Goal: Transaction & Acquisition: Purchase product/service

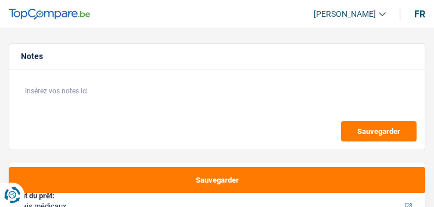
select select "medical"
select select "36"
select select "medical"
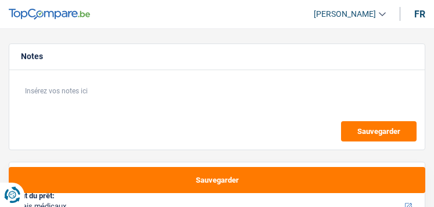
select select "36"
select select "worker"
select select "netSalary"
select select "rents"
select select "medical"
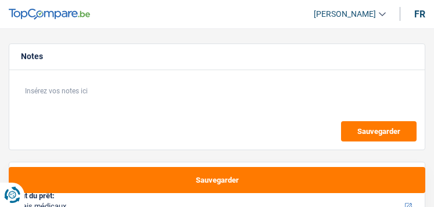
select select "medical"
select select "36"
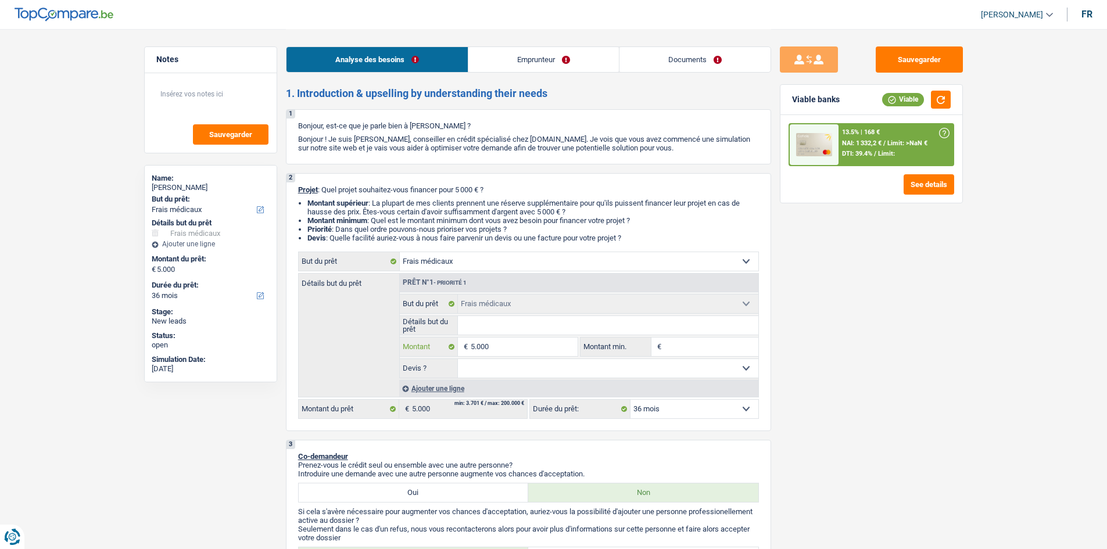
click at [433, 207] on input "5.000" at bounding box center [524, 347] width 106 height 19
type input "500"
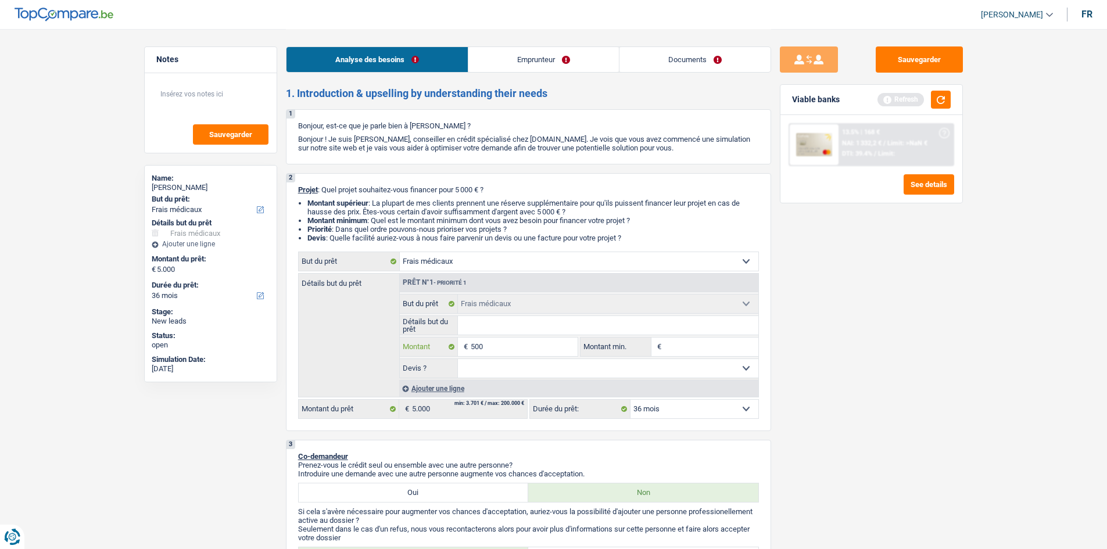
type input "5.001"
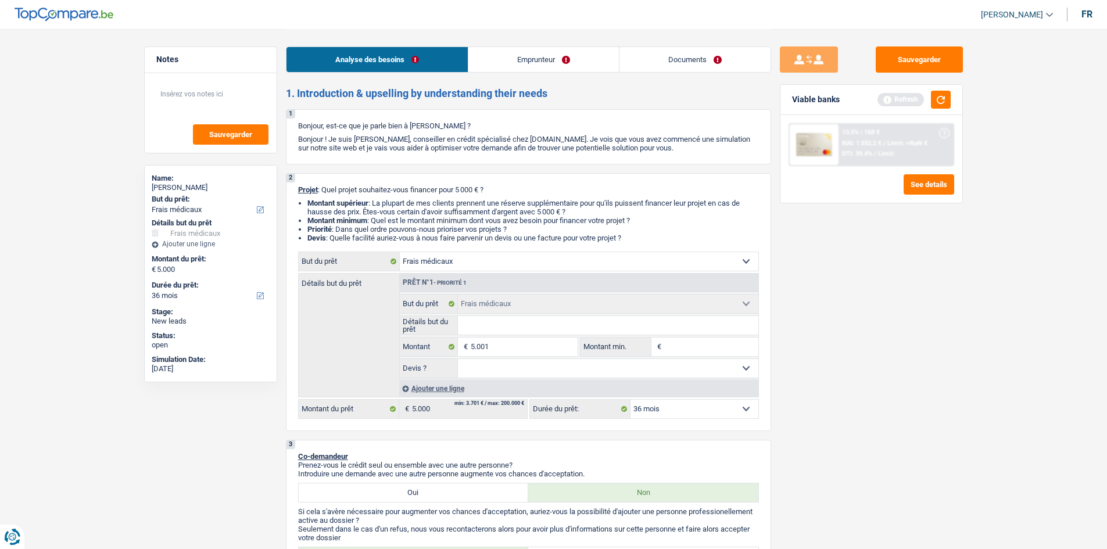
type input "5.001"
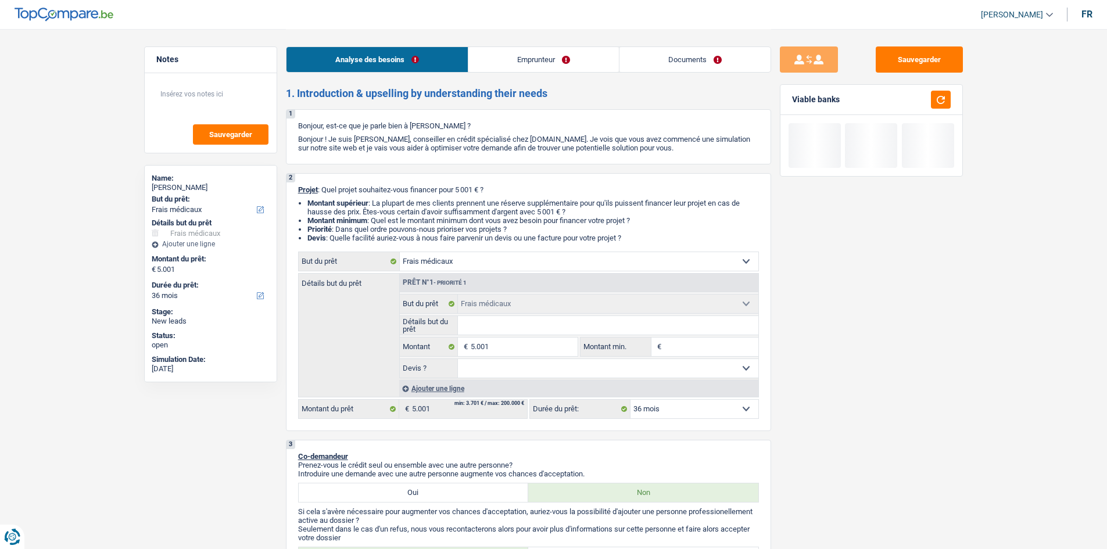
click at [433, 207] on input "Détails but du prêt" at bounding box center [608, 325] width 300 height 19
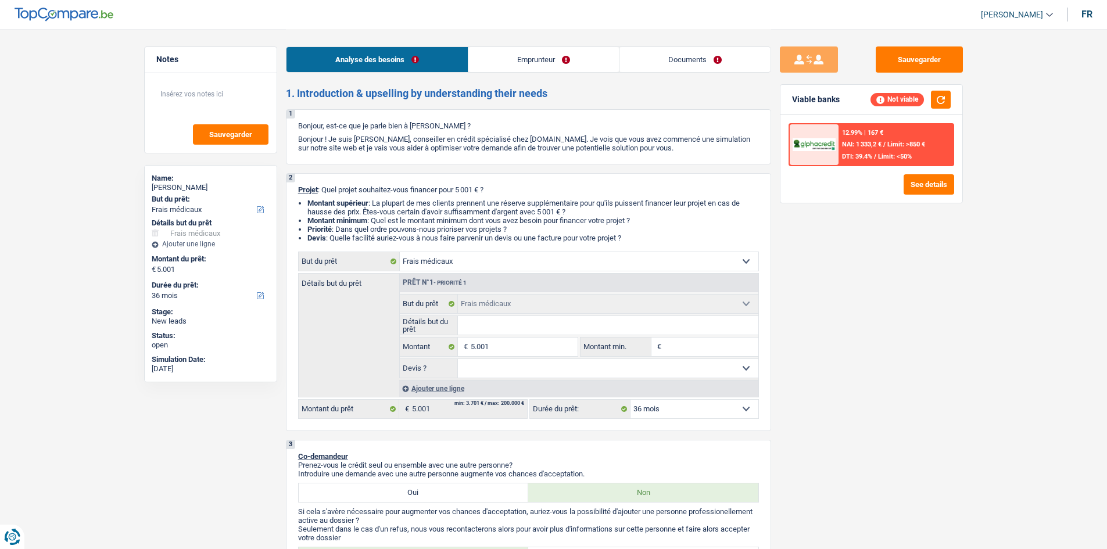
type input "o"
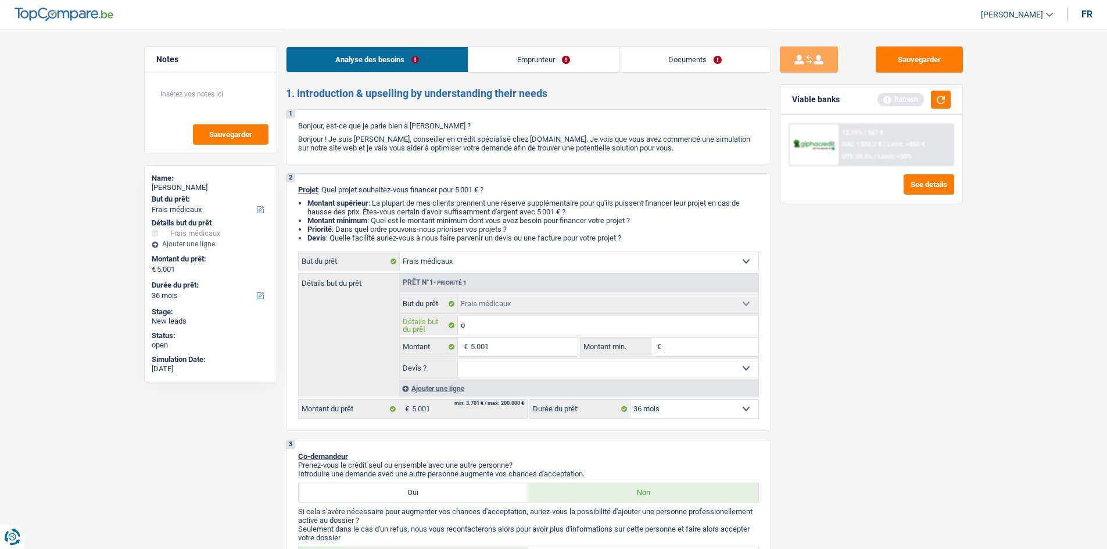
type input "op"
type input "opé"
type input "opér"
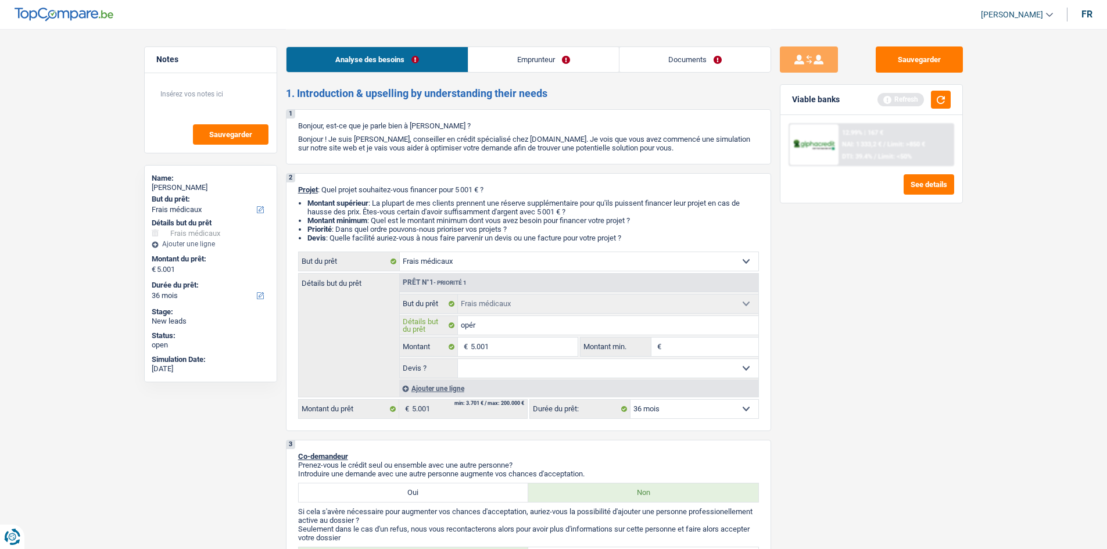
type input "opér"
type input "opéra"
type input "opérat"
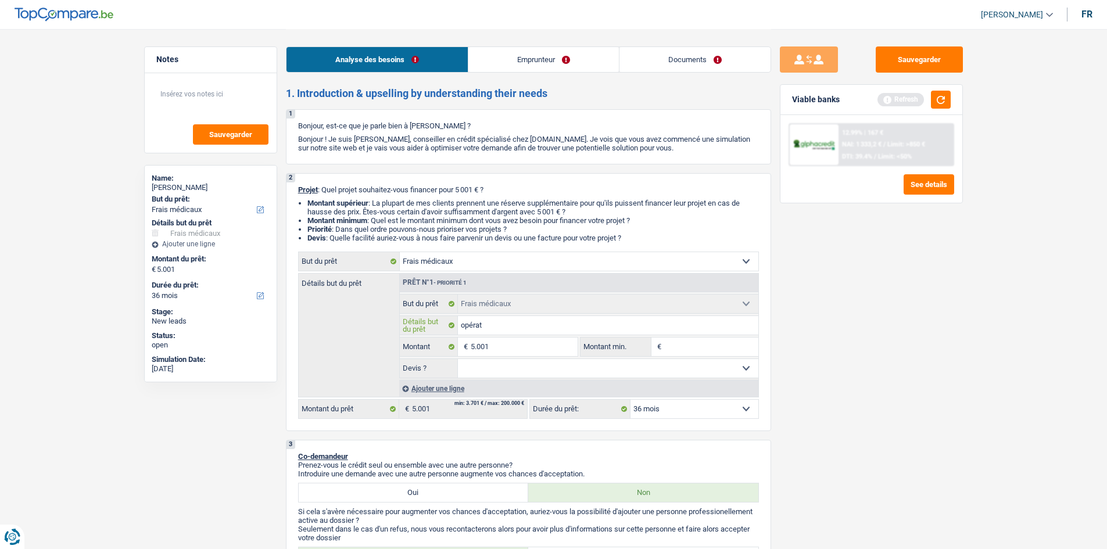
type input "opérati"
type input "opératio"
type input "opératioj"
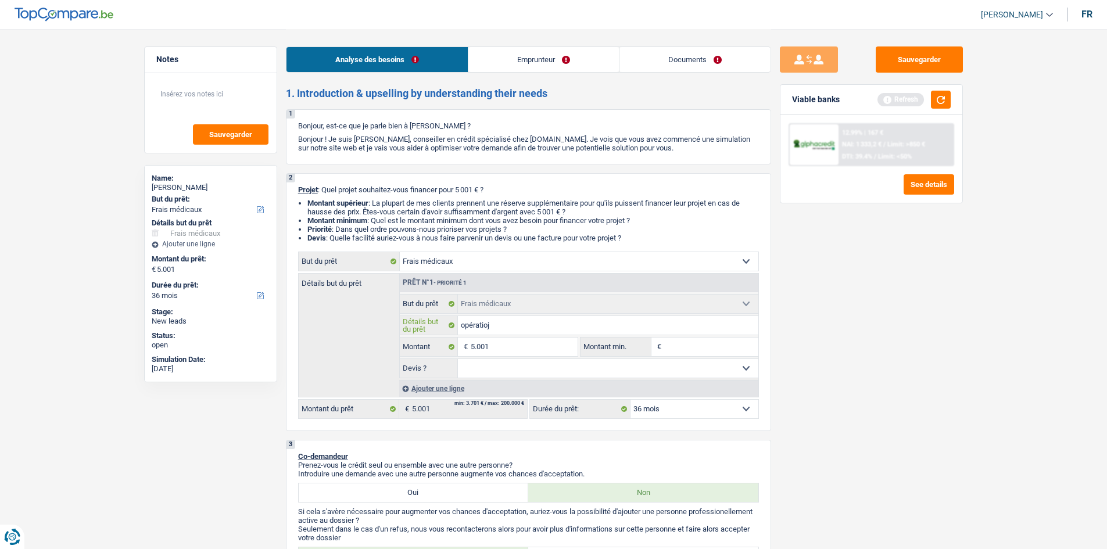
type input "opératioj"
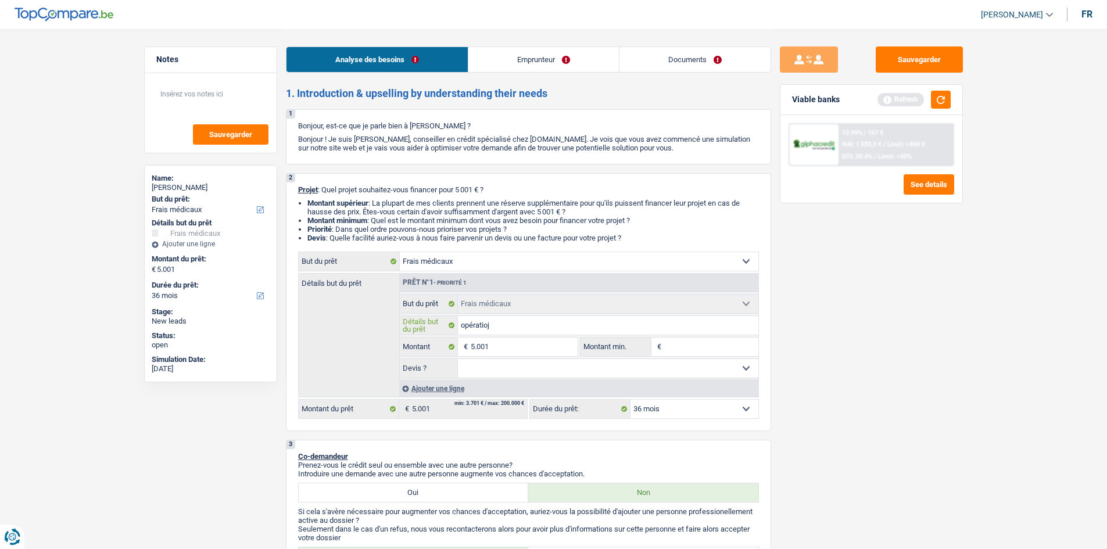
type input "opératio"
type input "opération"
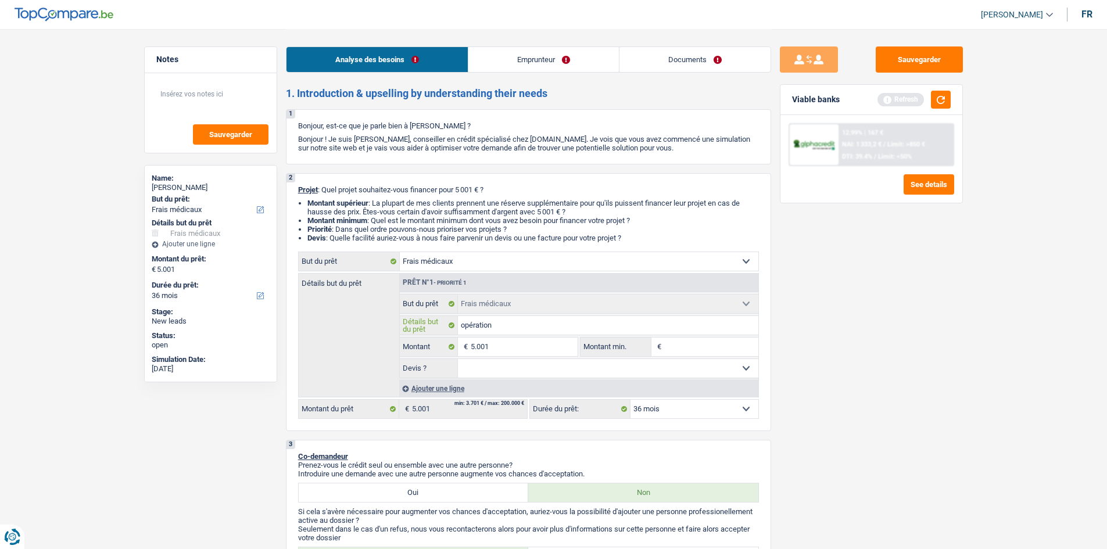
type input "opération"
type input "opération p"
type input "opération po"
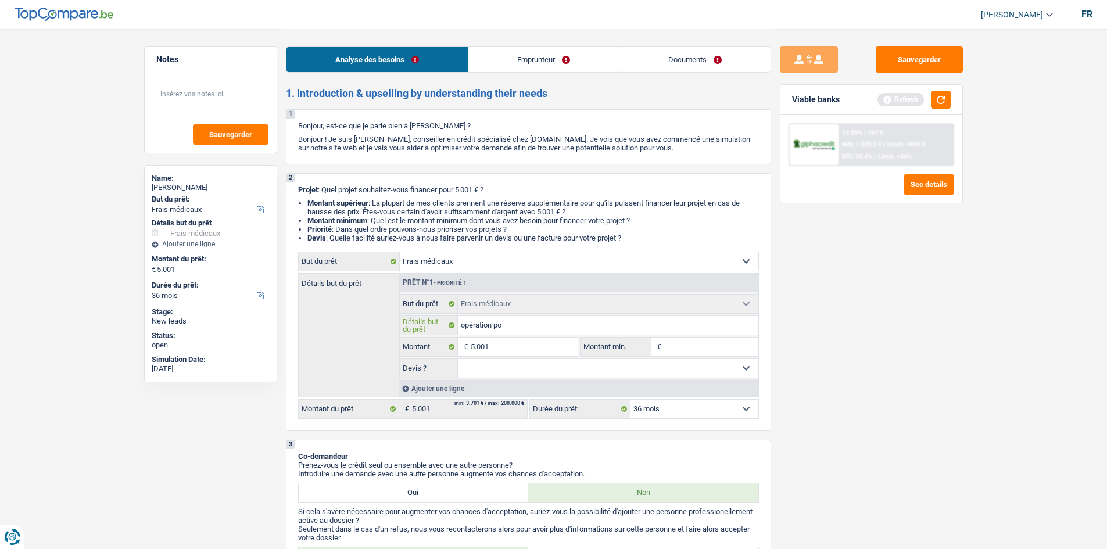
type input "opération pou"
type input "opération pour"
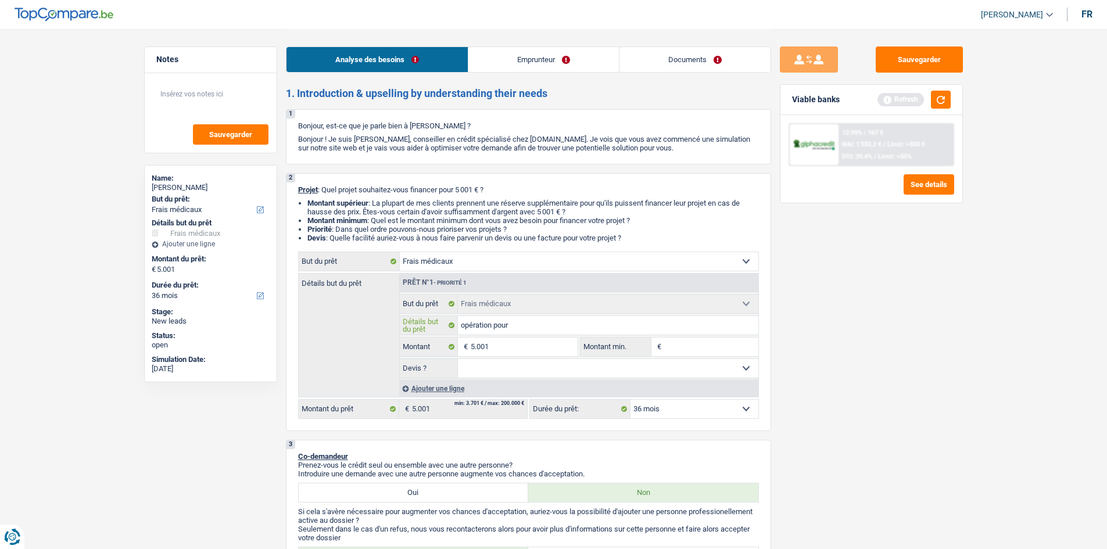
type input "opération pour"
type input "opération pour s"
type input "opération pour sa"
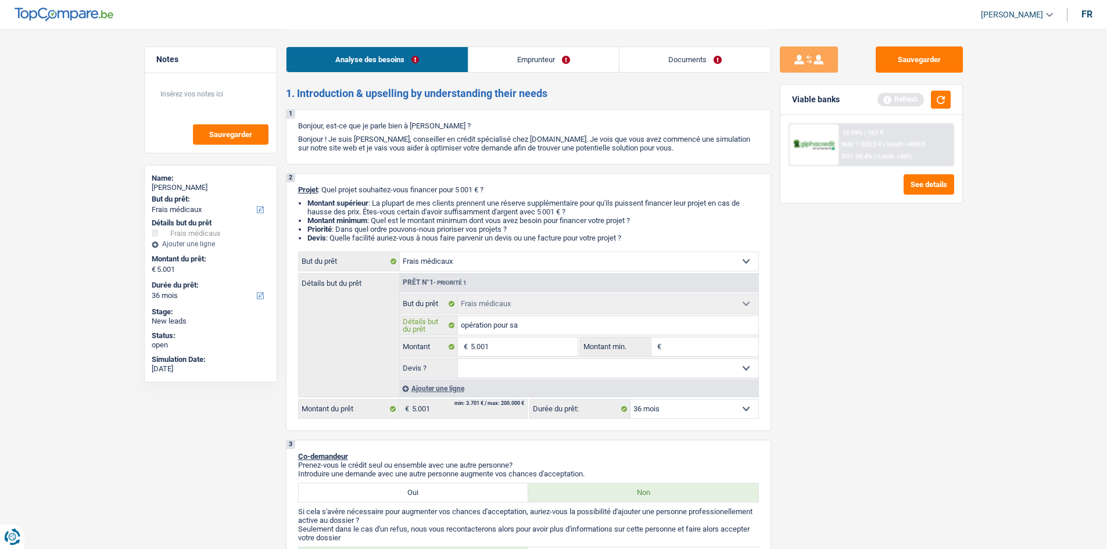
type input "opération pour sa"
type input "opération pour sa b"
type input "opération pour sa be"
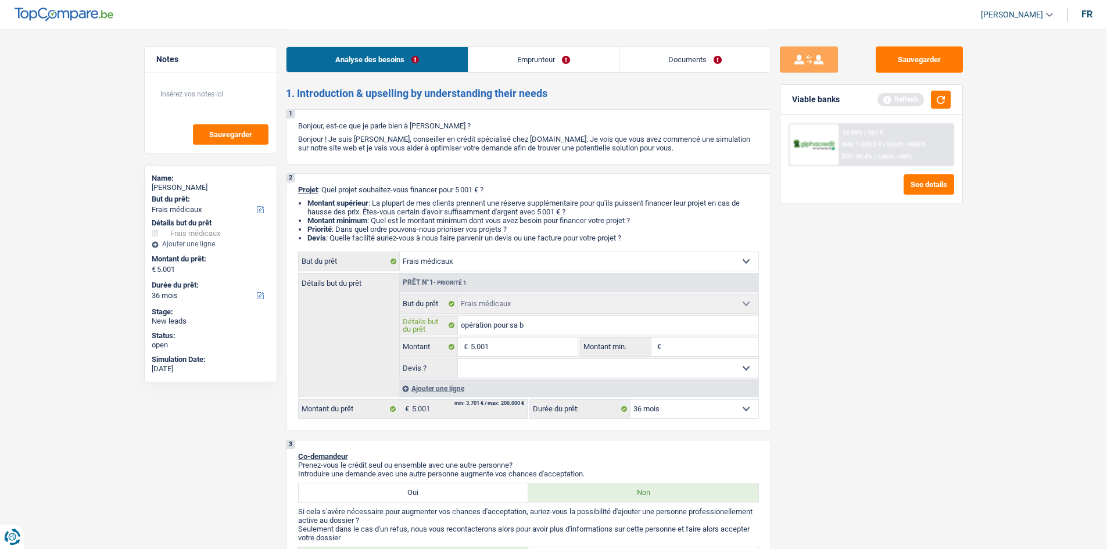
type input "opération pour sa be"
type input "opération pour sa bel"
type input "opération pour sa bell"
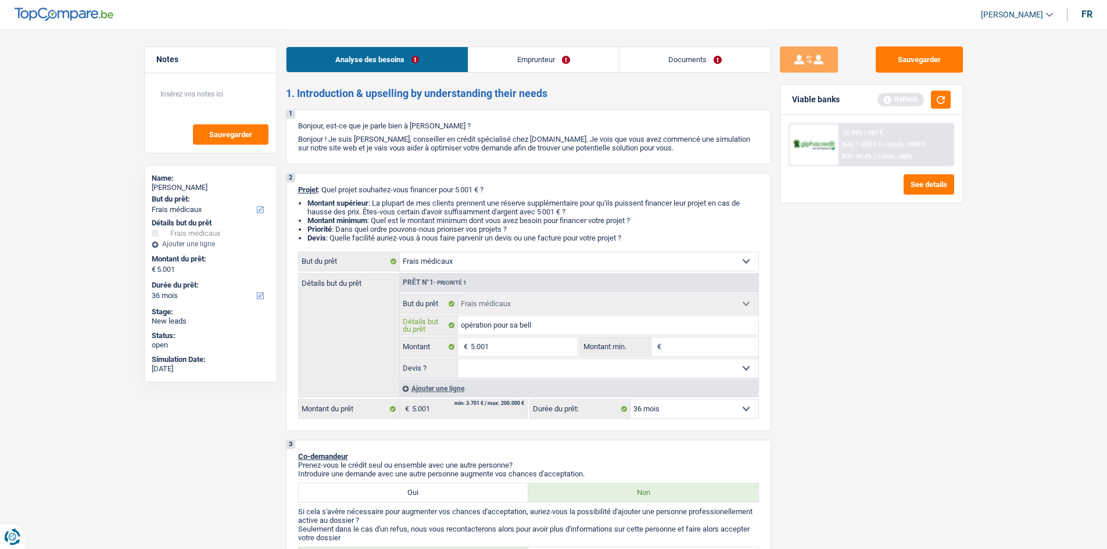
type input "opération pour sa belle"
type input "opération pour sa belle m"
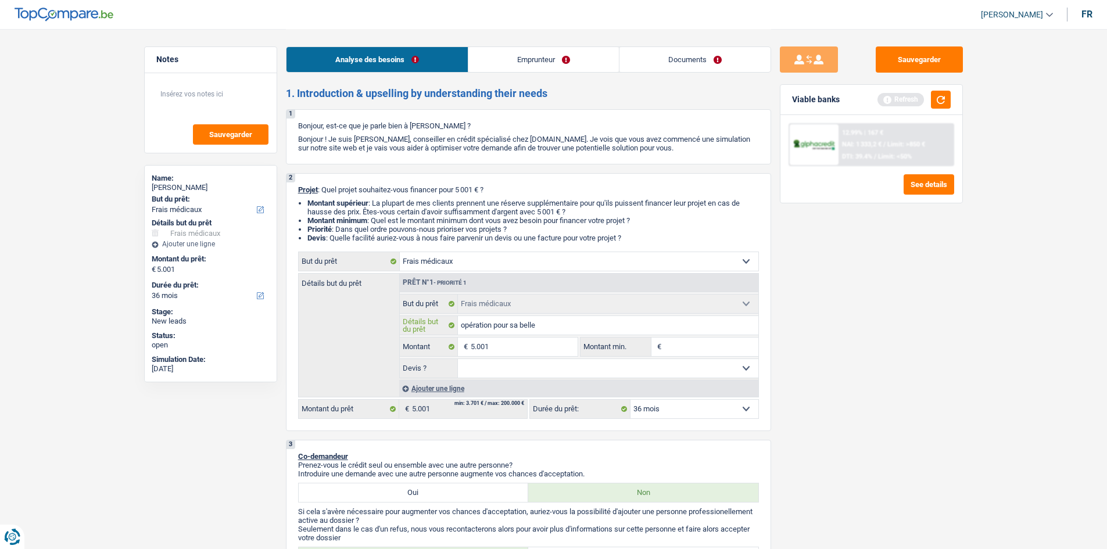
type input "opération pour sa belle m"
type input "opération pour sa belle mè"
type input "opération pour sa belle mèr"
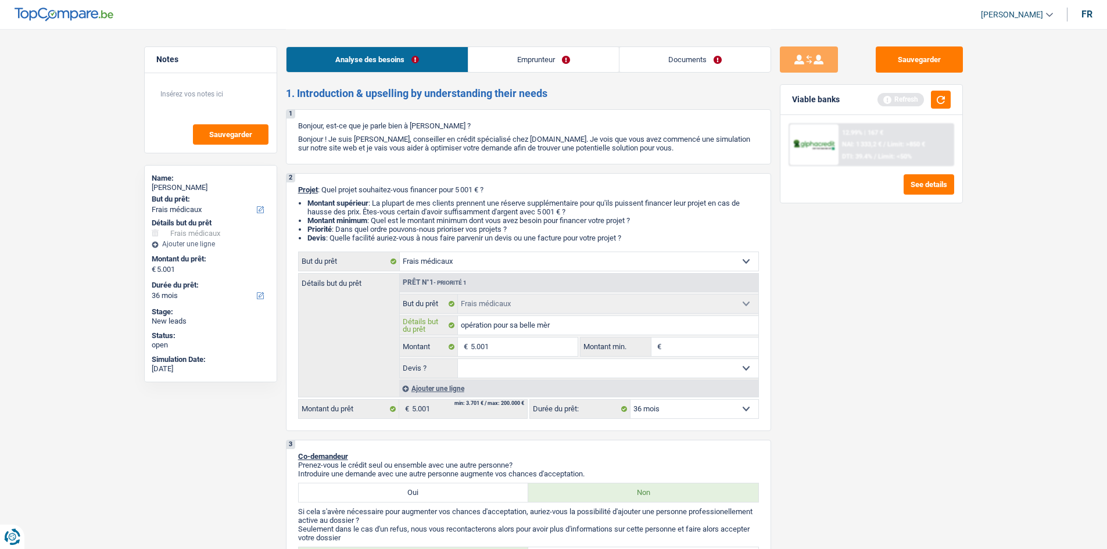
type input "opération pour sa belle mère"
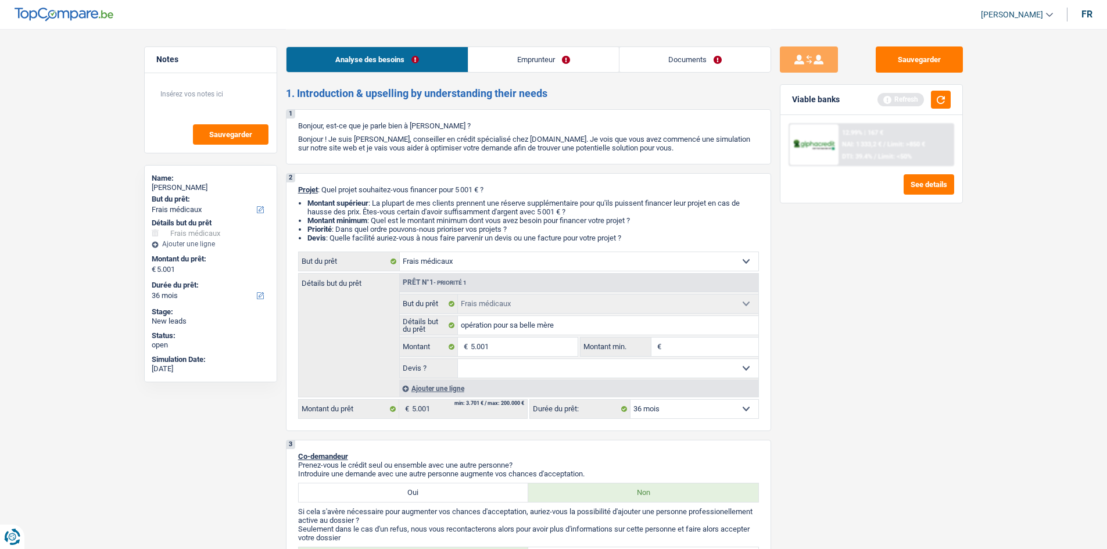
click at [433, 47] on link "Emprunteur" at bounding box center [543, 59] width 150 height 25
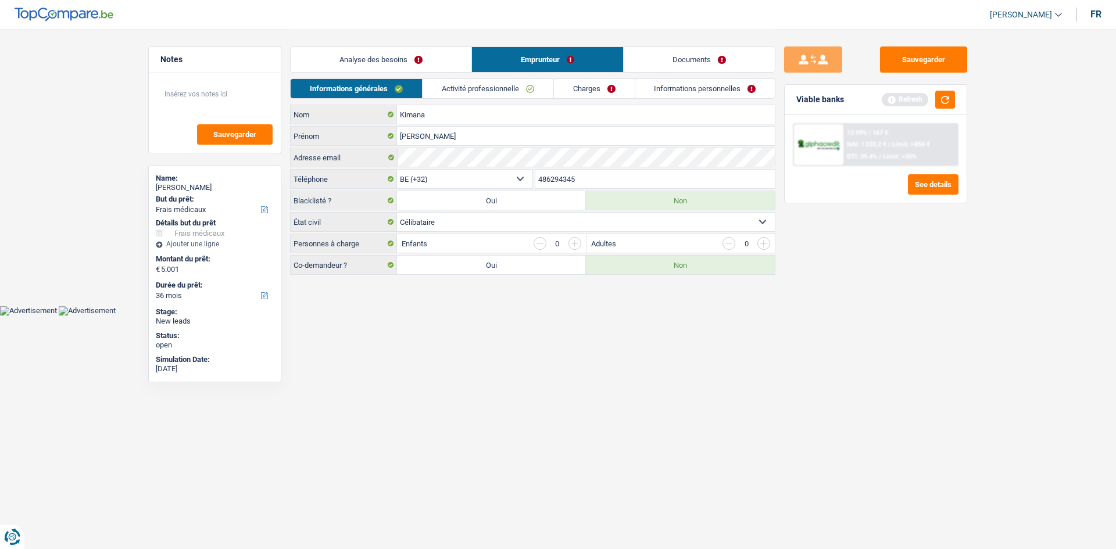
click at [433, 88] on link "Activité professionnelle" at bounding box center [487, 88] width 131 height 19
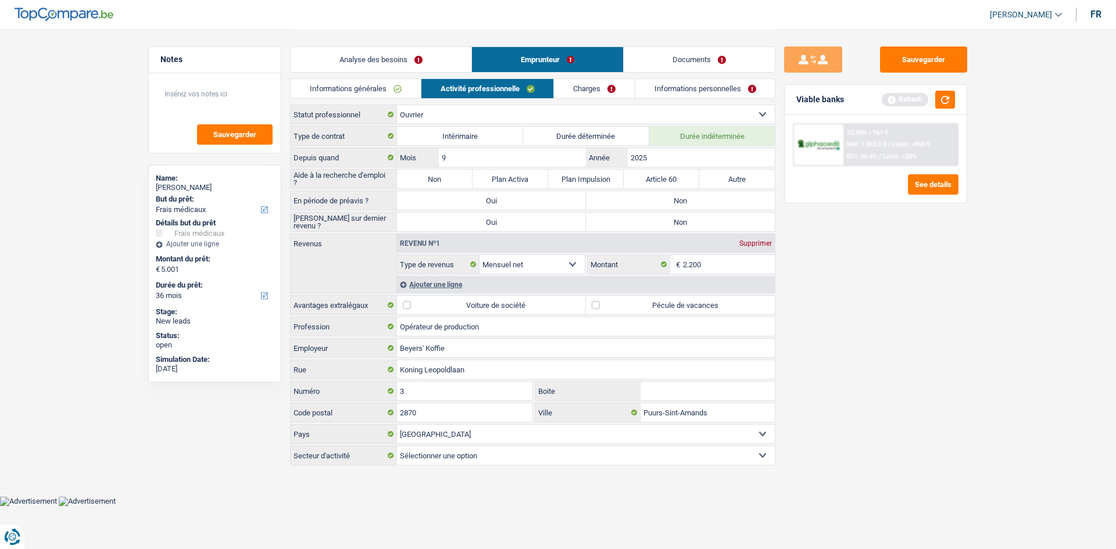
click at [433, 177] on label "Non" at bounding box center [435, 179] width 76 height 19
click at [433, 177] on input "Non" at bounding box center [435, 179] width 76 height 19
radio input "true"
click at [433, 207] on label "Non" at bounding box center [680, 200] width 189 height 19
click at [433, 207] on input "Non" at bounding box center [680, 200] width 189 height 19
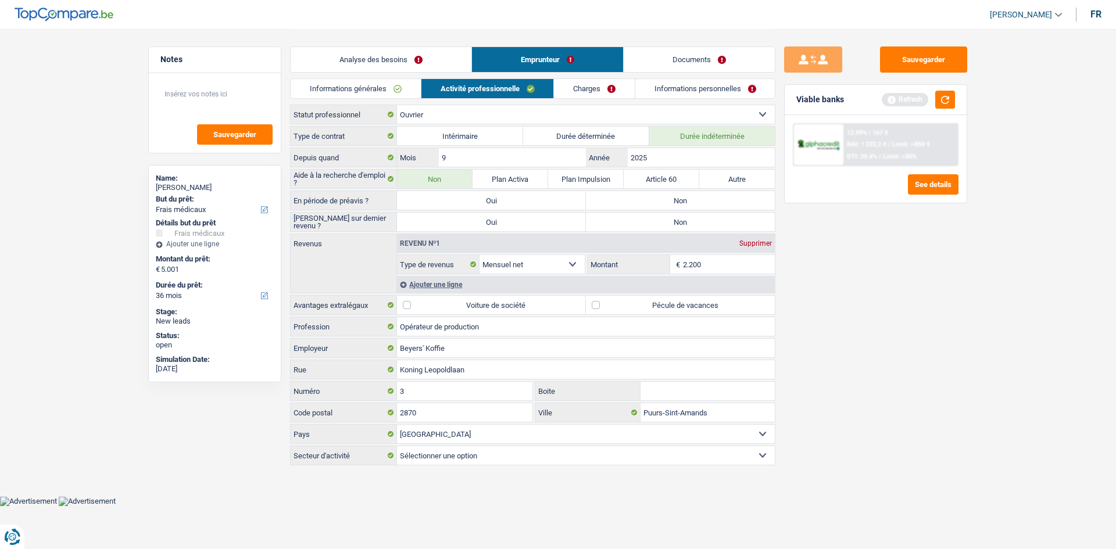
radio input "true"
click at [433, 207] on label "Non" at bounding box center [680, 222] width 189 height 19
click at [433, 207] on input "Non" at bounding box center [680, 222] width 189 height 19
radio input "true"
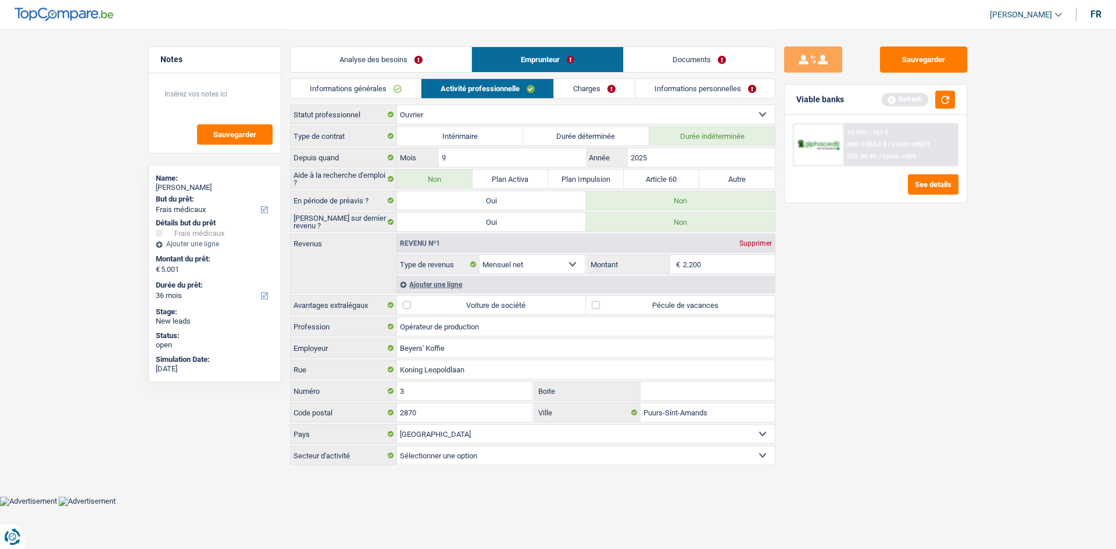
click at [433, 207] on div "Sauvegarder Viable banks Refresh 12.99% | 167 € NAI: 1 333,2 € / Limit: >850 € …" at bounding box center [875, 288] width 200 height 484
click at [433, 163] on input "2025" at bounding box center [701, 157] width 147 height 19
click at [433, 181] on button "See details" at bounding box center [933, 184] width 51 height 20
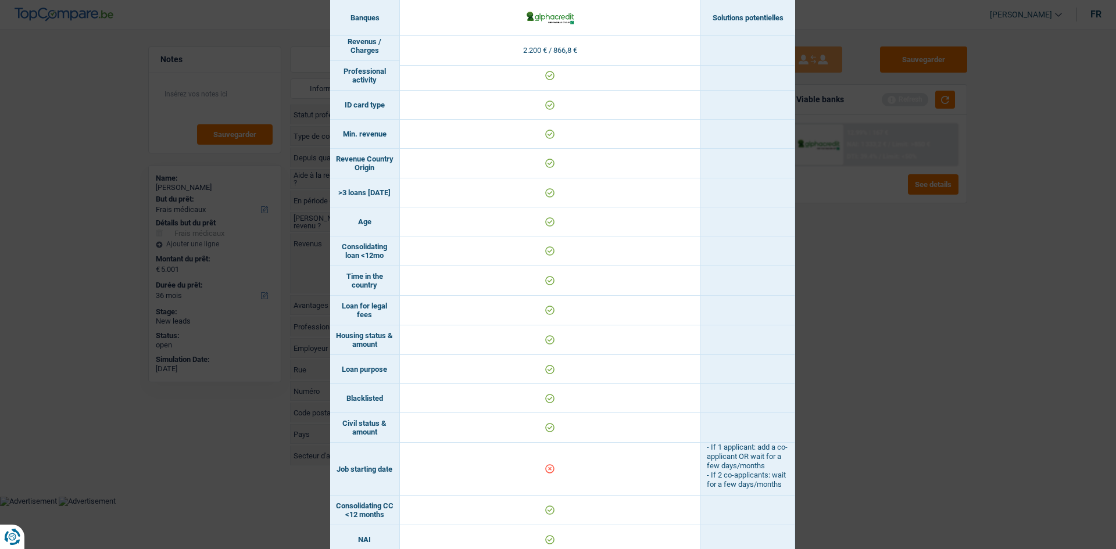
scroll to position [291, 0]
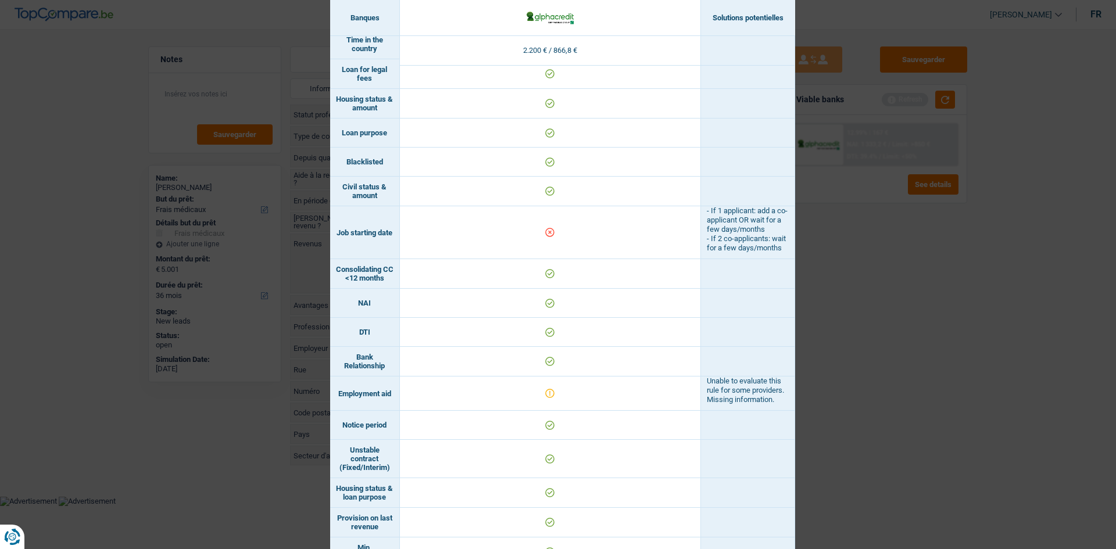
drag, startPoint x: 1058, startPoint y: 314, endPoint x: 1050, endPoint y: 307, distance: 9.9
click at [433, 207] on div "Banks conditions × Banques Solutions potentielles Revenus / Charges 2.200 € / 8…" at bounding box center [558, 274] width 1116 height 549
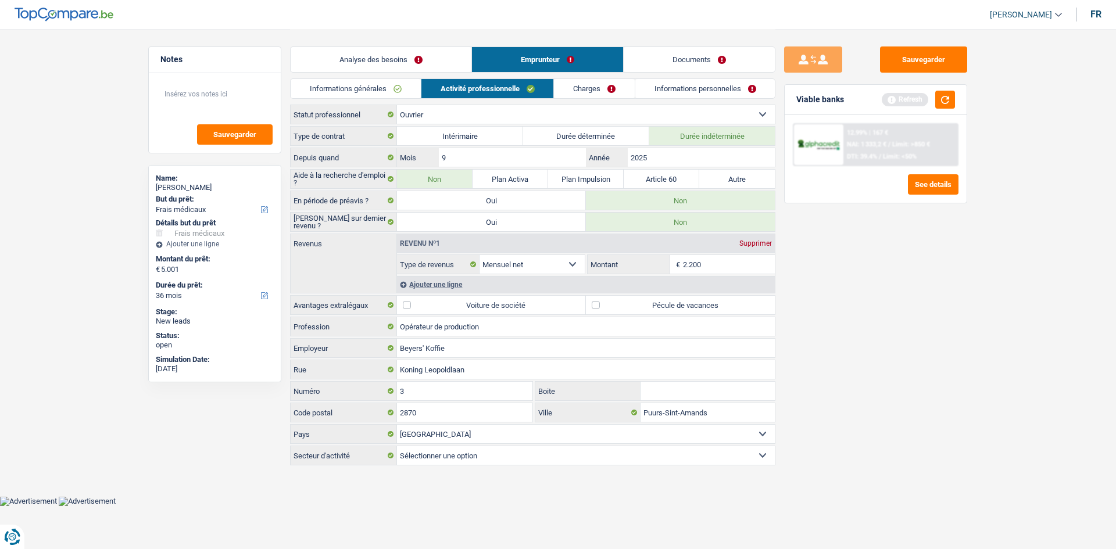
click at [433, 146] on div "Type de contrat Intérimaire Durée déterminée Durée indéterminée Depuis quand 9 …" at bounding box center [532, 295] width 485 height 339
click at [433, 158] on input "9" at bounding box center [512, 157] width 147 height 19
click at [433, 184] on button "See details" at bounding box center [933, 184] width 51 height 20
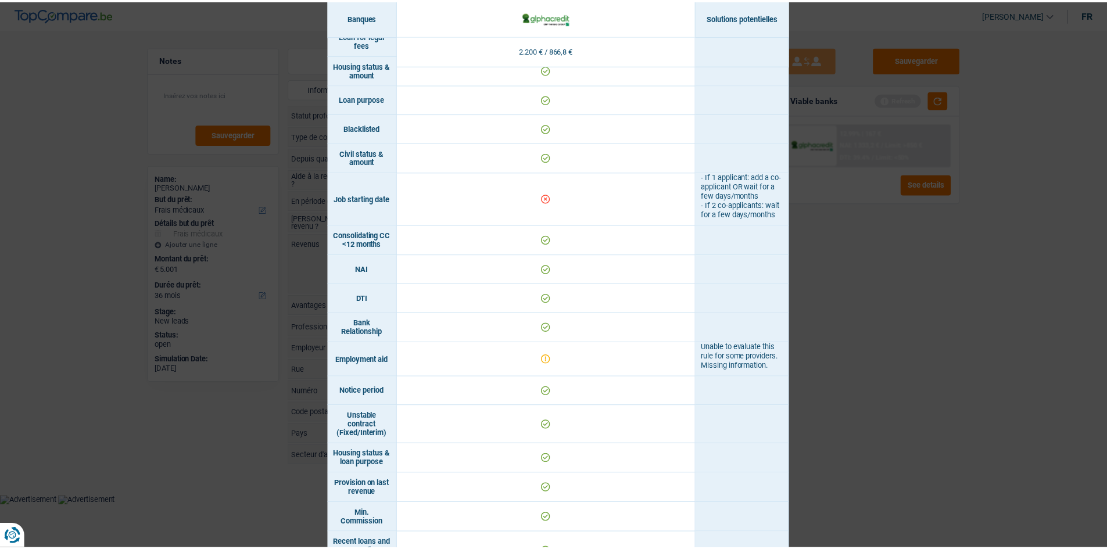
scroll to position [382, 0]
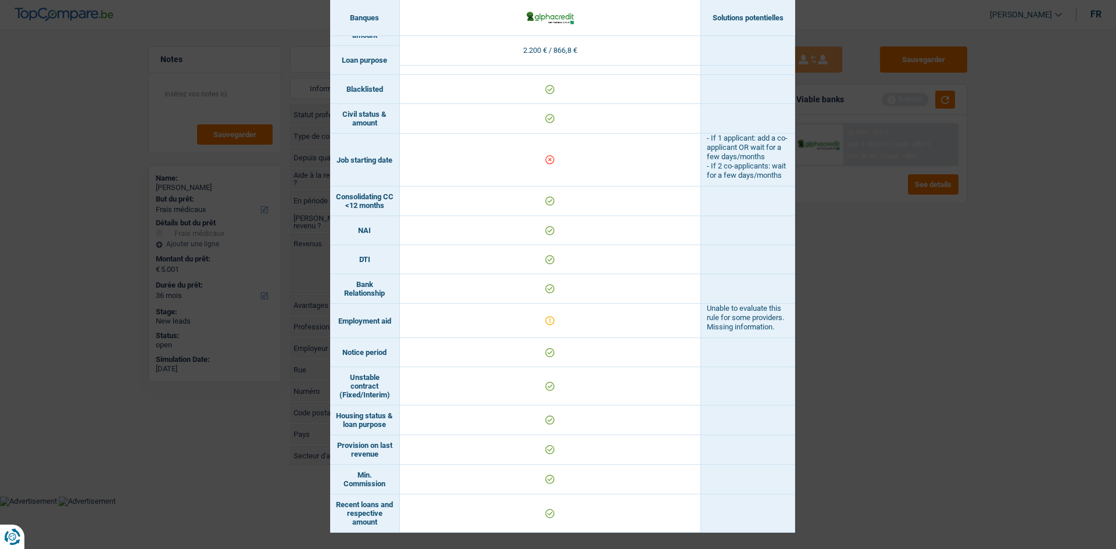
click at [433, 207] on div "Banks conditions × Banques Solutions potentielles Revenus / Charges 2.200 € / 8…" at bounding box center [558, 274] width 1116 height 549
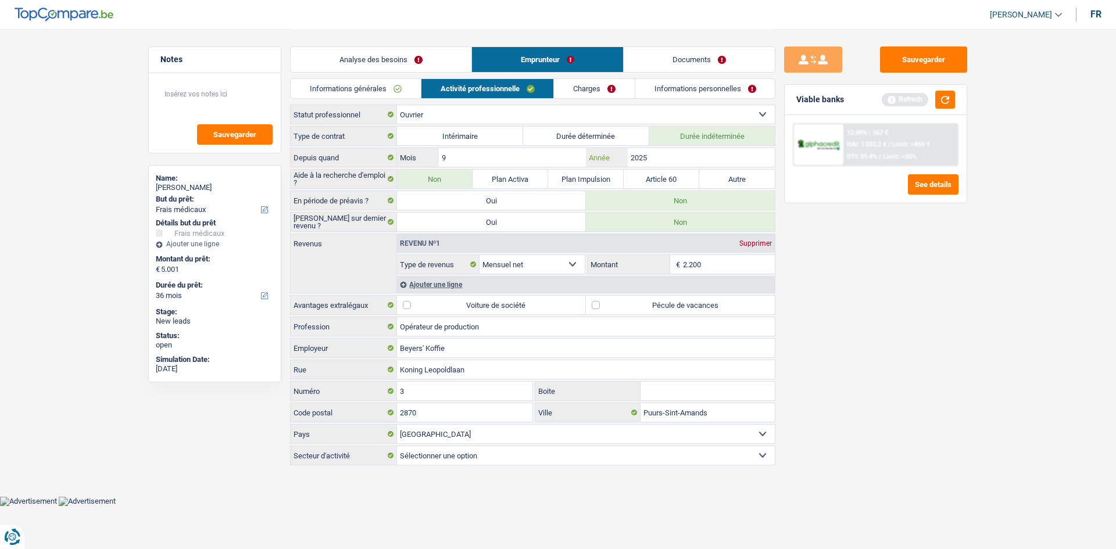
click at [433, 154] on input "2025" at bounding box center [701, 157] width 147 height 19
click at [433, 148] on span "NAI: 1 333,2 €" at bounding box center [867, 145] width 40 height 8
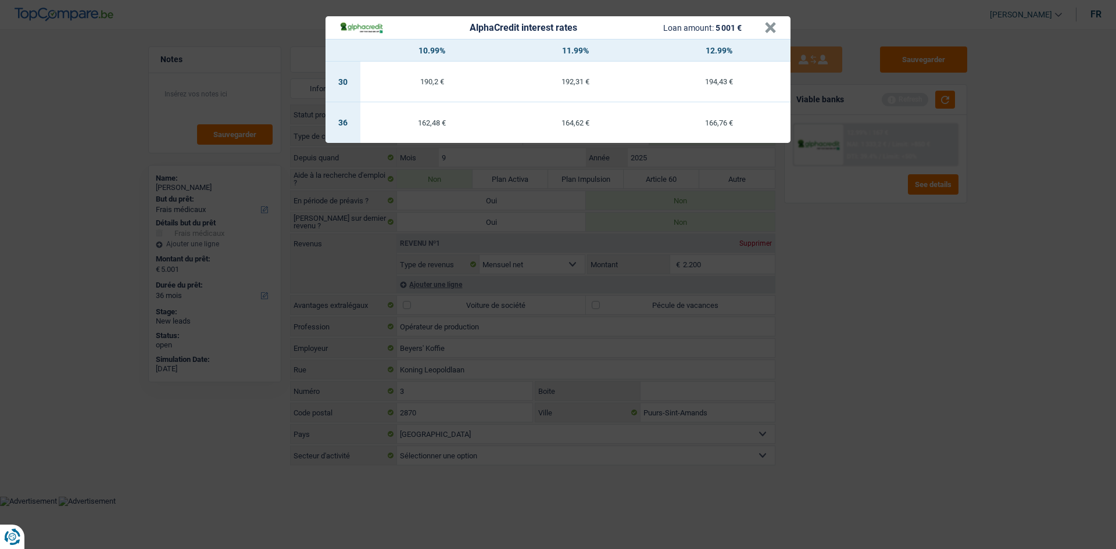
click at [433, 207] on div "AlphaCredit interest rates Loan amount: 5 001 € × 10.99% 11.99% 12.99% 30 190,2…" at bounding box center [558, 274] width 1116 height 549
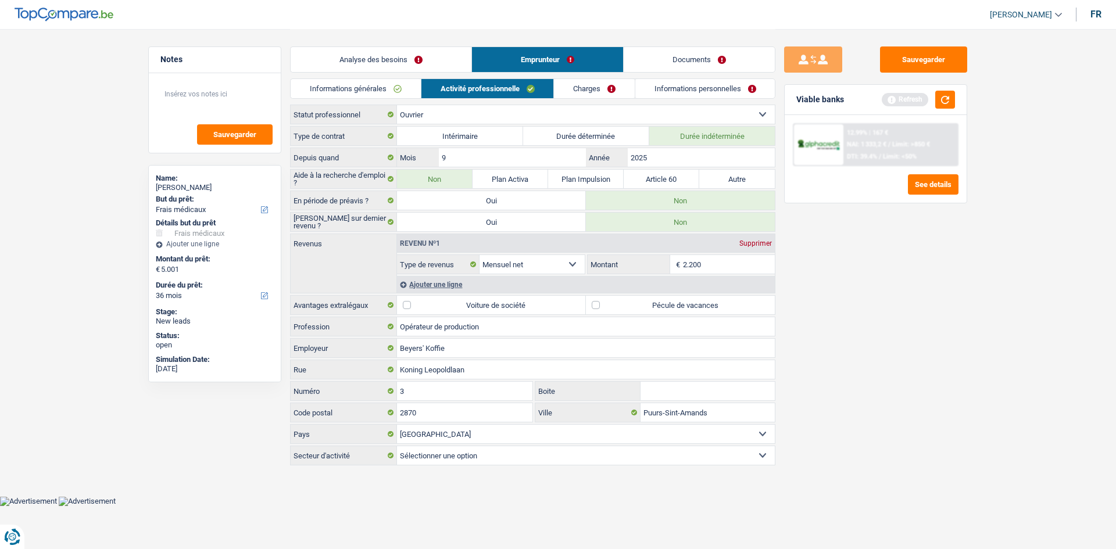
click at [433, 87] on link "Charges" at bounding box center [594, 88] width 81 height 19
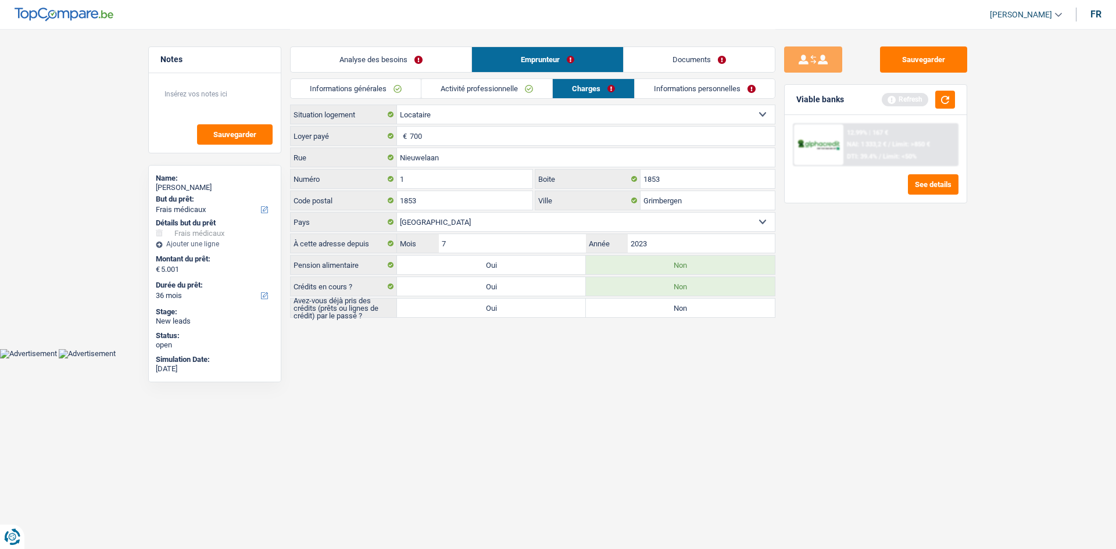
click at [433, 91] on link "Informations personnelles" at bounding box center [705, 88] width 140 height 19
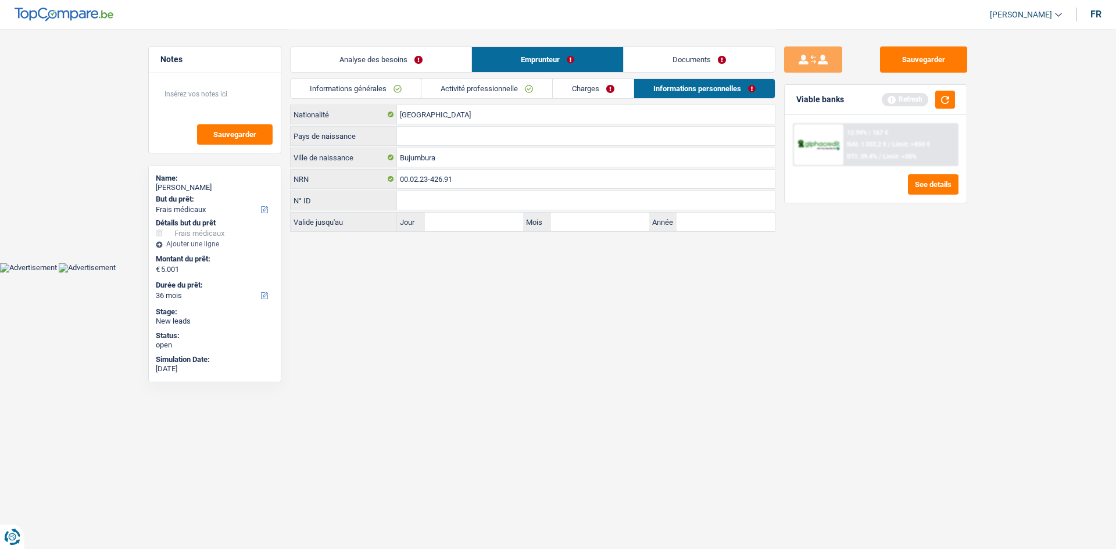
click at [418, 66] on link "Analyse des besoins" at bounding box center [381, 59] width 181 height 25
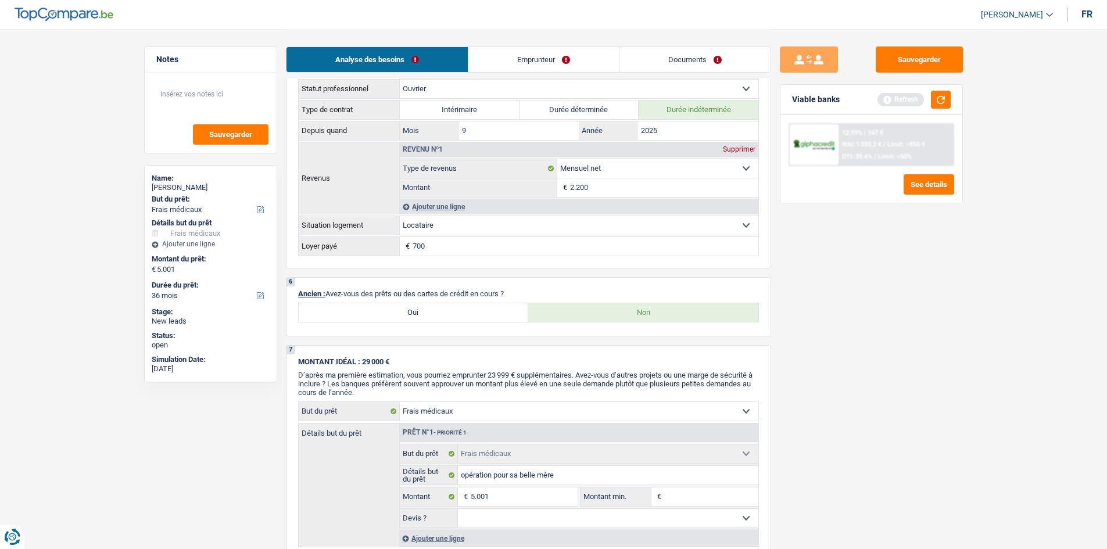
scroll to position [755, 0]
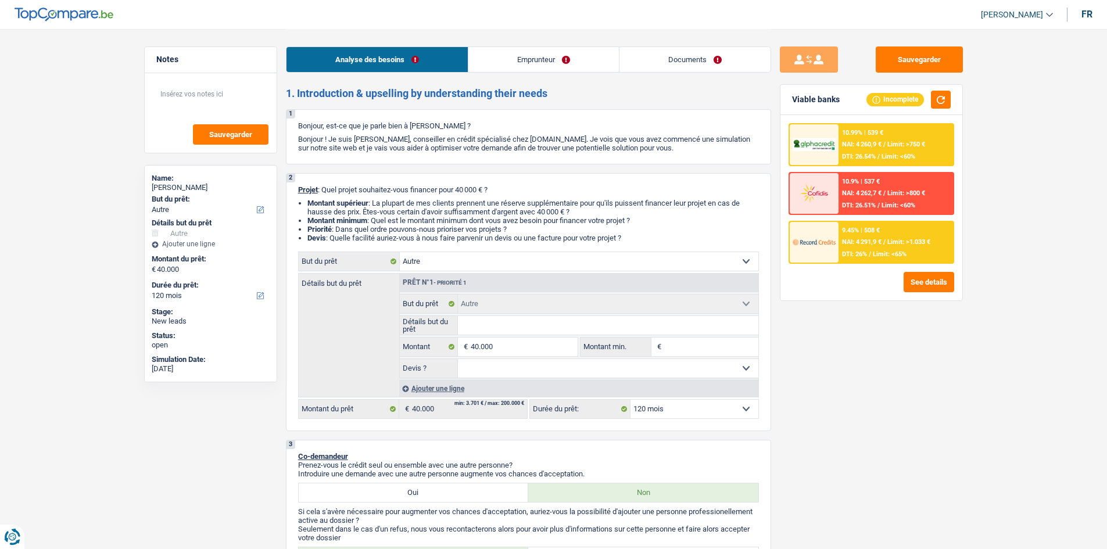
select select "other"
select select "120"
select select "other"
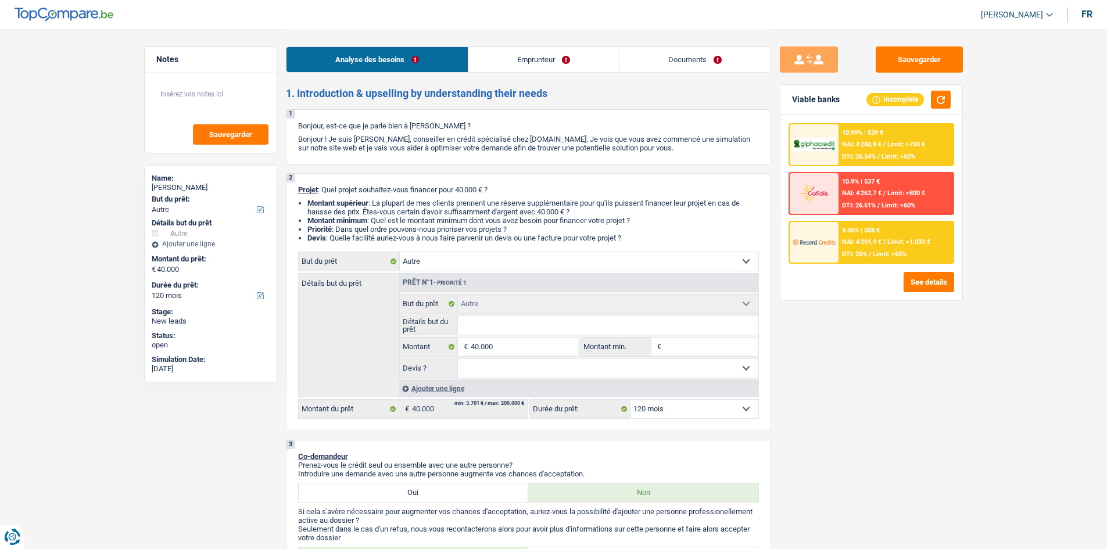
select select "120"
select select "independent"
select select "netSalary"
select select "ownerWithMortgage"
select select "mortgage"
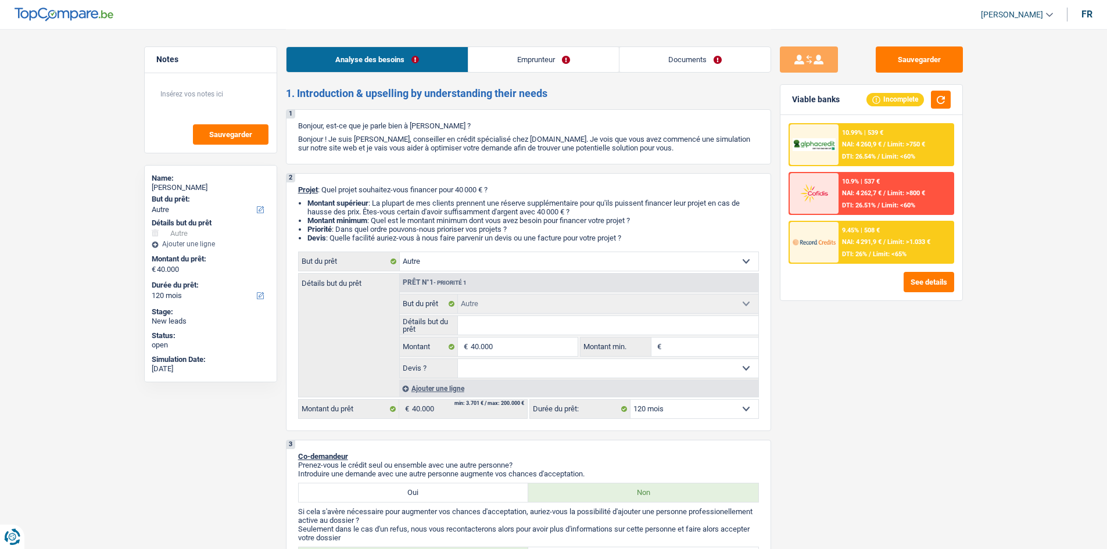
select select "300"
select select "other"
select select "120"
click at [562, 64] on link "Emprunteur" at bounding box center [543, 59] width 150 height 25
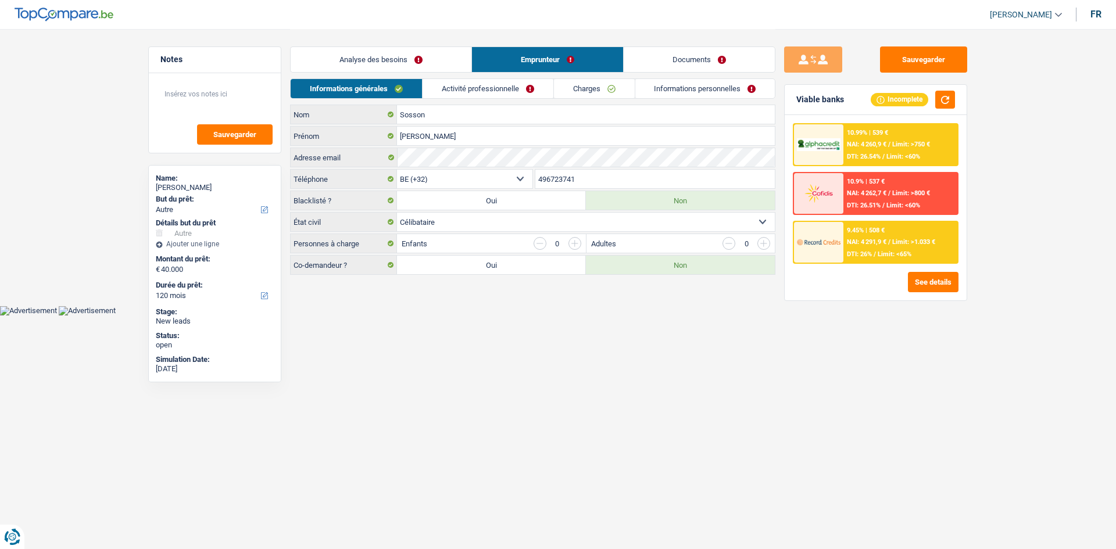
click at [532, 88] on link "Activité professionnelle" at bounding box center [487, 88] width 131 height 19
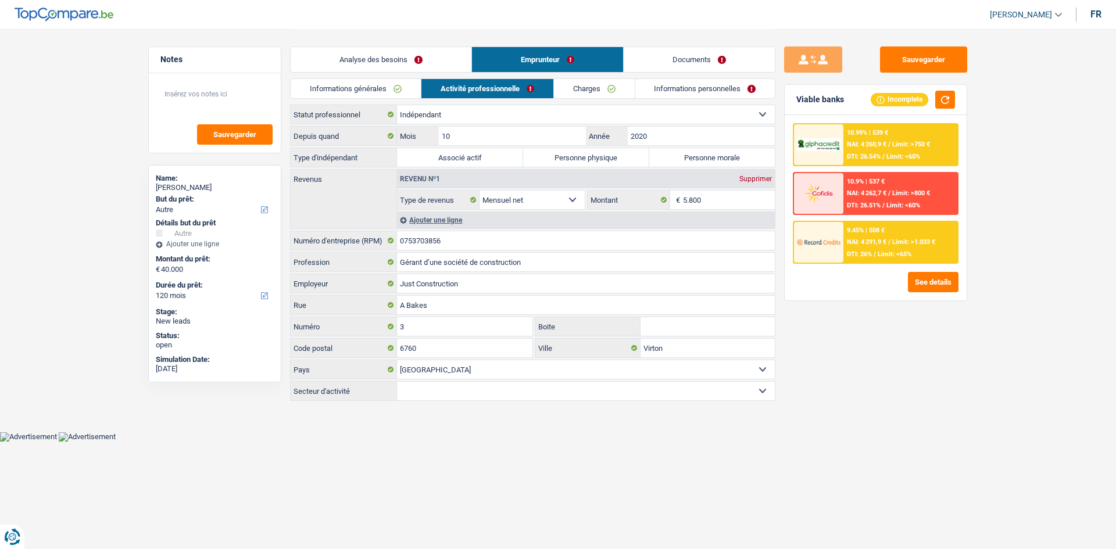
click at [597, 88] on link "Charges" at bounding box center [594, 88] width 81 height 19
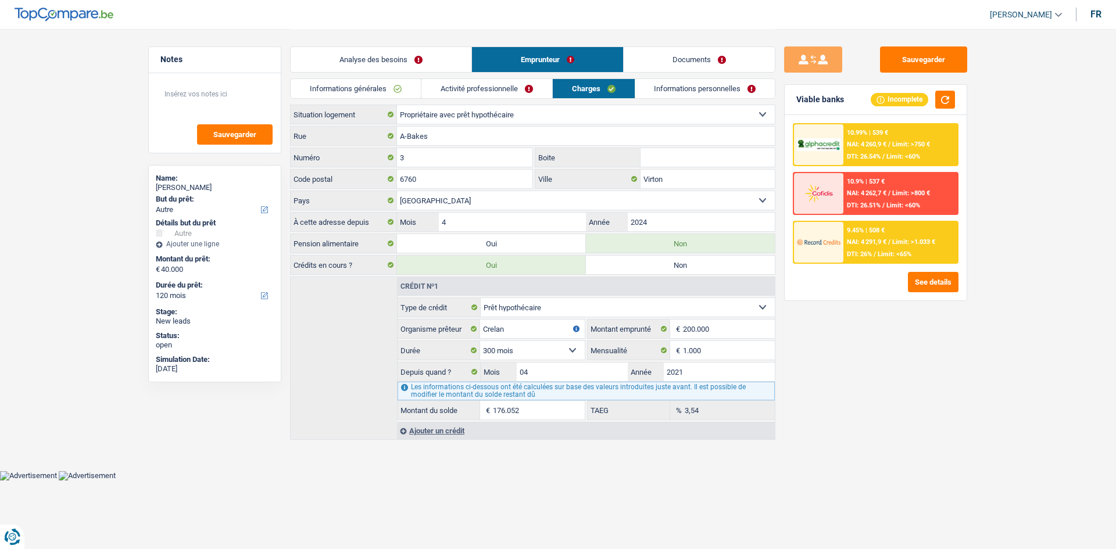
click at [681, 55] on link "Documents" at bounding box center [698, 59] width 151 height 25
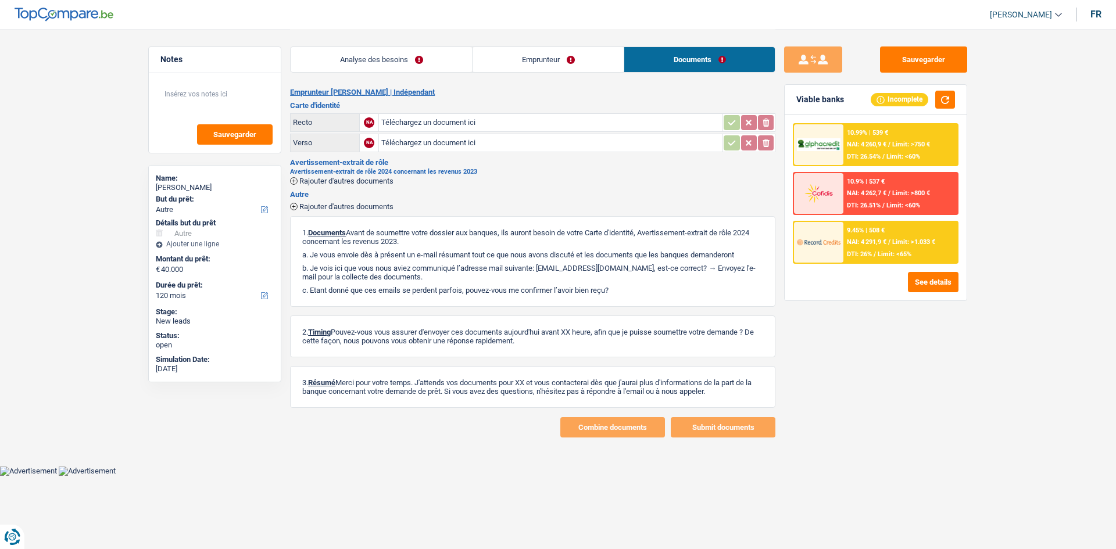
click at [420, 60] on link "Analyse des besoins" at bounding box center [381, 59] width 181 height 25
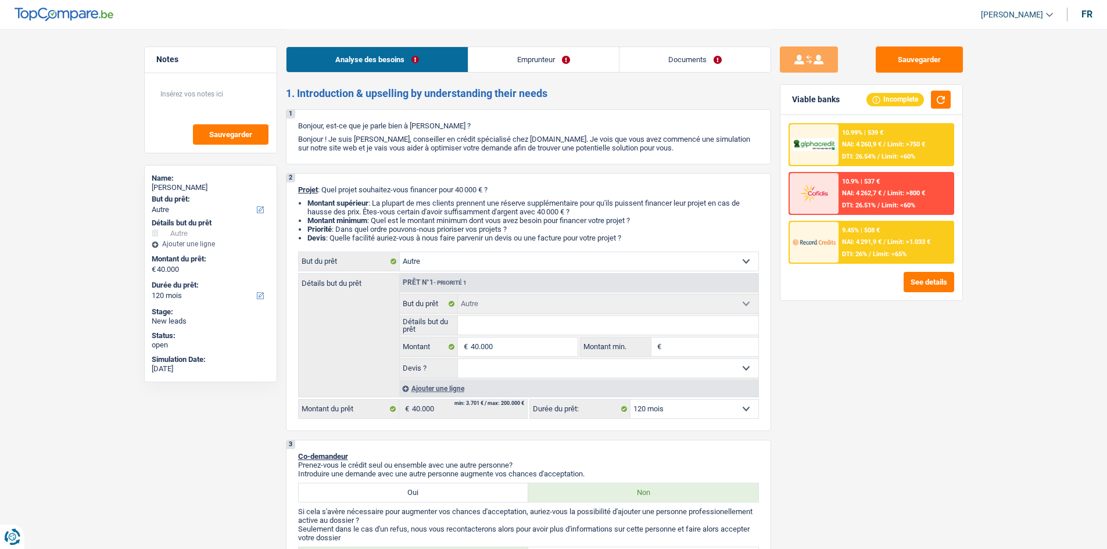
click at [581, 60] on link "Emprunteur" at bounding box center [543, 59] width 150 height 25
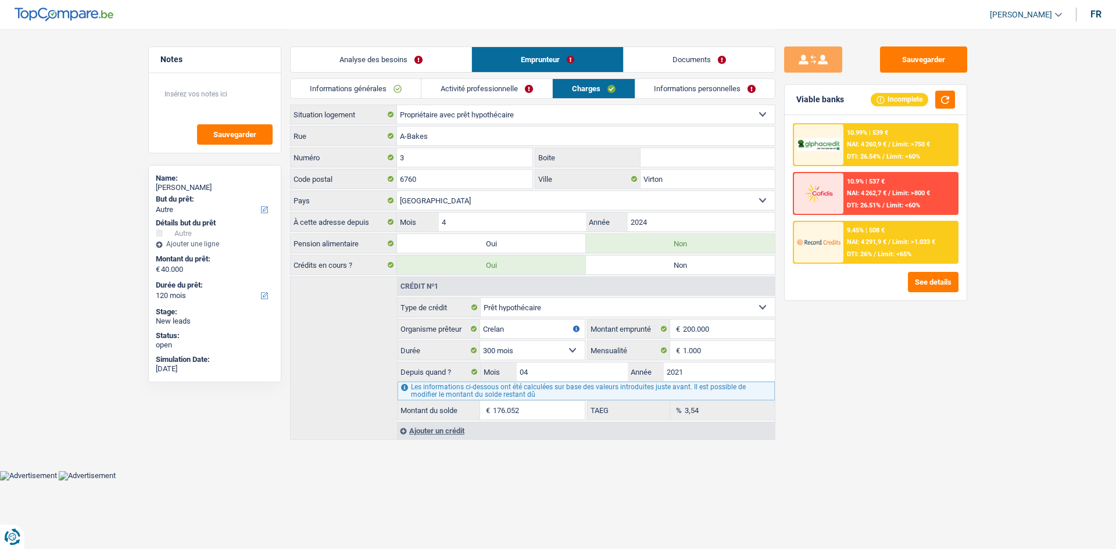
click at [529, 83] on link "Activité professionnelle" at bounding box center [486, 88] width 131 height 19
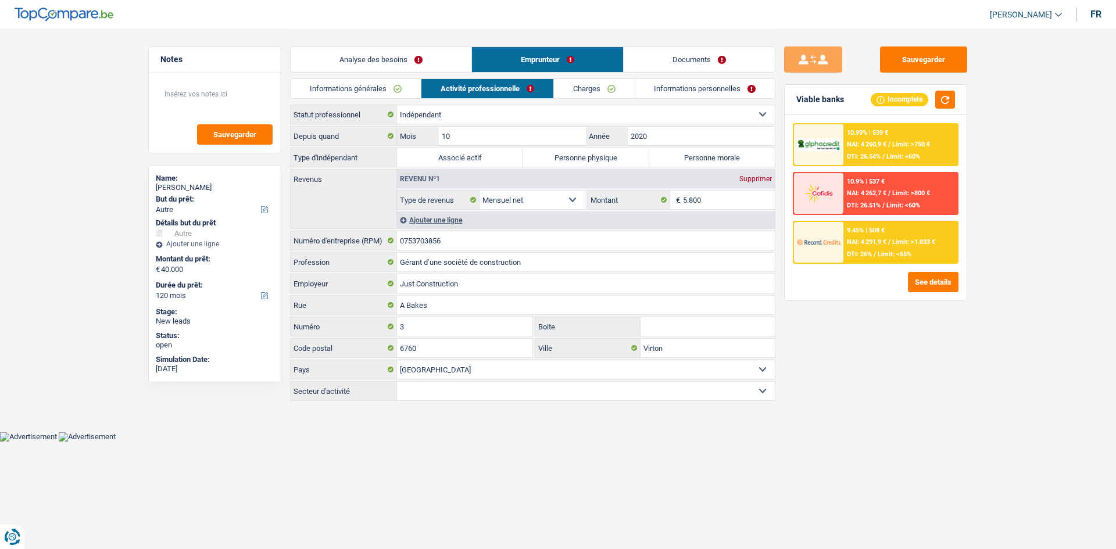
click at [572, 82] on link "Charges" at bounding box center [594, 88] width 81 height 19
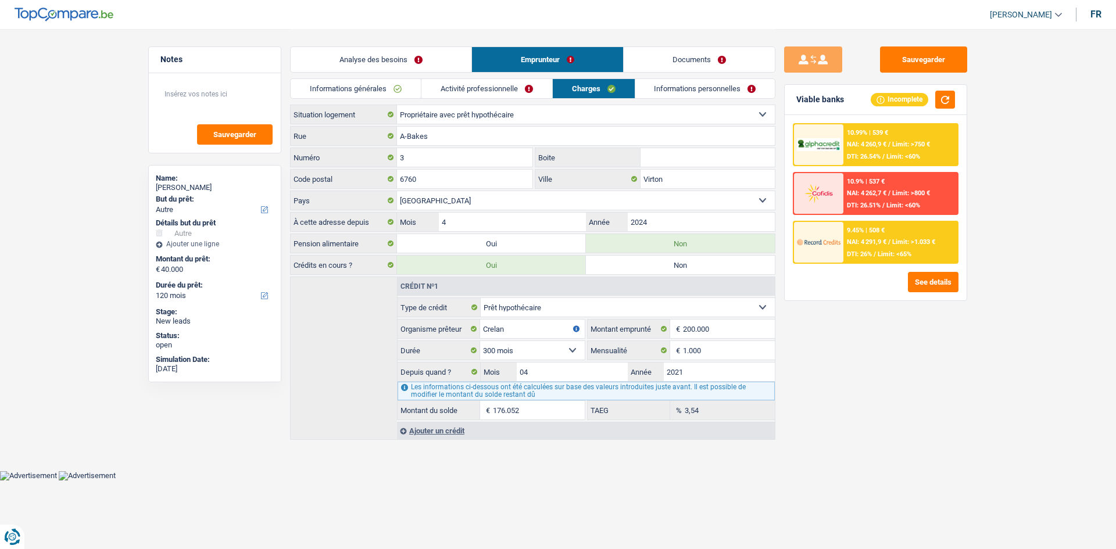
click at [653, 87] on link "Informations personnelles" at bounding box center [705, 88] width 140 height 19
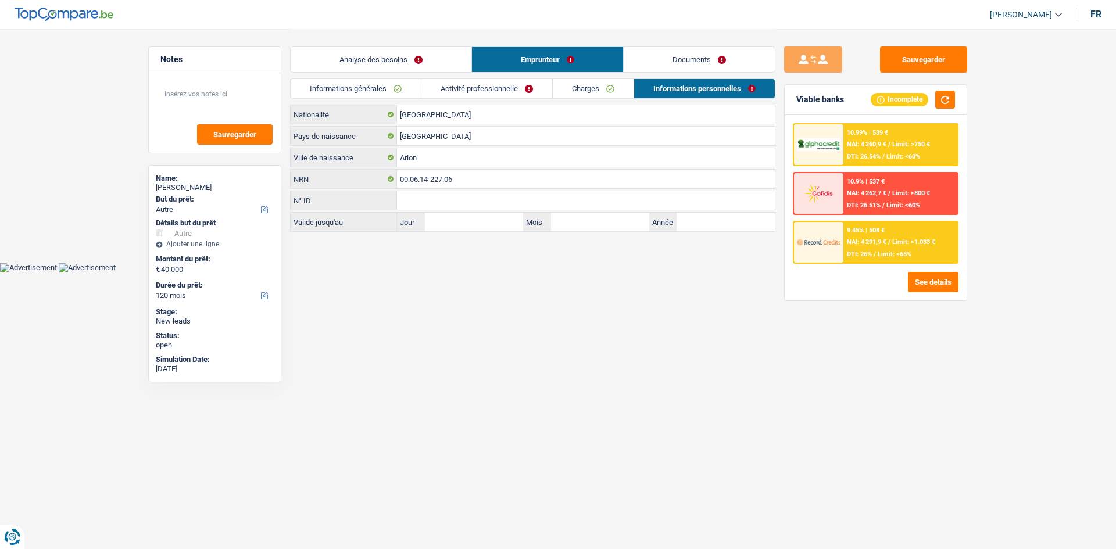
click at [575, 85] on link "Charges" at bounding box center [593, 88] width 81 height 19
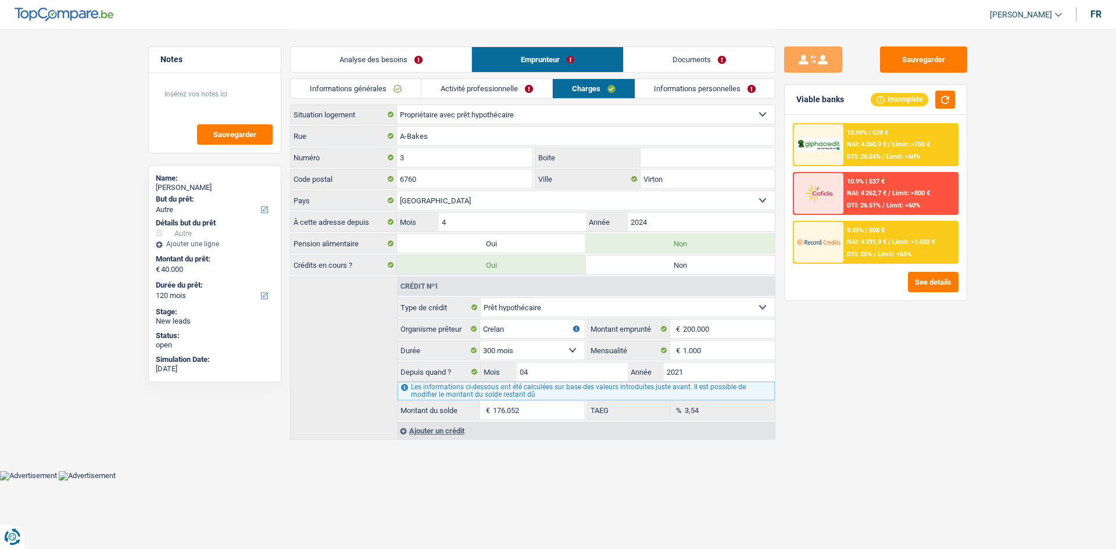
click at [406, 67] on link "Analyse des besoins" at bounding box center [381, 59] width 181 height 25
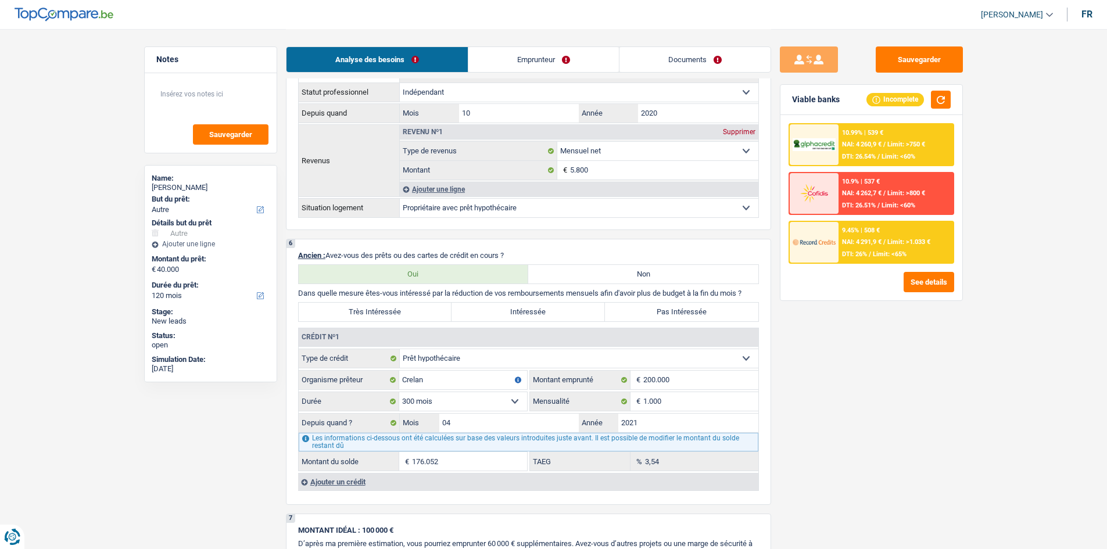
scroll to position [581, 0]
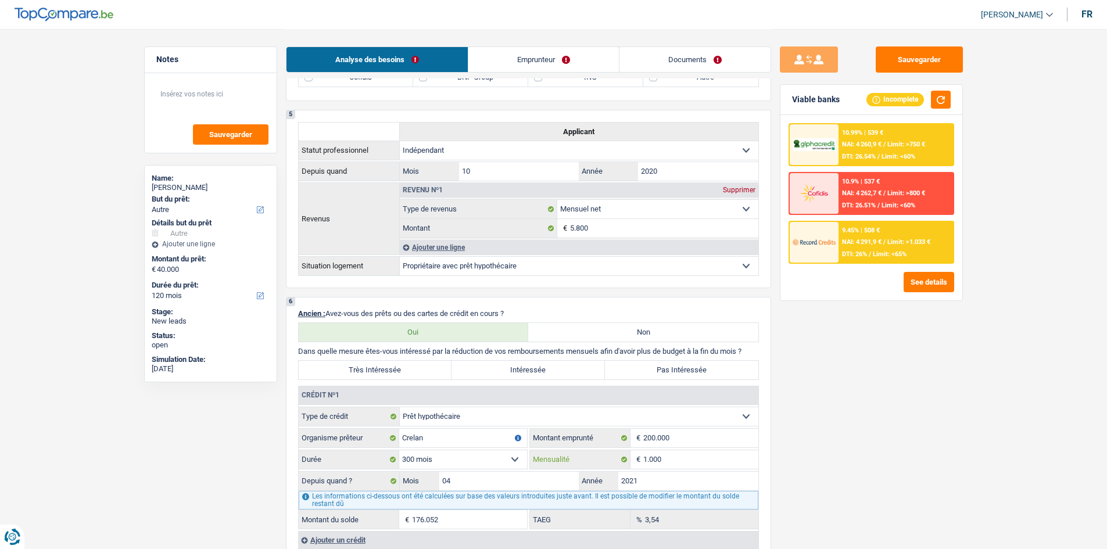
click at [734, 459] on input "1.000" at bounding box center [700, 459] width 115 height 19
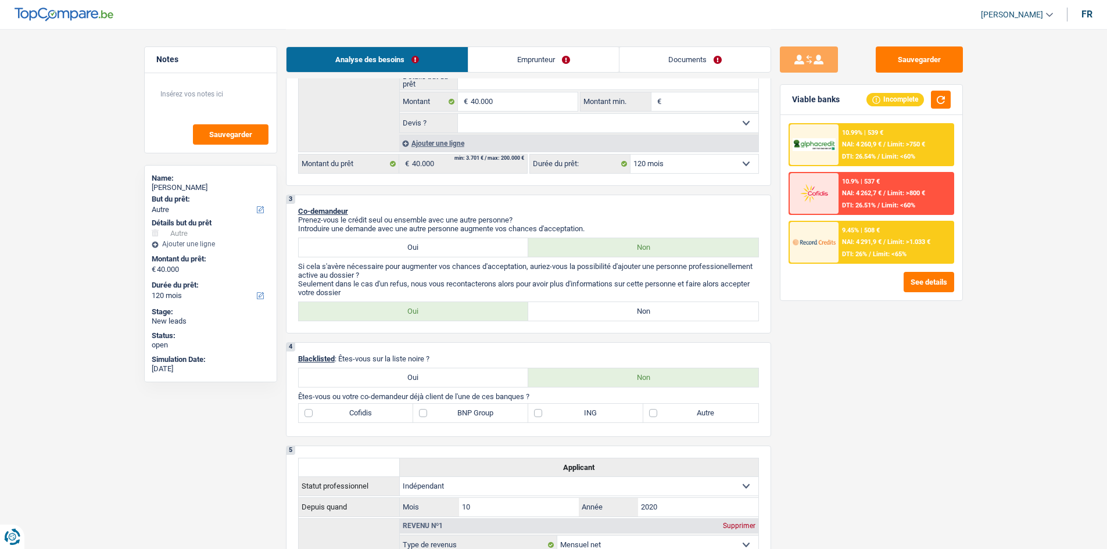
scroll to position [232, 0]
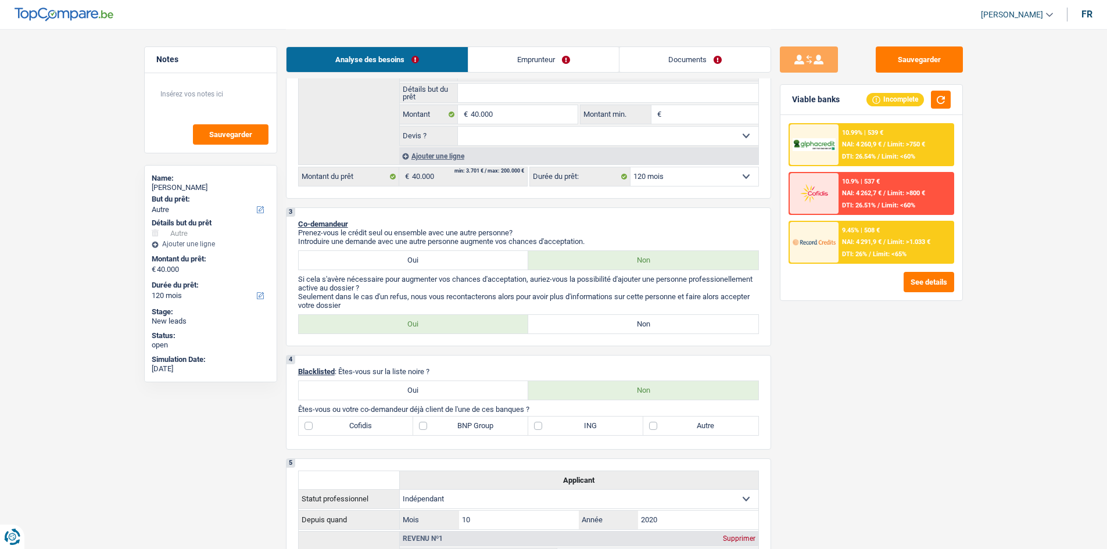
click at [501, 61] on link "Emprunteur" at bounding box center [543, 59] width 150 height 25
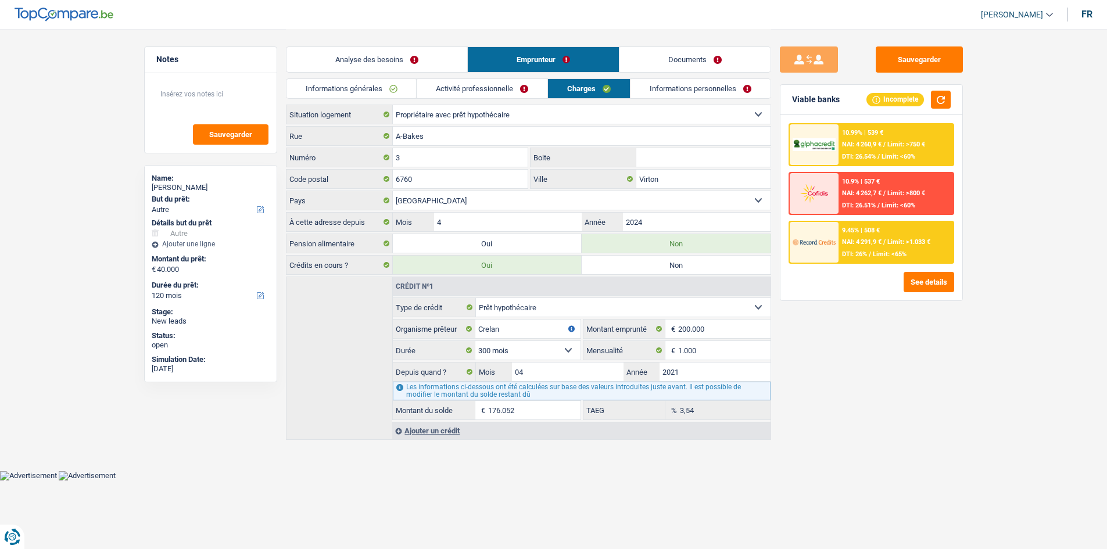
scroll to position [0, 0]
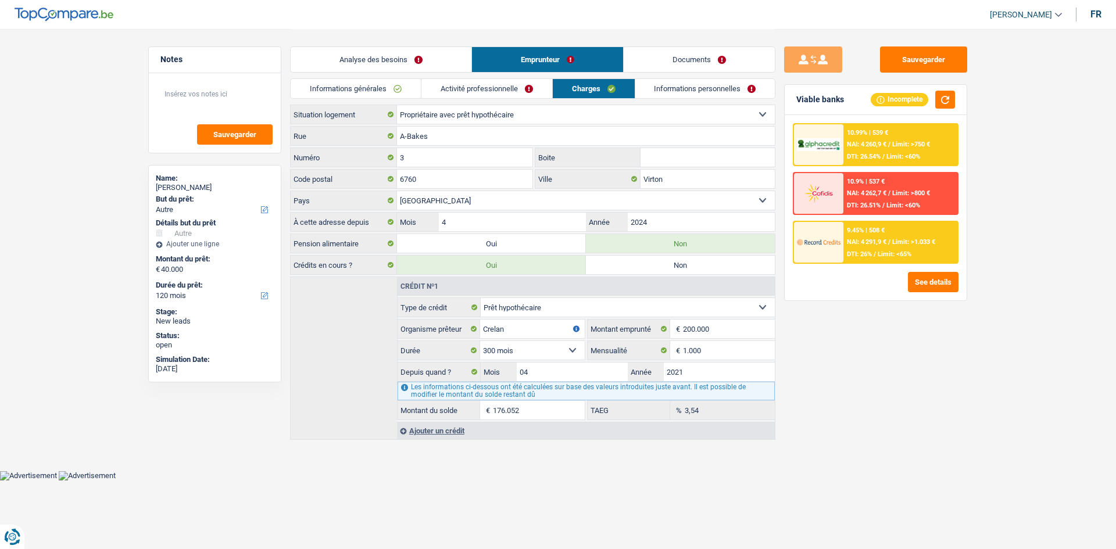
click at [457, 47] on link "Analyse des besoins" at bounding box center [381, 59] width 181 height 25
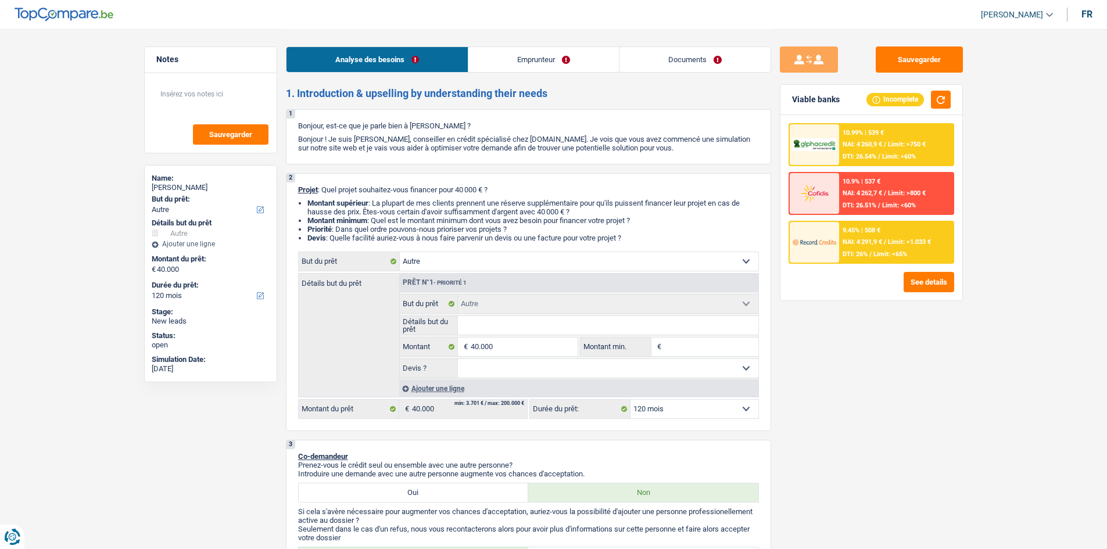
drag, startPoint x: 569, startPoint y: 50, endPoint x: 549, endPoint y: 64, distance: 24.2
click at [569, 51] on link "Emprunteur" at bounding box center [543, 59] width 150 height 25
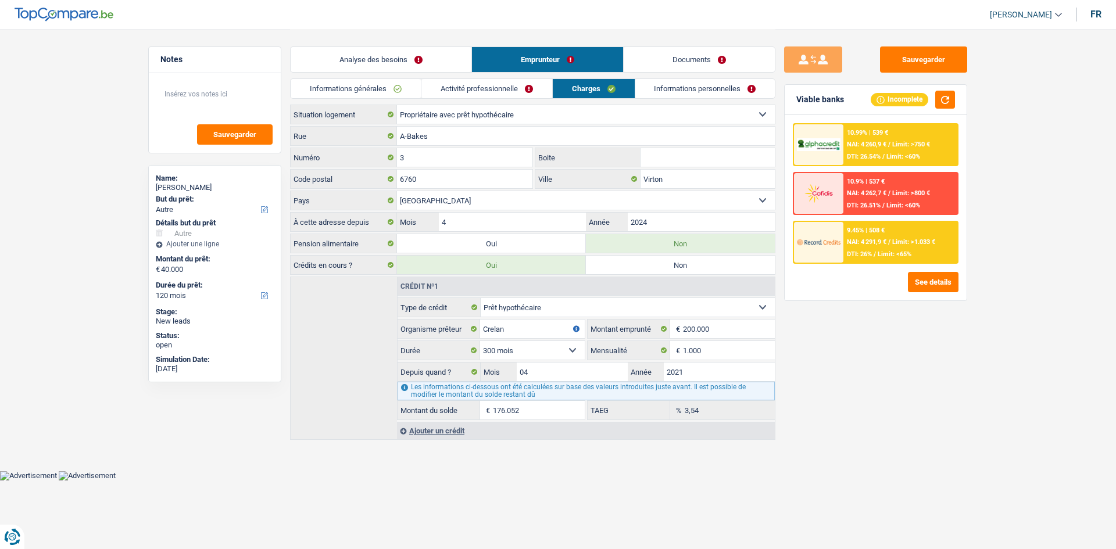
click at [508, 78] on div "Analyse des besoins Emprunteur Documents" at bounding box center [532, 53] width 485 height 49
click at [675, 86] on link "Informations personnelles" at bounding box center [705, 88] width 140 height 19
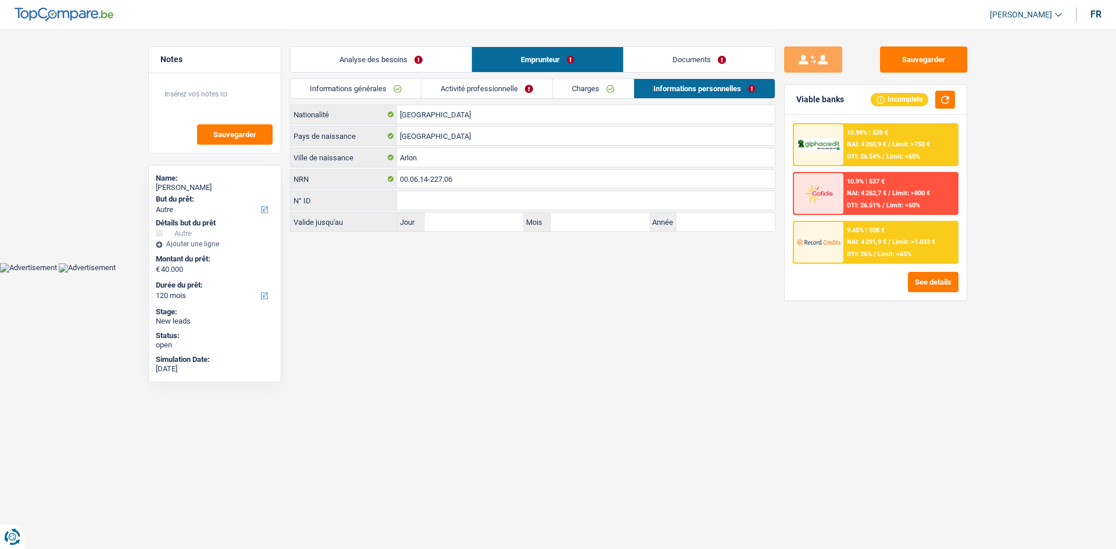
click at [487, 89] on link "Activité professionnelle" at bounding box center [486, 88] width 131 height 19
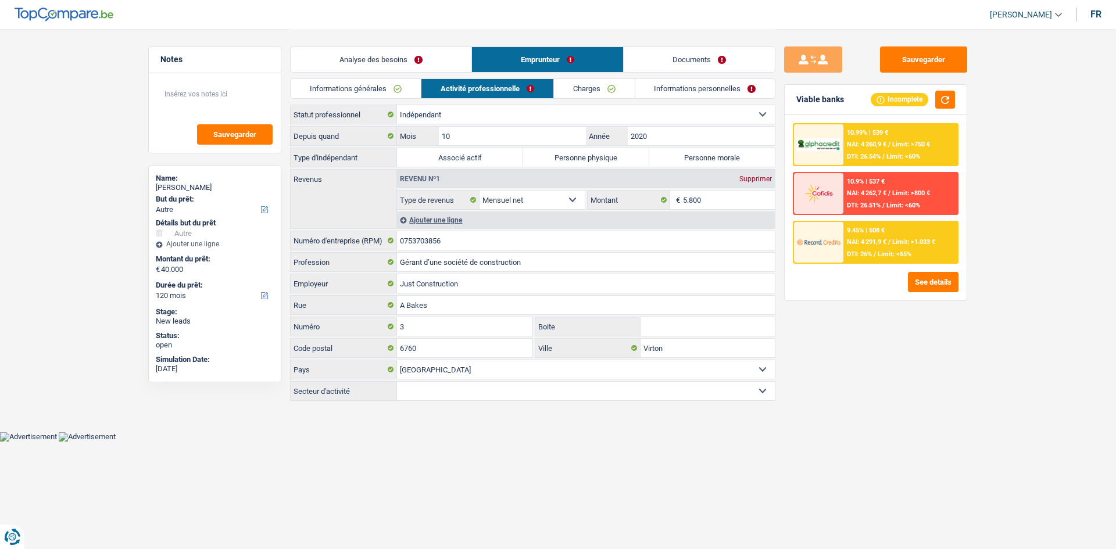
click at [403, 91] on link "Informations générales" at bounding box center [356, 88] width 130 height 19
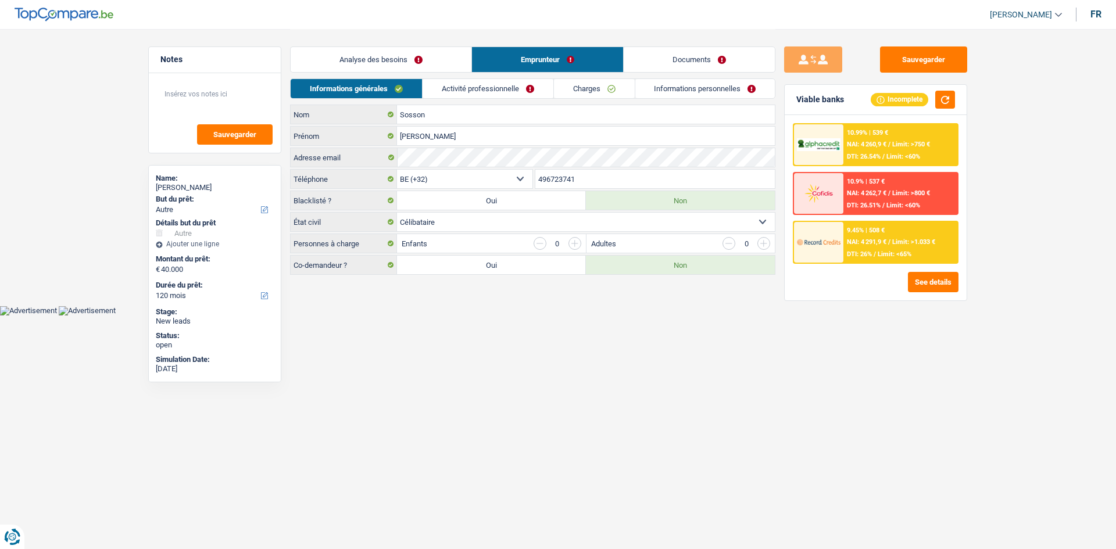
click at [424, 60] on link "Analyse des besoins" at bounding box center [381, 59] width 181 height 25
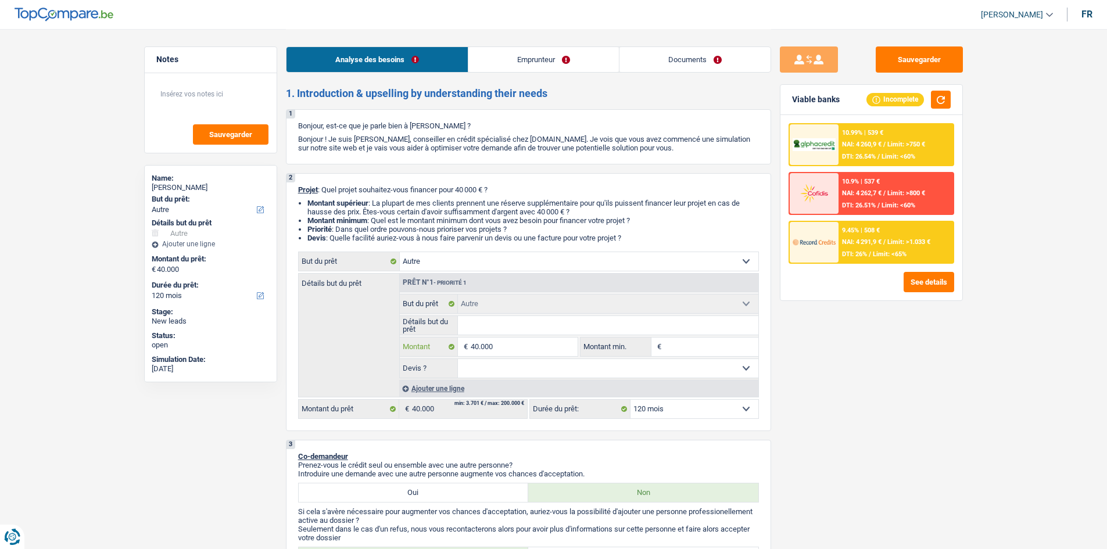
drag, startPoint x: 523, startPoint y: 347, endPoint x: 640, endPoint y: 365, distance: 118.2
click at [524, 347] on input "40.000" at bounding box center [524, 347] width 106 height 19
click at [465, 253] on select "Confort maison: meubles, textile, peinture, électroménager, outillage non-profe…" at bounding box center [579, 261] width 359 height 19
select select "houseOrGarden"
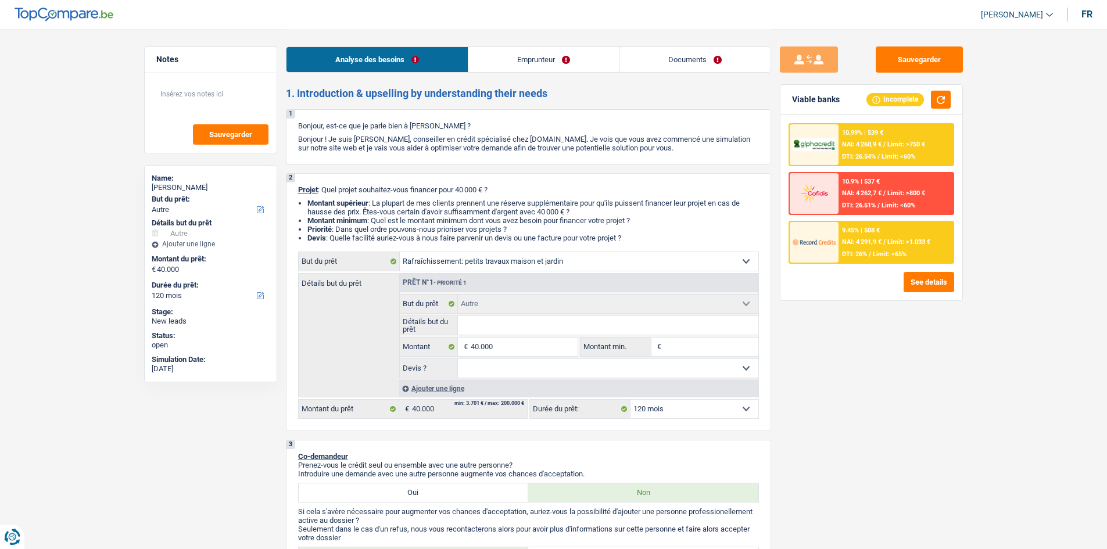
click at [400, 252] on select "Confort maison: meubles, textile, peinture, électroménager, outillage non-profe…" at bounding box center [579, 261] width 359 height 19
select select "houseOrGarden"
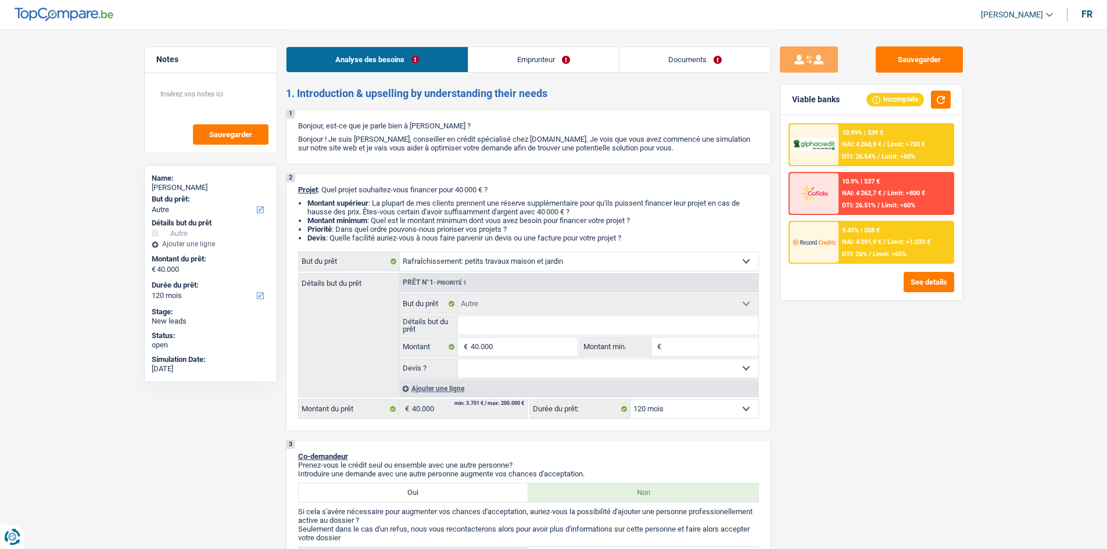
select select "houseOrGarden"
select select "other"
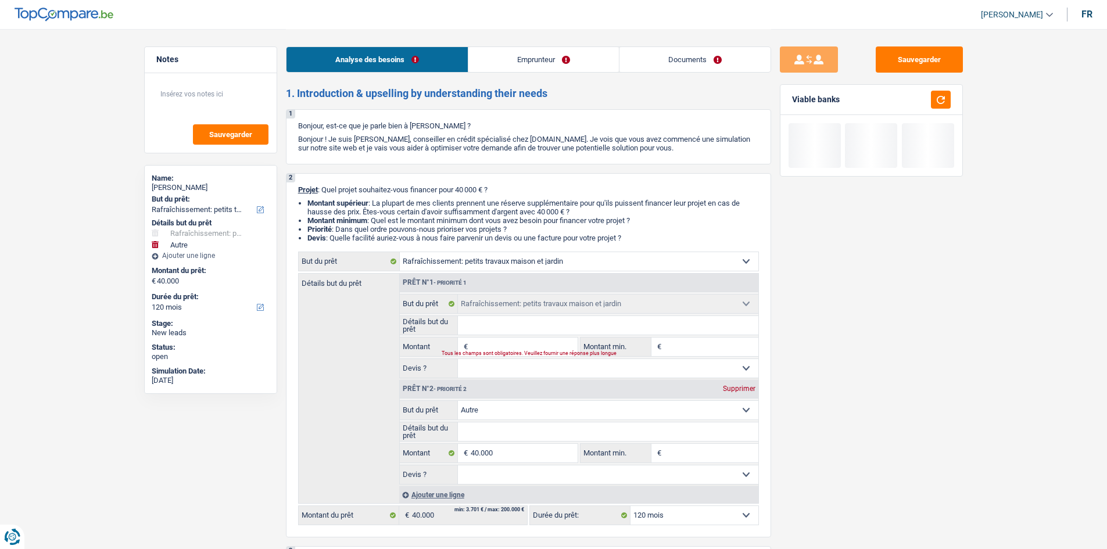
click at [734, 386] on div "Supprimer" at bounding box center [739, 388] width 38 height 7
type input "0"
select select
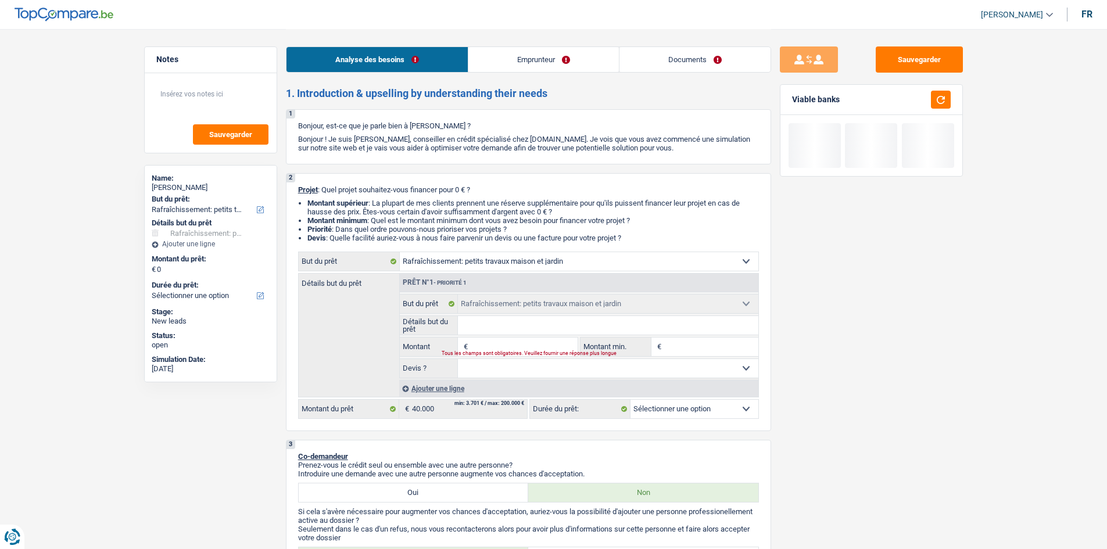
click at [506, 345] on input "Montant" at bounding box center [524, 347] width 106 height 19
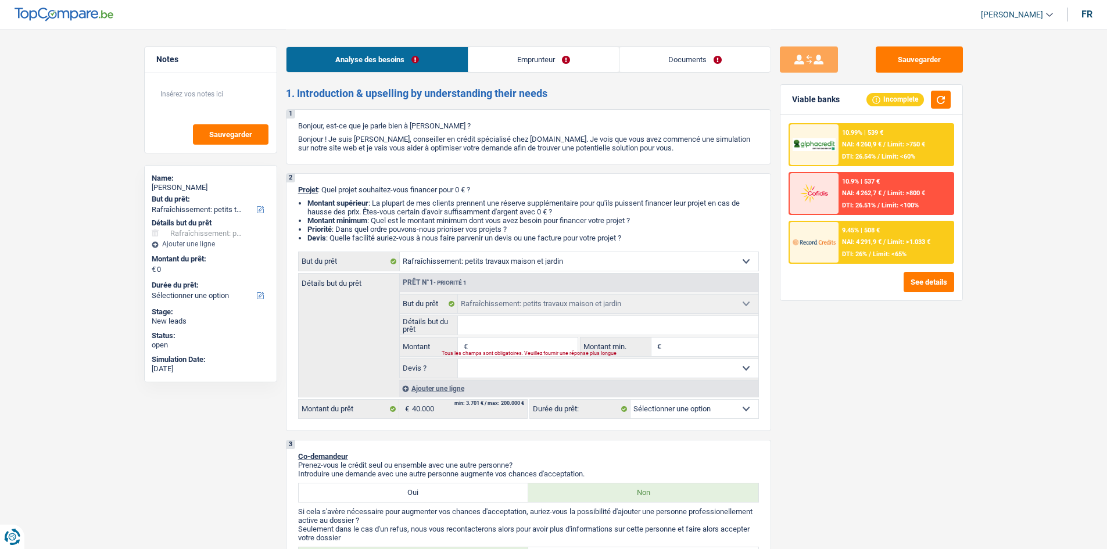
type input "4"
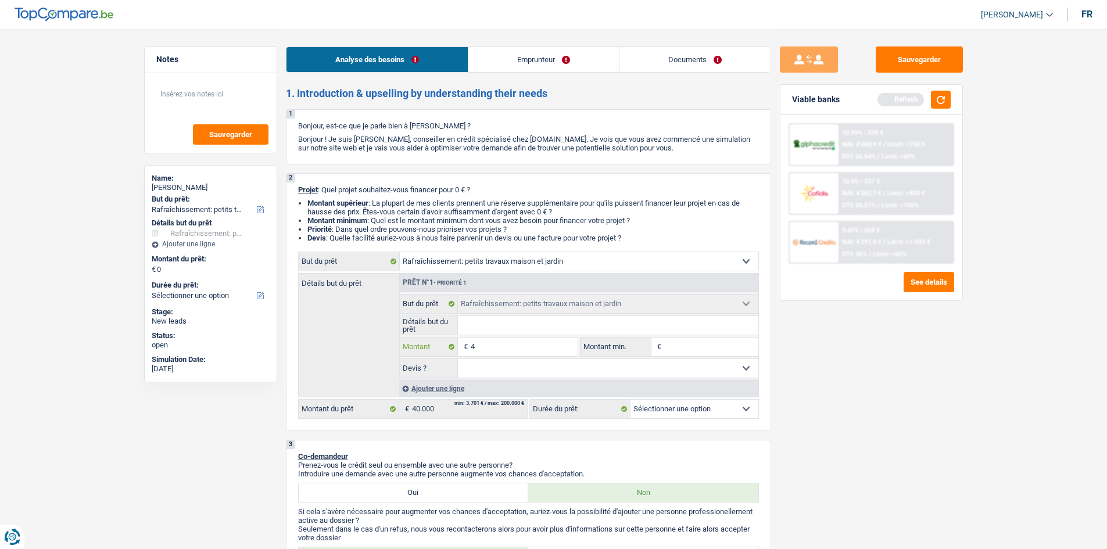
type input "40"
type input "400"
type input "4.000"
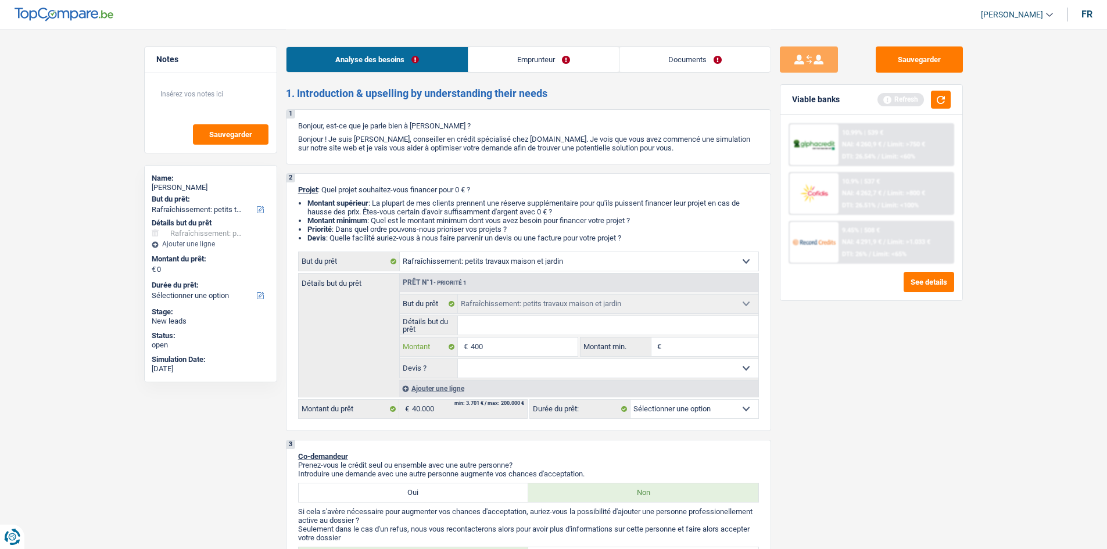
type input "4.000"
type input "40.000"
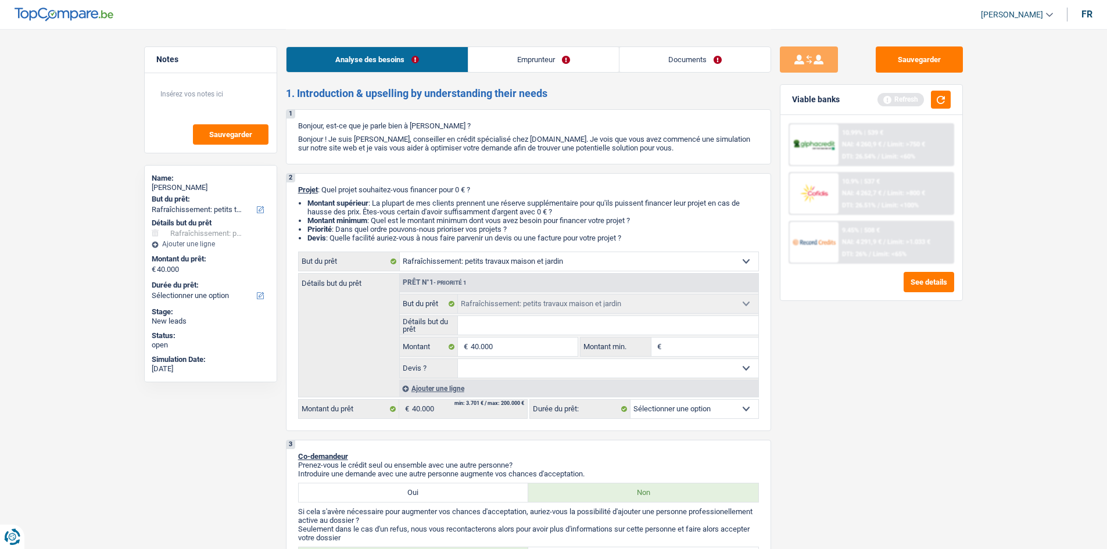
click at [956, 395] on div "Sauvegarder Viable banks Refresh 10.99% | 539 € NAI: 4 260,9 € / Limit: >750 € …" at bounding box center [871, 288] width 200 height 484
select select "144"
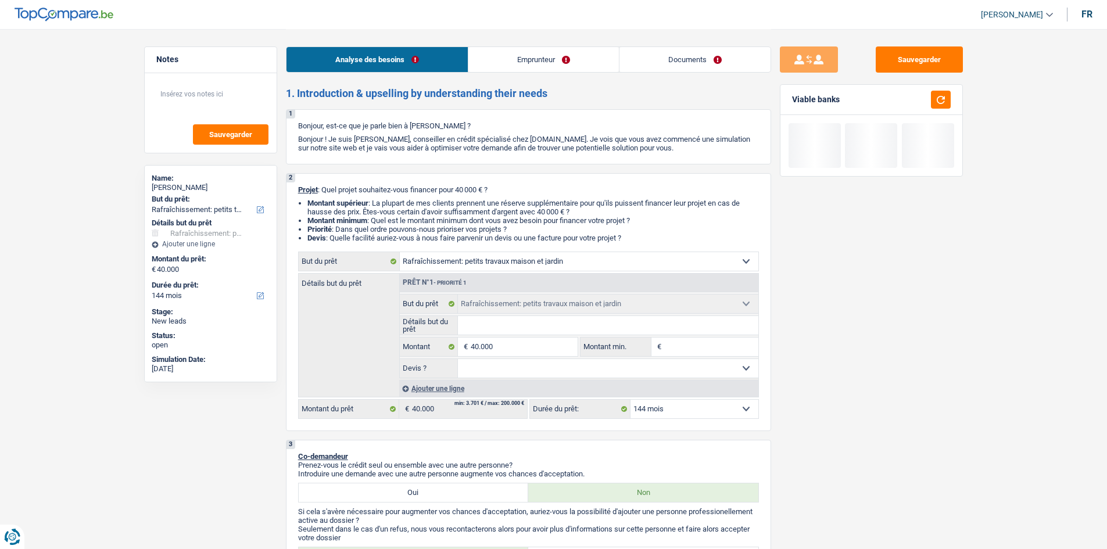
click at [535, 322] on input "Détails but du prêt" at bounding box center [608, 325] width 300 height 19
type input "t"
type input "tr"
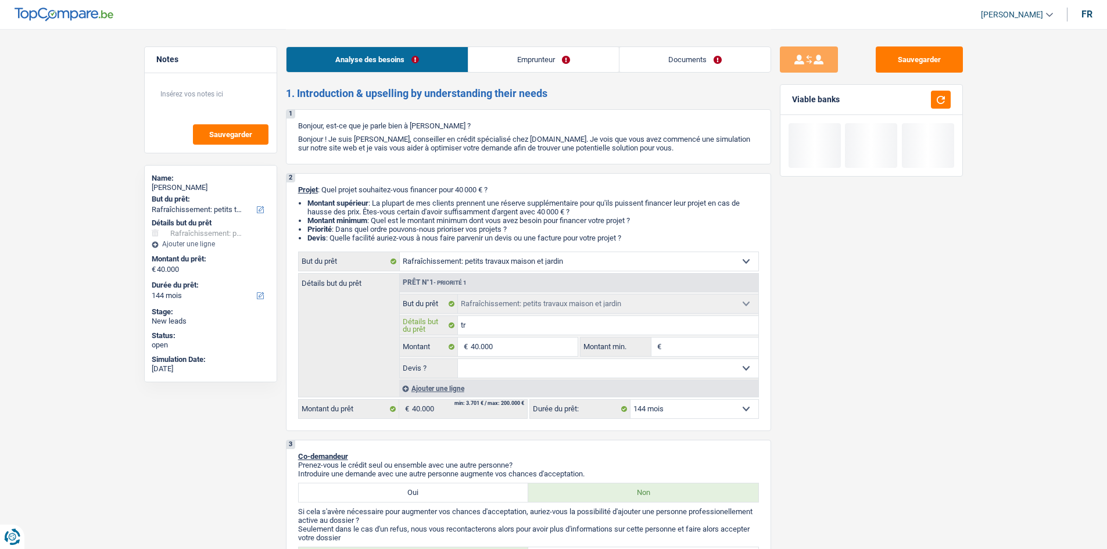
type input "tra"
type input "trav"
type input "trava"
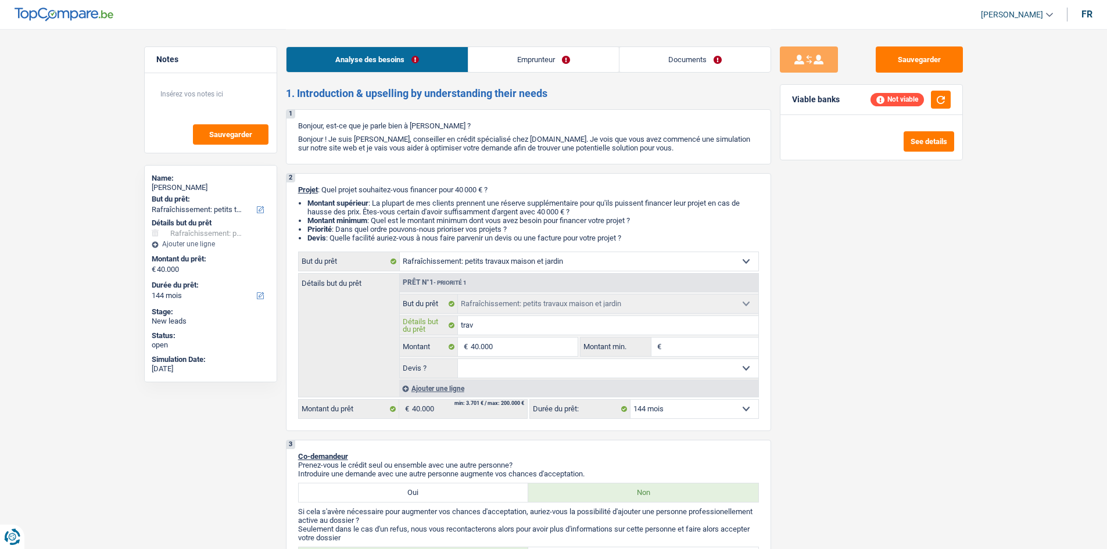
type input "trava"
type input "travau"
type input "travaux"
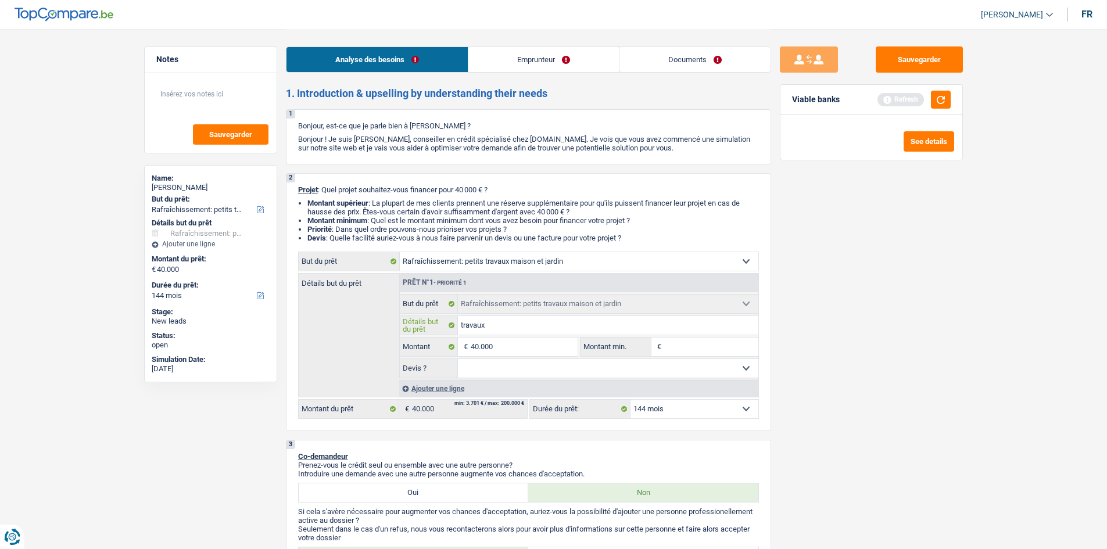
type input "travaux"
click at [917, 327] on div "Sauvegarder Viable banks Refresh See details" at bounding box center [871, 288] width 200 height 484
drag, startPoint x: 574, startPoint y: 364, endPoint x: 560, endPoint y: 363, distance: 13.4
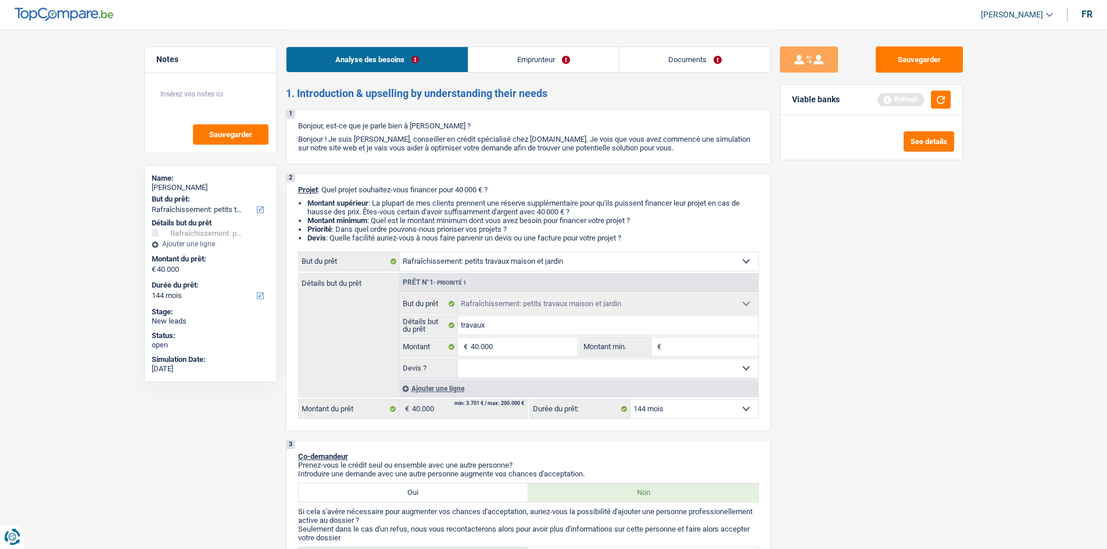
click at [574, 364] on select "Oui Non Non répondu Sélectionner une option" at bounding box center [608, 368] width 300 height 19
select select "yes"
click at [458, 359] on select "Oui Non Non répondu Sélectionner une option" at bounding box center [608, 368] width 300 height 19
select select "yes"
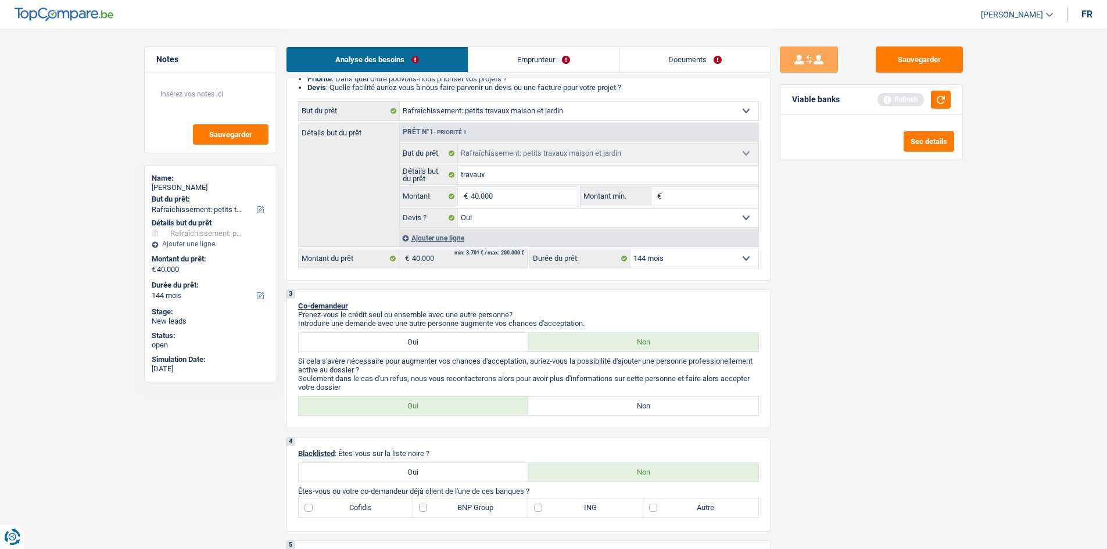
scroll to position [116, 0]
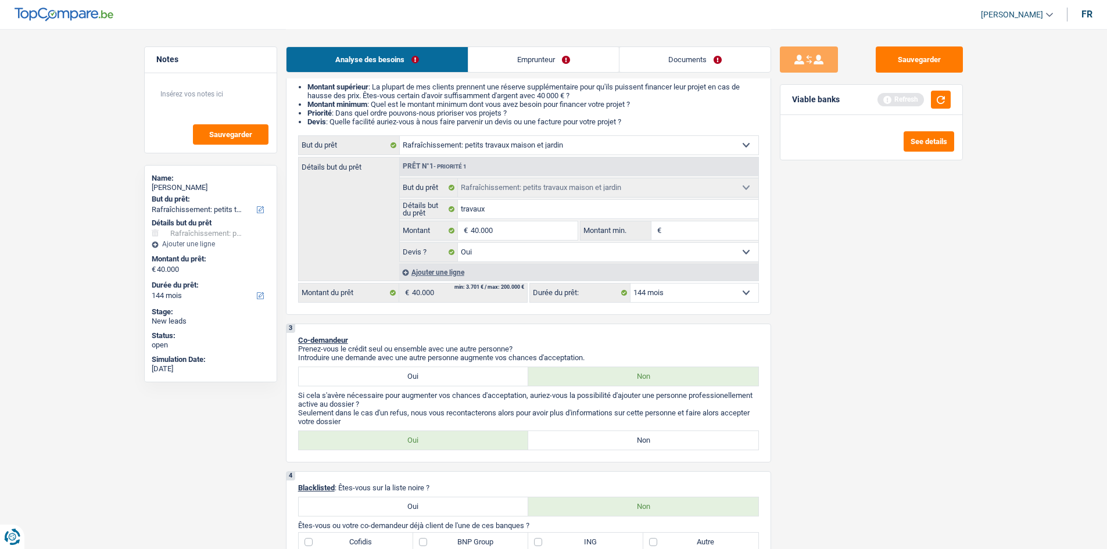
click at [685, 289] on select "12 mois 18 mois 24 mois 30 mois 36 mois 42 mois 48 mois 60 mois 72 mois 84 mois…" at bounding box center [694, 293] width 128 height 19
select select "120"
click at [630, 284] on select "12 mois 18 mois 24 mois 30 mois 36 mois 42 mois 48 mois 60 mois 72 mois 84 mois…" at bounding box center [694, 293] width 128 height 19
select select "120"
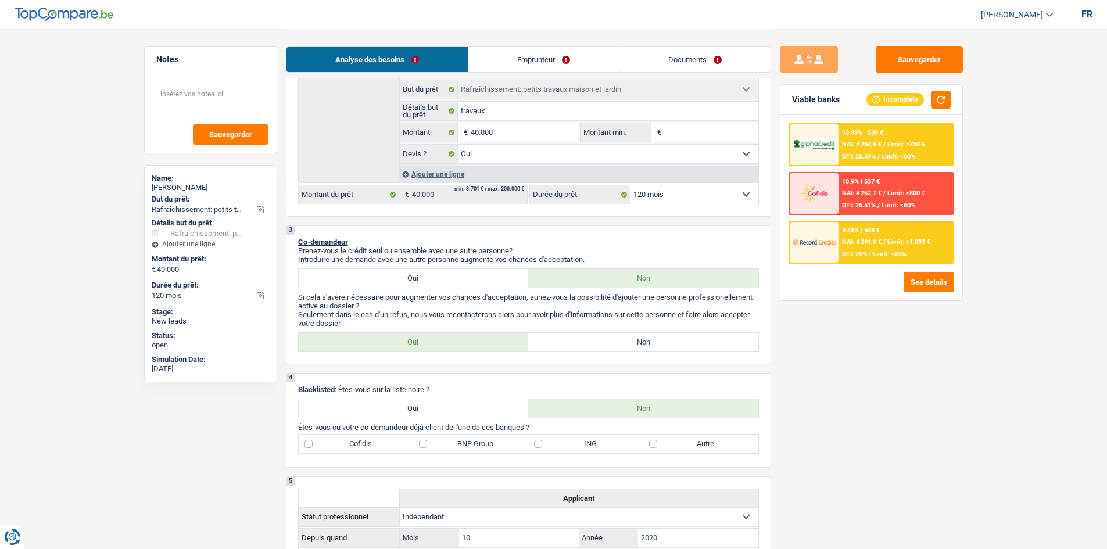
scroll to position [349, 0]
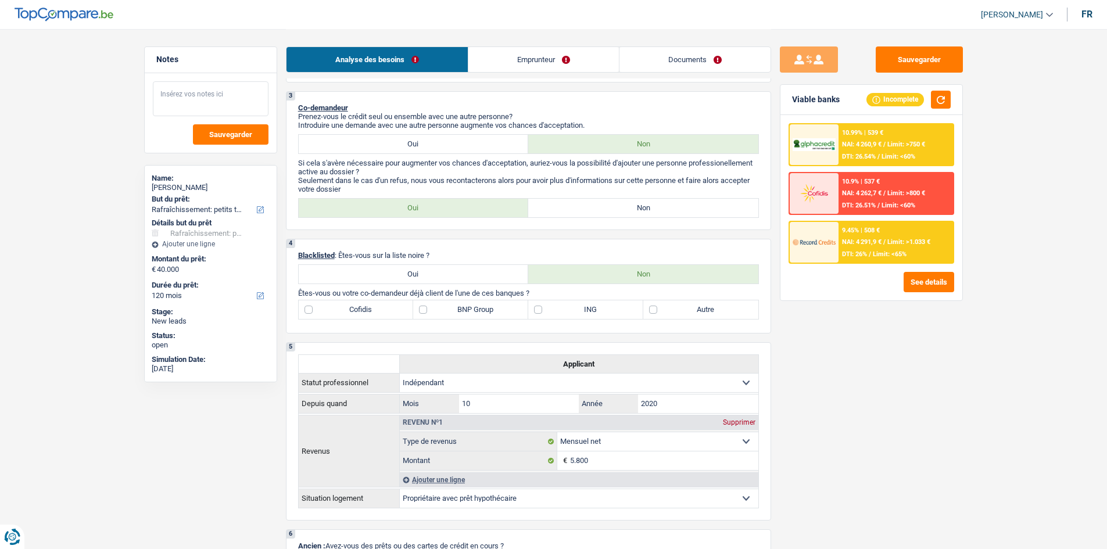
click at [239, 106] on textarea at bounding box center [211, 98] width 116 height 35
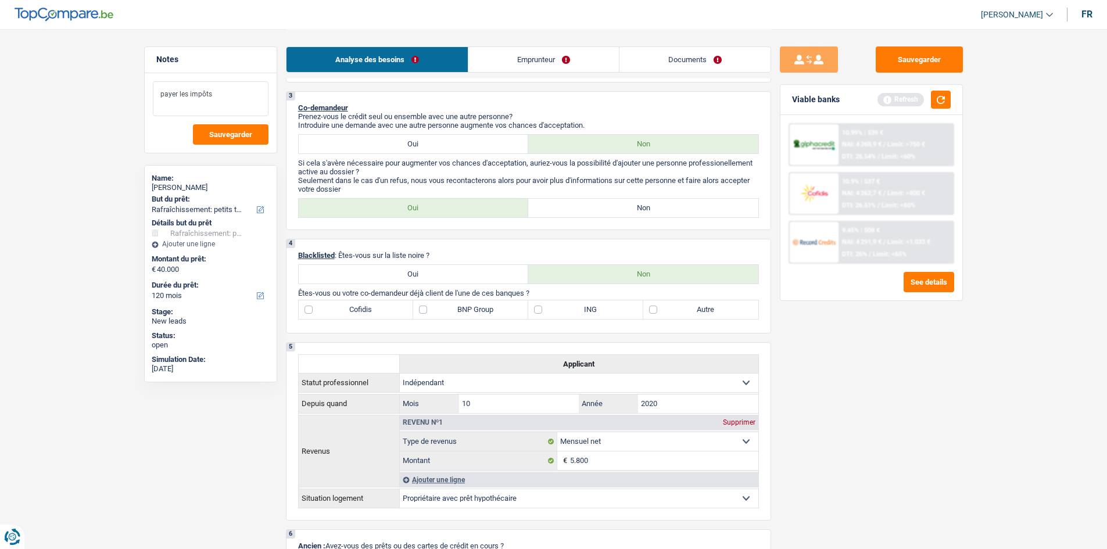
type textarea "payer les impôts"
click at [219, 140] on button "Sauvegarder" at bounding box center [231, 134] width 76 height 20
click at [940, 101] on button "button" at bounding box center [941, 100] width 20 height 18
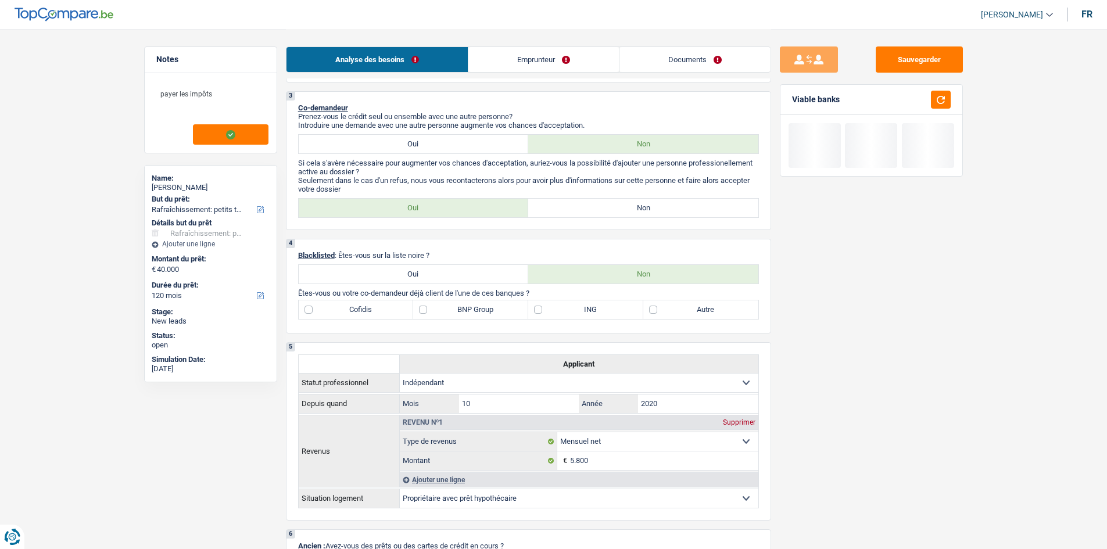
click at [539, 66] on link "Emprunteur" at bounding box center [543, 59] width 150 height 25
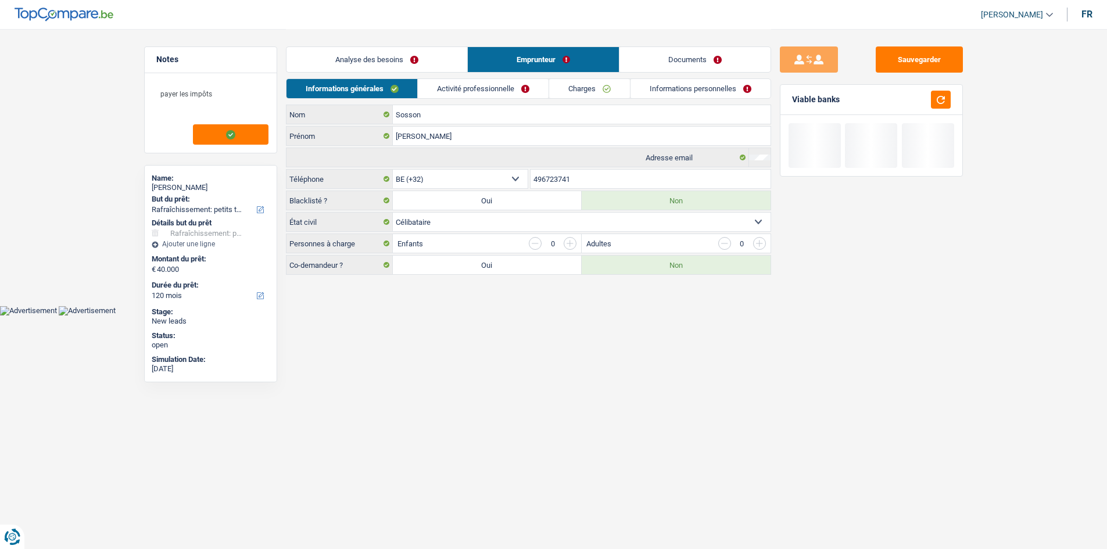
scroll to position [0, 0]
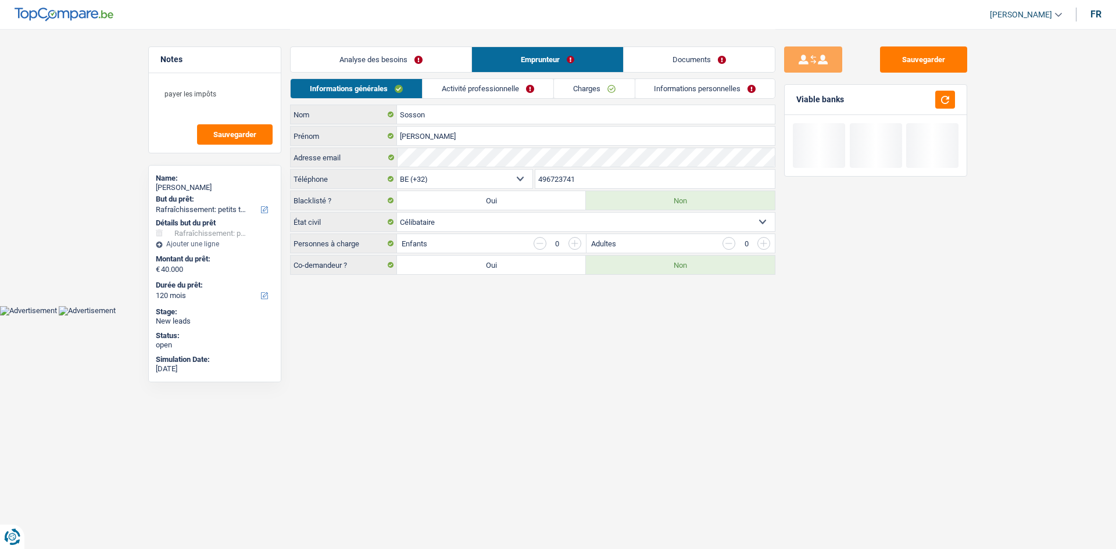
click at [523, 84] on link "Activité professionnelle" at bounding box center [487, 88] width 131 height 19
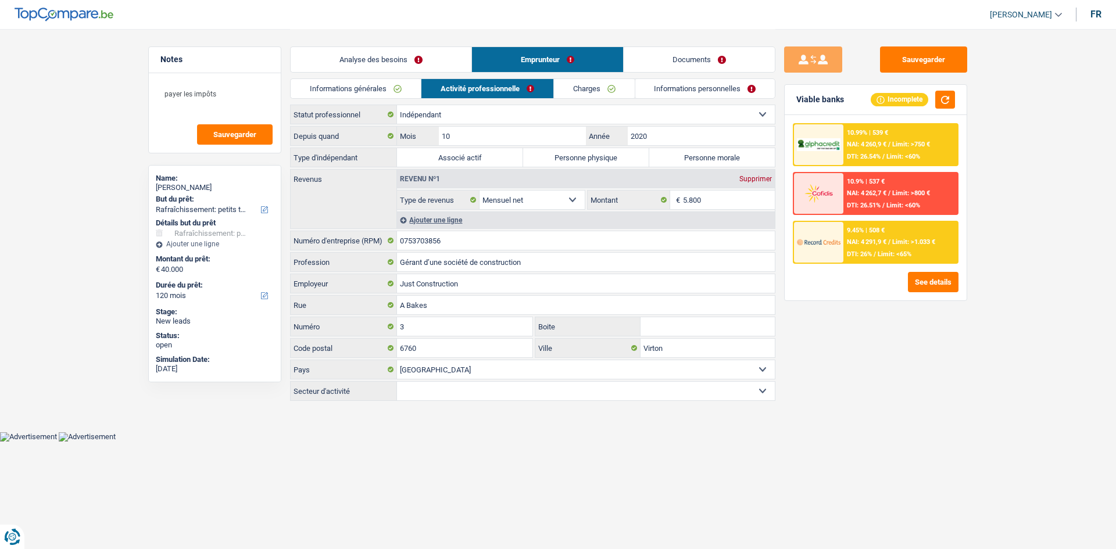
click at [582, 88] on link "Charges" at bounding box center [594, 88] width 81 height 19
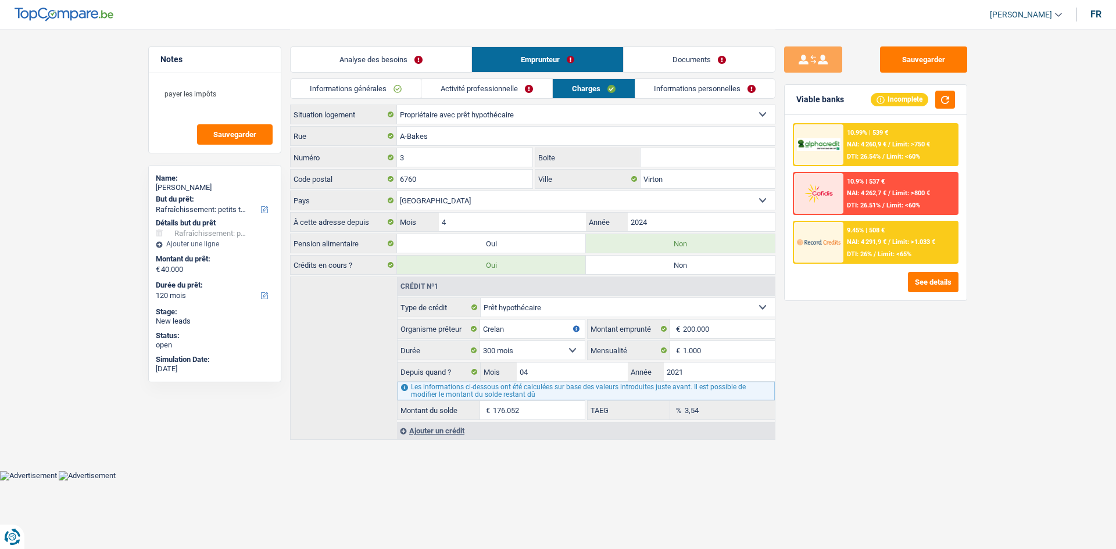
click at [688, 84] on link "Informations personnelles" at bounding box center [705, 88] width 140 height 19
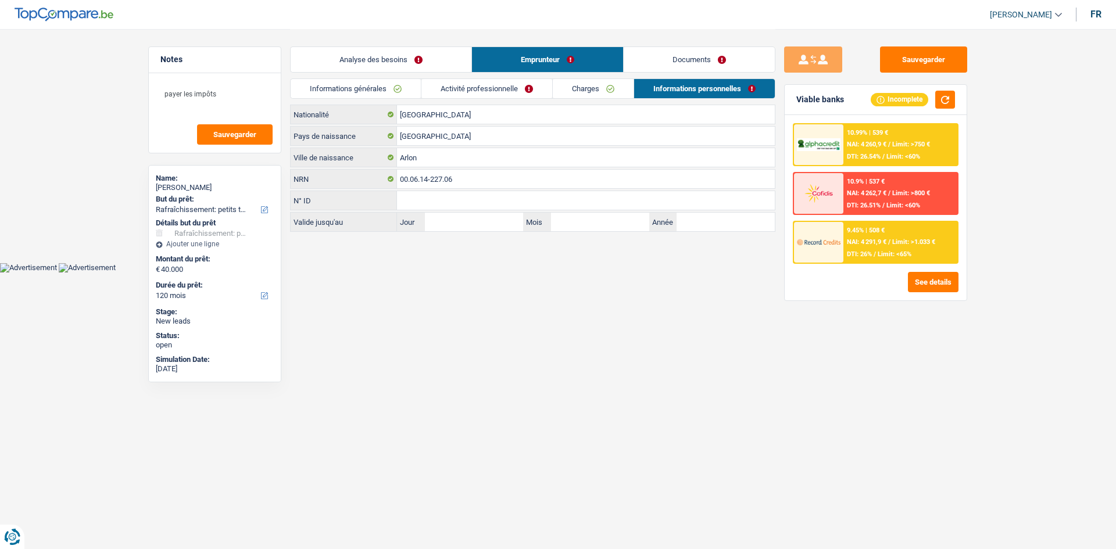
click at [404, 48] on link "Analyse des besoins" at bounding box center [381, 59] width 181 height 25
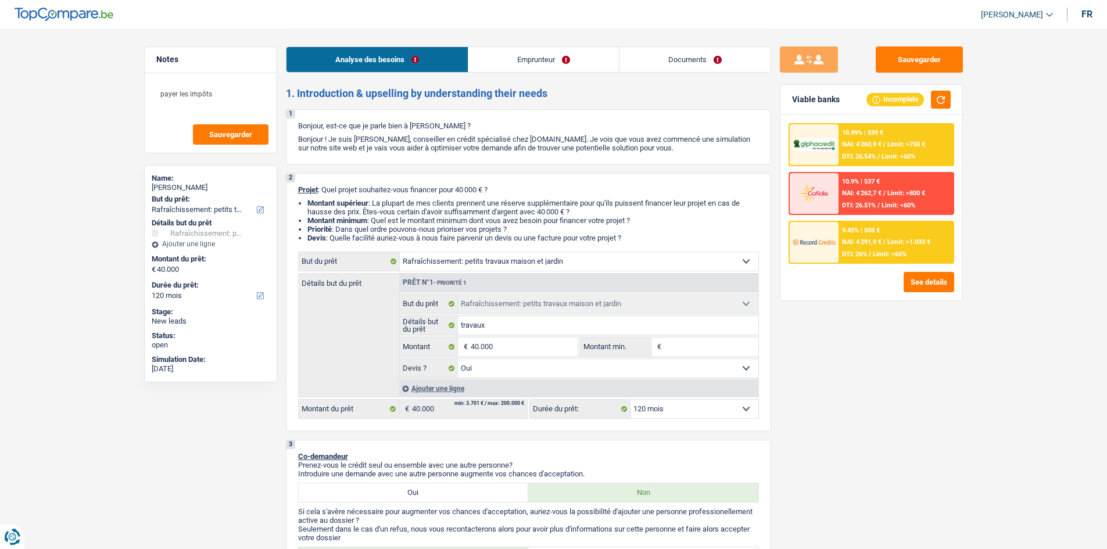
click at [883, 233] on div "9.45% | 508 € NAI: 4 291,9 € / Limit: >1.033 € DTI: 26% / Limit: <65%" at bounding box center [895, 242] width 114 height 41
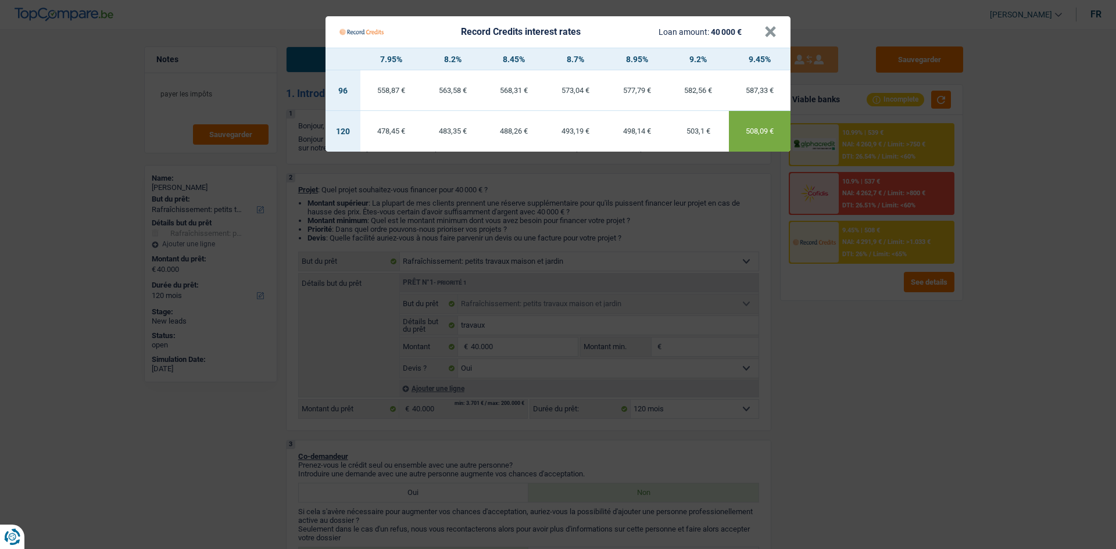
click at [915, 309] on Credits "Record Credits interest rates Loan amount: 40 000 € × 7.95% 8.2% 8.45% 8.7% 8.9…" at bounding box center [558, 274] width 1116 height 549
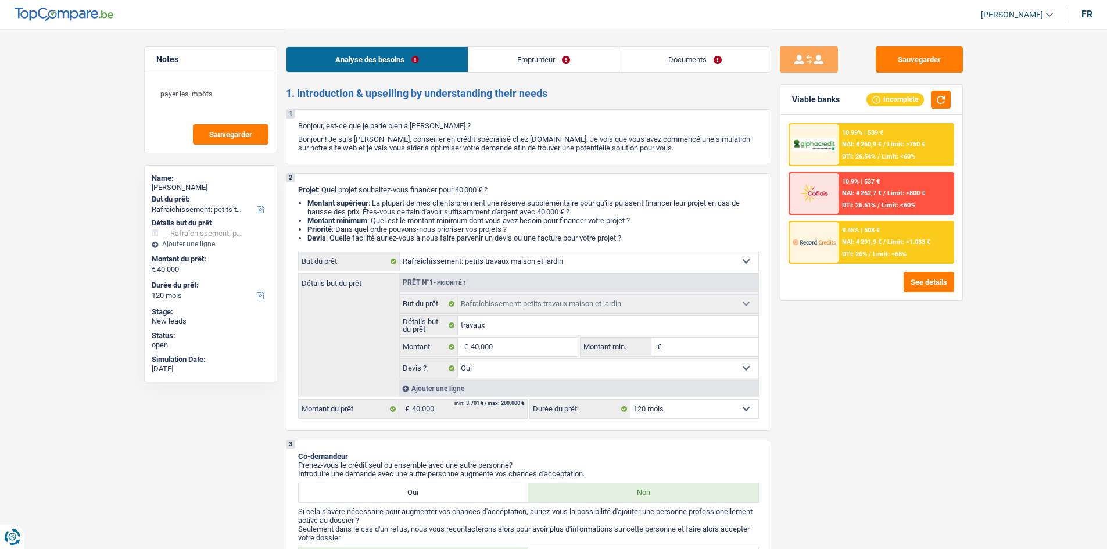
click at [837, 238] on div at bounding box center [814, 242] width 49 height 41
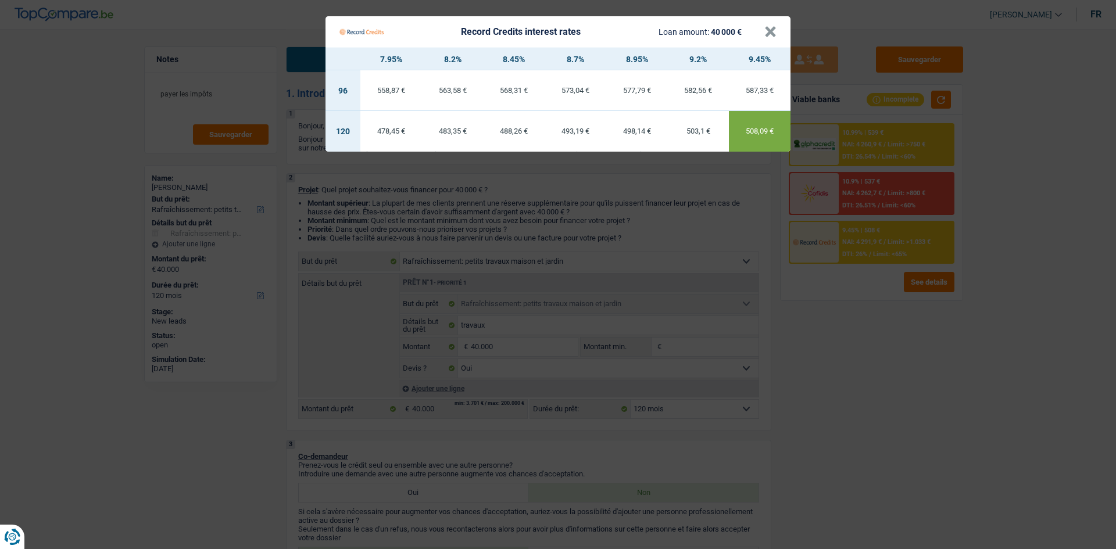
click at [857, 361] on Credits "Record Credits interest rates Loan amount: 40 000 € × 7.95% 8.2% 8.45% 8.7% 8.9…" at bounding box center [558, 274] width 1116 height 549
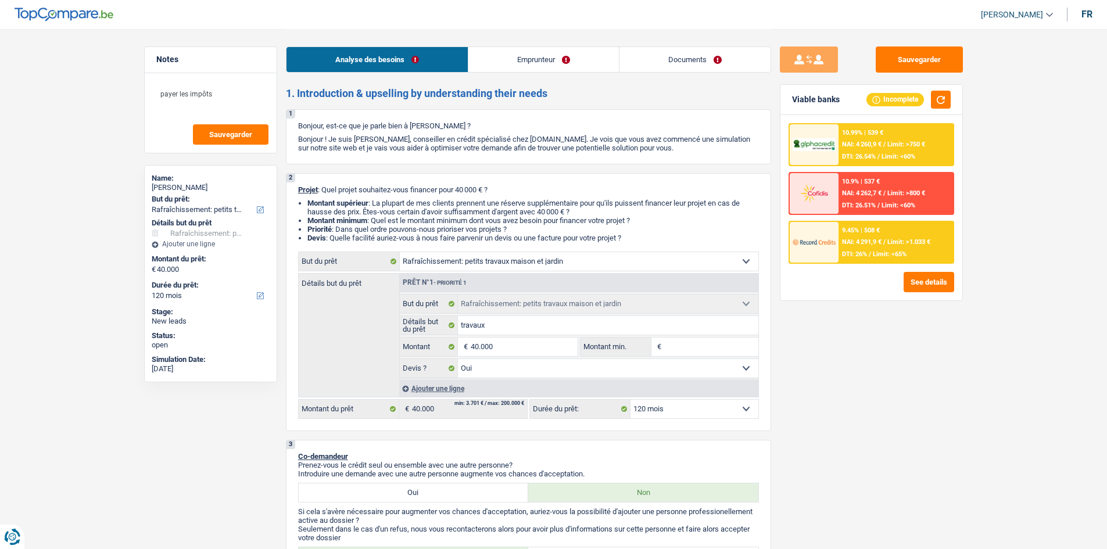
click at [905, 147] on span "Limit: >750 €" at bounding box center [906, 145] width 38 height 8
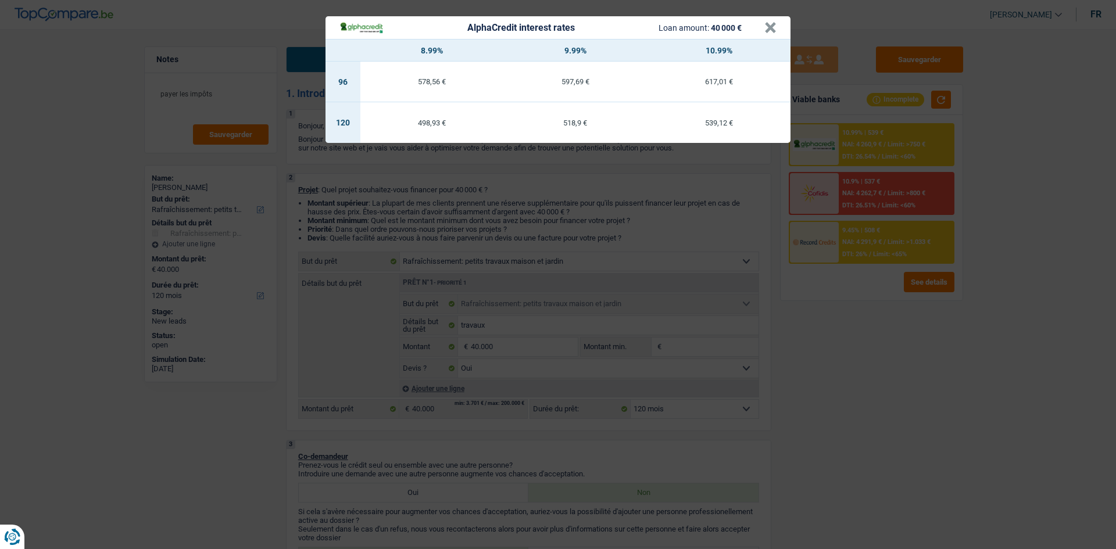
click at [893, 360] on div "AlphaCredit interest rates Loan amount: 40 000 € × 8.99% 9.99% 10.99% 96 578,56…" at bounding box center [558, 274] width 1116 height 549
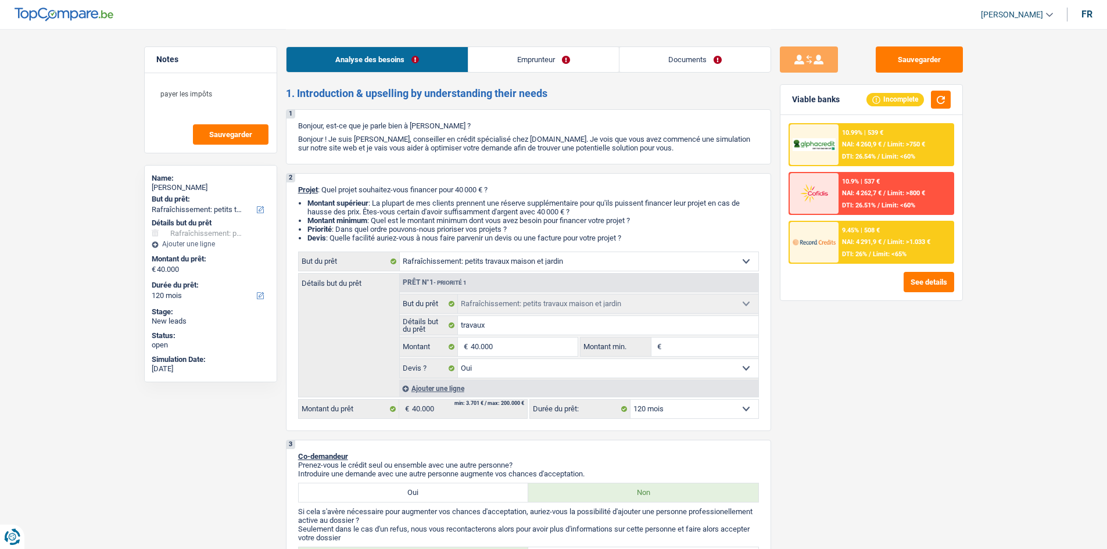
click at [875, 250] on span "Limit: <65%" at bounding box center [890, 254] width 34 height 8
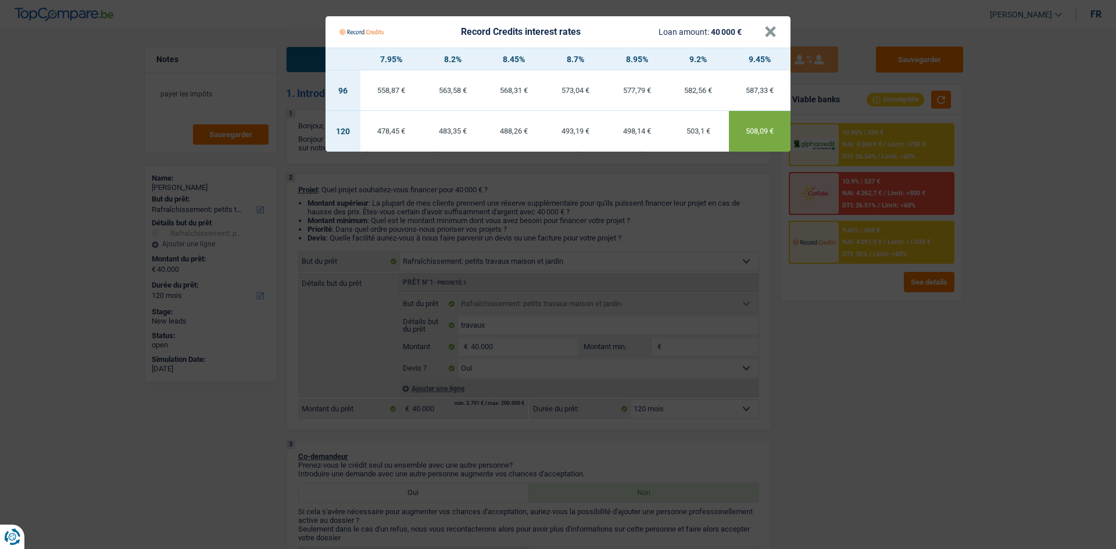
click at [862, 361] on Credits "Record Credits interest rates Loan amount: 40 000 € × 7.95% 8.2% 8.45% 8.7% 8.9…" at bounding box center [558, 274] width 1116 height 549
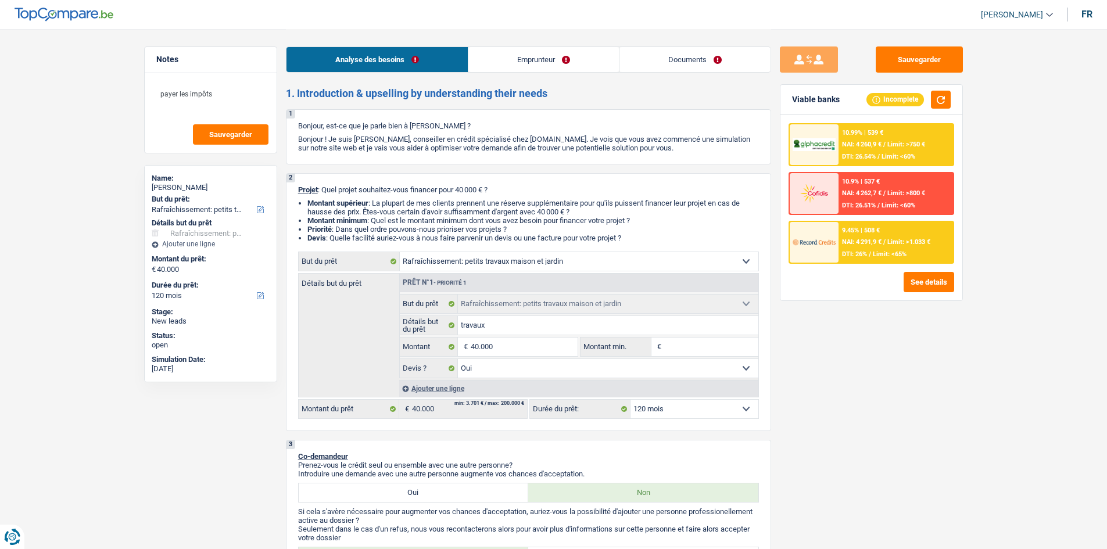
click at [874, 242] on span "NAI: 4 291,9 €" at bounding box center [862, 242] width 40 height 8
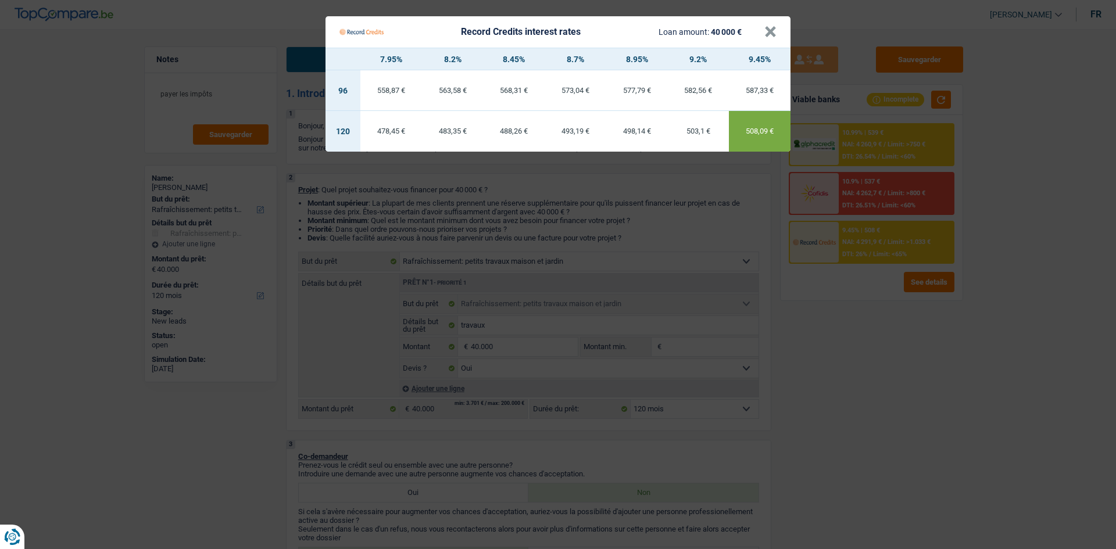
click at [885, 350] on Credits "Record Credits interest rates Loan amount: 40 000 € × 7.95% 8.2% 8.45% 8.7% 8.9…" at bounding box center [558, 274] width 1116 height 549
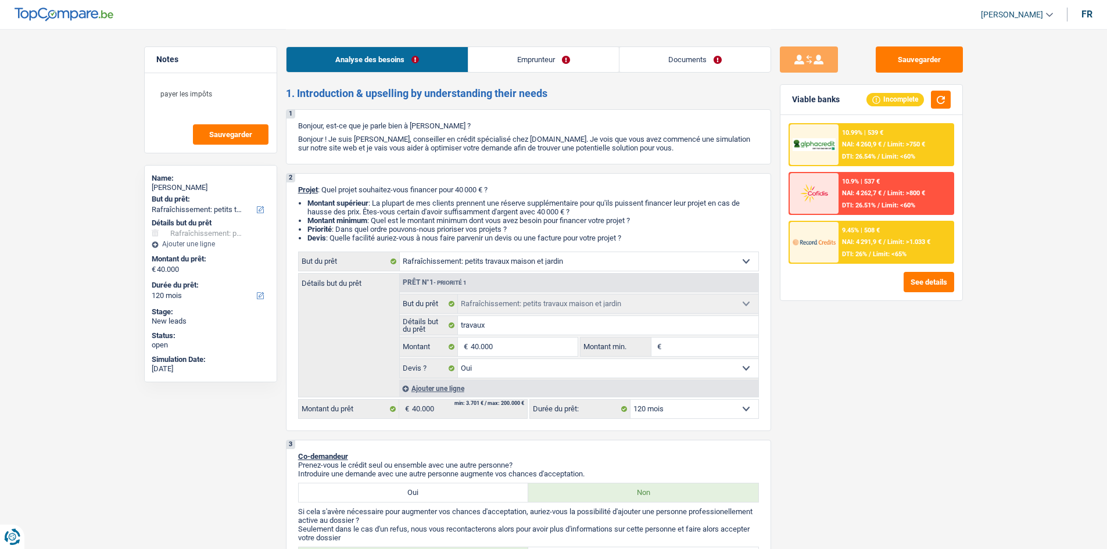
click at [862, 254] on span "DTI: 26%" at bounding box center [854, 254] width 25 height 8
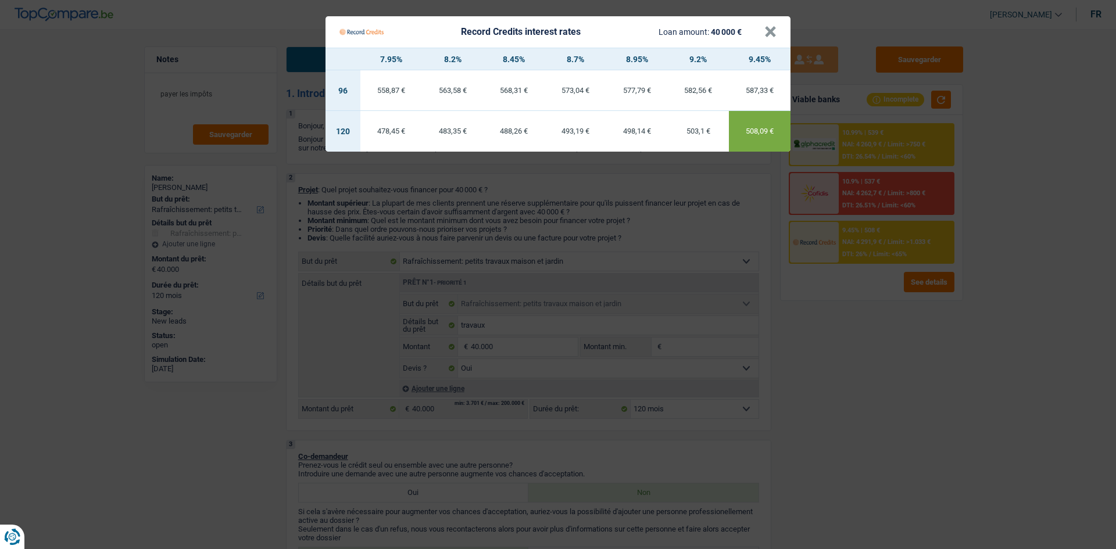
click at [898, 418] on Credits "Record Credits interest rates Loan amount: 40 000 € × 7.95% 8.2% 8.45% 8.7% 8.9…" at bounding box center [558, 274] width 1116 height 549
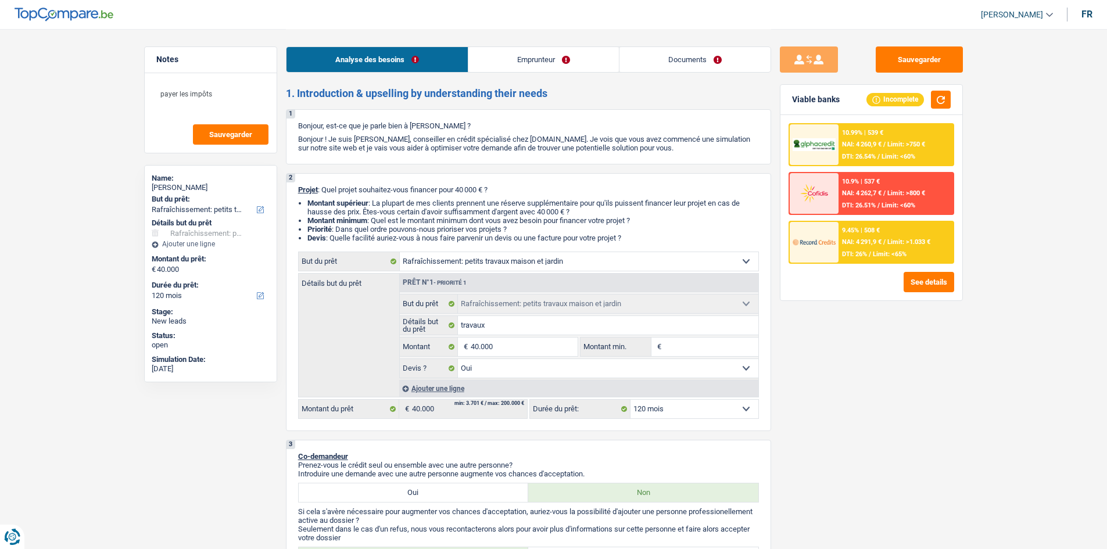
click at [875, 255] on span "Limit: <65%" at bounding box center [890, 254] width 34 height 8
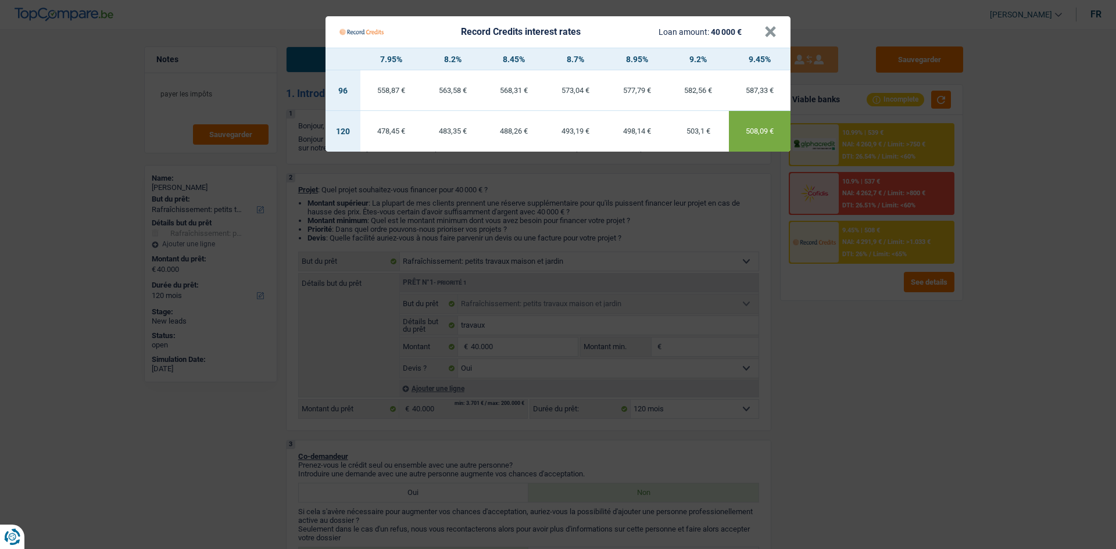
click at [869, 407] on Credits "Record Credits interest rates Loan amount: 40 000 € × 7.95% 8.2% 8.45% 8.7% 8.9…" at bounding box center [558, 274] width 1116 height 549
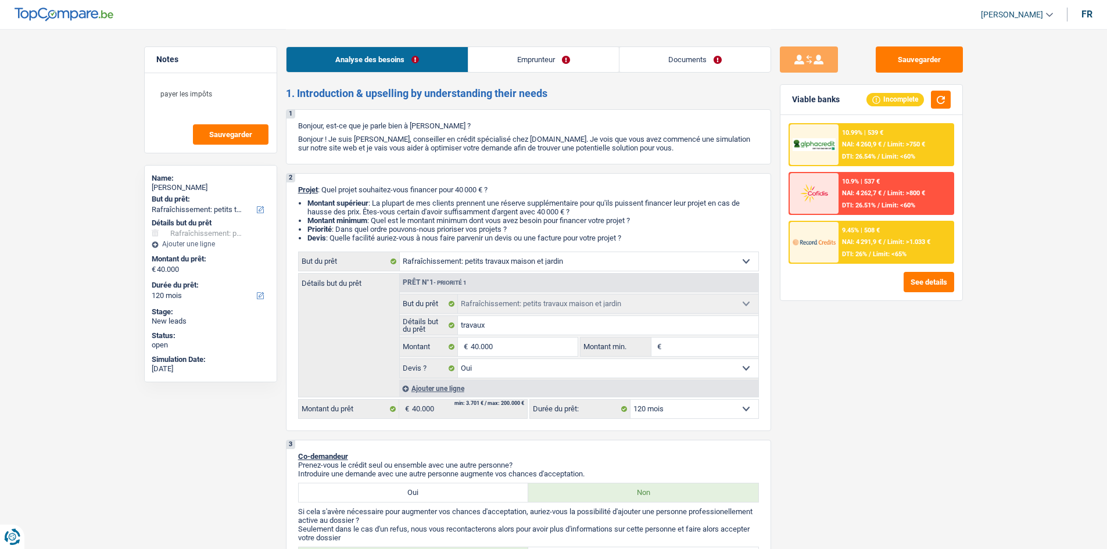
click at [890, 135] on div "10.99% | 539 € NAI: 4 260,9 € / Limit: >750 € DTI: 26.54% / Limit: <60%" at bounding box center [895, 144] width 114 height 41
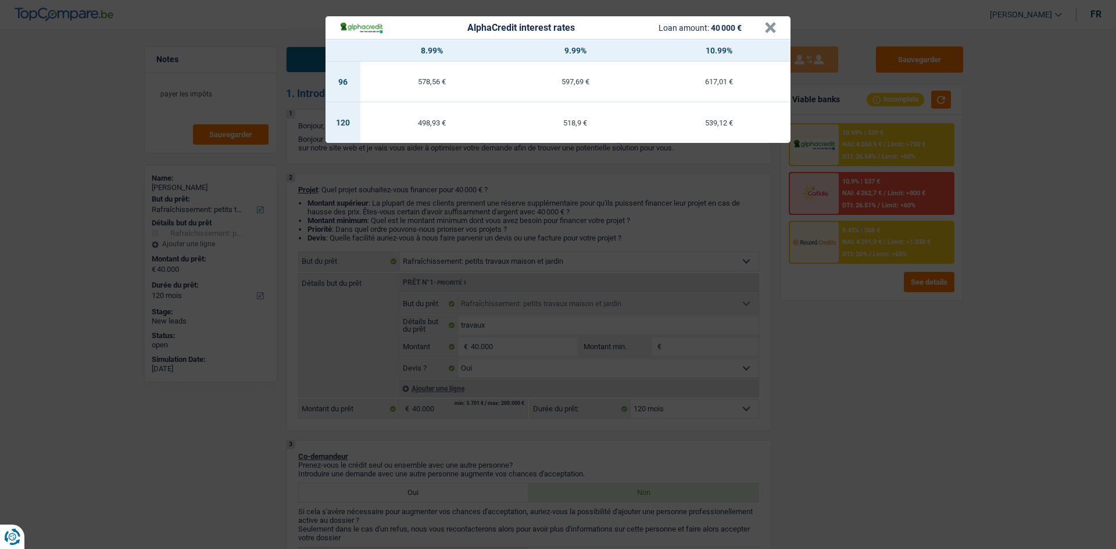
click at [841, 391] on div "AlphaCredit interest rates Loan amount: 40 000 € × 8.99% 9.99% 10.99% 96 578,56…" at bounding box center [558, 274] width 1116 height 549
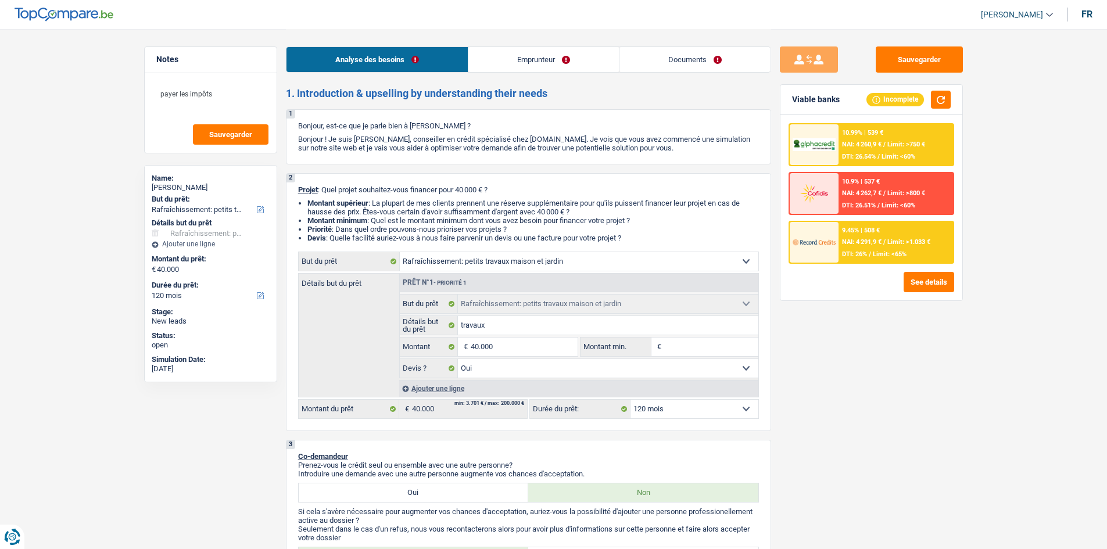
click at [853, 250] on div "9.45% | 508 € NAI: 4 291,9 € / Limit: >1.033 € DTI: 26% / Limit: <65%" at bounding box center [895, 242] width 114 height 41
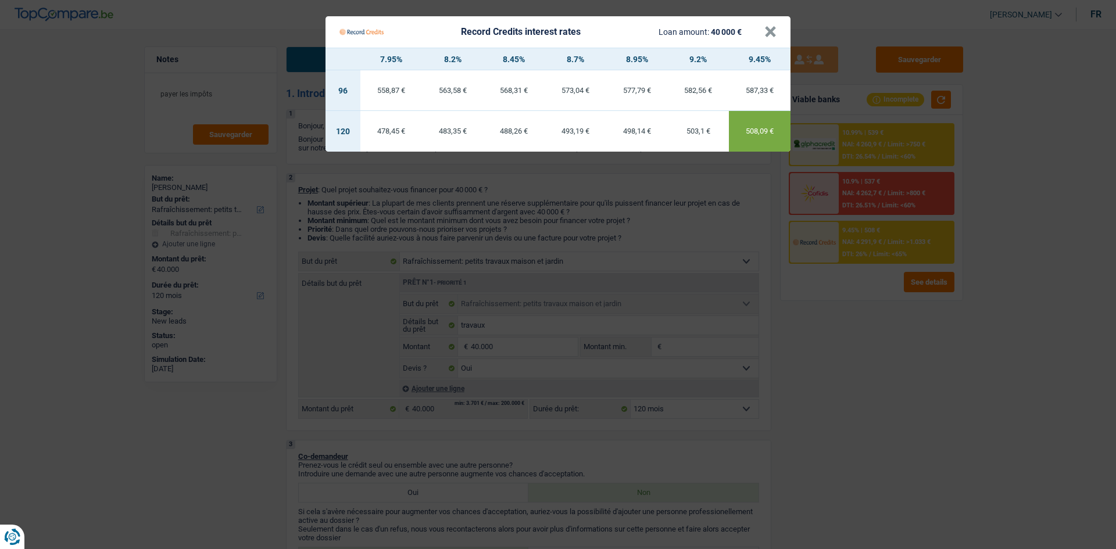
click at [852, 376] on Credits "Record Credits interest rates Loan amount: 40 000 € × 7.95% 8.2% 8.45% 8.7% 8.9…" at bounding box center [558, 274] width 1116 height 549
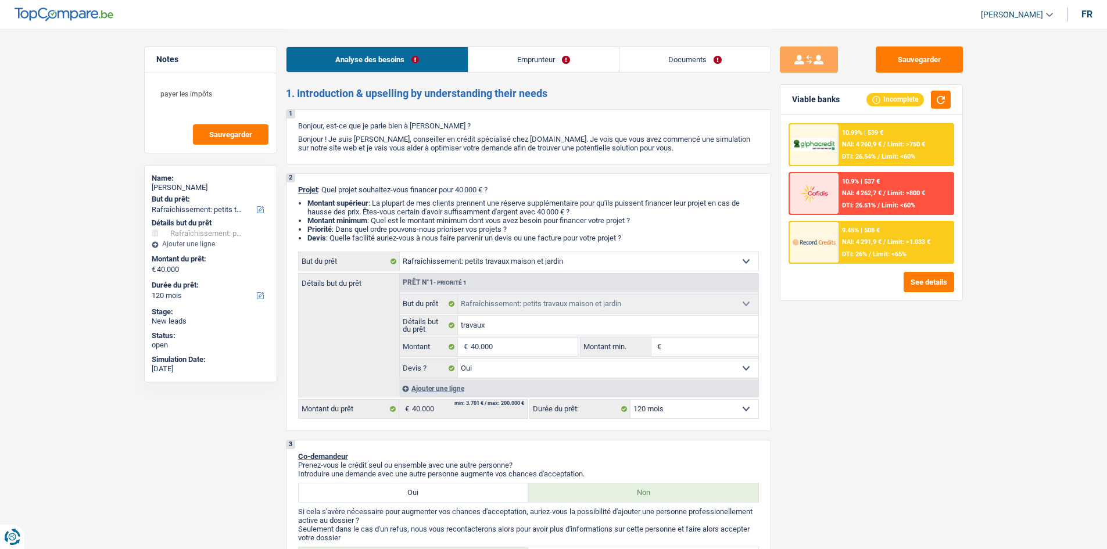
click at [912, 246] on span "Limit: >1.033 €" at bounding box center [908, 242] width 43 height 8
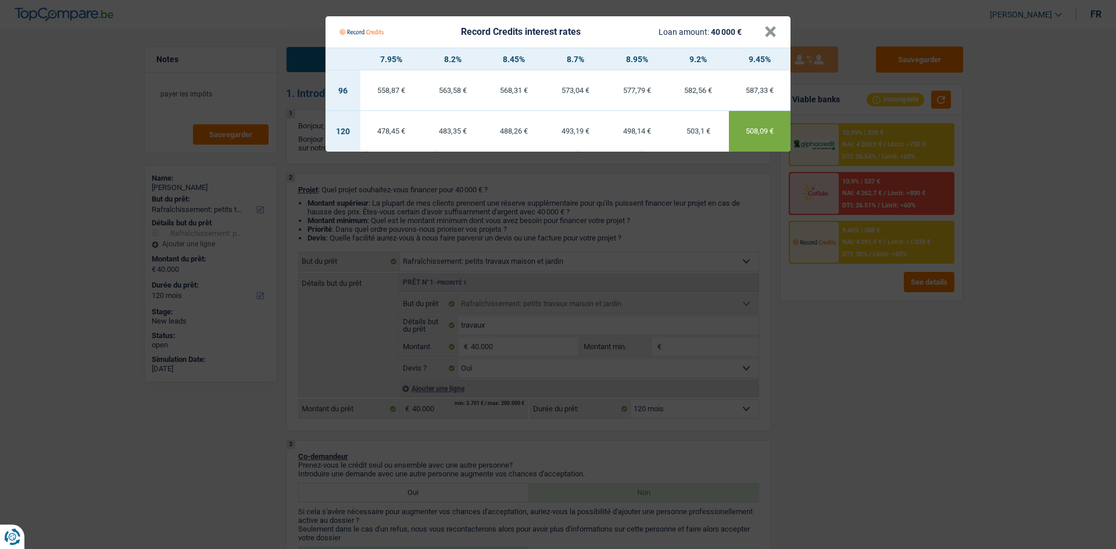
click at [895, 378] on Credits "Record Credits interest rates Loan amount: 40 000 € × 7.95% 8.2% 8.45% 8.7% 8.9…" at bounding box center [558, 274] width 1116 height 549
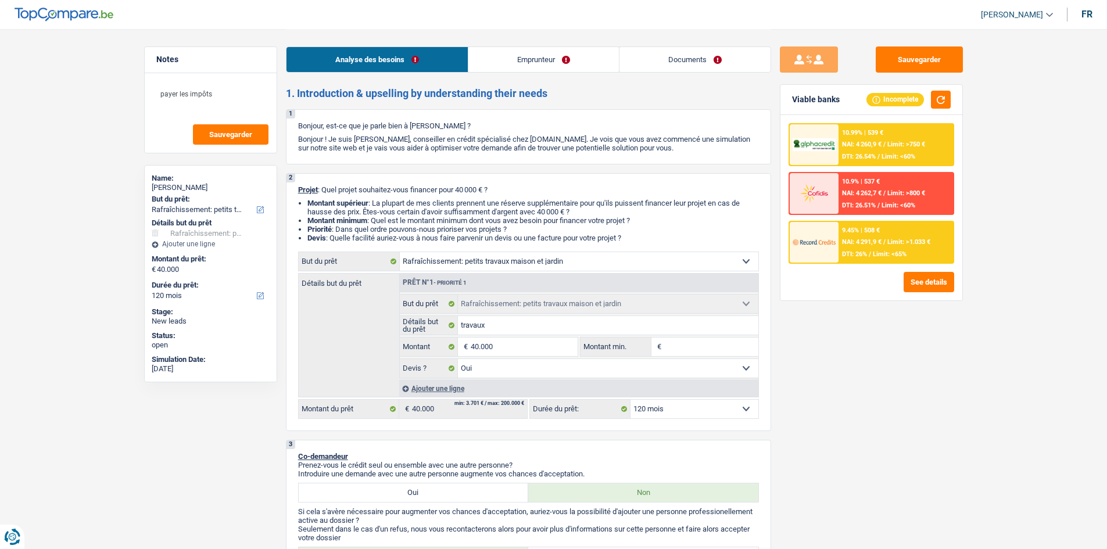
click at [563, 66] on link "Emprunteur" at bounding box center [543, 59] width 150 height 25
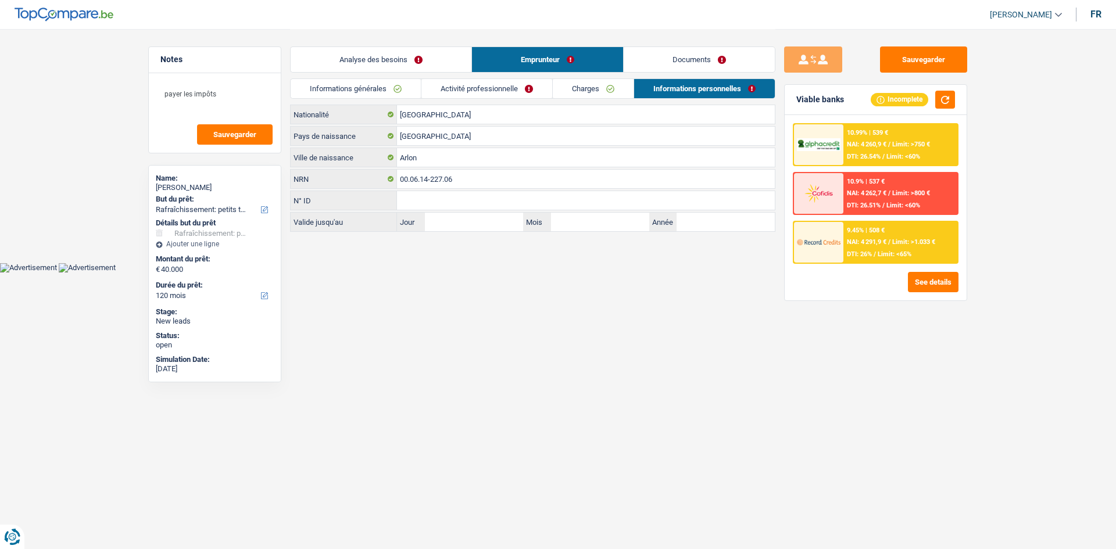
click at [598, 95] on link "Charges" at bounding box center [593, 88] width 81 height 19
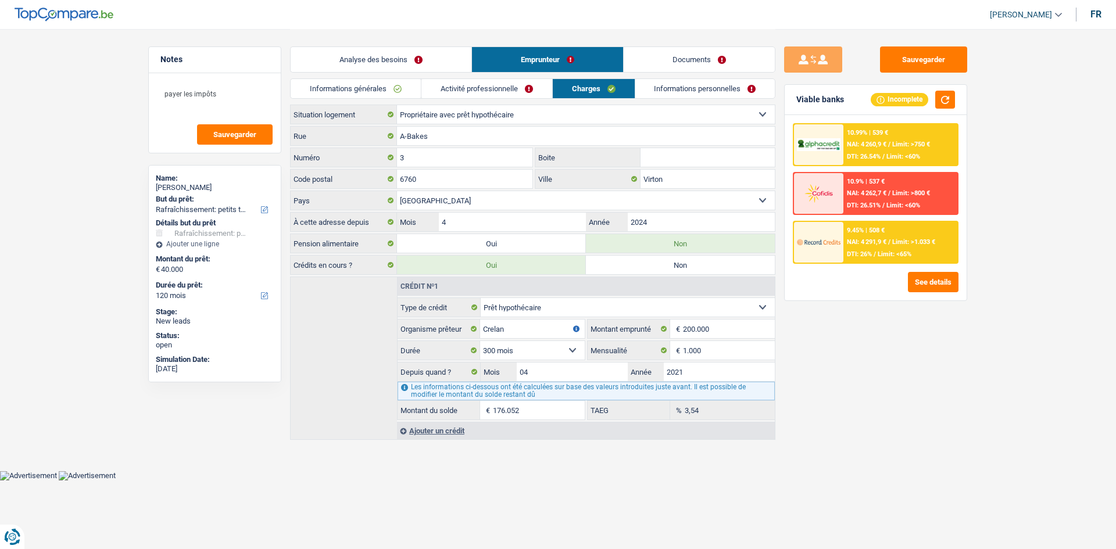
click at [509, 91] on link "Activité professionnelle" at bounding box center [486, 88] width 131 height 19
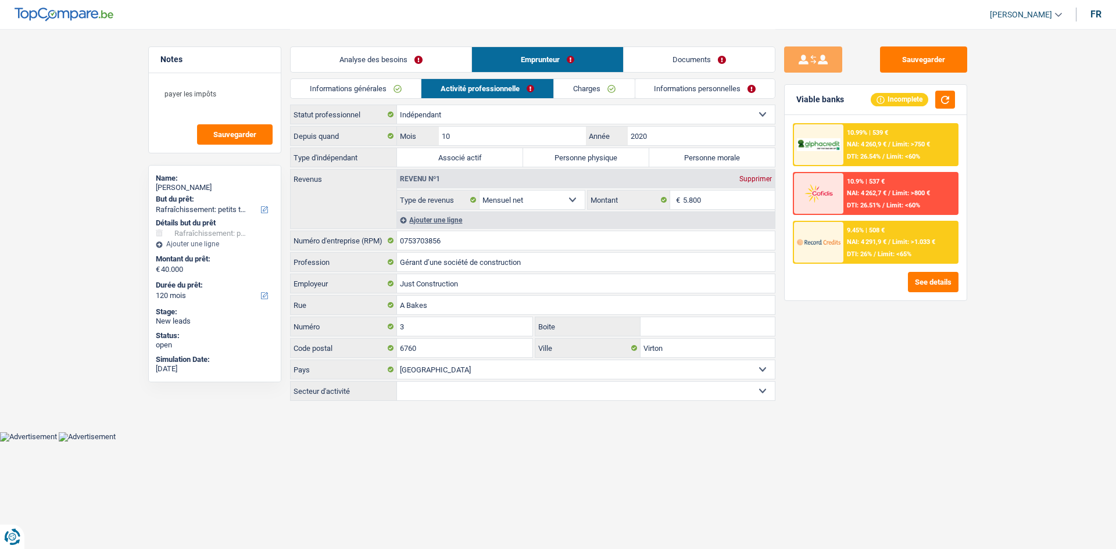
click at [407, 57] on link "Analyse des besoins" at bounding box center [381, 59] width 181 height 25
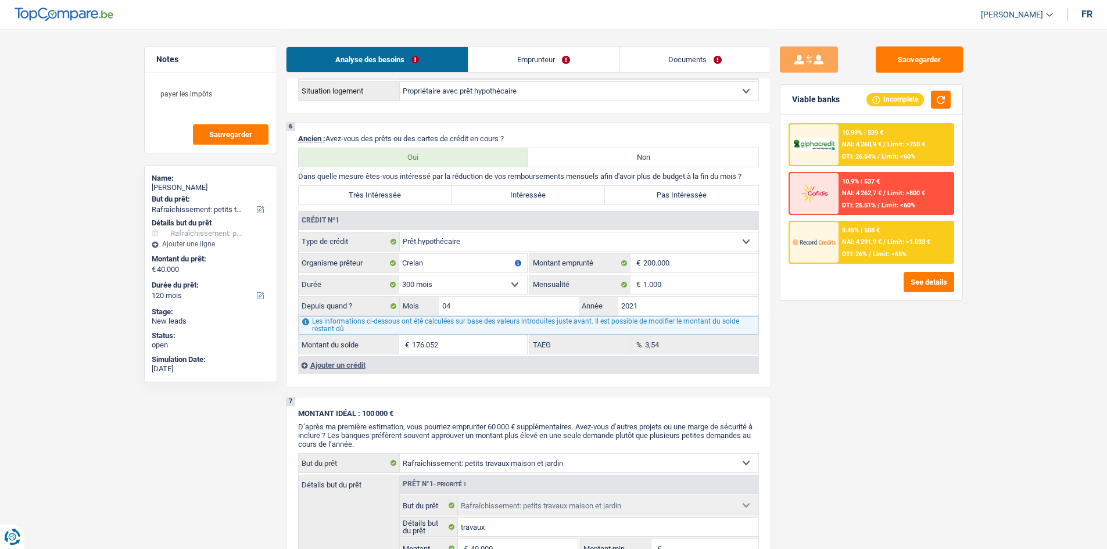
scroll to position [755, 0]
click at [558, 58] on link "Emprunteur" at bounding box center [543, 59] width 150 height 25
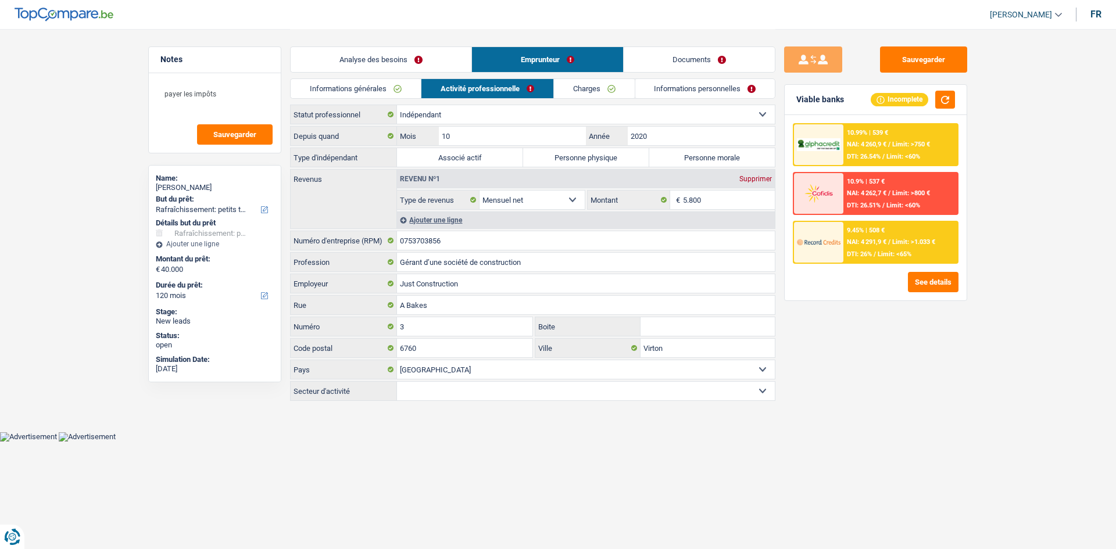
click at [535, 89] on link "Activité professionnelle" at bounding box center [487, 88] width 132 height 19
click at [581, 87] on link "Charges" at bounding box center [594, 88] width 81 height 19
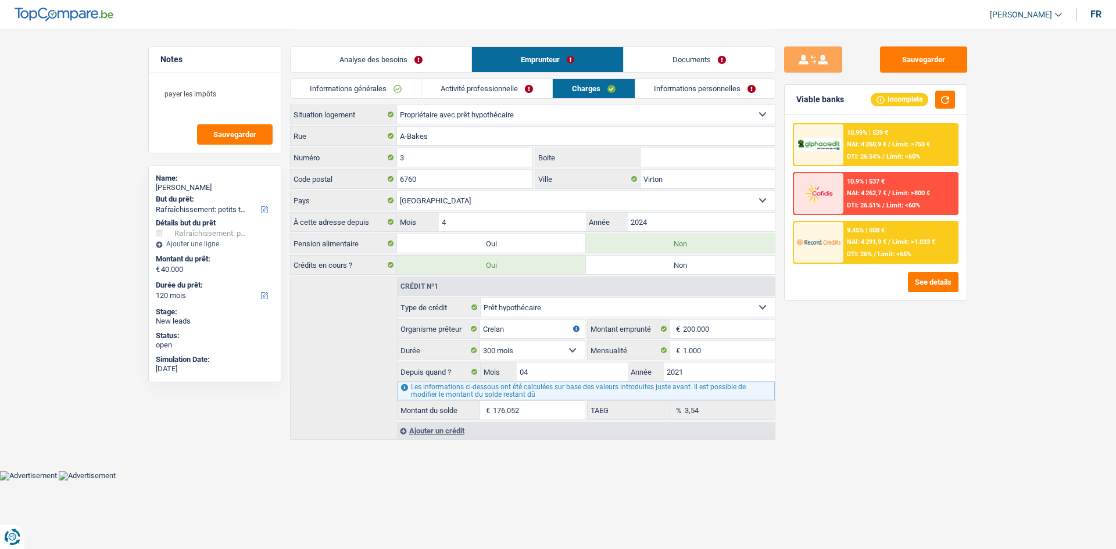
click at [391, 49] on link "Analyse des besoins" at bounding box center [381, 59] width 181 height 25
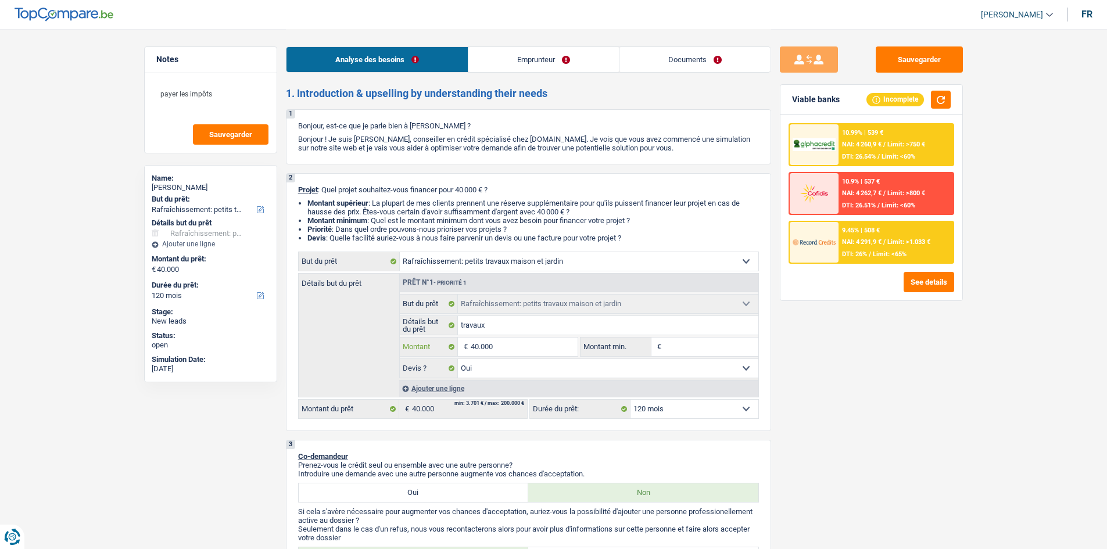
click at [515, 341] on input "40.000" at bounding box center [524, 347] width 106 height 19
click at [865, 334] on div "Sauvegarder Viable banks Incomplete 10.99% | 539 € NAI: 4 260,9 € / Limit: >750…" at bounding box center [871, 288] width 200 height 484
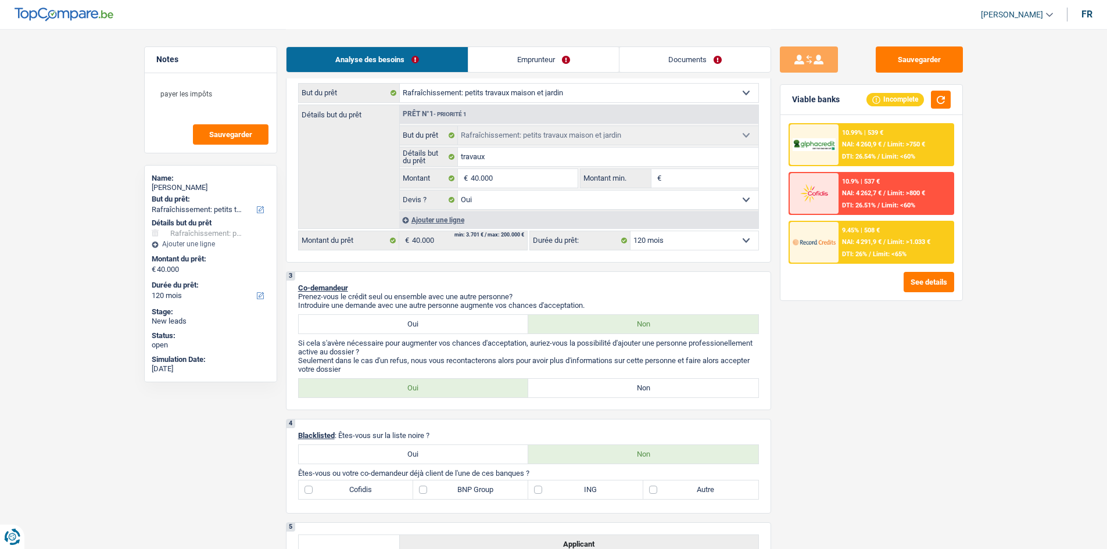
scroll to position [94, 0]
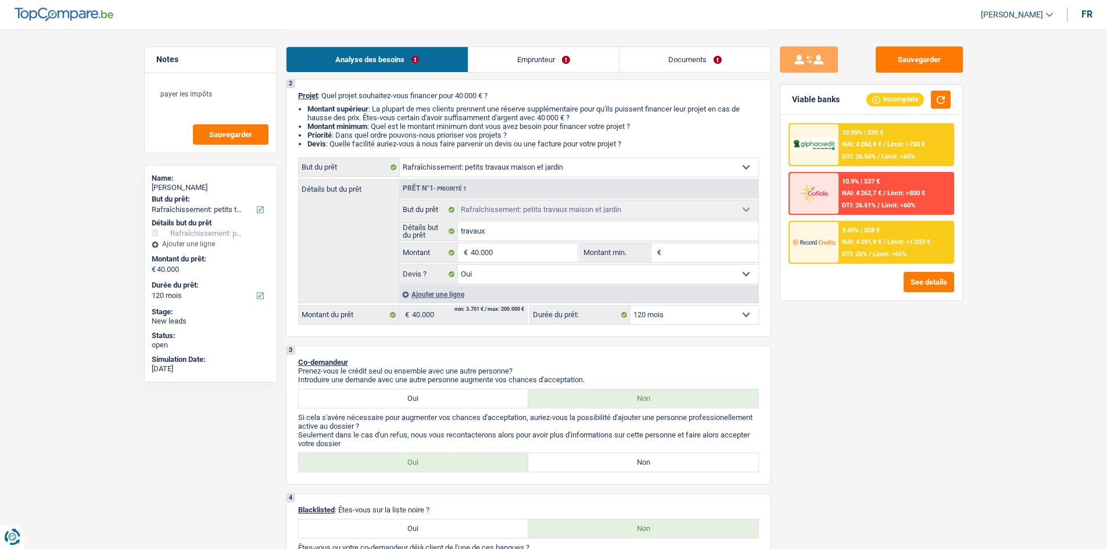
drag, startPoint x: 692, startPoint y: 316, endPoint x: 691, endPoint y: 324, distance: 7.6
click at [692, 316] on select "12 mois 18 mois 24 mois 30 mois 36 mois 42 mois 48 mois 60 mois 72 mois 84 mois…" at bounding box center [694, 315] width 128 height 19
select select "60"
click at [630, 306] on select "12 mois 18 mois 24 mois 30 mois 36 mois 42 mois 48 mois 60 mois 72 mois 84 mois…" at bounding box center [694, 315] width 128 height 19
select select "60"
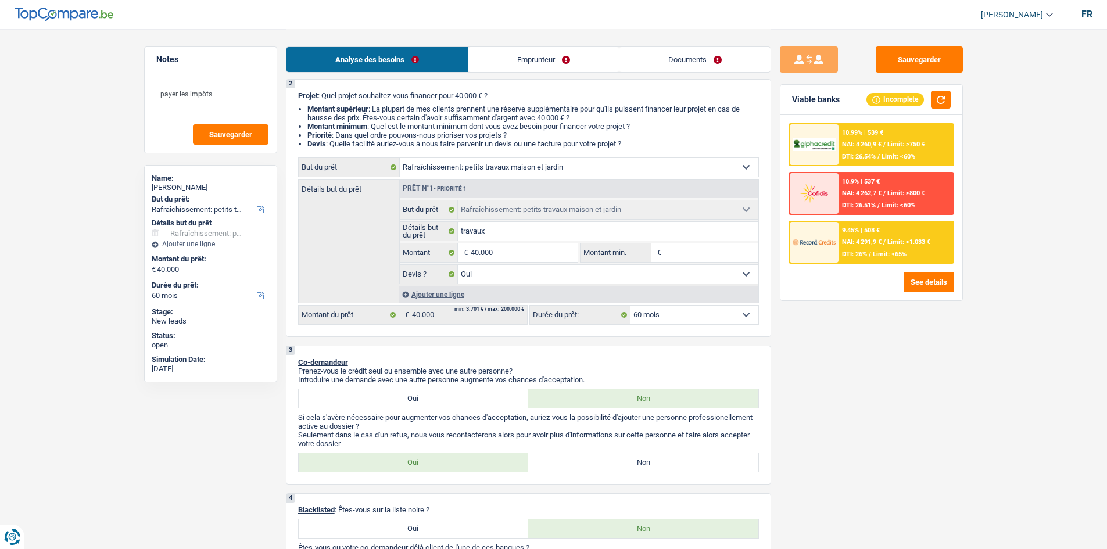
select select "60"
click at [826, 252] on img at bounding box center [814, 241] width 43 height 21
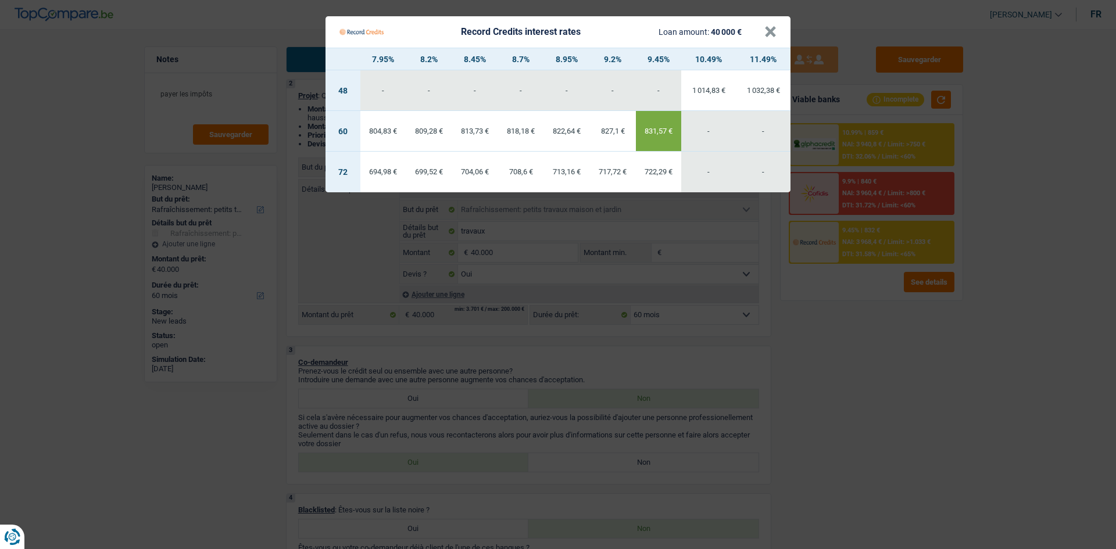
click at [904, 415] on Credits "Record Credits interest rates Loan amount: 40 000 € × 7.95% 8.2% 8.45% 8.7% 8.9…" at bounding box center [558, 274] width 1116 height 549
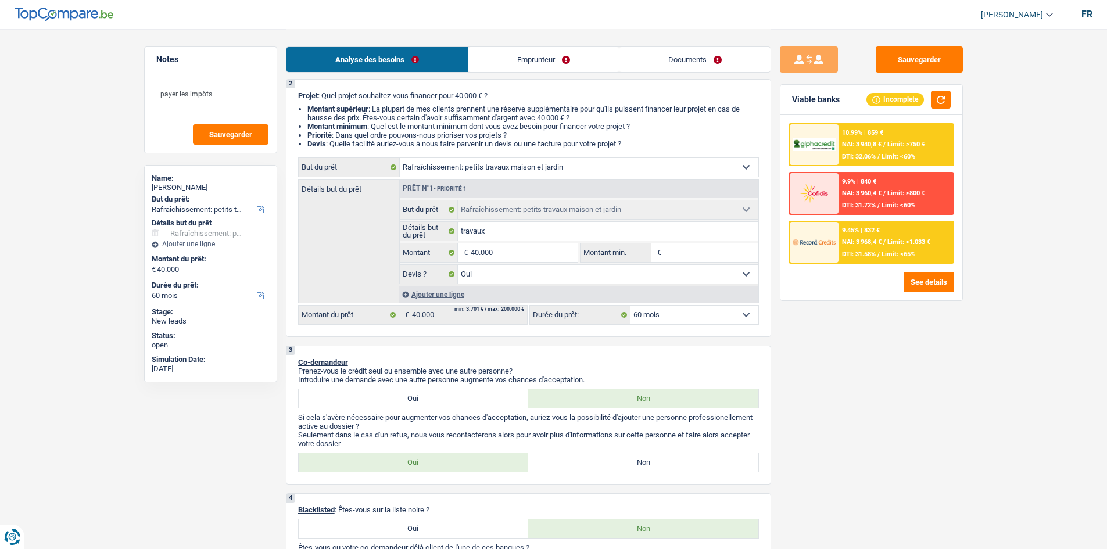
click at [821, 255] on div at bounding box center [814, 242] width 49 height 41
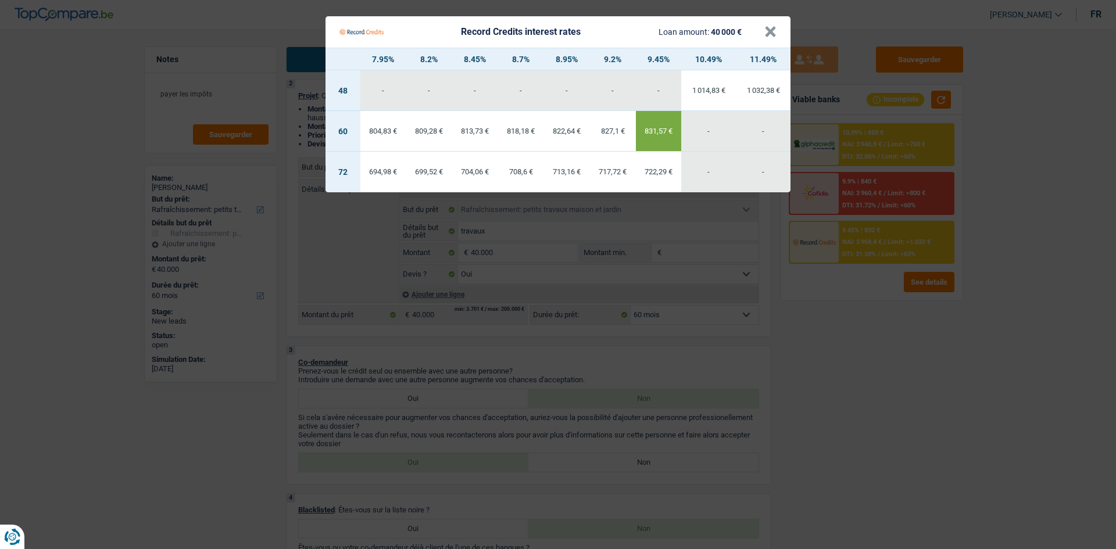
click at [844, 364] on Credits "Record Credits interest rates Loan amount: 40 000 € × 7.95% 8.2% 8.45% 8.7% 8.9…" at bounding box center [558, 274] width 1116 height 549
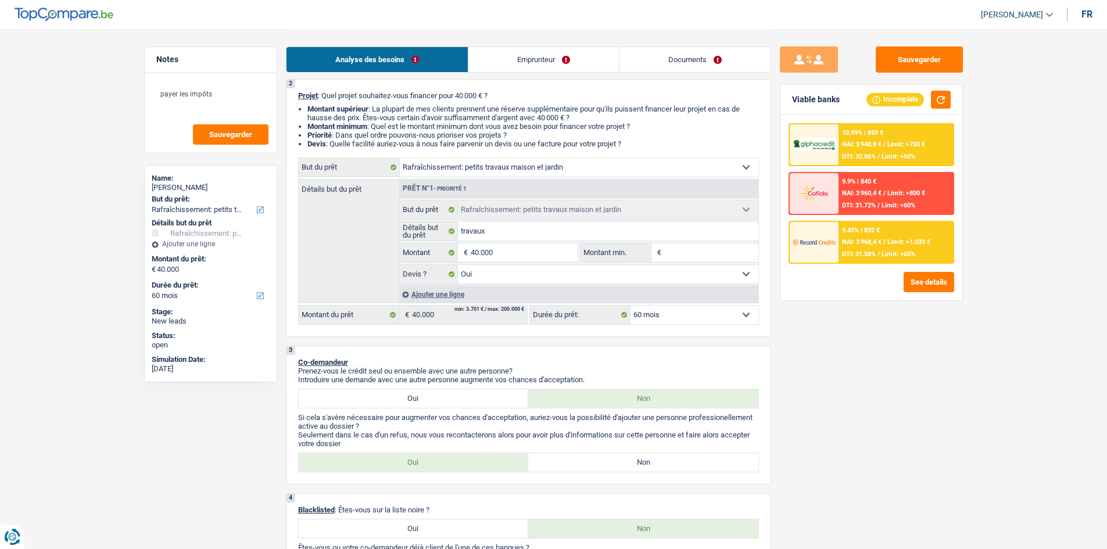
click at [694, 318] on select "12 mois 18 mois 24 mois 30 mois 36 mois 42 mois 48 mois 60 mois 72 mois 84 mois…" at bounding box center [694, 315] width 128 height 19
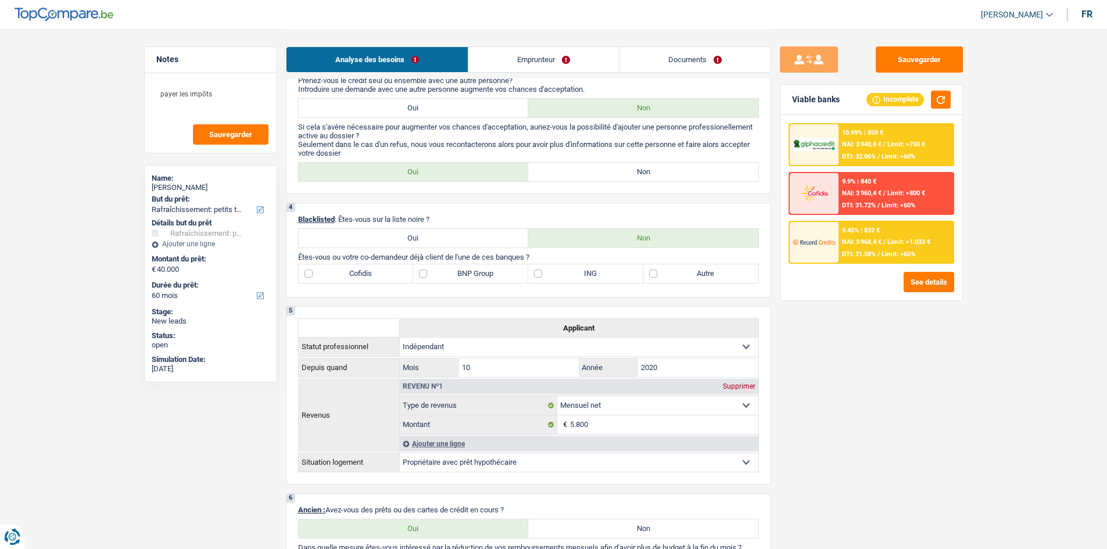
scroll to position [617, 0]
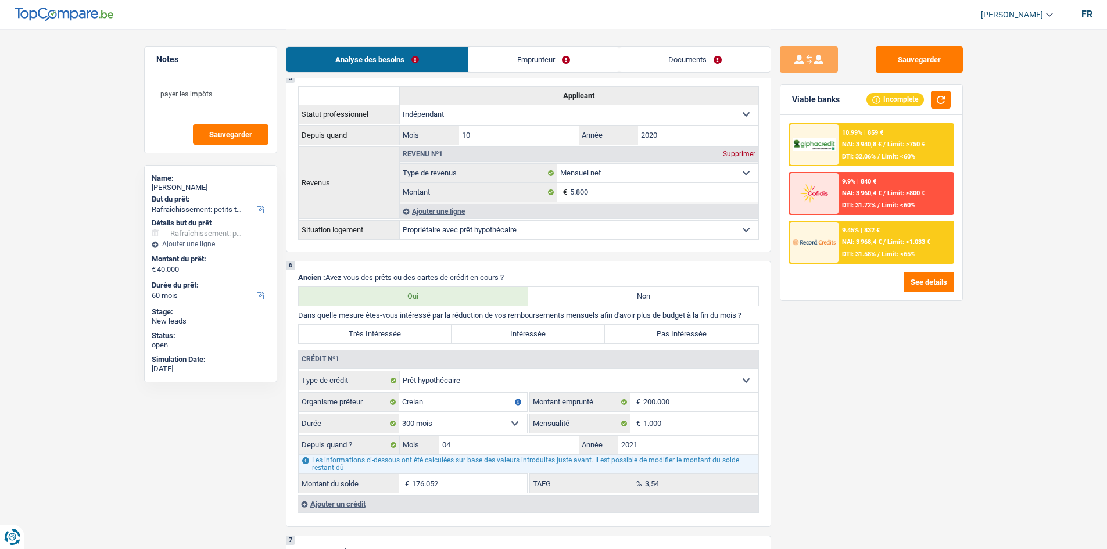
click at [703, 331] on label "Pas Intéressée" at bounding box center [681, 334] width 153 height 19
click at [703, 331] on input "Pas Intéressée" at bounding box center [681, 334] width 153 height 19
radio input "true"
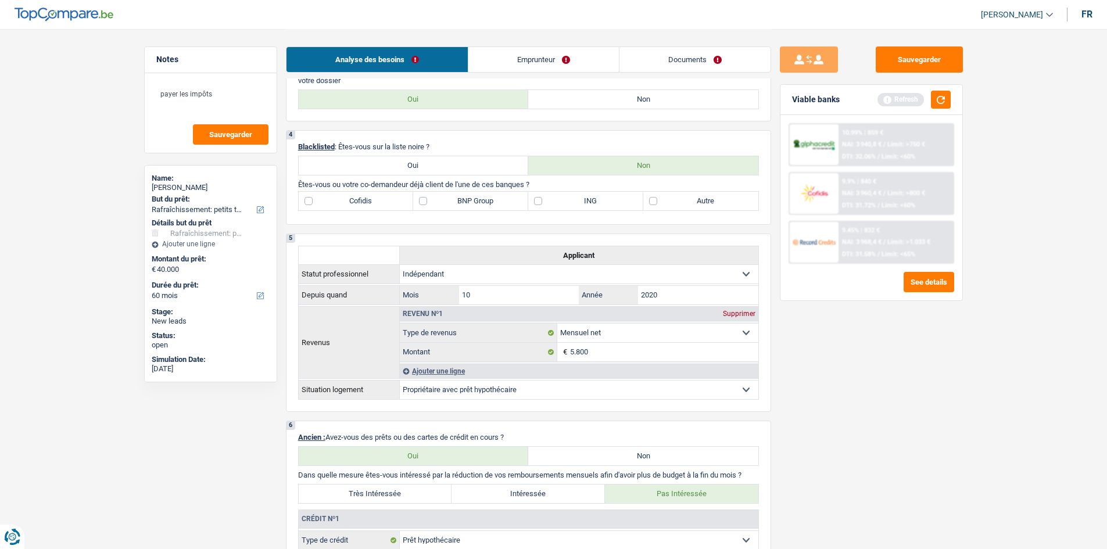
scroll to position [443, 0]
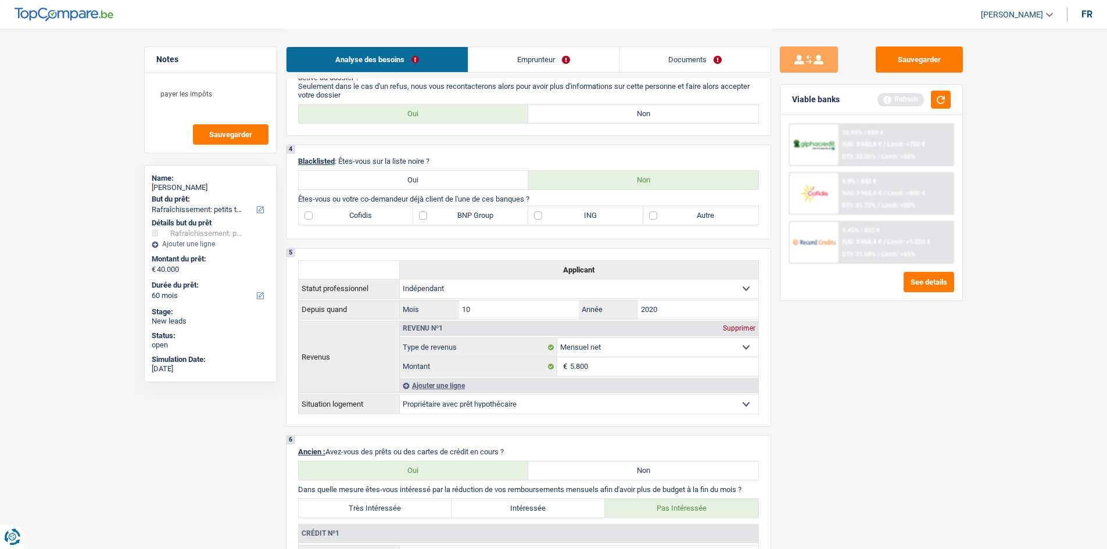
click at [708, 213] on label "Autre" at bounding box center [700, 215] width 115 height 19
click at [708, 213] on input "Autre" at bounding box center [700, 215] width 115 height 19
checkbox input "true"
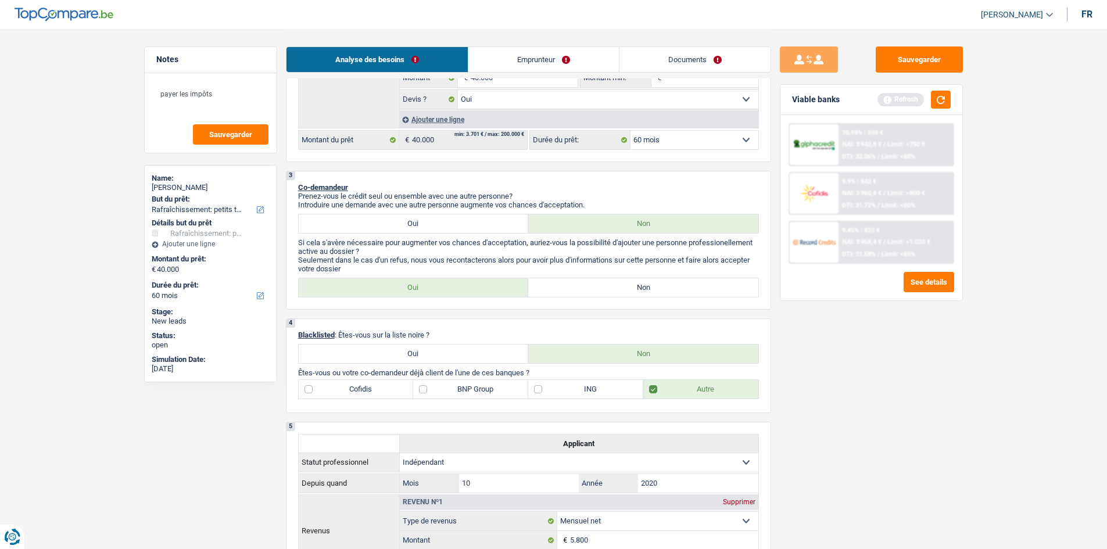
scroll to position [268, 0]
drag, startPoint x: 647, startPoint y: 284, endPoint x: 747, endPoint y: 332, distance: 111.7
click at [648, 283] on label "Non" at bounding box center [643, 288] width 230 height 19
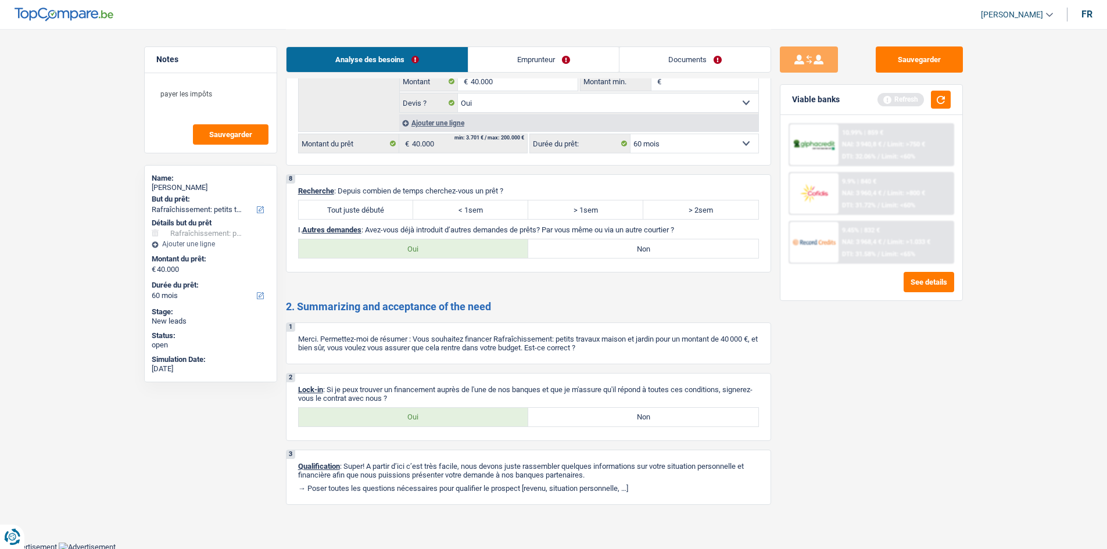
scroll to position [1225, 0]
click at [386, 209] on label "Tout juste débuté" at bounding box center [356, 207] width 115 height 19
click at [386, 209] on input "Tout juste débuté" at bounding box center [356, 207] width 115 height 19
radio input "true"
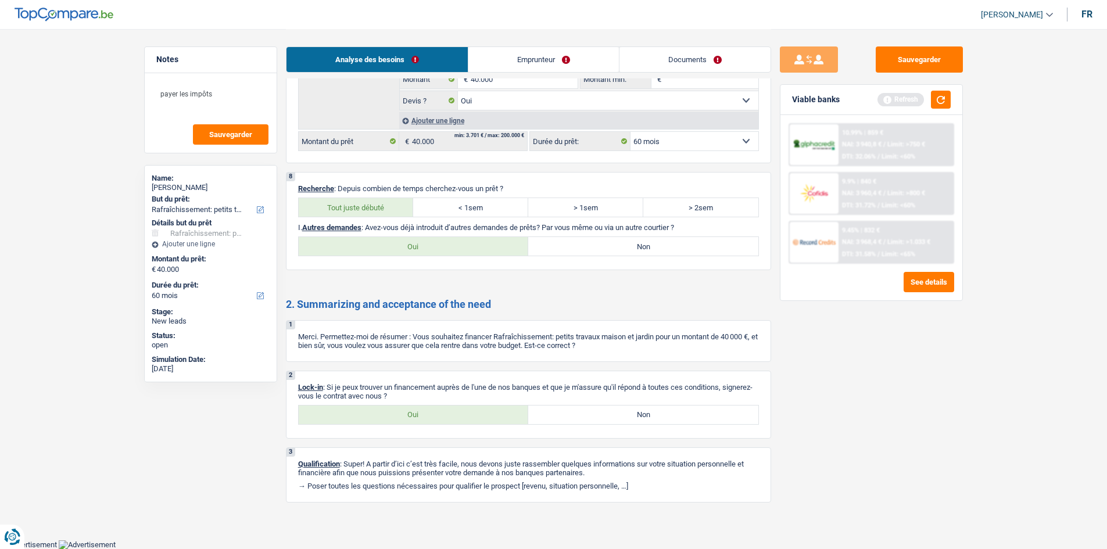
click at [435, 407] on label "Oui" at bounding box center [414, 415] width 230 height 19
click at [435, 407] on input "Oui" at bounding box center [414, 415] width 230 height 19
radio input "true"
drag, startPoint x: 938, startPoint y: 111, endPoint x: 956, endPoint y: 100, distance: 21.1
click at [943, 108] on div "Viable banks Refresh" at bounding box center [871, 100] width 182 height 30
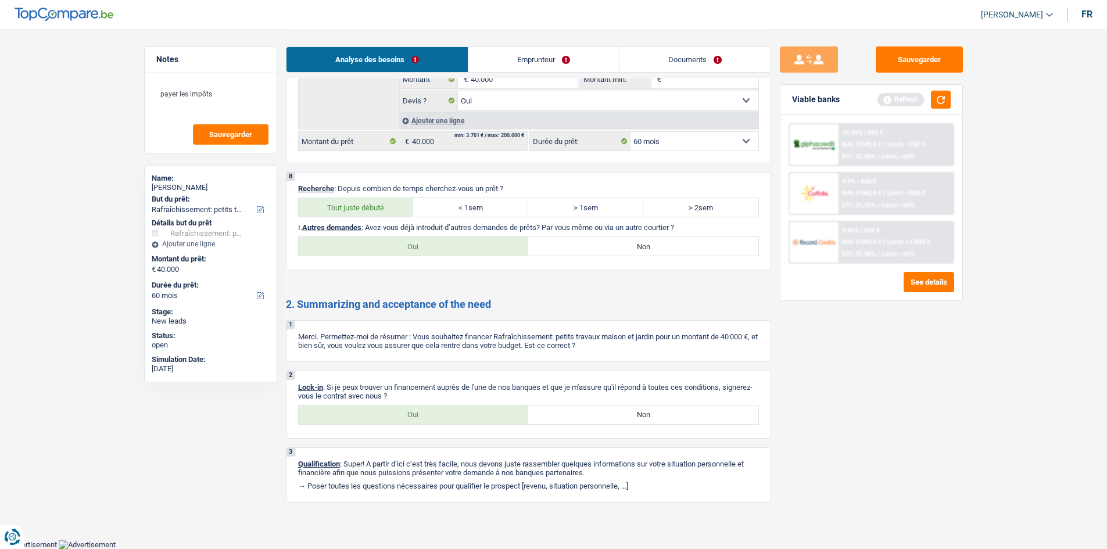
click at [956, 100] on div "Viable banks Refresh" at bounding box center [871, 100] width 182 height 30
click at [947, 99] on button "button" at bounding box center [941, 100] width 20 height 18
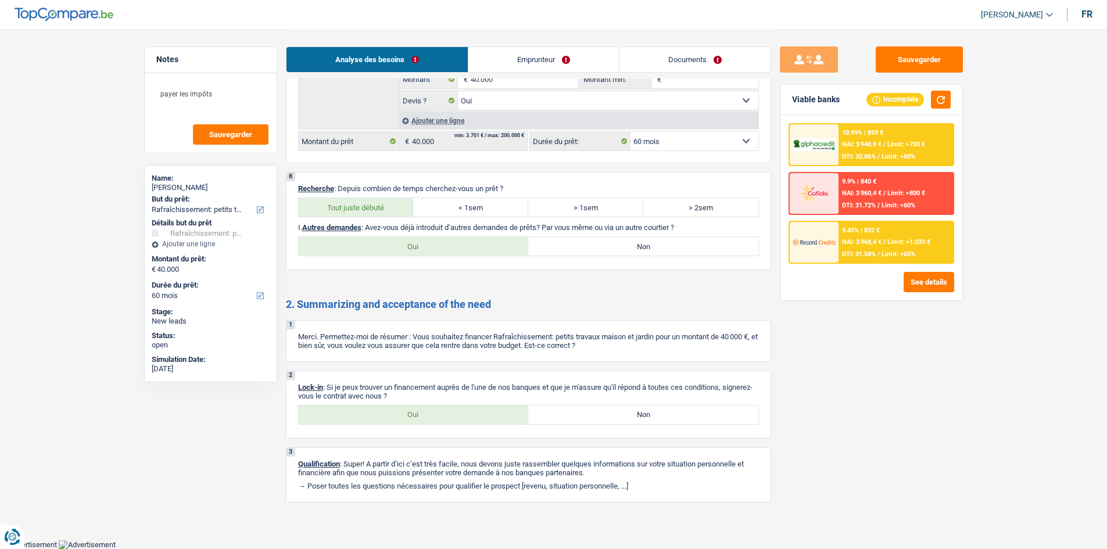
click at [679, 56] on link "Documents" at bounding box center [694, 59] width 151 height 25
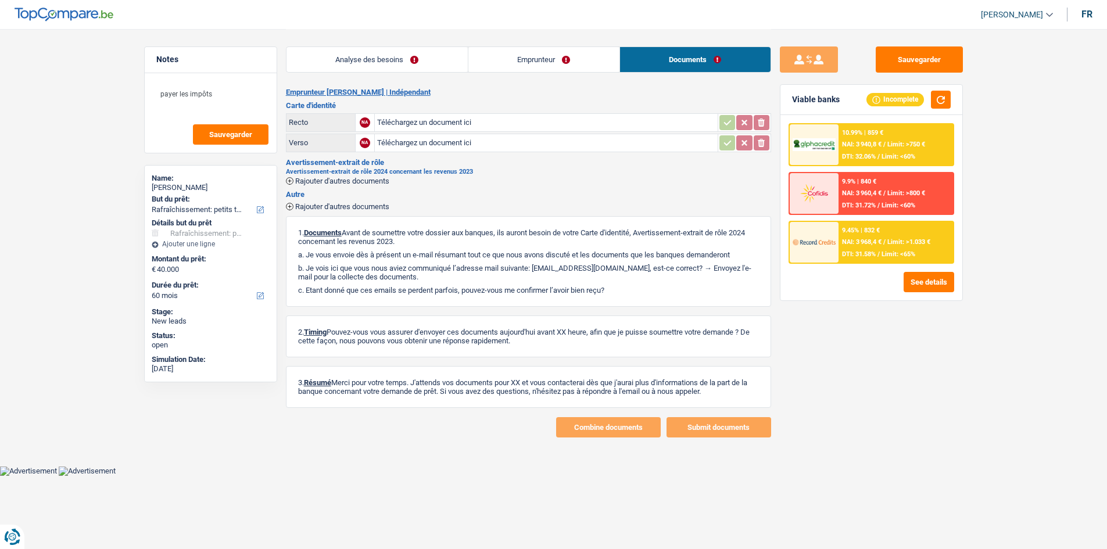
scroll to position [0, 0]
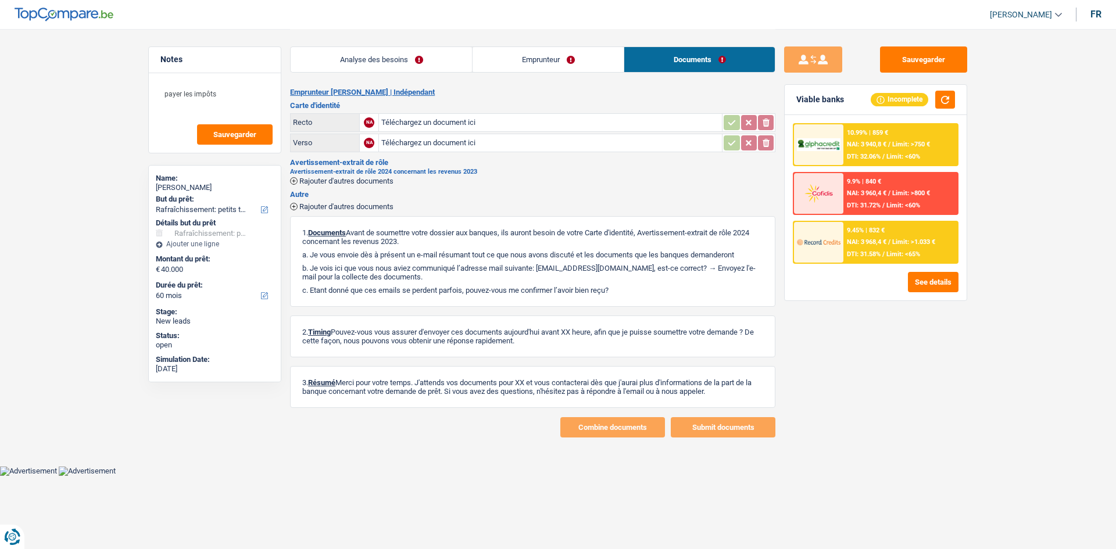
click at [564, 59] on link "Emprunteur" at bounding box center [547, 59] width 151 height 25
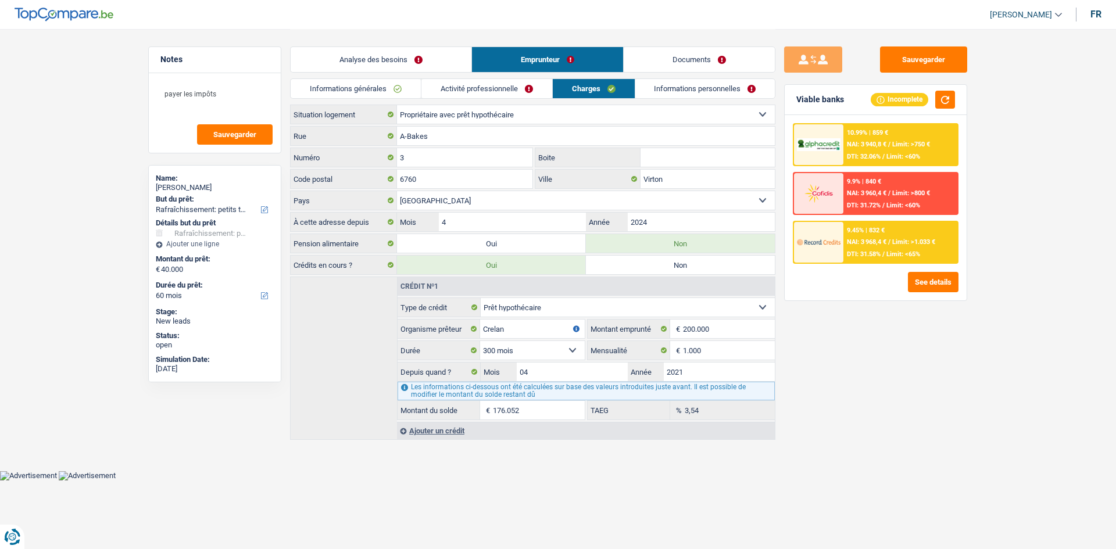
click at [672, 90] on link "Informations personnelles" at bounding box center [705, 88] width 140 height 19
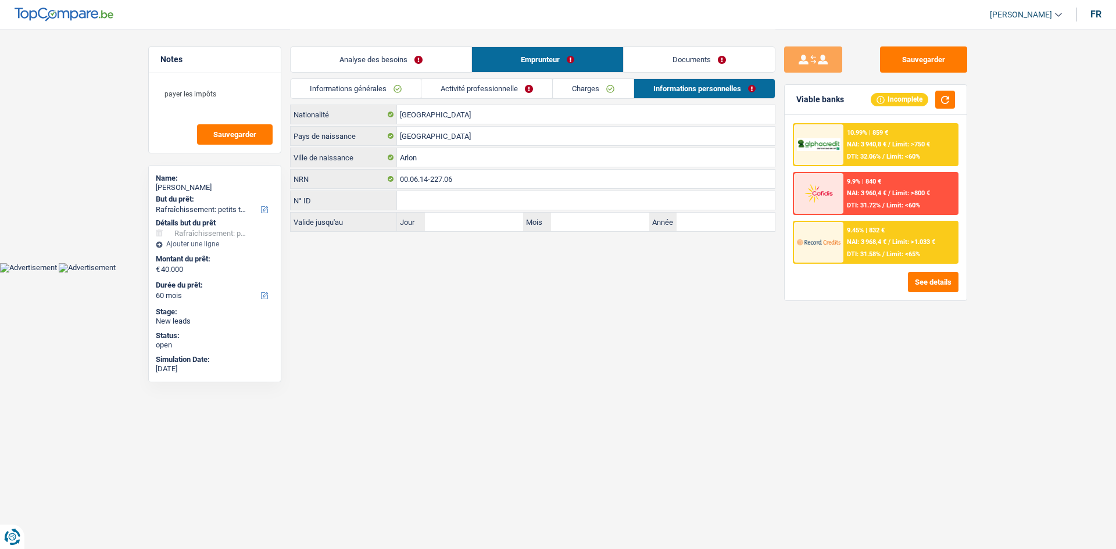
click at [536, 84] on link "Activité professionnelle" at bounding box center [486, 88] width 131 height 19
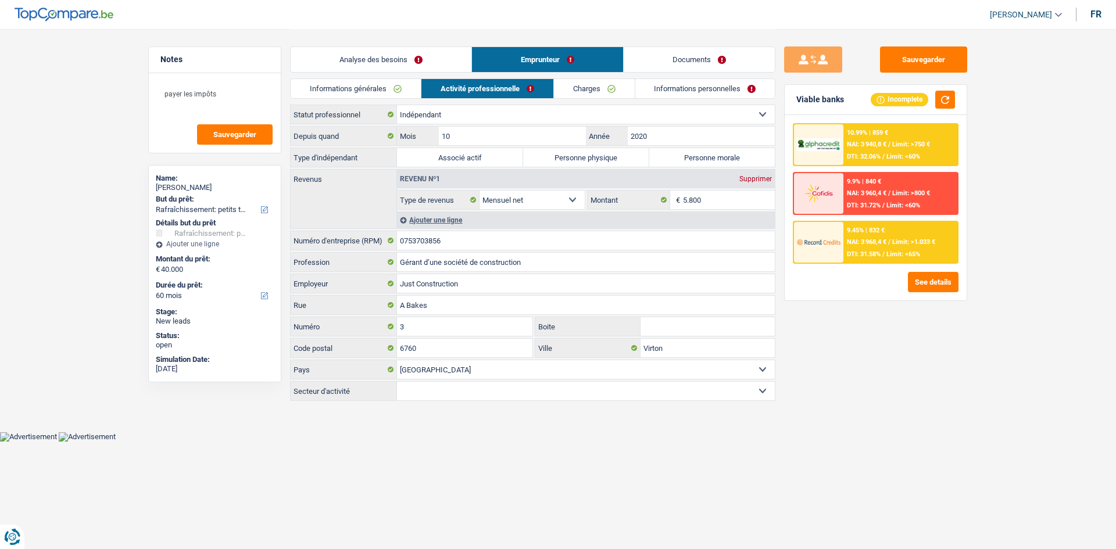
click at [403, 84] on link "Informations générales" at bounding box center [356, 88] width 130 height 19
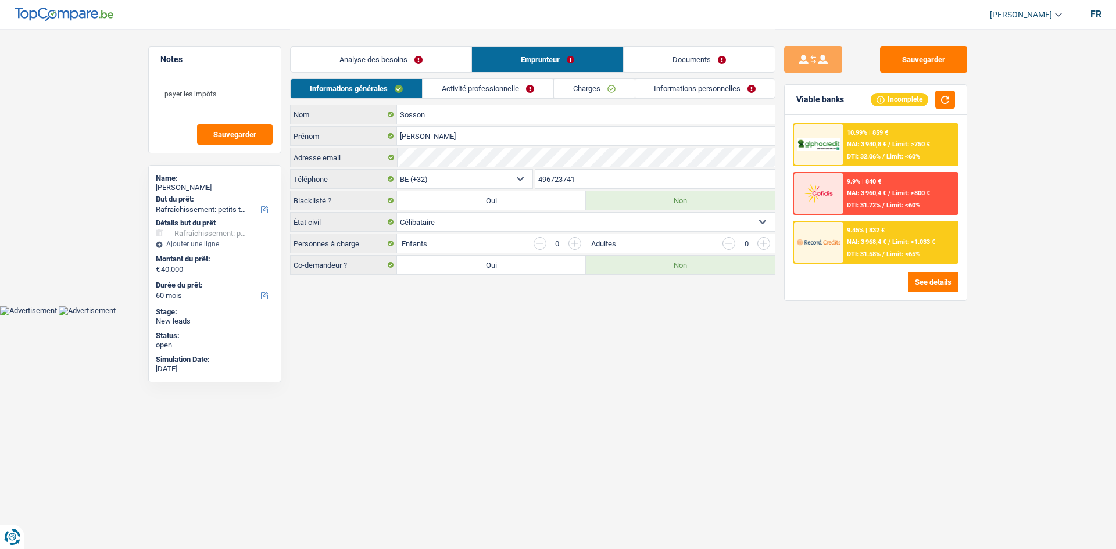
click at [414, 64] on link "Analyse des besoins" at bounding box center [381, 59] width 181 height 25
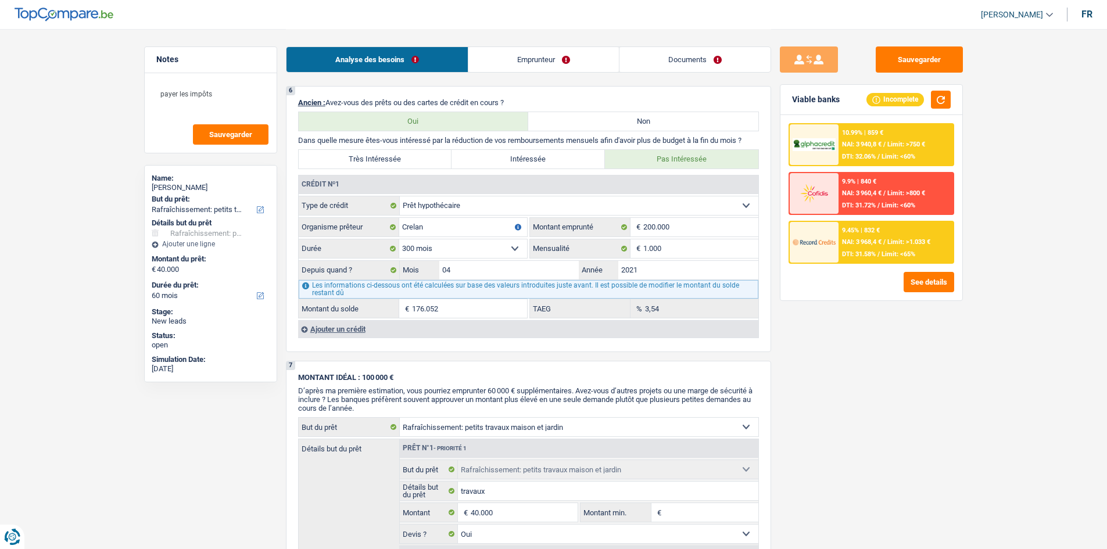
scroll to position [755, 0]
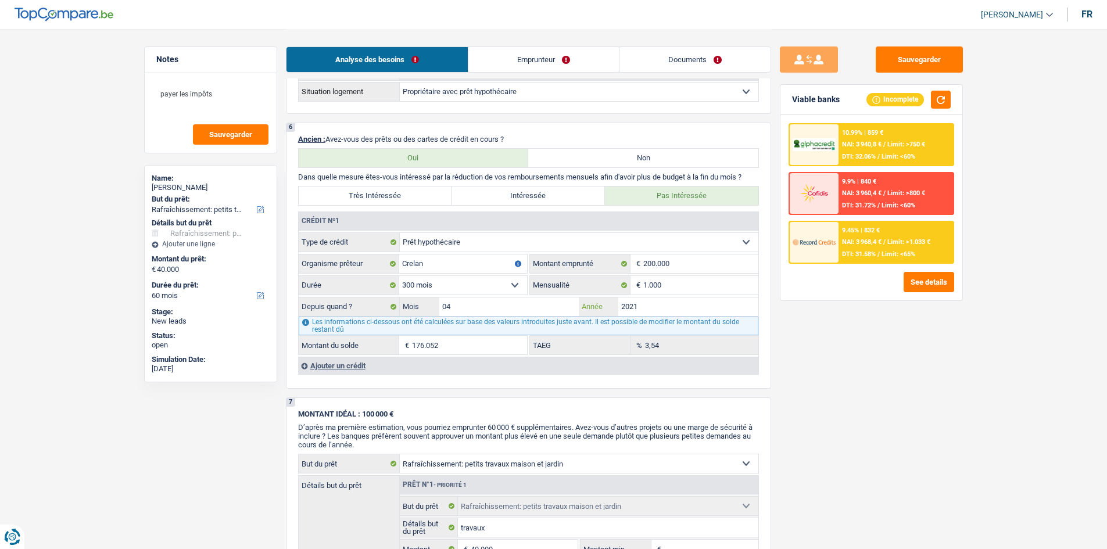
click at [723, 299] on input "2021" at bounding box center [688, 307] width 140 height 19
click at [680, 274] on fieldset "Carte ou ouverture de crédit Prêt hypothécaire Vente à tempérament Prêt à tempé…" at bounding box center [529, 293] width 460 height 123
click at [705, 287] on input "1.000" at bounding box center [700, 285] width 115 height 19
click at [877, 339] on div "Sauvegarder Viable banks Incomplete 10.99% | 859 € NAI: 3 940,8 € / Limit: >750…" at bounding box center [871, 288] width 200 height 484
click at [585, 59] on link "Emprunteur" at bounding box center [543, 59] width 150 height 25
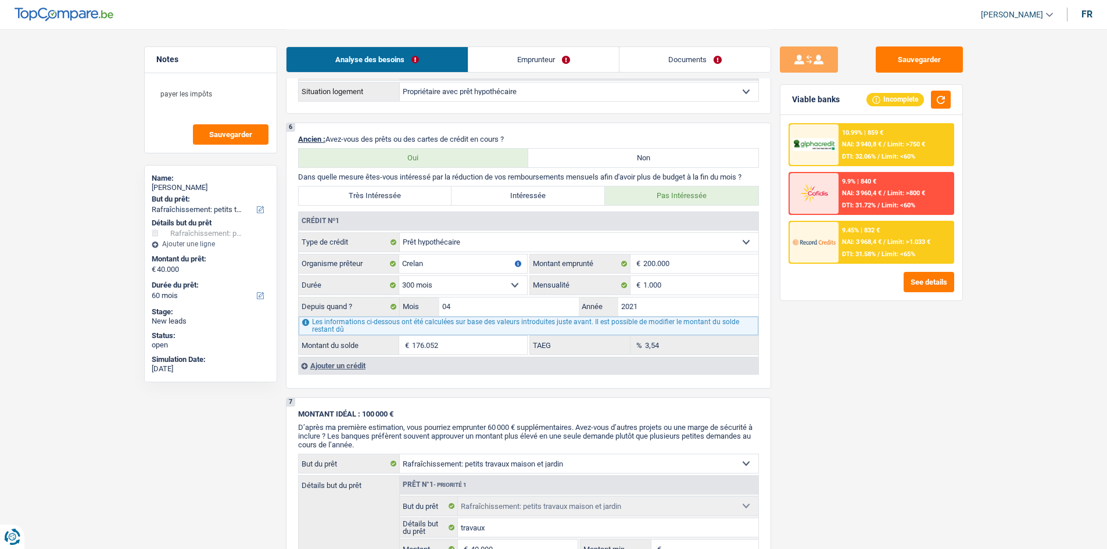
scroll to position [0, 0]
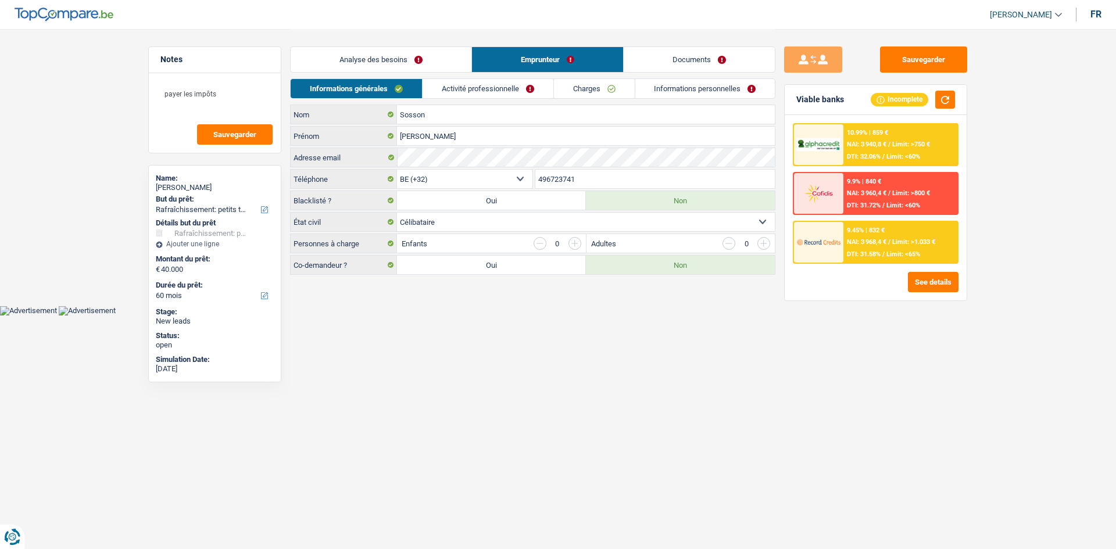
click at [697, 87] on link "Informations personnelles" at bounding box center [705, 88] width 140 height 19
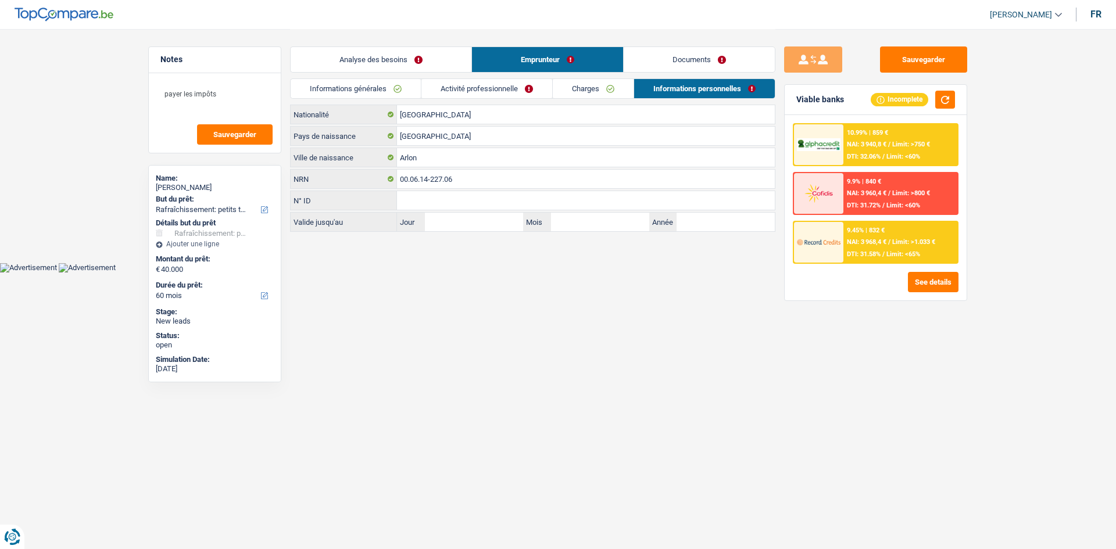
click at [692, 64] on link "Documents" at bounding box center [698, 59] width 151 height 25
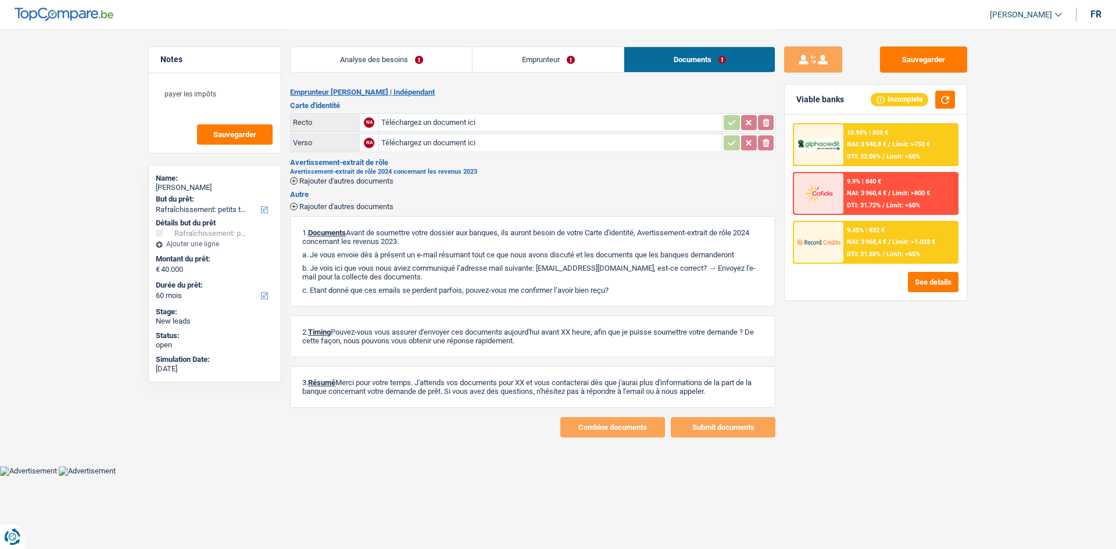
click at [597, 64] on link "Emprunteur" at bounding box center [547, 59] width 151 height 25
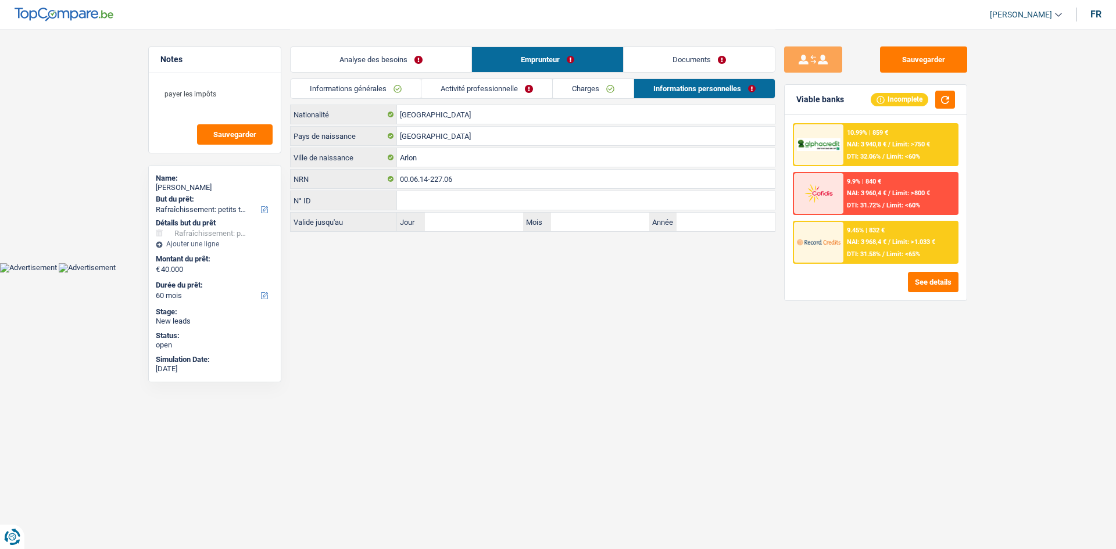
click at [576, 91] on link "Charges" at bounding box center [593, 88] width 81 height 19
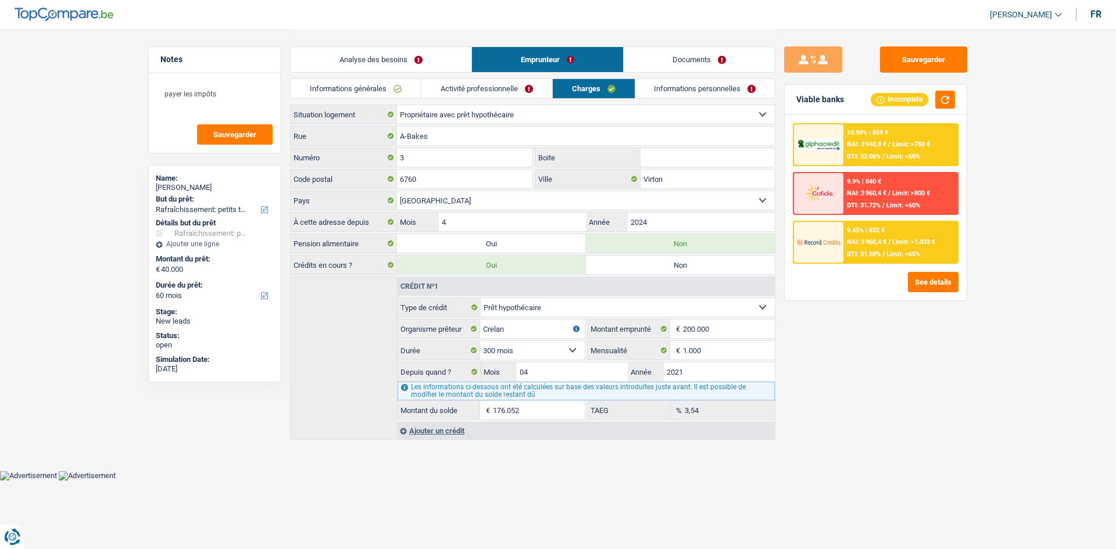
click at [514, 98] on li "Activité professionnelle" at bounding box center [486, 88] width 131 height 20
click at [554, 95] on link "Charges" at bounding box center [594, 88] width 82 height 19
click at [519, 87] on link "Activité professionnelle" at bounding box center [486, 88] width 131 height 19
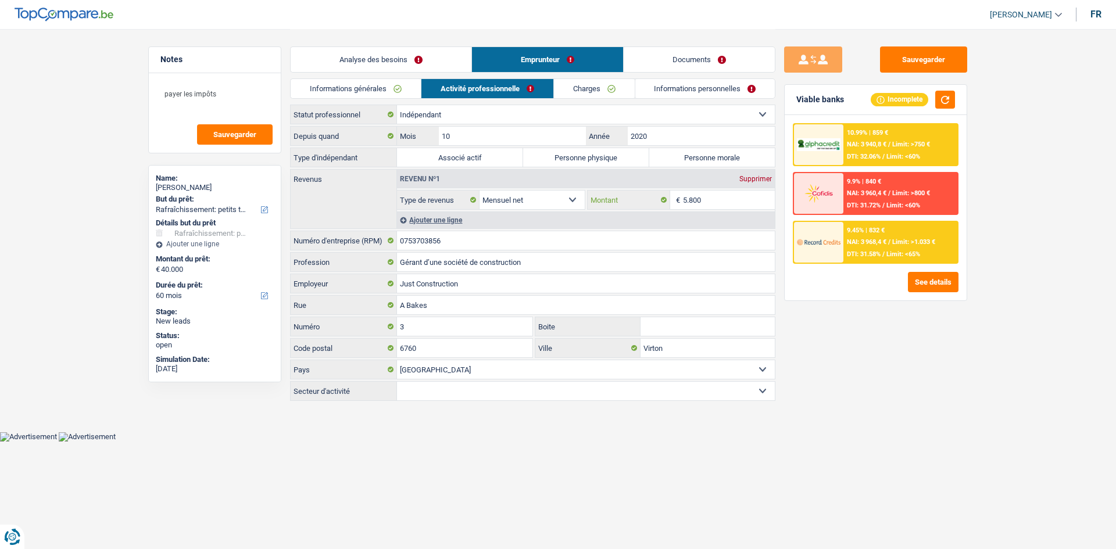
click at [711, 190] on fieldset "5.800 € Montant N'utilisez que des lettres pour répondre" at bounding box center [681, 200] width 188 height 20
drag, startPoint x: 459, startPoint y: 242, endPoint x: 342, endPoint y: 222, distance: 118.5
click at [288, 224] on div "Notes payer les impôts Sauvegarder Name: Justin Sosson But du prêt: Confort mai…" at bounding box center [557, 216] width 837 height 374
drag, startPoint x: 430, startPoint y: 231, endPoint x: 422, endPoint y: 237, distance: 10.3
click at [412, 237] on input "0753703856" at bounding box center [586, 240] width 378 height 19
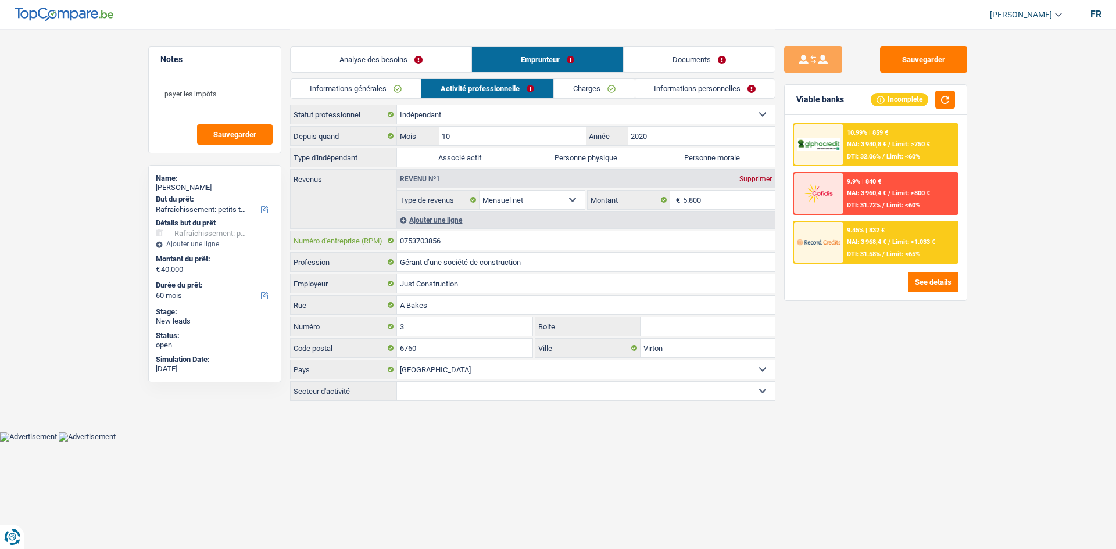
drag, startPoint x: 450, startPoint y: 240, endPoint x: 399, endPoint y: 245, distance: 51.4
click at [399, 245] on input "0753703856" at bounding box center [586, 240] width 378 height 19
click at [466, 157] on label "Associé actif" at bounding box center [460, 157] width 126 height 19
click at [466, 157] on input "Associé actif" at bounding box center [460, 157] width 126 height 19
radio input "true"
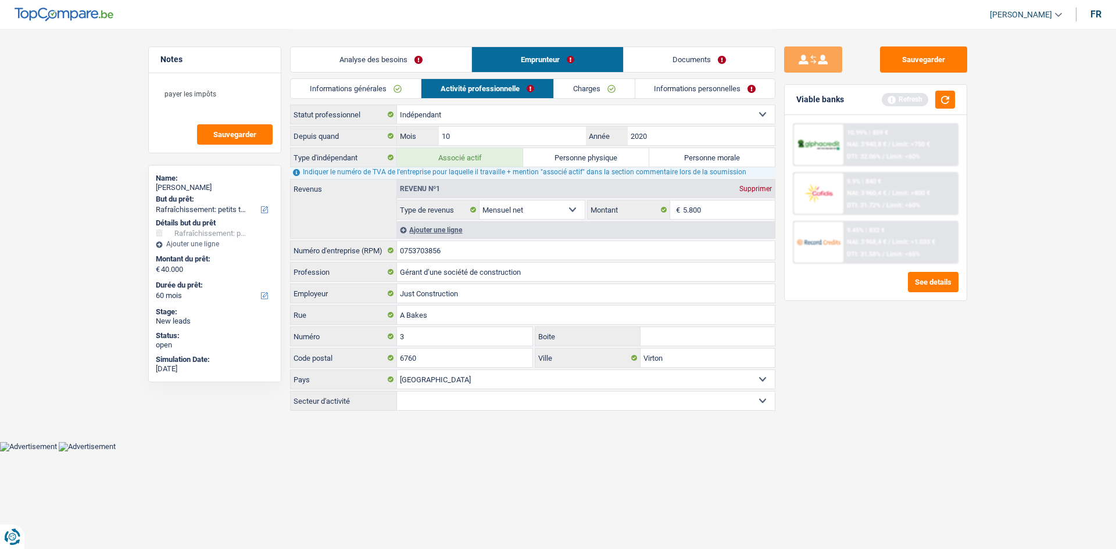
drag, startPoint x: 841, startPoint y: 351, endPoint x: 824, endPoint y: 311, distance: 43.0
click at [840, 350] on div "Sauvegarder Viable banks Refresh 10.99% | 859 € NAI: 3 940,8 € / Limit: >750 € …" at bounding box center [875, 288] width 200 height 484
click at [594, 89] on link "Charges" at bounding box center [594, 88] width 81 height 19
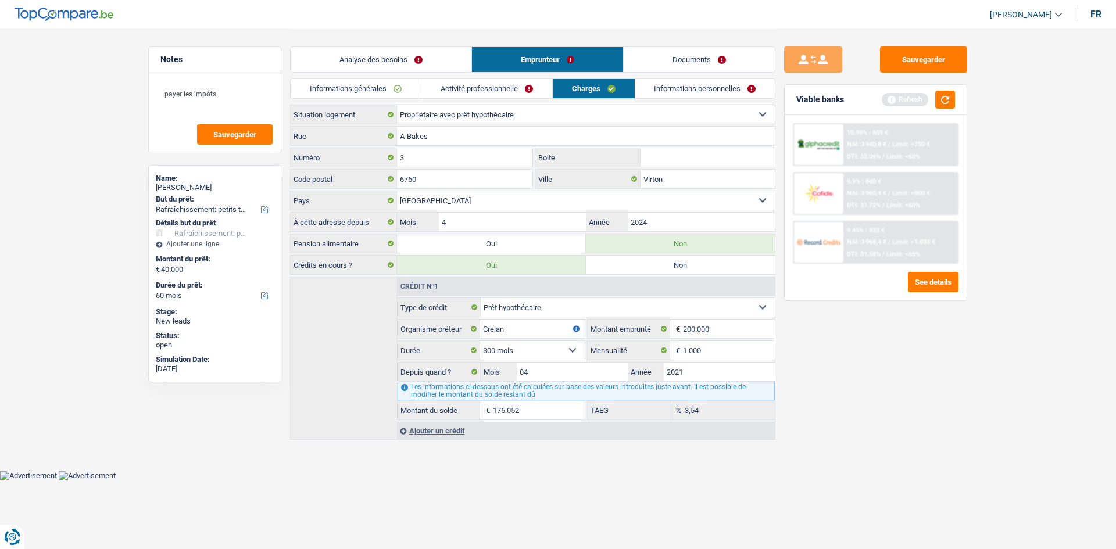
click at [691, 95] on link "Informations personnelles" at bounding box center [705, 88] width 140 height 19
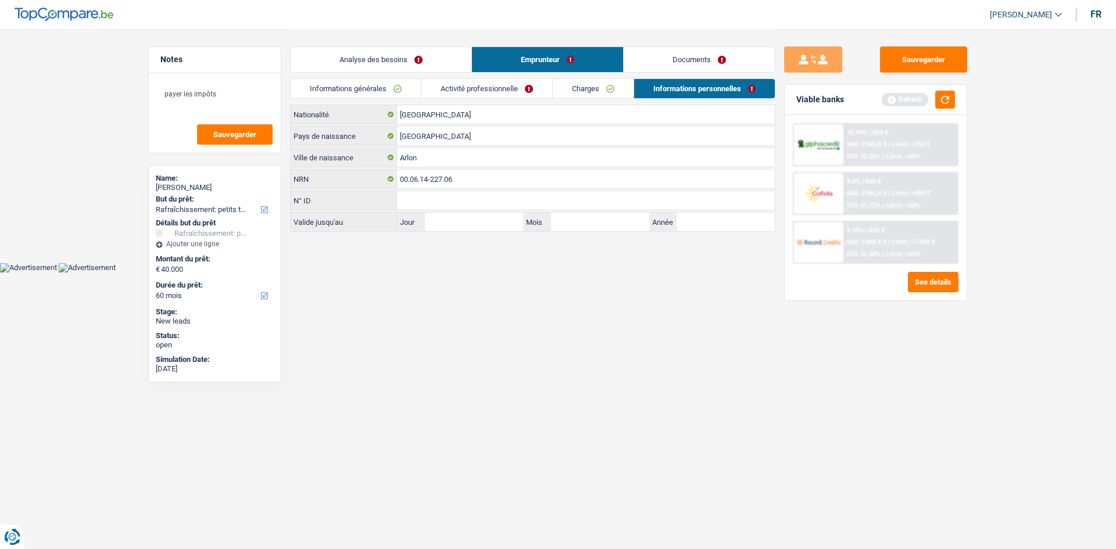
click at [378, 87] on link "Informations générales" at bounding box center [356, 88] width 130 height 19
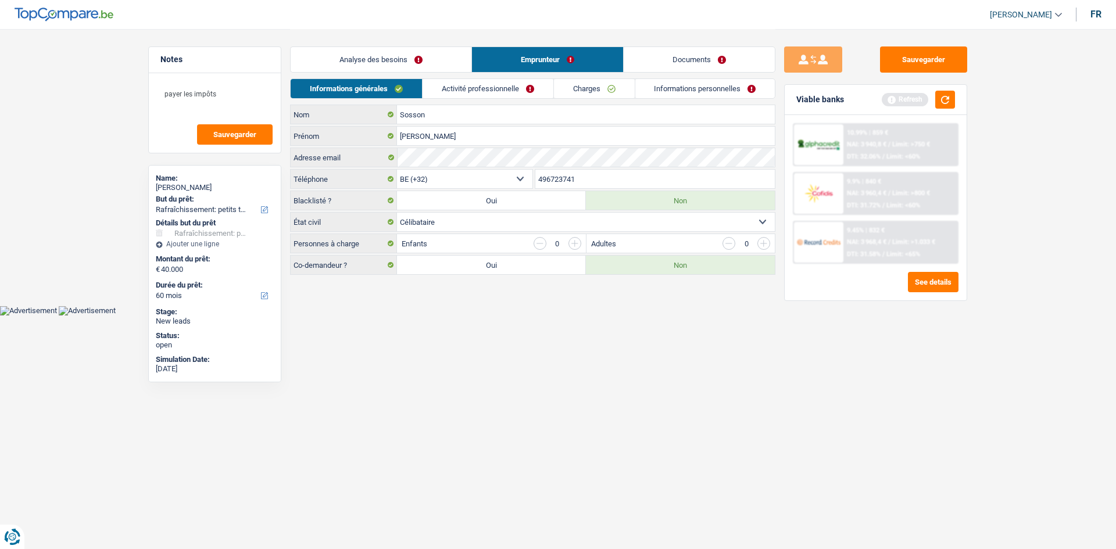
click at [726, 96] on link "Informations personnelles" at bounding box center [705, 88] width 140 height 19
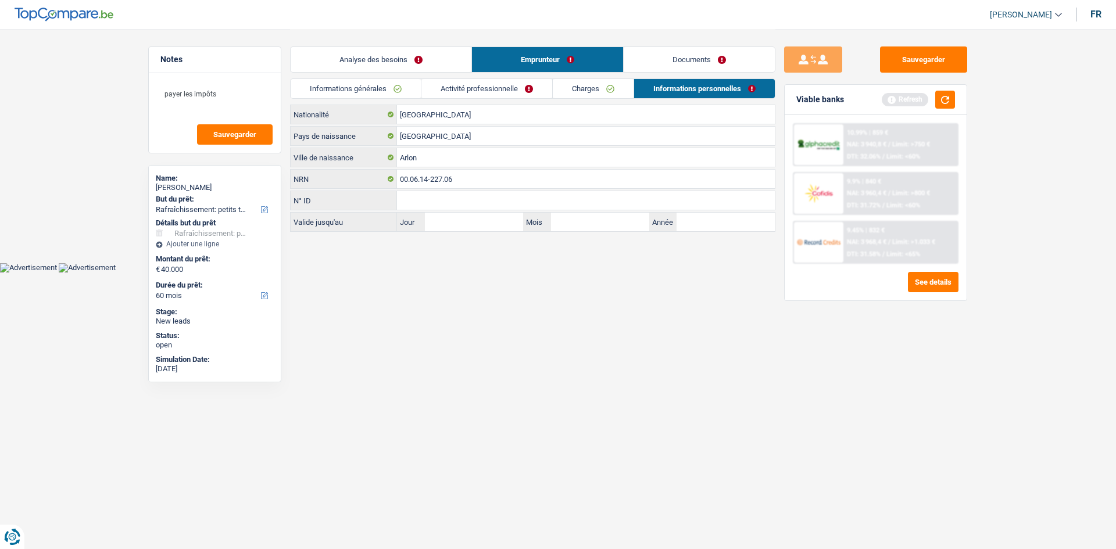
click at [723, 58] on link "Documents" at bounding box center [698, 59] width 151 height 25
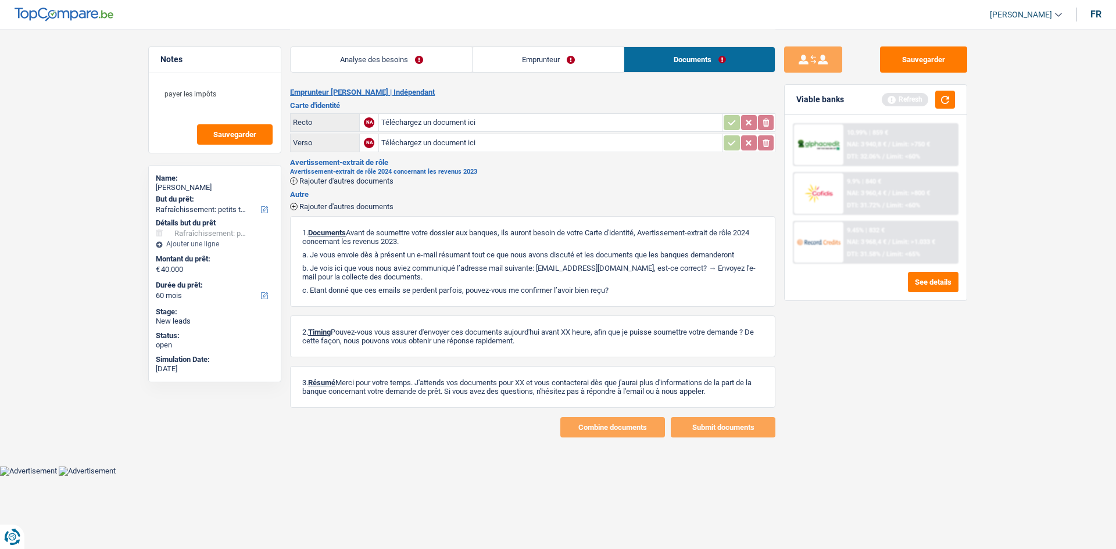
click at [582, 52] on link "Emprunteur" at bounding box center [547, 59] width 151 height 25
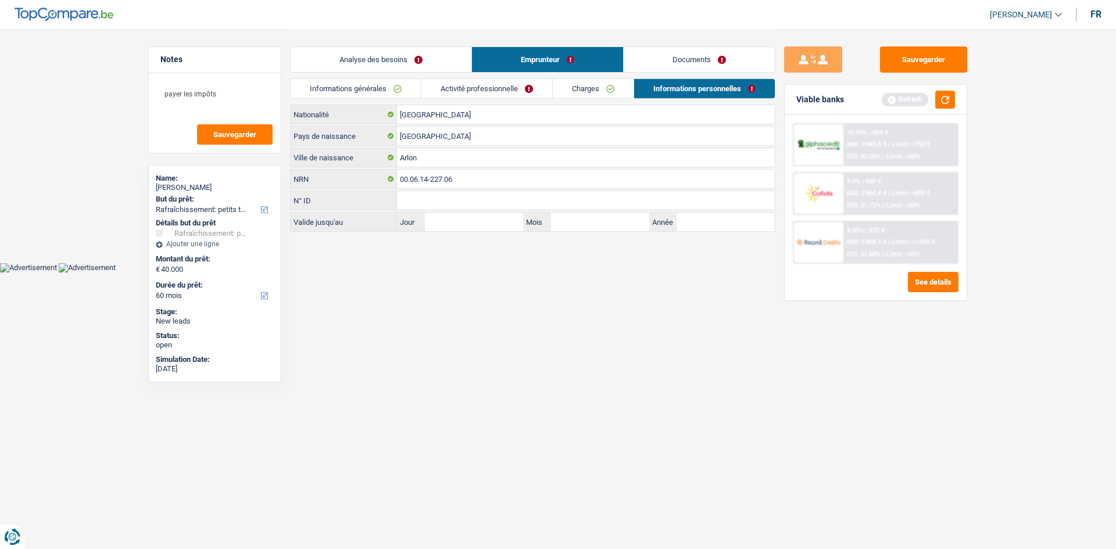
click at [599, 86] on link "Charges" at bounding box center [593, 88] width 81 height 19
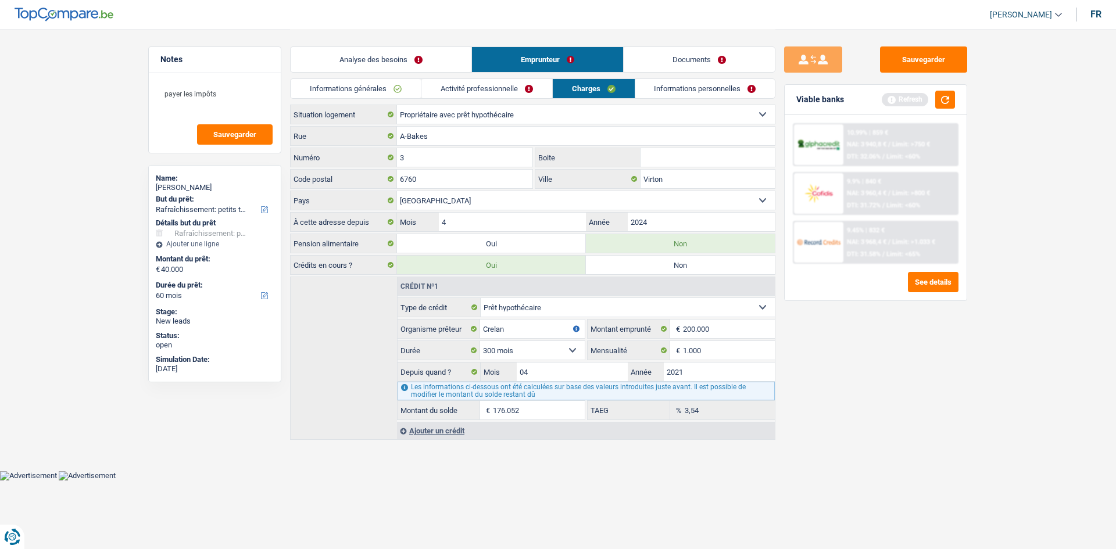
click at [528, 93] on link "Activité professionnelle" at bounding box center [486, 88] width 131 height 19
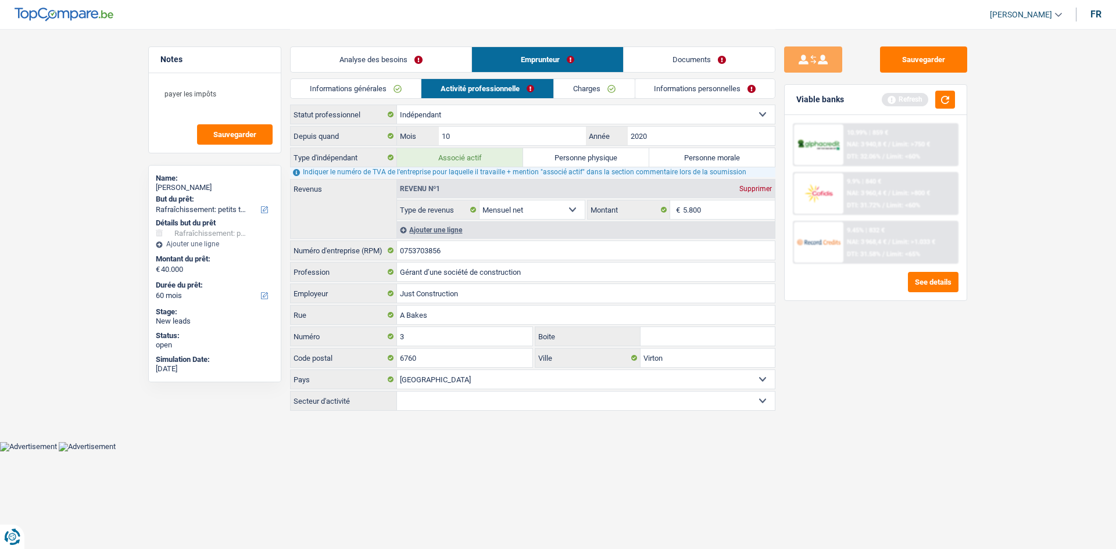
click at [368, 65] on link "Analyse des besoins" at bounding box center [381, 59] width 181 height 25
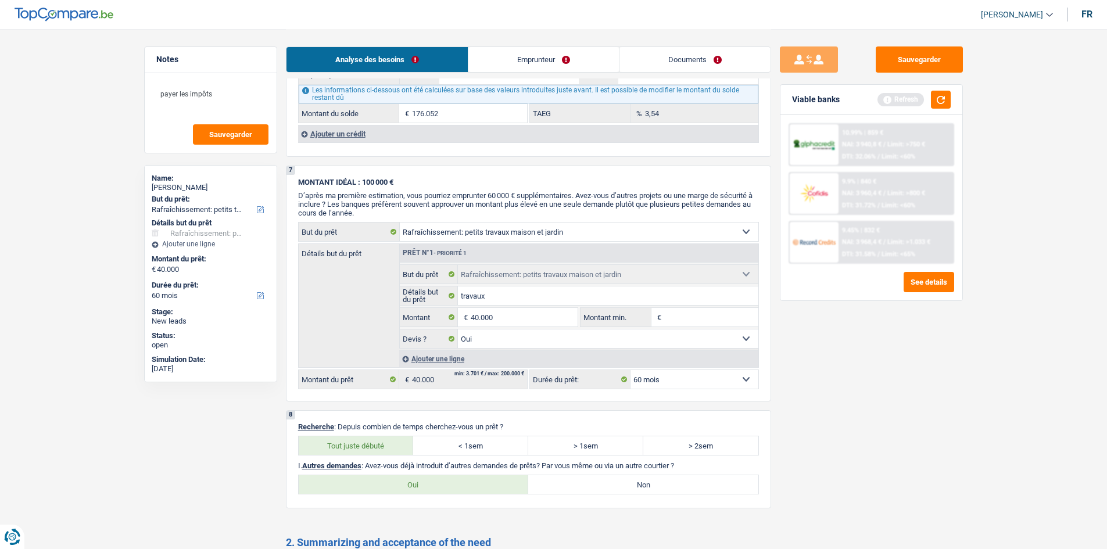
scroll to position [988, 0]
click at [848, 243] on span "NAI: 3 968,4 €" at bounding box center [862, 242] width 40 height 8
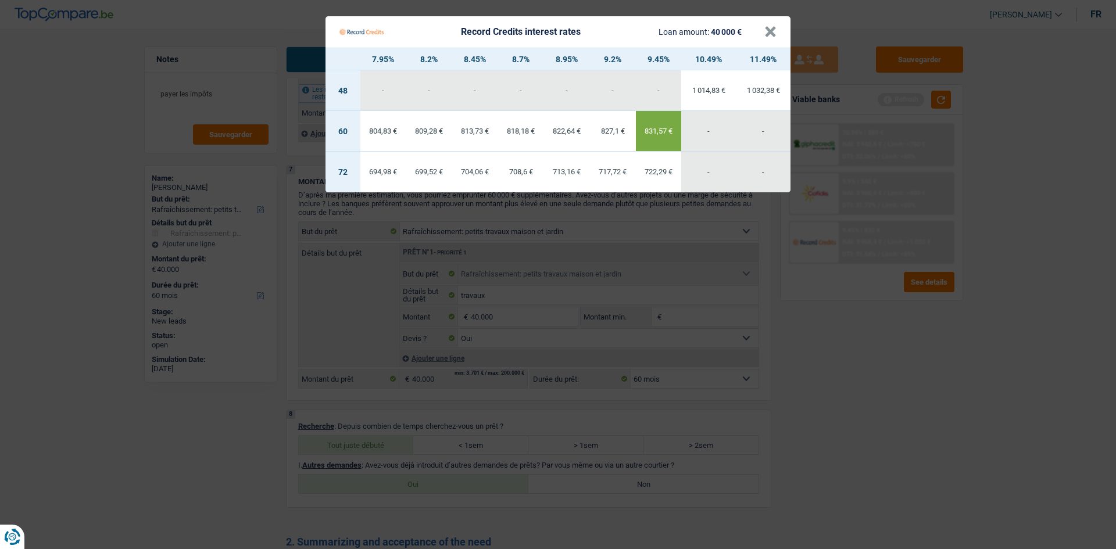
click at [864, 386] on Credits "Record Credits interest rates Loan amount: 40 000 € × 7.95% 8.2% 8.45% 8.7% 8.9…" at bounding box center [558, 274] width 1116 height 549
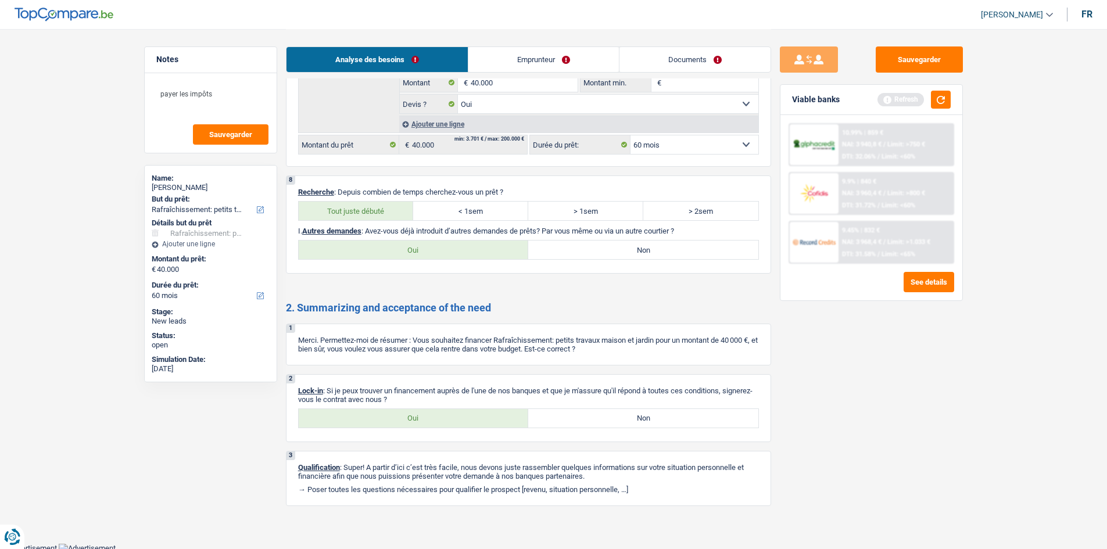
scroll to position [1225, 0]
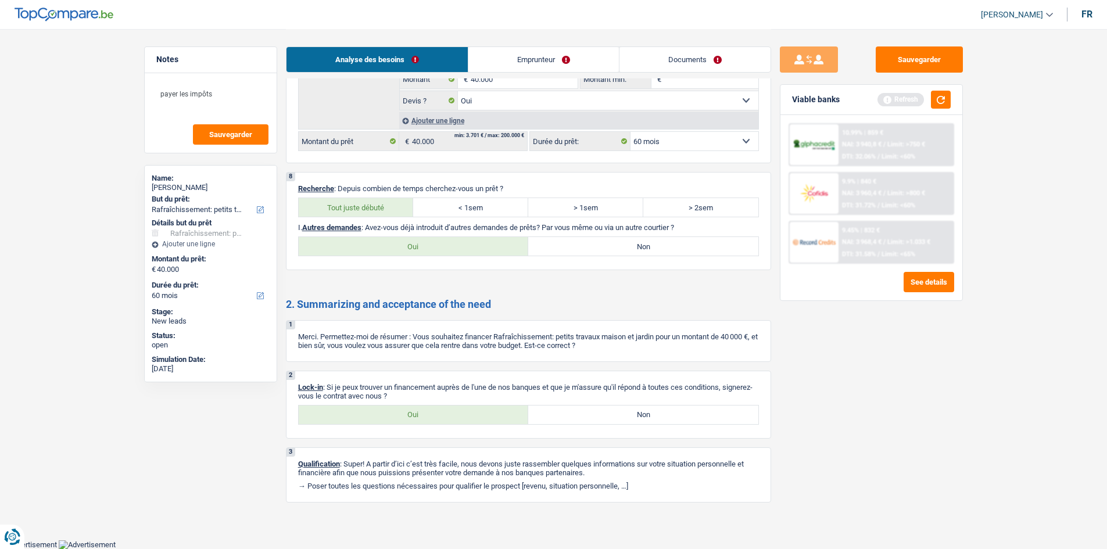
click at [585, 245] on label "Non" at bounding box center [643, 246] width 230 height 19
click at [585, 245] on input "Non" at bounding box center [643, 246] width 230 height 19
radio input "true"
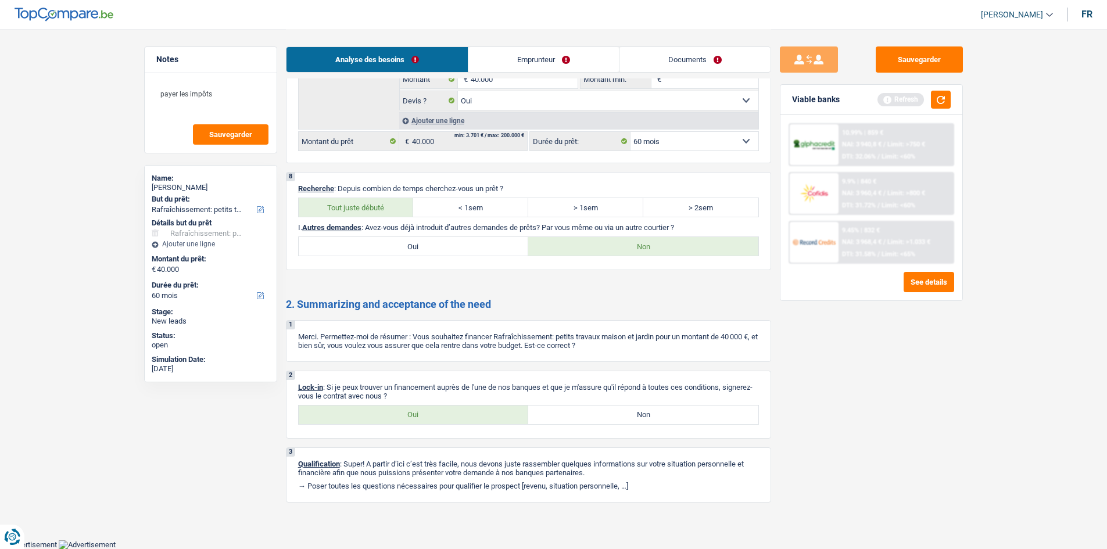
drag, startPoint x: 564, startPoint y: 63, endPoint x: 558, endPoint y: 64, distance: 6.5
click at [564, 63] on link "Emprunteur" at bounding box center [543, 59] width 150 height 25
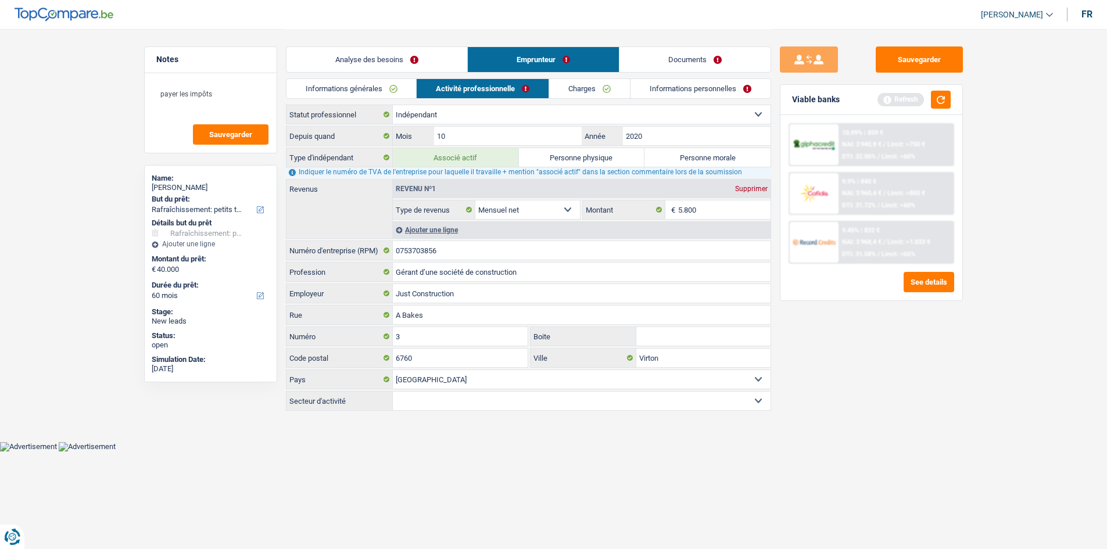
scroll to position [0, 0]
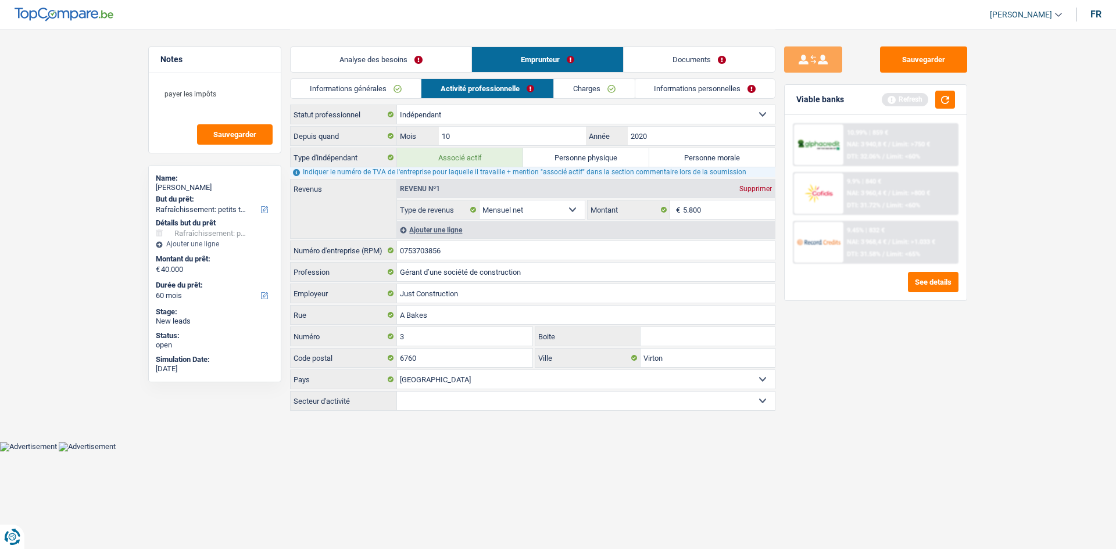
click at [402, 89] on link "Informations générales" at bounding box center [356, 88] width 130 height 19
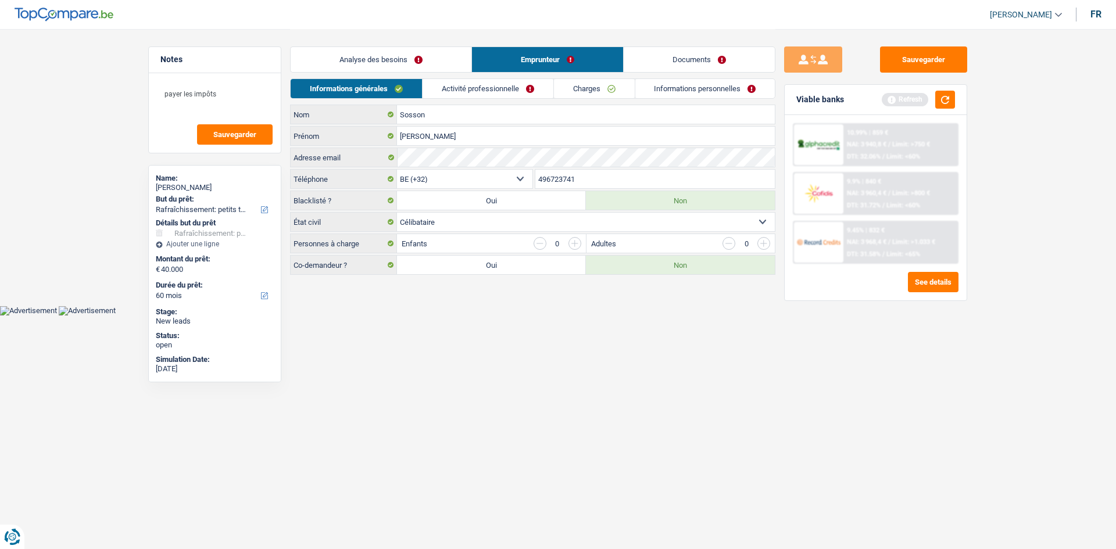
click at [479, 84] on link "Activité professionnelle" at bounding box center [487, 88] width 131 height 19
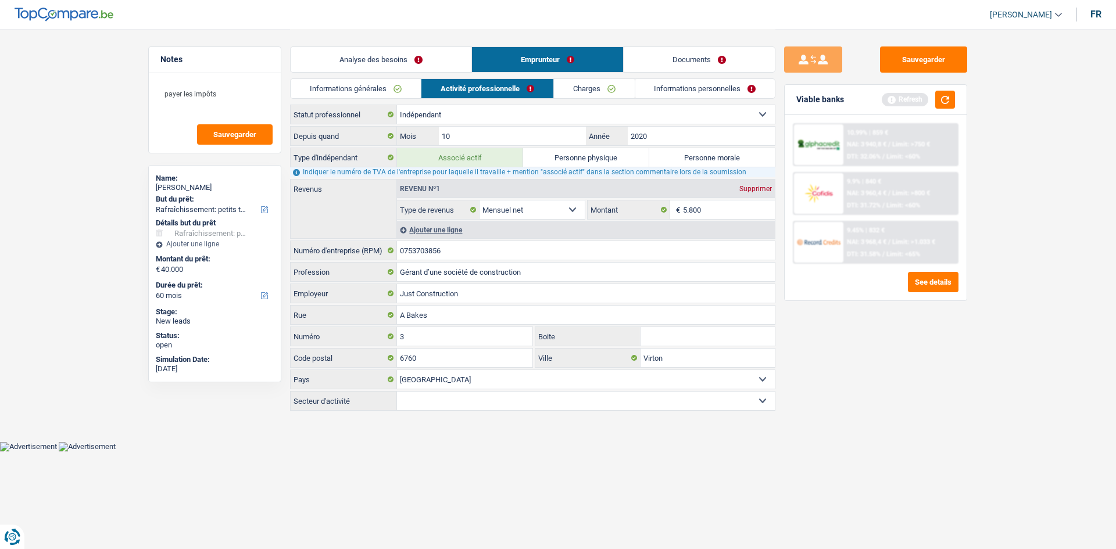
click at [595, 95] on link "Charges" at bounding box center [594, 88] width 81 height 19
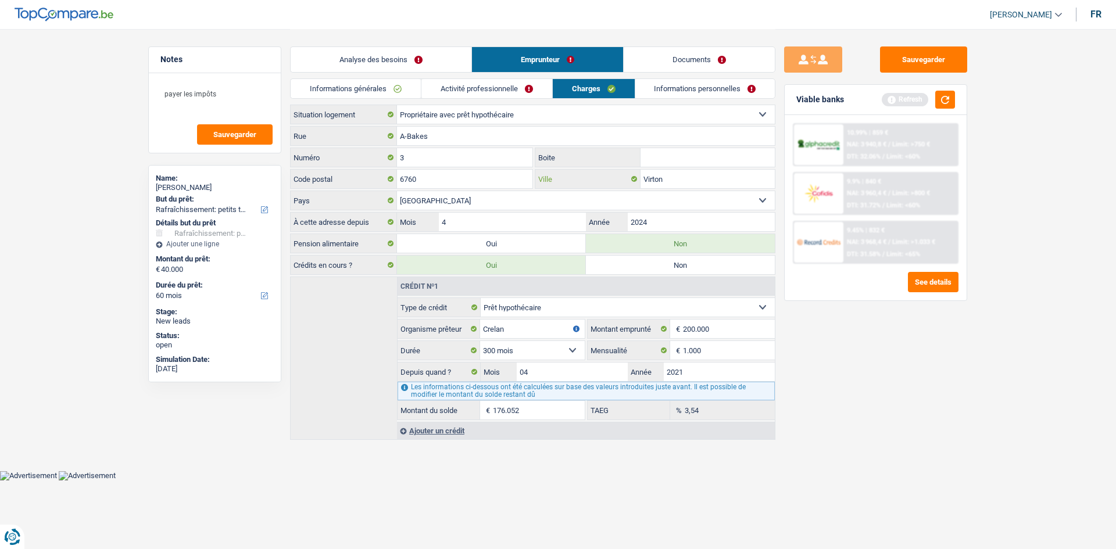
click at [690, 173] on input "Virton" at bounding box center [707, 179] width 134 height 19
click at [713, 82] on link "Informations personnelles" at bounding box center [705, 88] width 140 height 19
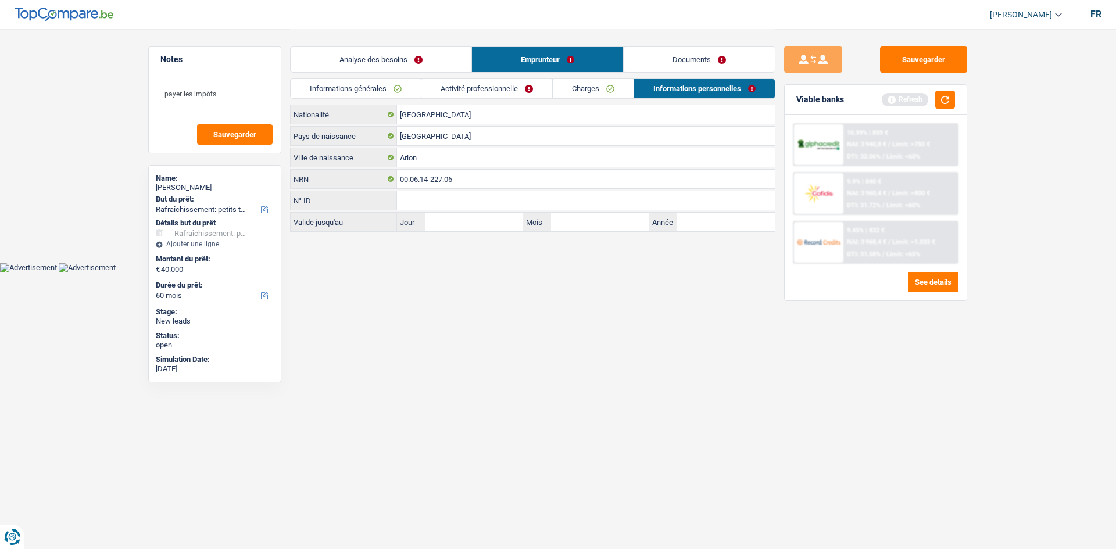
drag, startPoint x: 486, startPoint y: 59, endPoint x: 448, endPoint y: 66, distance: 38.4
click at [485, 59] on link "Emprunteur" at bounding box center [547, 59] width 151 height 25
click at [380, 56] on link "Analyse des besoins" at bounding box center [381, 59] width 181 height 25
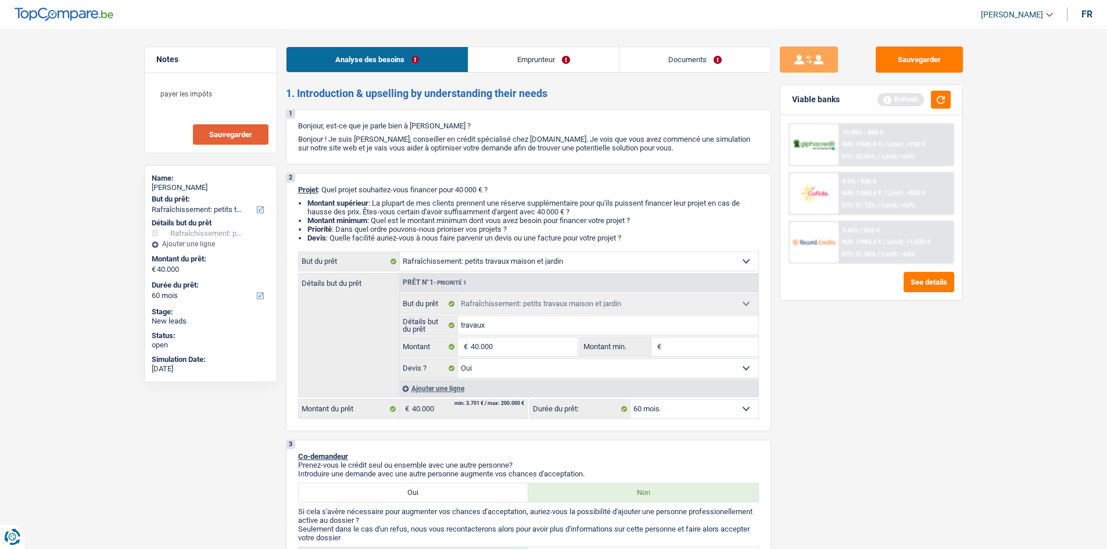
click at [242, 133] on span "Sauvegarder" at bounding box center [230, 135] width 43 height 8
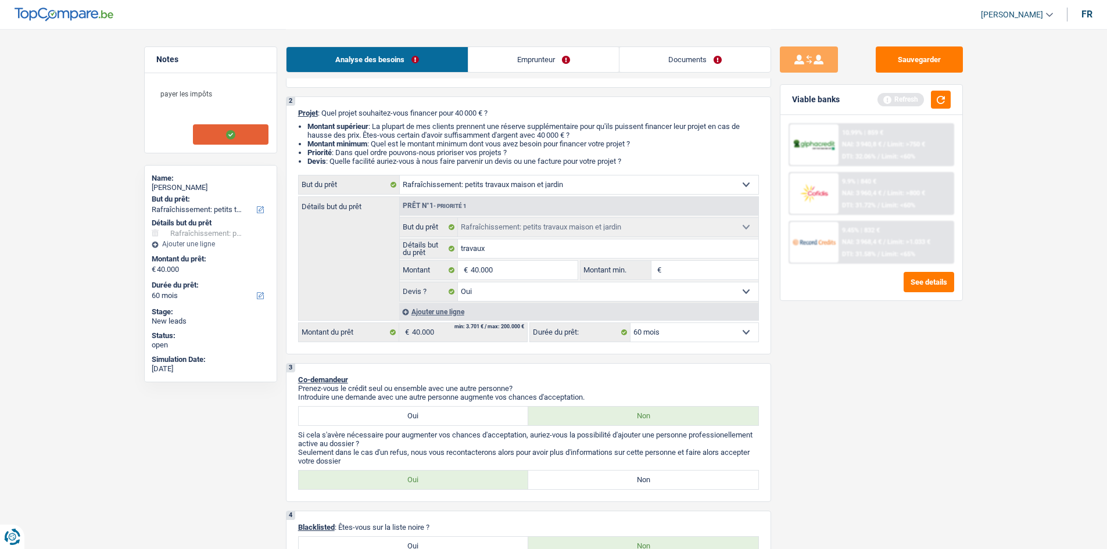
scroll to position [174, 0]
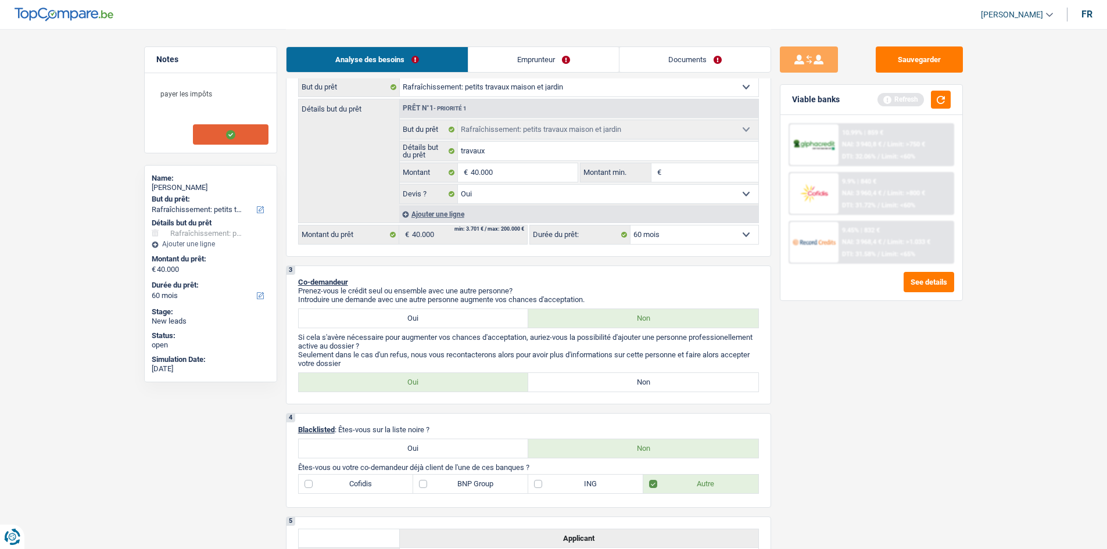
drag, startPoint x: 694, startPoint y: 385, endPoint x: 1055, endPoint y: 408, distance: 361.6
click at [693, 385] on label "Non" at bounding box center [643, 382] width 230 height 19
click at [693, 385] on input "Non" at bounding box center [643, 382] width 230 height 19
radio input "true"
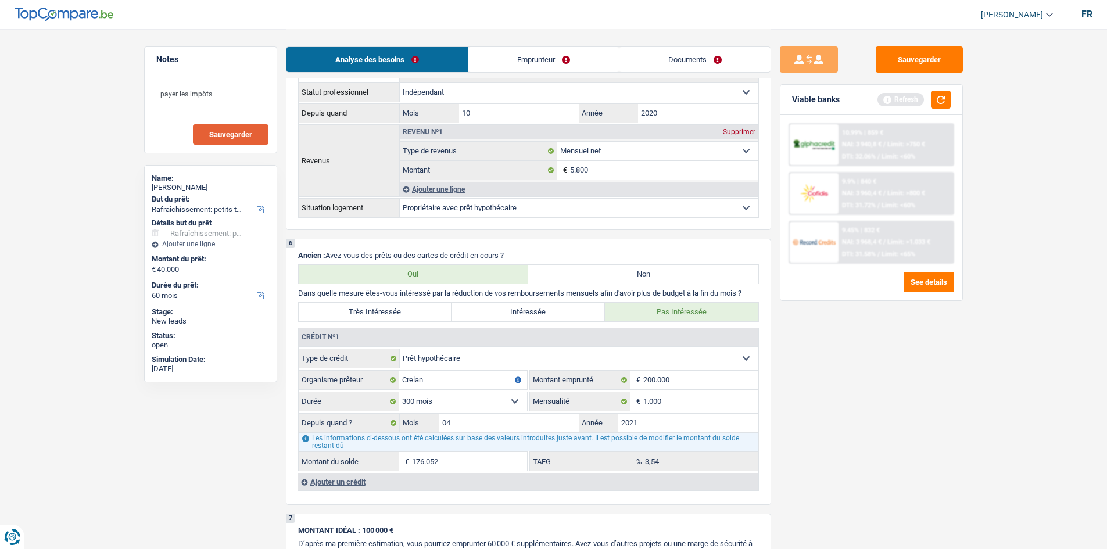
scroll to position [814, 0]
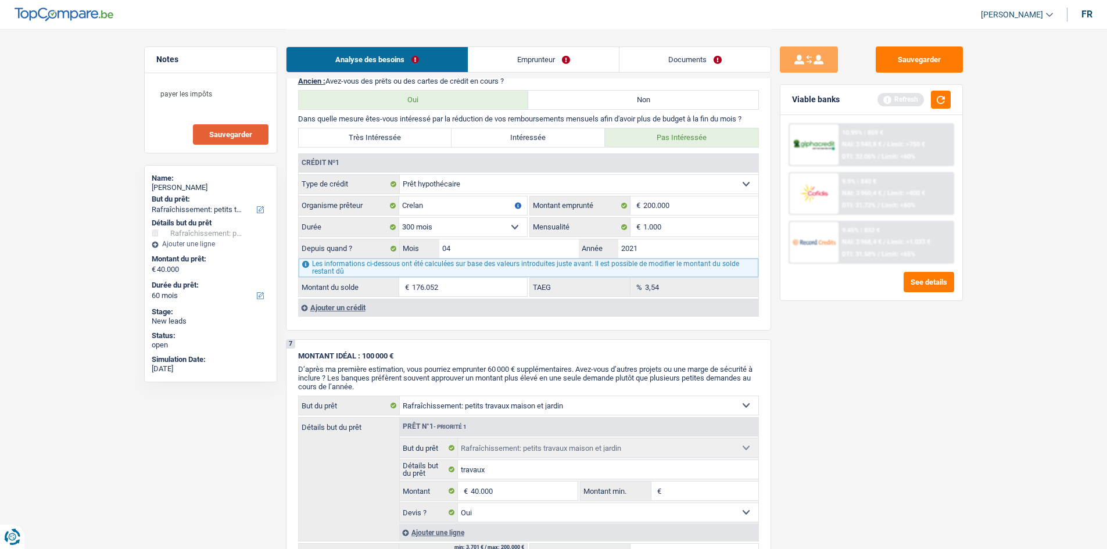
click at [382, 300] on div "Ajouter un crédit" at bounding box center [528, 307] width 460 height 17
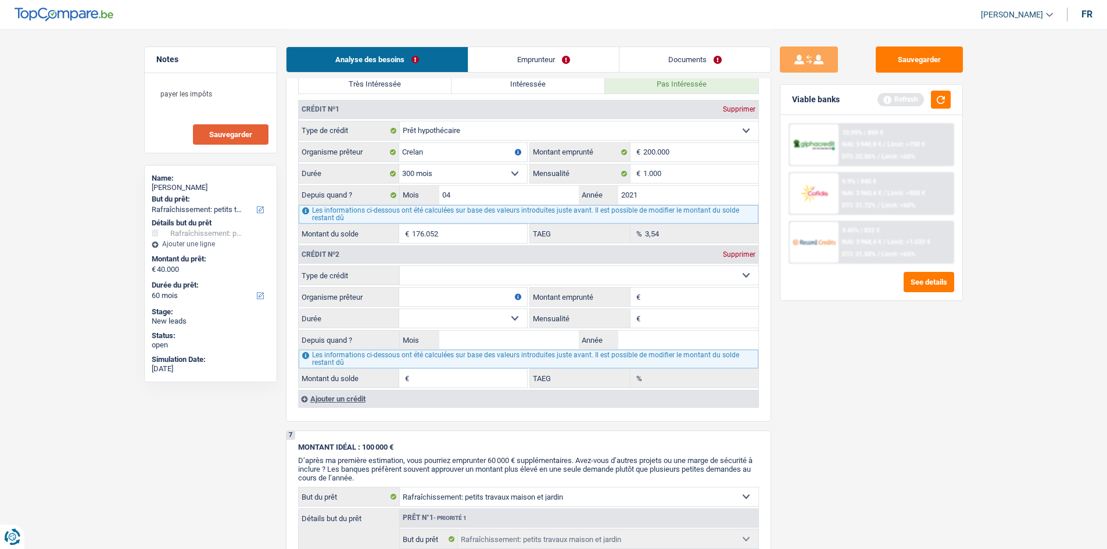
scroll to position [930, 0]
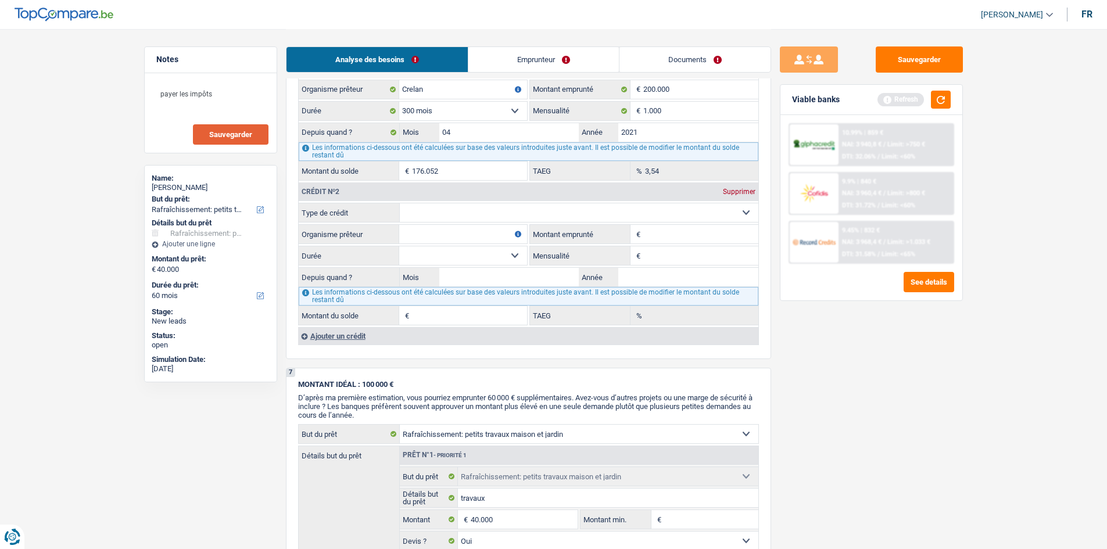
click at [464, 214] on select "Carte ou ouverture de crédit Prêt hypothécaire Vente à tempérament Prêt à tempé…" at bounding box center [579, 212] width 359 height 19
select select "personalLoan"
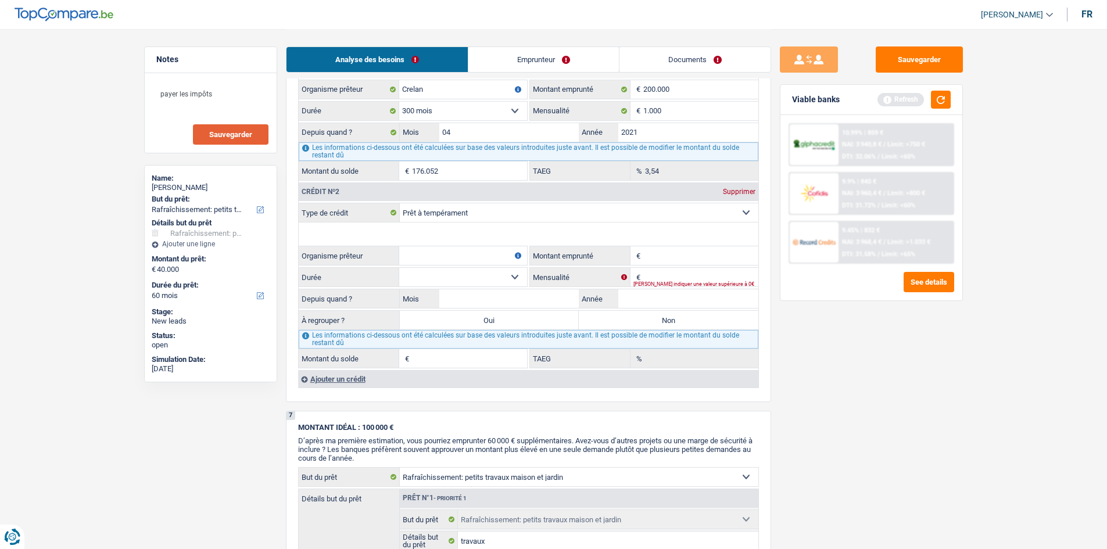
type input "0"
click at [431, 249] on input "Organisme prêteur" at bounding box center [463, 255] width 128 height 19
type input "mozzeno"
click at [712, 252] on input "Montant emprunté" at bounding box center [700, 255] width 115 height 19
type input "10.000"
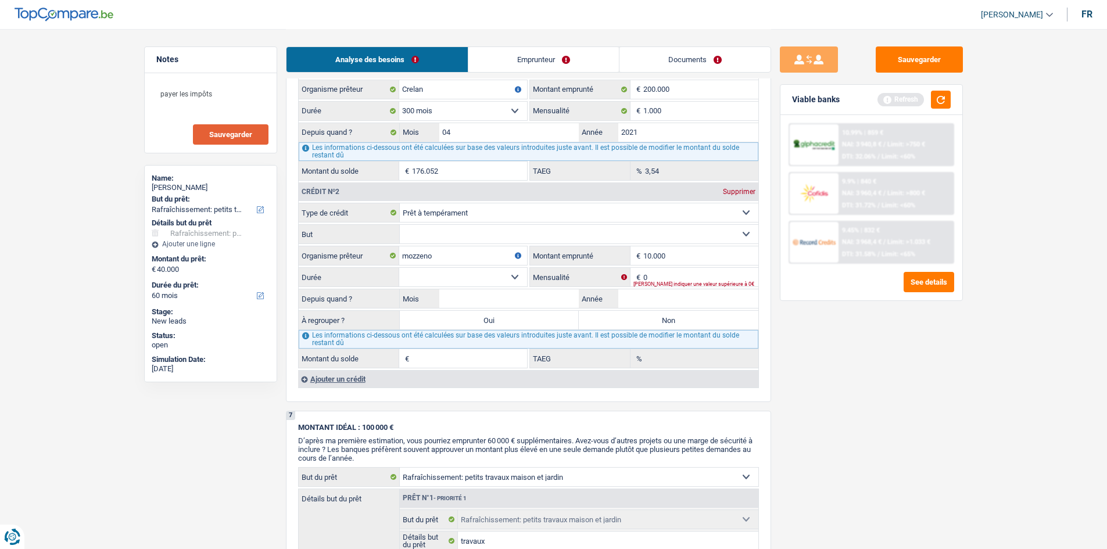
click at [835, 364] on div "Sauvegarder Viable banks Refresh 10.99% | 859 € NAI: 3 940,8 € / Limit: >750 € …" at bounding box center [871, 288] width 200 height 484
click at [651, 273] on input "0" at bounding box center [700, 277] width 115 height 19
type input "180"
click at [723, 306] on input "Année" at bounding box center [688, 298] width 140 height 19
type input "2024"
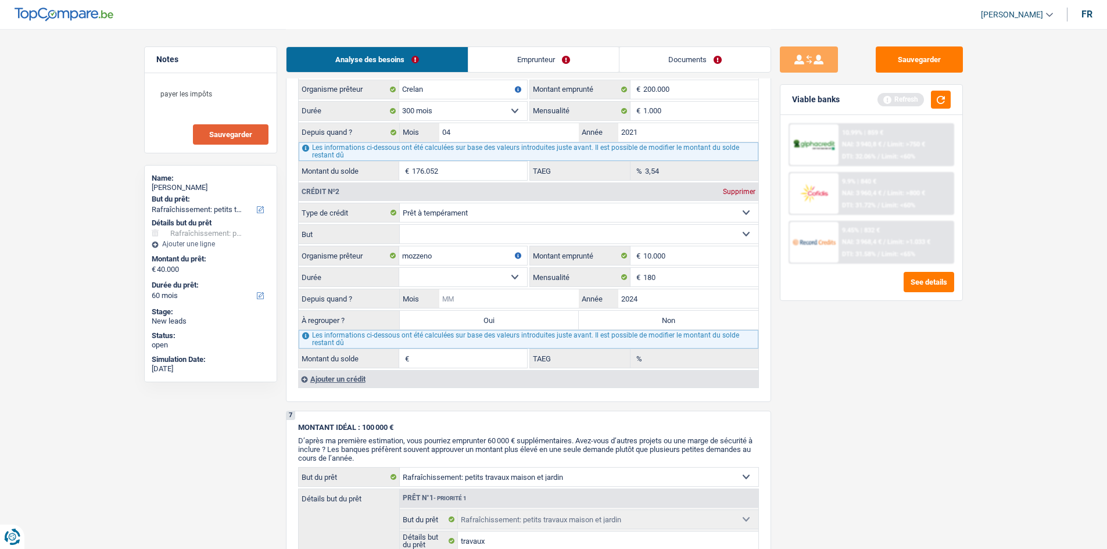
click at [548, 299] on input "Mois" at bounding box center [509, 298] width 140 height 19
type input "2"
click at [495, 279] on select "12 mois 18 mois 24 mois 30 mois 36 mois 42 mois 48 mois Sélectionner une option" at bounding box center [463, 277] width 128 height 19
select select "48"
click at [399, 268] on select "12 mois 18 mois 24 mois 30 mois 36 mois 42 mois 48 mois Sélectionner une option" at bounding box center [463, 277] width 128 height 19
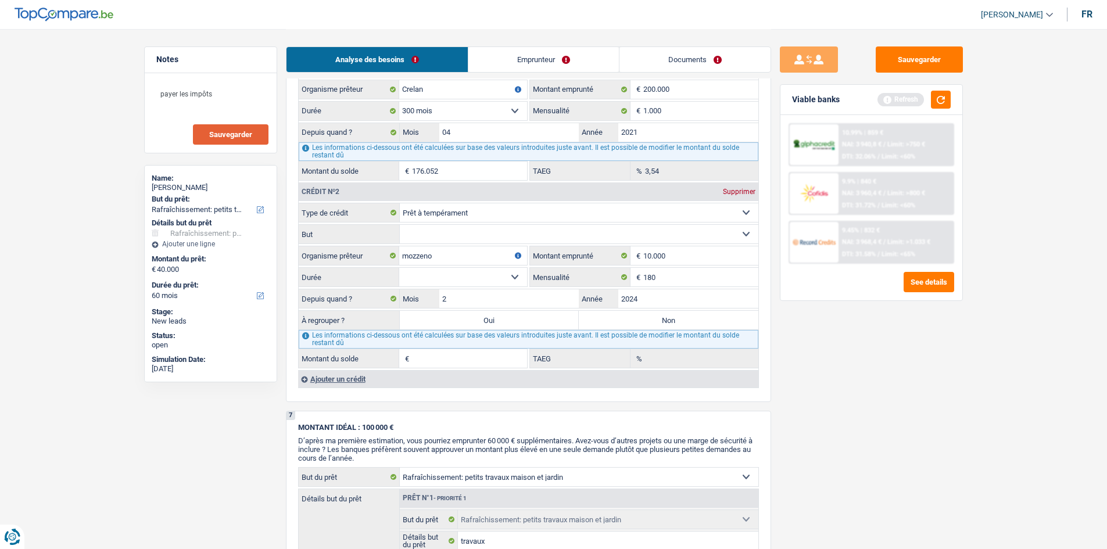
type input "5.705"
type input "0,00"
click at [701, 255] on input "10.000" at bounding box center [700, 255] width 115 height 19
type input "1.000"
select select
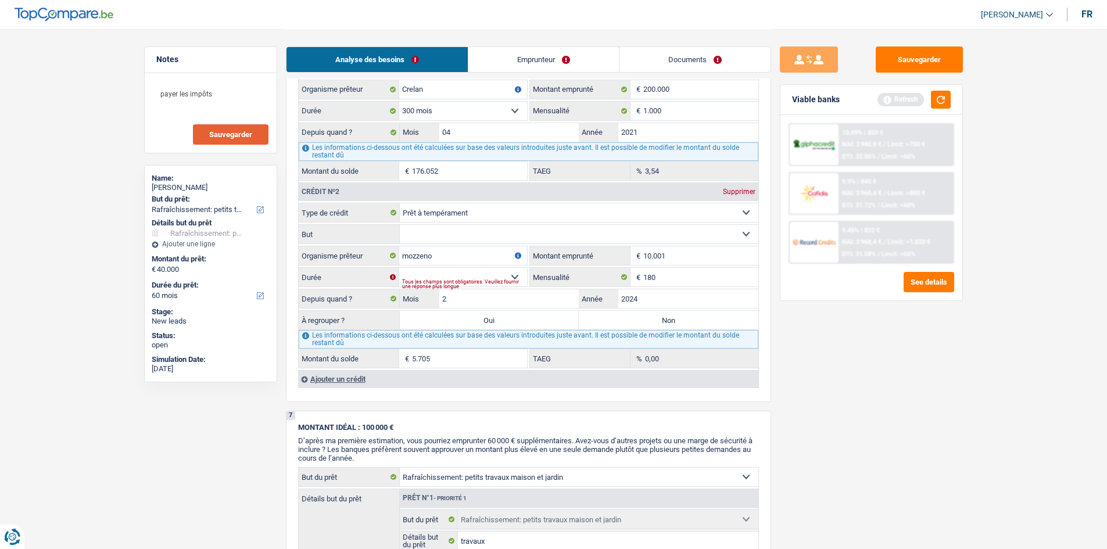
type input "10.001"
click at [873, 375] on div "Sauvegarder Viable banks Refresh 10.99% | 859 € NAI: 3 940,8 € / Limit: >750 € …" at bounding box center [871, 288] width 200 height 484
click at [476, 269] on select "12 mois 18 mois 24 mois 30 mois 36 mois 42 mois 48 mois 60 mois Sélectionner un…" at bounding box center [463, 277] width 128 height 19
select select "60"
click at [399, 268] on select "12 mois 18 mois 24 mois 30 mois 36 mois 42 mois 48 mois 60 mois Sélectionner un…" at bounding box center [463, 277] width 128 height 19
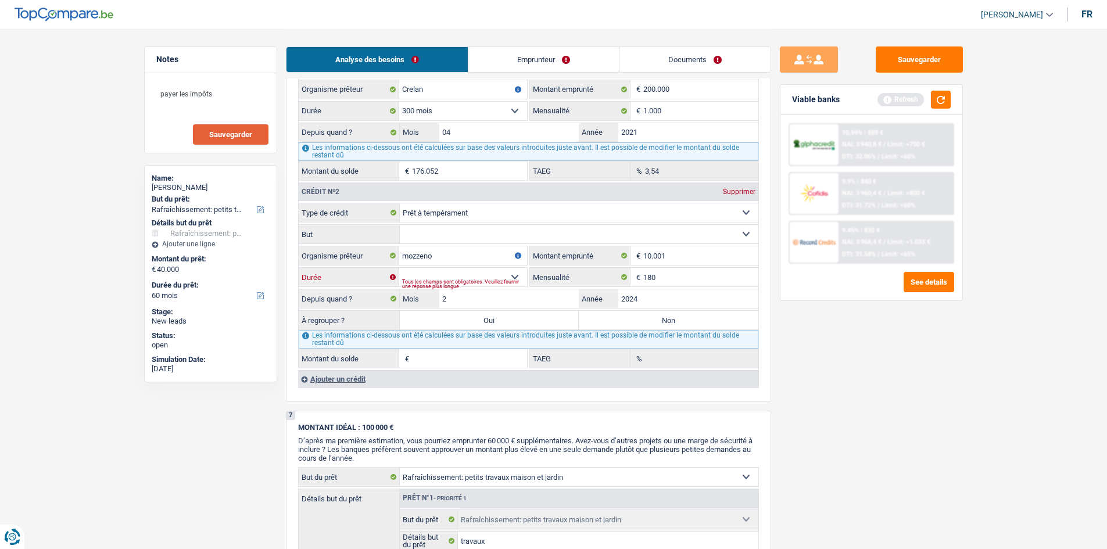
type input "6.999"
type input "3,11"
click at [489, 235] on select "Confort maison: meubles, textile, peinture, électroménager, outillage non-profe…" at bounding box center [579, 234] width 359 height 19
select select "smallWorks"
click at [400, 225] on select "Confort maison: meubles, textile, peinture, électroménager, outillage non-profe…" at bounding box center [579, 234] width 359 height 19
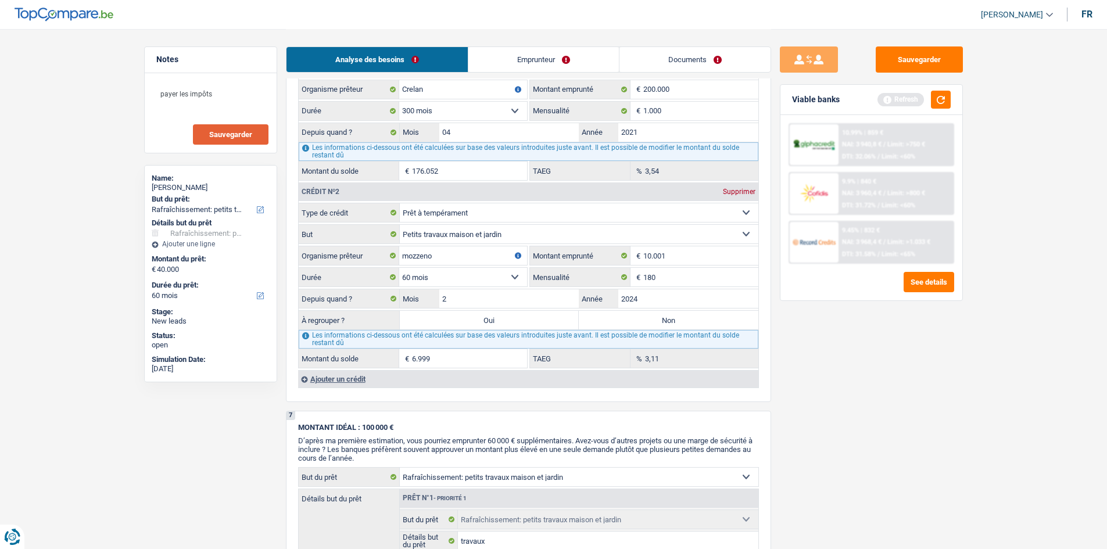
click at [859, 386] on div "Sauvegarder Viable banks Refresh 10.99% | 859 € NAI: 3 940,8 € / Limit: >750 € …" at bounding box center [871, 288] width 200 height 484
click at [684, 328] on label "Non" at bounding box center [669, 320] width 180 height 19
click at [684, 328] on input "Non" at bounding box center [669, 320] width 180 height 19
radio input "true"
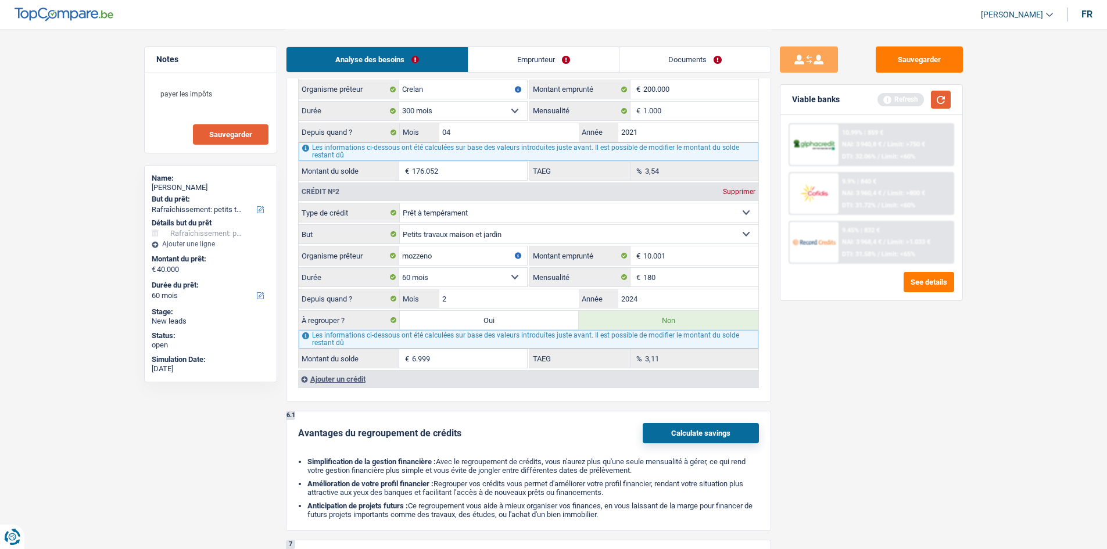
click at [938, 101] on button "button" at bounding box center [941, 100] width 20 height 18
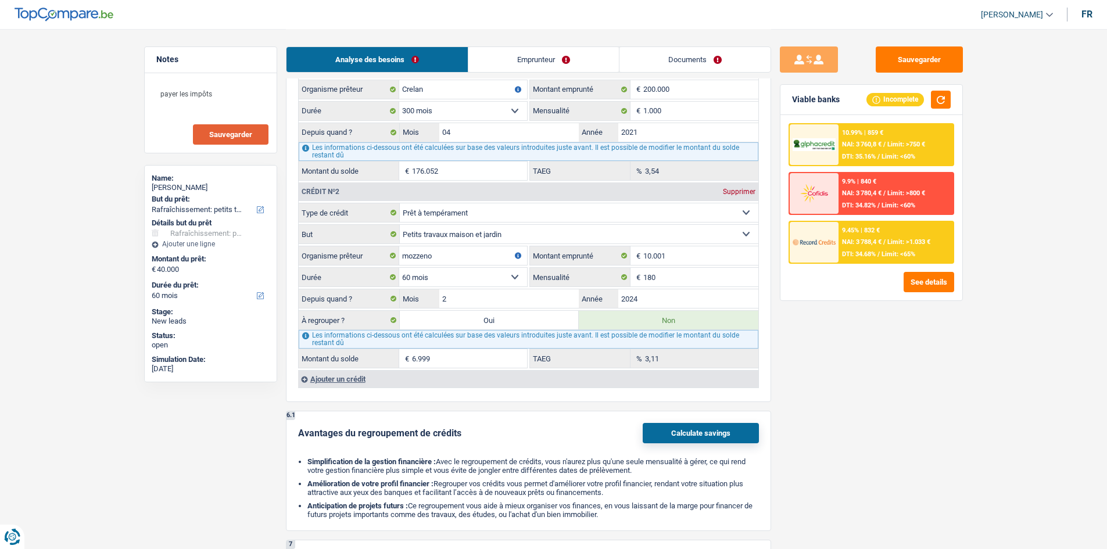
click at [644, 357] on div "3,11 % TAEG" at bounding box center [644, 358] width 228 height 19
click at [819, 347] on div "Sauvegarder Viable banks Incomplete 10.99% | 859 € NAI: 3 760,8 € / Limit: >750…" at bounding box center [871, 288] width 200 height 484
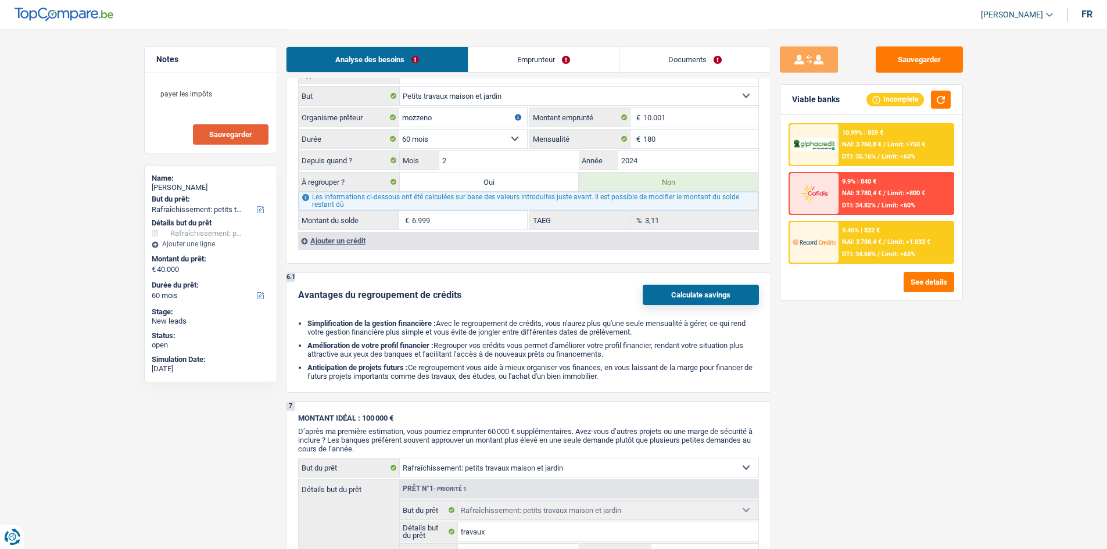
scroll to position [903, 0]
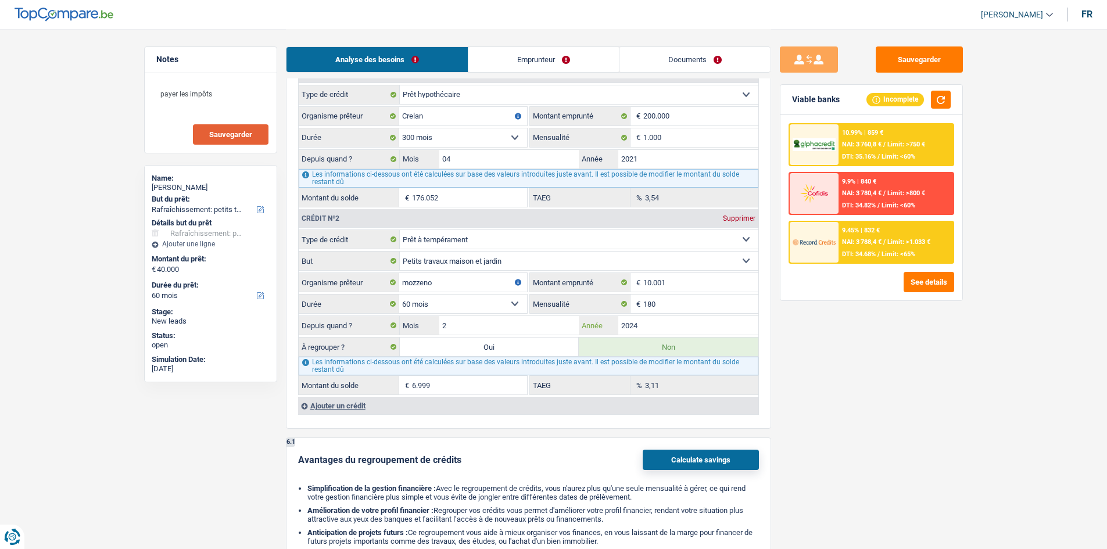
click at [672, 327] on input "2024" at bounding box center [688, 325] width 140 height 19
click at [881, 359] on div "Sauvegarder Viable banks Incomplete 10.99% | 859 € NAI: 3 760,8 € / Limit: >750…" at bounding box center [871, 288] width 200 height 484
click at [712, 310] on input "180" at bounding box center [700, 304] width 115 height 19
click at [892, 385] on div "Sauvegarder Viable banks Incomplete 10.99% | 859 € NAI: 3 760,8 € / Limit: >750…" at bounding box center [871, 288] width 200 height 484
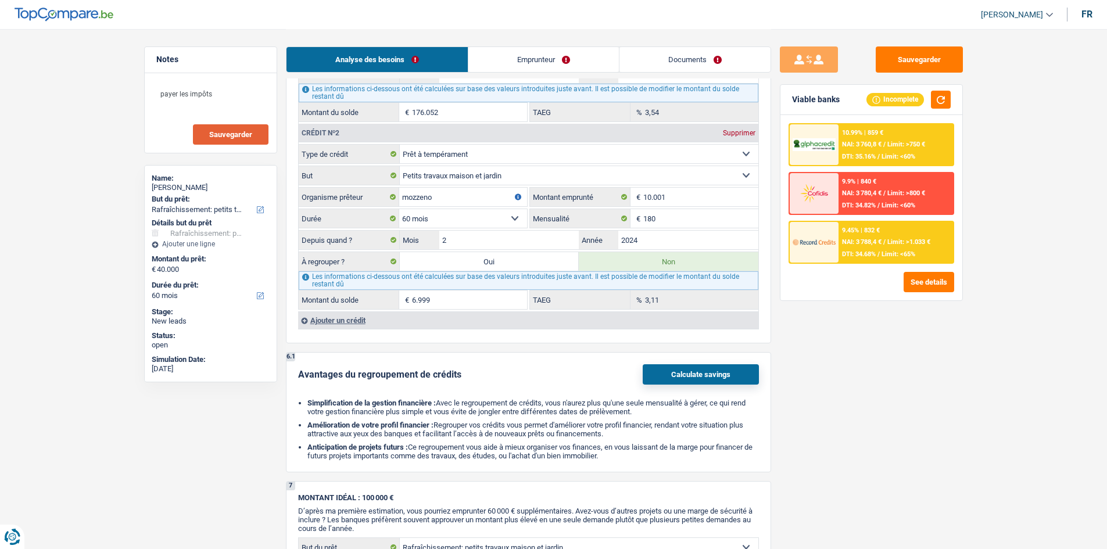
scroll to position [961, 0]
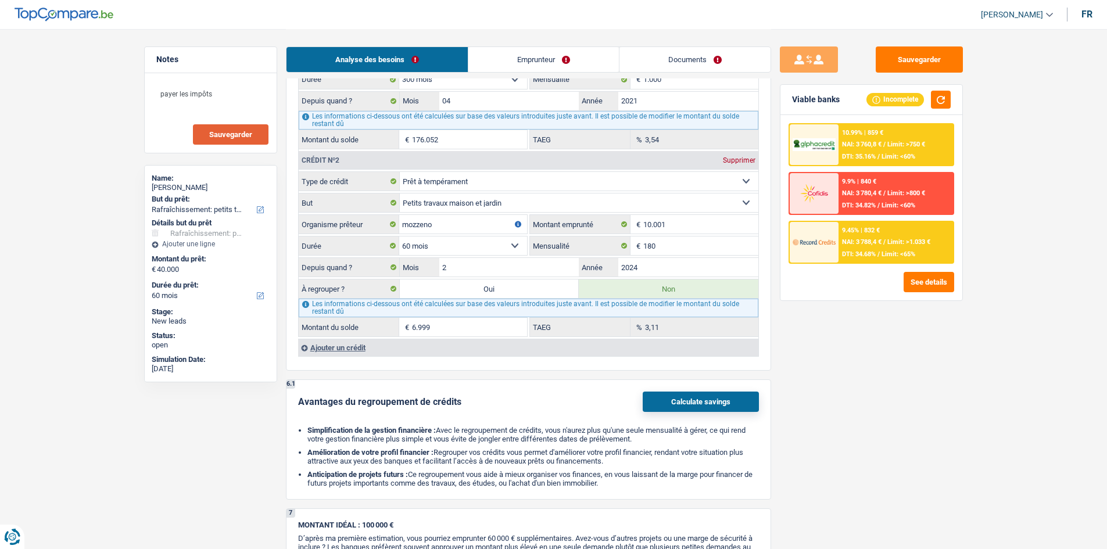
click at [578, 58] on link "Emprunteur" at bounding box center [543, 59] width 150 height 25
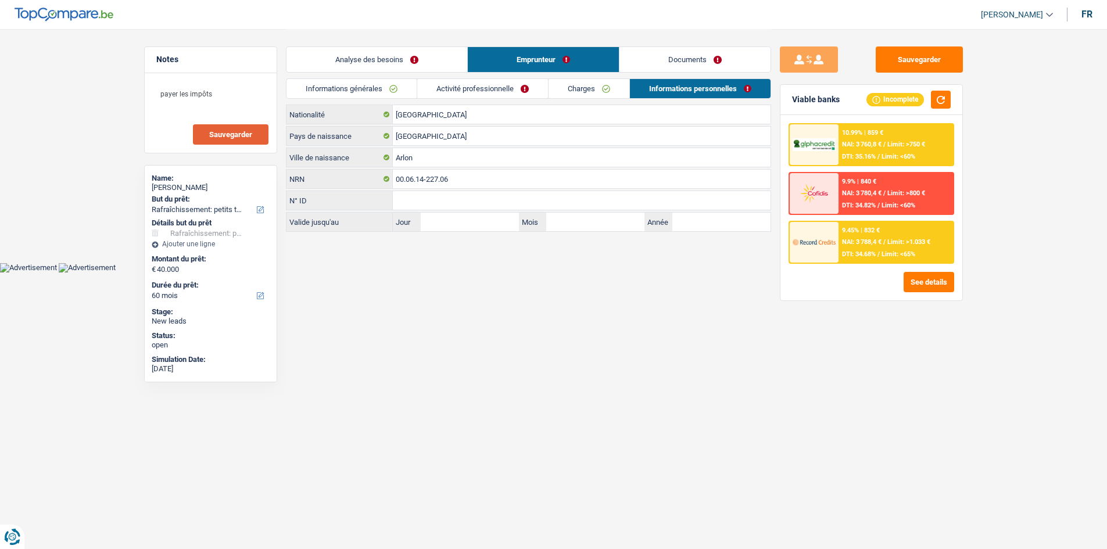
scroll to position [0, 0]
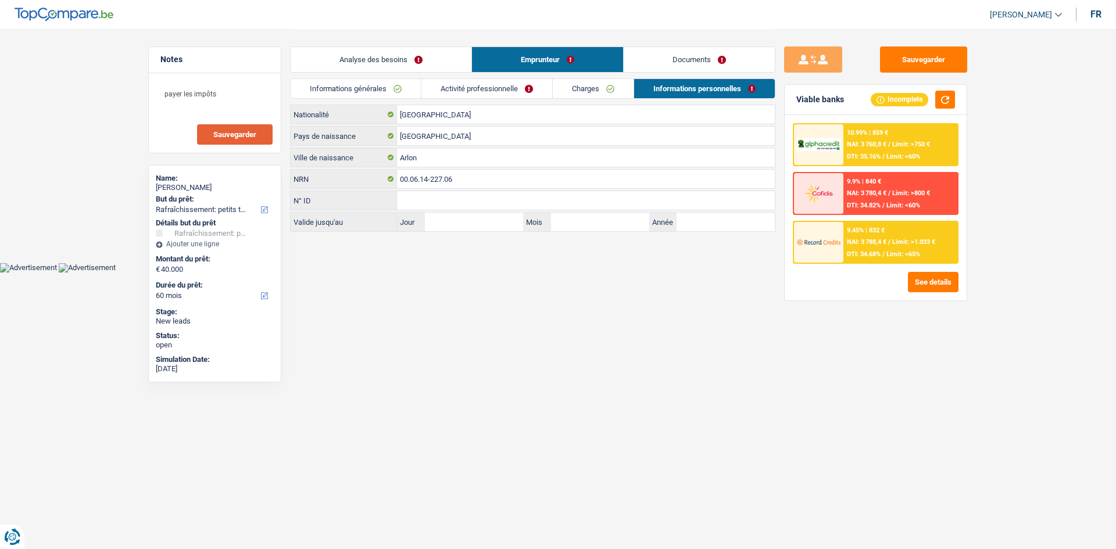
click at [589, 97] on link "Charges" at bounding box center [593, 88] width 81 height 19
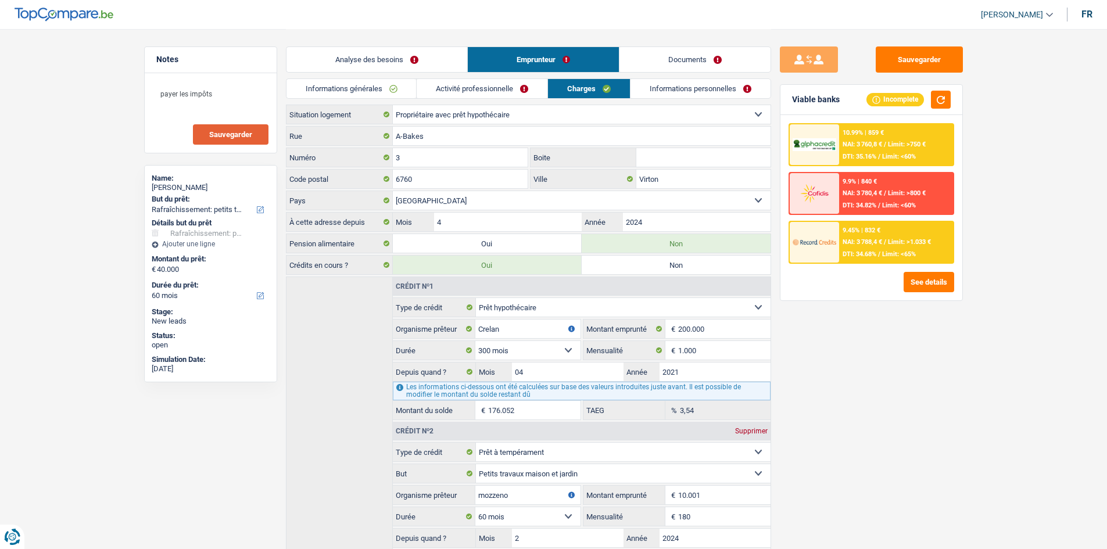
click at [496, 89] on link "Activité professionnelle" at bounding box center [482, 88] width 131 height 19
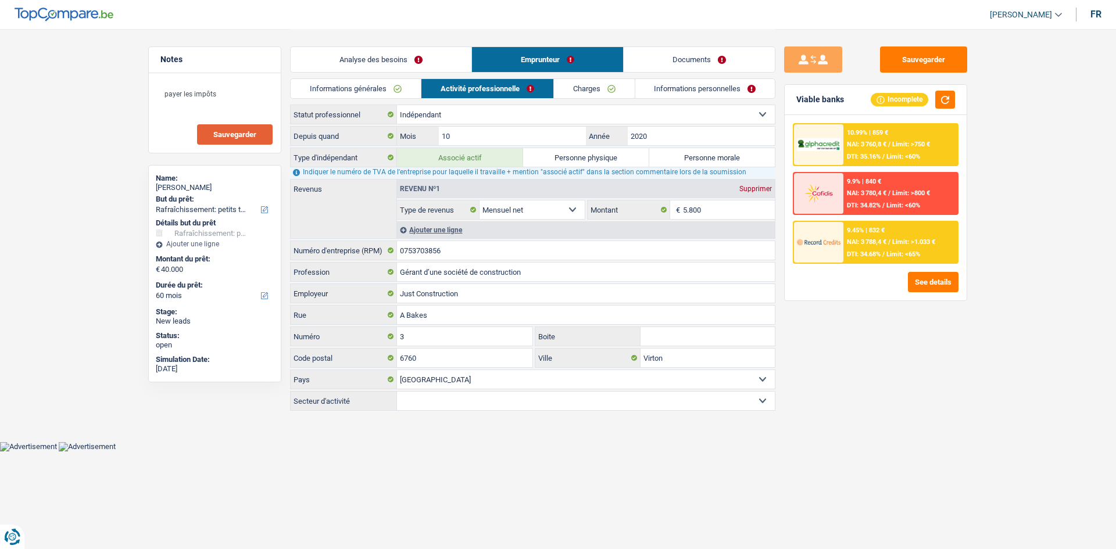
click at [691, 88] on link "Informations personnelles" at bounding box center [705, 88] width 140 height 19
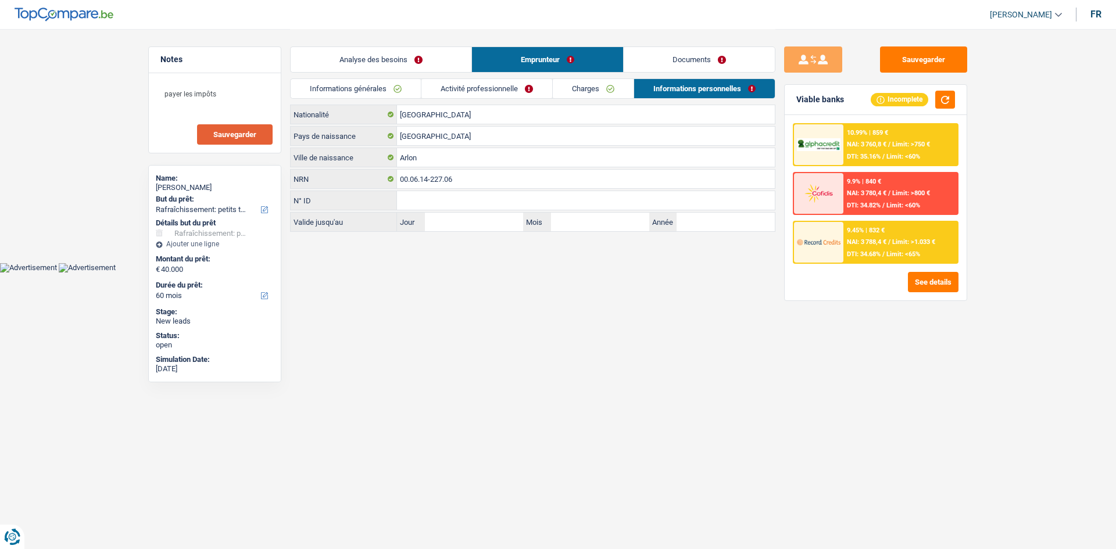
click at [713, 62] on link "Documents" at bounding box center [698, 59] width 151 height 25
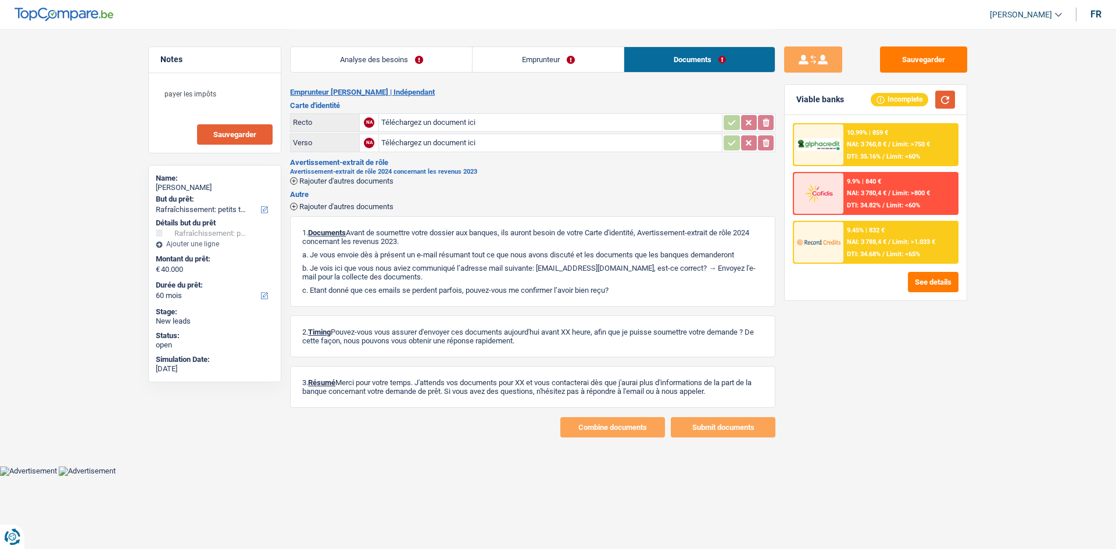
click at [944, 96] on button "button" at bounding box center [945, 100] width 20 height 18
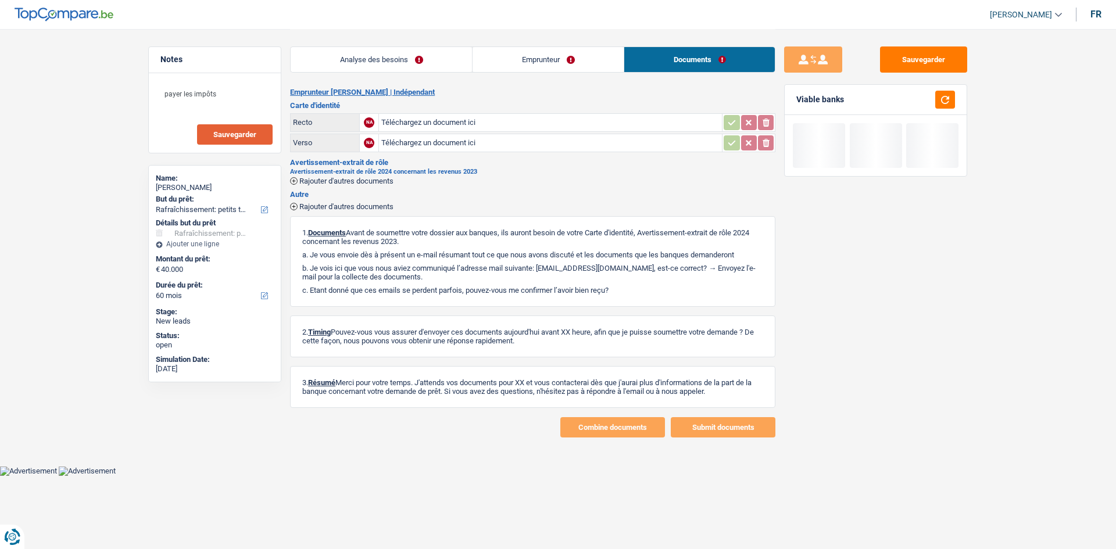
click at [435, 69] on link "Analyse des besoins" at bounding box center [381, 59] width 181 height 25
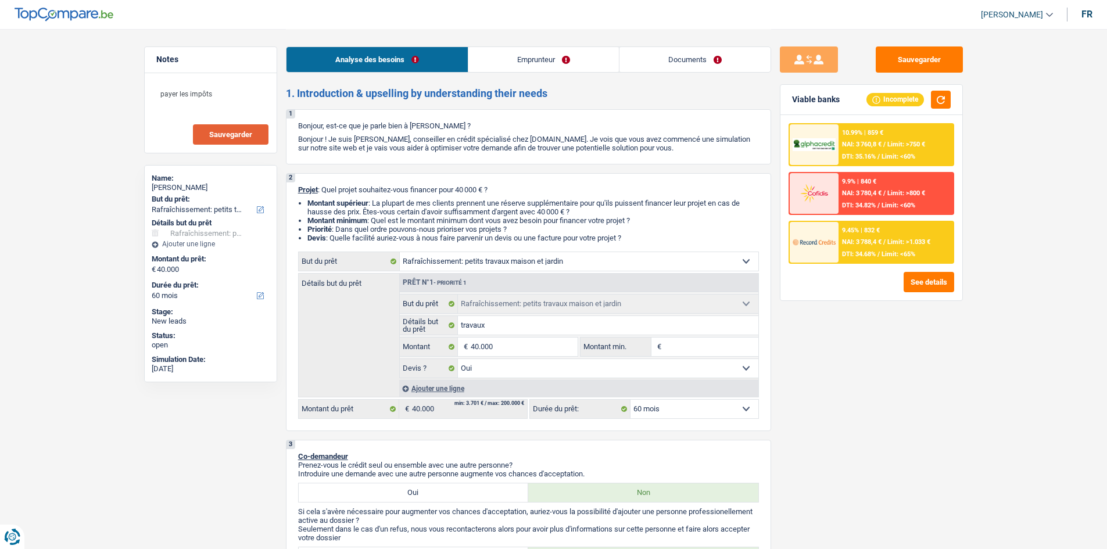
click at [253, 132] on button "Sauvegarder" at bounding box center [231, 134] width 76 height 20
click at [949, 62] on button "Sauvegarder" at bounding box center [919, 59] width 87 height 26
click at [256, 124] on div "payer les impôts Sauvegarder" at bounding box center [211, 113] width 132 height 80
click at [271, 121] on div "payer les impôts Sauvegarder" at bounding box center [211, 113] width 132 height 80
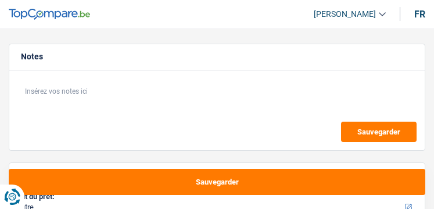
select select "other"
select select "60"
select select "other"
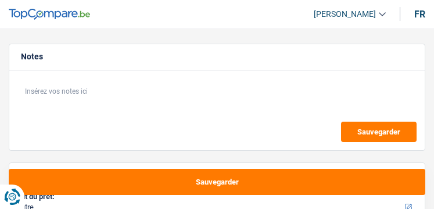
select select "60"
select select "worker"
select select "netSalary"
select select "liveWithParents"
select select "other"
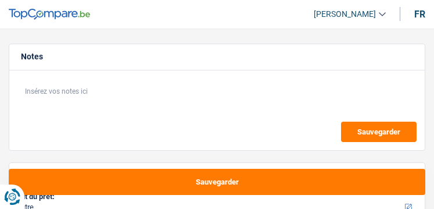
select select "other"
select select "60"
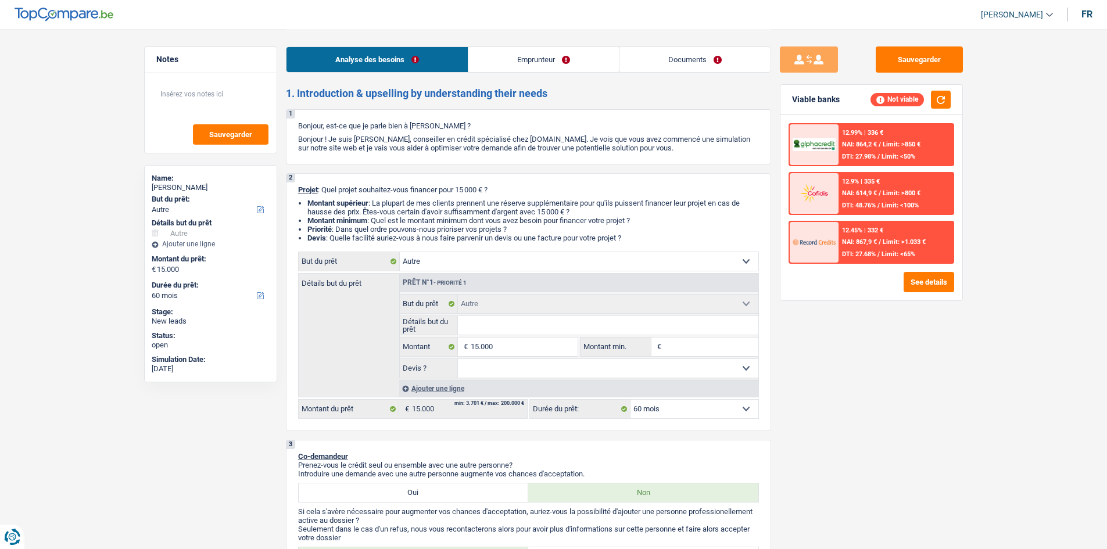
drag, startPoint x: 593, startPoint y: 49, endPoint x: 582, endPoint y: 67, distance: 21.4
click at [433, 49] on link "Emprunteur" at bounding box center [543, 59] width 150 height 25
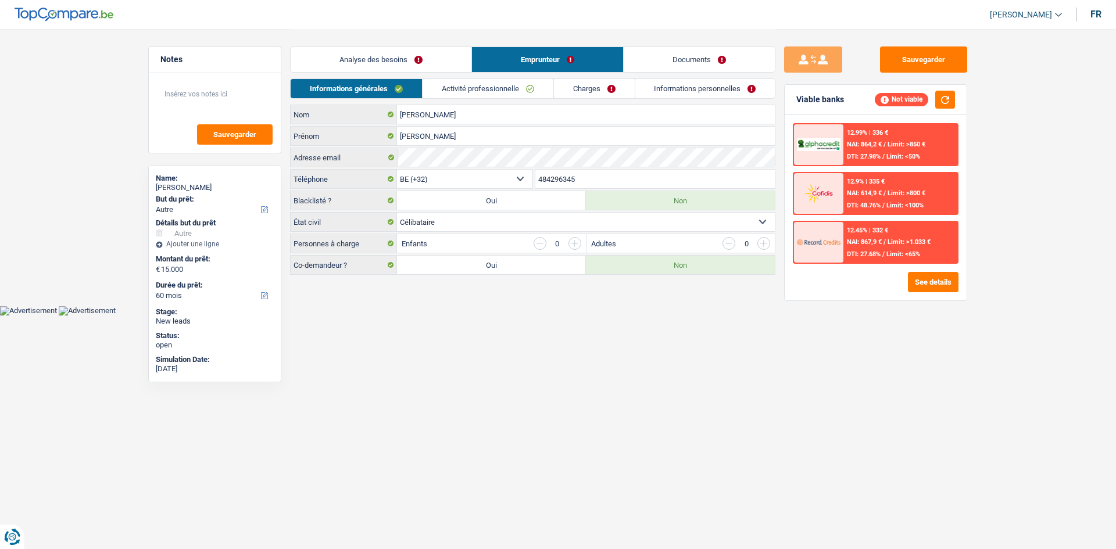
click at [433, 91] on link "Activité professionnelle" at bounding box center [487, 88] width 131 height 19
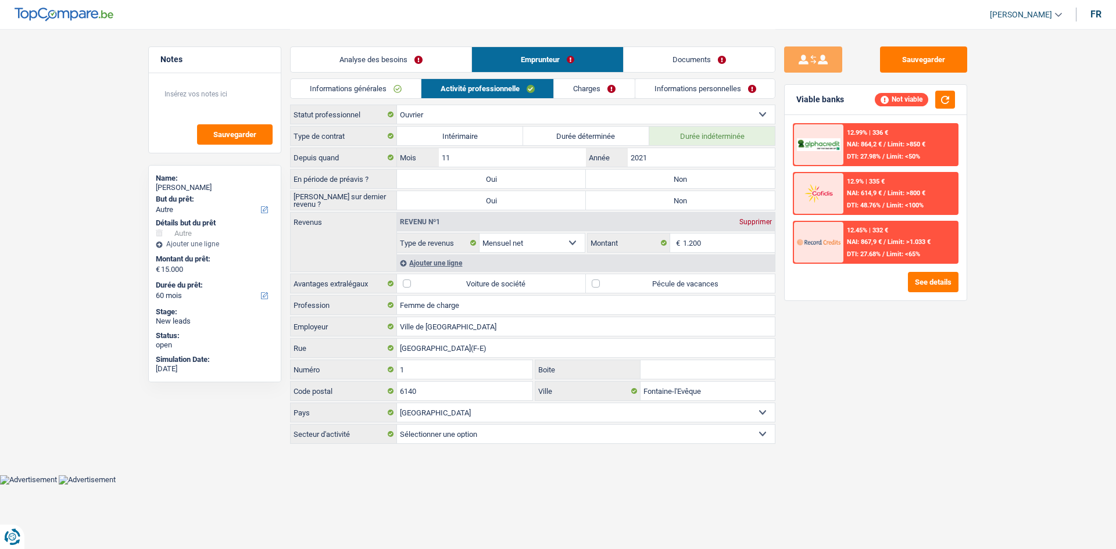
click at [433, 52] on link "Analyse des besoins" at bounding box center [381, 59] width 181 height 25
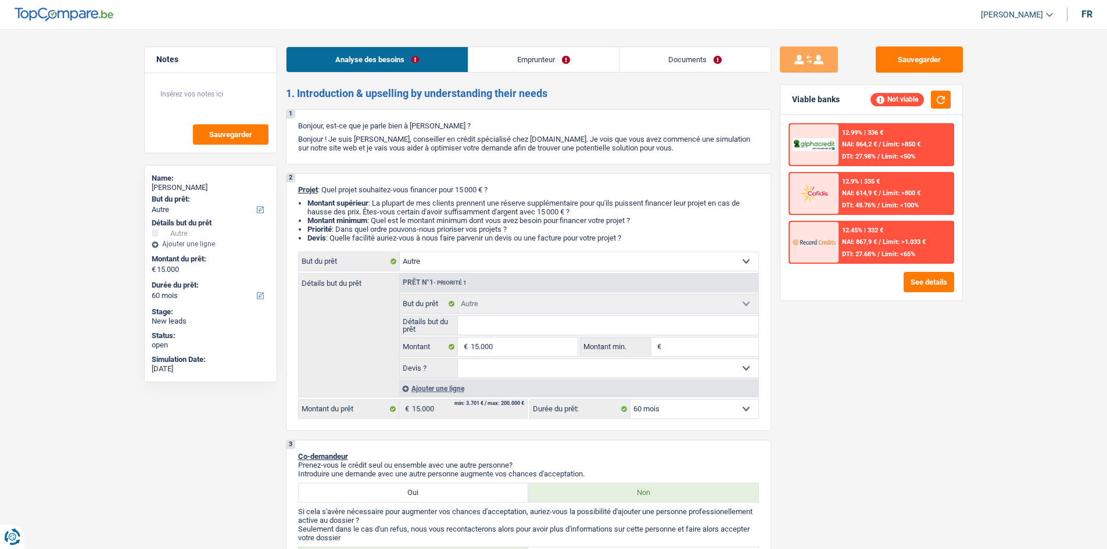
click at [433, 208] on select "Confort maison: meubles, textile, peinture, électroménager, outillage non-profe…" at bounding box center [579, 261] width 359 height 19
select select "drivingLicense"
click at [400, 208] on select "Confort maison: meubles, textile, peinture, électroménager, outillage non-profe…" at bounding box center [579, 261] width 359 height 19
select select "drivingLicense"
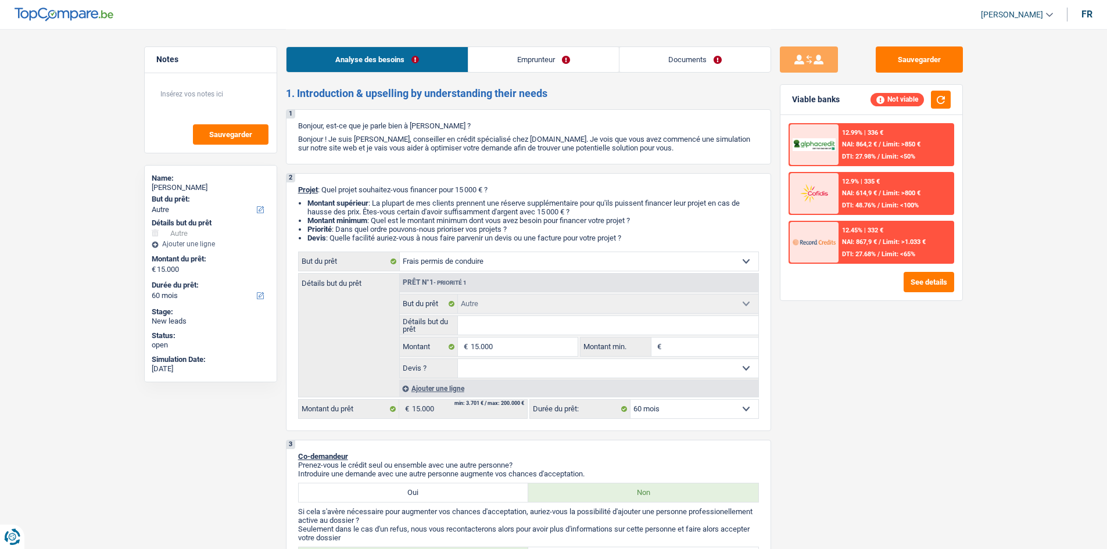
select select "drivingLicense"
select select "other"
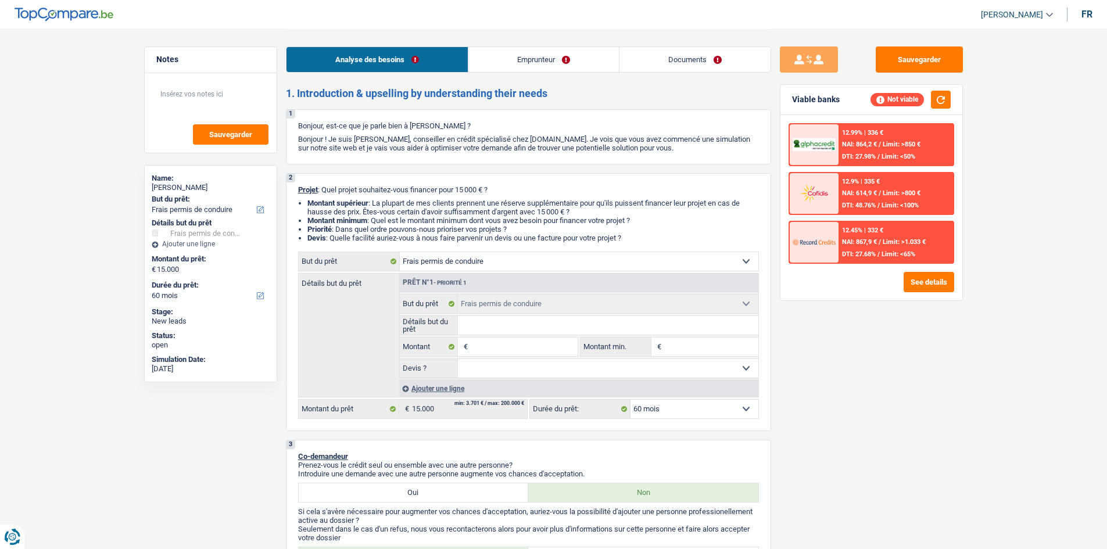
select select "other"
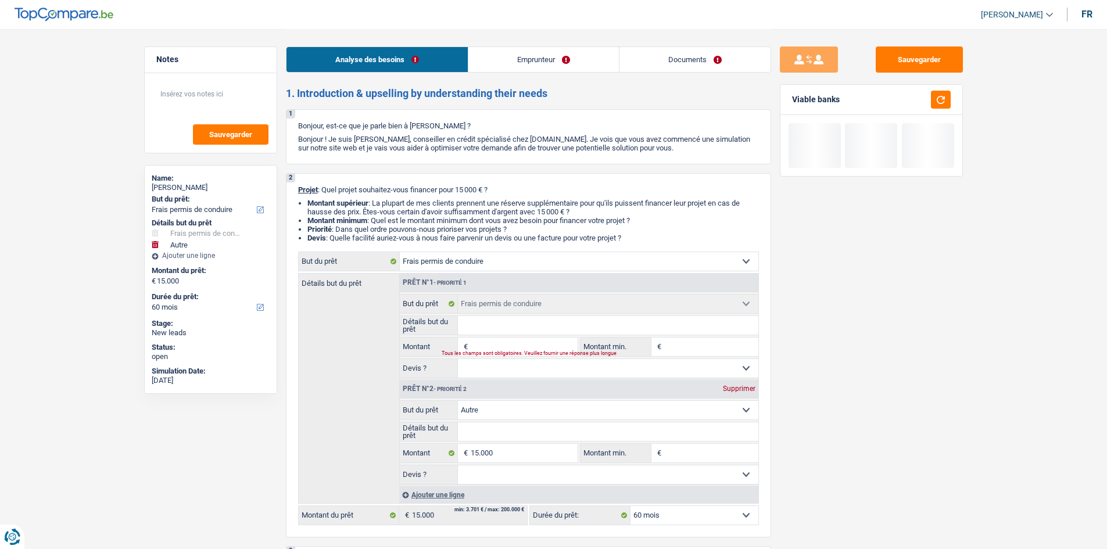
click at [433, 208] on input "Détails but du prêt" at bounding box center [608, 325] width 300 height 19
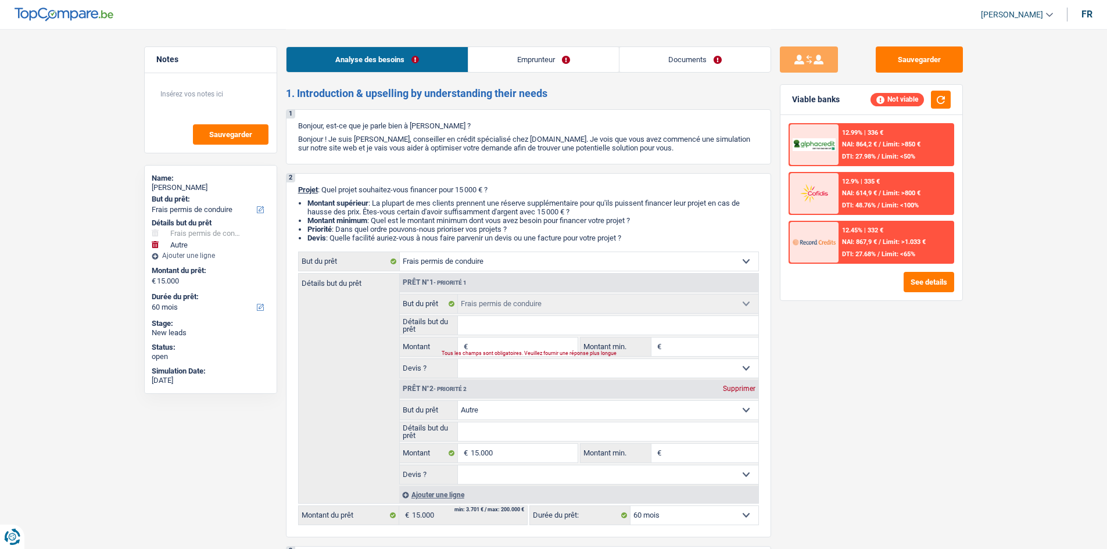
click at [433, 208] on input "Montant" at bounding box center [524, 347] width 106 height 19
type input "6"
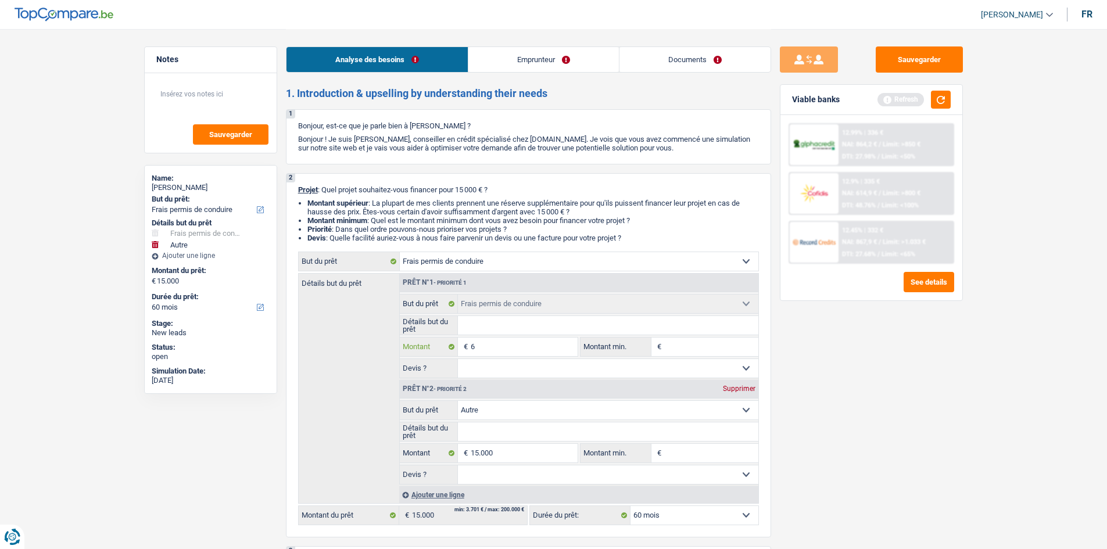
type input "60"
type input "600"
type input "6.000"
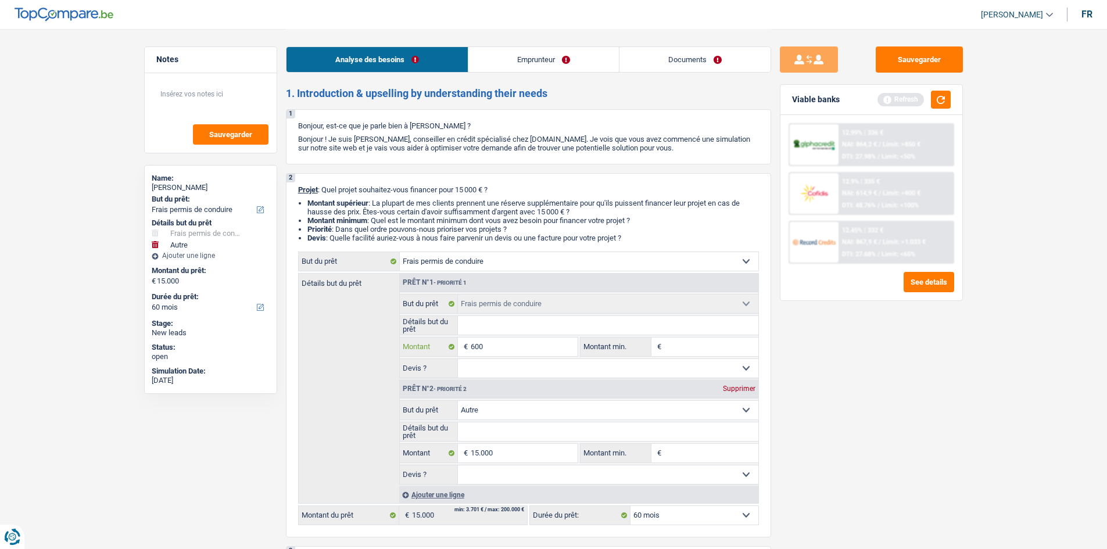
type input "6.000"
click at [433, 208] on div "Sauvegarder Viable banks Refresh 12.99% | 336 € NAI: 864,2 € / Limit: >850 € DT…" at bounding box center [871, 288] width 200 height 484
type input "21.000"
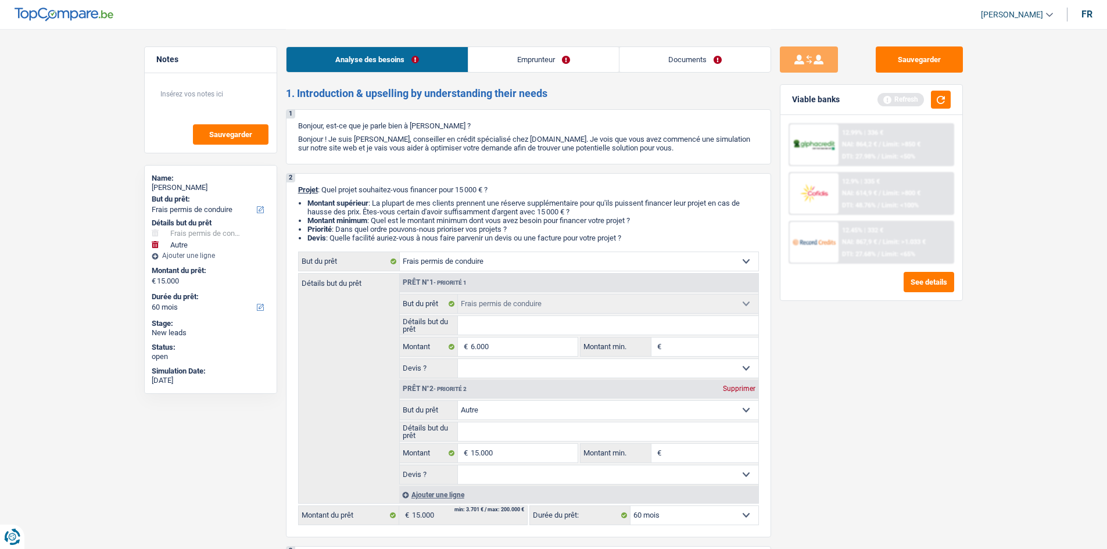
type input "21.000"
select select "120"
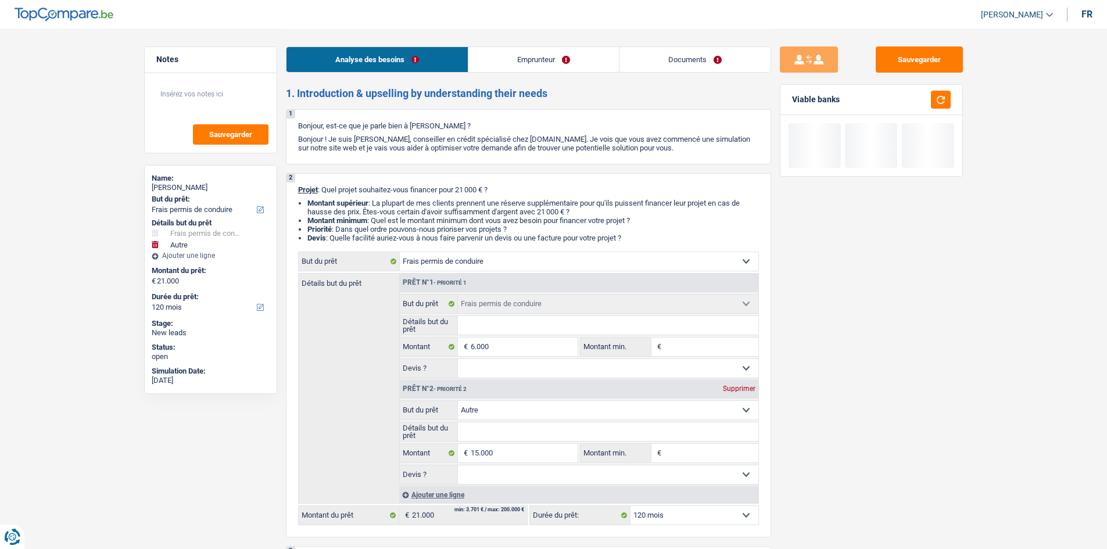
click at [433, 208] on select "Confort maison: meubles, textile, peinture, électroménager, outillage non-profe…" at bounding box center [608, 410] width 300 height 19
select select "household"
click at [433, 208] on select "Confort maison: meubles, textile, peinture, électroménager, outillage non-profe…" at bounding box center [608, 410] width 300 height 19
select select "household"
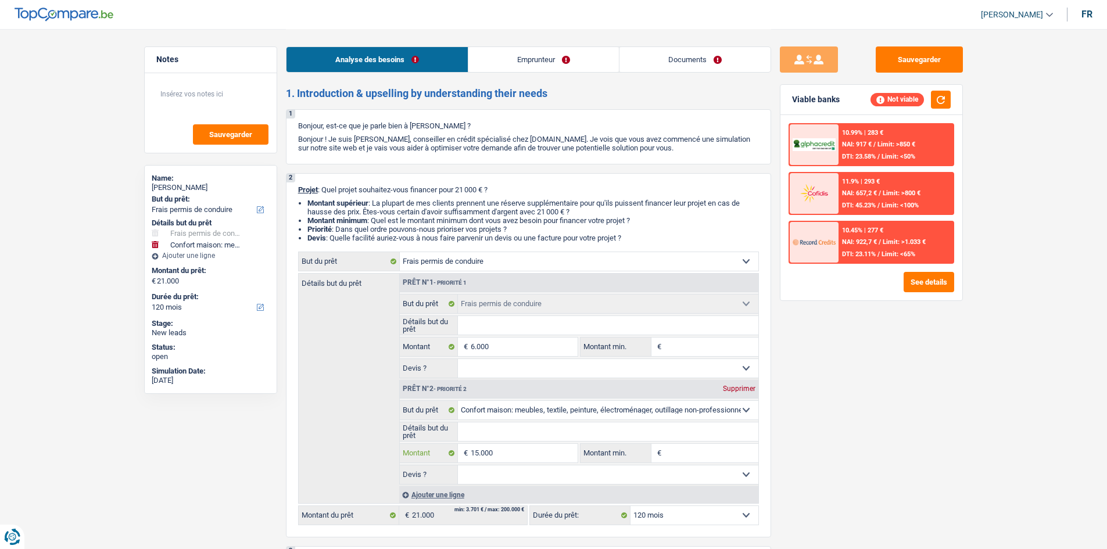
click at [433, 208] on input "15.000" at bounding box center [524, 453] width 106 height 19
type input "1.500"
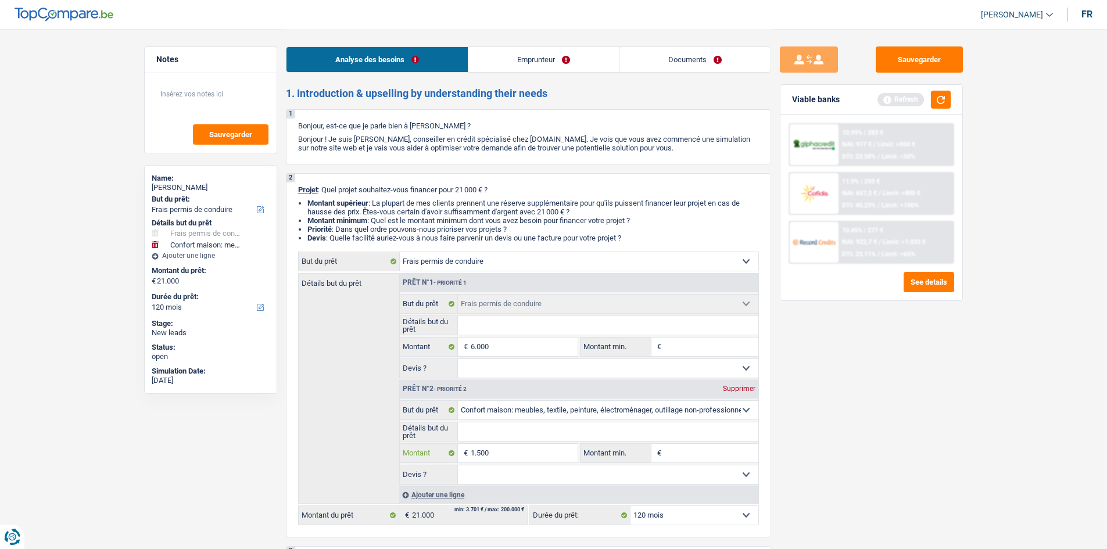
type input "150"
type input "15"
type input "1"
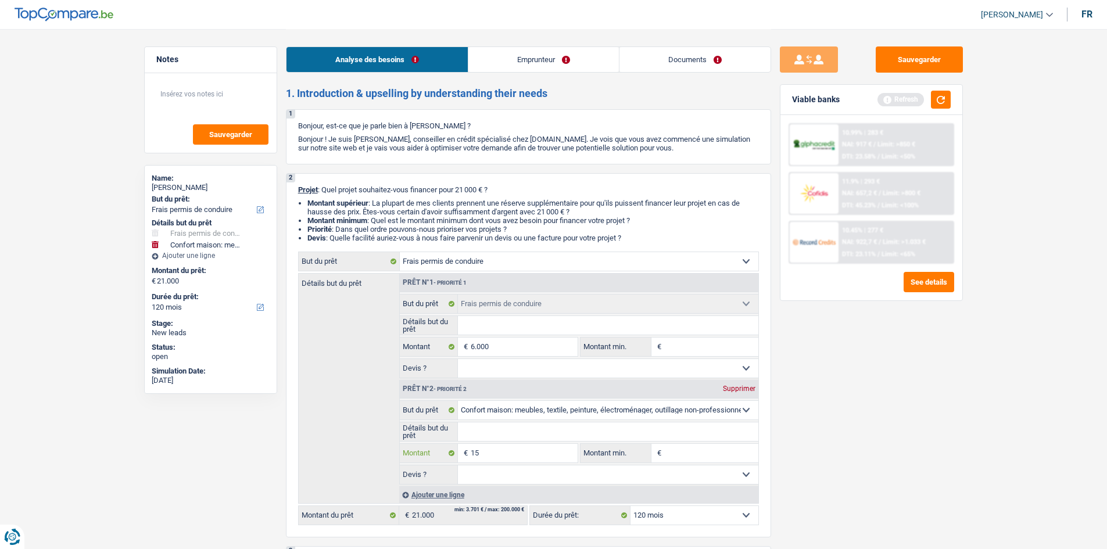
type input "1"
type input "9"
type input "90"
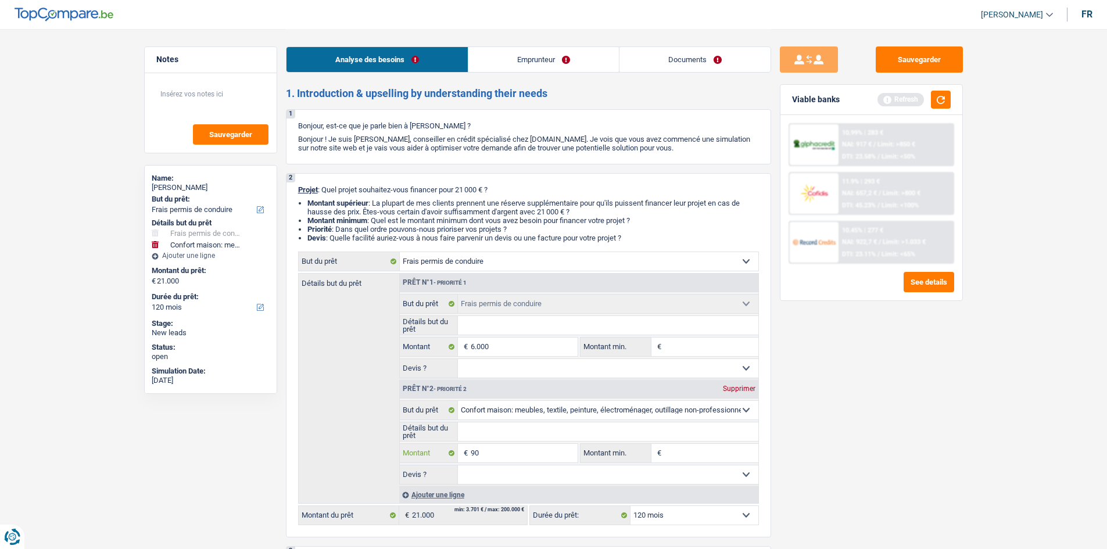
type input "900"
type input "9.000"
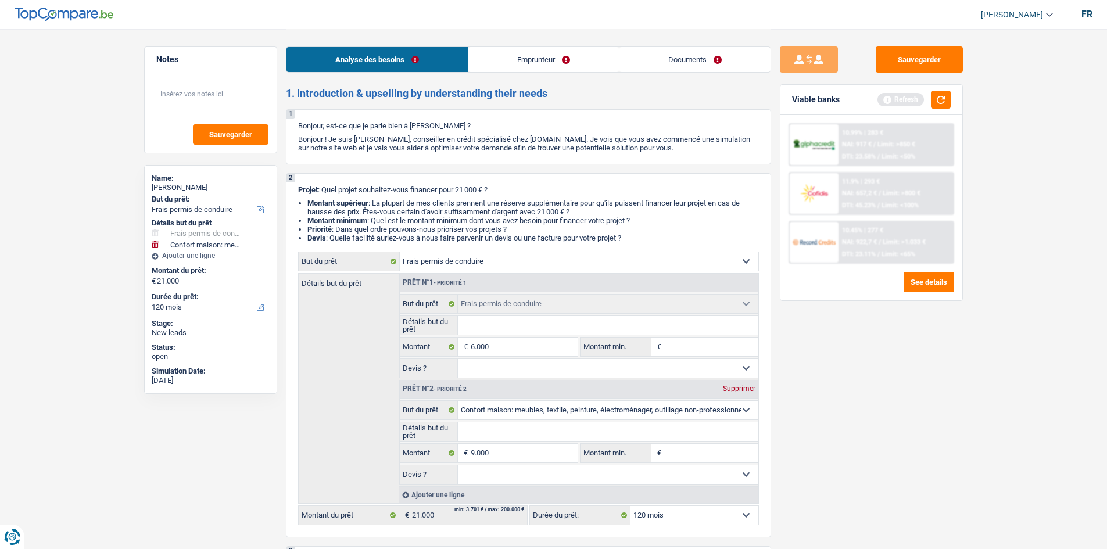
click at [433, 208] on div "Sauvegarder Viable banks Refresh 10.99% | 283 € NAI: 917 € / Limit: >850 € DTI:…" at bounding box center [871, 288] width 200 height 484
type input "15.000"
select select "60"
type input "15.000"
select select "60"
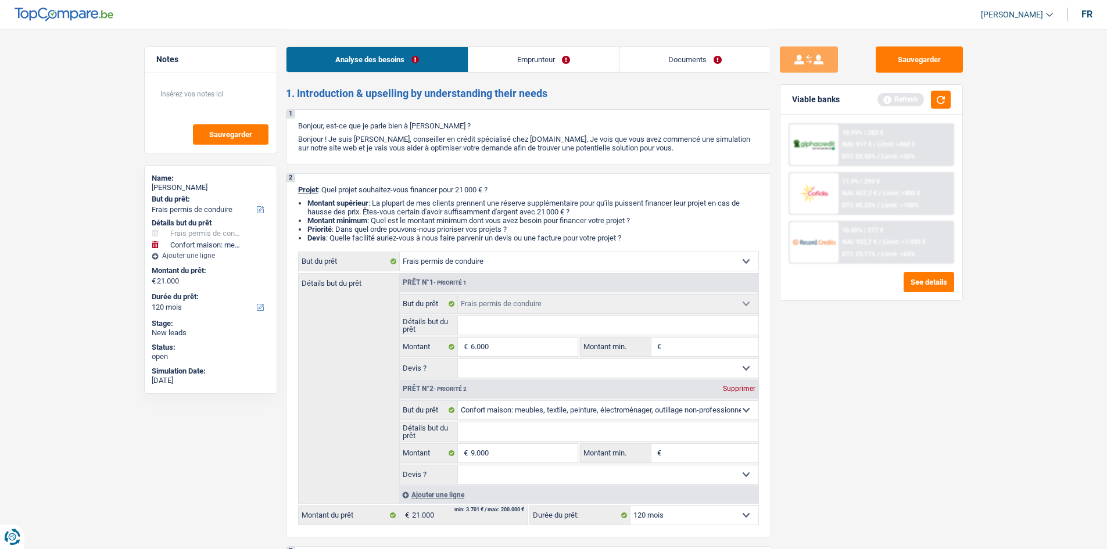
type input "15.000"
select select "60"
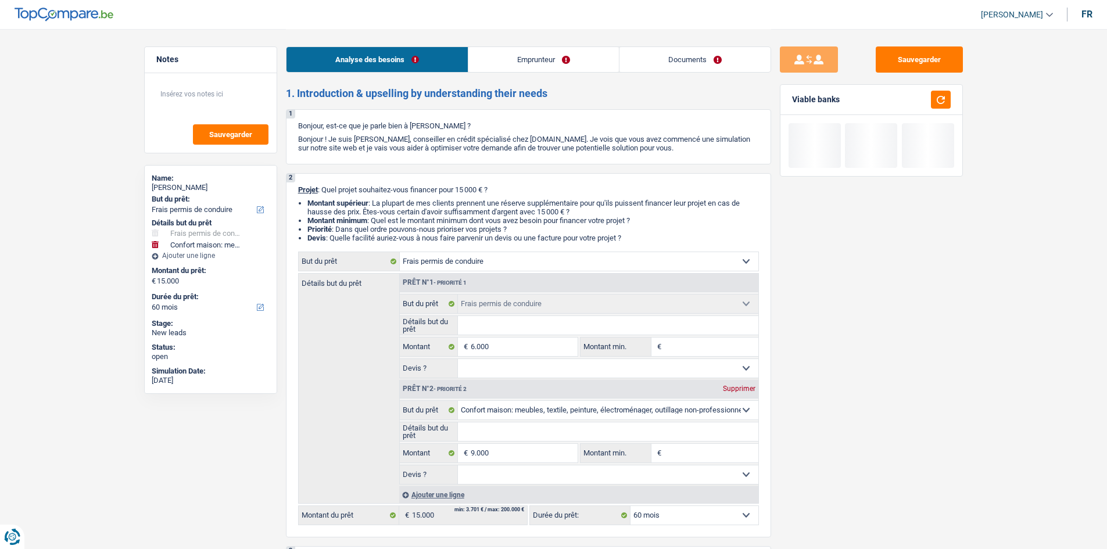
drag, startPoint x: 447, startPoint y: 492, endPoint x: 549, endPoint y: 478, distance: 102.6
click at [433, 208] on div "Ajouter une ligne" at bounding box center [578, 494] width 359 height 17
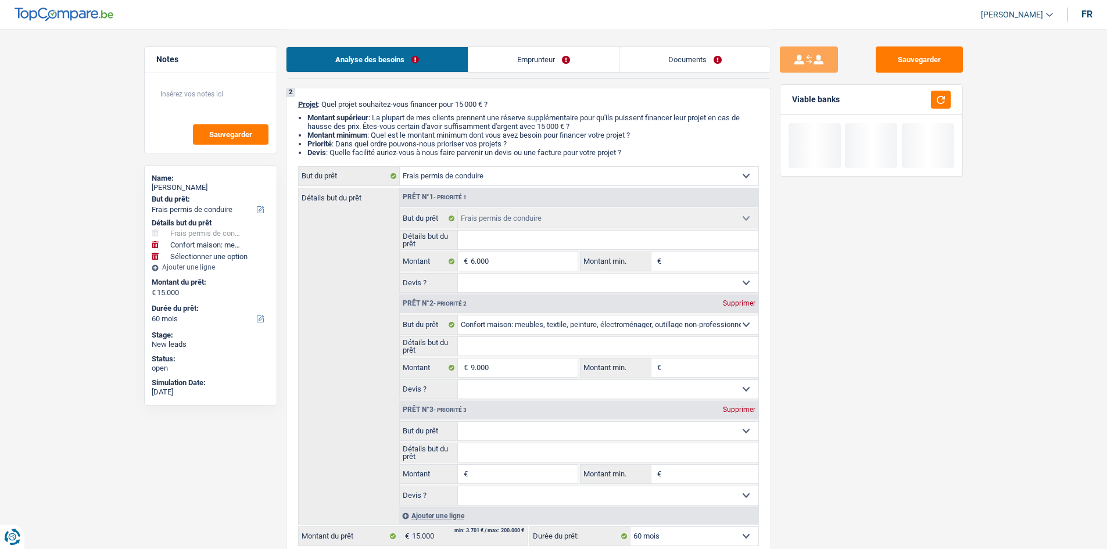
scroll to position [174, 0]
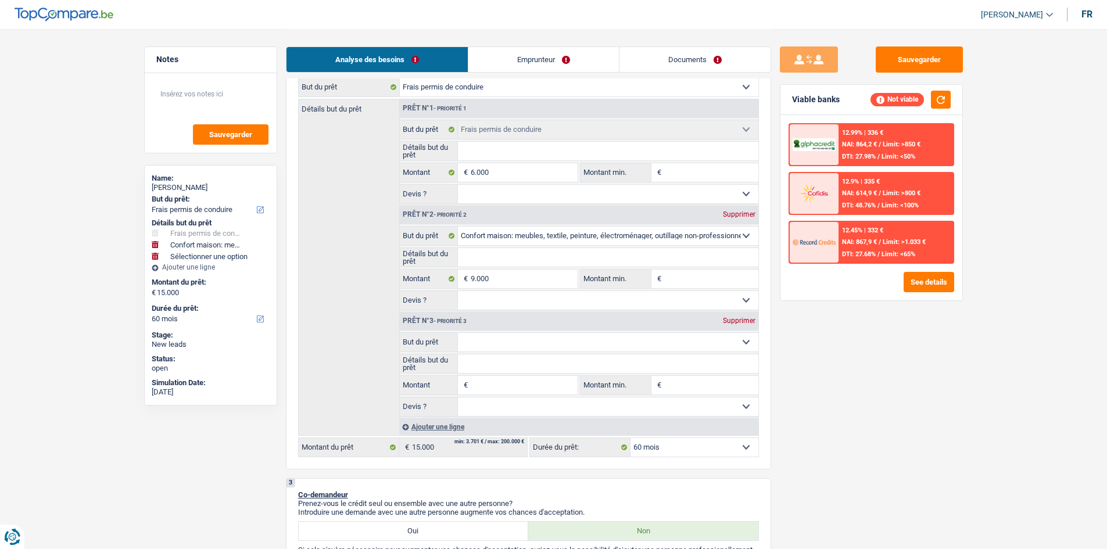
click at [433, 208] on select "Confort maison: meubles, textile, peinture, électroménager, outillage non-profe…" at bounding box center [608, 342] width 300 height 19
select select "tech"
click at [433, 208] on select "Confort maison: meubles, textile, peinture, électroménager, outillage non-profe…" at bounding box center [608, 342] width 300 height 19
select select "tech"
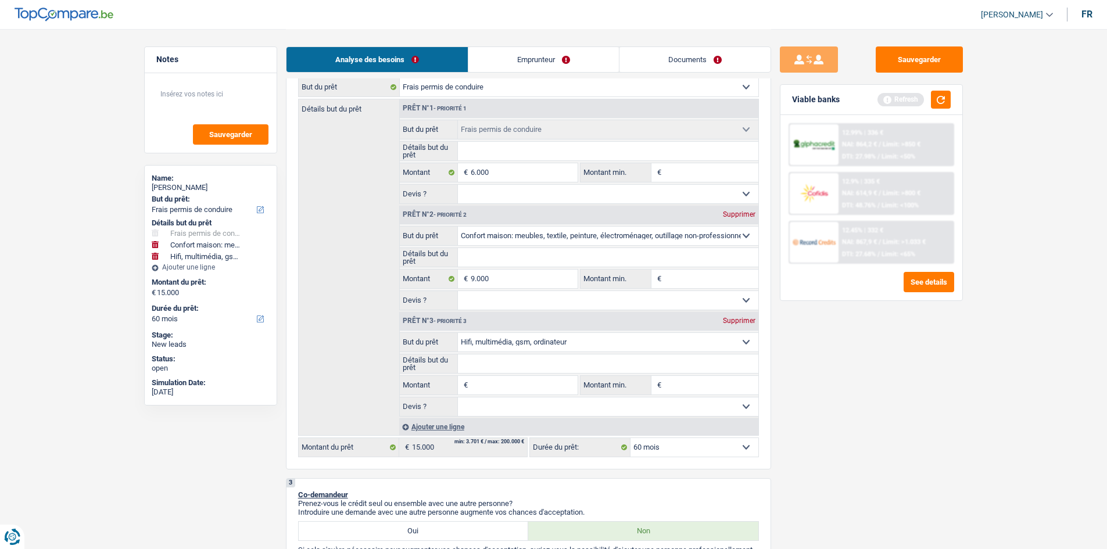
type input "3"
type input "35"
type input "350"
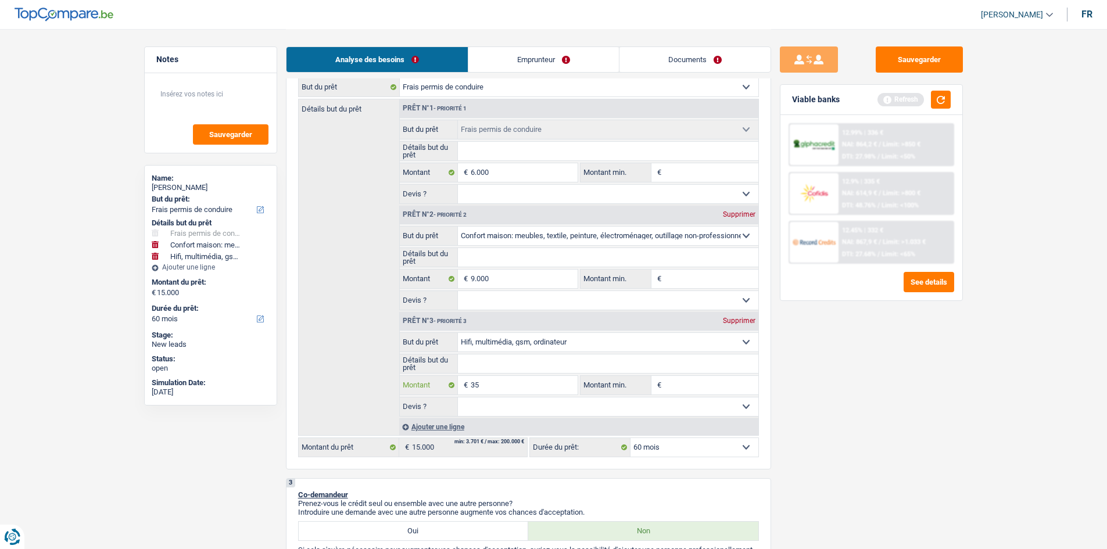
type input "350"
type input "3.500"
type input "18.500"
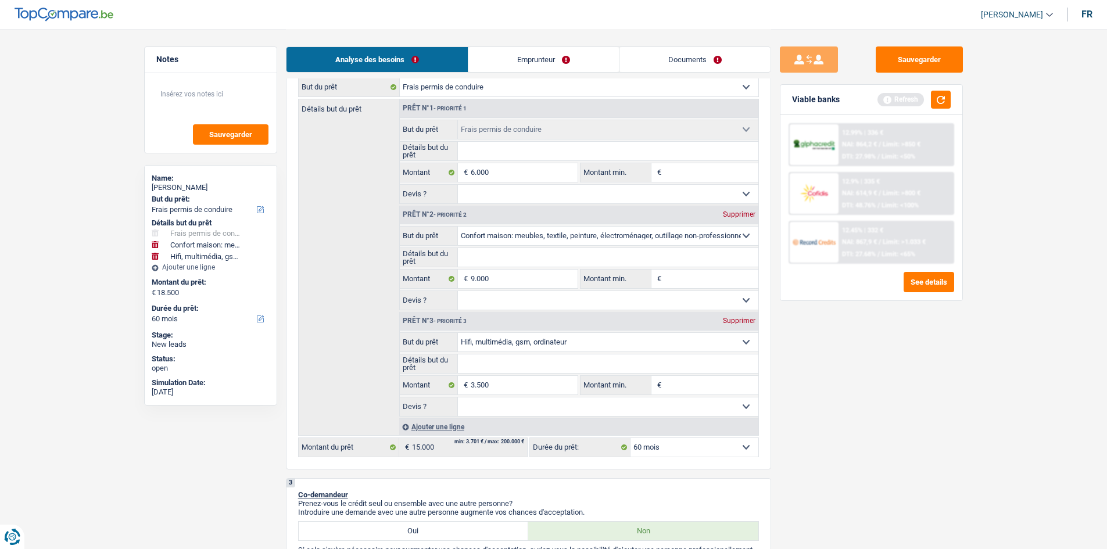
type input "18.500"
drag, startPoint x: 983, startPoint y: 452, endPoint x: 470, endPoint y: 303, distance: 534.9
select select "84"
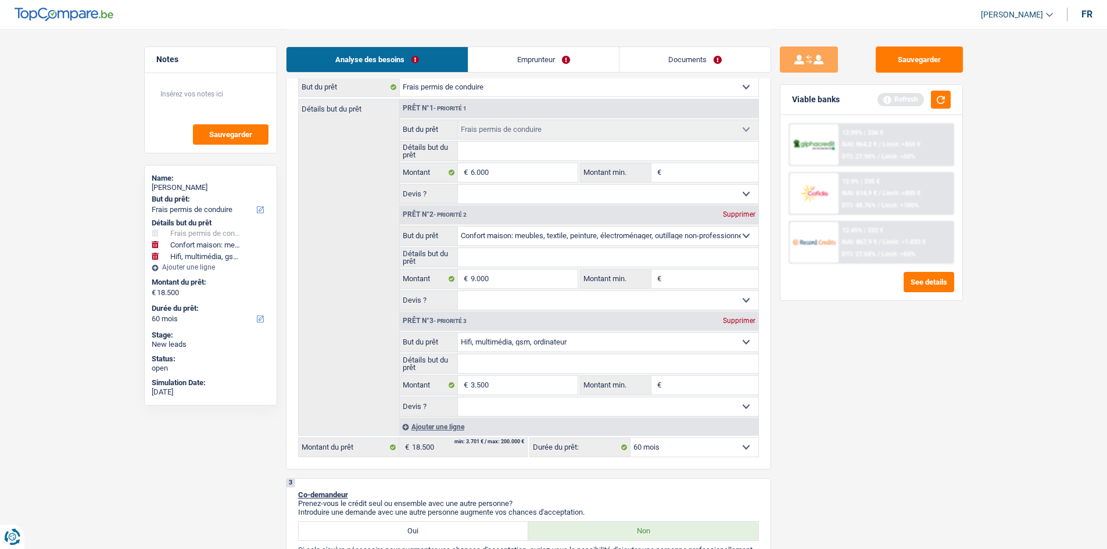
select select "84"
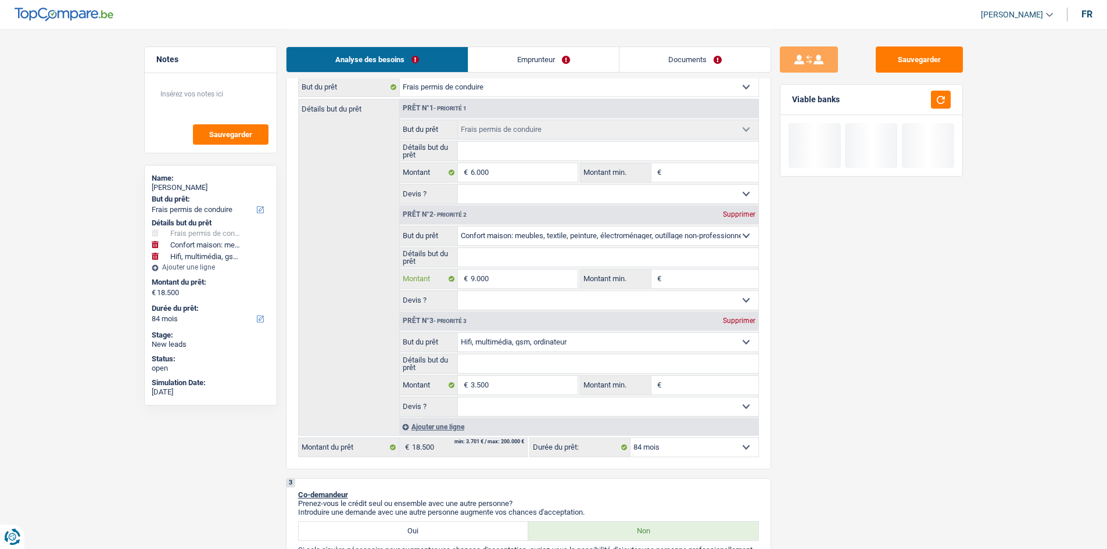
click at [433, 208] on input "9.000" at bounding box center [524, 279] width 106 height 19
type input "900"
type input "90"
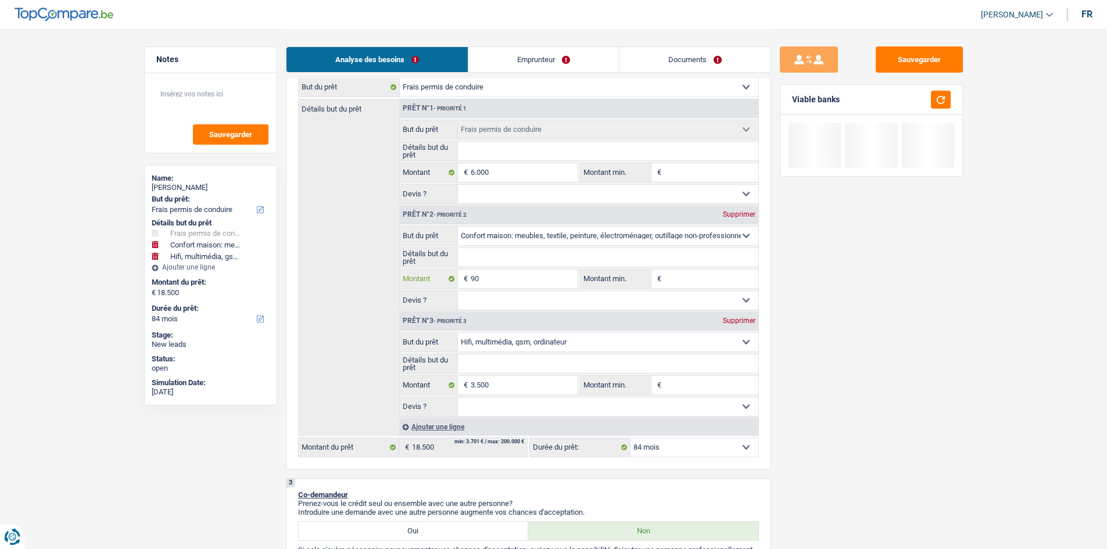
type input "9"
type input "4"
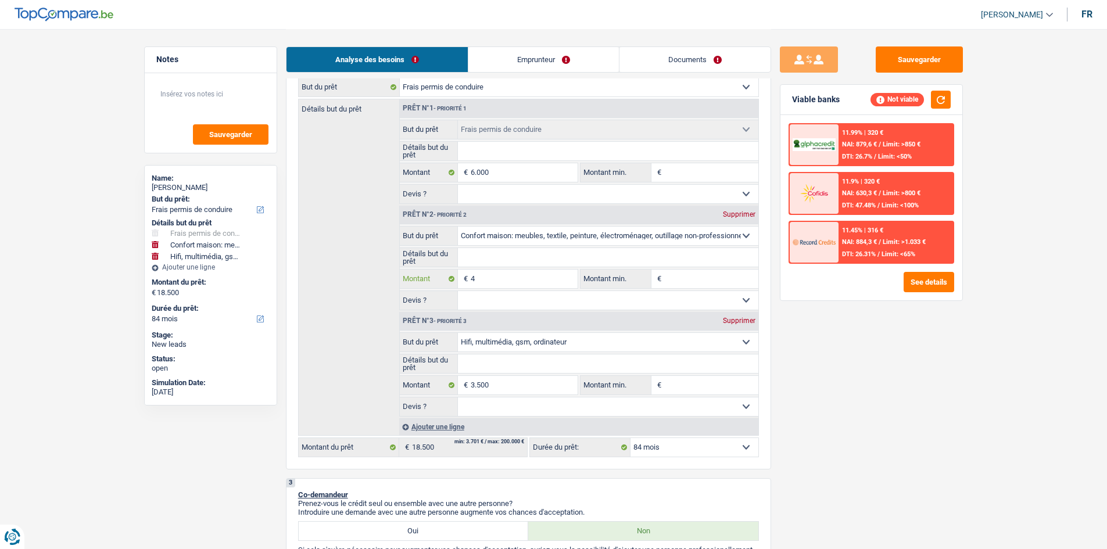
type input "40"
type input "400"
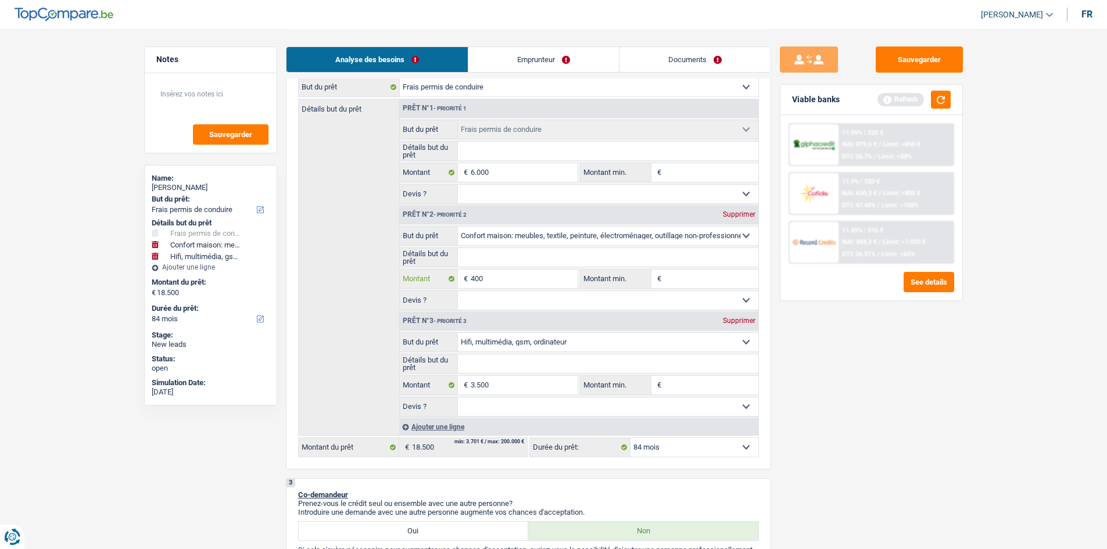
type input "4.000"
type input "13.500"
select select "60"
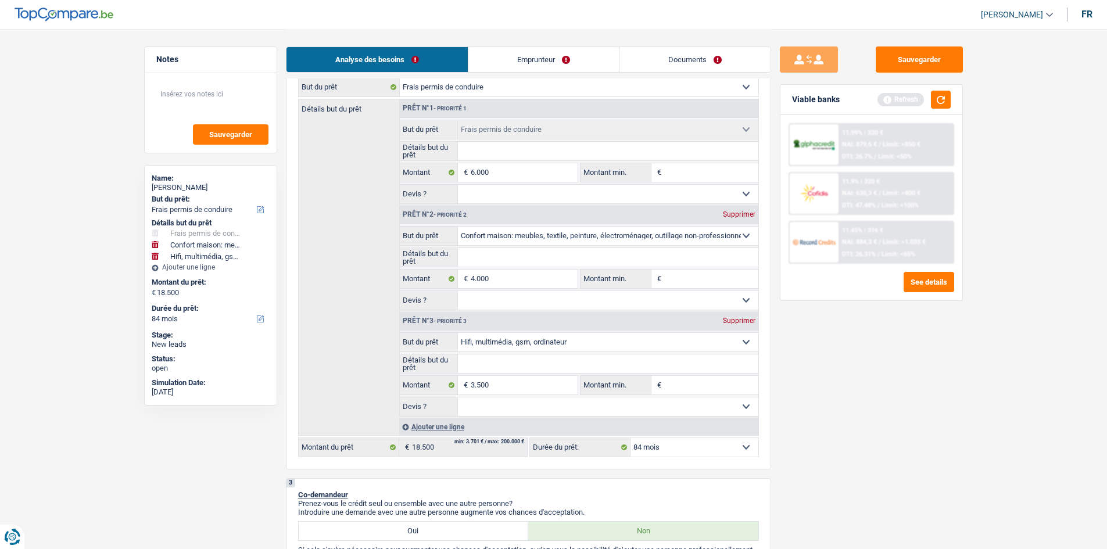
type input "13.500"
select select "60"
type input "13.500"
select select "60"
click at [433, 208] on div "Sauvegarder Viable banks Refresh 11.99% | 320 € NAI: 879,6 € / Limit: >850 € DT…" at bounding box center [871, 288] width 200 height 484
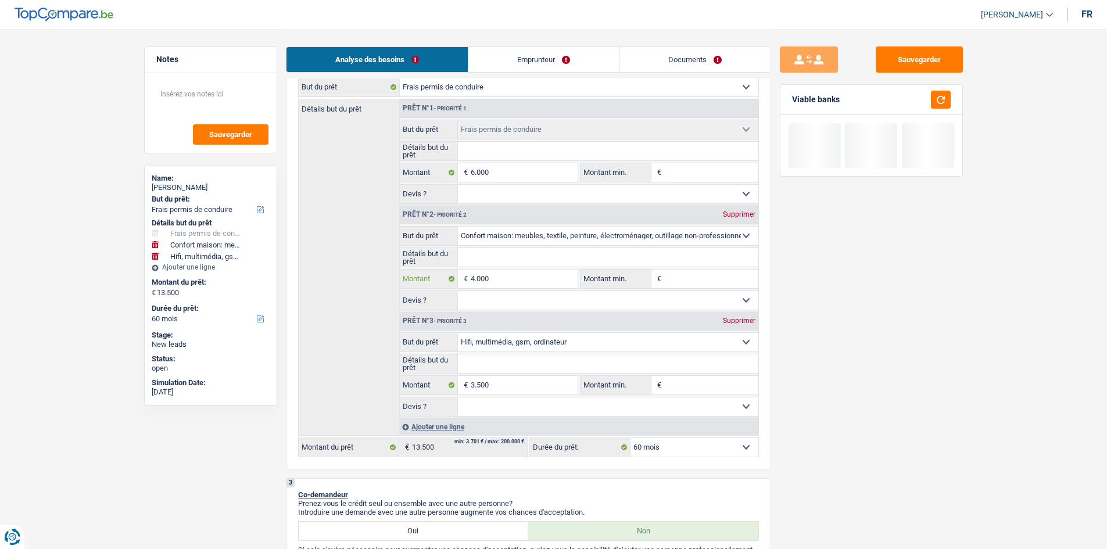
click at [433, 208] on input "4.000" at bounding box center [524, 279] width 106 height 19
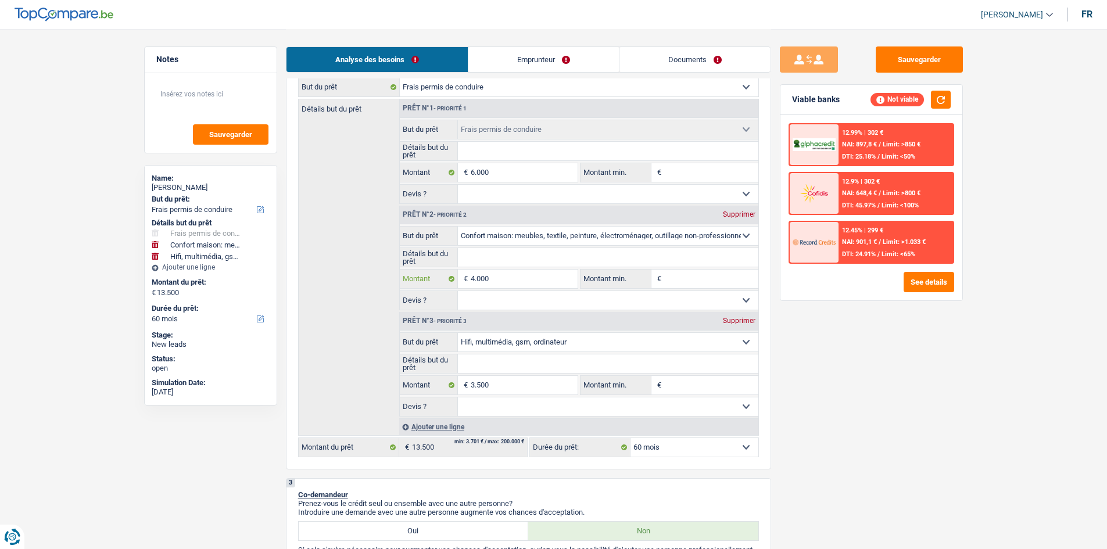
type input "0"
type input "60"
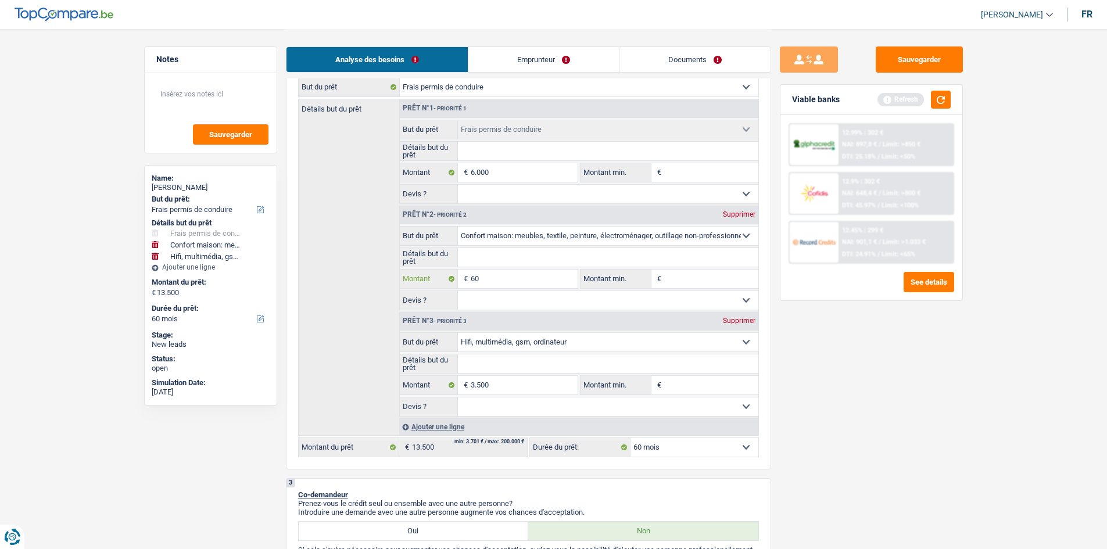
type input "60"
click at [433, 208] on div "Sauvegarder Viable banks Refresh 12.99% | 302 € NAI: 897,8 € / Limit: >850 € DT…" at bounding box center [871, 288] width 200 height 484
type input "9.560"
select select "48"
type input "9.560"
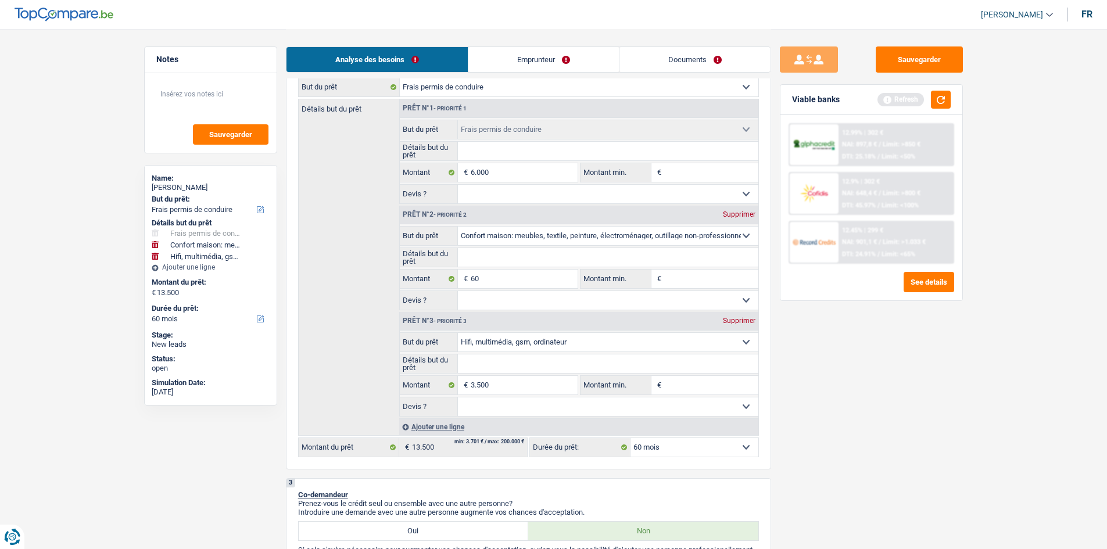
select select "48"
type input "9.560"
select select "48"
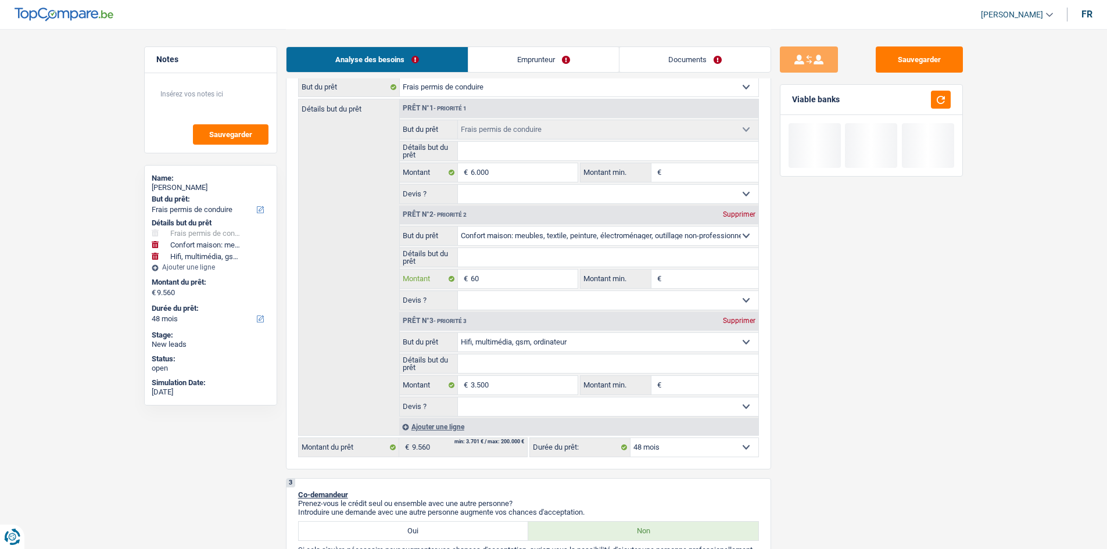
click at [433, 208] on input "60" at bounding box center [524, 279] width 106 height 19
type input "6"
type input "65"
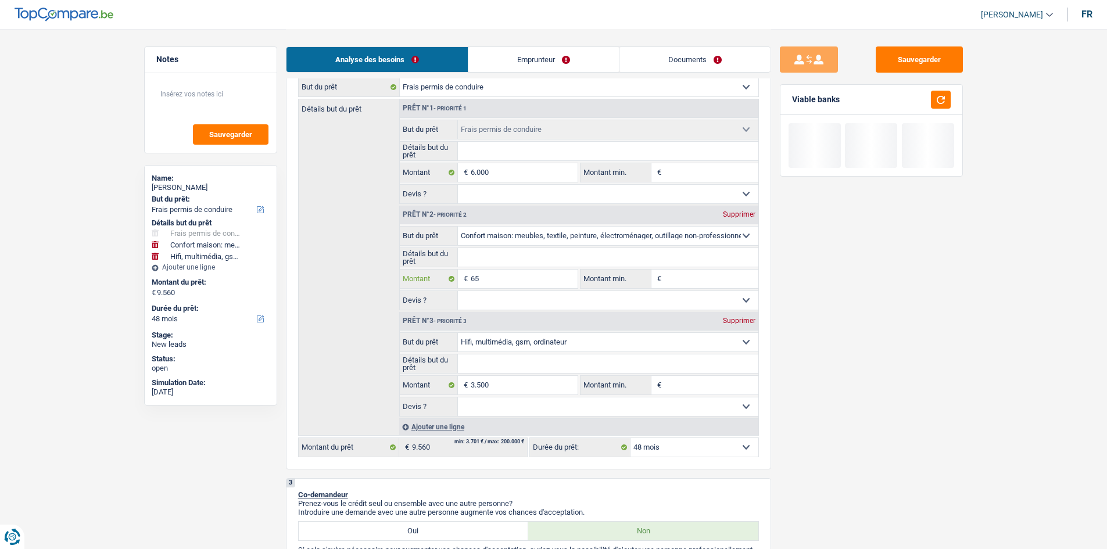
type input "650"
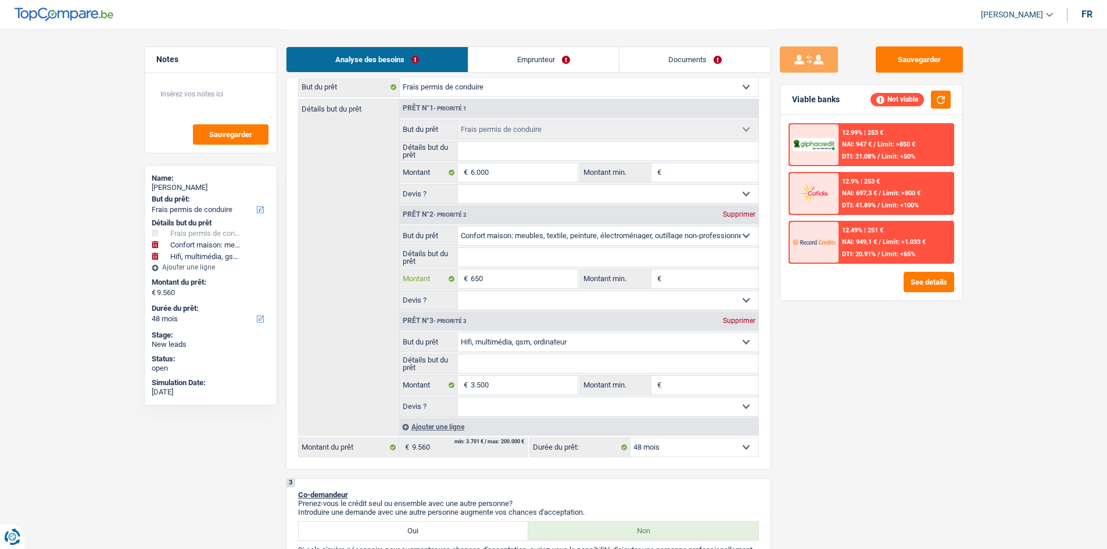
type input "6.500"
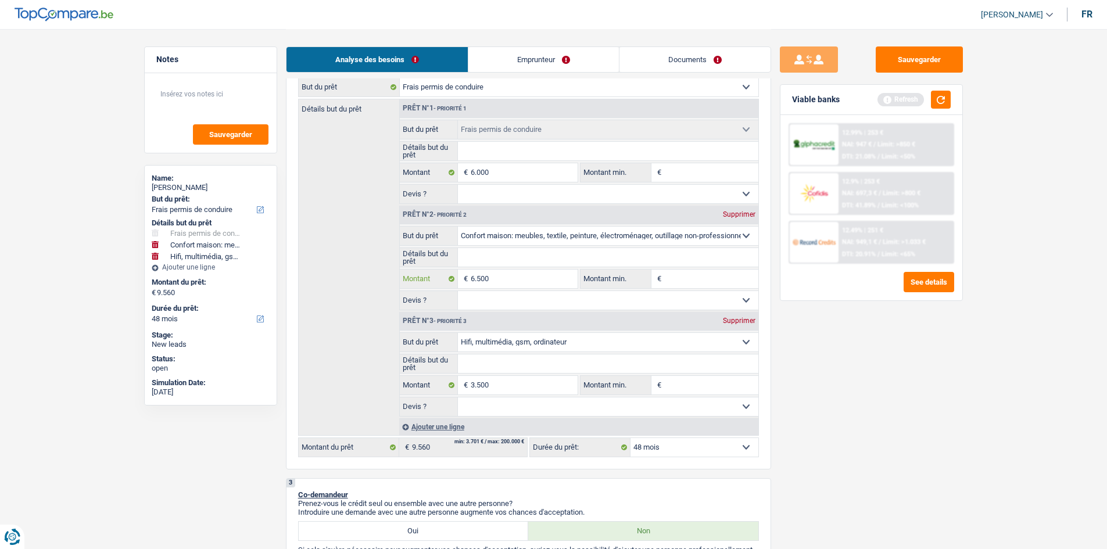
type input "6.500"
type input "16.000"
drag, startPoint x: 834, startPoint y: 334, endPoint x: 696, endPoint y: 385, distance: 147.4
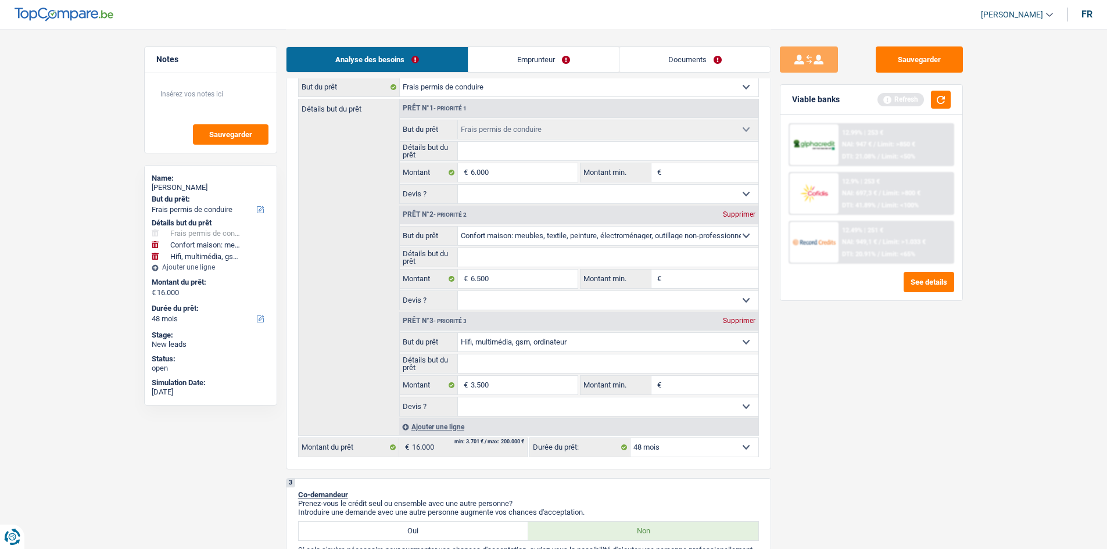
click at [433, 208] on div "Sauvegarder Viable banks Refresh 12.99% | 253 € NAI: 947 € / Limit: >850 € DTI:…" at bounding box center [871, 288] width 200 height 484
select select "84"
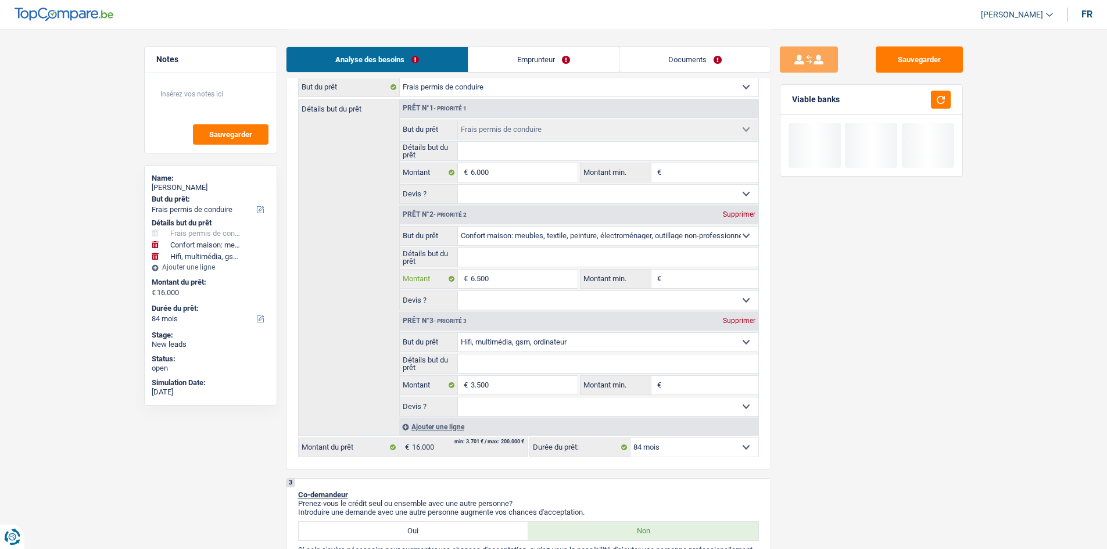
click at [433, 208] on input "6.500" at bounding box center [524, 279] width 106 height 19
type input "500"
type input "5.500"
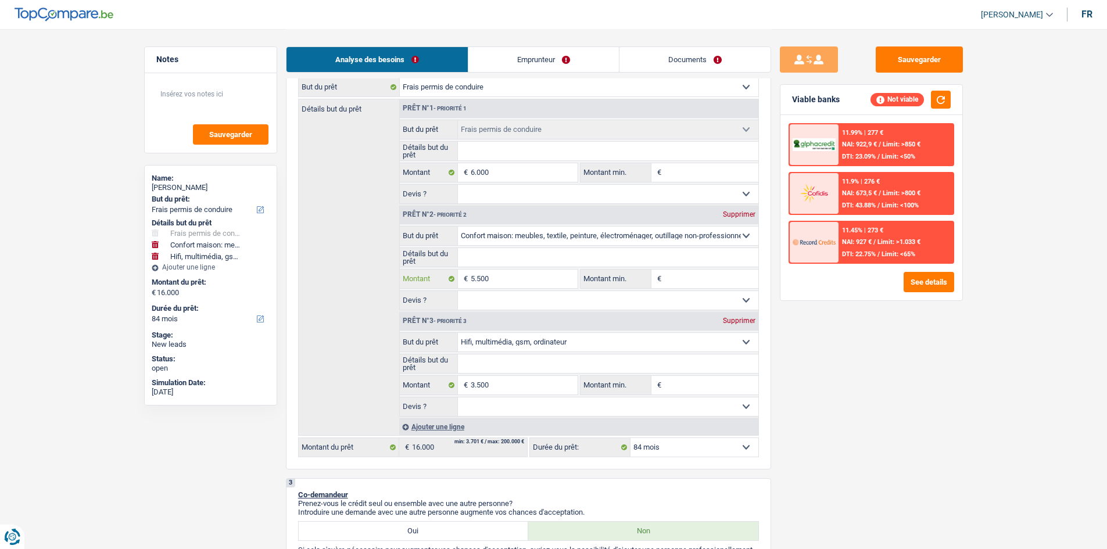
type input "5.500"
type input "15.000"
select select "60"
type input "15.000"
select select "60"
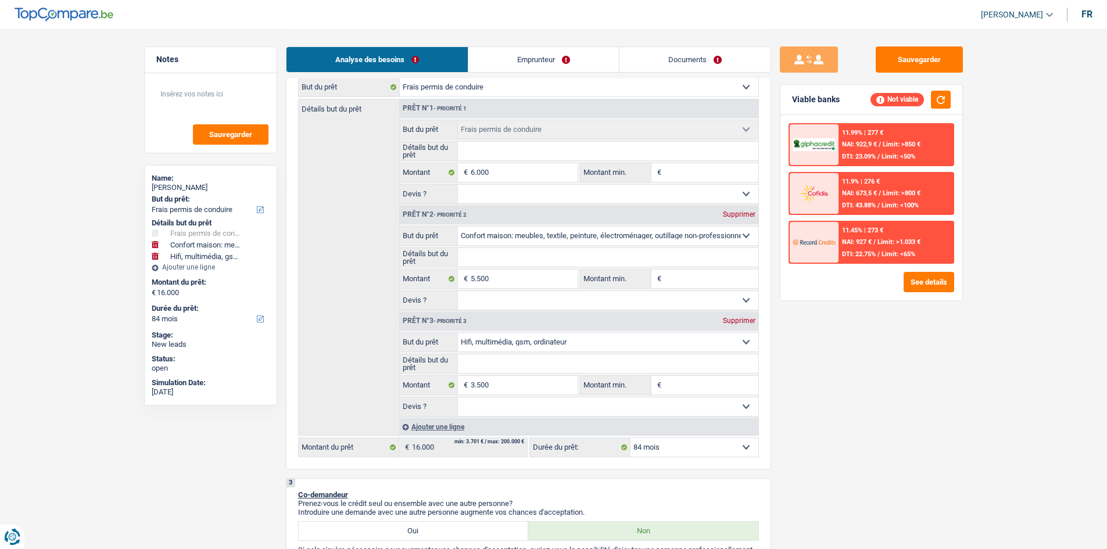
type input "15.000"
select select "60"
drag, startPoint x: 996, startPoint y: 450, endPoint x: 582, endPoint y: 302, distance: 439.5
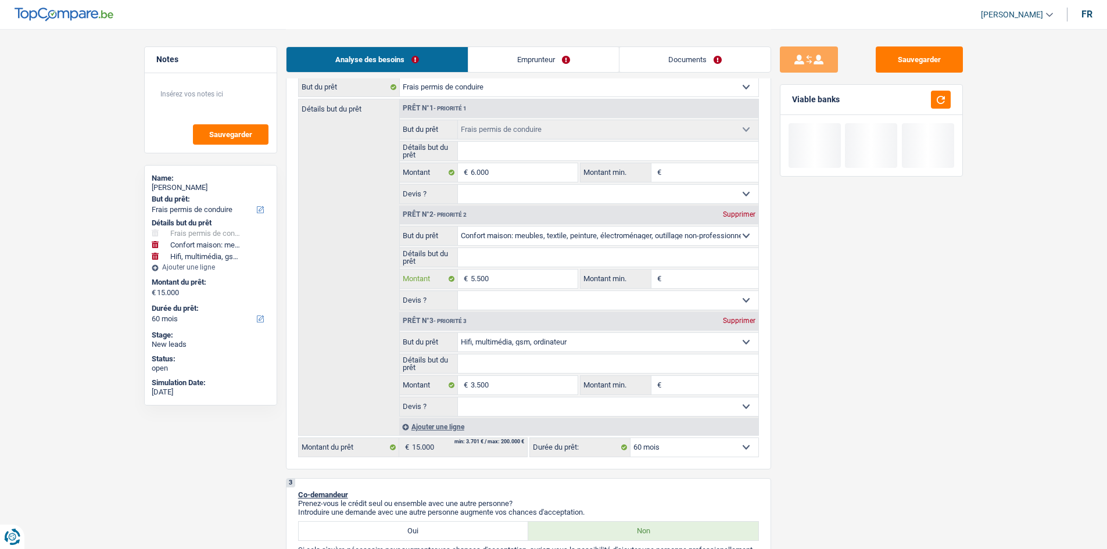
drag, startPoint x: 528, startPoint y: 280, endPoint x: 921, endPoint y: 424, distance: 418.2
click at [433, 208] on input "5.500" at bounding box center [524, 279] width 106 height 19
type input "550"
type input "5.501"
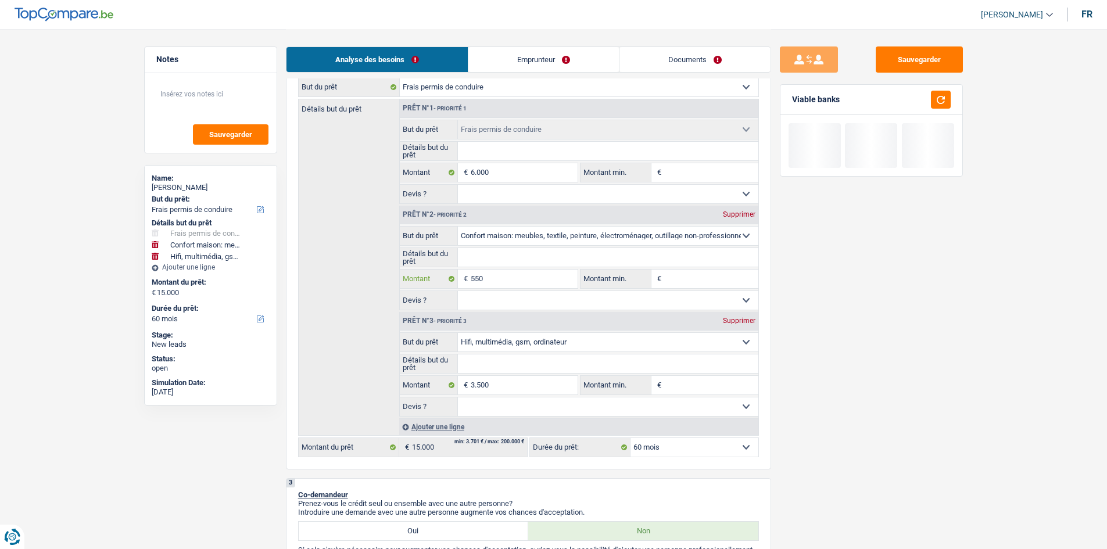
type input "5.501"
type input "15.001"
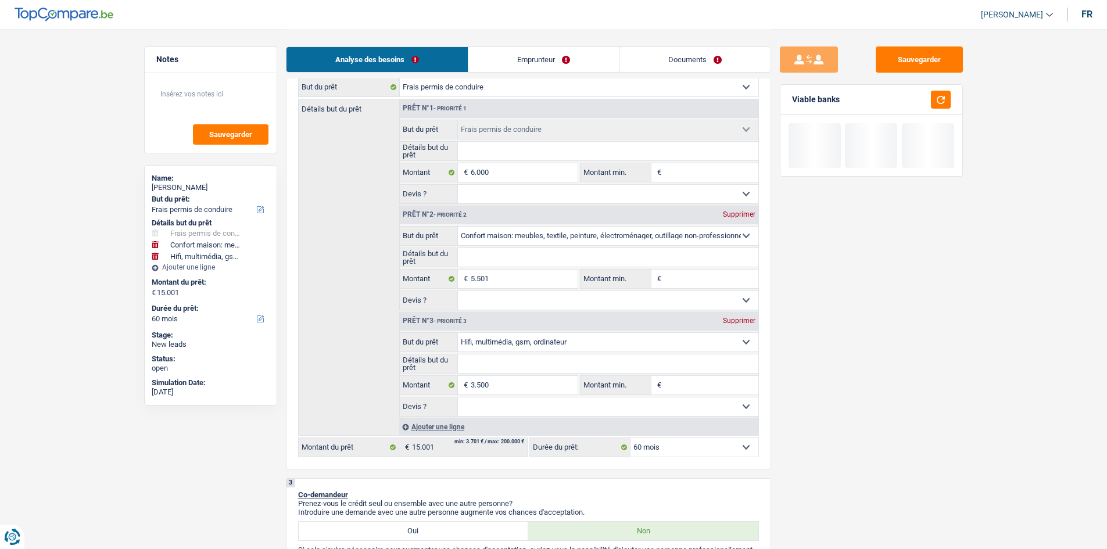
drag, startPoint x: 1005, startPoint y: 384, endPoint x: 947, endPoint y: 374, distance: 58.9
select select "84"
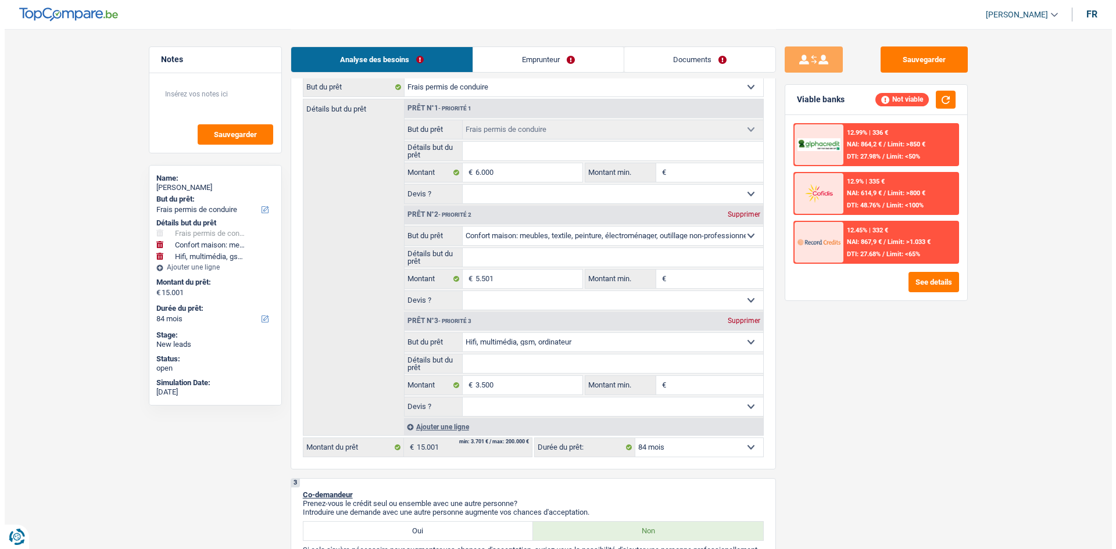
scroll to position [523, 0]
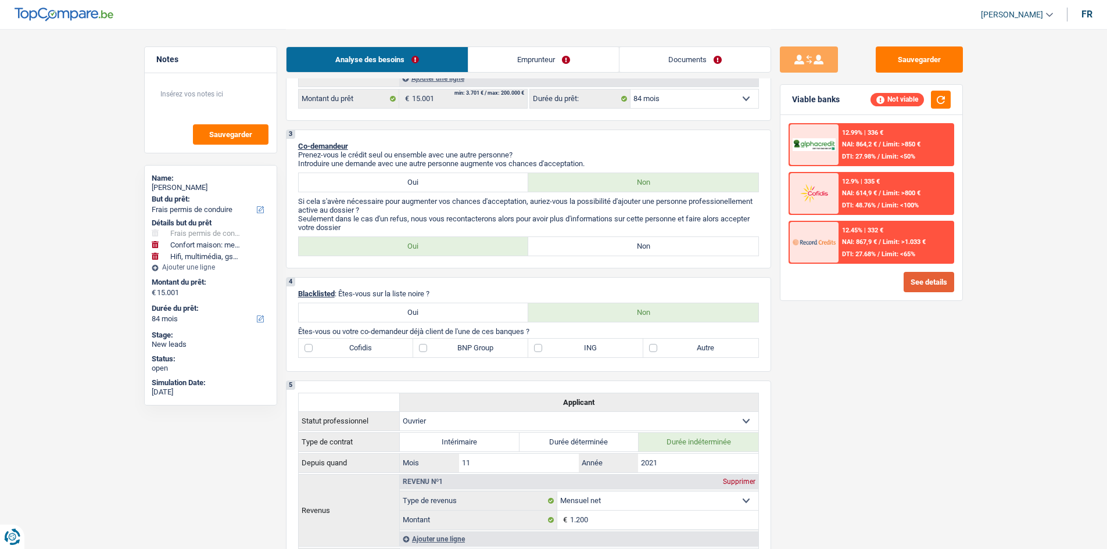
drag, startPoint x: 926, startPoint y: 284, endPoint x: 926, endPoint y: 273, distance: 11.0
click at [433, 208] on button "See details" at bounding box center [929, 282] width 51 height 20
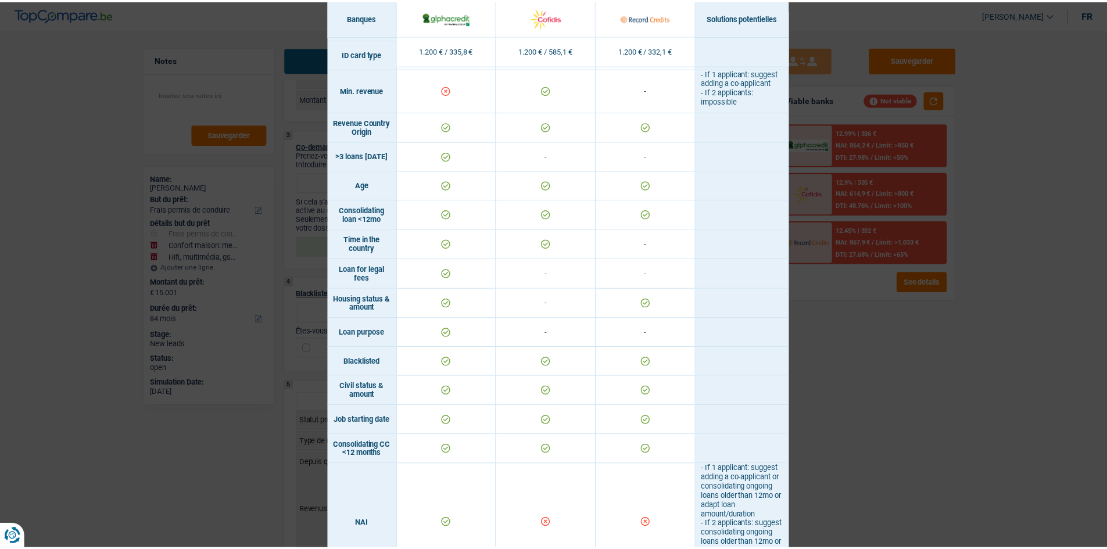
scroll to position [0, 0]
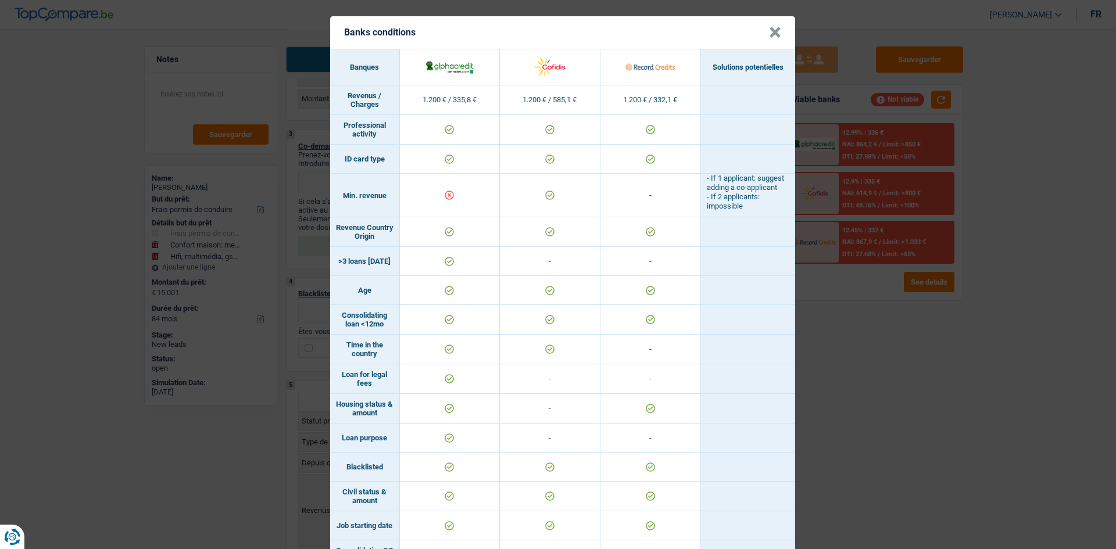
click at [433, 208] on div "Banks conditions × Banques Solutions potentielles Revenus / Charges 1.200 € / 3…" at bounding box center [558, 274] width 1116 height 549
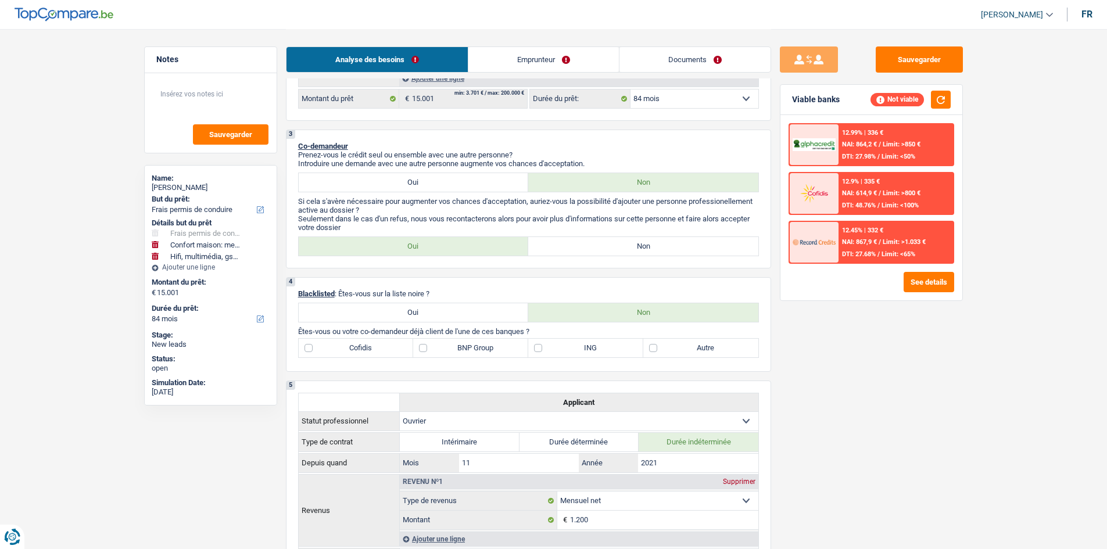
click at [433, 208] on label "Non" at bounding box center [643, 246] width 230 height 19
click at [433, 208] on input "Non" at bounding box center [643, 246] width 230 height 19
radio input "true"
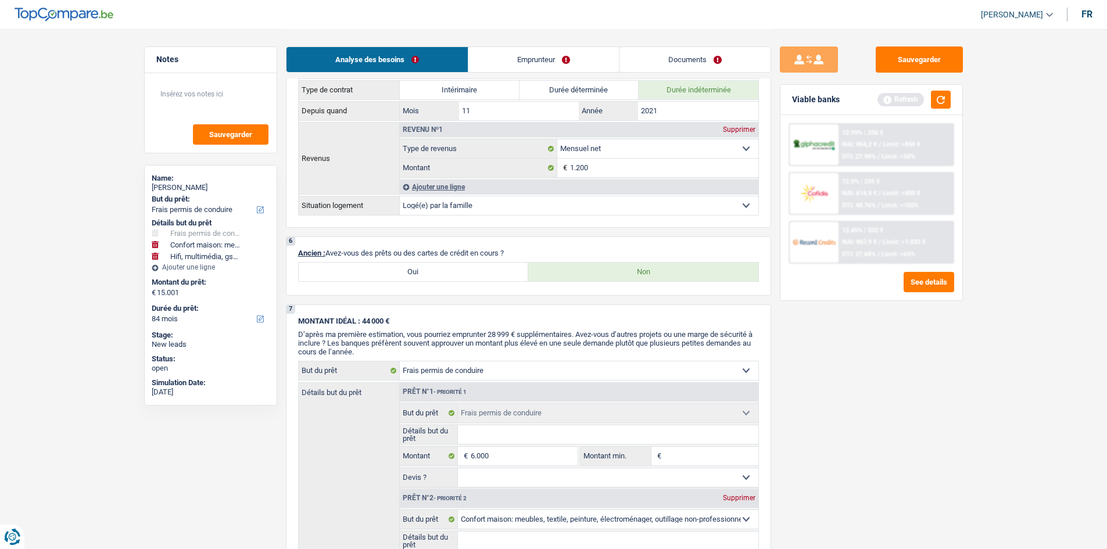
scroll to position [697, 0]
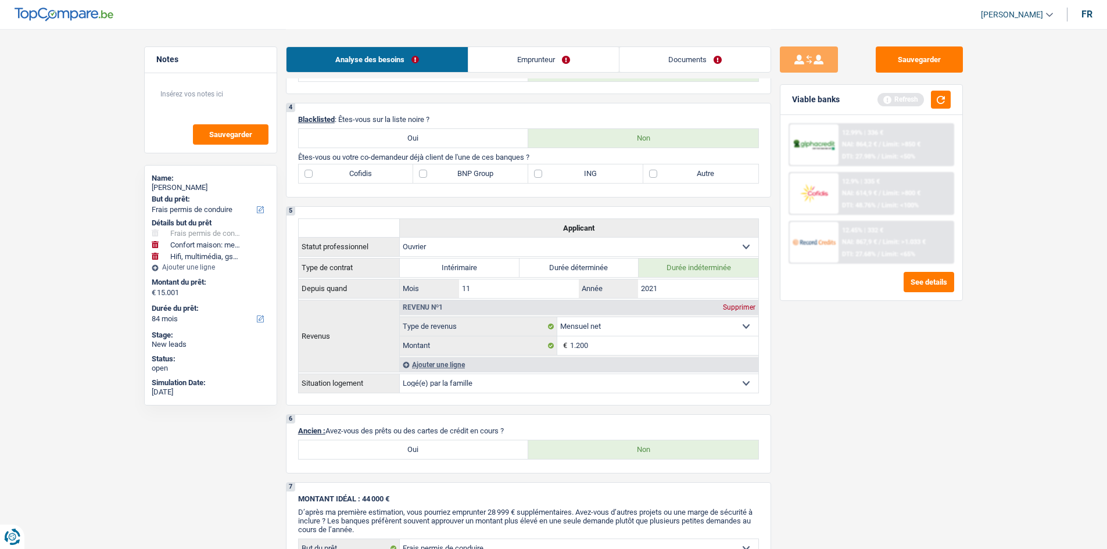
drag, startPoint x: 541, startPoint y: 59, endPoint x: 541, endPoint y: 80, distance: 20.3
click at [433, 59] on link "Emprunteur" at bounding box center [543, 59] width 150 height 25
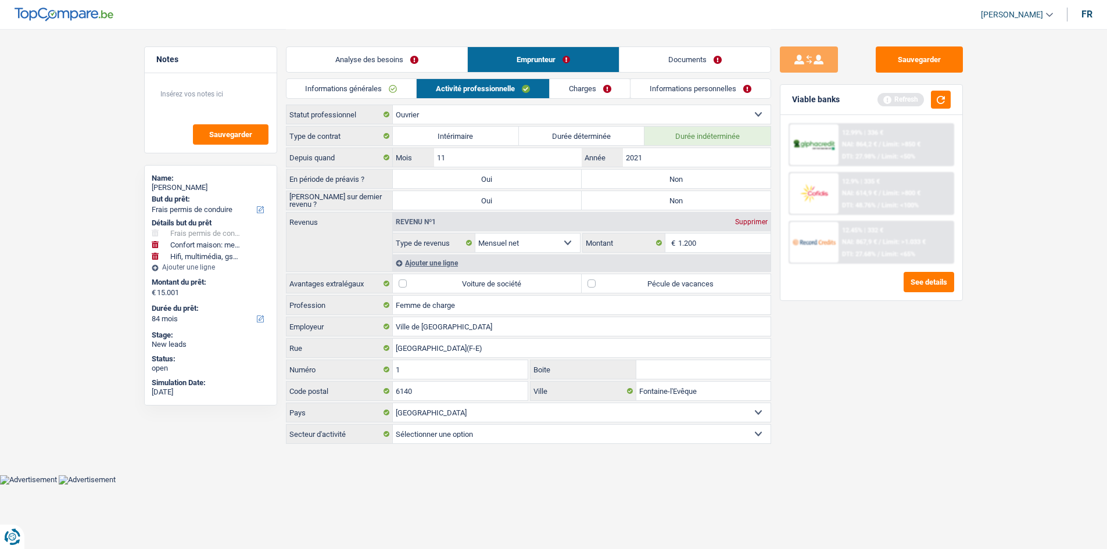
scroll to position [0, 0]
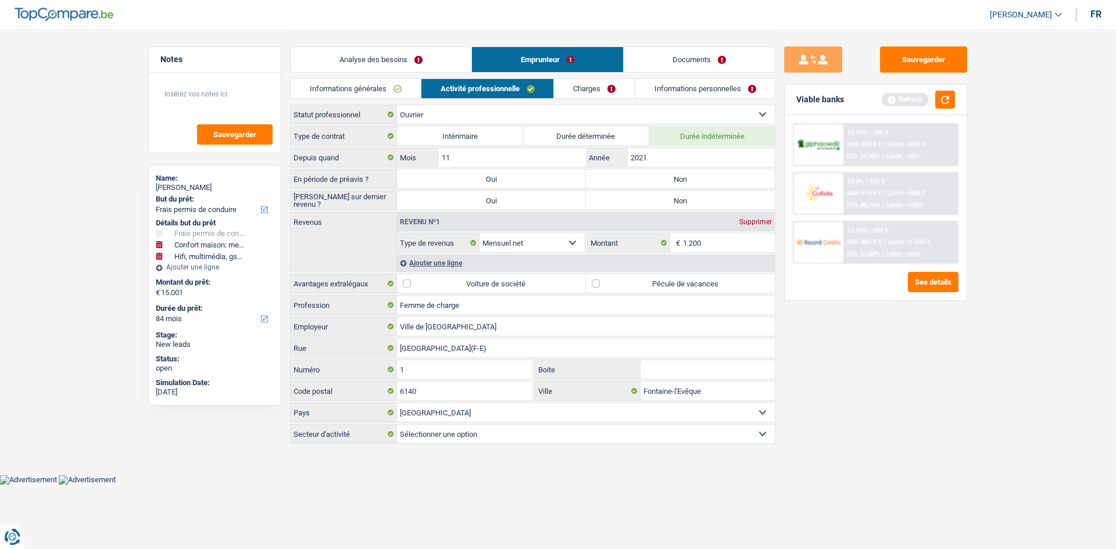
click at [373, 95] on link "Informations générales" at bounding box center [356, 88] width 130 height 19
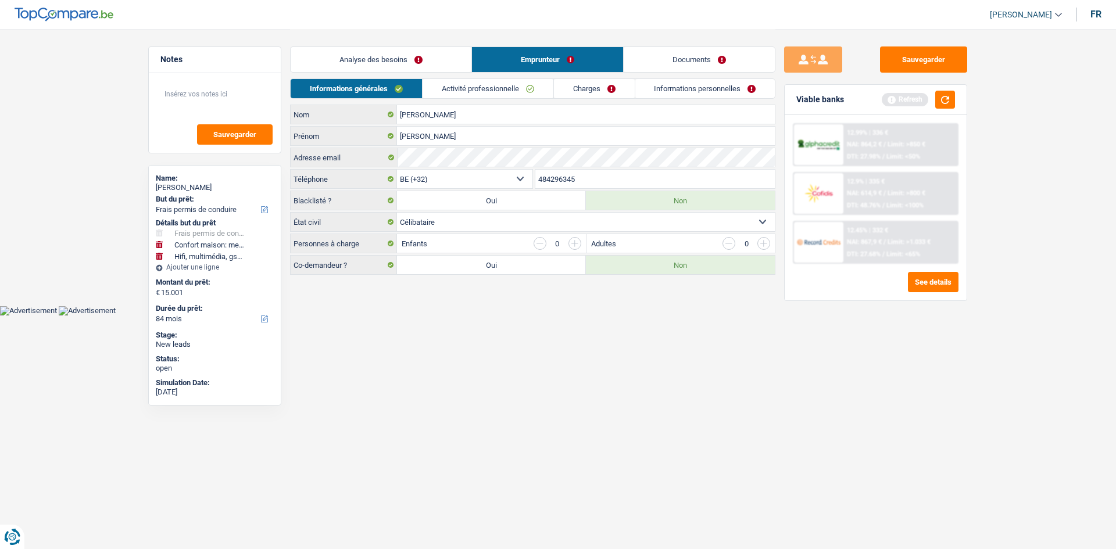
click at [433, 87] on link "Activité professionnelle" at bounding box center [487, 88] width 131 height 19
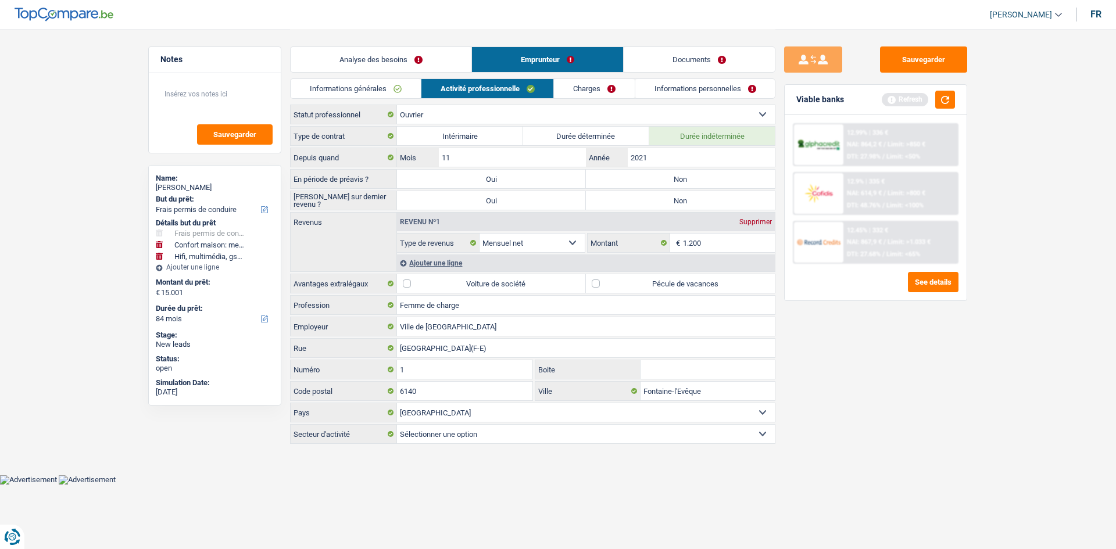
click at [433, 180] on label "Non" at bounding box center [680, 179] width 189 height 19
click at [433, 180] on input "Non" at bounding box center [680, 179] width 189 height 19
radio input "true"
click at [433, 203] on label "Non" at bounding box center [680, 200] width 189 height 19
click at [433, 203] on input "Non" at bounding box center [680, 200] width 189 height 19
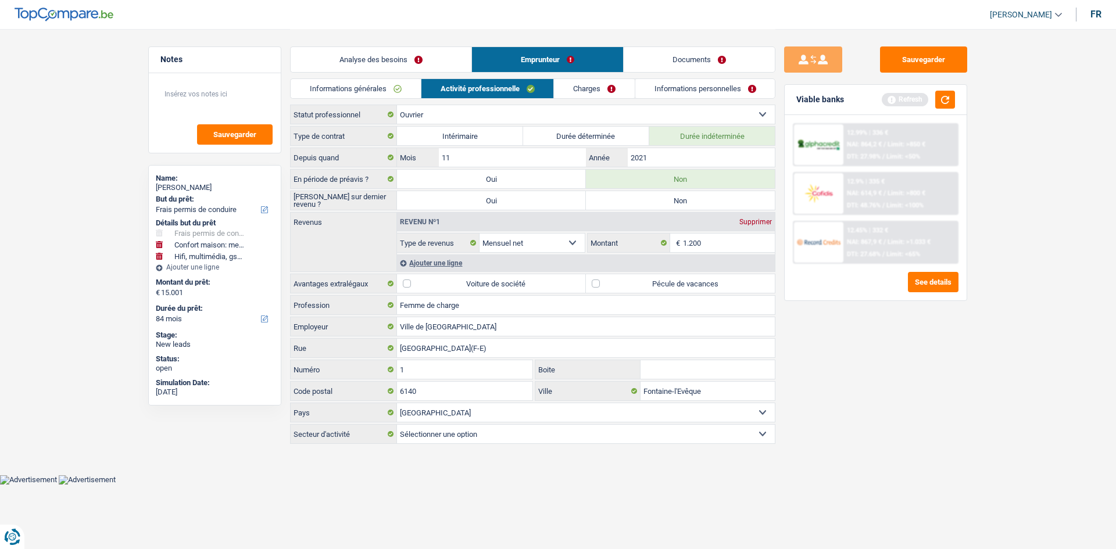
radio input "true"
click at [433, 151] on input "2021" at bounding box center [701, 157] width 147 height 19
click at [433, 208] on div "Ajouter une ligne" at bounding box center [586, 263] width 378 height 17
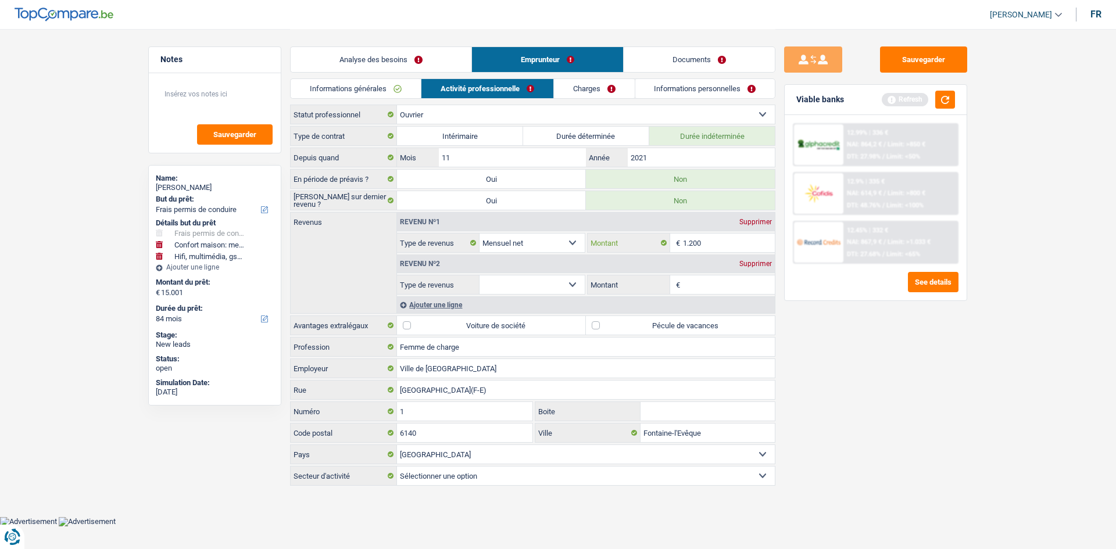
drag, startPoint x: 715, startPoint y: 249, endPoint x: 818, endPoint y: 336, distance: 134.8
click at [433, 208] on input "1.200" at bounding box center [729, 243] width 92 height 19
drag, startPoint x: 969, startPoint y: 421, endPoint x: 868, endPoint y: 389, distance: 106.4
click at [433, 208] on div "Sauvegarder Viable banks Refresh 12.99% | 336 € NAI: 864,2 € / Limit: >850 € DT…" at bounding box center [875, 288] width 200 height 484
click at [433, 84] on link "Charges" at bounding box center [594, 88] width 81 height 19
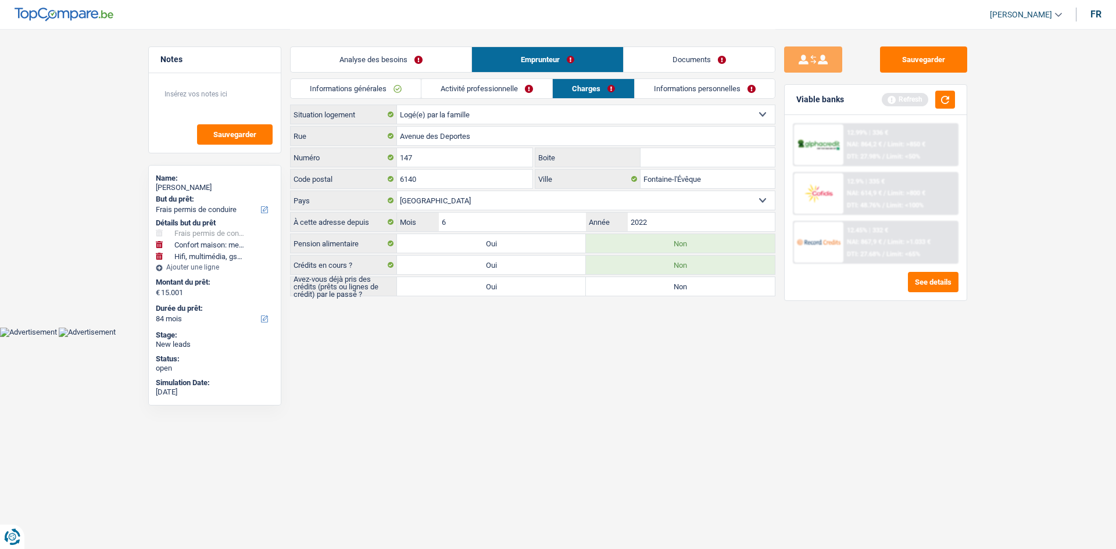
click at [433, 91] on link "Activité professionnelle" at bounding box center [486, 88] width 131 height 19
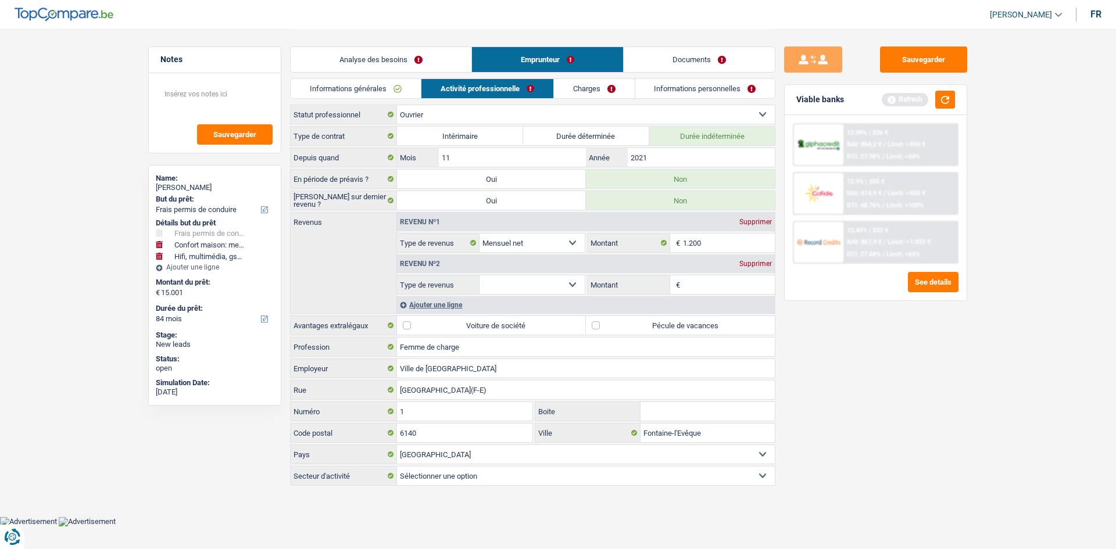
click at [433, 208] on select "Allocation d'handicap Allocations chômage Allocations familiales Chèques repas …" at bounding box center [531, 284] width 105 height 19
select select "mealVouchers"
click at [433, 208] on select "Allocation d'handicap Allocations chômage Allocations familiales Chèques repas …" at bounding box center [531, 284] width 105 height 19
click at [433, 208] on input "Montant par jour" at bounding box center [729, 284] width 92 height 19
click at [433, 208] on div "Supprimer" at bounding box center [755, 263] width 38 height 7
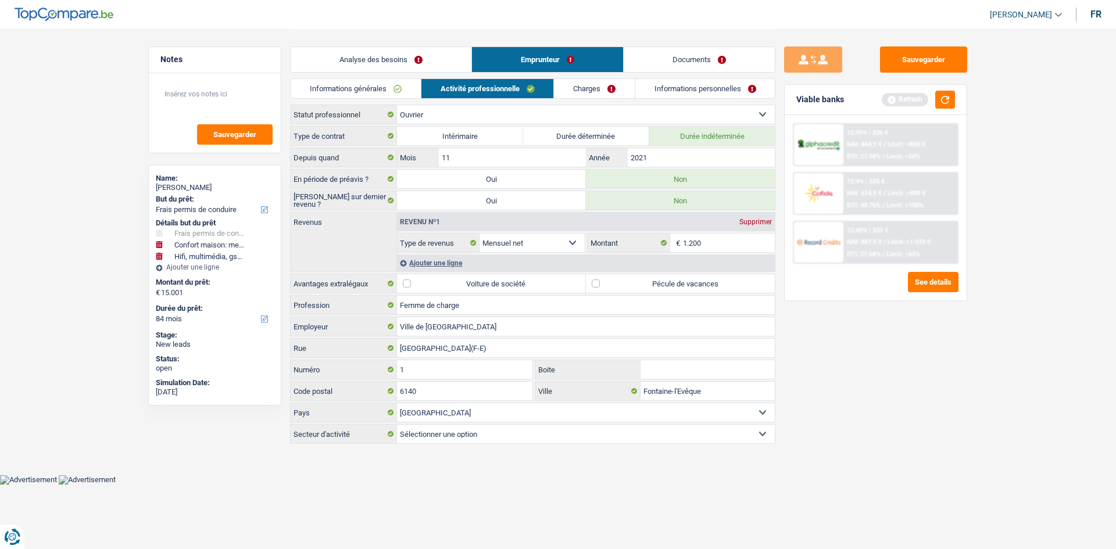
click at [433, 81] on link "Charges" at bounding box center [594, 88] width 81 height 19
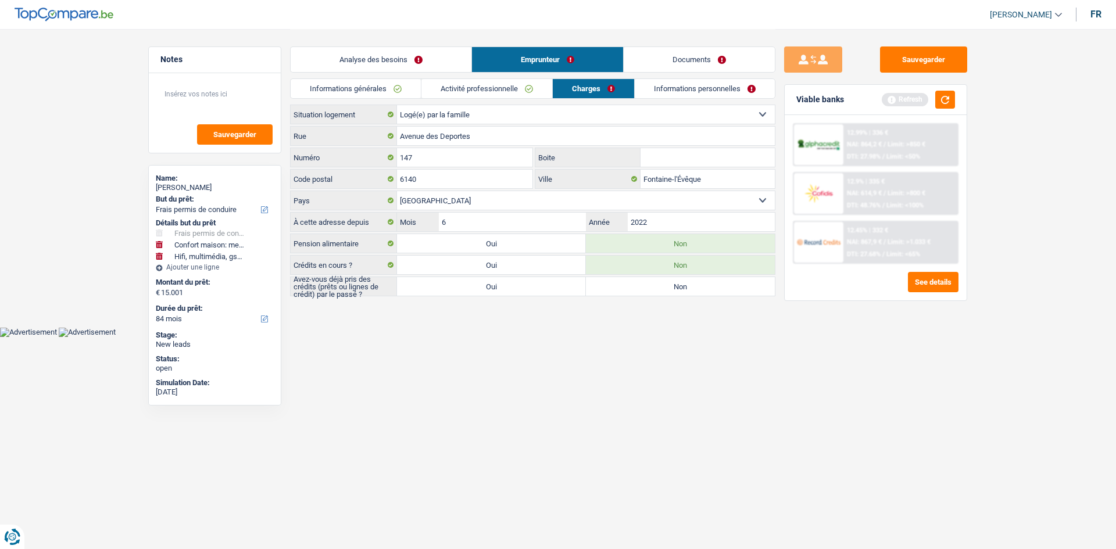
click at [405, 75] on div "Analyse des besoins Emprunteur Documents" at bounding box center [532, 53] width 485 height 49
click at [363, 52] on link "Analyse des besoins" at bounding box center [381, 59] width 181 height 25
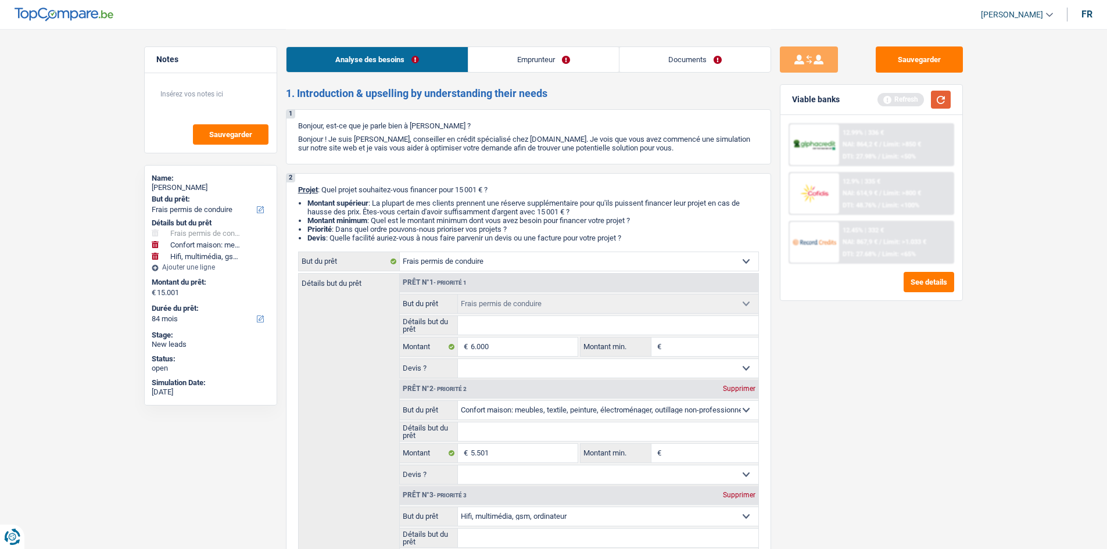
click at [433, 92] on button "button" at bounding box center [941, 100] width 20 height 18
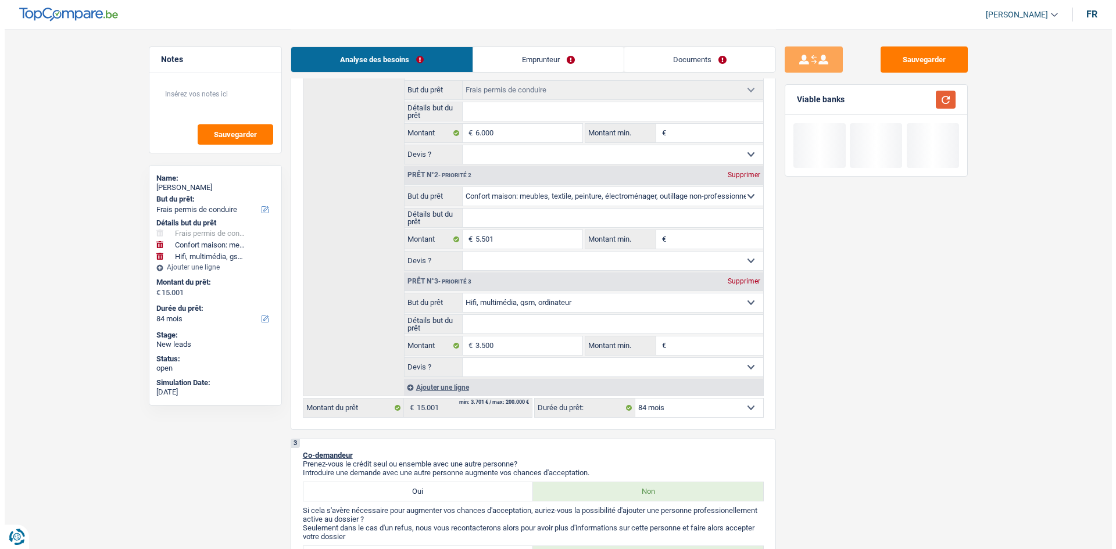
scroll to position [232, 0]
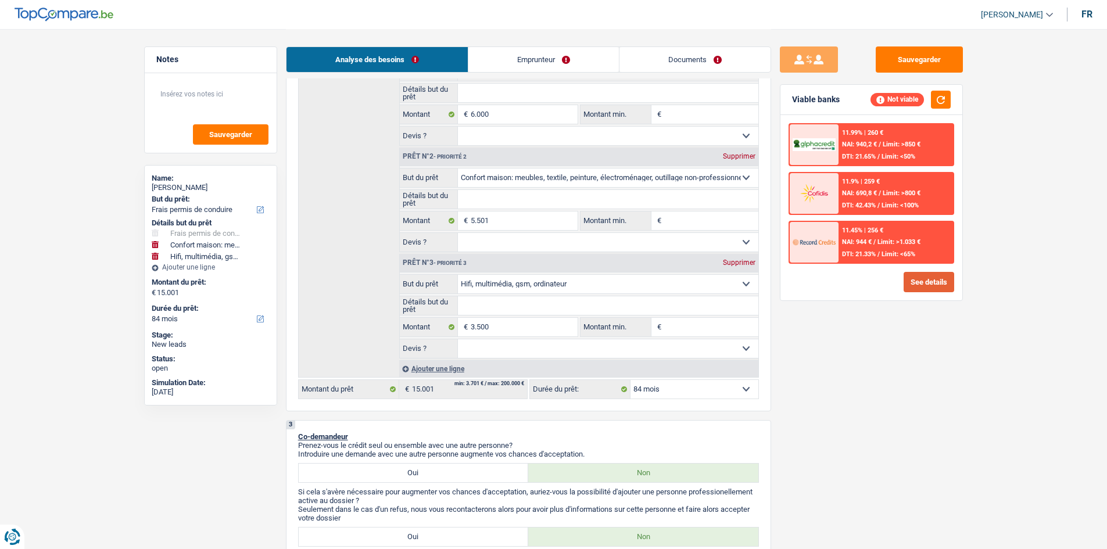
click at [433, 208] on button "See details" at bounding box center [929, 282] width 51 height 20
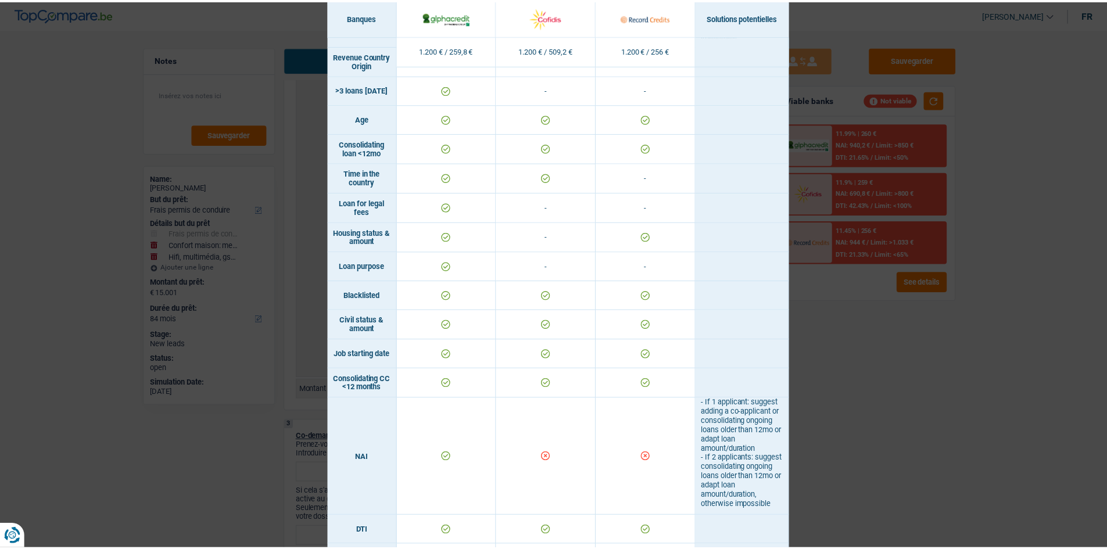
scroll to position [33, 0]
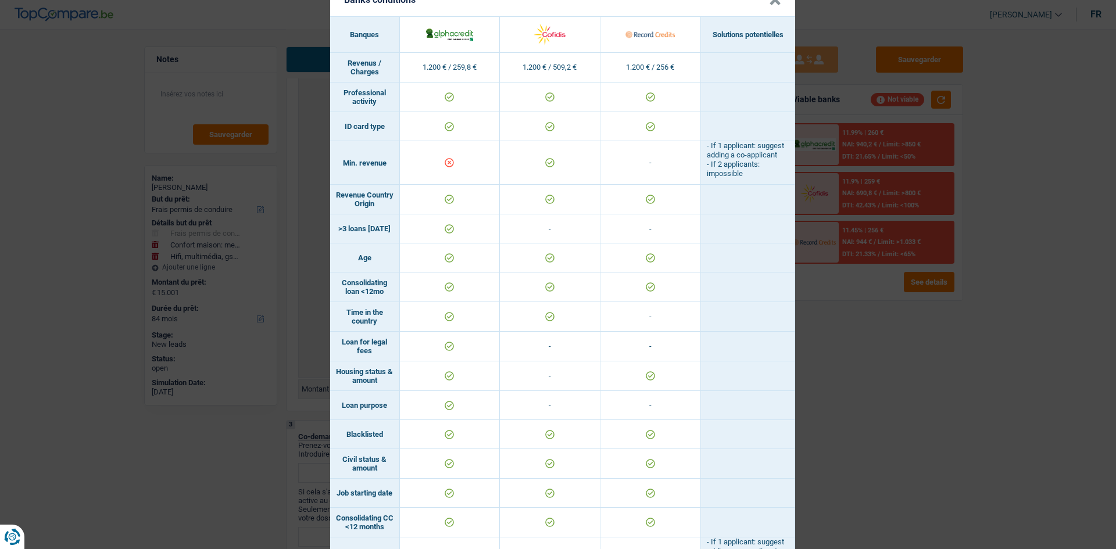
click at [433, 208] on div "Banks conditions × Banques Solutions potentielles Revenus / Charges 1.200 € / 2…" at bounding box center [558, 274] width 1116 height 549
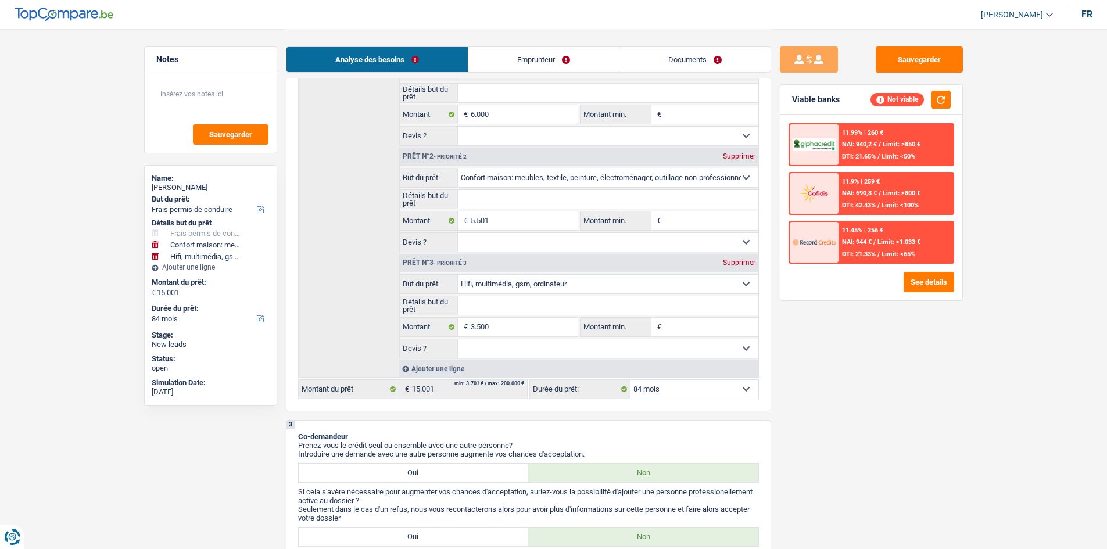
click at [433, 208] on div "Supprimer" at bounding box center [739, 262] width 38 height 7
type input "11.501"
select select "60"
type input "11.501"
select select "60"
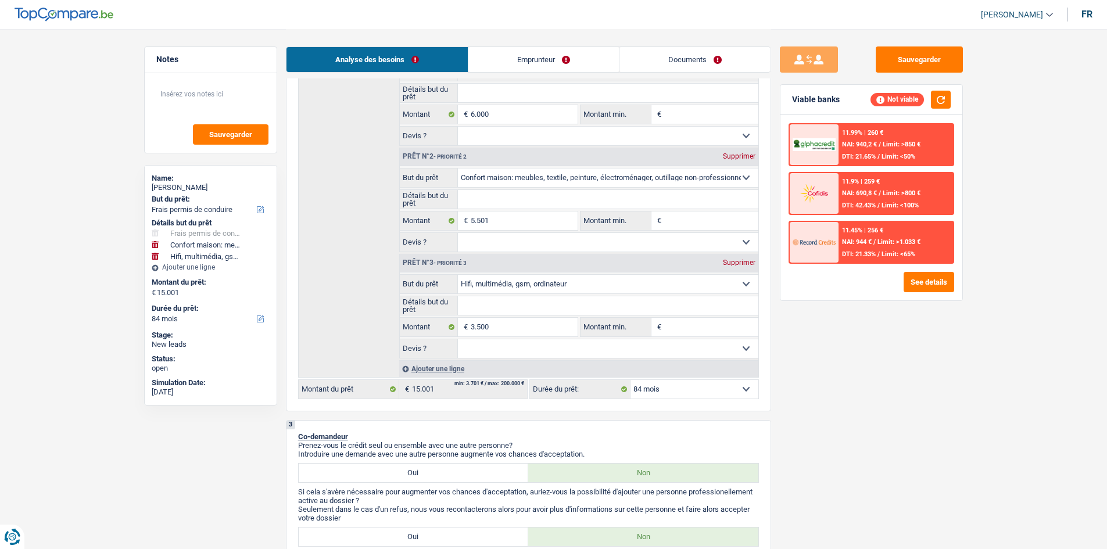
type input "11.501"
select select "60"
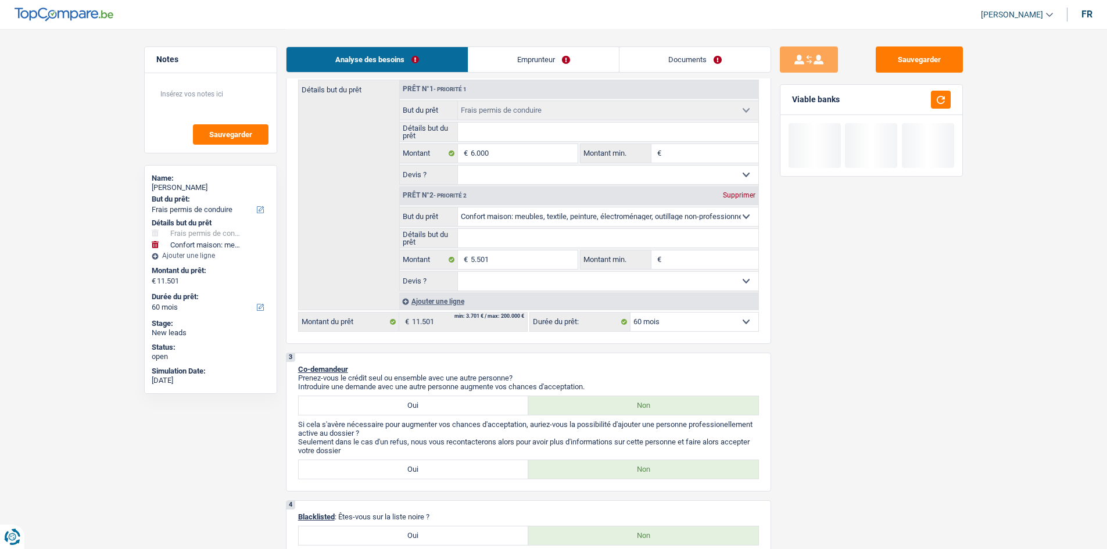
scroll to position [116, 0]
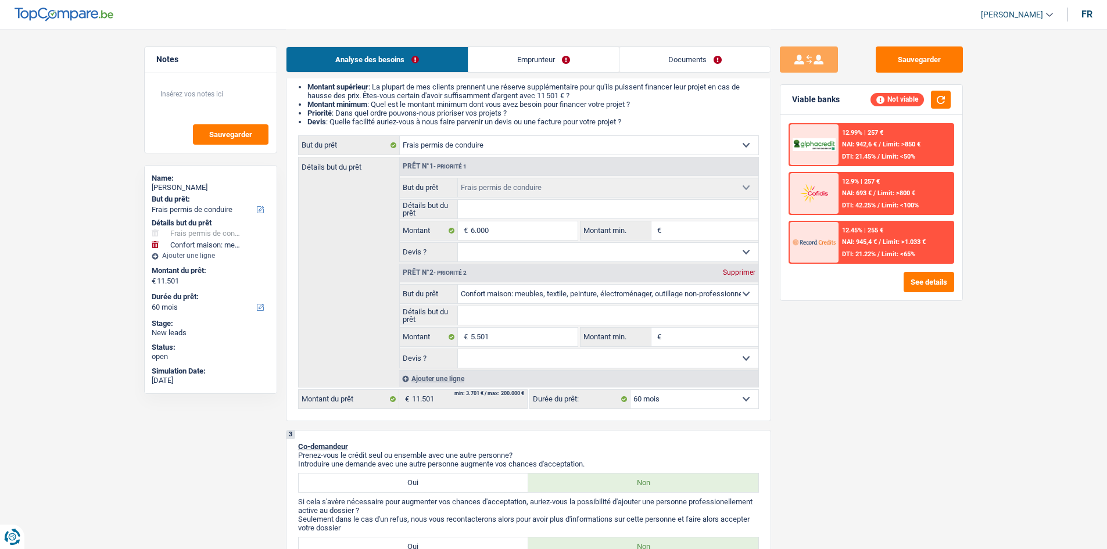
click at [433, 208] on div "Supprimer" at bounding box center [739, 272] width 38 height 7
type input "6.000"
select select "42"
type input "6.000"
select select "42"
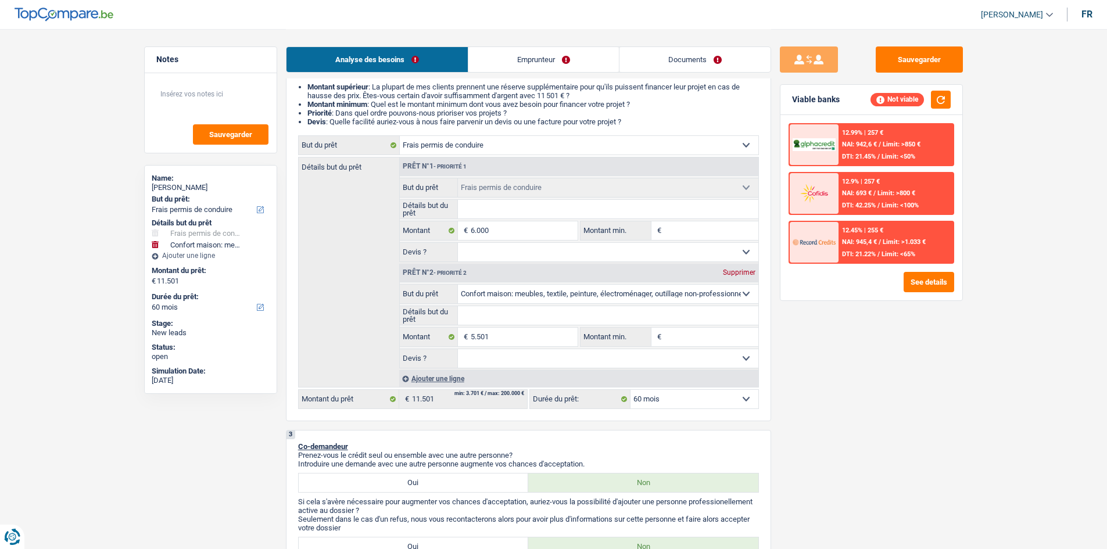
type input "6.000"
select select "42"
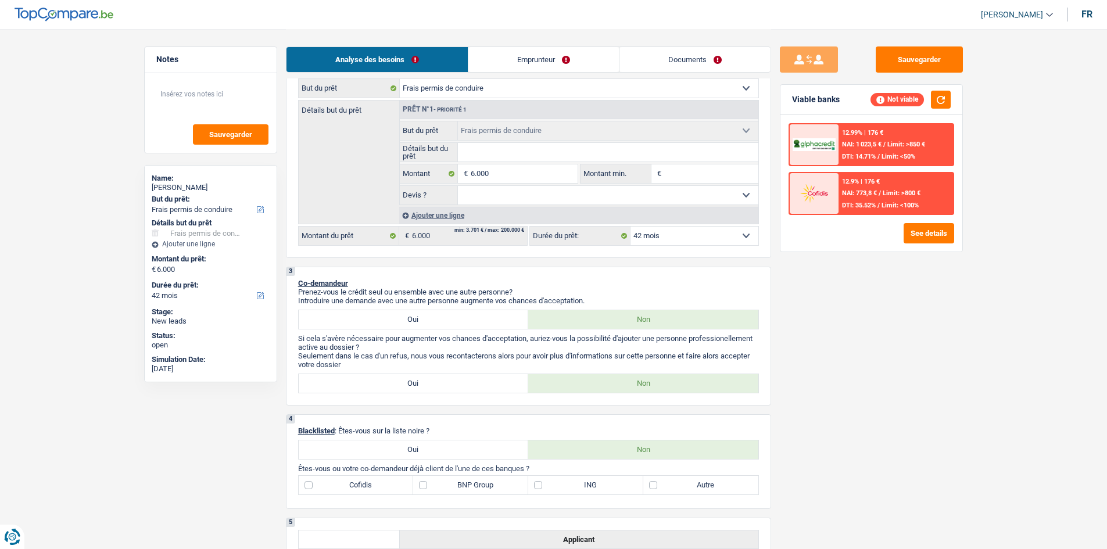
scroll to position [0, 0]
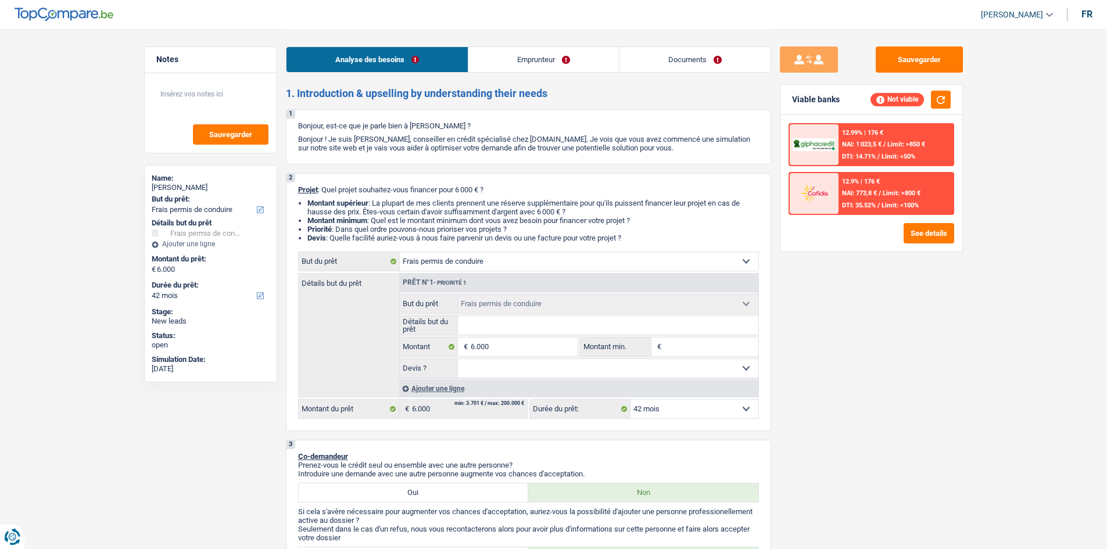
click at [433, 56] on link "Emprunteur" at bounding box center [543, 59] width 150 height 25
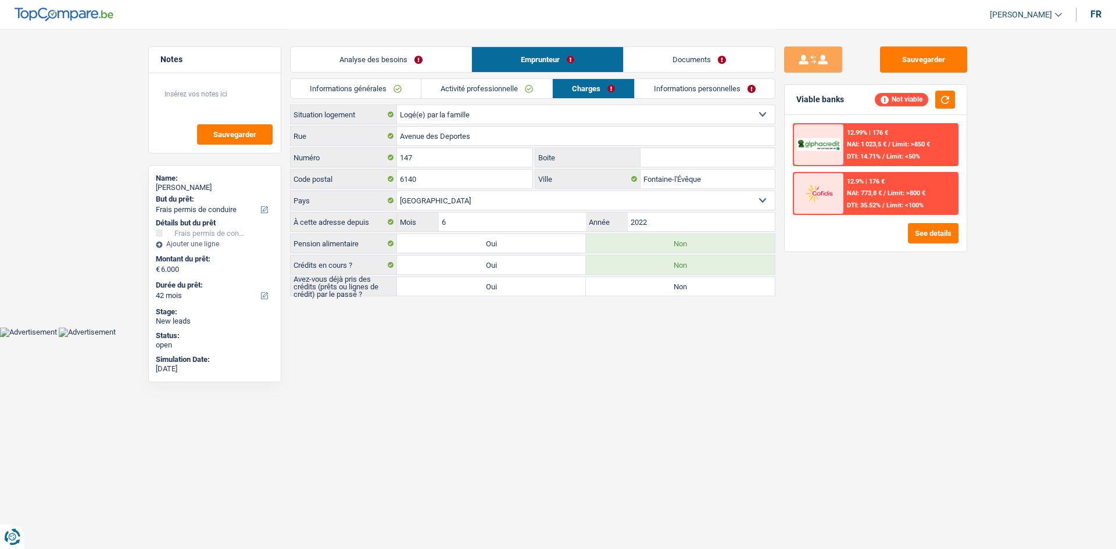
click at [433, 84] on link "Activité professionnelle" at bounding box center [486, 88] width 131 height 19
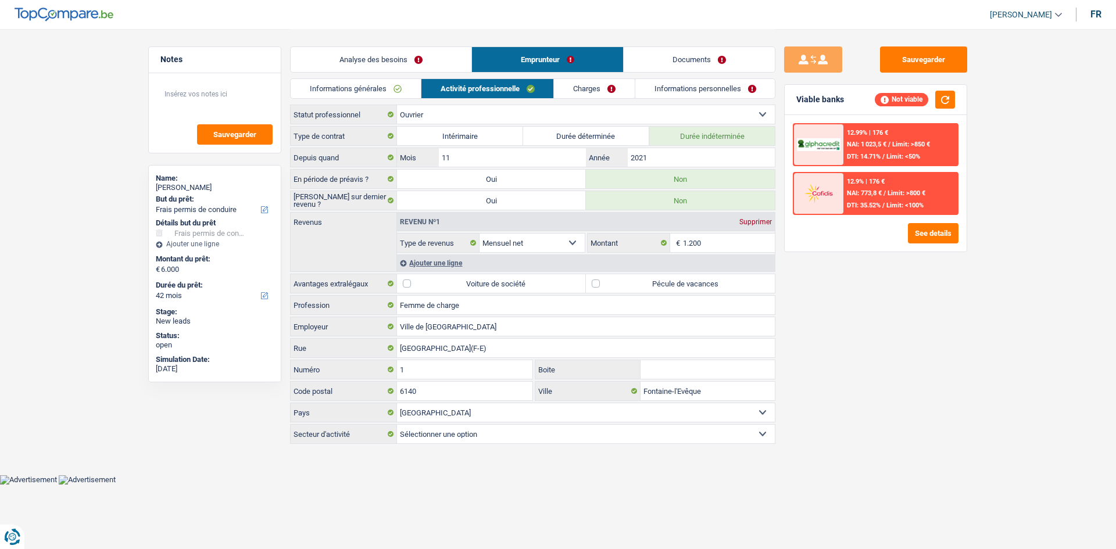
click at [433, 84] on link "Charges" at bounding box center [594, 88] width 81 height 19
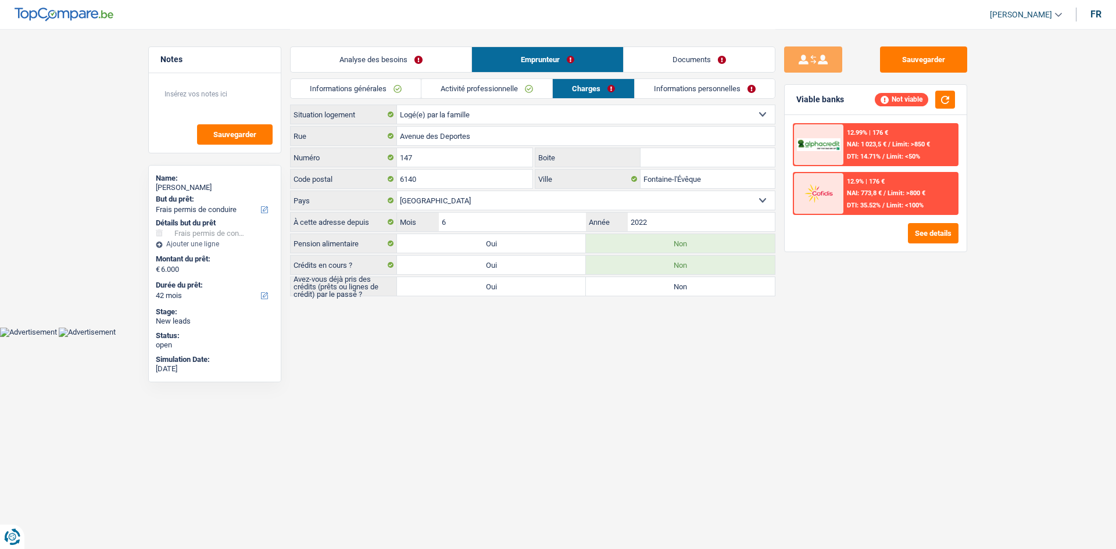
click at [433, 96] on link "Informations personnelles" at bounding box center [705, 88] width 140 height 19
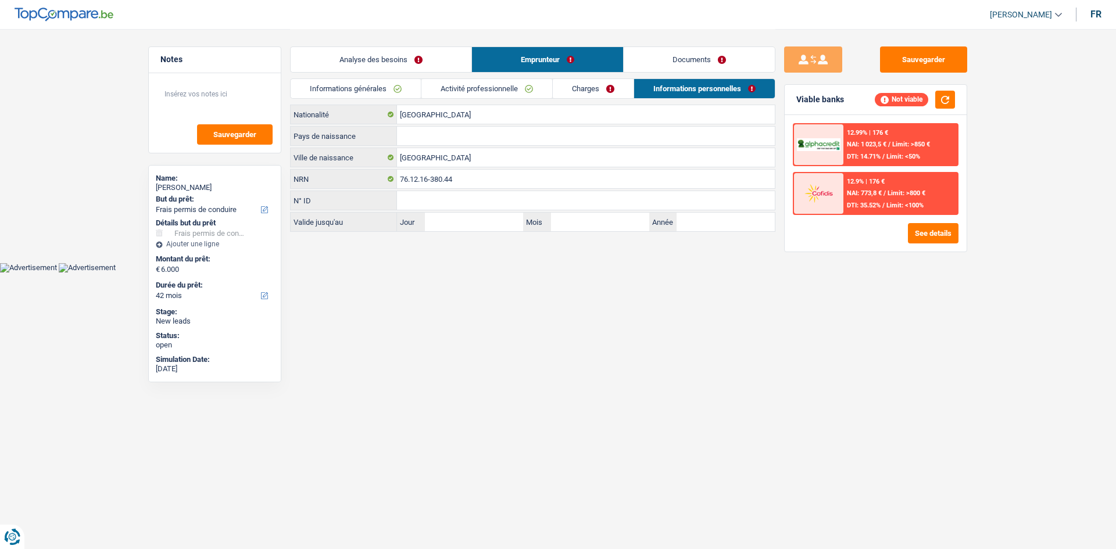
click at [433, 52] on link "Analyse des besoins" at bounding box center [381, 59] width 181 height 25
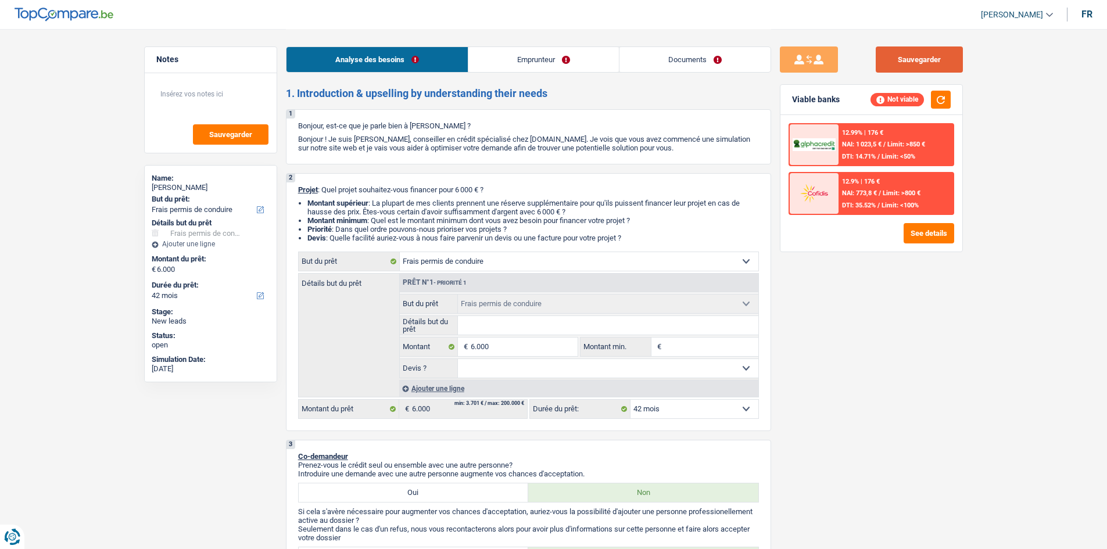
click at [433, 56] on button "Sauvegarder" at bounding box center [919, 59] width 87 height 26
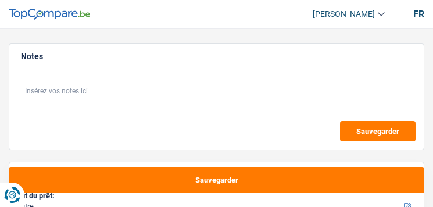
select select "other"
select select "120"
select select "other"
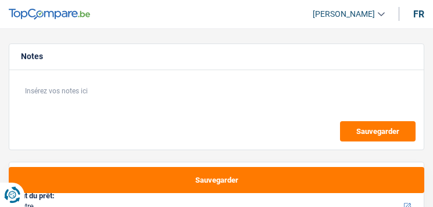
select select "120"
select select "independent"
select select "netSalary"
select select "rents"
select select "other"
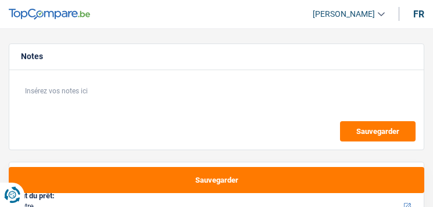
select select "other"
select select "120"
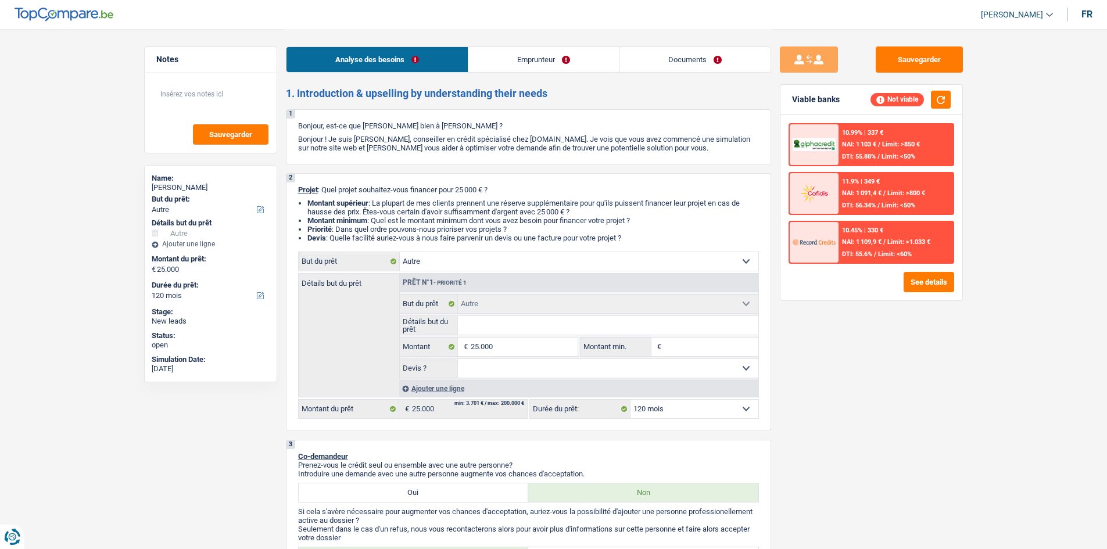
drag, startPoint x: 592, startPoint y: 69, endPoint x: 553, endPoint y: 96, distance: 48.0
click at [432, 67] on link "Emprunteur" at bounding box center [543, 59] width 150 height 25
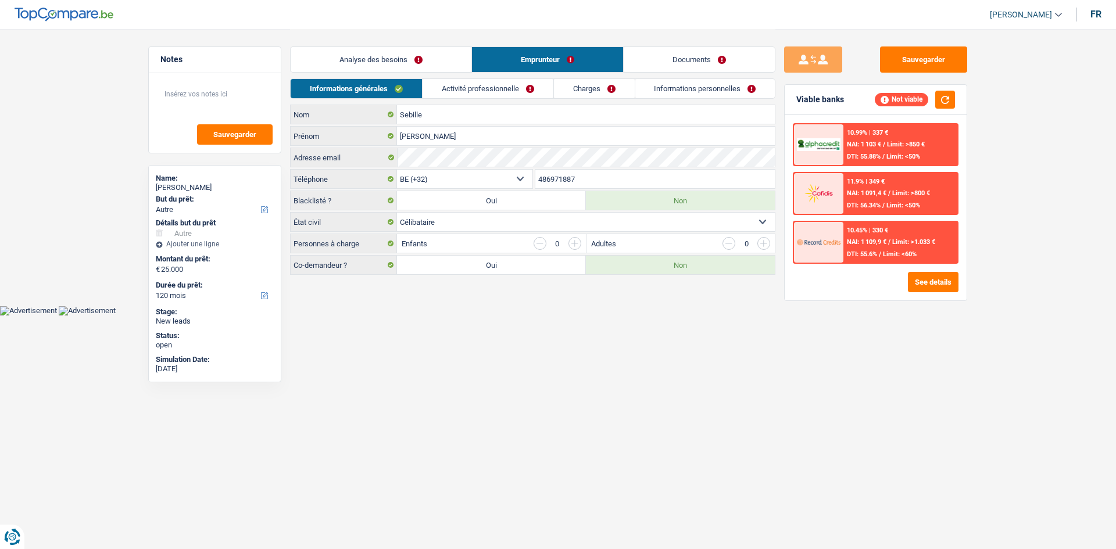
click at [432, 93] on link "Activité professionnelle" at bounding box center [487, 88] width 131 height 19
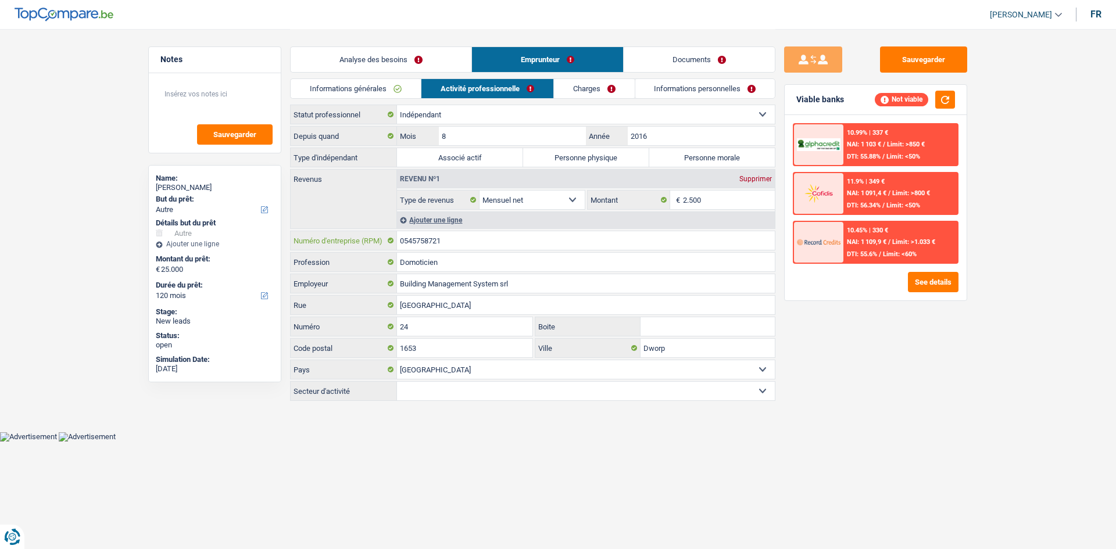
drag, startPoint x: 462, startPoint y: 245, endPoint x: 395, endPoint y: 264, distance: 69.7
click at [369, 207] on div "0545758721 Numéro d'entreprise (RPM)" at bounding box center [533, 240] width 484 height 19
drag, startPoint x: 711, startPoint y: 156, endPoint x: 894, endPoint y: 445, distance: 341.9
click at [432, 156] on label "Personne morale" at bounding box center [712, 157] width 126 height 19
click at [432, 156] on input "Personne morale" at bounding box center [712, 157] width 126 height 19
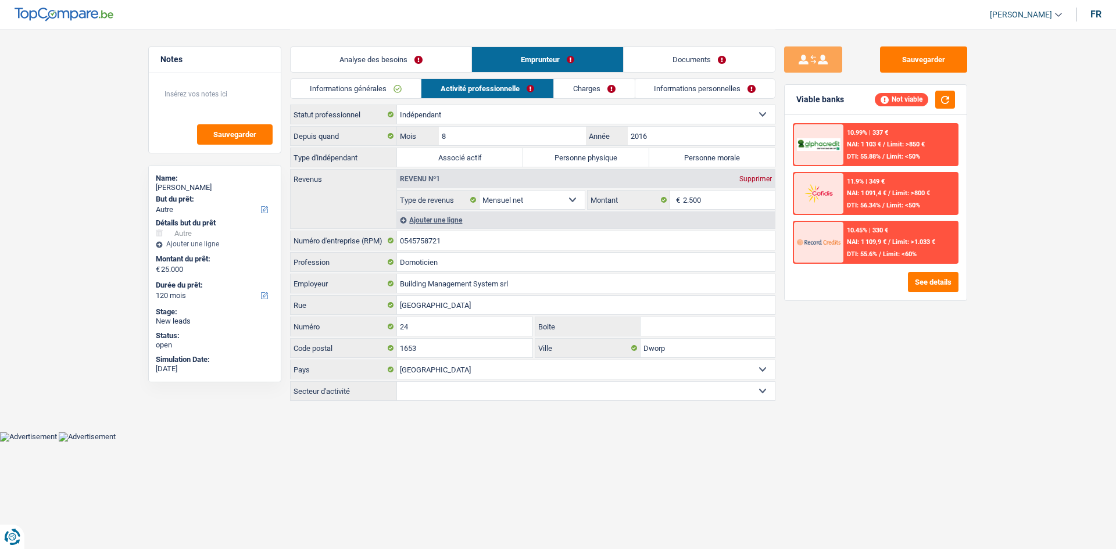
radio input "true"
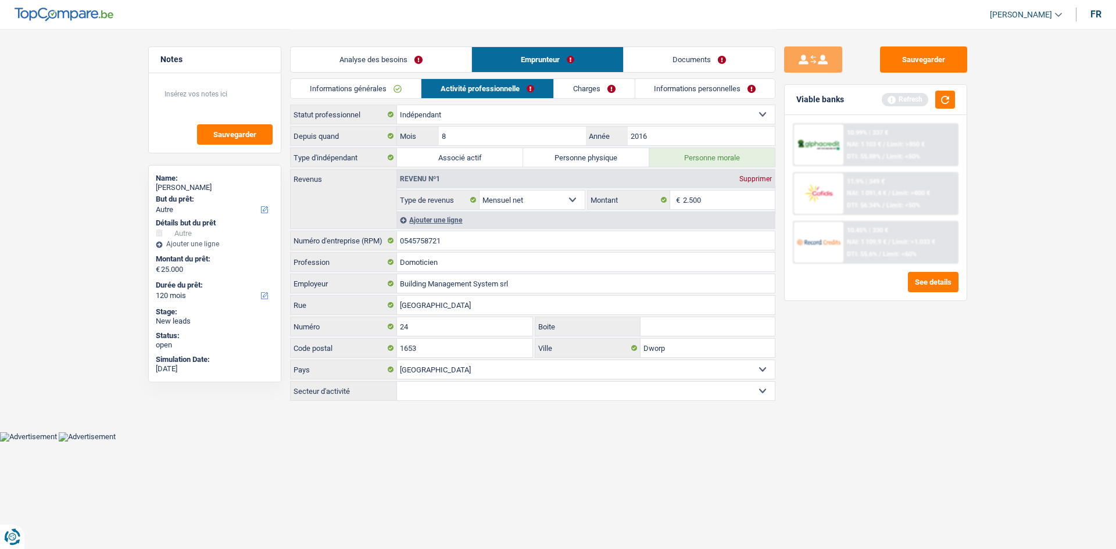
drag, startPoint x: 424, startPoint y: 55, endPoint x: 528, endPoint y: 140, distance: 135.0
click at [424, 55] on link "Analyse des besoins" at bounding box center [381, 59] width 181 height 25
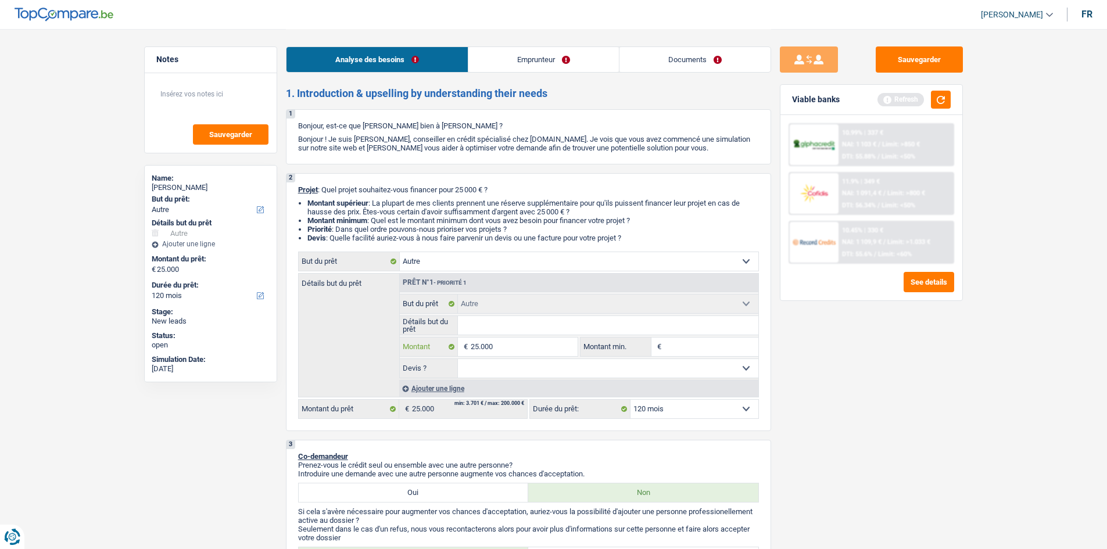
drag, startPoint x: 515, startPoint y: 341, endPoint x: 803, endPoint y: 266, distance: 297.7
click at [432, 207] on input "25.000" at bounding box center [524, 347] width 106 height 19
click at [432, 70] on link "Emprunteur" at bounding box center [543, 59] width 150 height 25
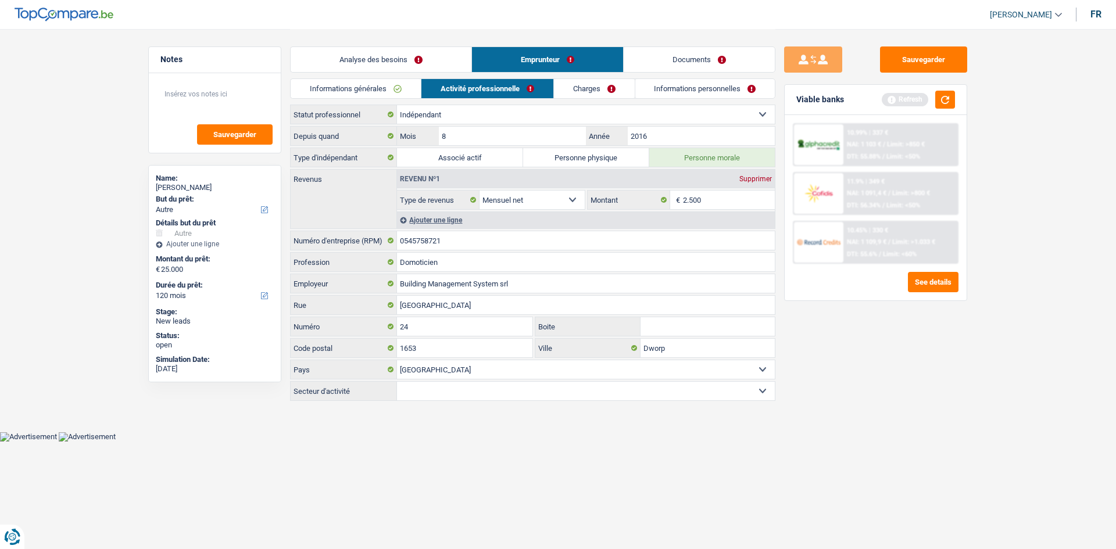
click at [432, 81] on link "Charges" at bounding box center [594, 88] width 81 height 19
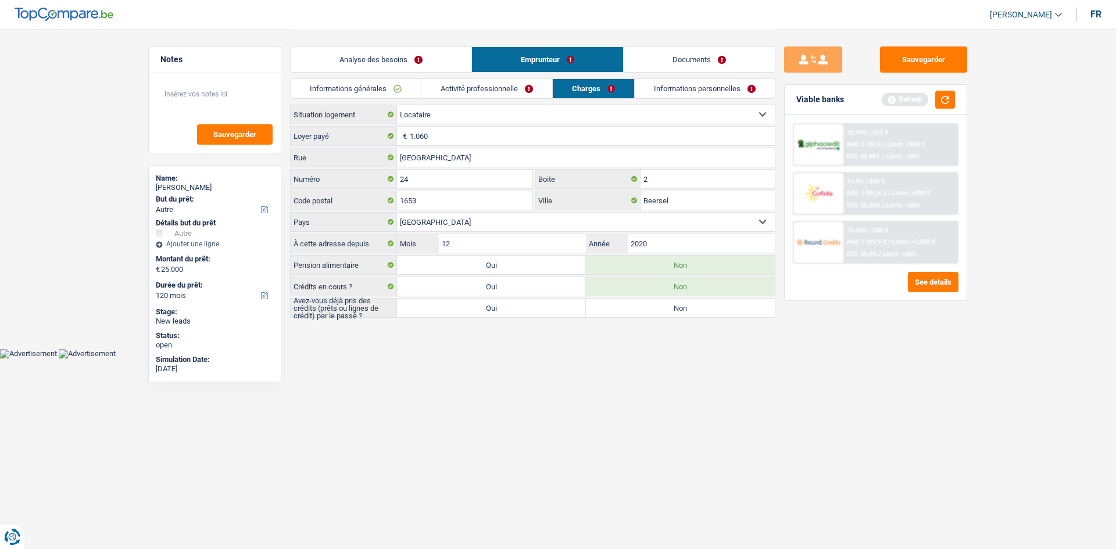
click at [432, 91] on link "Informations personnelles" at bounding box center [705, 88] width 140 height 19
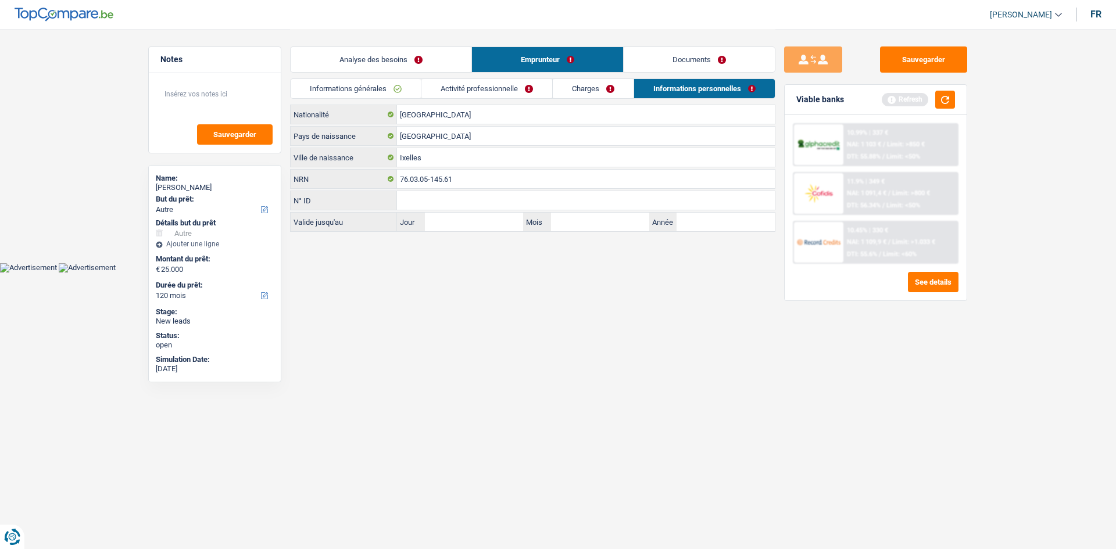
click at [415, 56] on link "Analyse des besoins" at bounding box center [381, 59] width 181 height 25
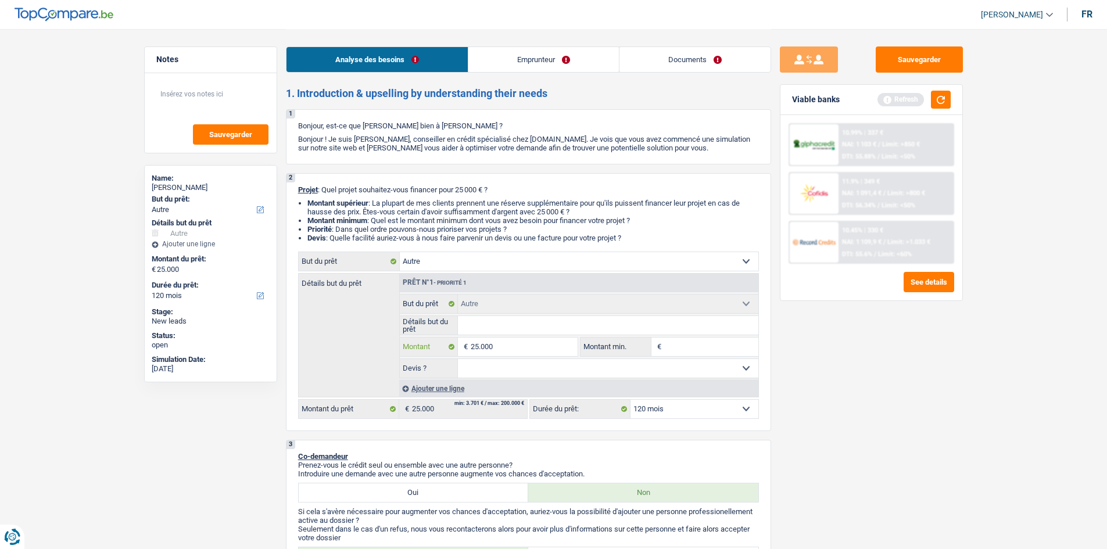
click at [432, 207] on input "25.000" at bounding box center [524, 347] width 106 height 19
click at [432, 207] on div "Sauvegarder Viable banks Refresh 10.99% | 337 € NAI: 1 103 € / Limit: >850 € DT…" at bounding box center [871, 288] width 200 height 484
click at [432, 74] on div "Analyse des besoins Emprunteur Documents" at bounding box center [528, 53] width 485 height 49
click at [432, 55] on link "Emprunteur" at bounding box center [543, 59] width 150 height 25
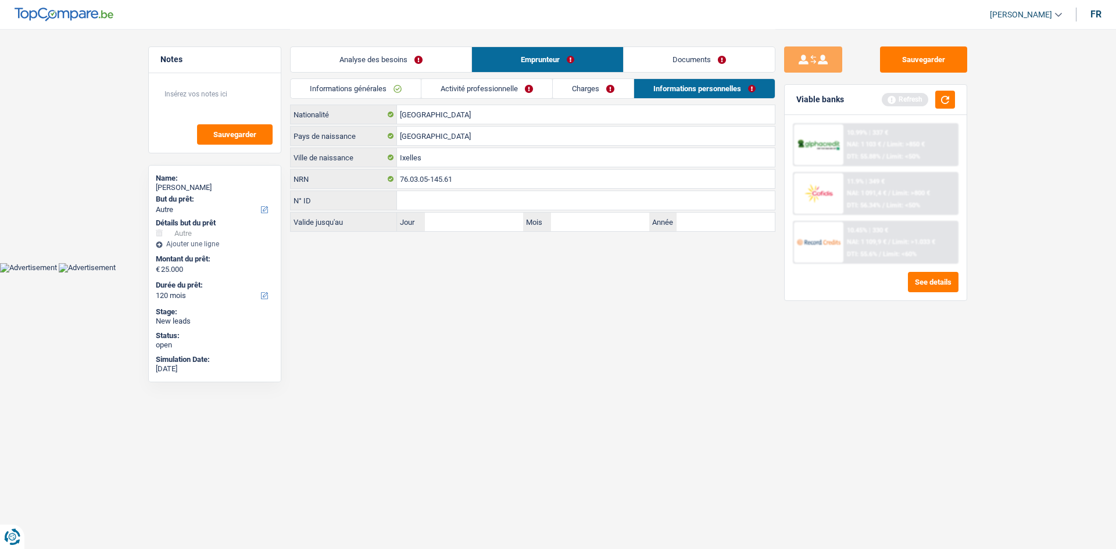
click at [432, 92] on link "Activité professionnelle" at bounding box center [486, 88] width 131 height 19
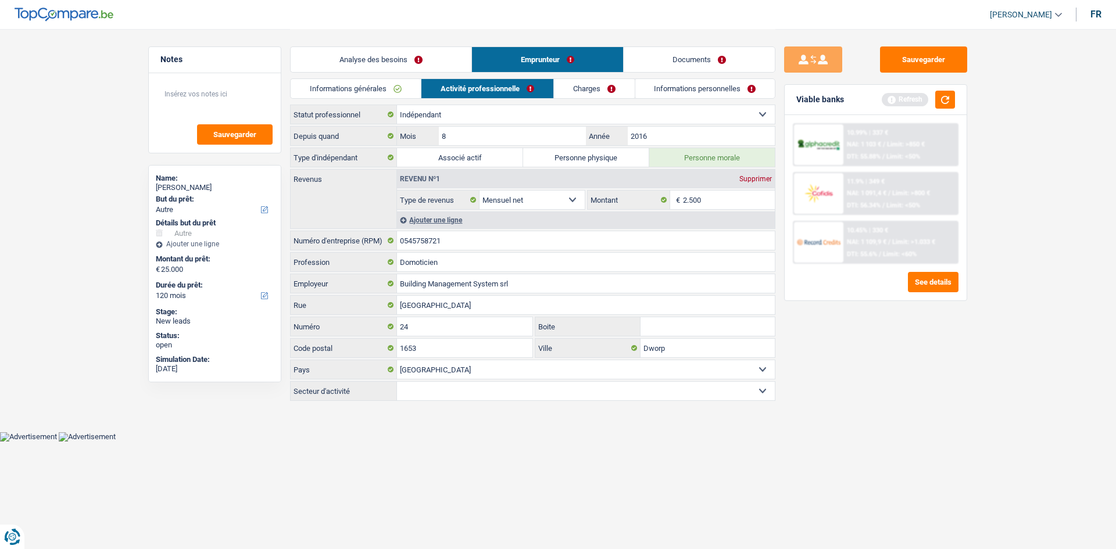
click at [432, 86] on link "Charges" at bounding box center [594, 88] width 81 height 19
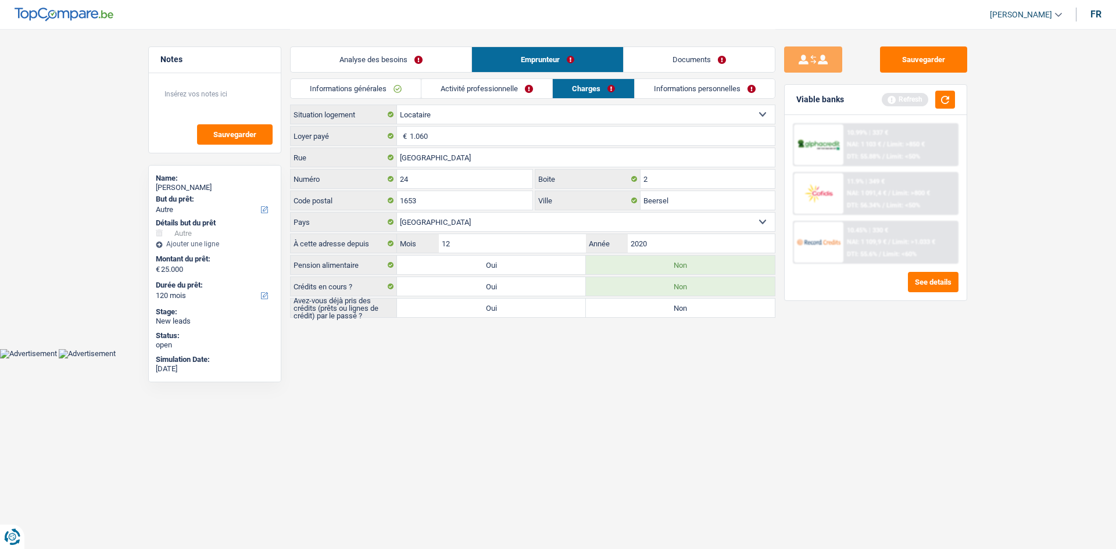
click at [432, 93] on link "Informations personnelles" at bounding box center [705, 88] width 140 height 19
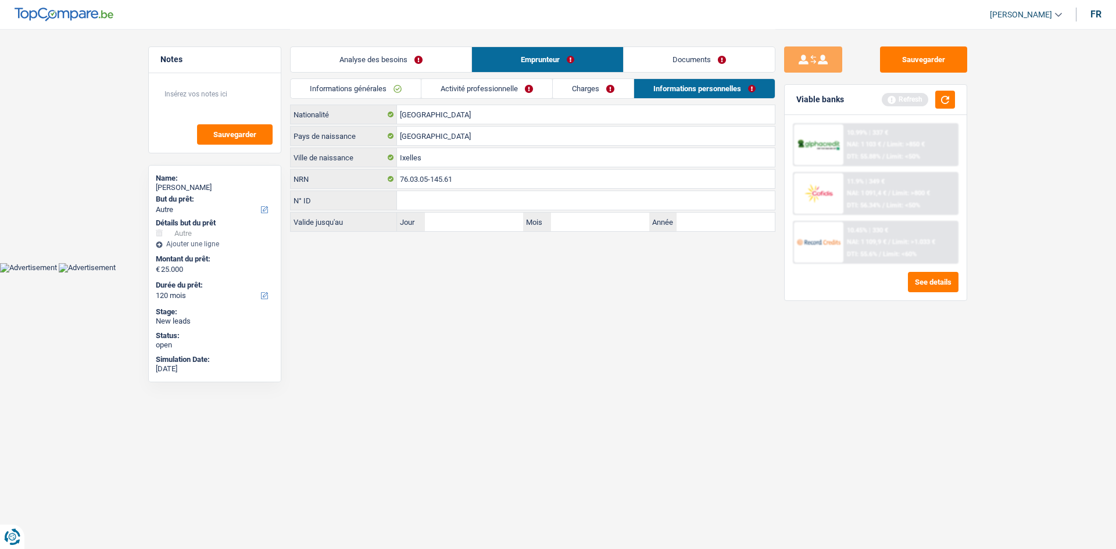
click at [432, 83] on link "Activité professionnelle" at bounding box center [486, 88] width 131 height 19
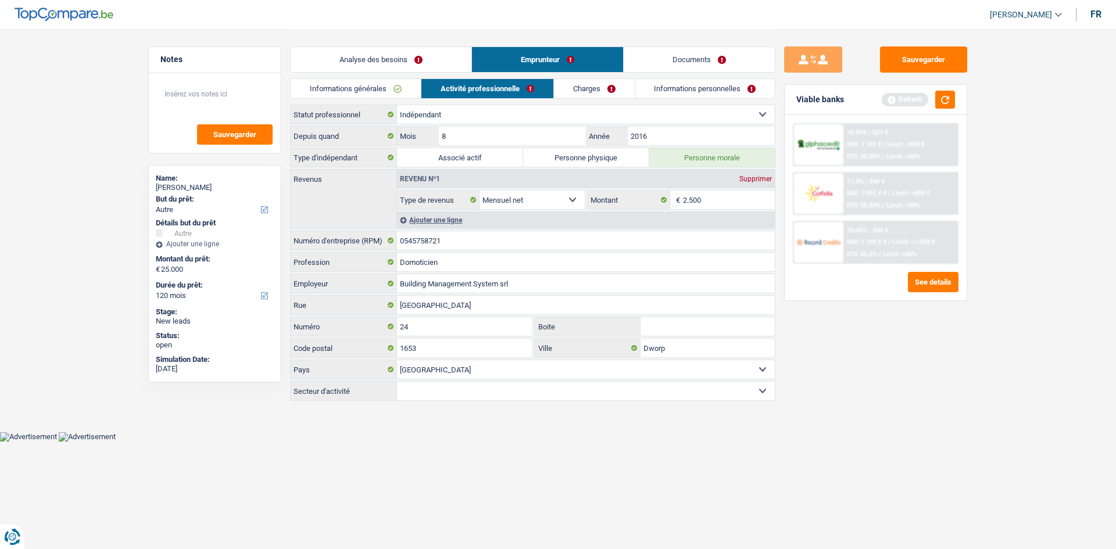
click at [395, 49] on link "Analyse des besoins" at bounding box center [381, 59] width 181 height 25
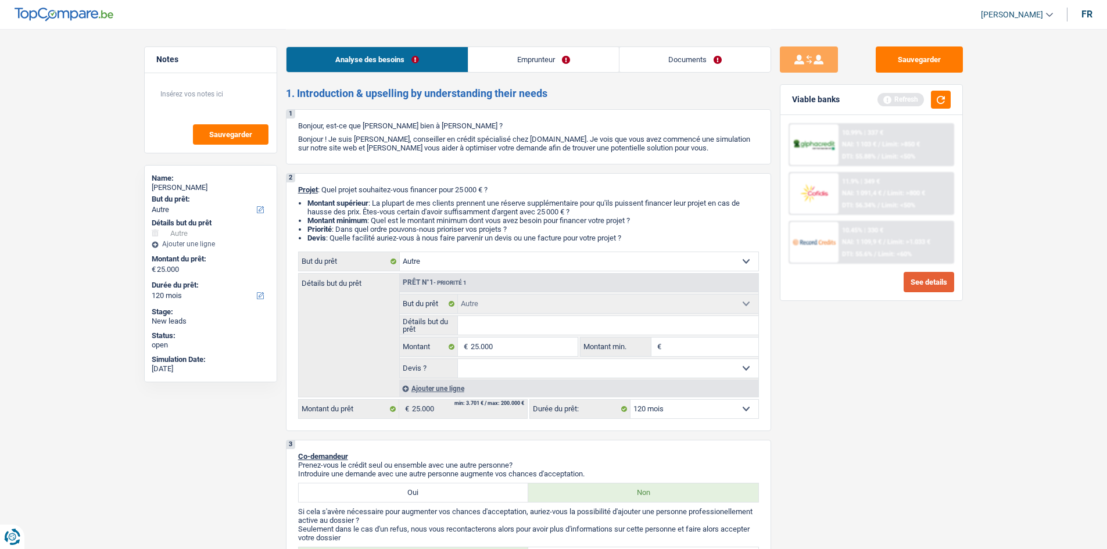
click at [432, 207] on button "See details" at bounding box center [929, 282] width 51 height 20
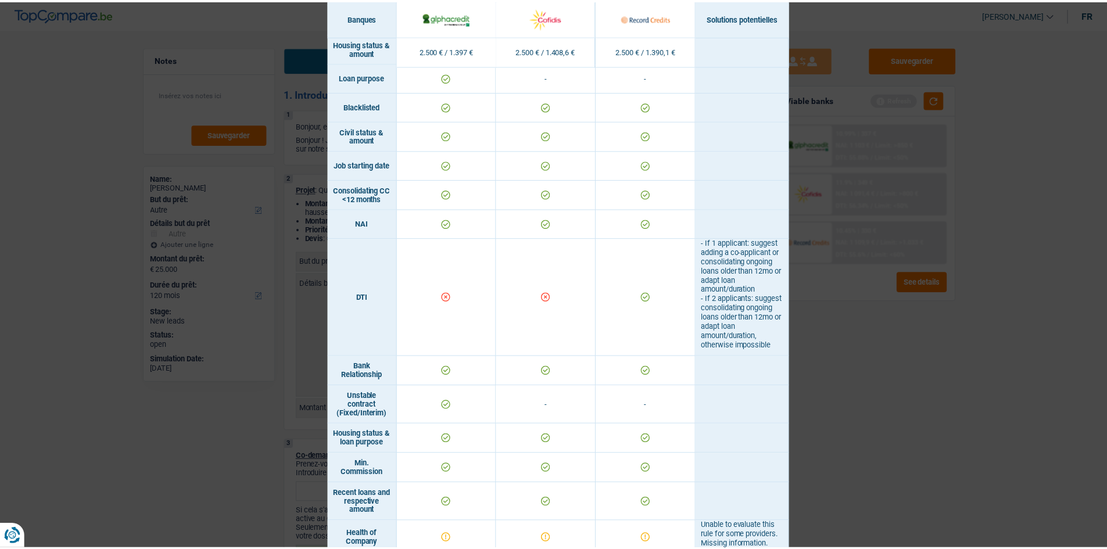
scroll to position [465, 0]
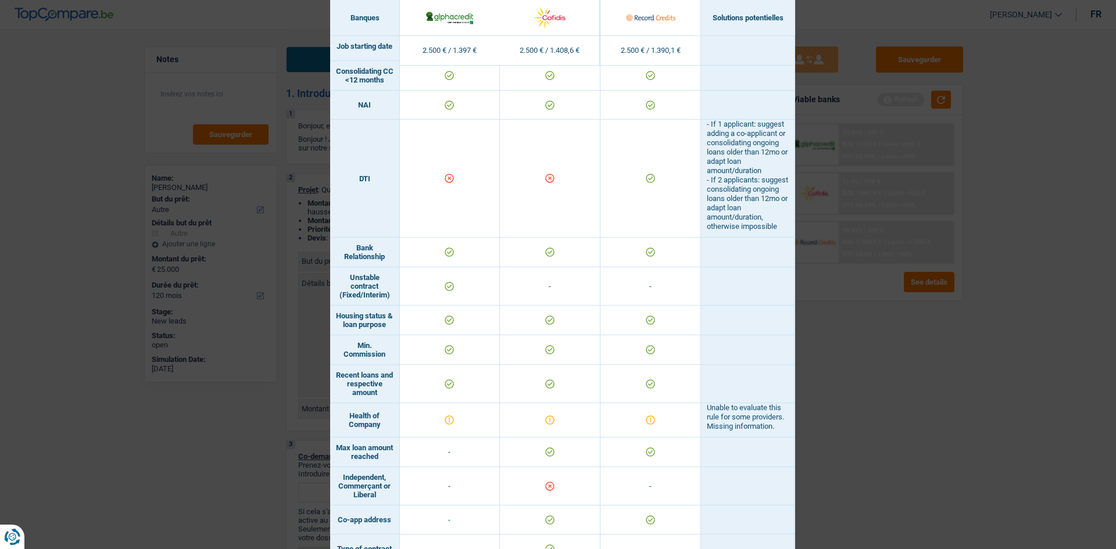
click at [432, 207] on div "Banks conditions × Banques Solutions potentielles Revenus / Charges 2.500 € / 1…" at bounding box center [558, 274] width 1116 height 549
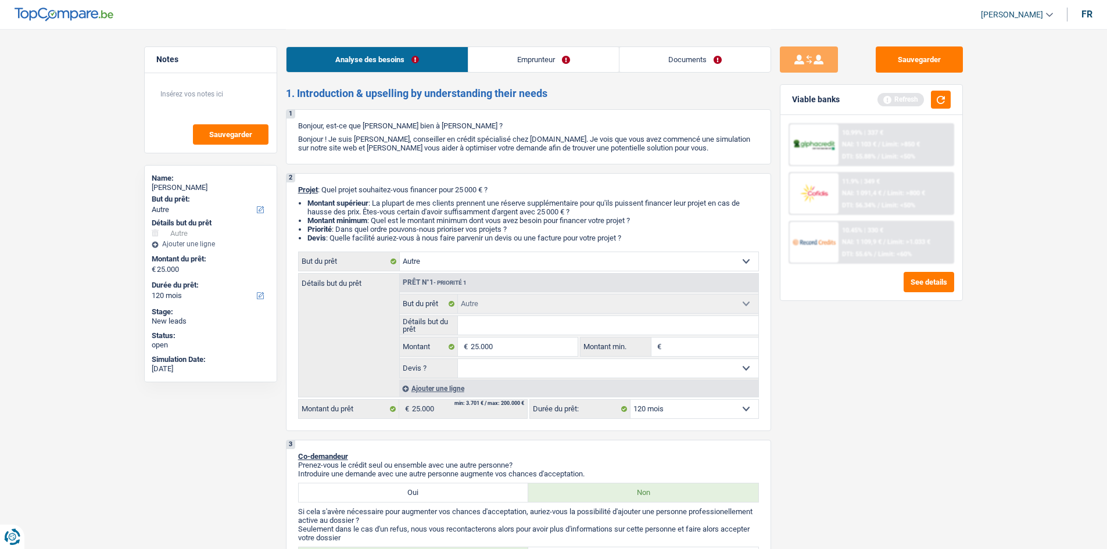
click at [432, 74] on div "Analyse des besoins Emprunteur Documents" at bounding box center [528, 53] width 485 height 49
click at [432, 61] on link "Emprunteur" at bounding box center [543, 59] width 150 height 25
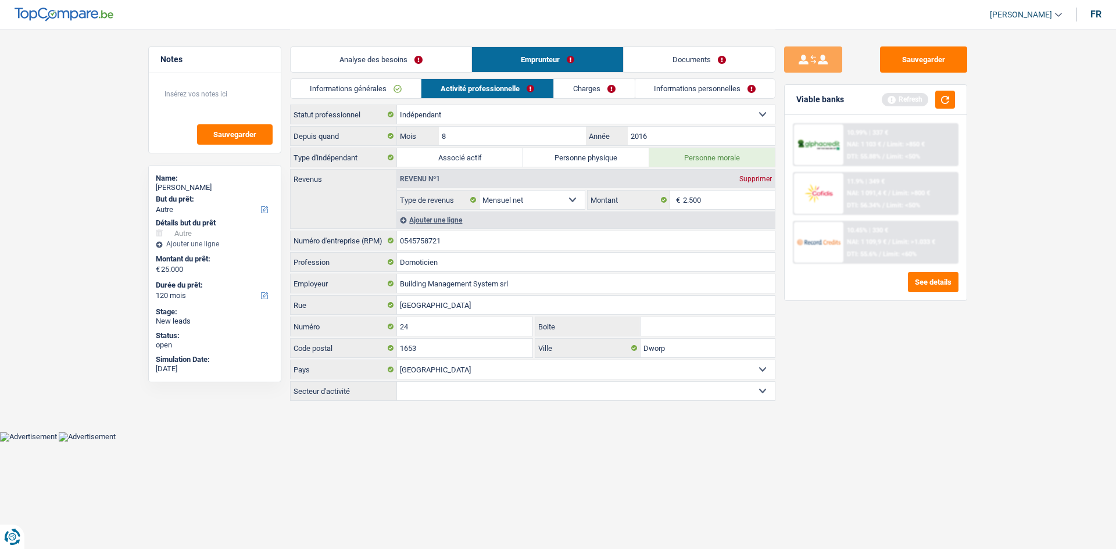
click at [432, 55] on link "Analyse des besoins" at bounding box center [381, 59] width 181 height 25
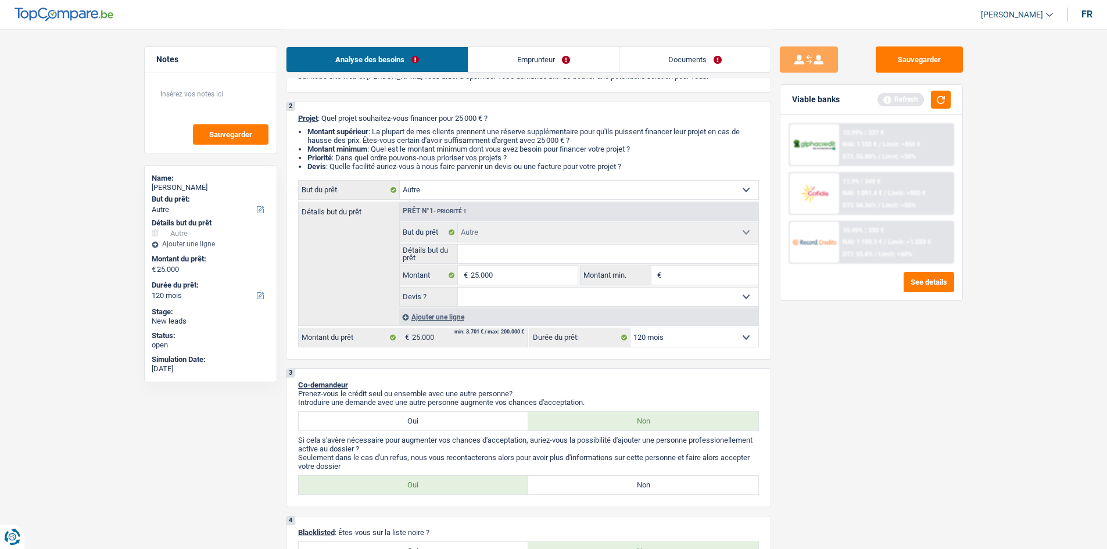
scroll to position [116, 0]
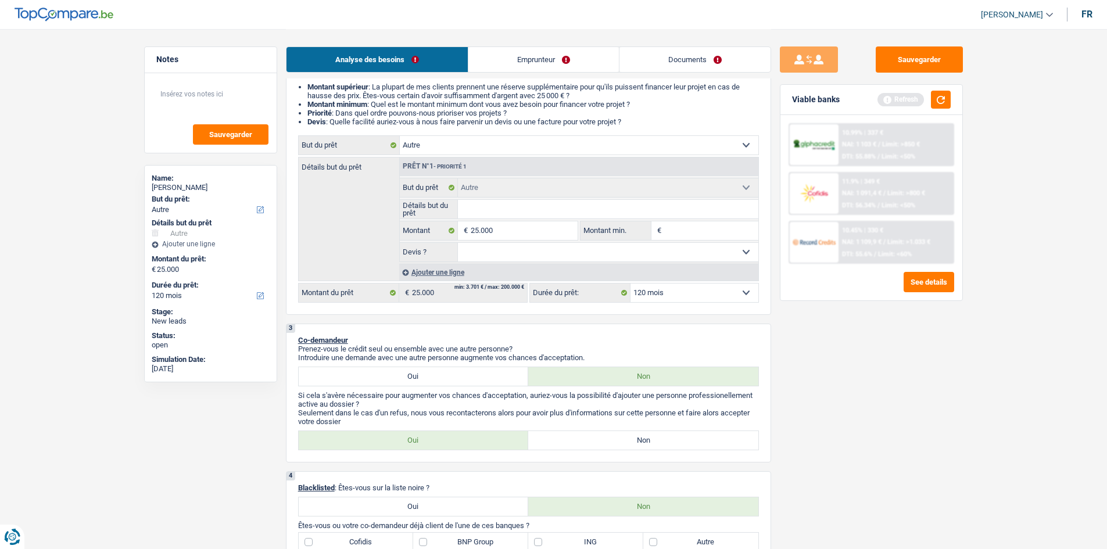
click at [432, 60] on link "Emprunteur" at bounding box center [543, 59] width 150 height 25
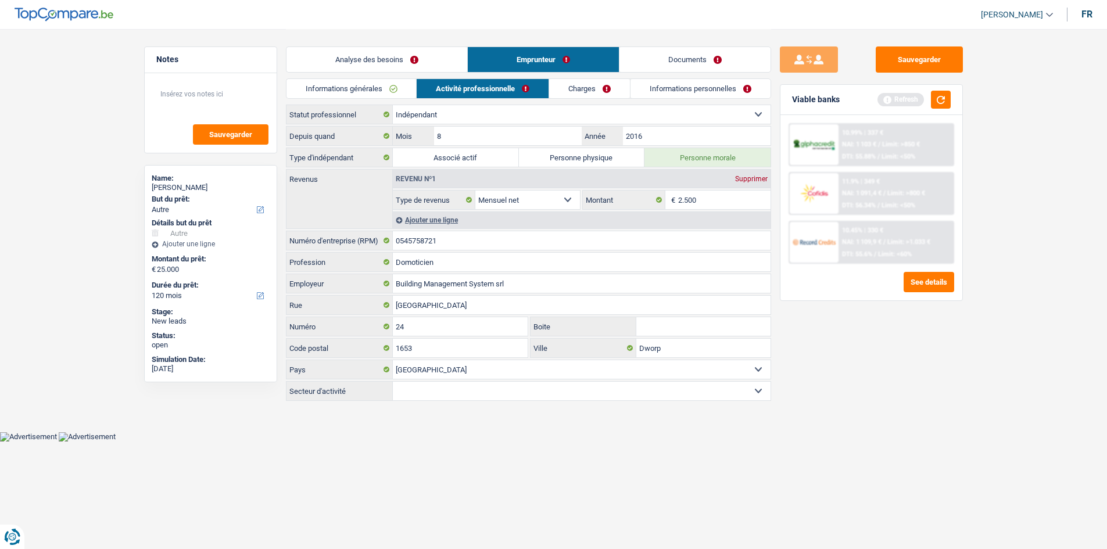
scroll to position [0, 0]
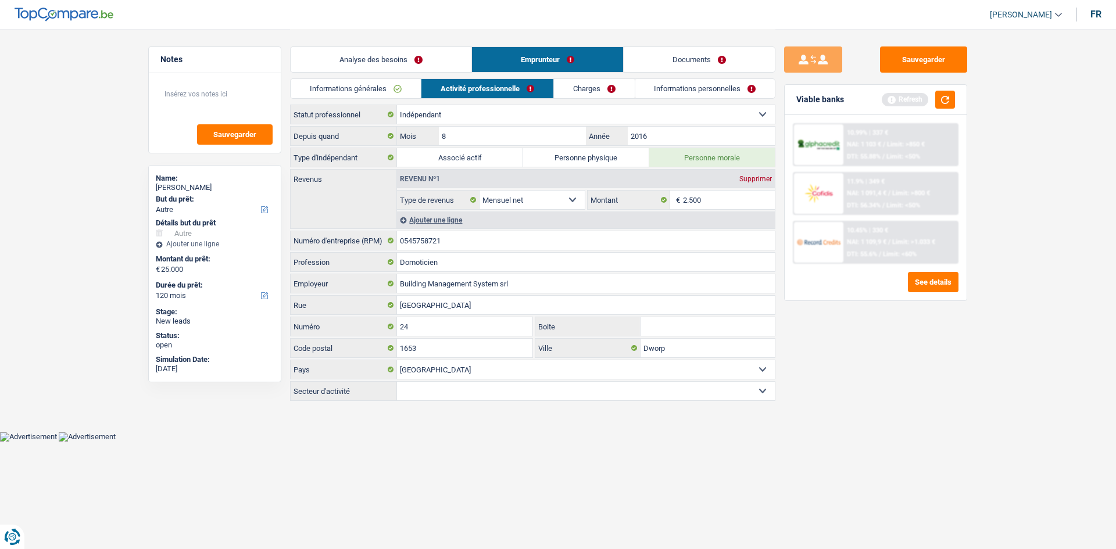
click at [432, 92] on link "Charges" at bounding box center [594, 88] width 81 height 19
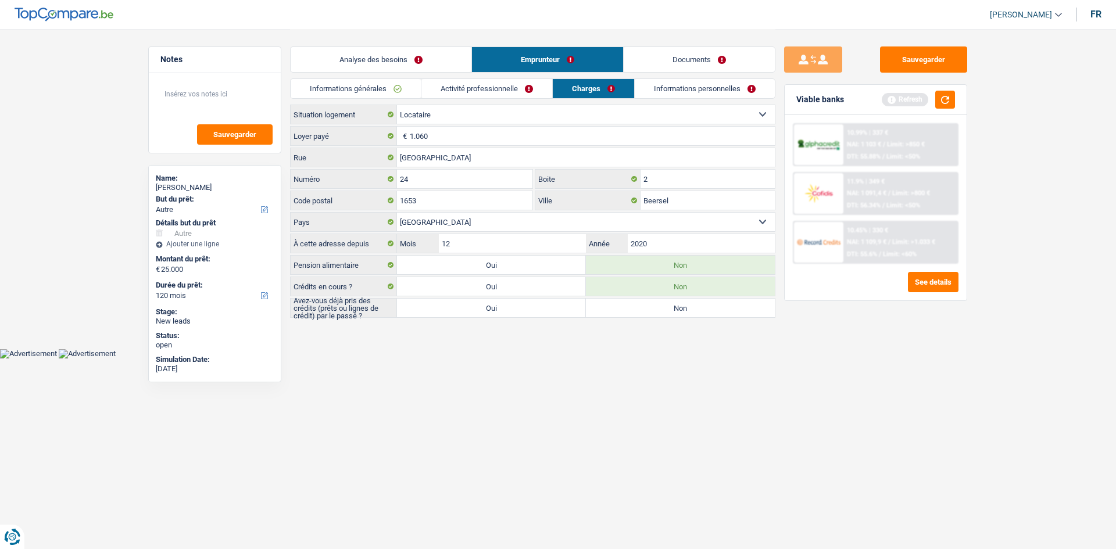
click at [432, 83] on link "Activité professionnelle" at bounding box center [486, 88] width 131 height 19
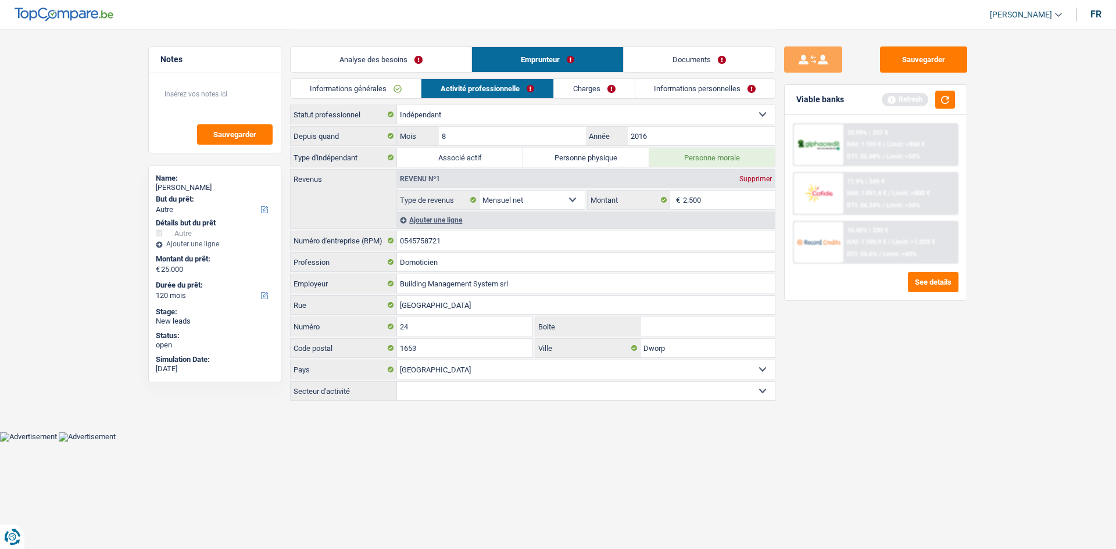
click at [432, 85] on link "Charges" at bounding box center [594, 88] width 81 height 19
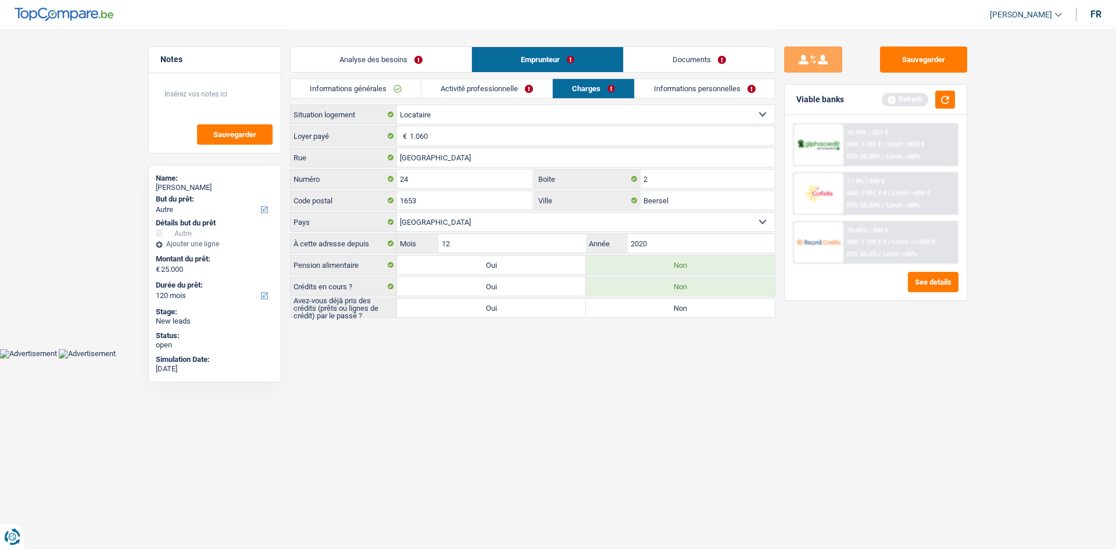
click at [432, 88] on link "Activité professionnelle" at bounding box center [486, 88] width 131 height 19
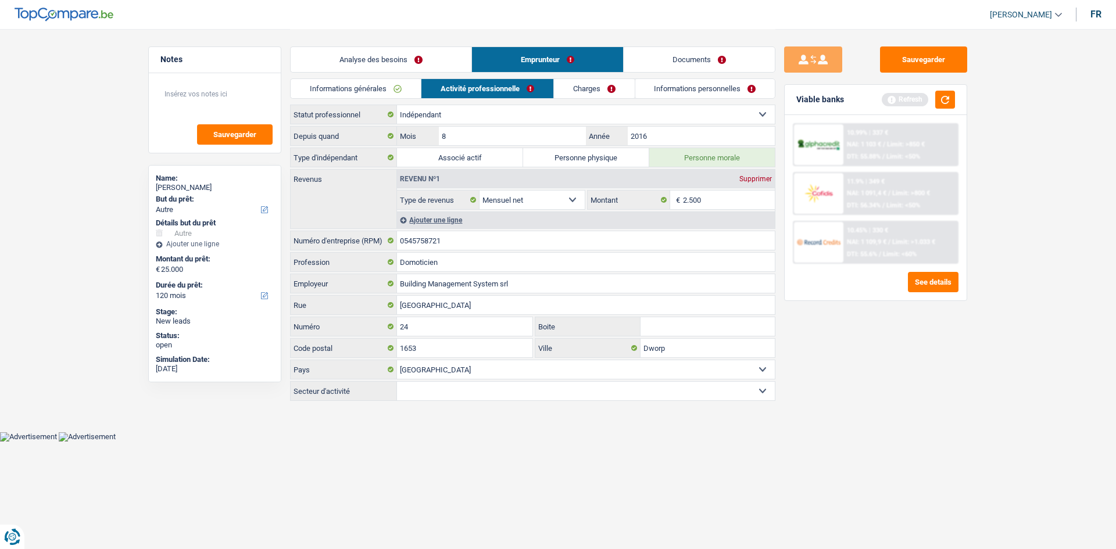
click at [360, 92] on link "Informations générales" at bounding box center [356, 88] width 130 height 19
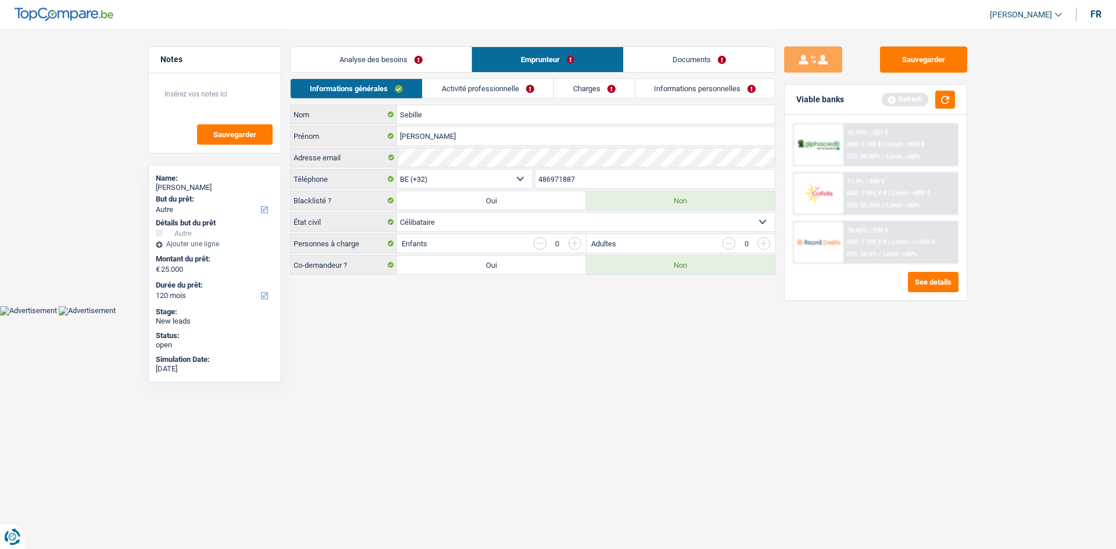
click at [416, 60] on link "Analyse des besoins" at bounding box center [381, 59] width 181 height 25
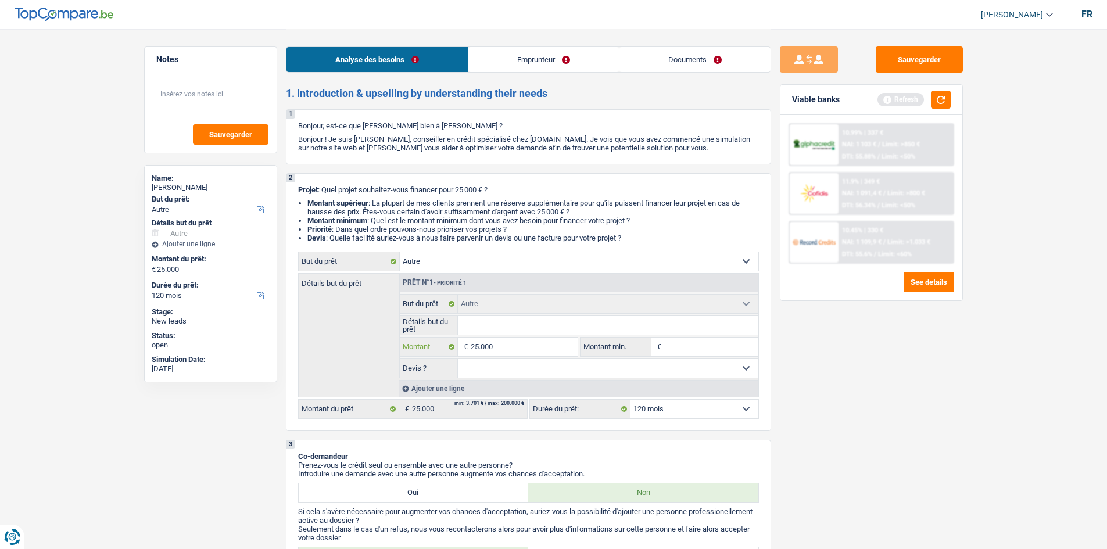
click at [432, 207] on input "25.000" at bounding box center [524, 347] width 106 height 19
click at [432, 207] on input "Détails but du prêt" at bounding box center [608, 325] width 300 height 19
type input "v"
type input "vo"
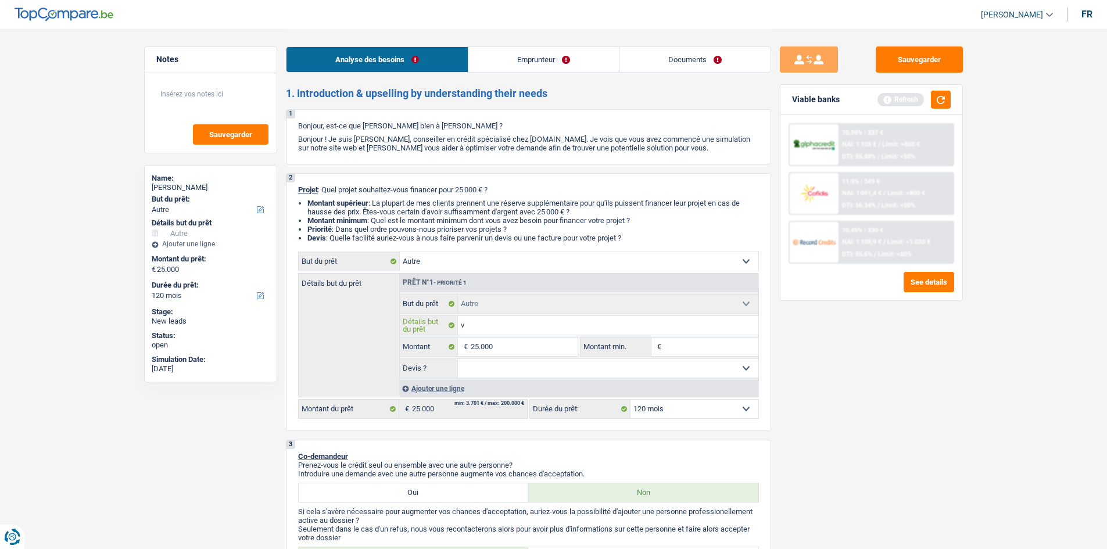
type input "vo"
type input "voi"
type input "voit"
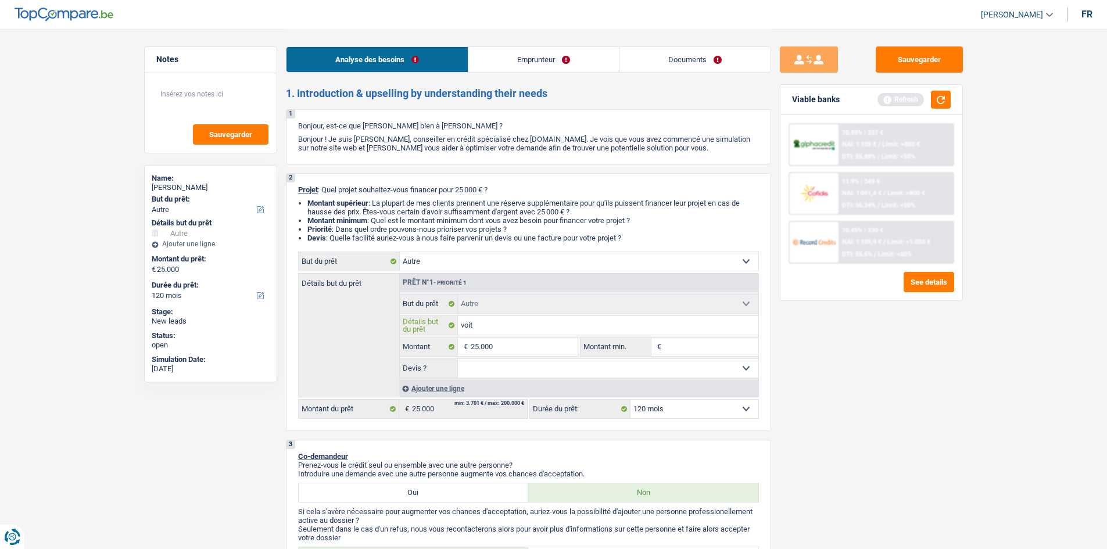
type input "voitu"
type input "voitur"
type input "voiture"
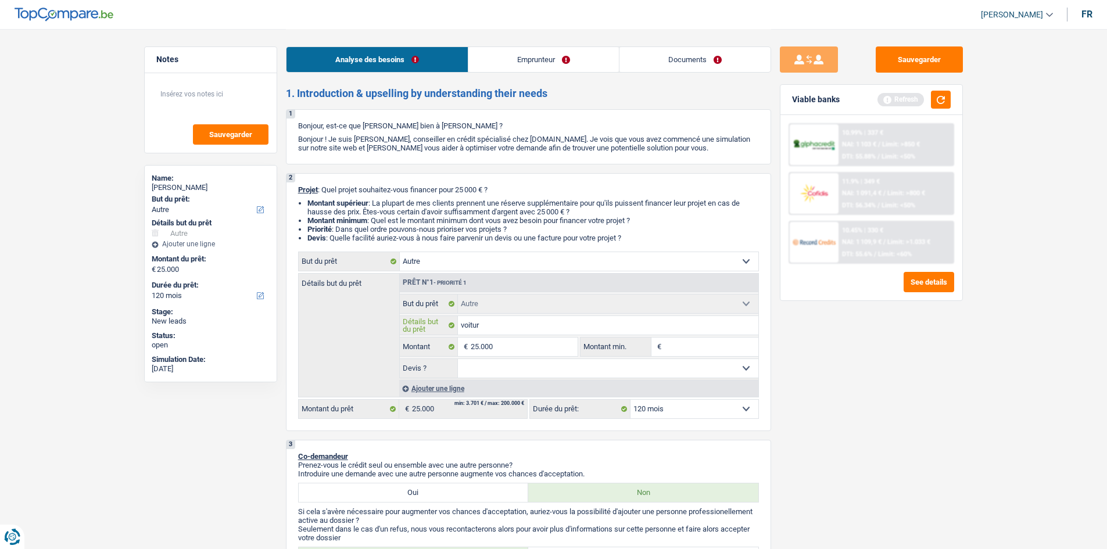
type input "voiture"
click at [432, 207] on div "Sauvegarder Viable banks Refresh 10.99% | 337 € NAI: 1 103 € / Limit: >850 € DT…" at bounding box center [871, 288] width 200 height 484
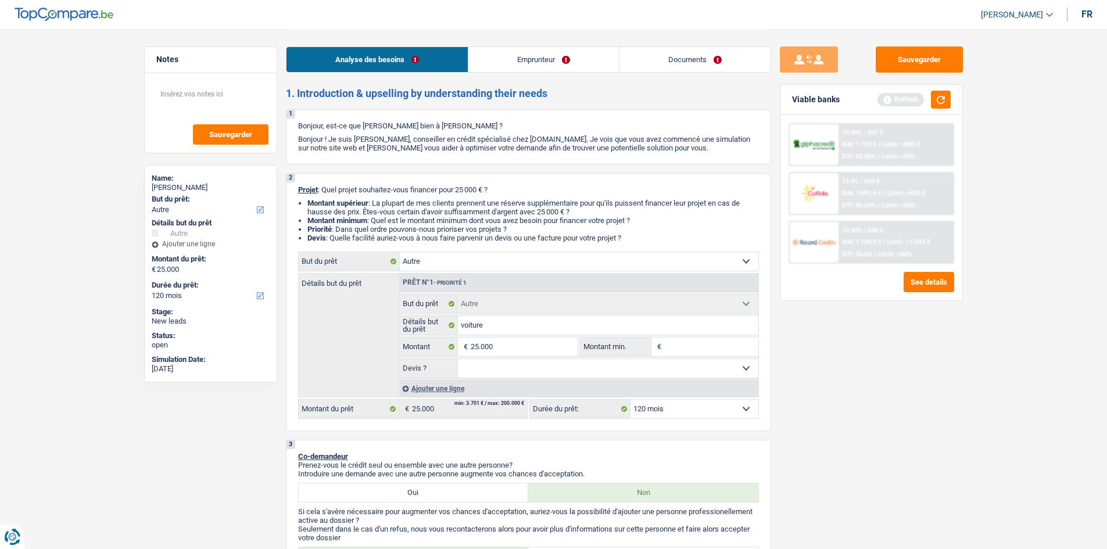
click at [432, 207] on select "Oui Non Non répondu Sélectionner une option" at bounding box center [608, 368] width 300 height 19
drag, startPoint x: 970, startPoint y: 407, endPoint x: 963, endPoint y: 407, distance: 6.4
click at [432, 207] on div "Sauvegarder Viable banks Refresh 10.99% | 337 € NAI: 1 103 € / Limit: >850 € DT…" at bounding box center [871, 288] width 200 height 484
drag, startPoint x: 539, startPoint y: 374, endPoint x: 526, endPoint y: 377, distance: 13.7
click at [432, 207] on select "Oui Non Non répondu Sélectionner une option" at bounding box center [608, 368] width 300 height 19
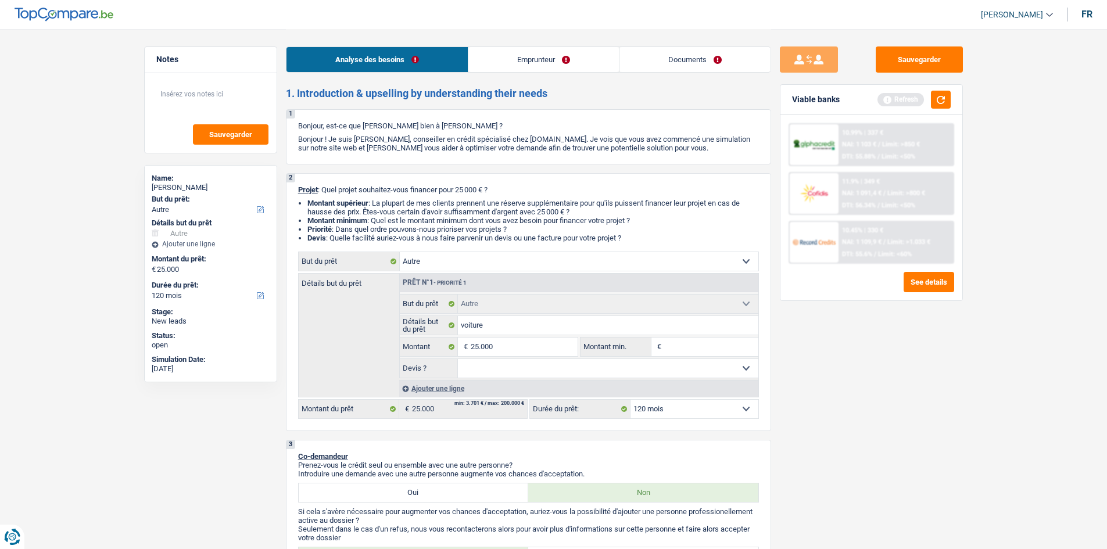
select select "yes"
click at [432, 207] on select "Oui Non Non répondu Sélectionner une option" at bounding box center [608, 368] width 300 height 19
select select "yes"
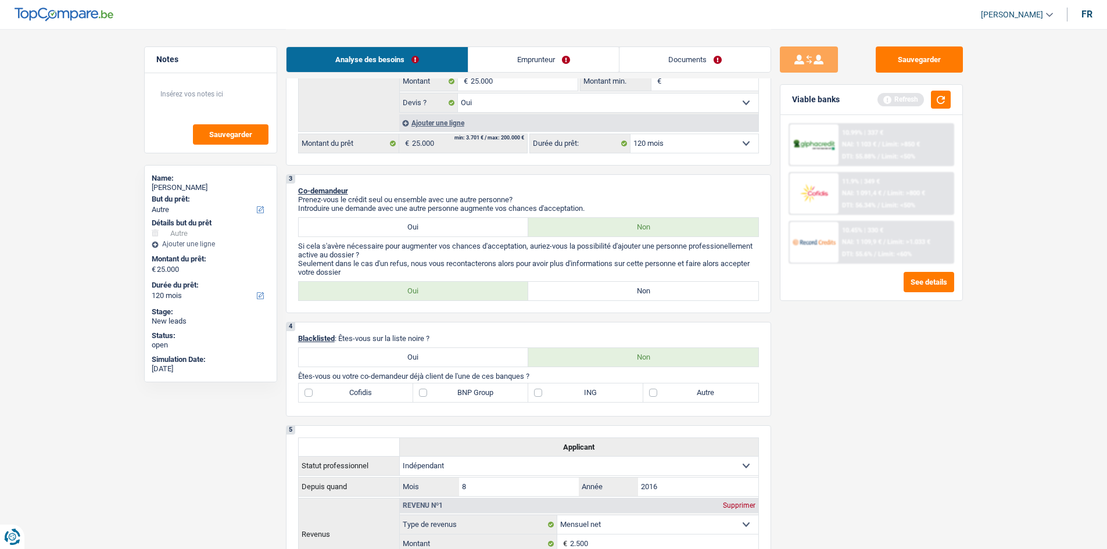
scroll to position [349, 0]
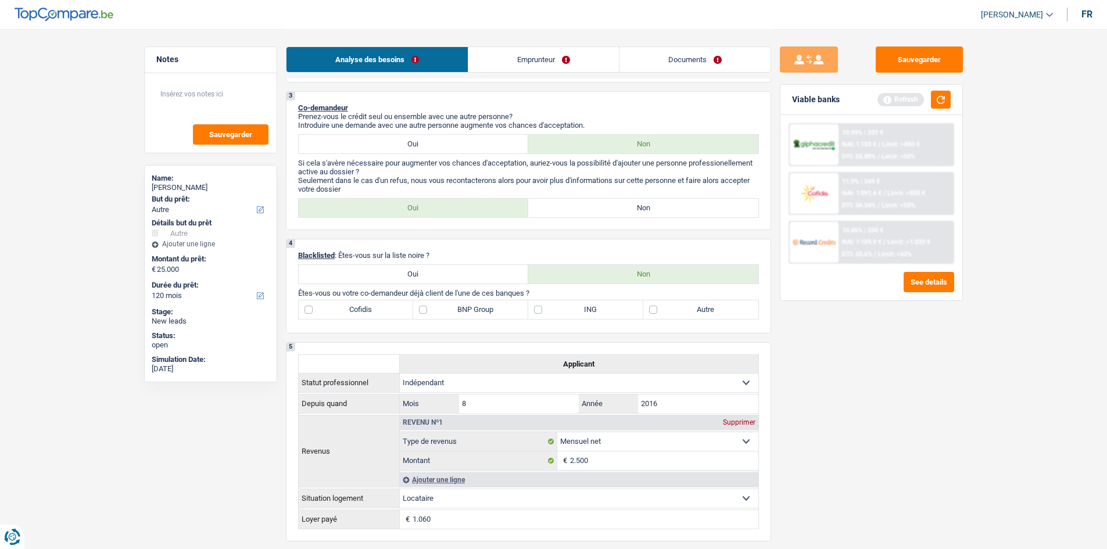
click at [432, 205] on label "Non" at bounding box center [643, 208] width 230 height 19
click at [432, 205] on input "Non" at bounding box center [643, 208] width 230 height 19
radio input "true"
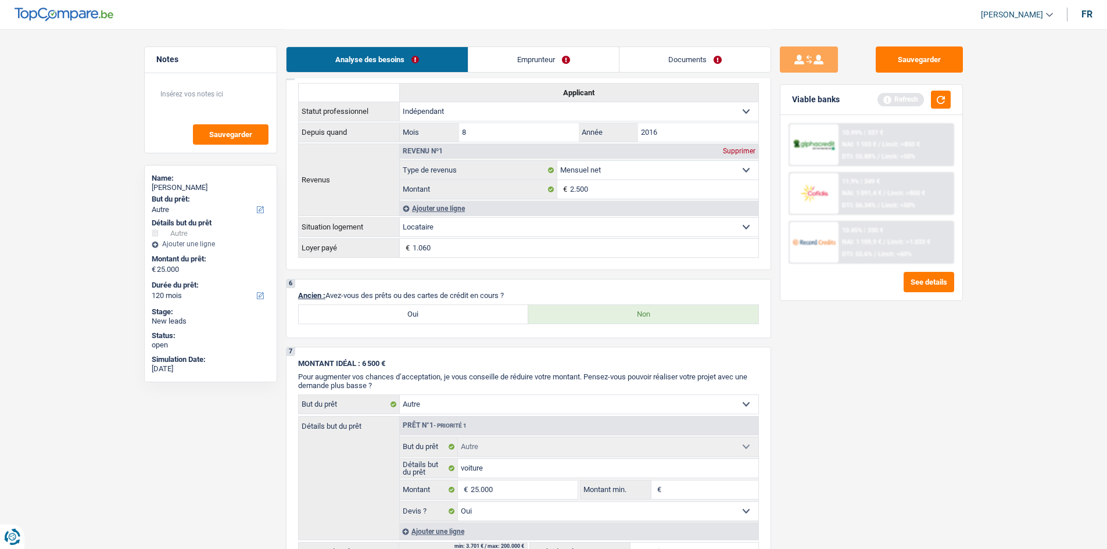
scroll to position [465, 0]
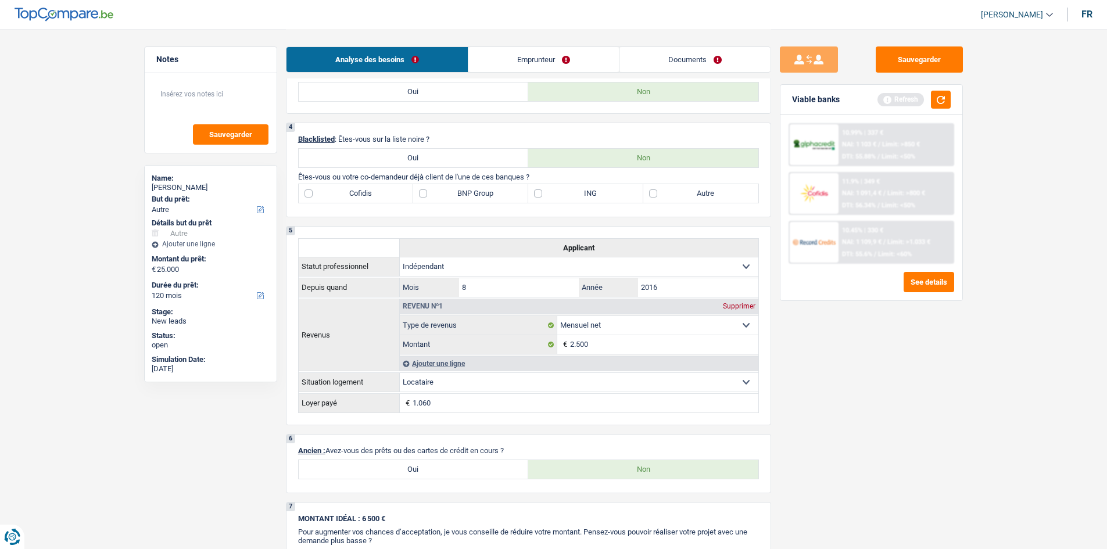
click at [432, 186] on label "BNP Group" at bounding box center [470, 193] width 115 height 19
click at [432, 186] on input "BNP Group" at bounding box center [470, 193] width 115 height 19
checkbox input "true"
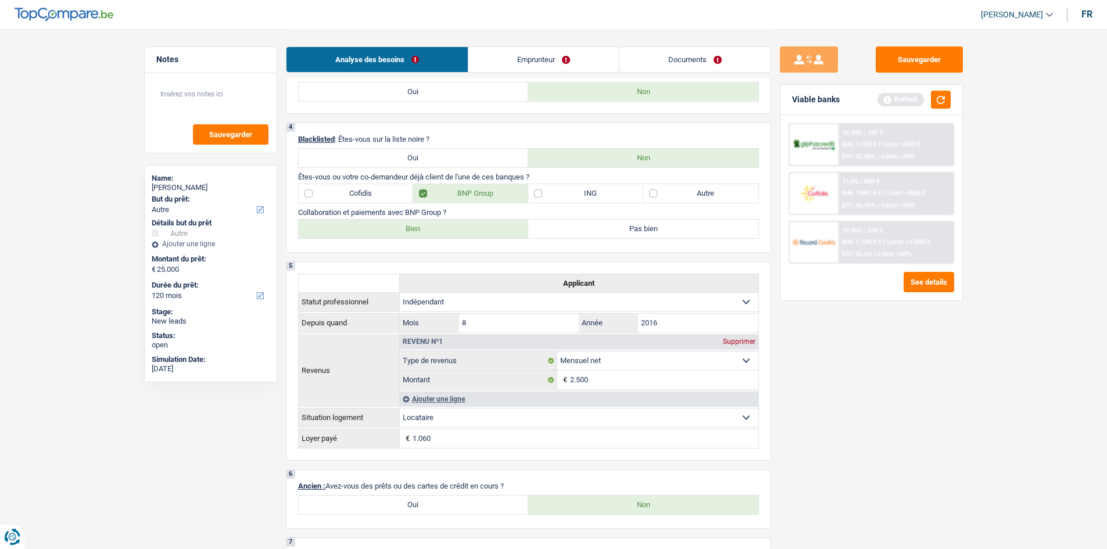
click at [432, 207] on label "Bien" at bounding box center [414, 229] width 230 height 19
click at [432, 207] on input "Bien" at bounding box center [414, 229] width 230 height 19
radio input "true"
drag, startPoint x: 605, startPoint y: 205, endPoint x: 607, endPoint y: 196, distance: 8.9
click at [432, 203] on div "4 Blacklisted : Êtes-vous sur la liste noire ? Oui Non Êtes-vous ou votre co-de…" at bounding box center [528, 188] width 485 height 130
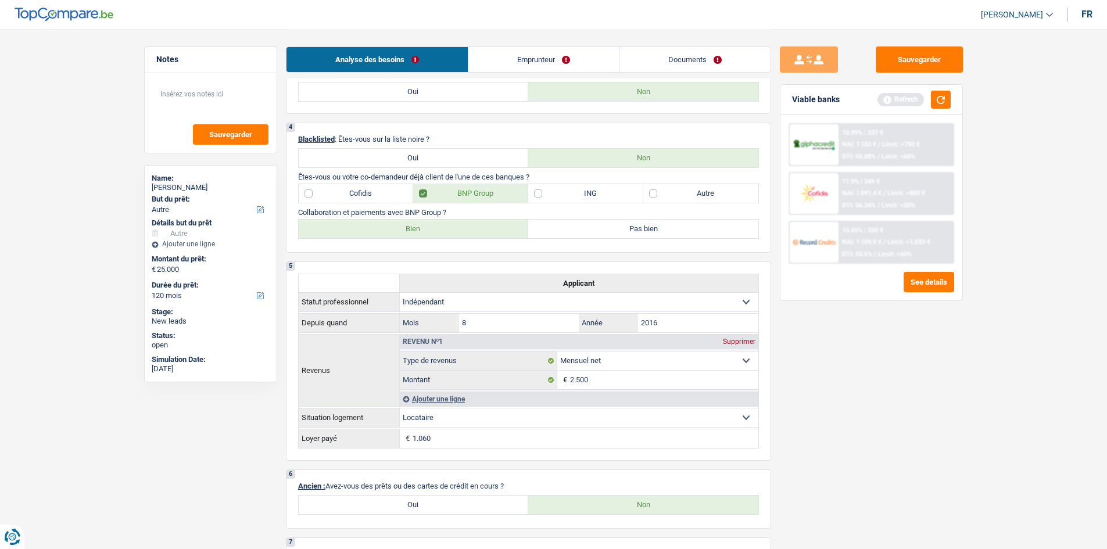
click at [432, 196] on label "ING" at bounding box center [585, 193] width 115 height 19
click at [432, 196] on input "ING" at bounding box center [585, 193] width 115 height 19
checkbox input "true"
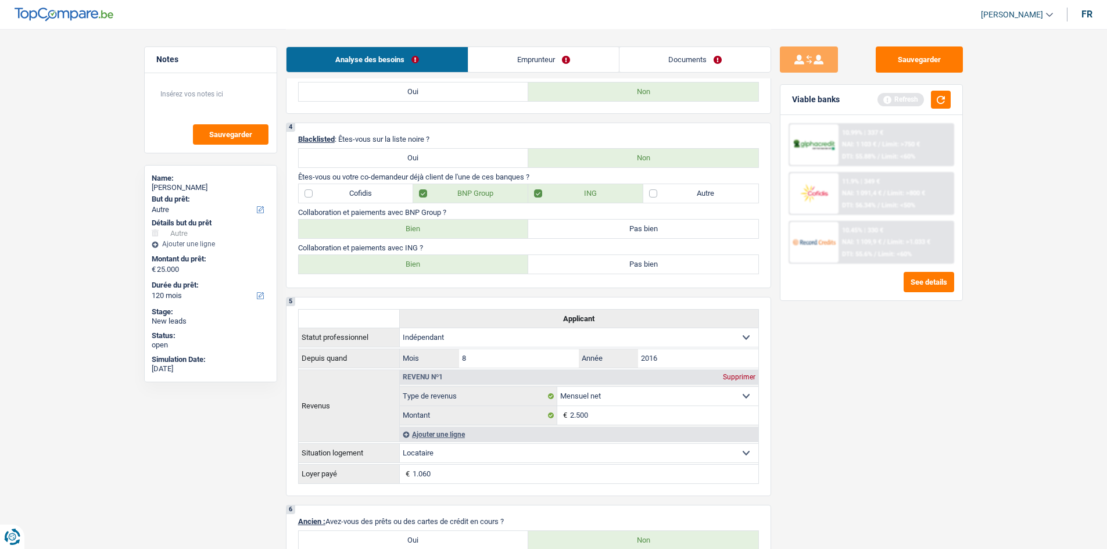
click at [429, 207] on label "Bien" at bounding box center [414, 264] width 230 height 19
click at [429, 207] on input "Bien" at bounding box center [414, 264] width 230 height 19
radio input "true"
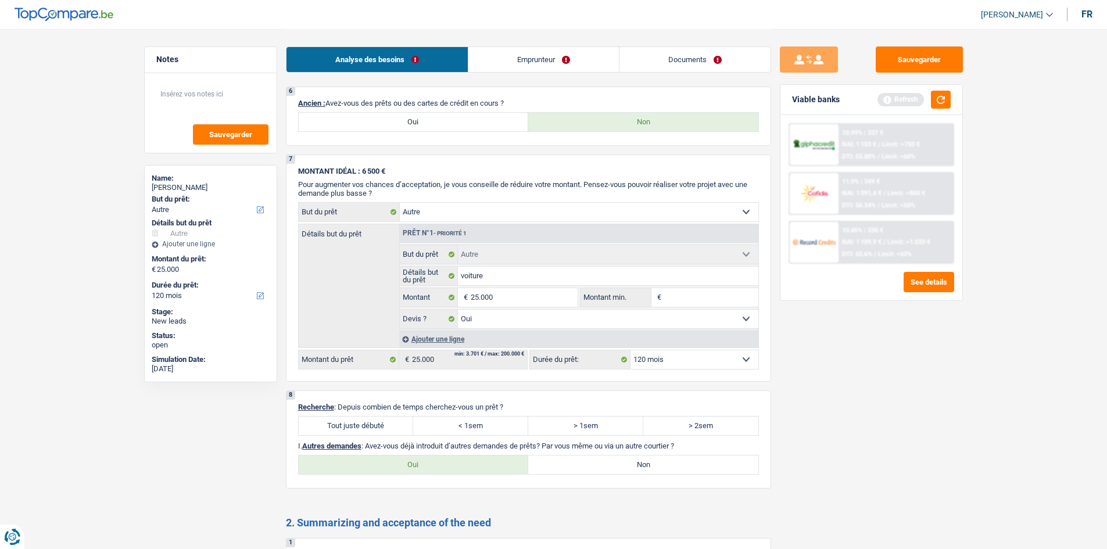
scroll to position [988, 0]
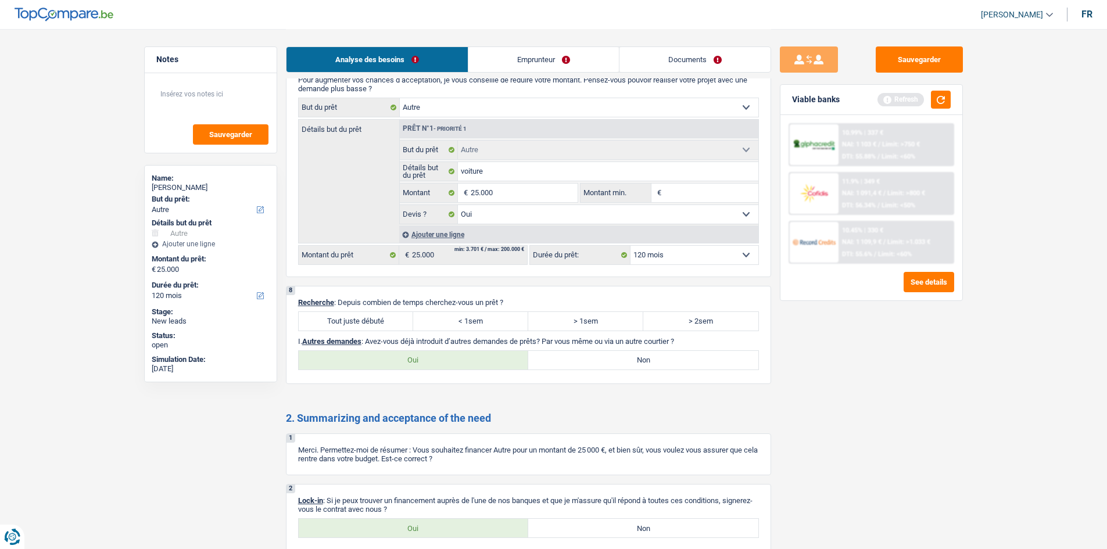
click at [378, 207] on label "Tout juste débuté" at bounding box center [356, 321] width 115 height 19
click at [378, 207] on input "Tout juste débuté" at bounding box center [356, 321] width 115 height 19
radio input "true"
click at [380, 207] on label "Oui" at bounding box center [414, 528] width 230 height 19
click at [380, 207] on input "Oui" at bounding box center [414, 528] width 230 height 19
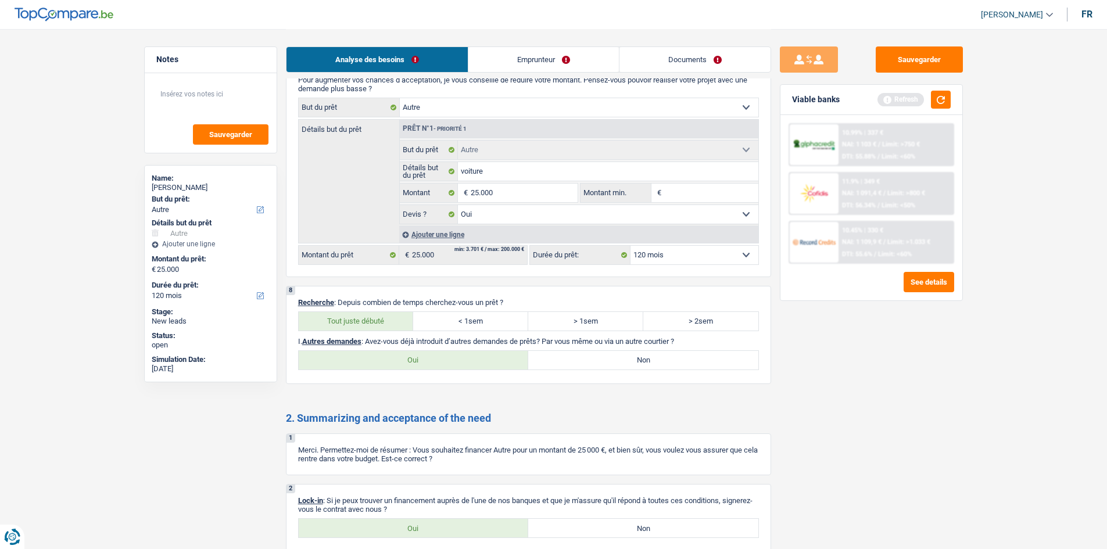
radio input "true"
click at [432, 207] on label "Non" at bounding box center [643, 360] width 230 height 19
click at [432, 207] on input "Non" at bounding box center [643, 360] width 230 height 19
radio input "true"
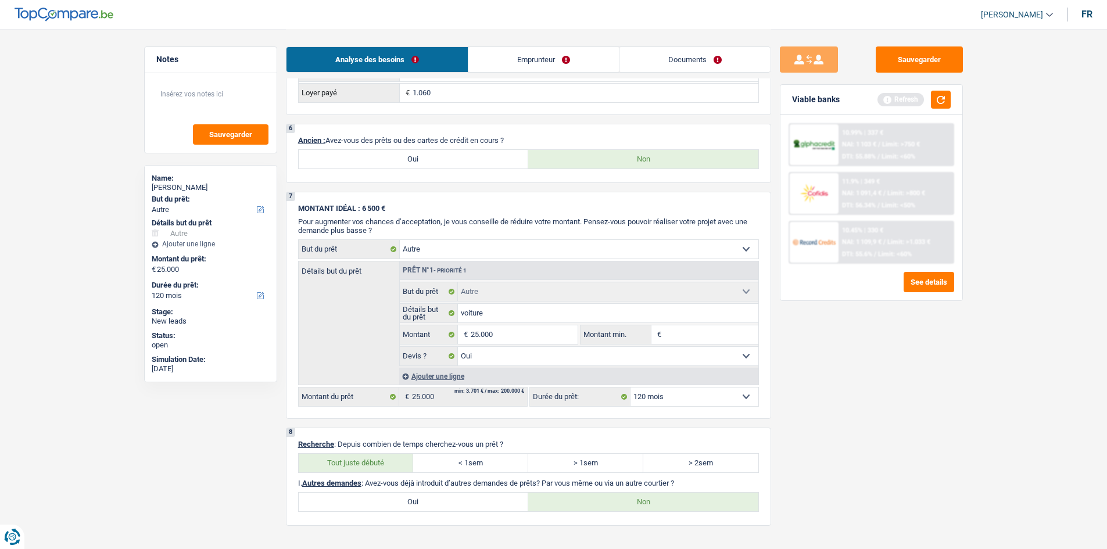
scroll to position [697, 0]
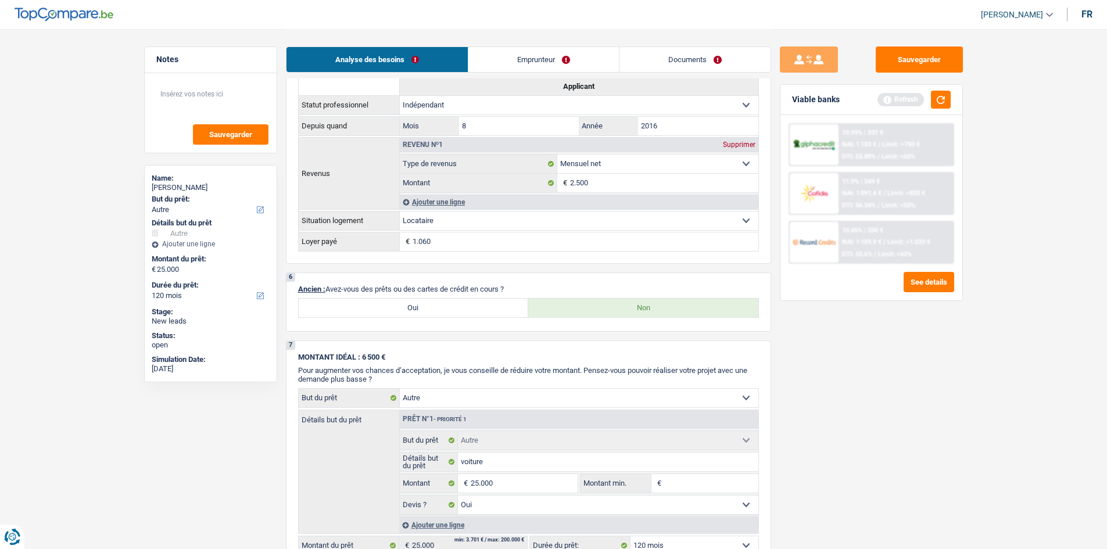
click at [432, 207] on label "Oui" at bounding box center [414, 308] width 230 height 19
click at [432, 207] on input "Oui" at bounding box center [414, 308] width 230 height 19
radio input "true"
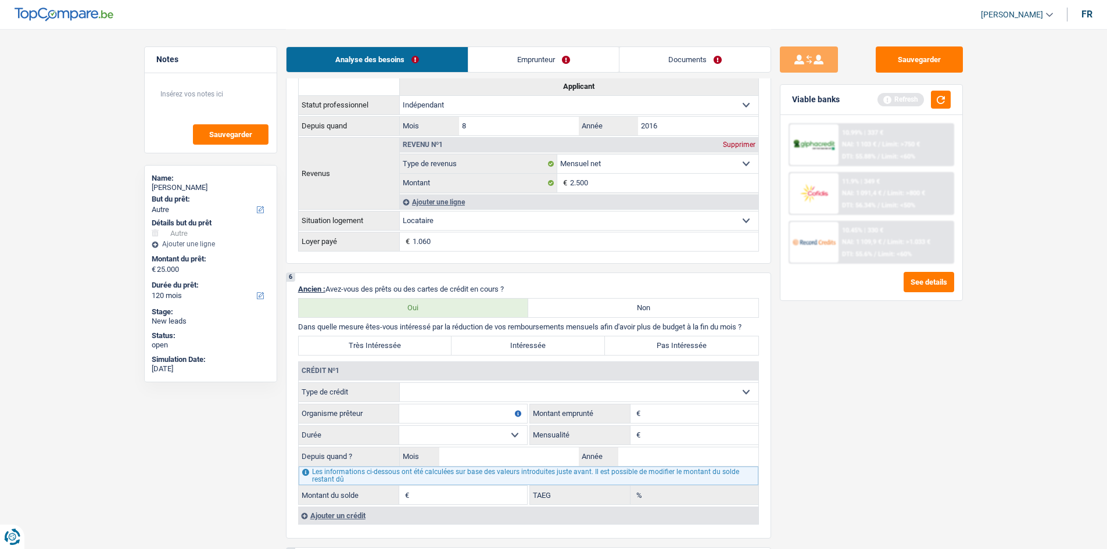
click at [432, 207] on select "Carte ou ouverture de crédit Prêt hypothécaire Vente à tempérament Prêt à tempé…" at bounding box center [579, 392] width 359 height 19
select select "cardOrCredit"
type input "0"
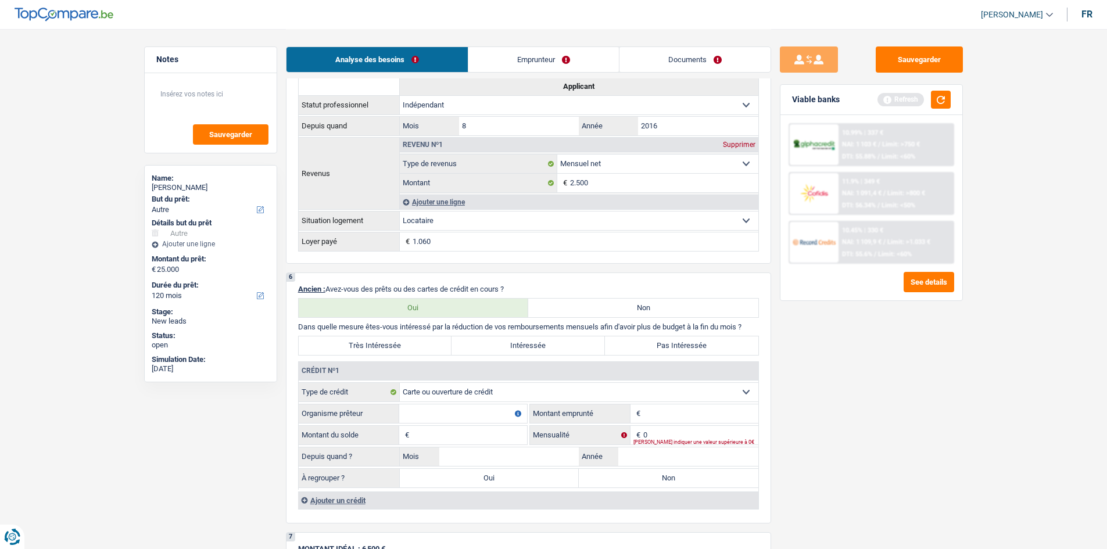
drag, startPoint x: 700, startPoint y: 411, endPoint x: 1115, endPoint y: 390, distance: 415.4
click at [432, 207] on input "Montant" at bounding box center [700, 413] width 115 height 19
type input "5.000"
drag, startPoint x: 474, startPoint y: 409, endPoint x: 513, endPoint y: 399, distance: 40.3
click at [432, 207] on input "Organisme prêteur" at bounding box center [463, 413] width 128 height 19
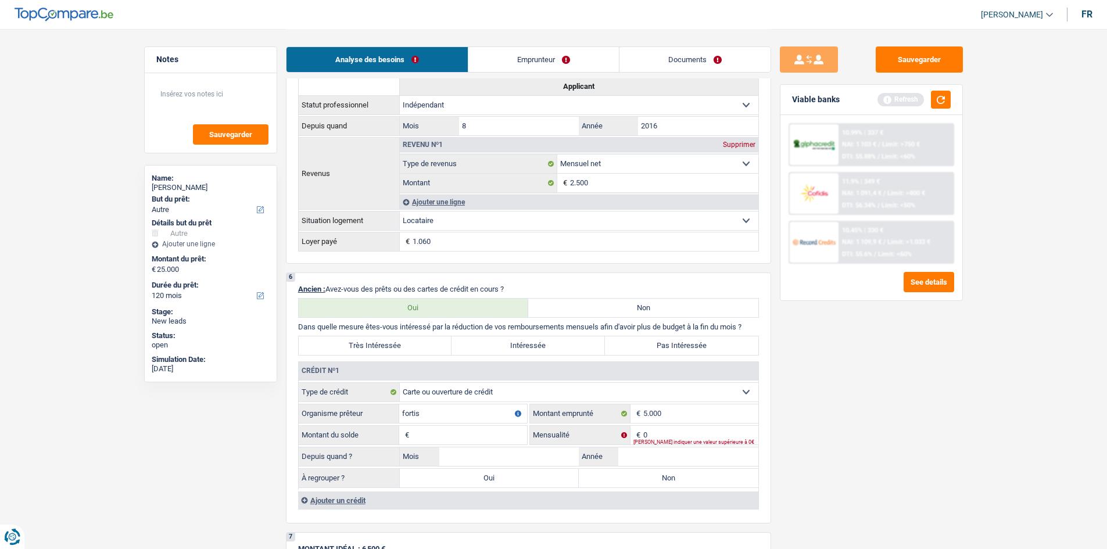
type input "fortis"
click at [432, 207] on input "Montant du solde" at bounding box center [469, 435] width 115 height 19
click at [432, 207] on div "Sauvegarder Viable banks Refresh 10.99% | 337 € NAI: 1 103 € / Limit: >750 € DT…" at bounding box center [871, 288] width 200 height 484
click at [432, 207] on input "500" at bounding box center [469, 435] width 115 height 19
type input "5.000"
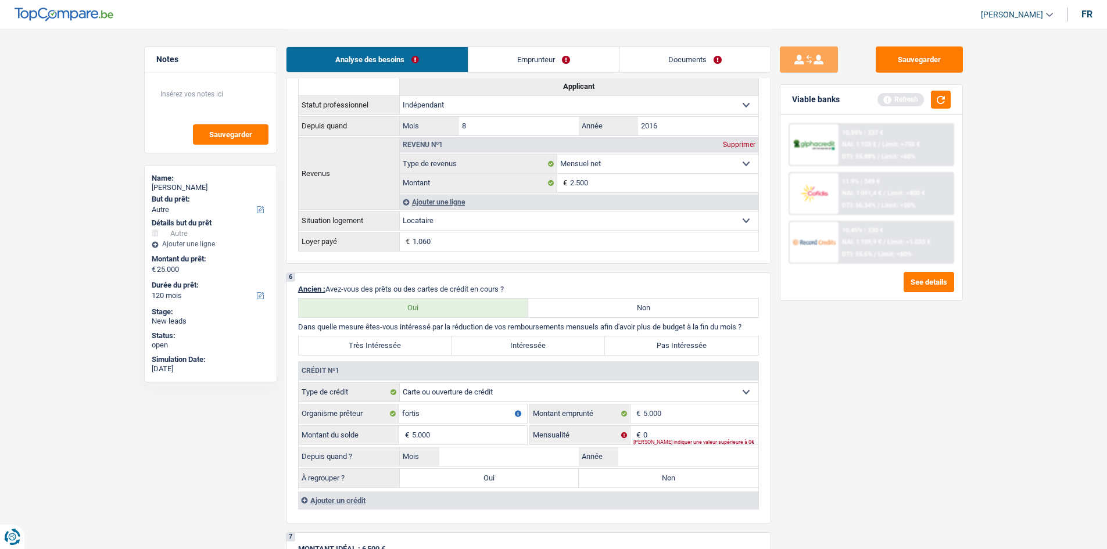
click at [432, 207] on div "Sauvegarder Viable banks Refresh 10.99% | 337 € NAI: 1 103 € / Limit: >750 € DT…" at bounding box center [871, 288] width 200 height 484
click at [432, 207] on input "Année" at bounding box center [688, 456] width 140 height 19
type input "2020"
click at [432, 207] on input "Mois" at bounding box center [509, 456] width 140 height 19
type input "5"
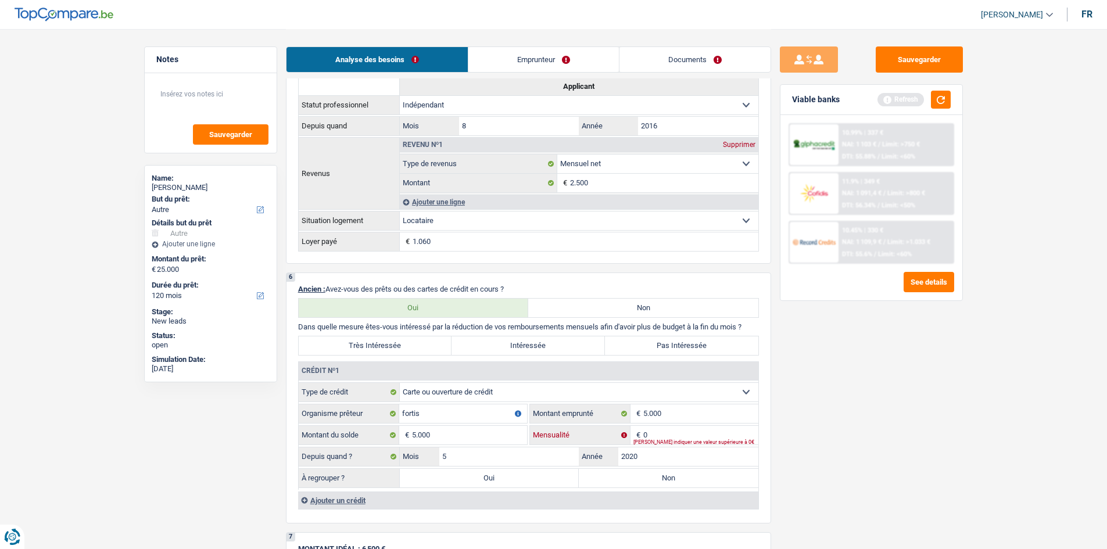
click at [432, 207] on input "0" at bounding box center [700, 435] width 115 height 19
type input "125"
click at [432, 207] on div "Sauvegarder Viable banks Refresh 10.99% | 337 € NAI: 1 103 € / Limit: >750 € DT…" at bounding box center [871, 288] width 200 height 484
click at [432, 102] on div "Viable banks Refresh" at bounding box center [871, 100] width 182 height 30
click at [432, 97] on button "button" at bounding box center [941, 100] width 20 height 18
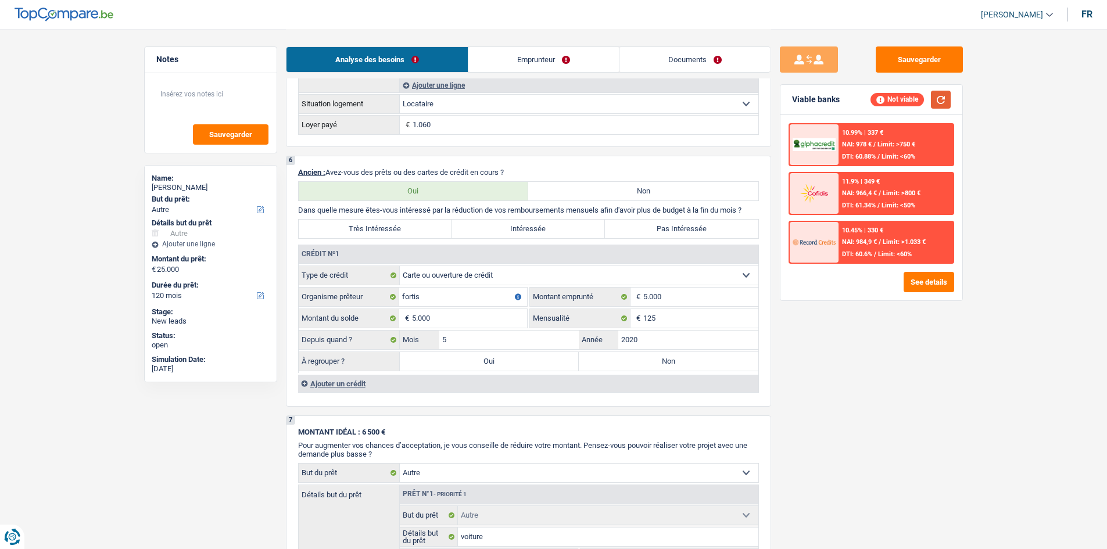
scroll to position [814, 0]
click at [432, 207] on input "5.000" at bounding box center [700, 297] width 115 height 19
click at [432, 60] on link "Emprunteur" at bounding box center [543, 59] width 150 height 25
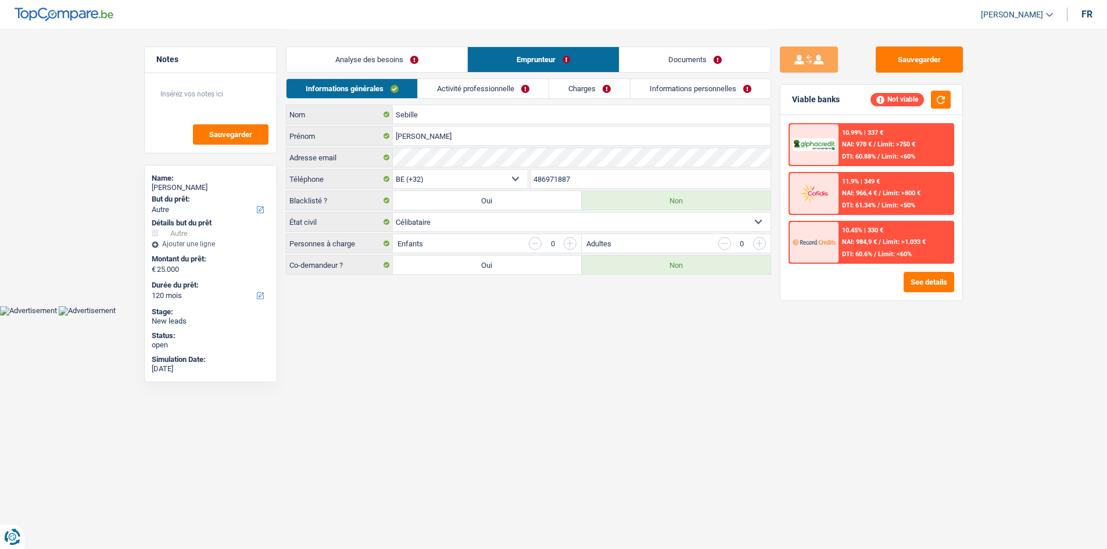
scroll to position [0, 0]
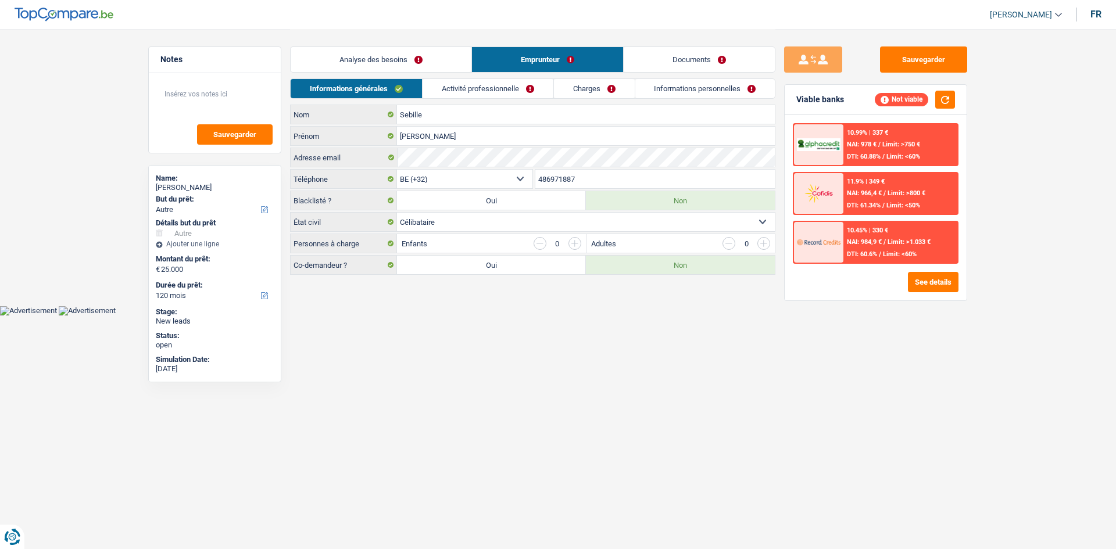
click at [432, 85] on link "Charges" at bounding box center [594, 88] width 81 height 19
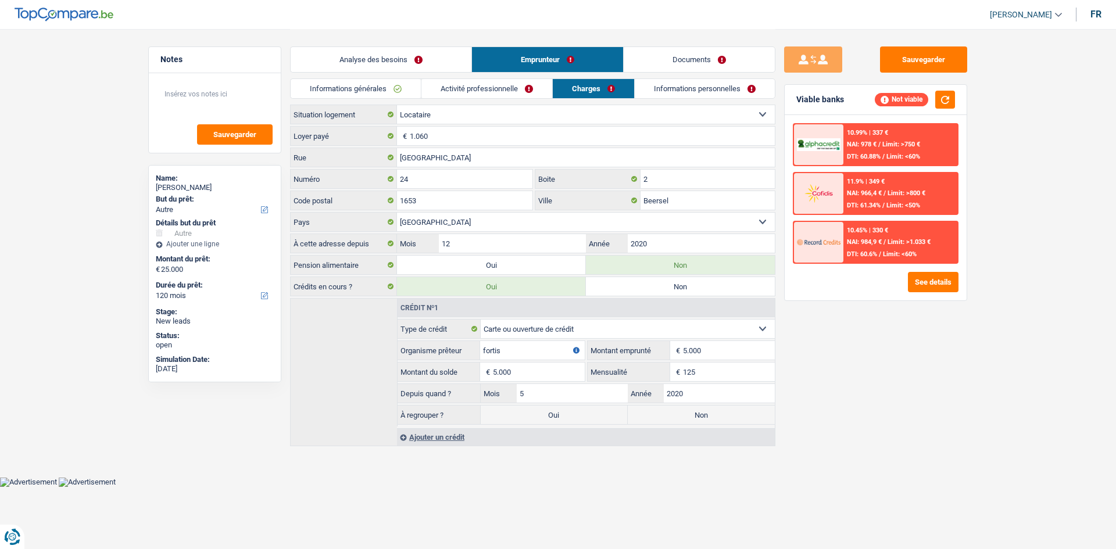
click at [432, 91] on link "Informations personnelles" at bounding box center [705, 88] width 140 height 19
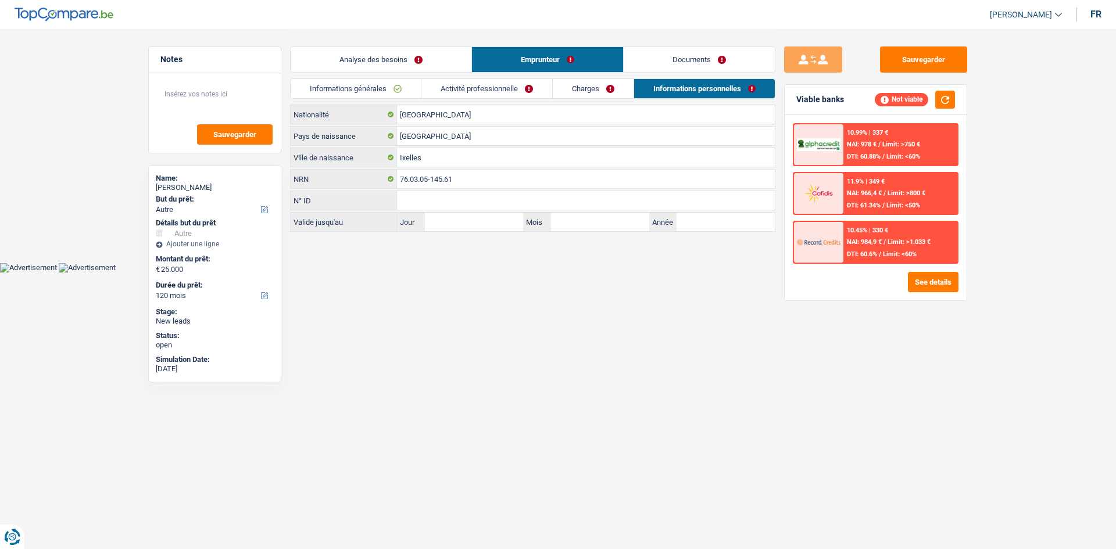
click at [432, 75] on div "Analyse des besoins Emprunteur Documents" at bounding box center [532, 53] width 485 height 49
click at [420, 87] on link "Informations générales" at bounding box center [356, 88] width 130 height 19
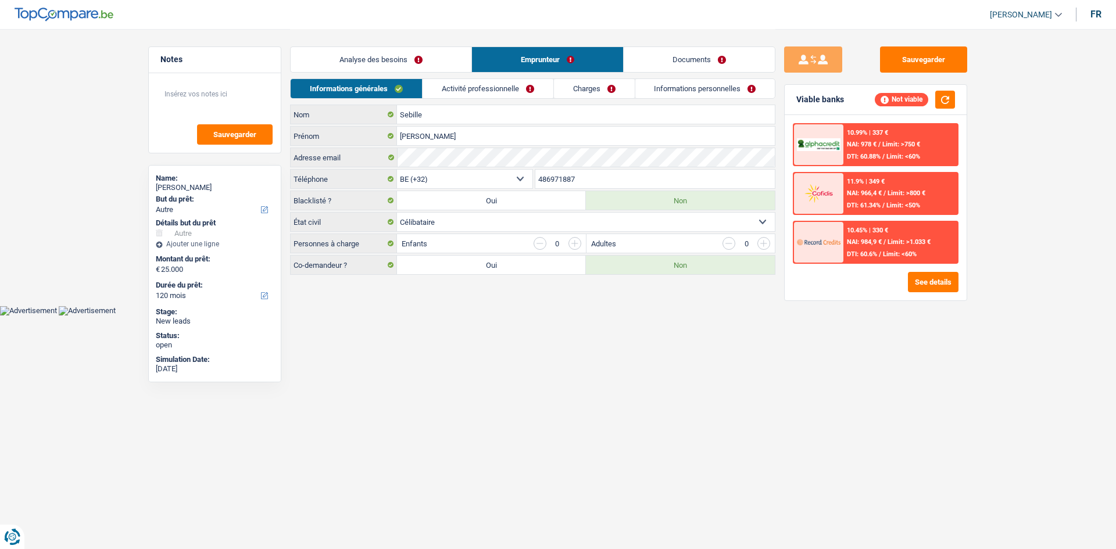
click at [425, 63] on link "Analyse des besoins" at bounding box center [381, 59] width 181 height 25
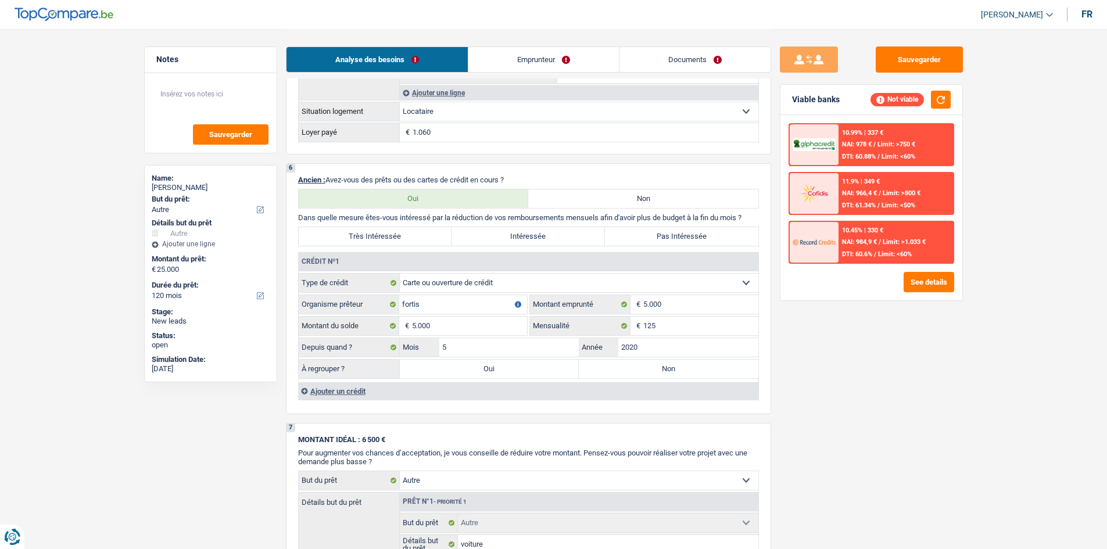
scroll to position [872, 0]
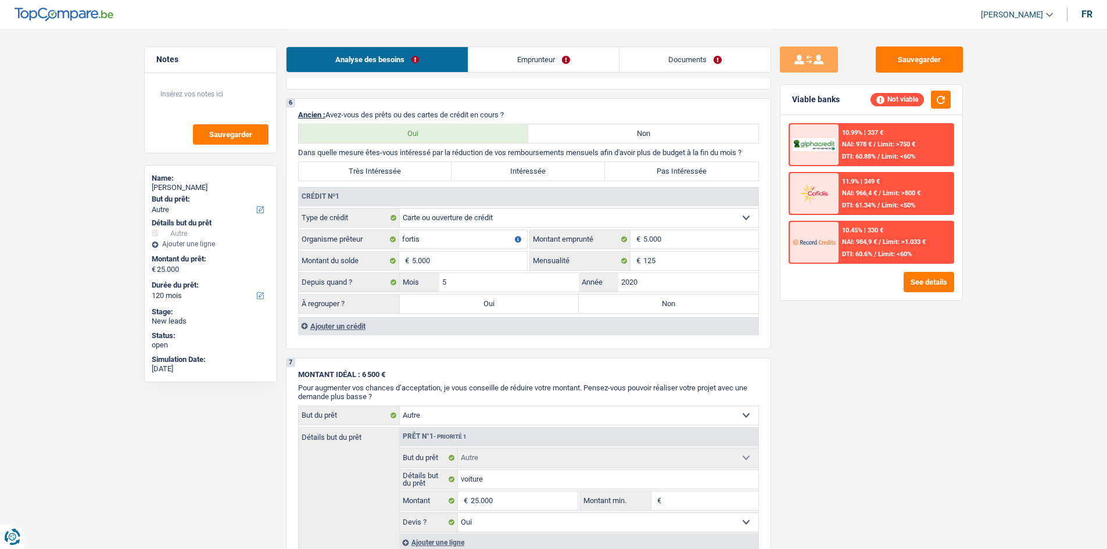
drag, startPoint x: 680, startPoint y: 305, endPoint x: 663, endPoint y: 275, distance: 34.6
click at [432, 207] on label "Non" at bounding box center [669, 304] width 180 height 19
click at [432, 207] on input "Non" at bounding box center [669, 304] width 180 height 19
radio input "true"
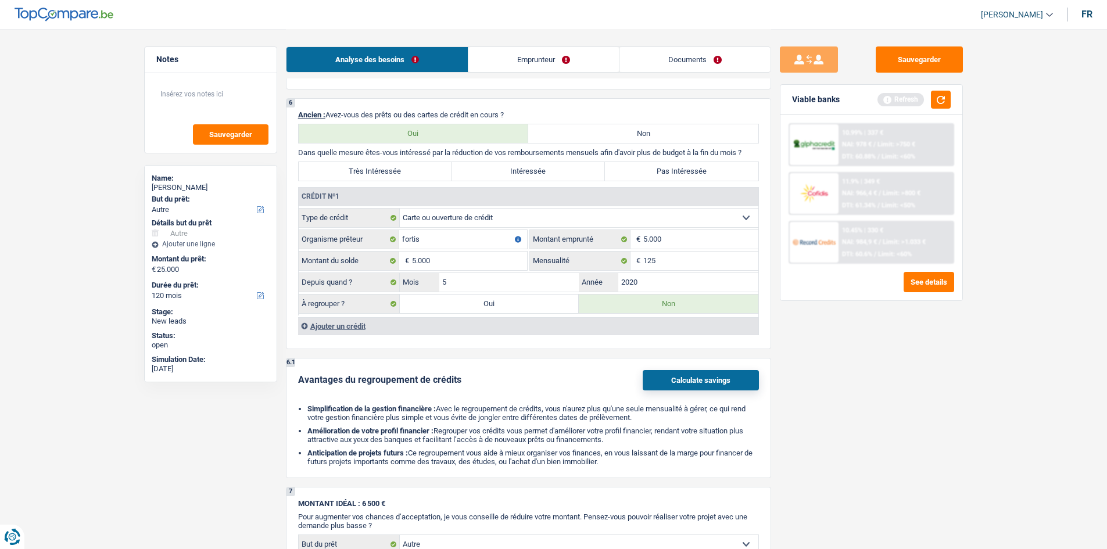
click at [432, 169] on label "Pas Intéressée" at bounding box center [681, 171] width 153 height 19
click at [432, 169] on input "Pas Intéressée" at bounding box center [681, 171] width 153 height 19
radio input "true"
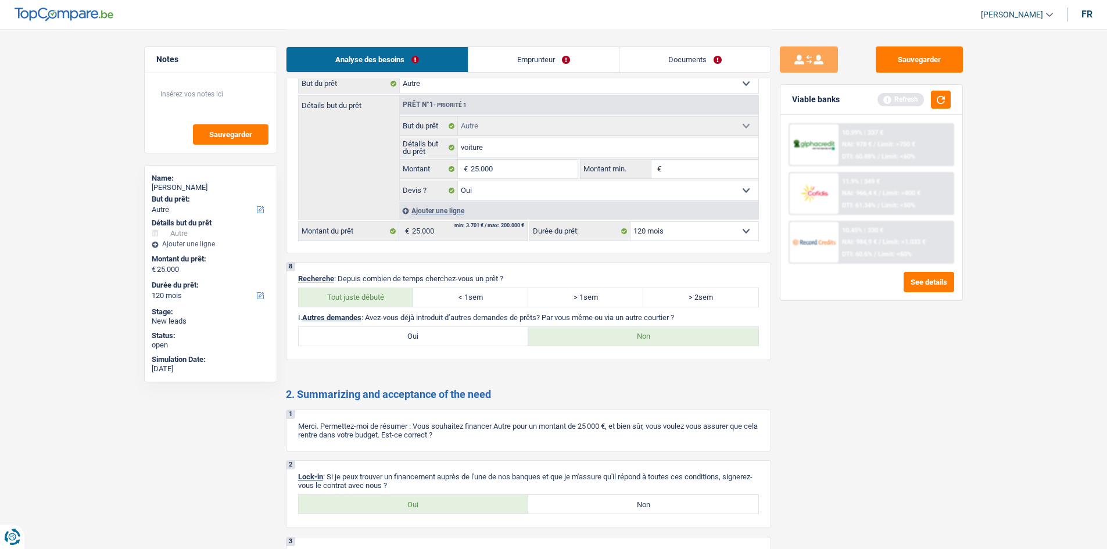
scroll to position [1422, 0]
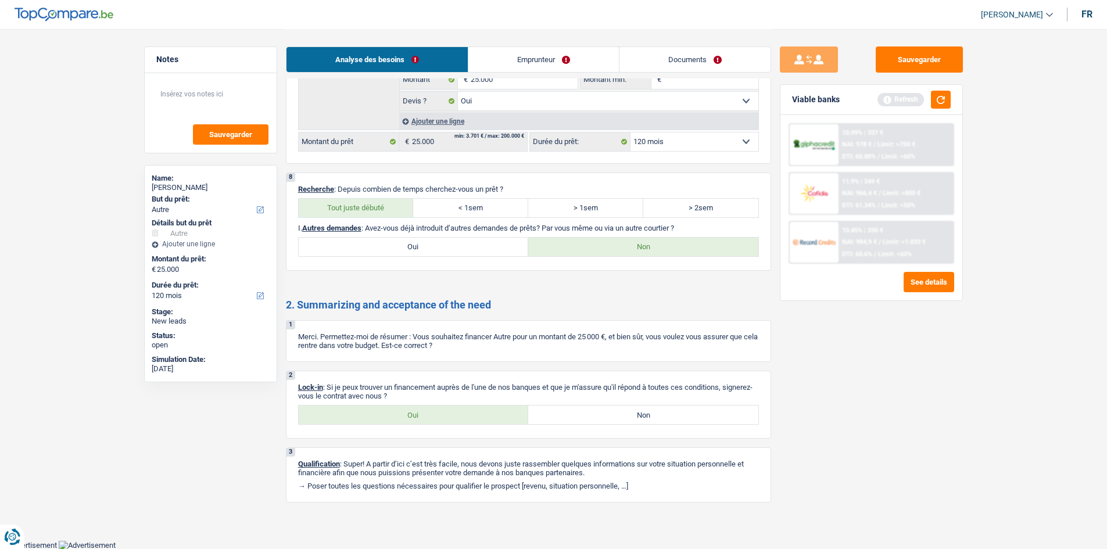
click at [432, 71] on link "Emprunteur" at bounding box center [543, 59] width 150 height 25
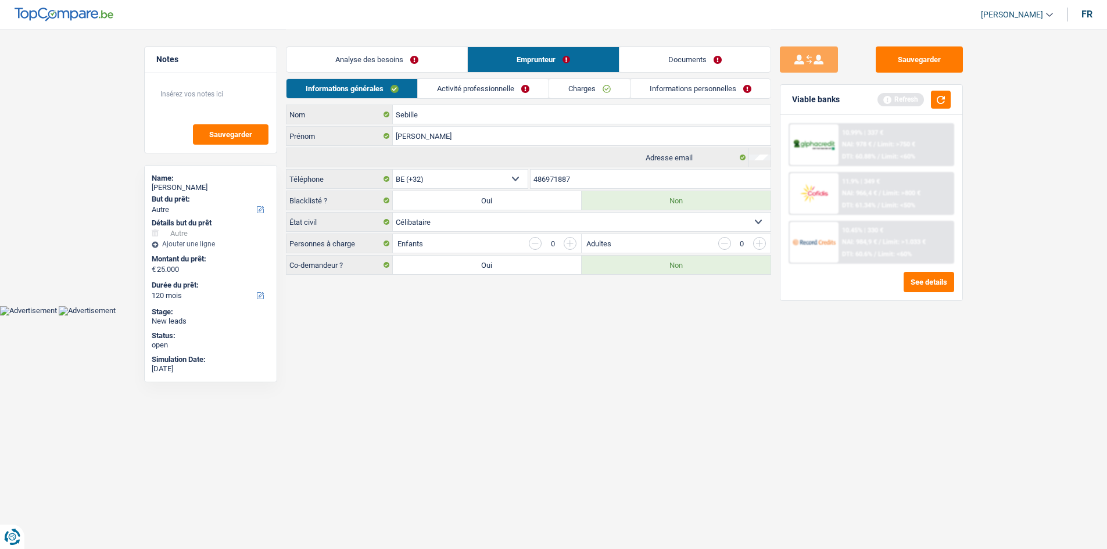
scroll to position [0, 0]
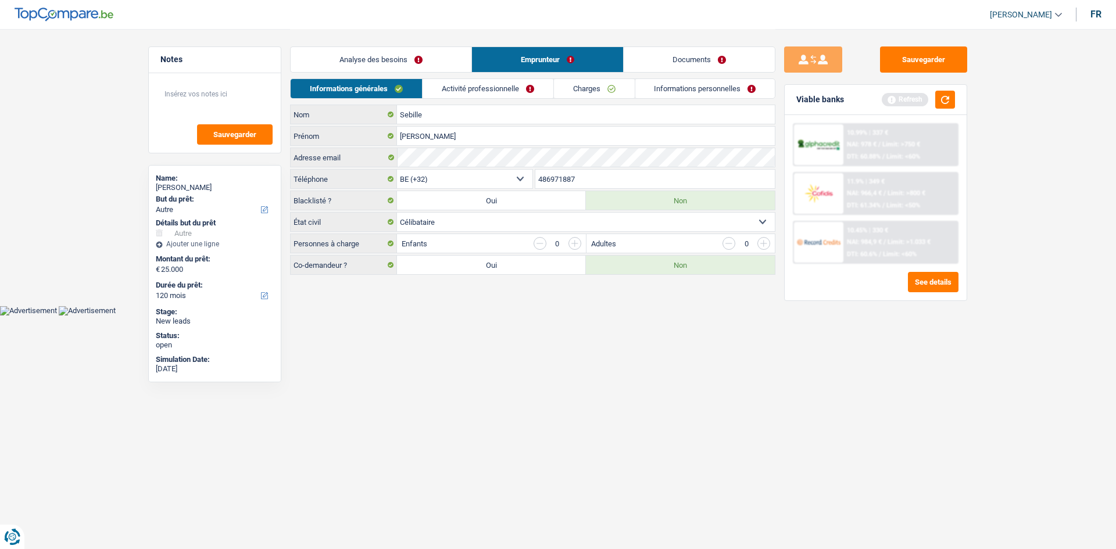
click at [432, 82] on link "Activité professionnelle" at bounding box center [487, 88] width 131 height 19
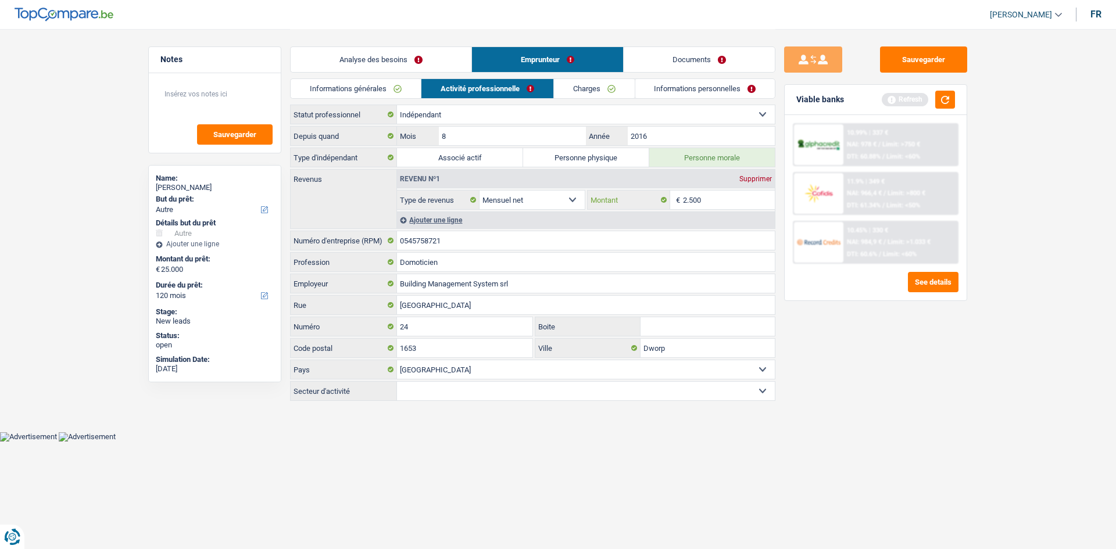
click at [432, 206] on input "2.500" at bounding box center [729, 200] width 92 height 19
click at [375, 88] on link "Informations générales" at bounding box center [356, 88] width 130 height 19
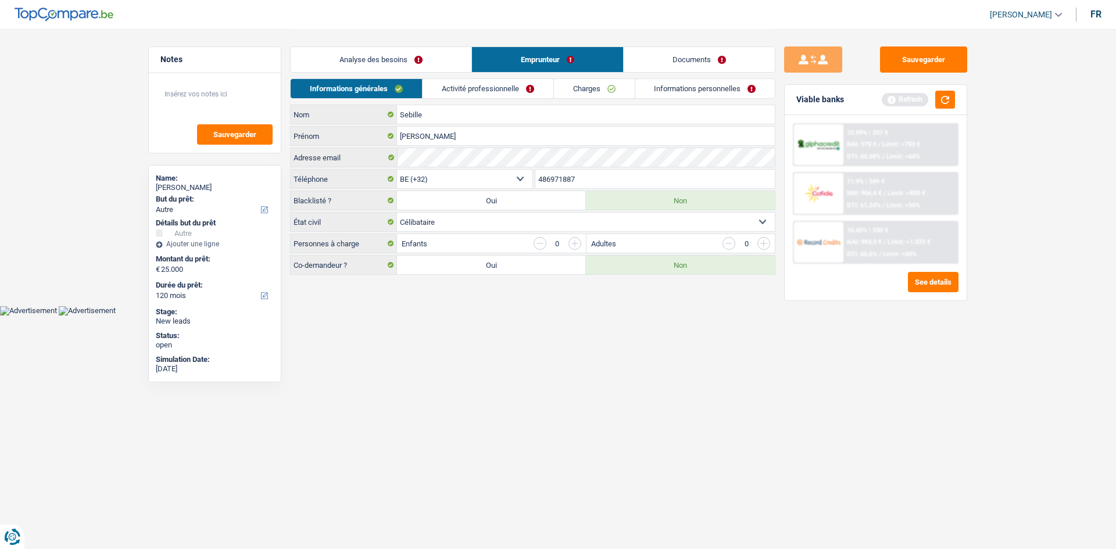
click at [432, 91] on link "Activité professionnelle" at bounding box center [487, 88] width 131 height 19
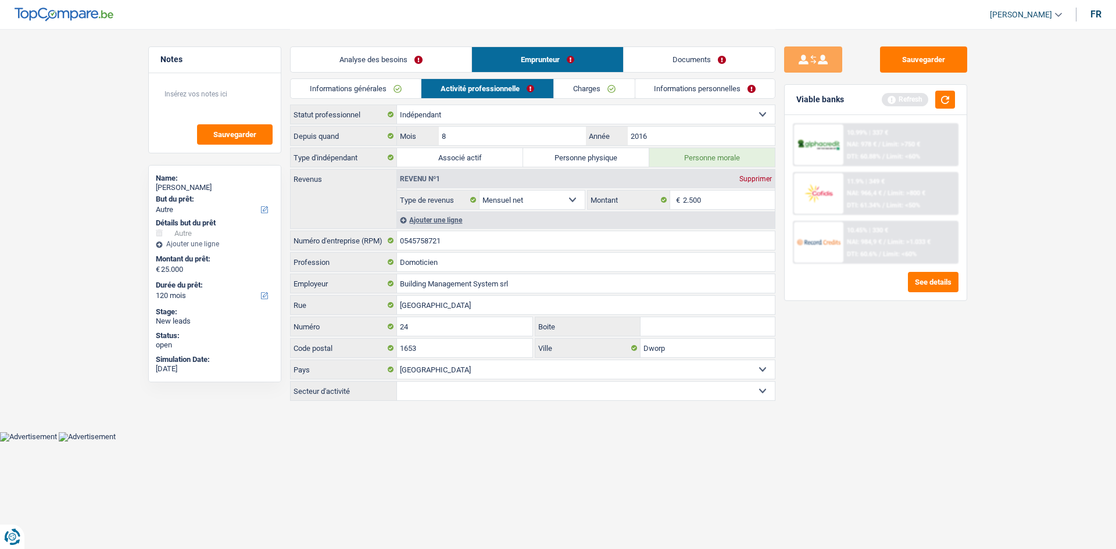
click at [432, 85] on link "Charges" at bounding box center [594, 88] width 81 height 19
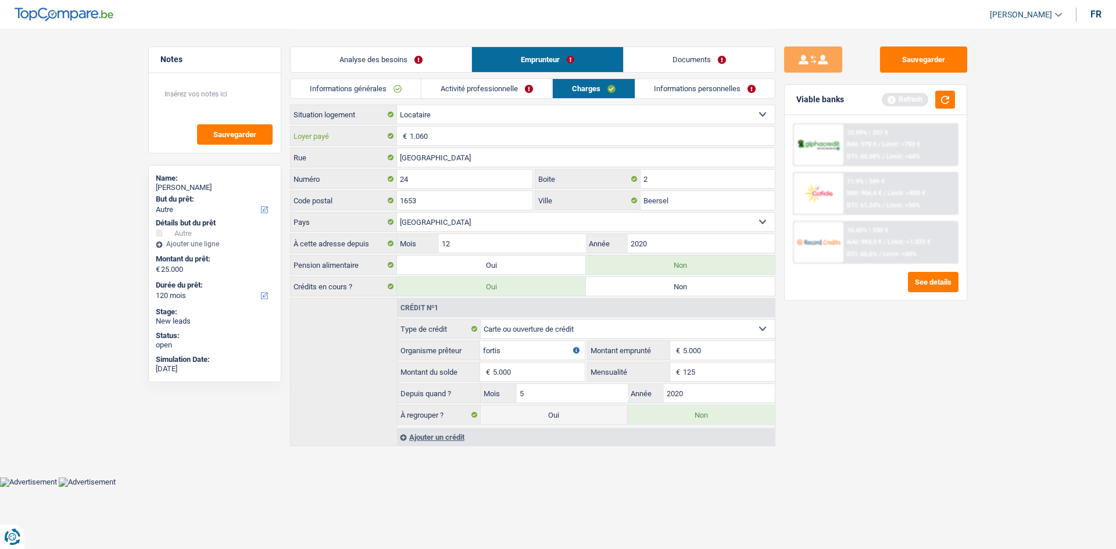
click at [432, 140] on input "1.060" at bounding box center [592, 136] width 365 height 19
type input "1"
type input "860"
click at [432, 207] on div "Sauvegarder Viable banks Refresh 10.99% | 337 € NAI: 978 € / Limit: >750 € DTI:…" at bounding box center [875, 288] width 200 height 484
click at [432, 84] on link "Informations personnelles" at bounding box center [705, 88] width 140 height 19
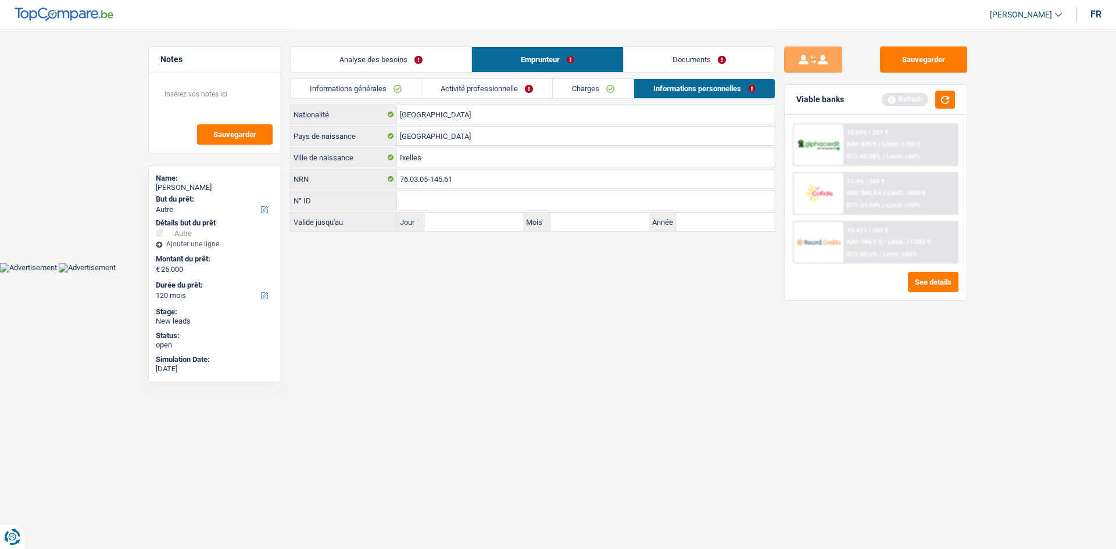
click at [432, 50] on link "Documents" at bounding box center [698, 59] width 151 height 25
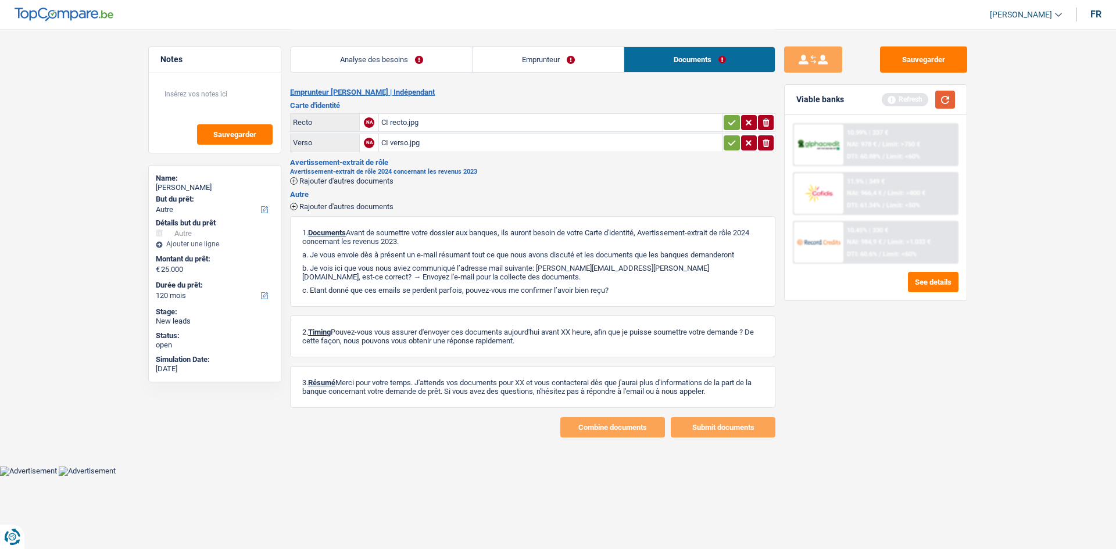
click at [432, 99] on button "button" at bounding box center [945, 100] width 20 height 18
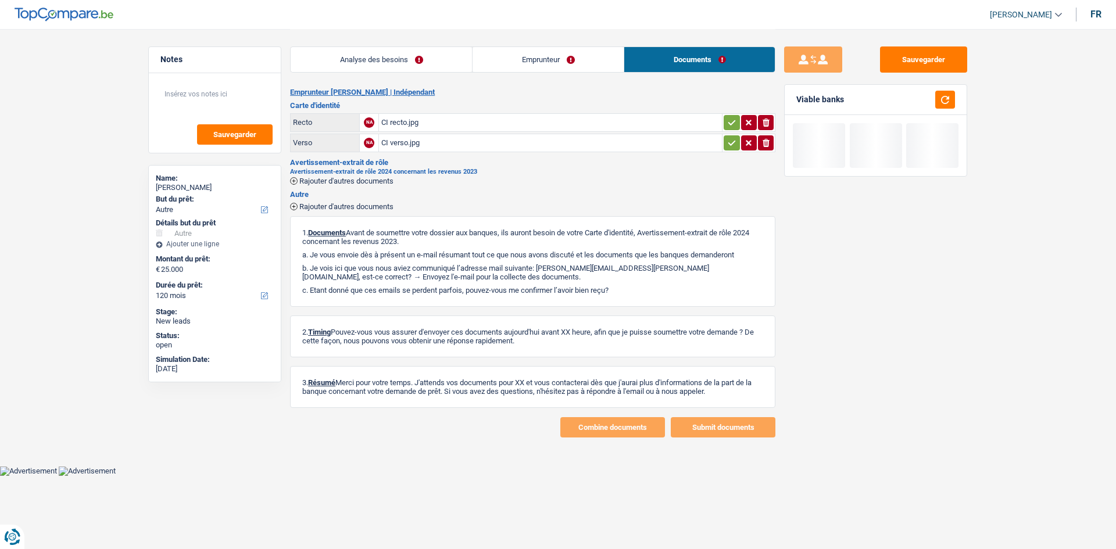
click at [413, 119] on div "CI recto.jpg" at bounding box center [550, 122] width 338 height 17
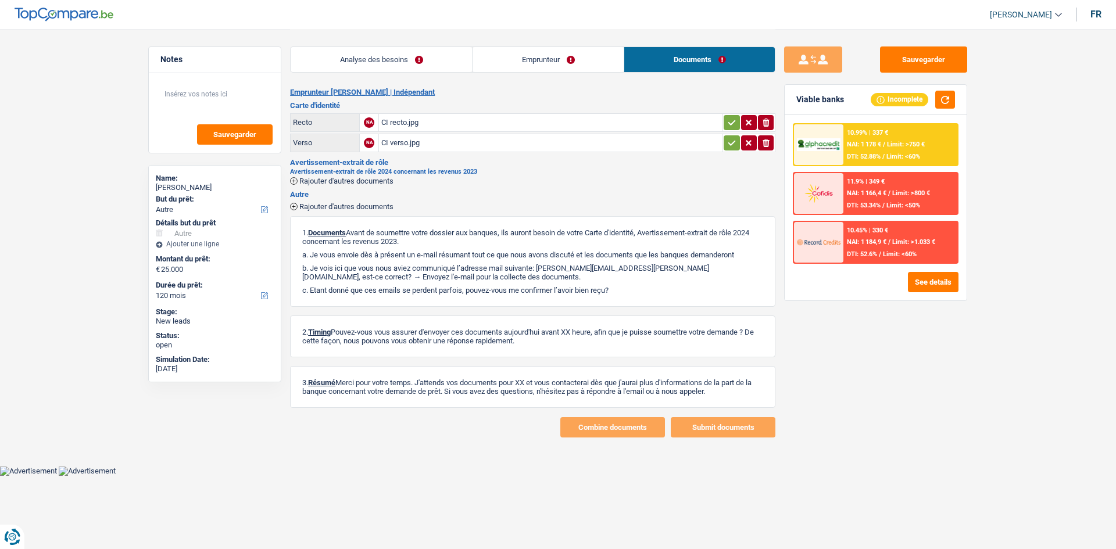
click at [424, 55] on link "Analyse des besoins" at bounding box center [381, 59] width 181 height 25
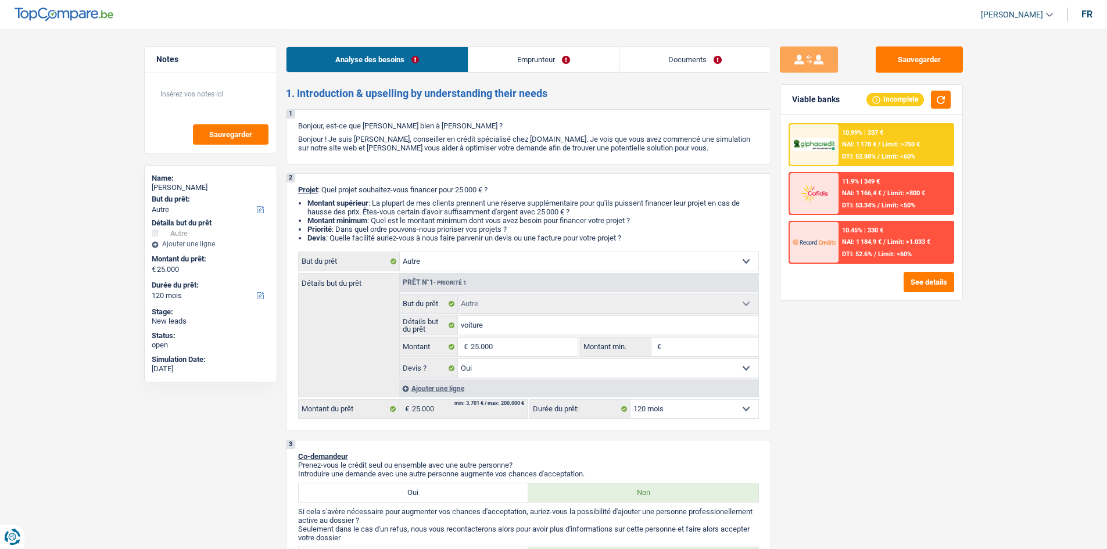
click at [432, 207] on input "Montant min." at bounding box center [711, 347] width 94 height 19
type input "2"
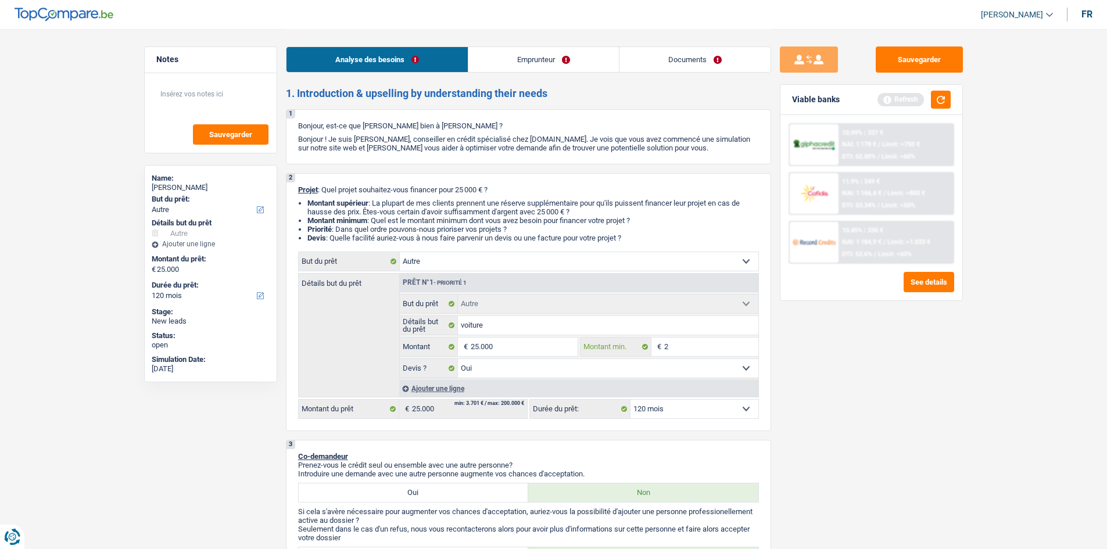
type input "20"
type input "200"
type input "2.000"
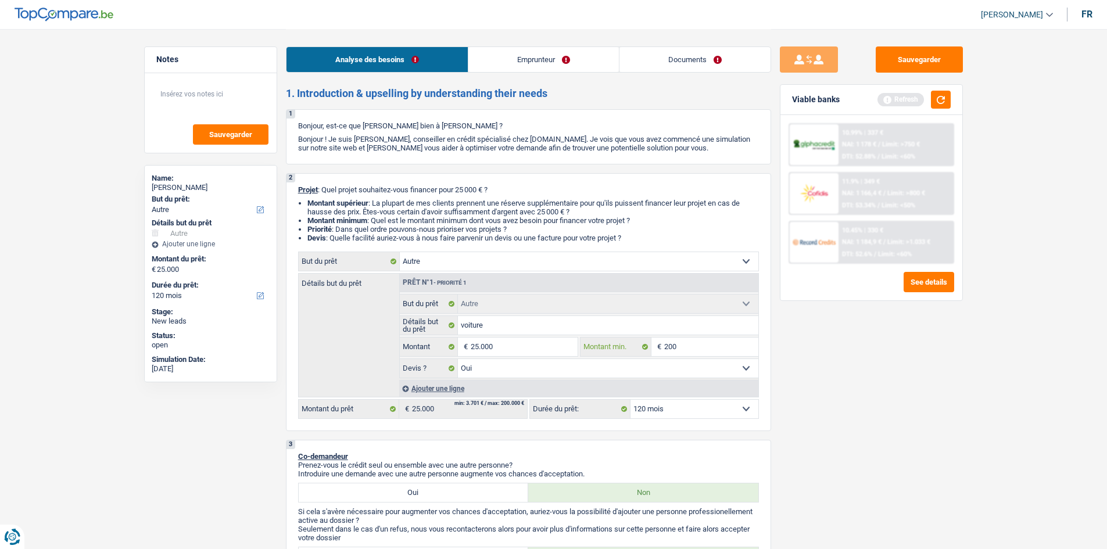
type input "2.000"
type input "20.000"
click at [432, 207] on div "Sauvegarder Viable banks Refresh 10.99% | 337 € NAI: 1 178 € / Limit: >750 € DT…" at bounding box center [871, 288] width 200 height 484
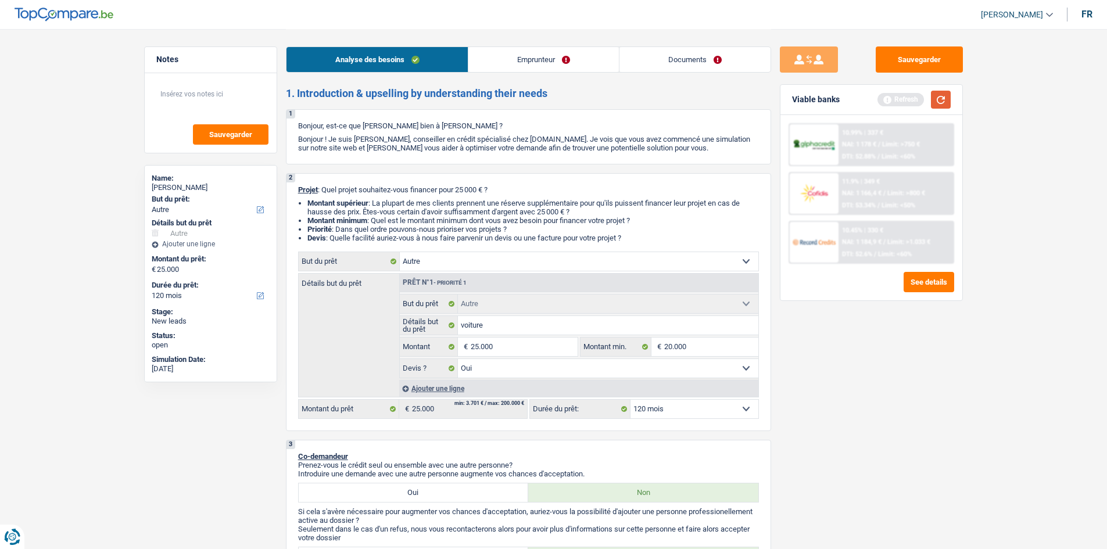
click at [432, 101] on button "button" at bounding box center [941, 100] width 20 height 18
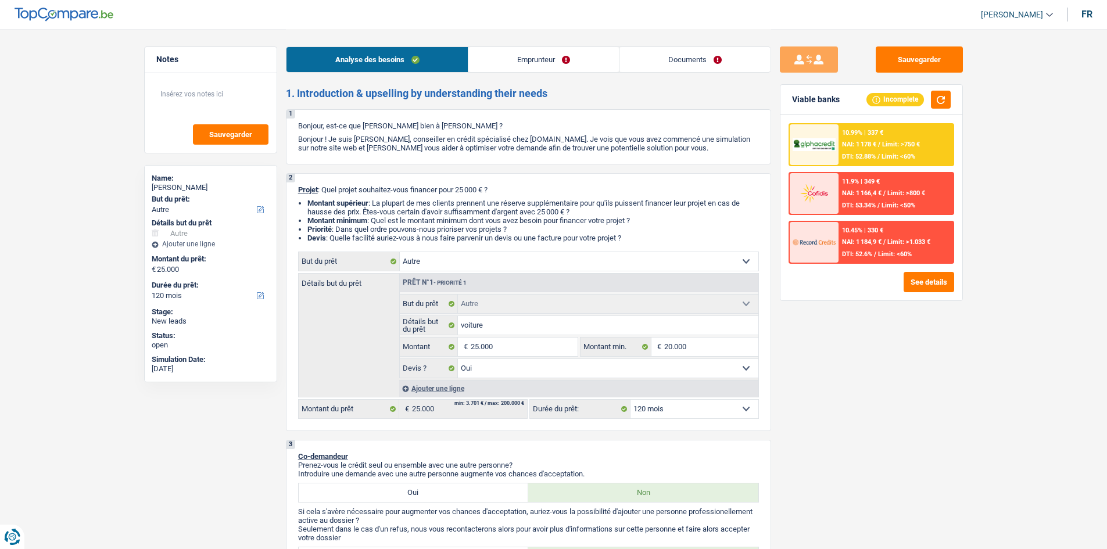
click at [432, 53] on button "Sauvegarder" at bounding box center [919, 59] width 87 height 26
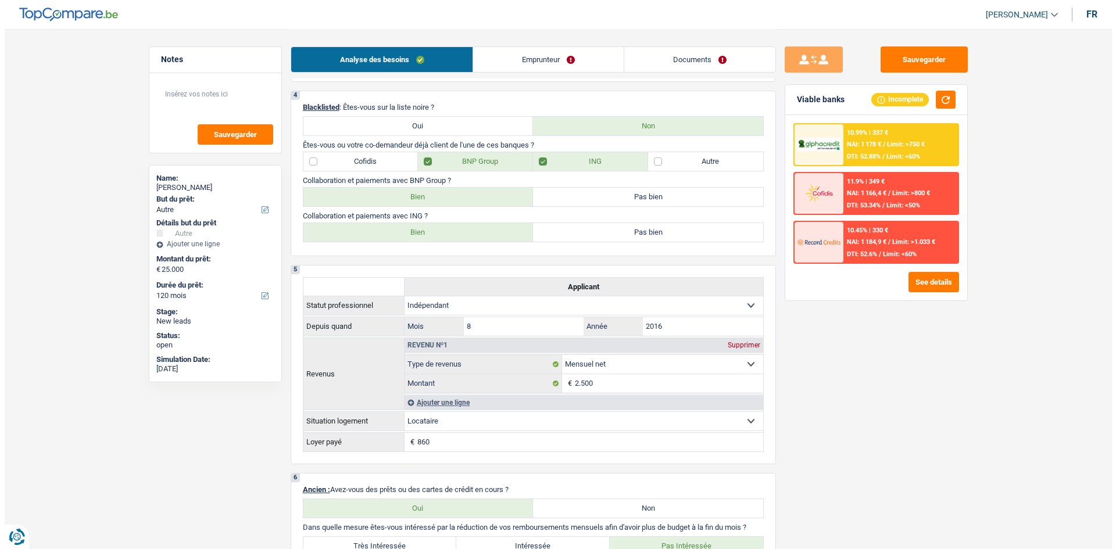
scroll to position [639, 0]
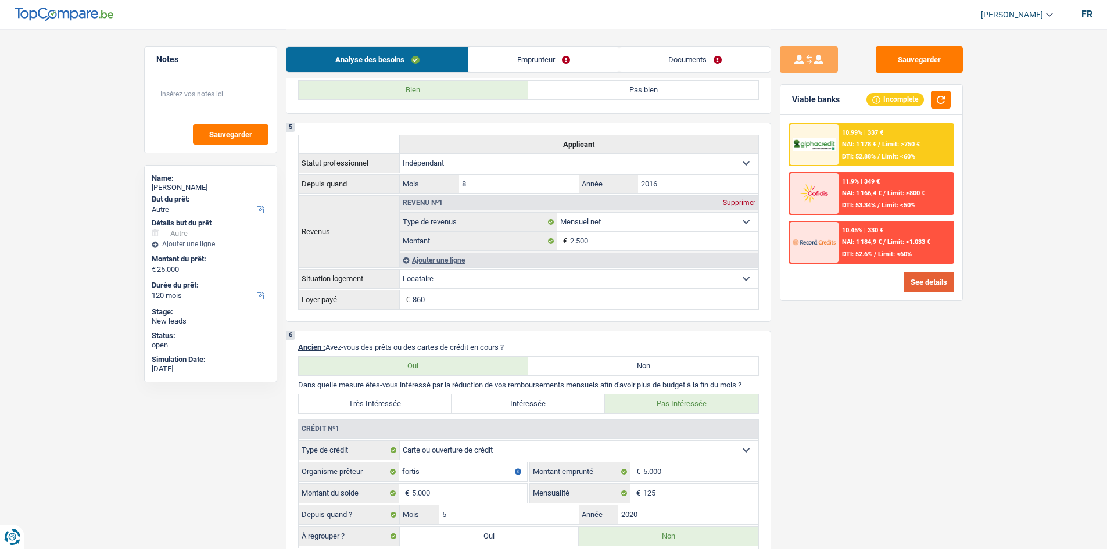
click at [432, 207] on button "See details" at bounding box center [929, 282] width 51 height 20
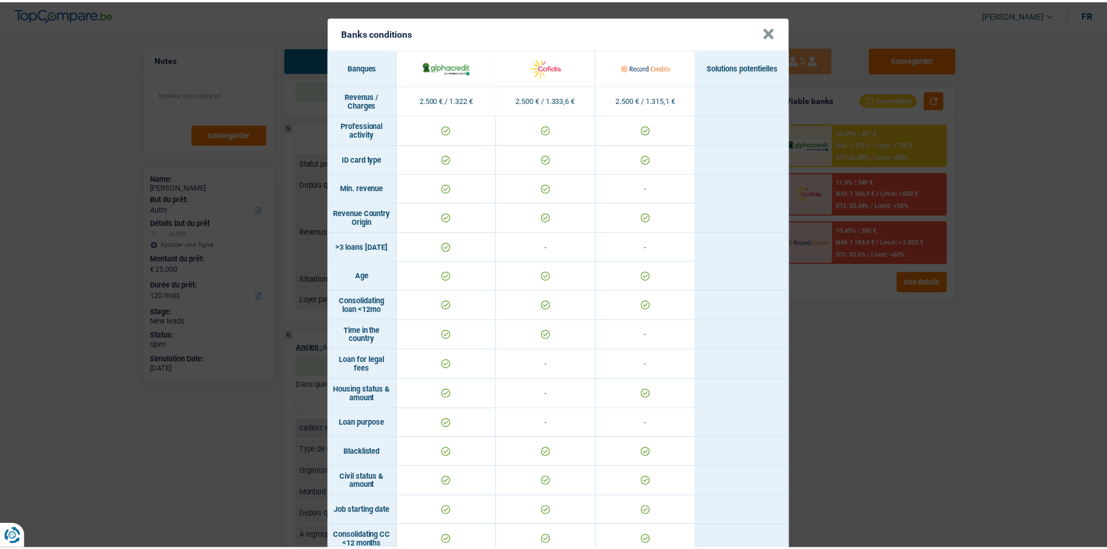
scroll to position [0, 0]
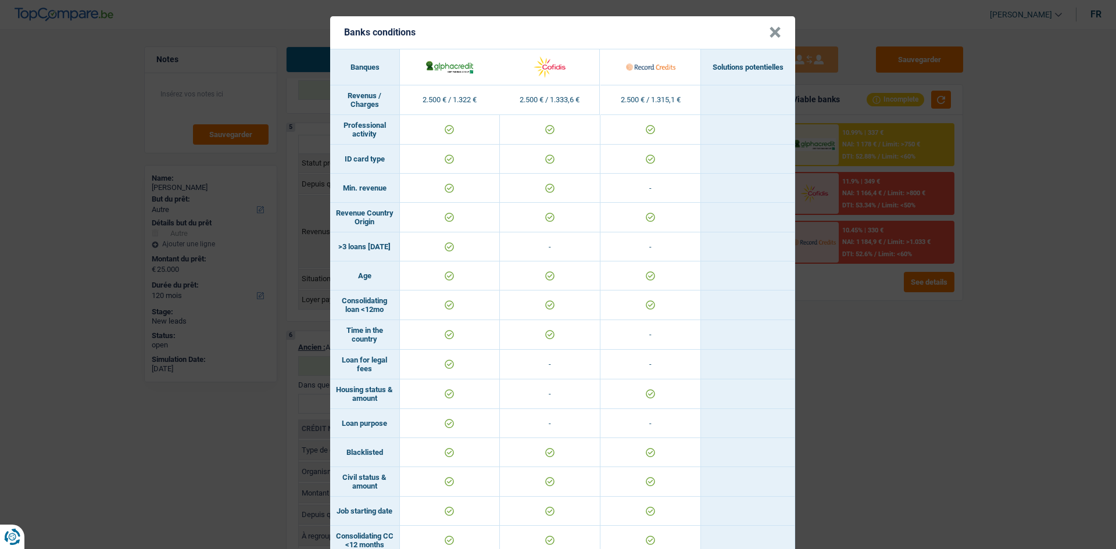
click at [432, 207] on div "Banks conditions × Banques Solutions potentielles Revenus / Charges 2.500 € / 1…" at bounding box center [558, 274] width 1116 height 549
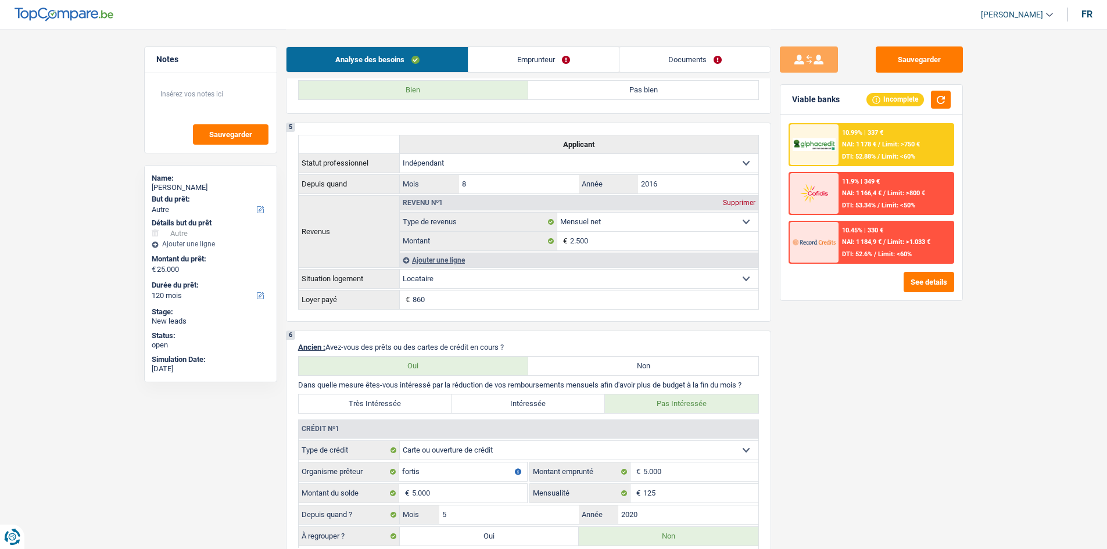
click at [432, 152] on div "10.99% | 337 € NAI: 1 178 € / Limit: >750 € DTI: 52.88% / Limit: <60%" at bounding box center [895, 144] width 114 height 41
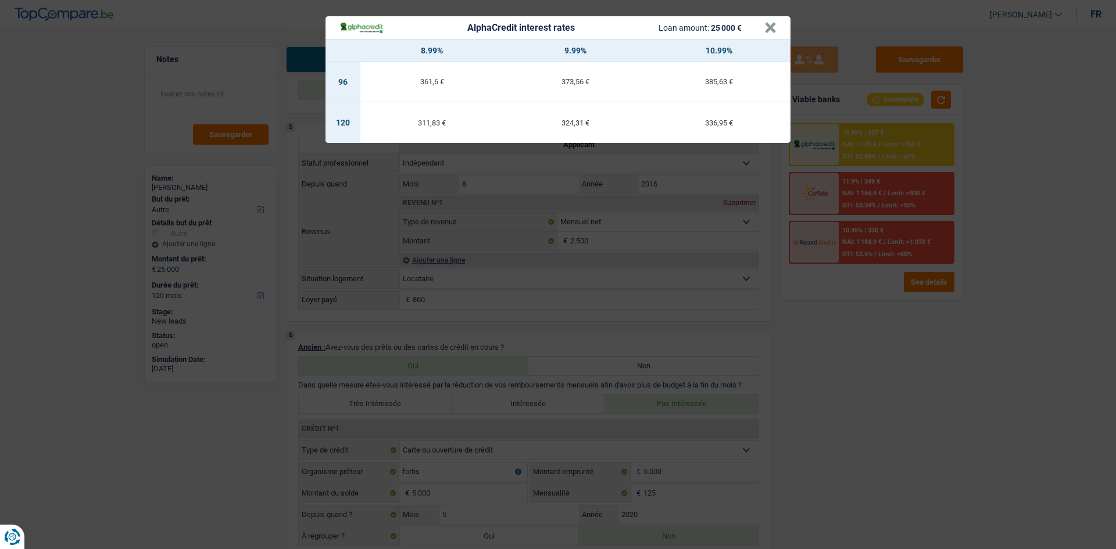
click at [432, 207] on div "AlphaCredit interest rates Loan amount: 25 000 € × 8.99% 9.99% 10.99% 96 361,6 …" at bounding box center [558, 274] width 1116 height 549
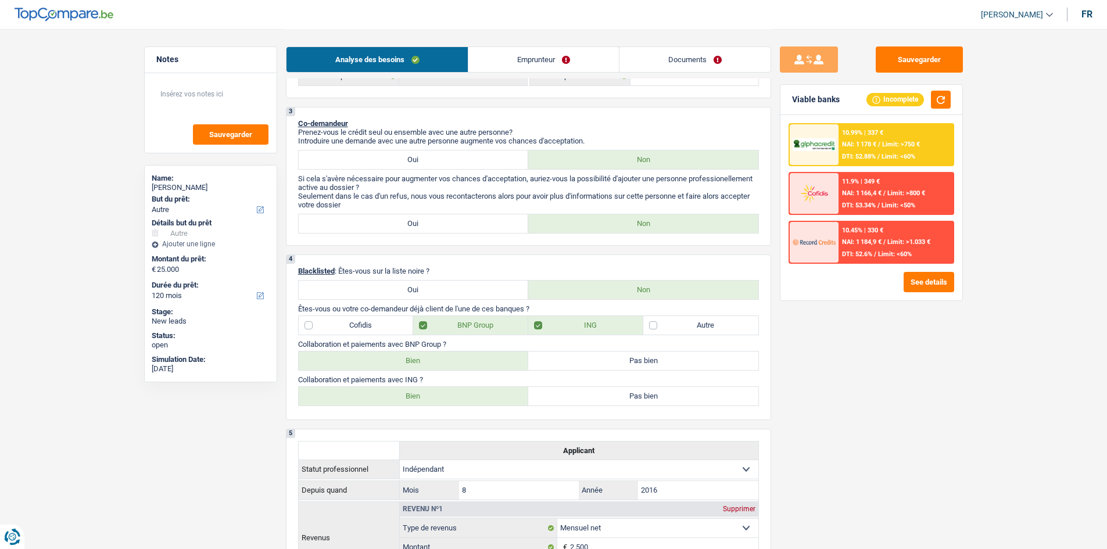
scroll to position [116, 0]
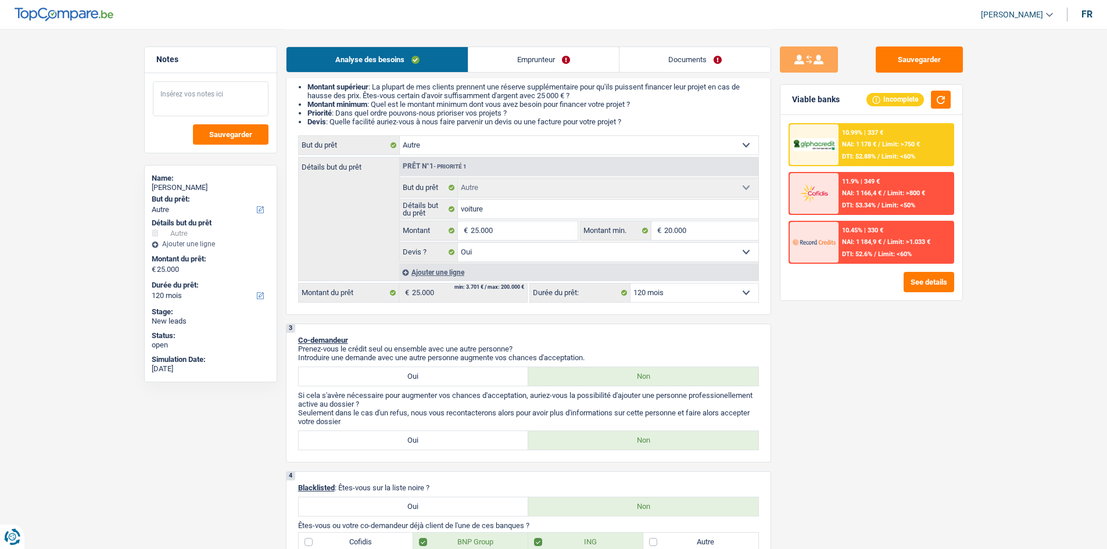
click at [187, 104] on textarea at bounding box center [211, 98] width 116 height 35
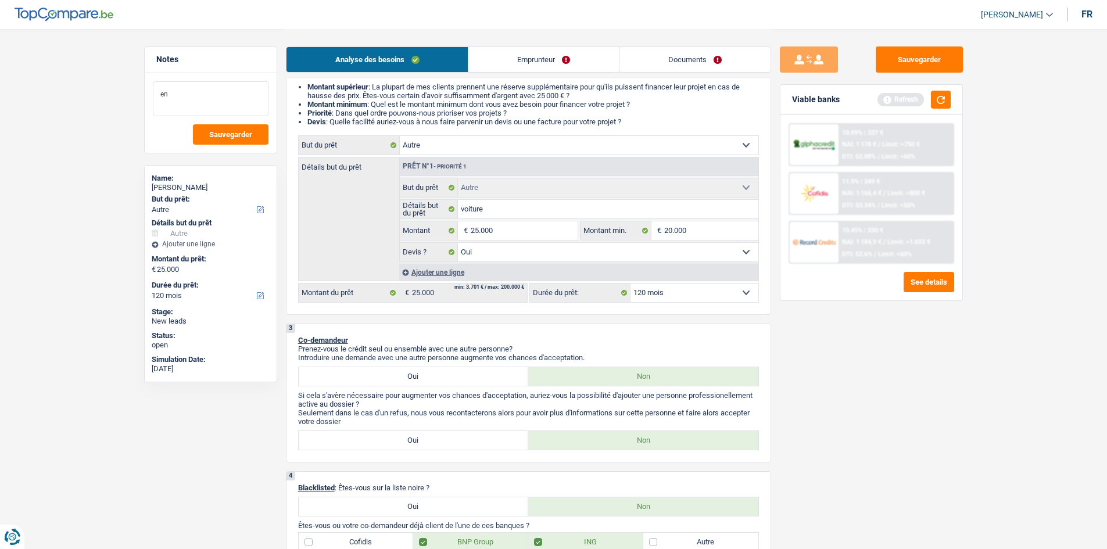
type textarea "e"
type textarea "rembourser sa société."
click at [213, 125] on button "Sauvegarder" at bounding box center [231, 134] width 76 height 20
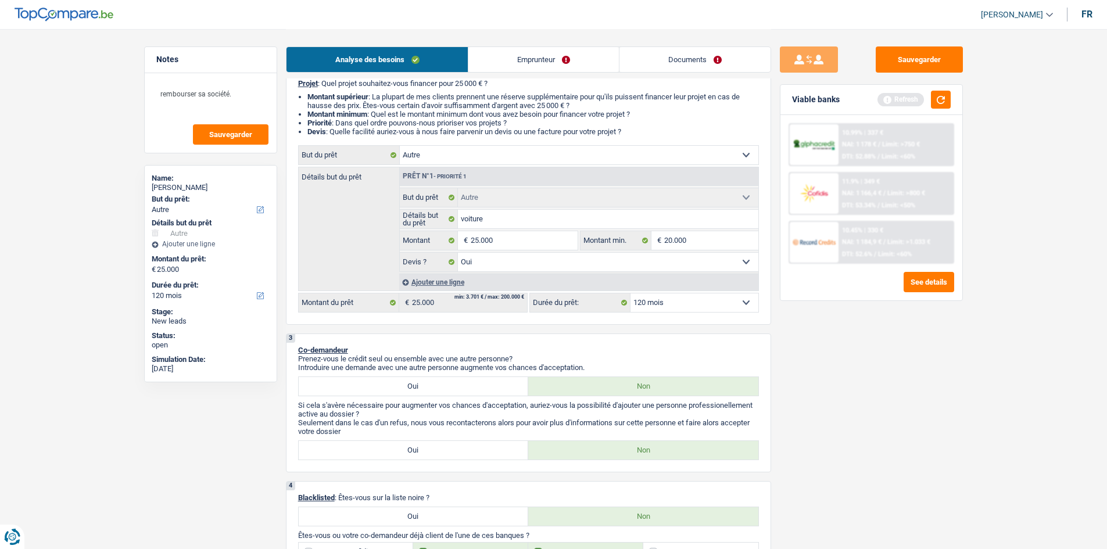
scroll to position [54, 0]
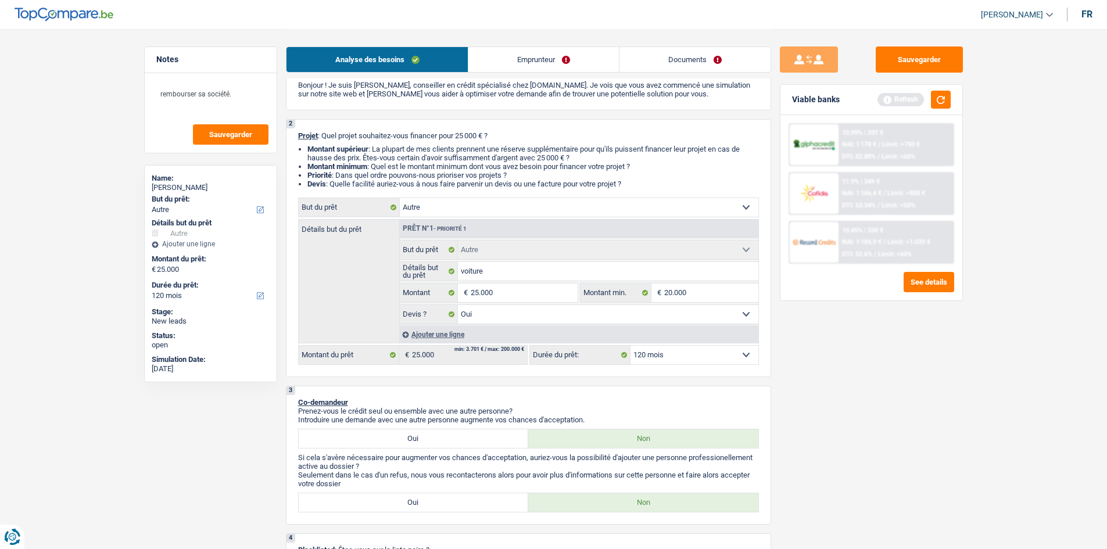
click at [432, 68] on link "Emprunteur" at bounding box center [543, 59] width 150 height 25
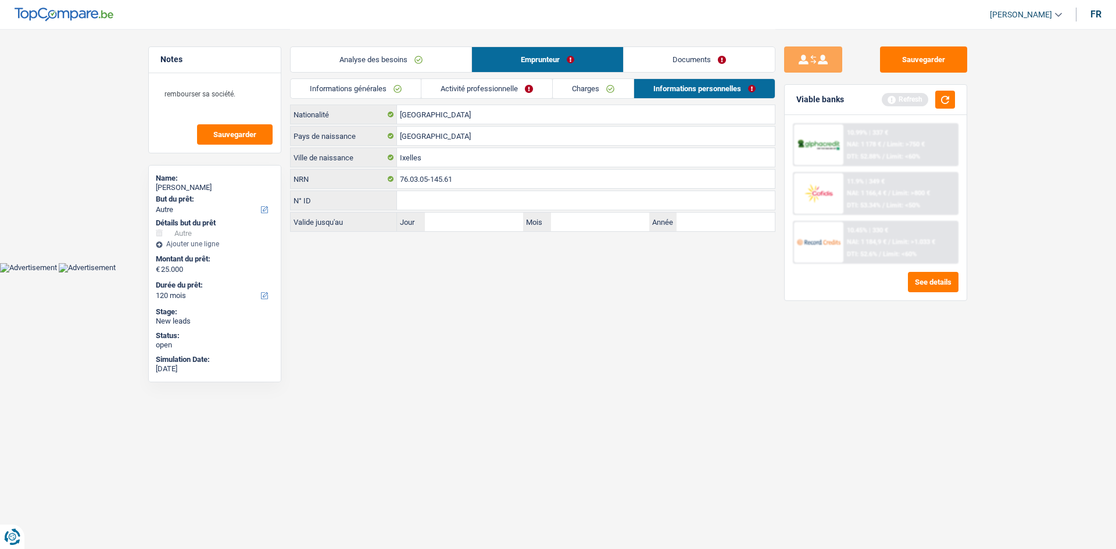
click at [432, 89] on link "Charges" at bounding box center [593, 88] width 81 height 19
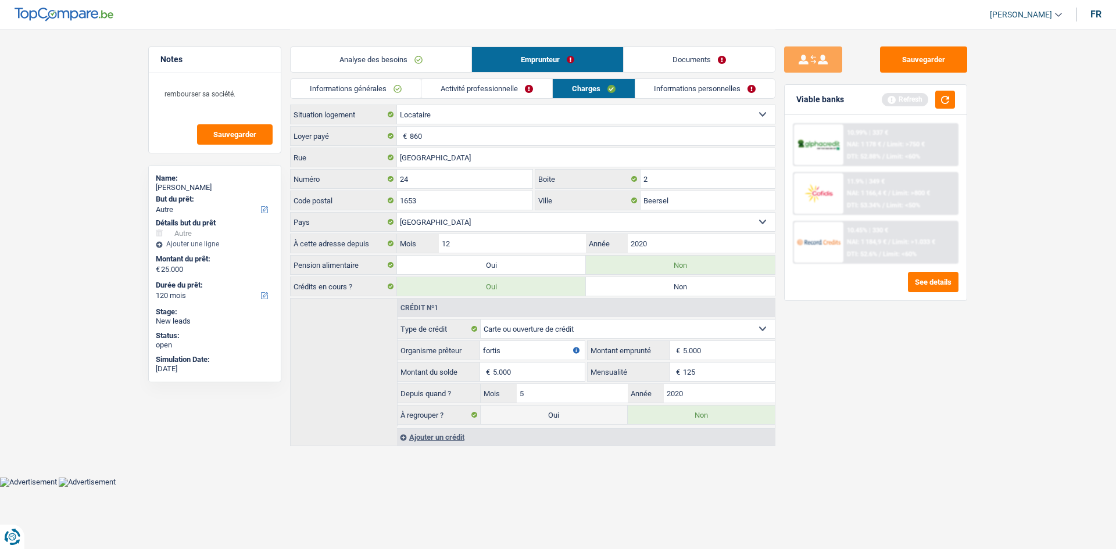
click at [432, 69] on link "Emprunteur" at bounding box center [547, 59] width 151 height 25
click at [432, 83] on link "Activité professionnelle" at bounding box center [486, 88] width 131 height 19
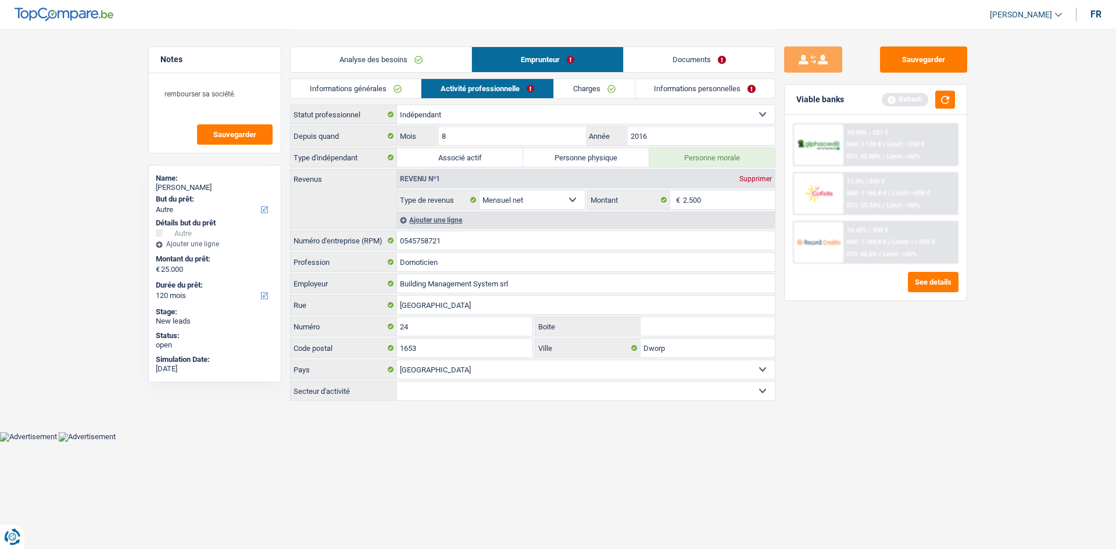
click at [432, 65] on link "Documents" at bounding box center [698, 59] width 151 height 25
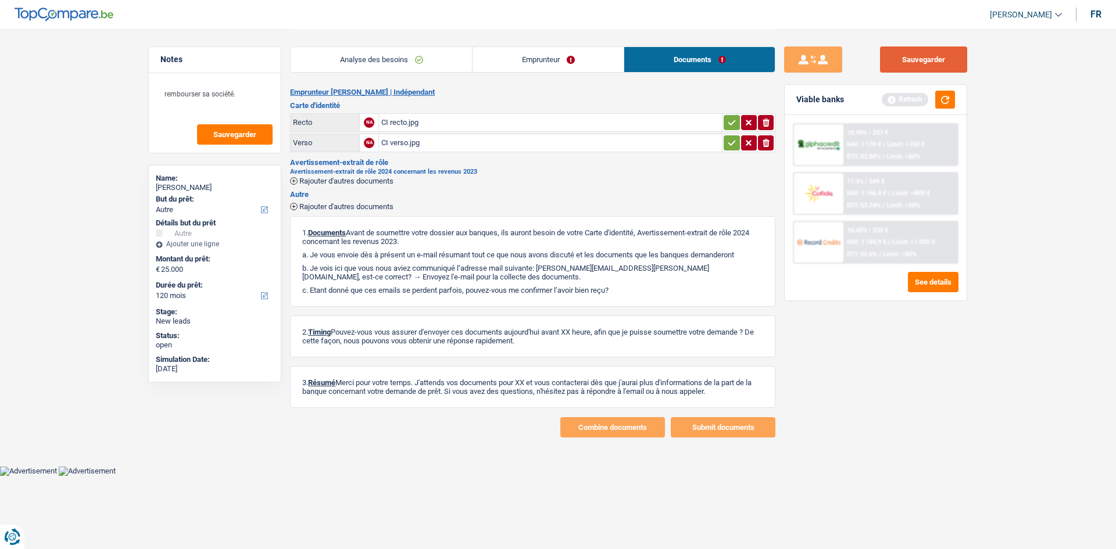
drag, startPoint x: 925, startPoint y: 51, endPoint x: 1099, endPoint y: 63, distance: 174.2
click at [432, 51] on button "Sauvegarder" at bounding box center [923, 59] width 87 height 26
click at [432, 64] on link "Emprunteur" at bounding box center [547, 59] width 151 height 25
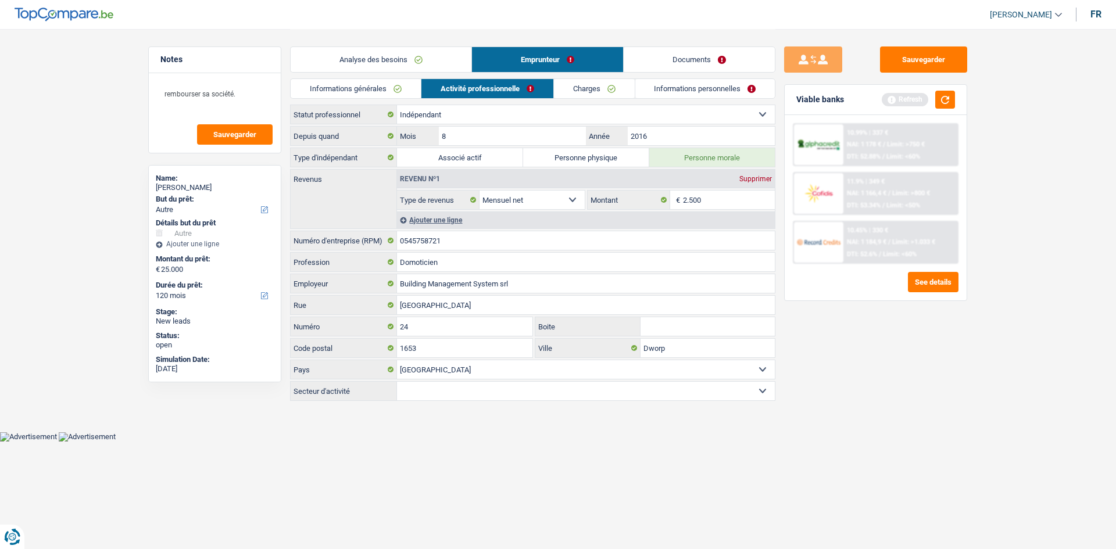
click at [432, 92] on link "Informations personnelles" at bounding box center [705, 88] width 140 height 19
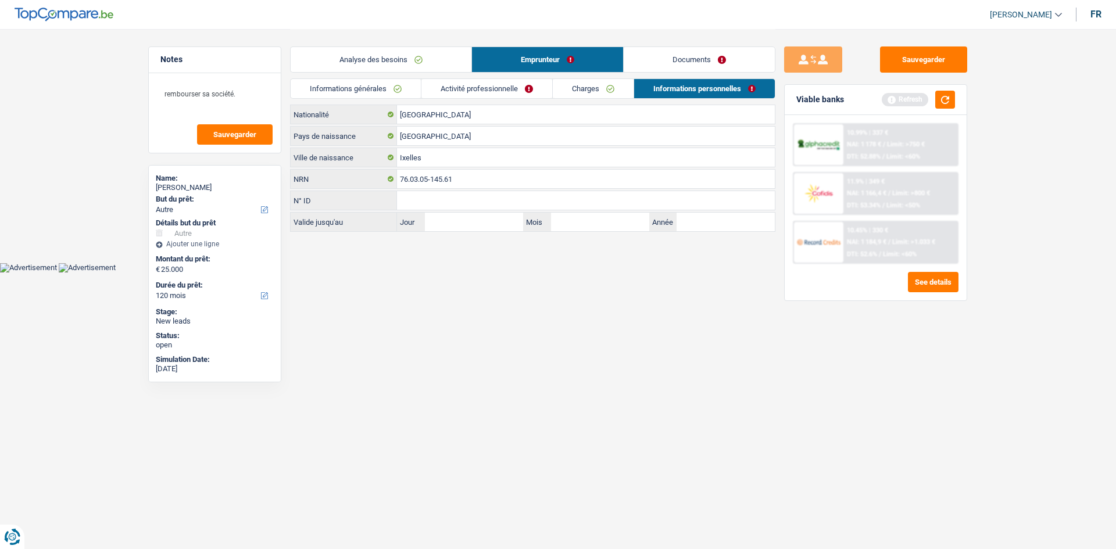
click at [432, 88] on link "Charges" at bounding box center [593, 88] width 81 height 19
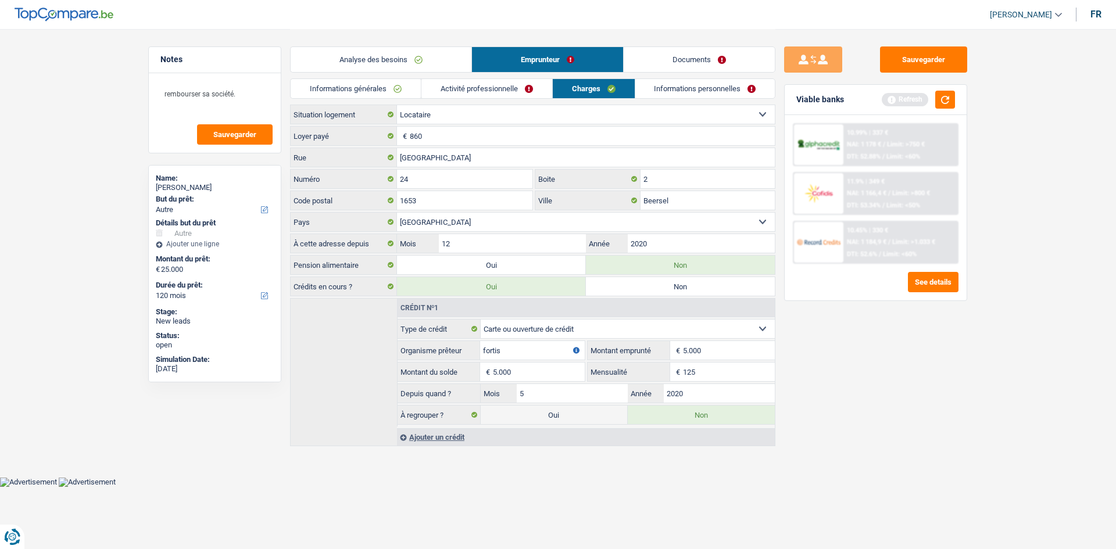
click at [382, 89] on link "Informations générales" at bounding box center [356, 88] width 130 height 19
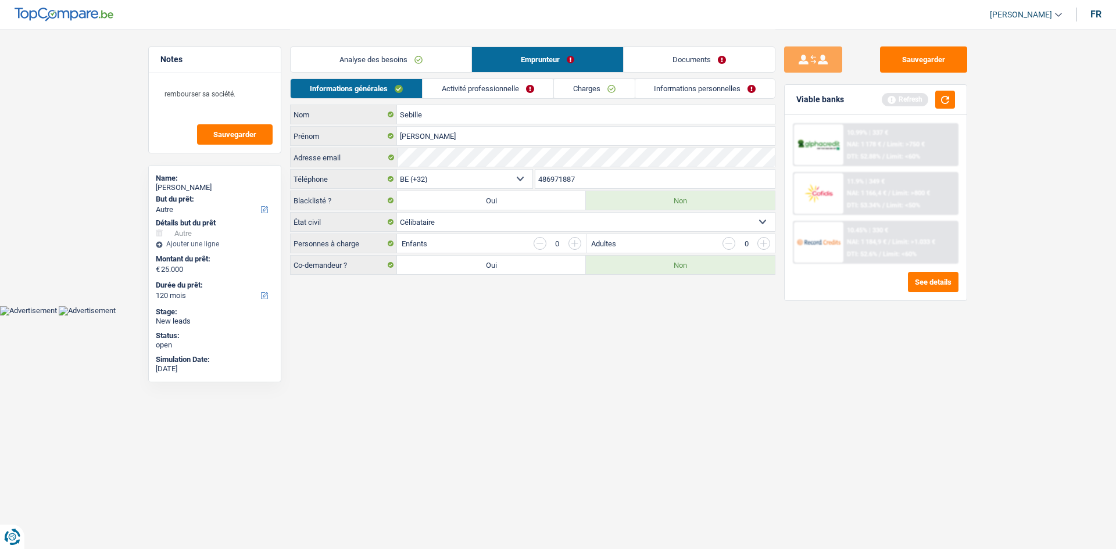
click at [410, 66] on link "Analyse des besoins" at bounding box center [381, 59] width 181 height 25
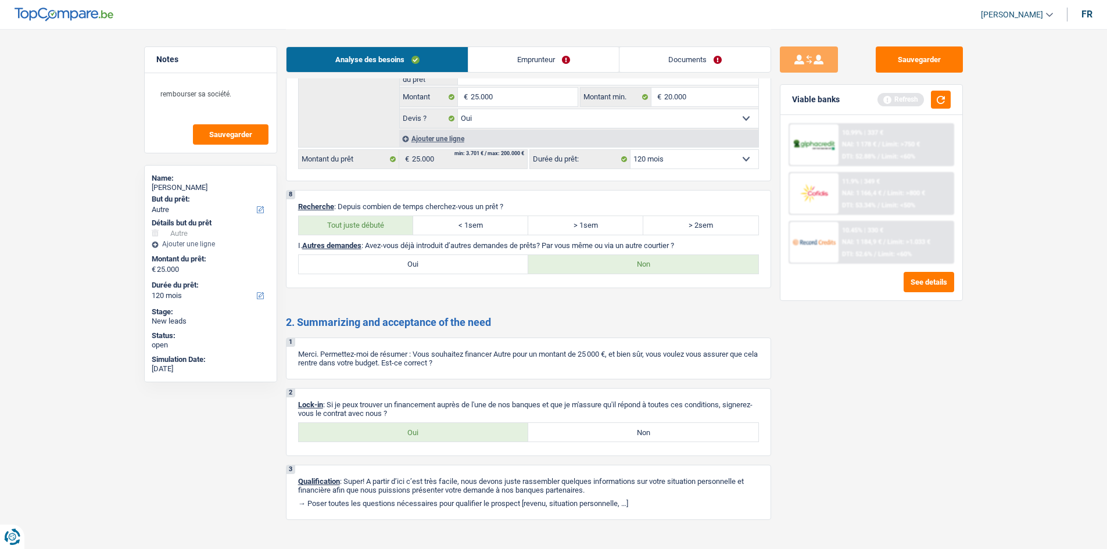
scroll to position [1422, 0]
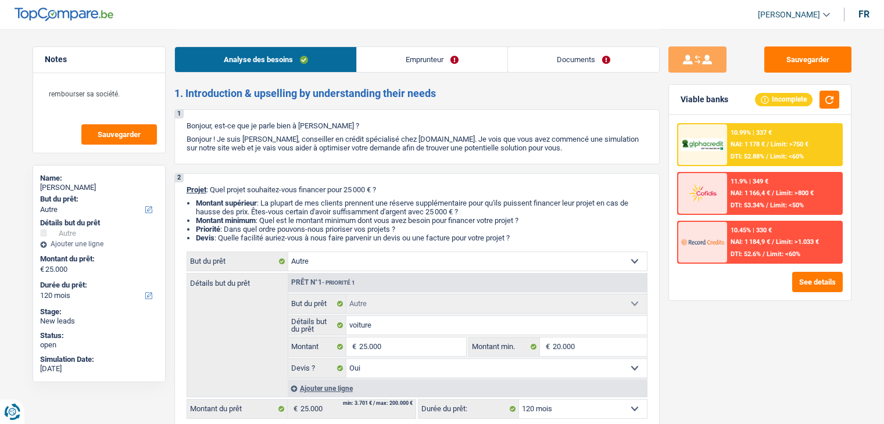
select select "other"
select select "120"
select select "other"
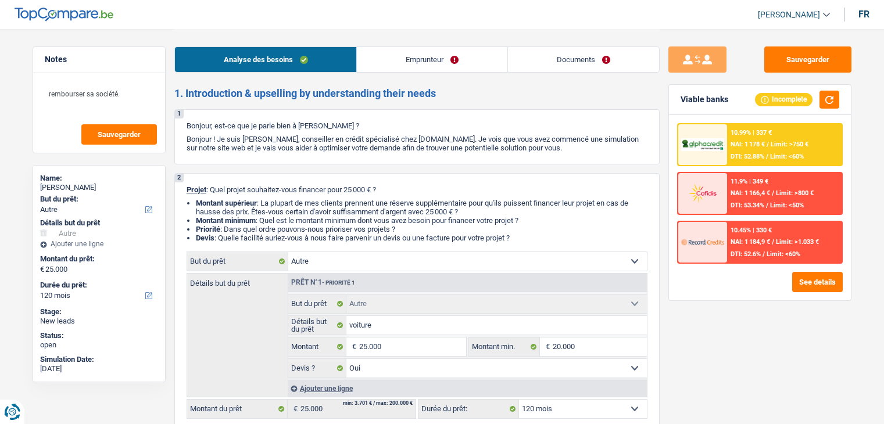
select select "yes"
select select "120"
select select "independent"
select select "netSalary"
select select "rents"
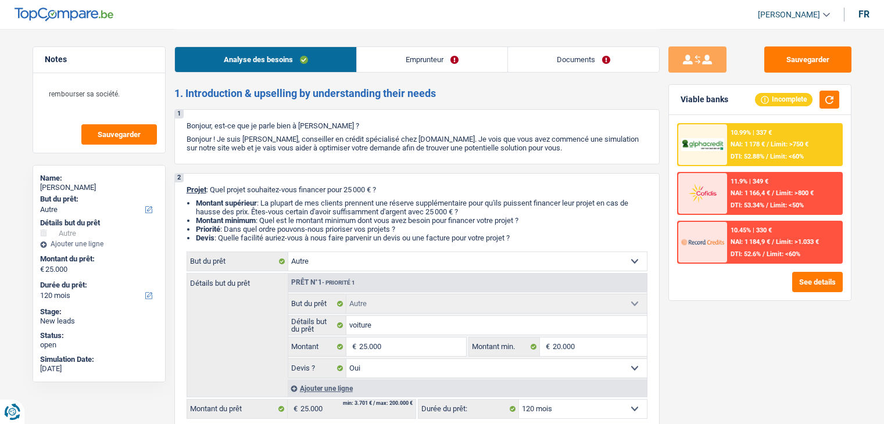
select select "cardOrCredit"
select select "other"
select select "yes"
select select "120"
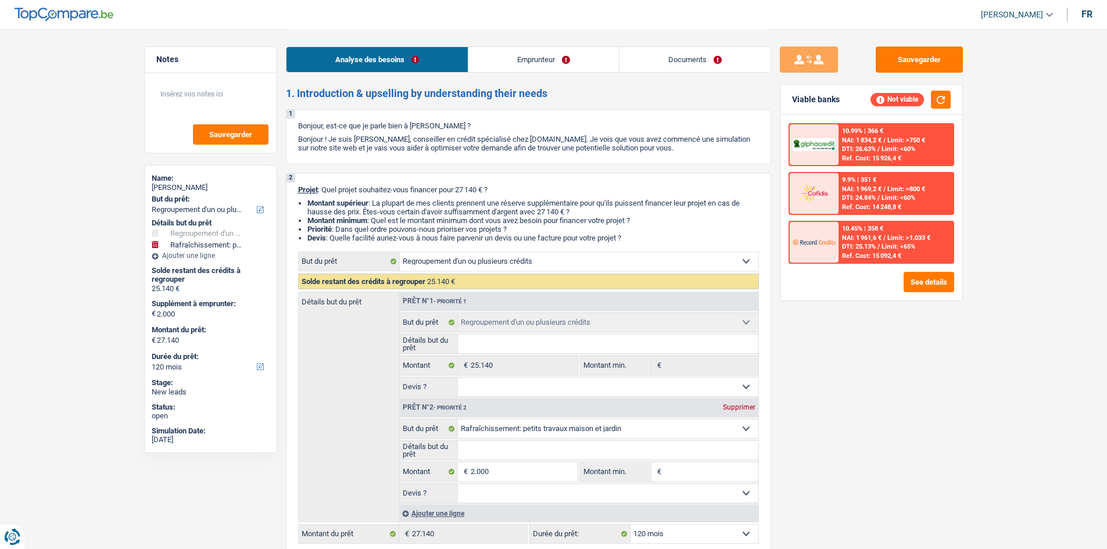
select select "refinancing"
select select "houseOrGarden"
select select "120"
select select "refinancing"
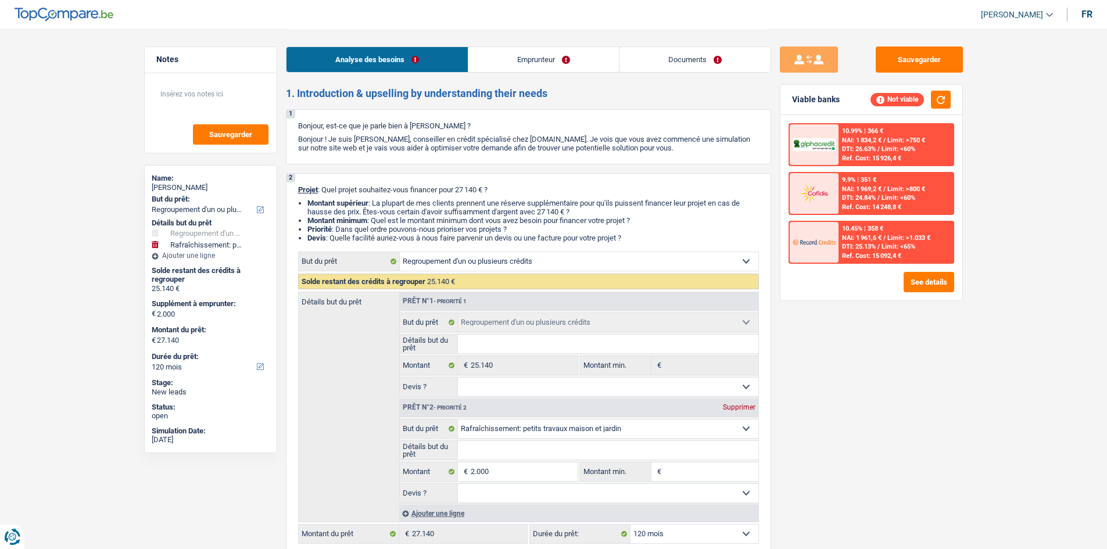
select select "refinancing"
select select "houseOrGarden"
select select "120"
select select "privateEmployee"
select select "netSalary"
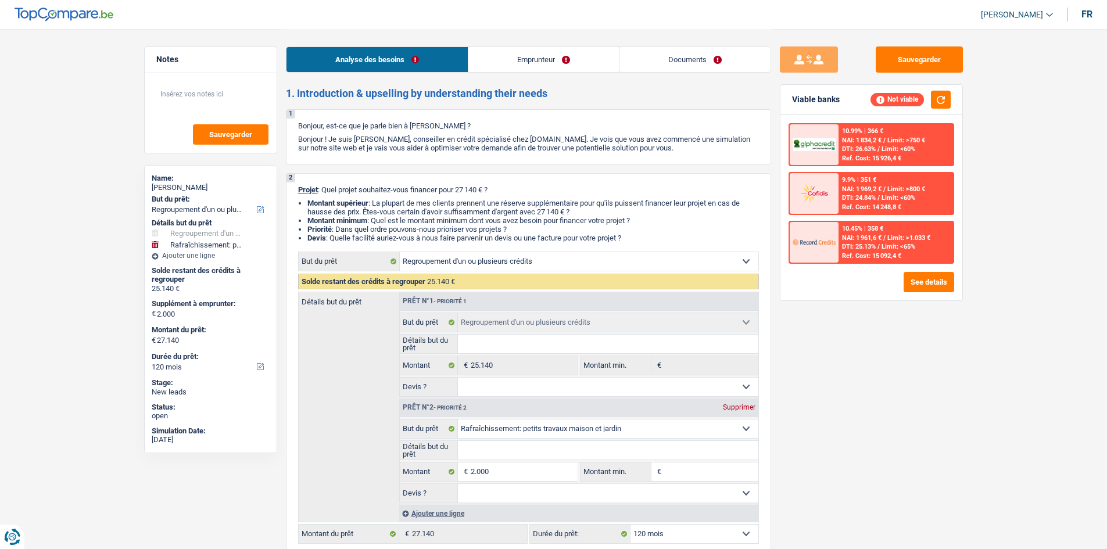
select select "mealVouchers"
select select "ownerWithMortgage"
select select "personalLoan"
select select "smallWorks"
select select "84"
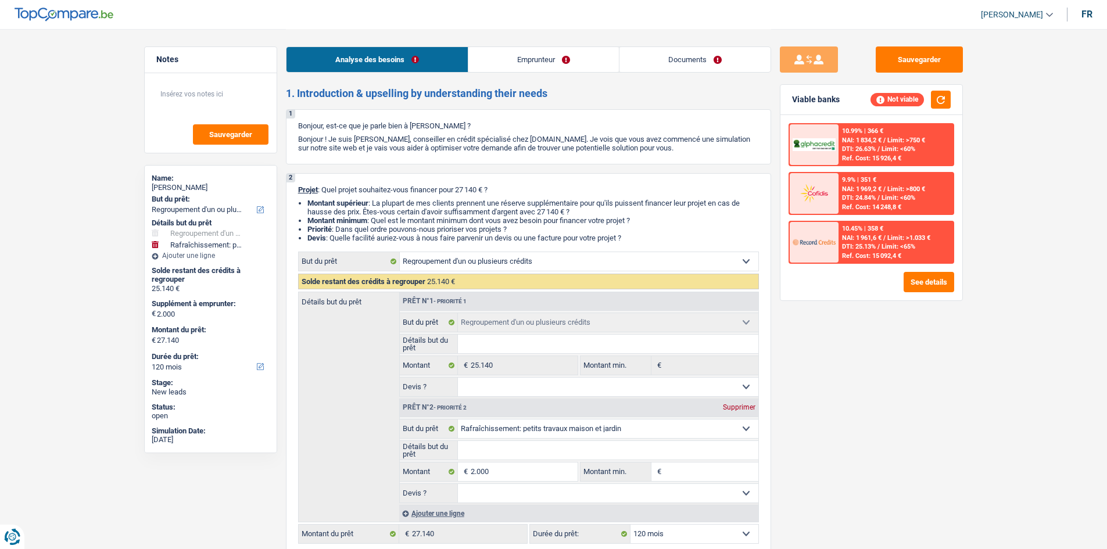
select select "personalLoan"
select select "education"
select select "36"
select select "mortgage"
select select "refinancing"
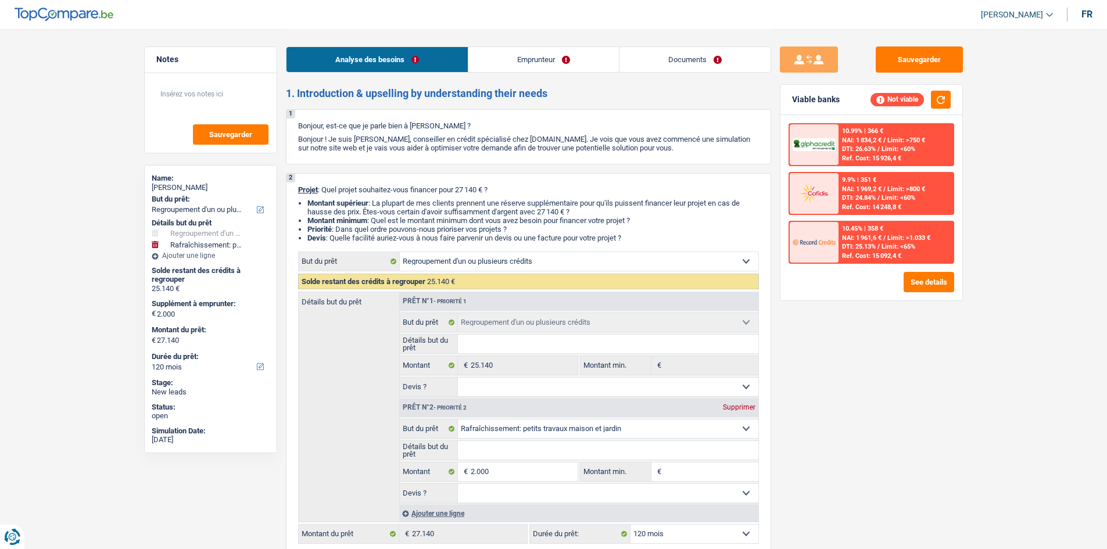
select select "refinancing"
select select "houseOrGarden"
select select "120"
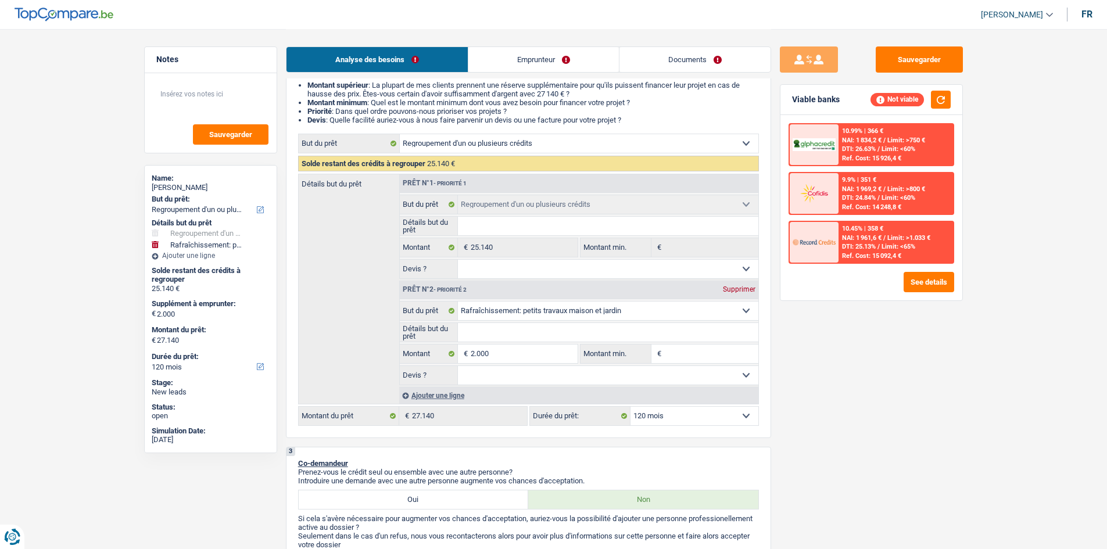
scroll to position [116, 0]
click at [553, 354] on input "2.000" at bounding box center [524, 355] width 106 height 19
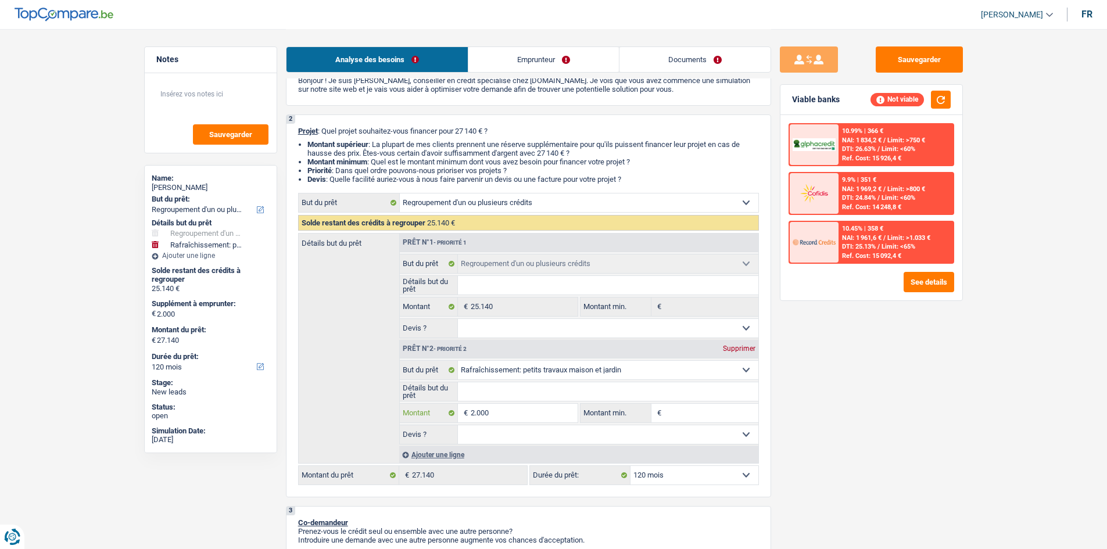
scroll to position [58, 0]
click at [740, 348] on div "Supprimer" at bounding box center [739, 349] width 38 height 7
type input "0"
type input "25.140"
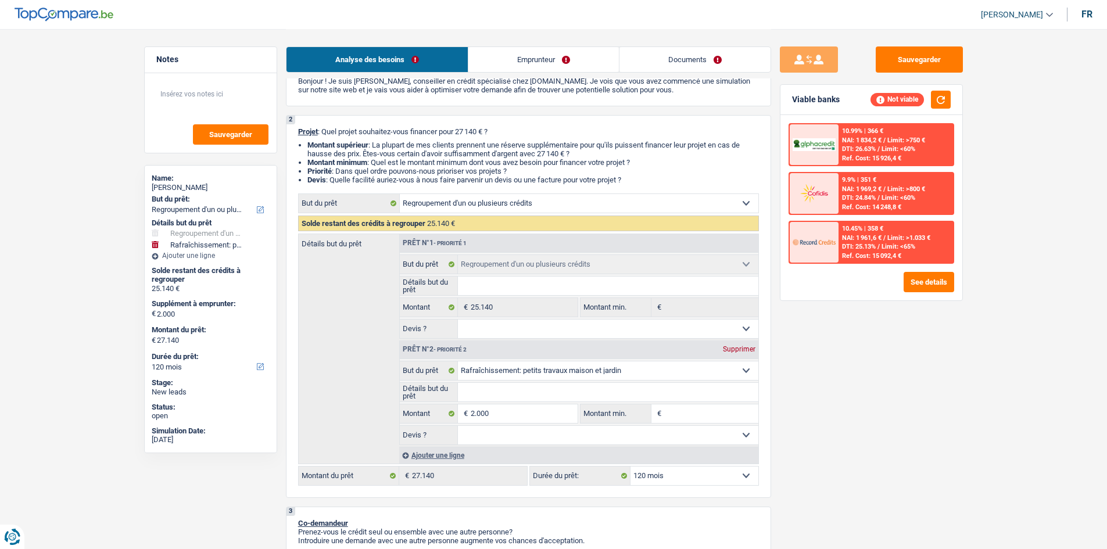
type input "25.140"
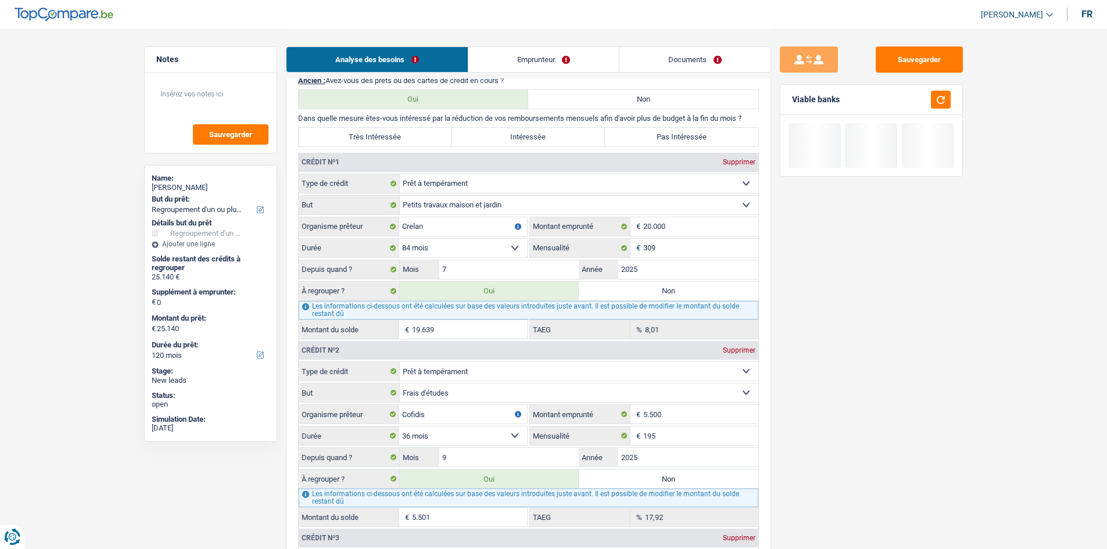
scroll to position [930, 0]
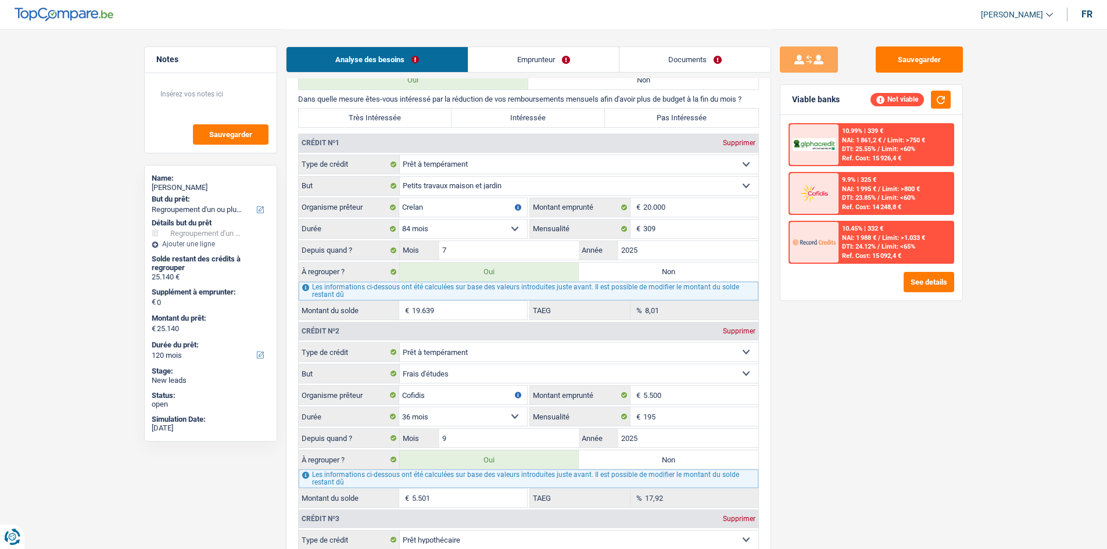
click at [732, 278] on label "Non" at bounding box center [669, 272] width 180 height 19
click at [732, 278] on input "Non" at bounding box center [669, 272] width 180 height 19
radio input "true"
type input "5.501"
select select "36"
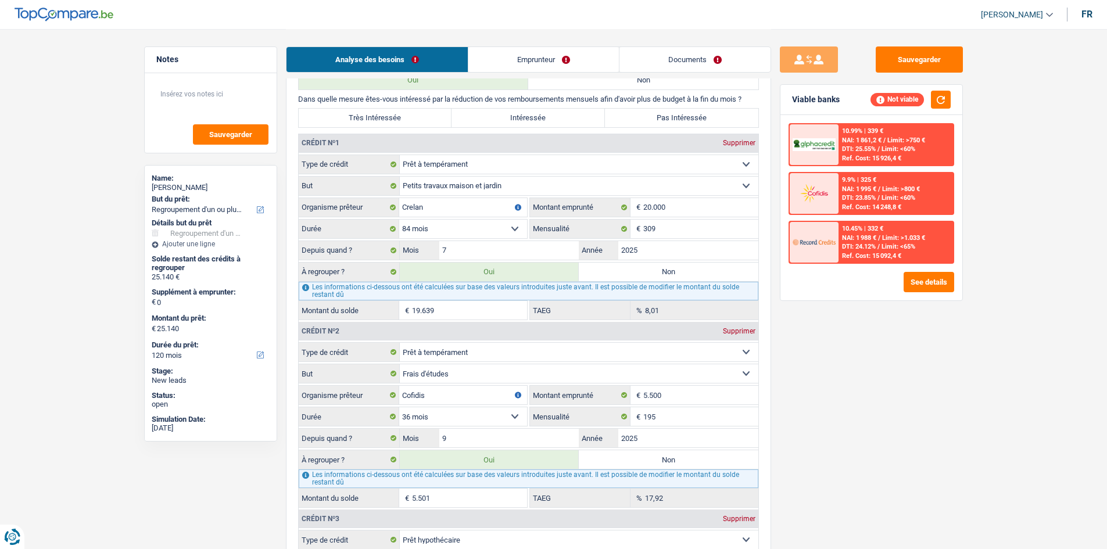
type input "5.501"
select select "36"
radio input "false"
type input "5.501"
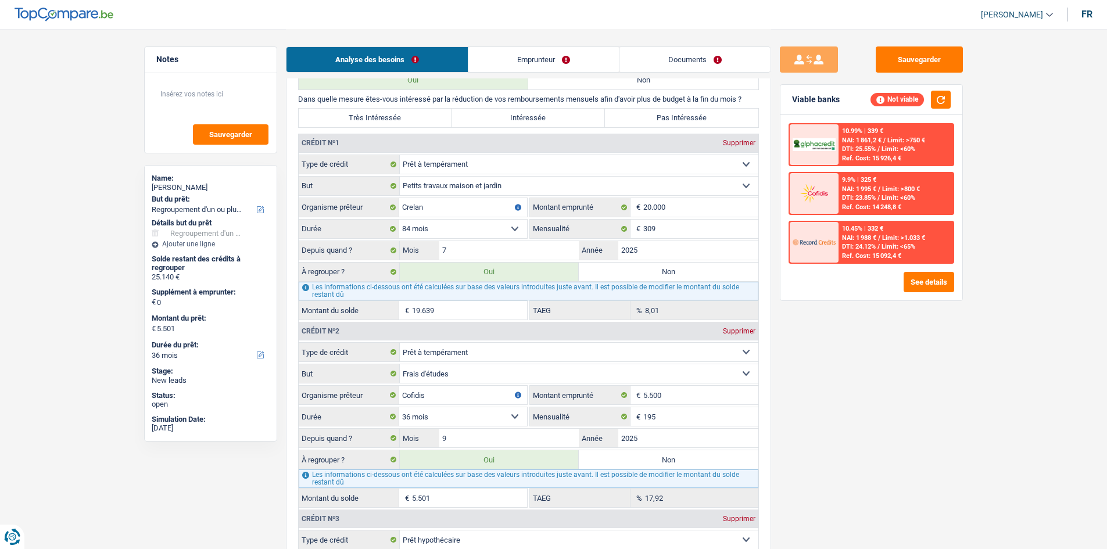
type input "5.501"
select select "36"
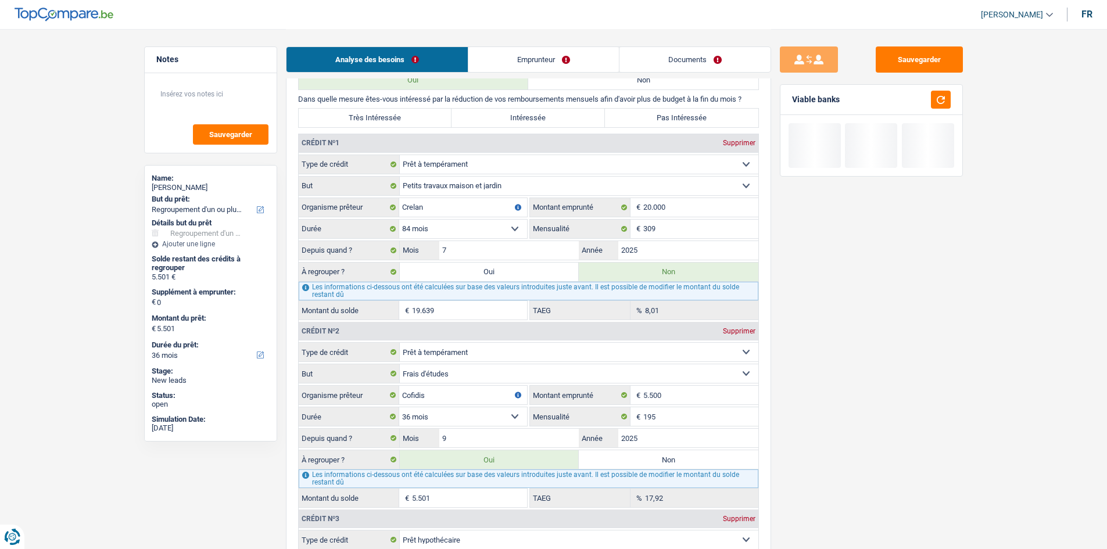
click at [680, 451] on label "Non" at bounding box center [669, 459] width 180 height 19
click at [680, 451] on input "Non" at bounding box center [669, 459] width 180 height 19
radio input "true"
select select
select select "24"
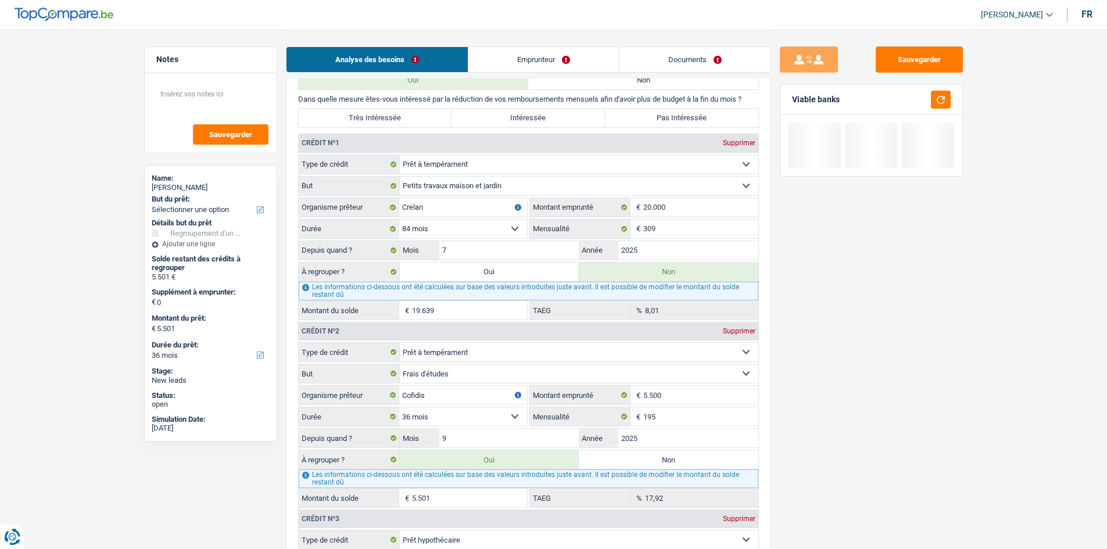
select select
select select "24"
radio input "false"
select select
select select "24"
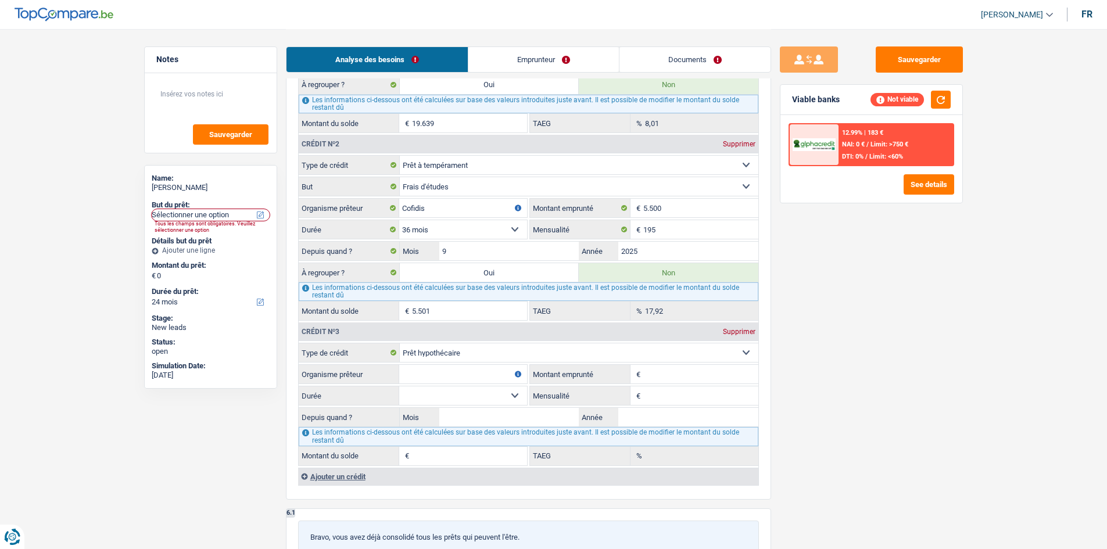
scroll to position [988, 0]
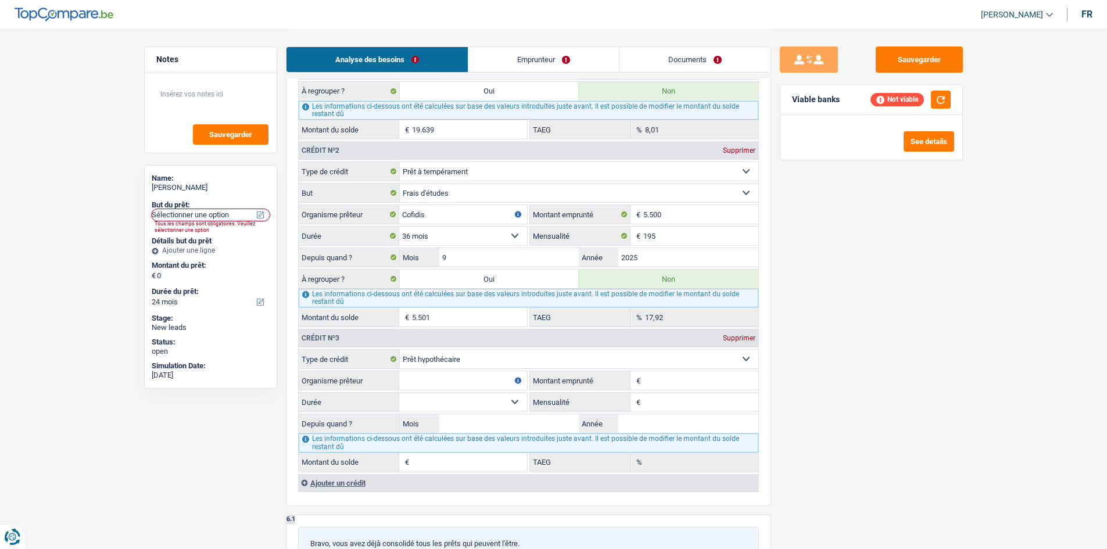
click at [657, 404] on input "Mensualité" at bounding box center [700, 402] width 115 height 19
drag, startPoint x: 524, startPoint y: 51, endPoint x: 510, endPoint y: 58, distance: 15.6
click at [524, 51] on link "Emprunteur" at bounding box center [543, 59] width 150 height 25
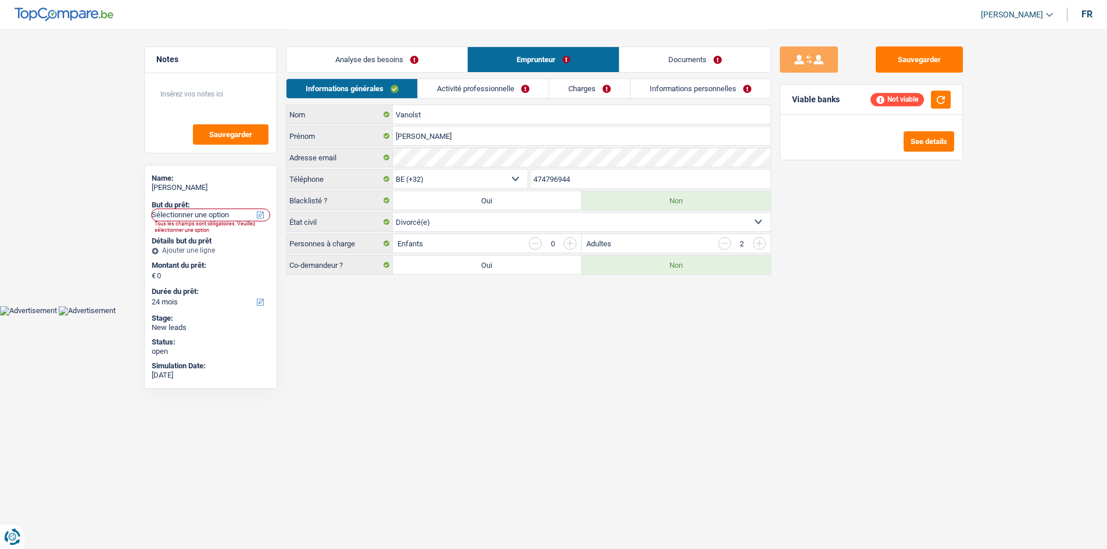
scroll to position [0, 0]
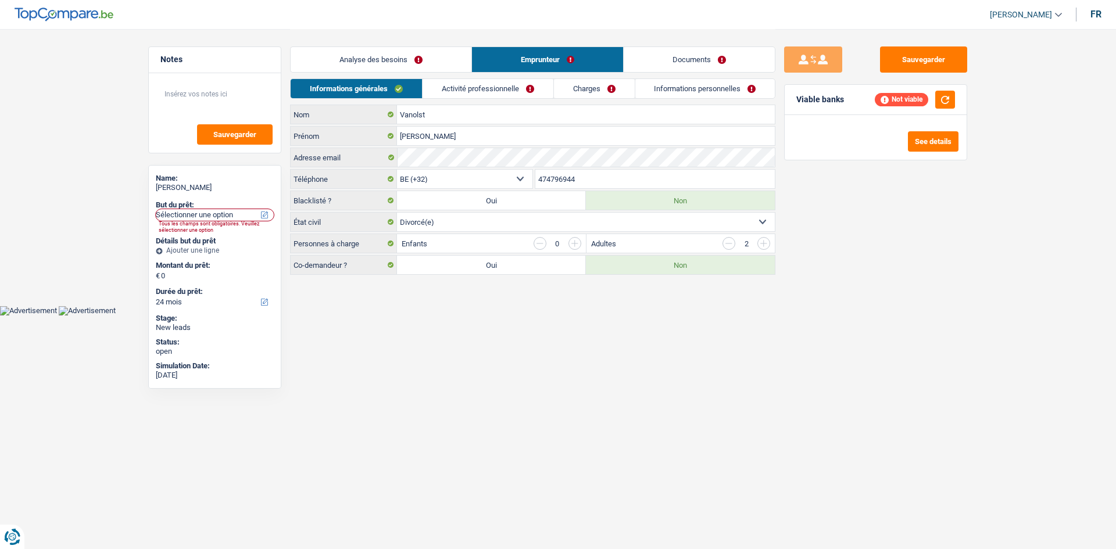
click at [517, 78] on div "Analyse des besoins Emprunteur Documents" at bounding box center [532, 53] width 485 height 49
click at [513, 89] on link "Activité professionnelle" at bounding box center [487, 88] width 131 height 19
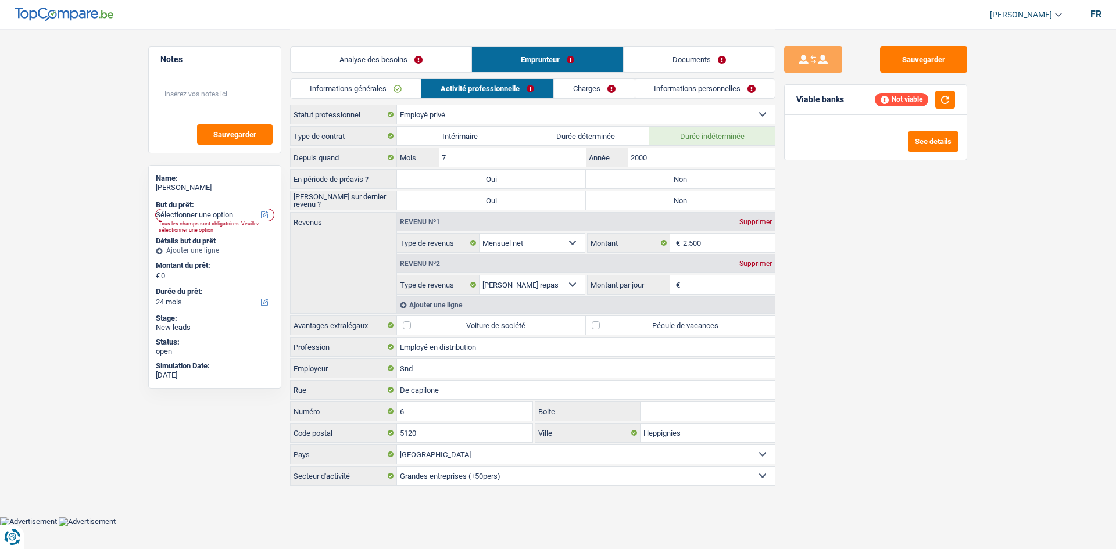
click at [569, 89] on link "Charges" at bounding box center [594, 88] width 81 height 19
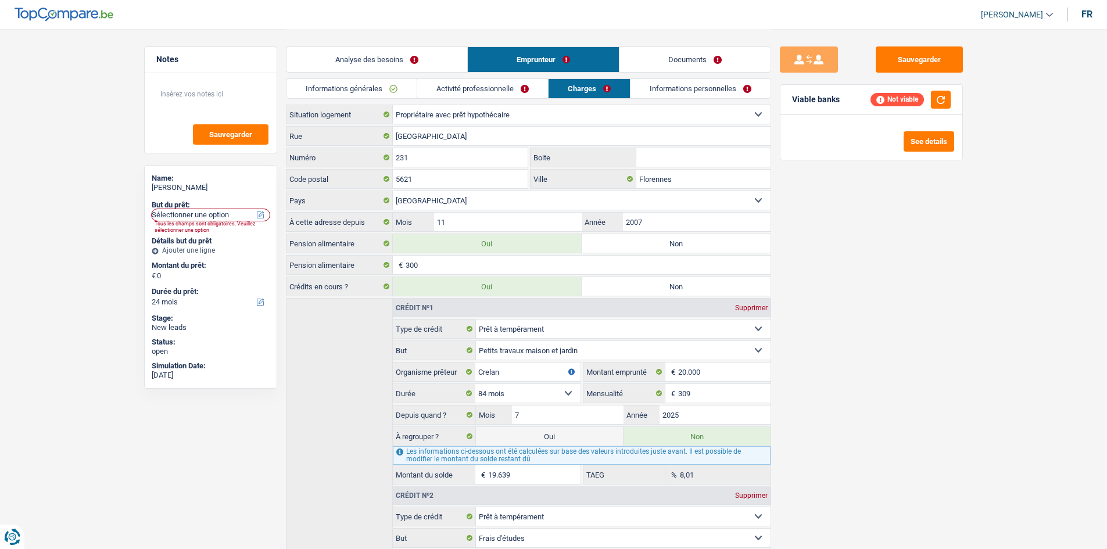
click at [687, 92] on link "Informations personnelles" at bounding box center [700, 88] width 140 height 19
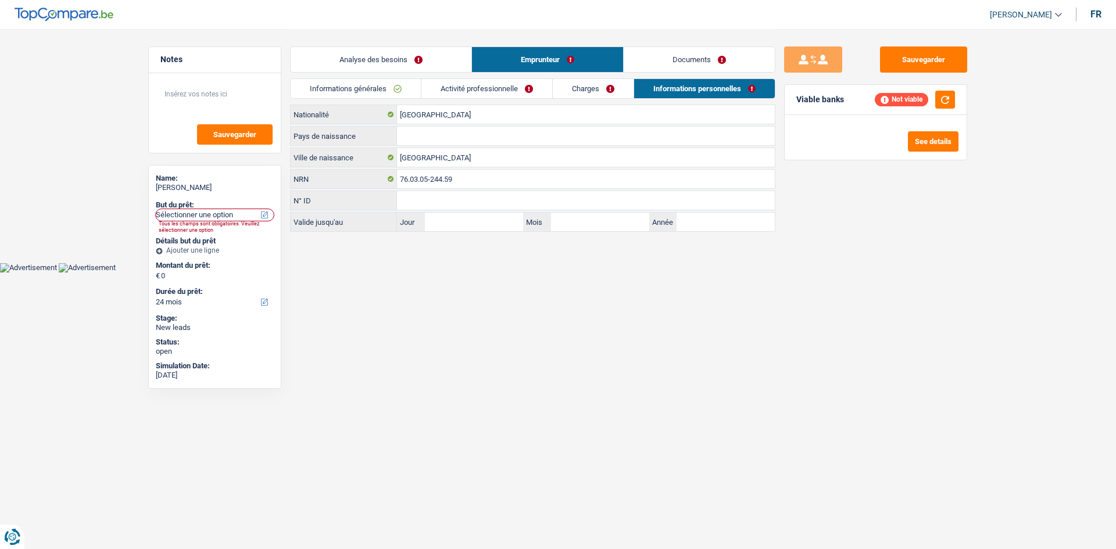
click at [571, 81] on link "Charges" at bounding box center [593, 88] width 81 height 19
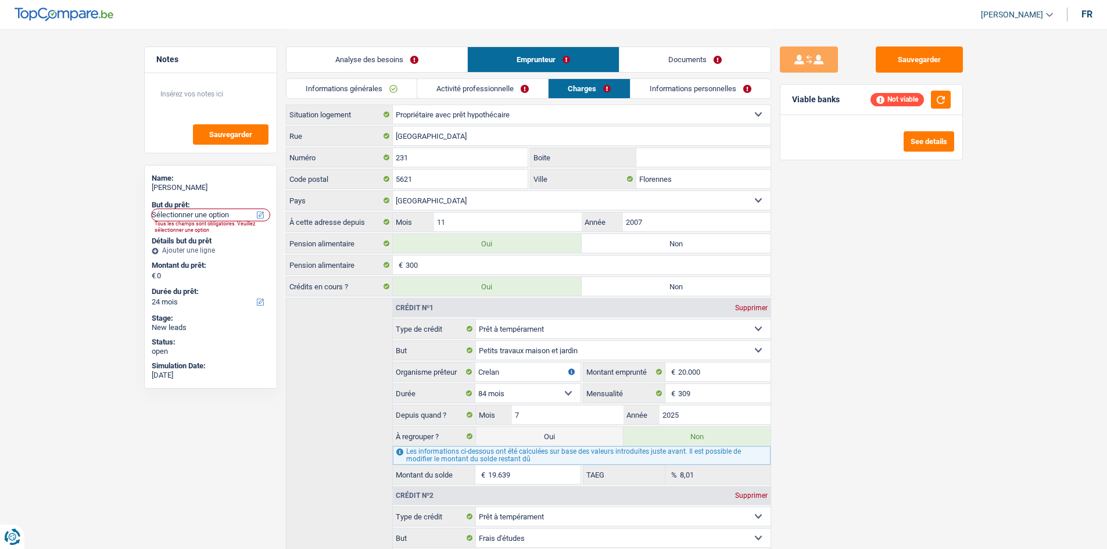
click at [531, 89] on link "Activité professionnelle" at bounding box center [482, 88] width 131 height 19
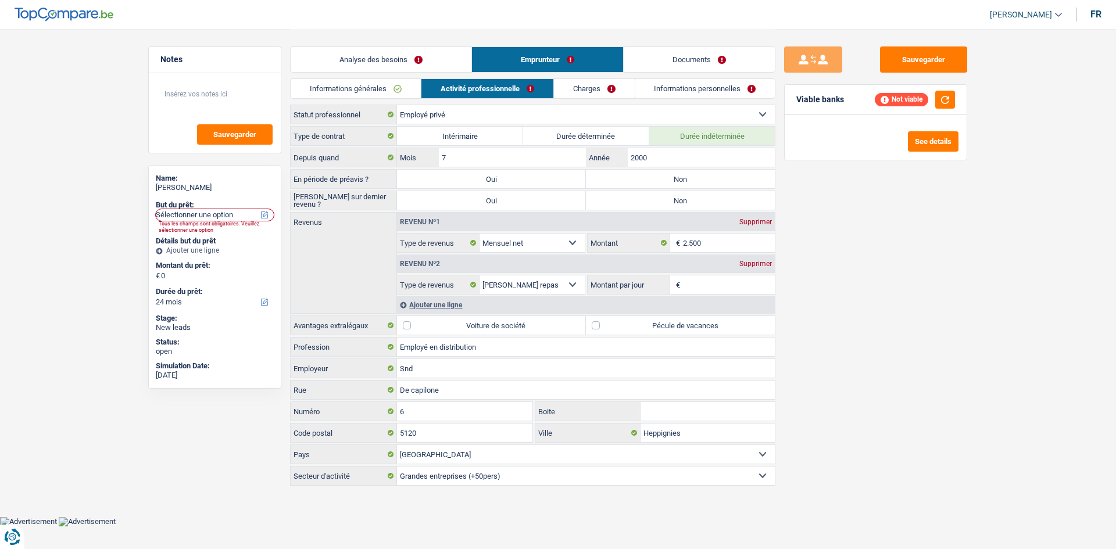
drag, startPoint x: 621, startPoint y: 89, endPoint x: 617, endPoint y: 95, distance: 6.8
click at [621, 90] on link "Charges" at bounding box center [594, 88] width 81 height 19
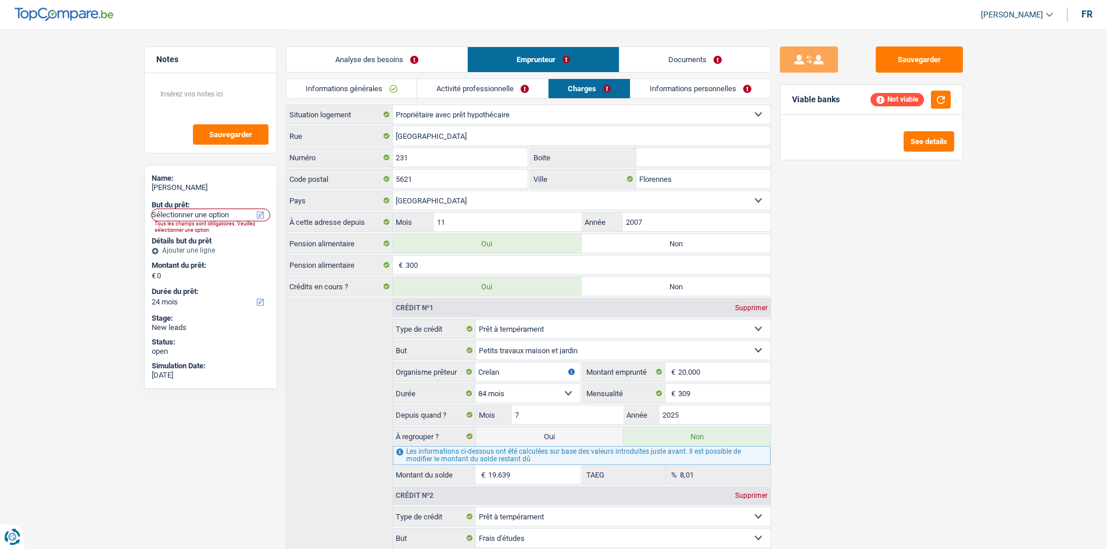
click at [680, 92] on link "Informations personnelles" at bounding box center [700, 88] width 140 height 19
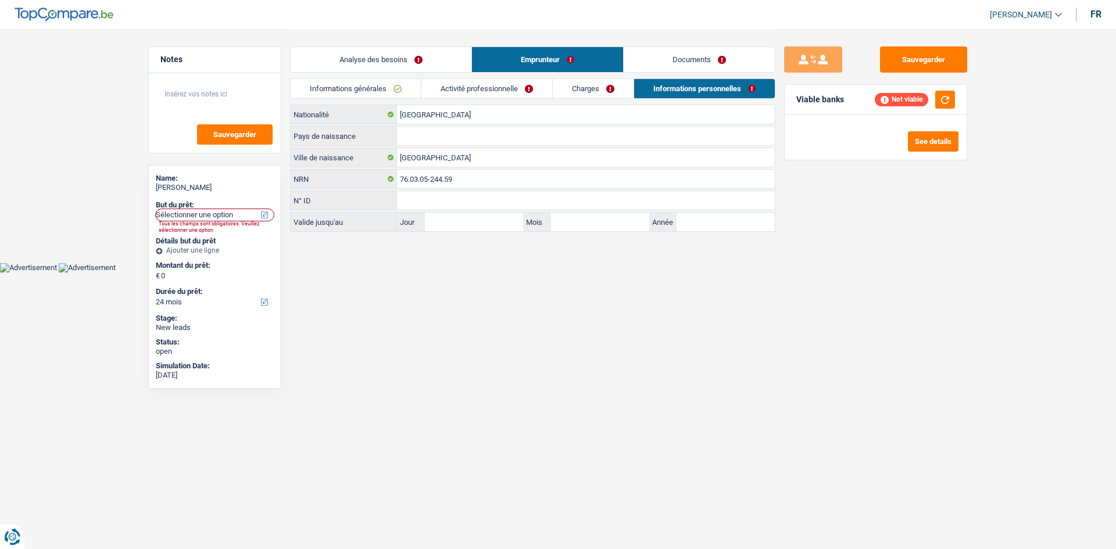
click at [415, 88] on link "Informations générales" at bounding box center [356, 88] width 130 height 19
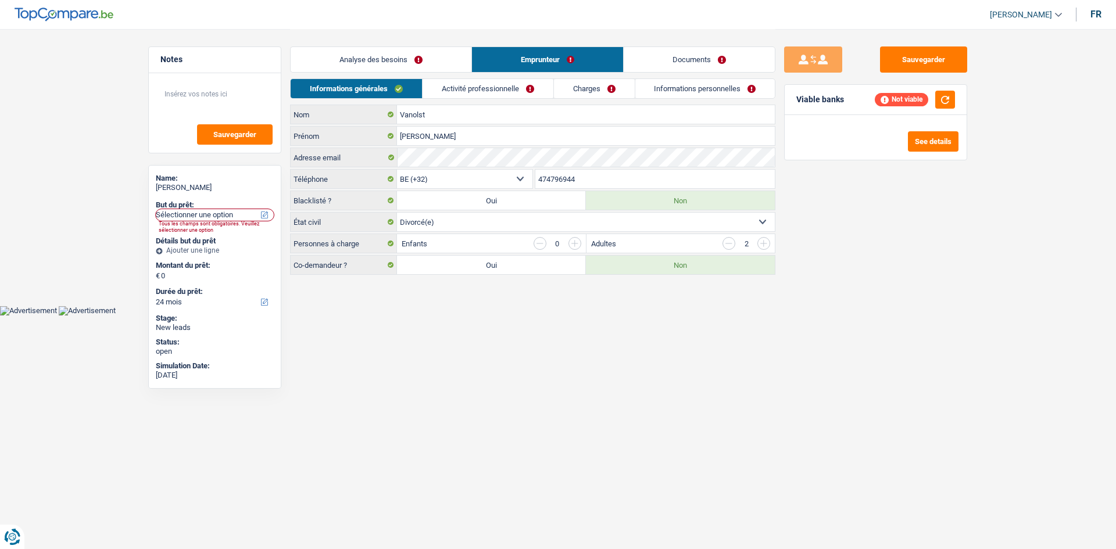
click at [435, 60] on link "Analyse des besoins" at bounding box center [381, 59] width 181 height 25
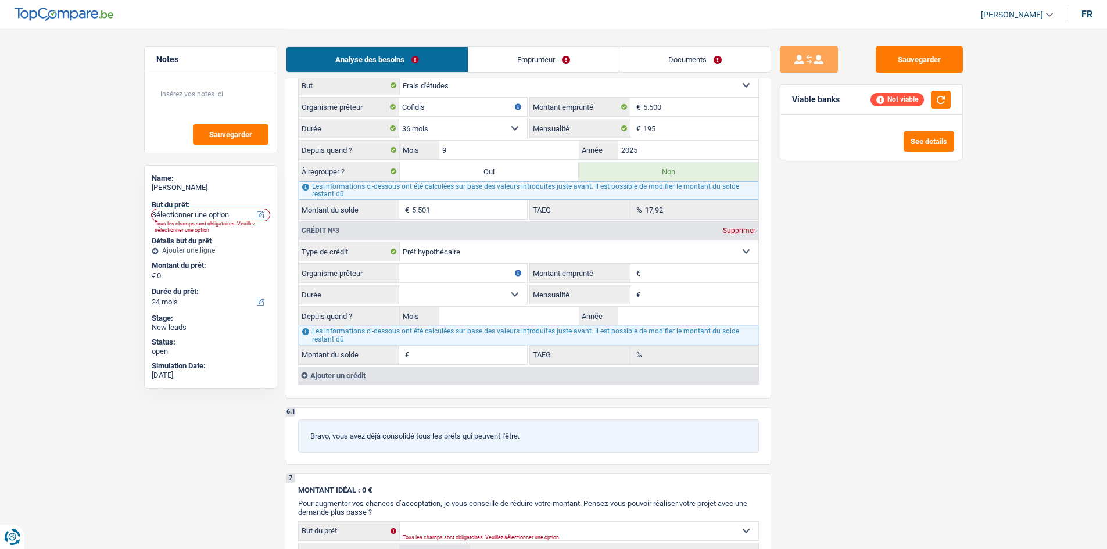
scroll to position [1104, 0]
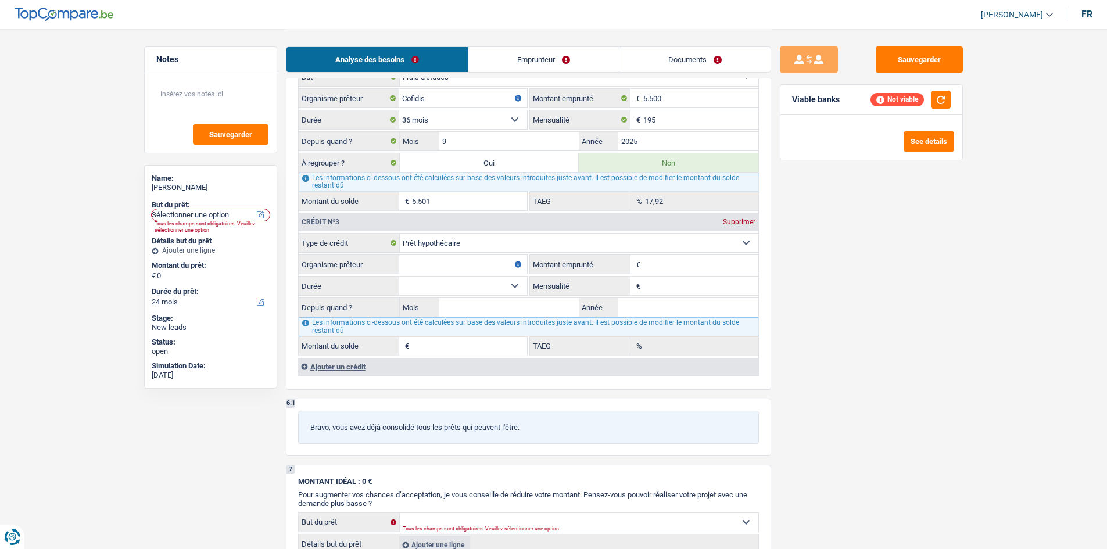
click at [682, 264] on input "Montant emprunté" at bounding box center [700, 264] width 115 height 19
click at [239, 108] on textarea at bounding box center [211, 98] width 116 height 35
type textarea "85000"
drag, startPoint x: 723, startPoint y: 289, endPoint x: 754, endPoint y: 289, distance: 30.8
click at [722, 289] on input "Mensualité" at bounding box center [700, 286] width 115 height 19
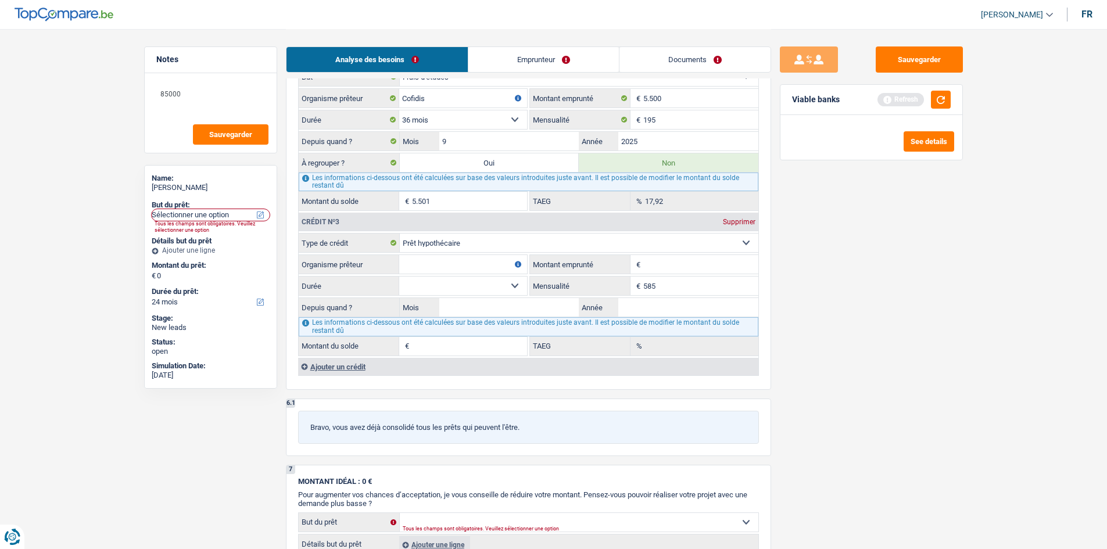
type input "585"
drag, startPoint x: 879, startPoint y: 280, endPoint x: 862, endPoint y: 284, distance: 17.8
click at [879, 280] on div "Sauvegarder Viable banks Refresh See details" at bounding box center [871, 288] width 200 height 484
click at [647, 263] on input "Montant emprunté" at bounding box center [700, 264] width 115 height 19
type input "250.000"
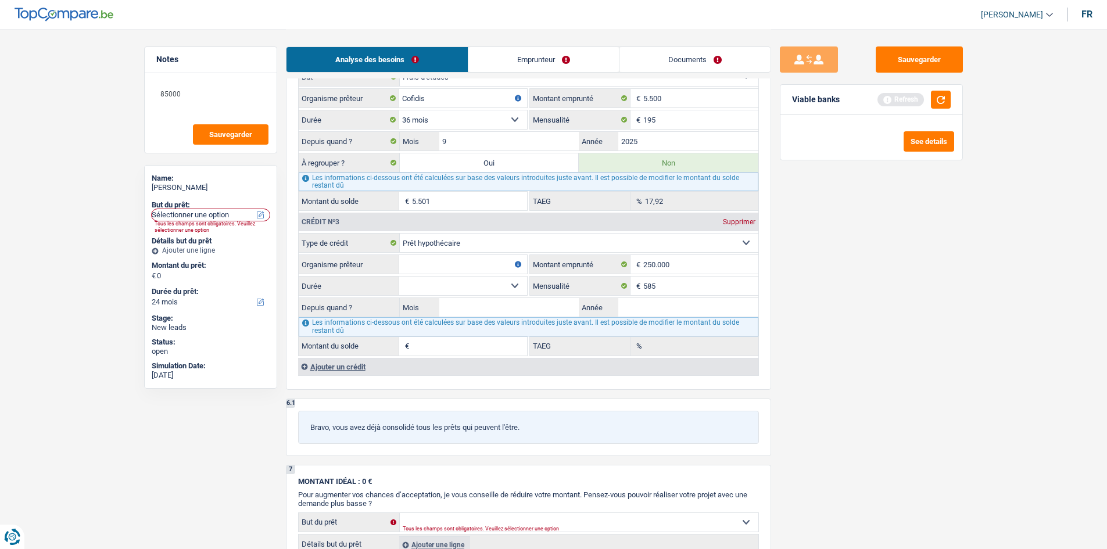
click at [848, 282] on div "Sauvegarder Viable banks Refresh See details" at bounding box center [871, 288] width 200 height 484
drag, startPoint x: 682, startPoint y: 309, endPoint x: 833, endPoint y: 300, distance: 150.8
click at [682, 309] on input "Année" at bounding box center [688, 307] width 140 height 19
type input "2007"
click at [501, 314] on input "Mois" at bounding box center [509, 307] width 140 height 19
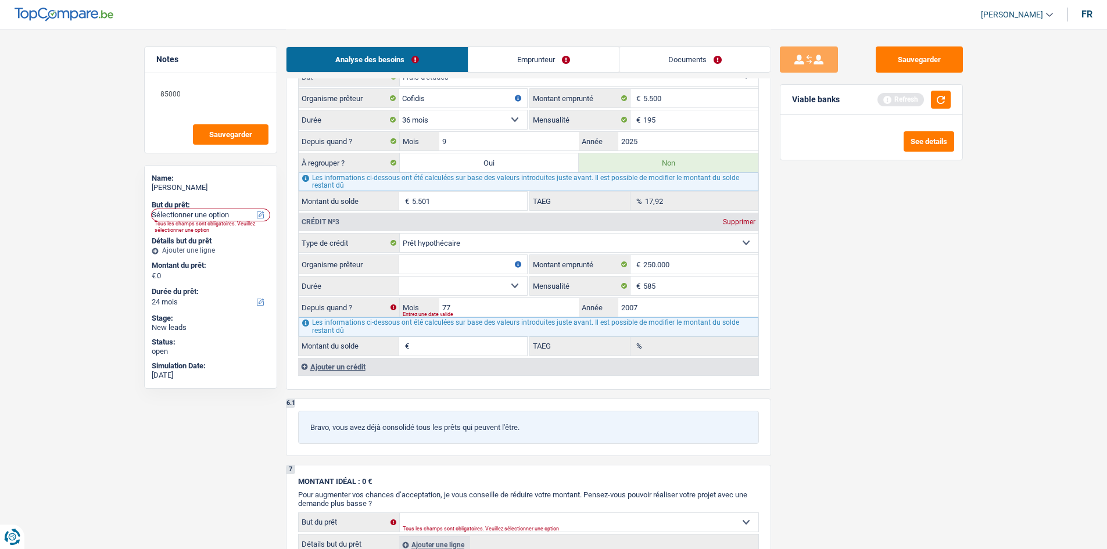
click at [489, 278] on select "120 mois 132 mois 144 mois 180 mois 240 mois 300 mois 360 mois 420 mois Sélecti…" at bounding box center [463, 286] width 128 height 19
click at [486, 284] on select "120 mois 132 mois 144 mois 180 mois 240 mois 300 mois 360 mois 420 mois Sélecti…" at bounding box center [463, 286] width 128 height 19
click at [490, 310] on input "77" at bounding box center [509, 307] width 140 height 19
type input "7"
click at [499, 290] on select "120 mois 132 mois 144 mois 180 mois 240 mois 300 mois 360 mois 420 mois Sélecti…" at bounding box center [463, 286] width 128 height 19
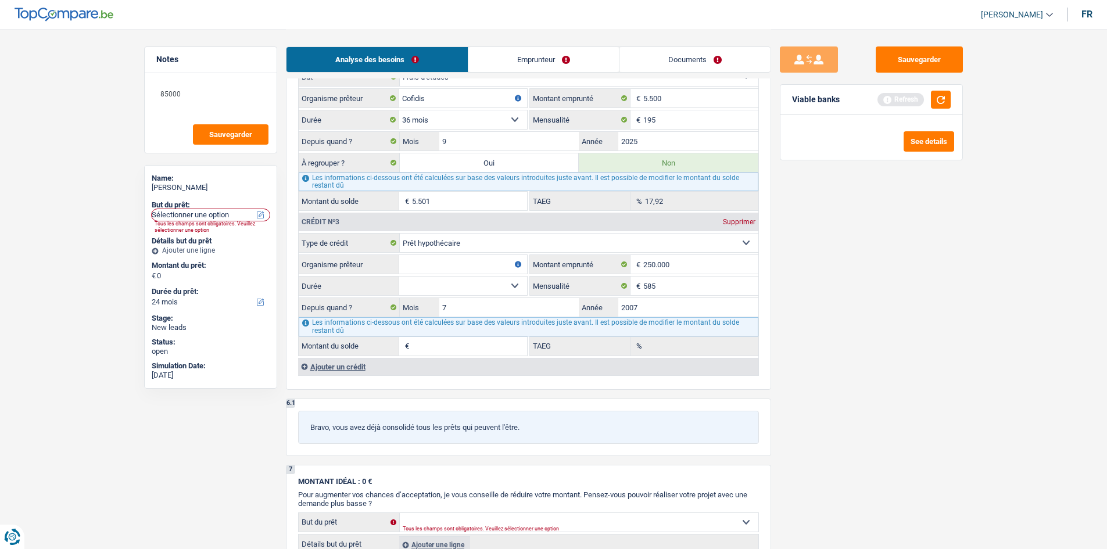
select select "240"
click at [399, 277] on select "120 mois 132 mois 144 mois 180 mois 240 mois 300 mois 360 mois 420 mois Sélecti…" at bounding box center [463, 286] width 128 height 19
type input "13.545"
type input "0,00"
drag, startPoint x: 485, startPoint y: 279, endPoint x: 483, endPoint y: 286, distance: 7.4
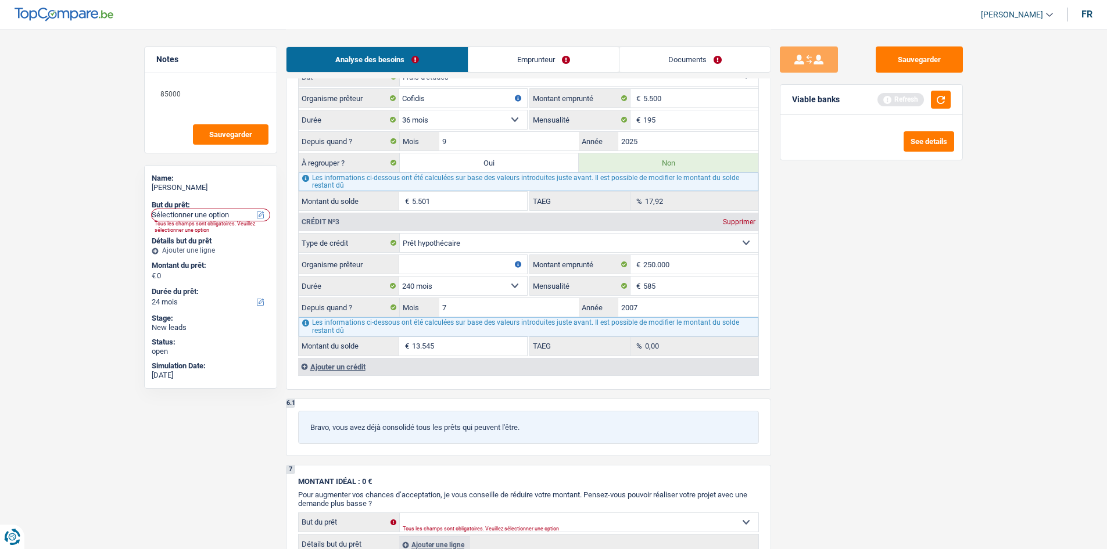
click at [485, 279] on select "120 mois 132 mois 144 mois 180 mois 240 mois 300 mois 360 mois 420 mois Sélecti…" at bounding box center [463, 286] width 128 height 19
select select "300"
click at [399, 277] on select "120 mois 132 mois 144 mois 180 mois 240 mois 300 mois 360 mois 420 mois Sélecti…" at bounding box center [463, 286] width 128 height 19
type input "52.690"
click at [481, 266] on input "Organisme prêteur" at bounding box center [463, 264] width 128 height 19
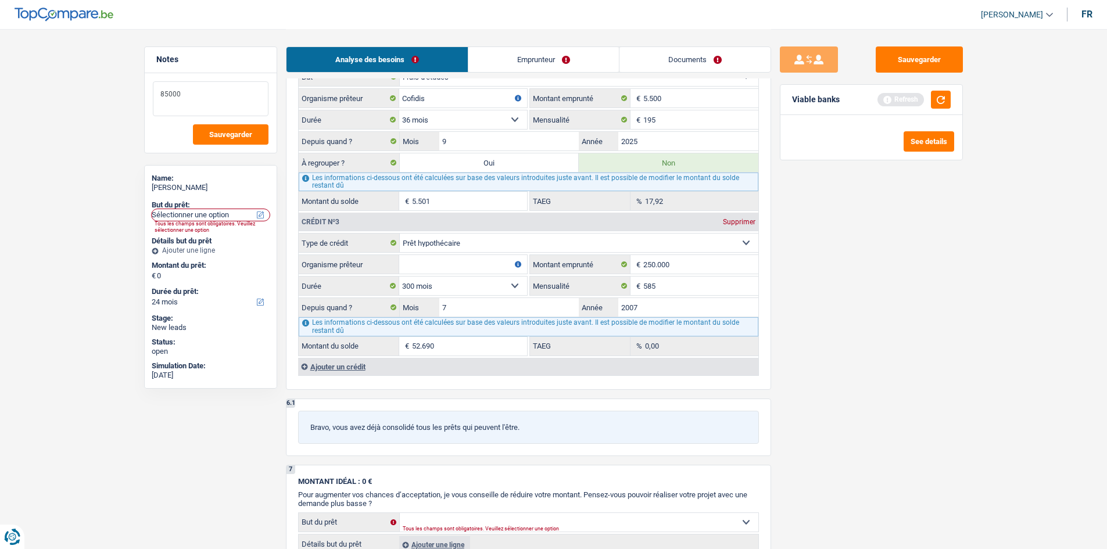
click at [202, 84] on div "85000 Sauvegarder" at bounding box center [211, 113] width 132 height 80
drag, startPoint x: 205, startPoint y: 91, endPoint x: 42, endPoint y: 87, distance: 162.7
drag, startPoint x: 471, startPoint y: 273, endPoint x: 476, endPoint y: 263, distance: 10.7
click at [471, 259] on input "Organisme prêteur" at bounding box center [463, 264] width 128 height 19
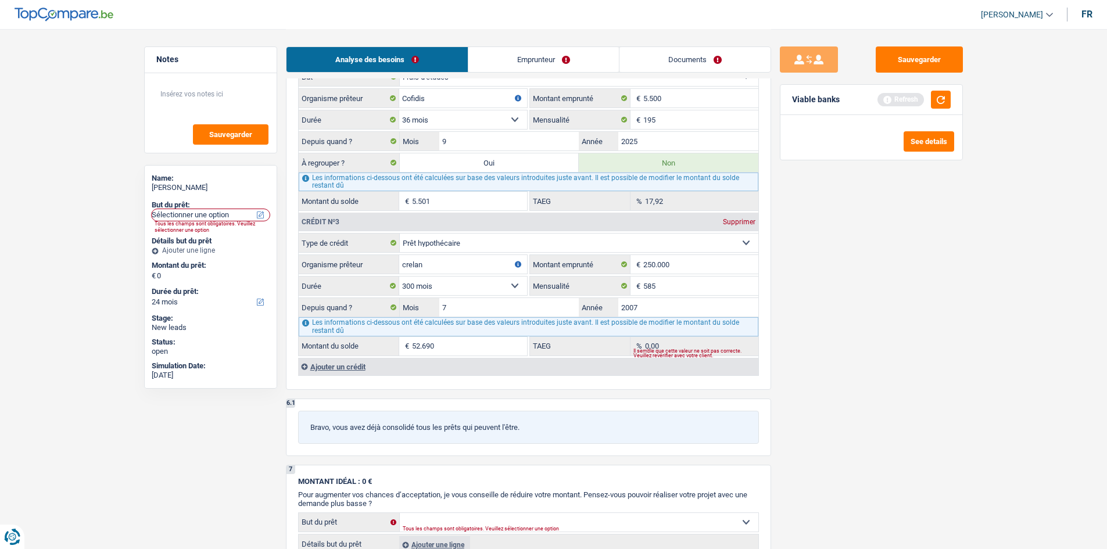
type input "crelan"
click at [921, 185] on div "Sauvegarder Viable banks Refresh See details" at bounding box center [871, 288] width 200 height 484
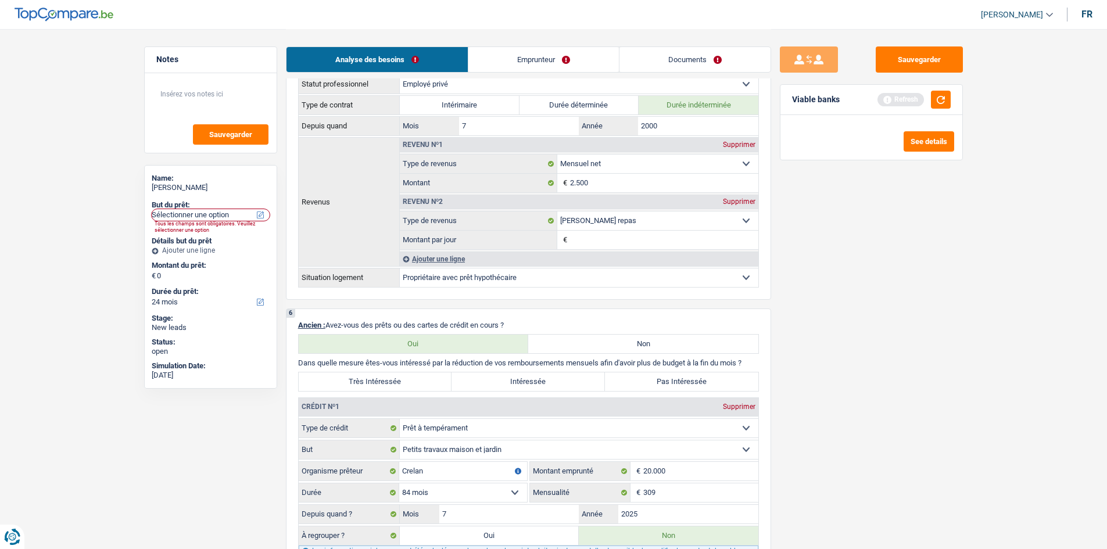
scroll to position [523, 0]
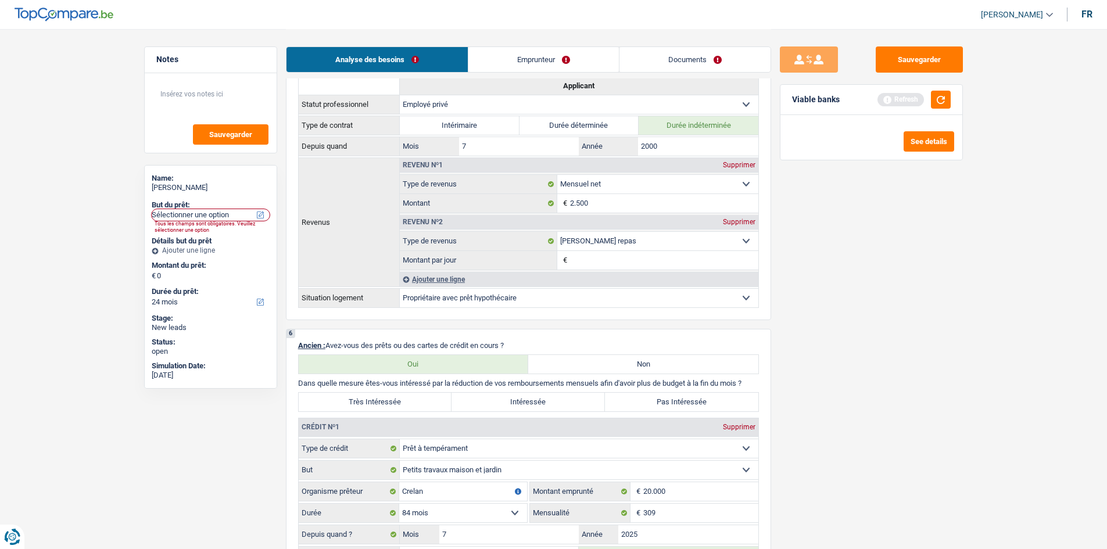
click at [554, 402] on label "Intéressée" at bounding box center [527, 402] width 153 height 19
click at [554, 402] on input "Intéressée" at bounding box center [527, 402] width 153 height 19
radio input "true"
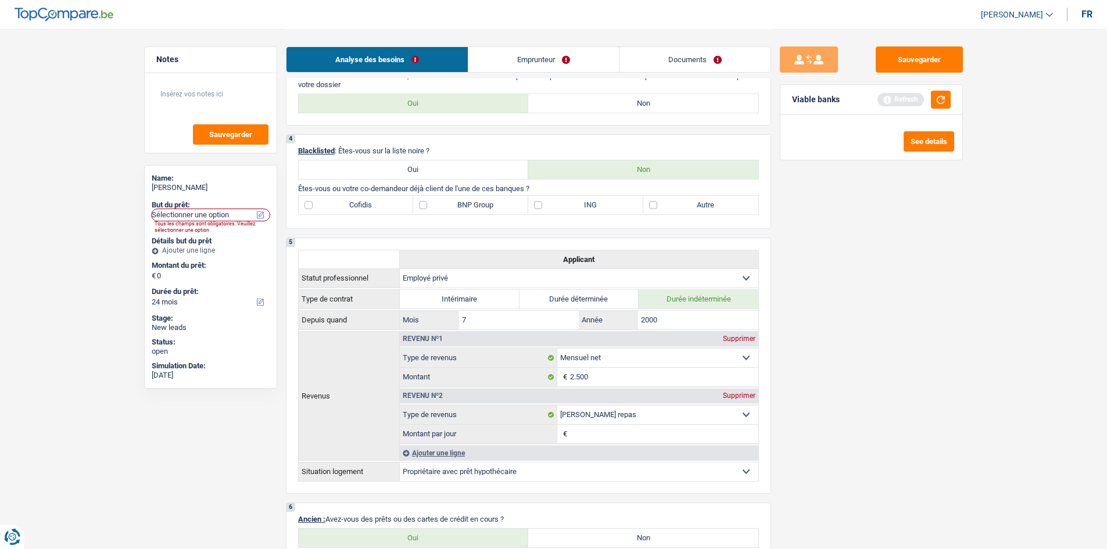
scroll to position [232, 0]
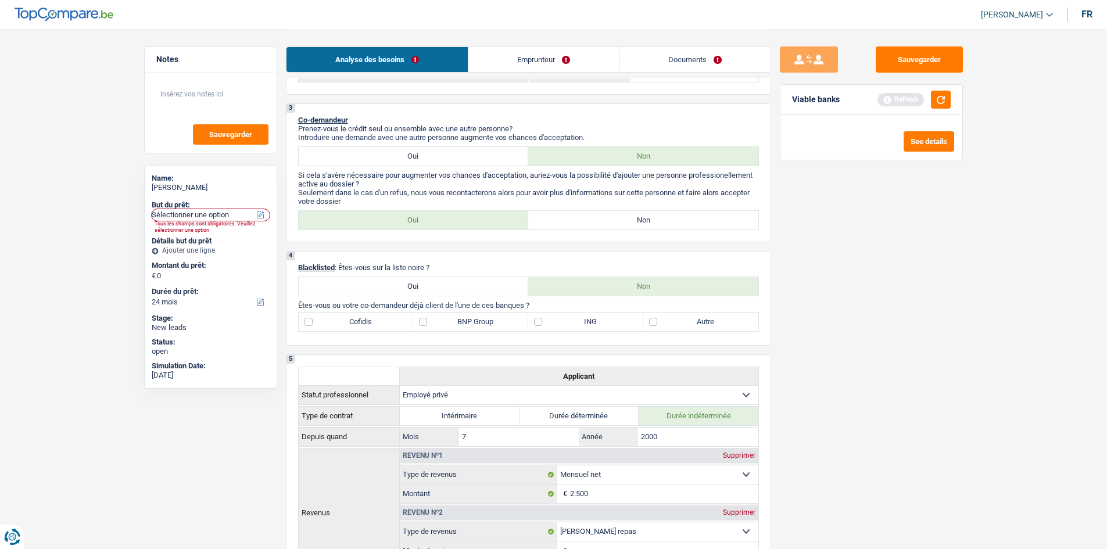
click at [593, 64] on link "Emprunteur" at bounding box center [543, 59] width 150 height 25
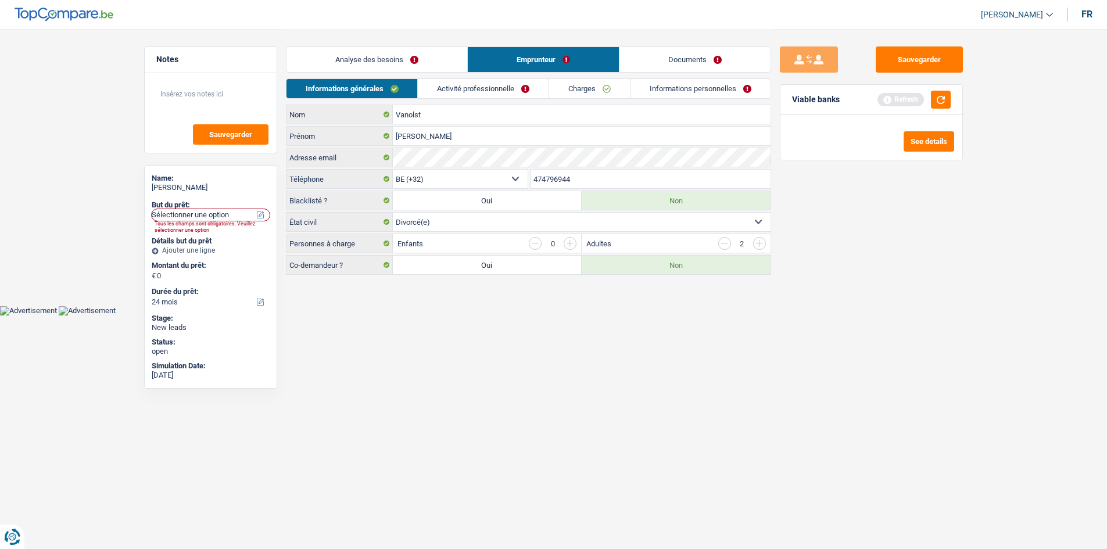
scroll to position [0, 0]
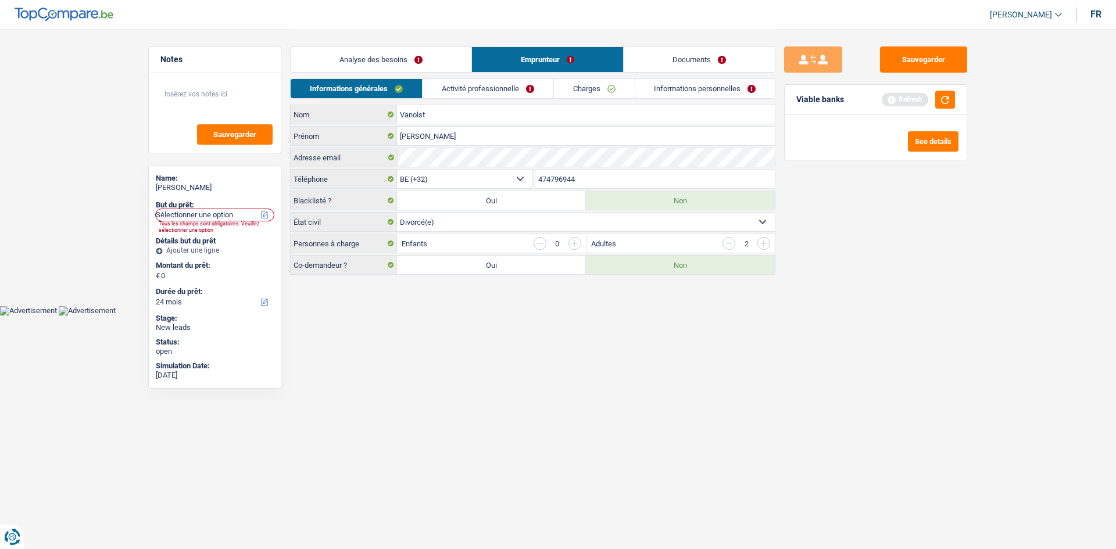
click at [527, 80] on link "Activité professionnelle" at bounding box center [487, 88] width 131 height 19
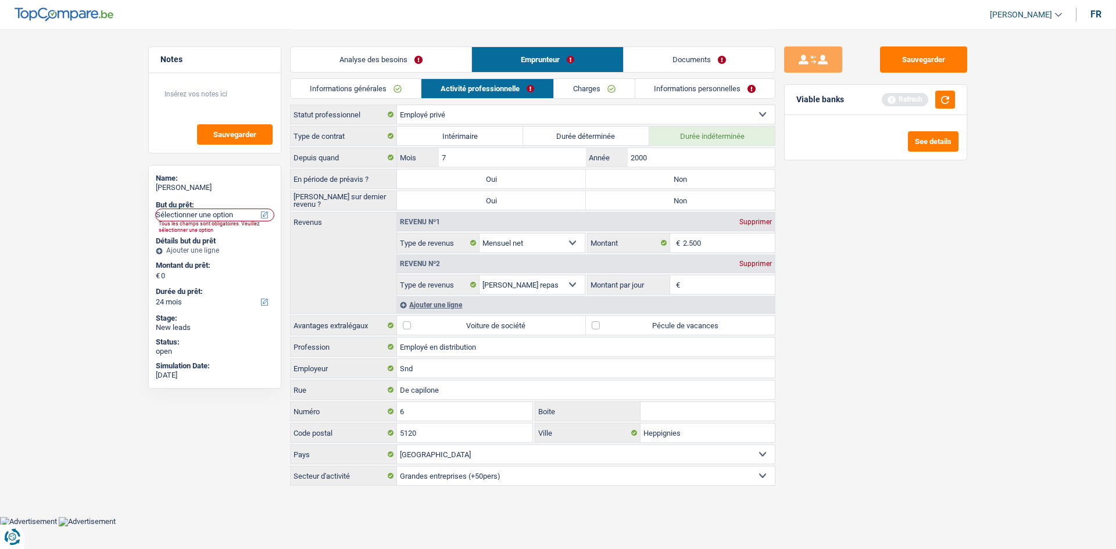
click at [702, 170] on label "Non" at bounding box center [680, 179] width 189 height 19
click at [702, 170] on input "Non" at bounding box center [680, 179] width 189 height 19
radio input "true"
click at [699, 190] on div "Type de contrat Intérimaire Durée déterminée Durée indéterminée Depuis quand 7 …" at bounding box center [532, 306] width 485 height 360
click at [693, 197] on label "Non" at bounding box center [680, 200] width 189 height 19
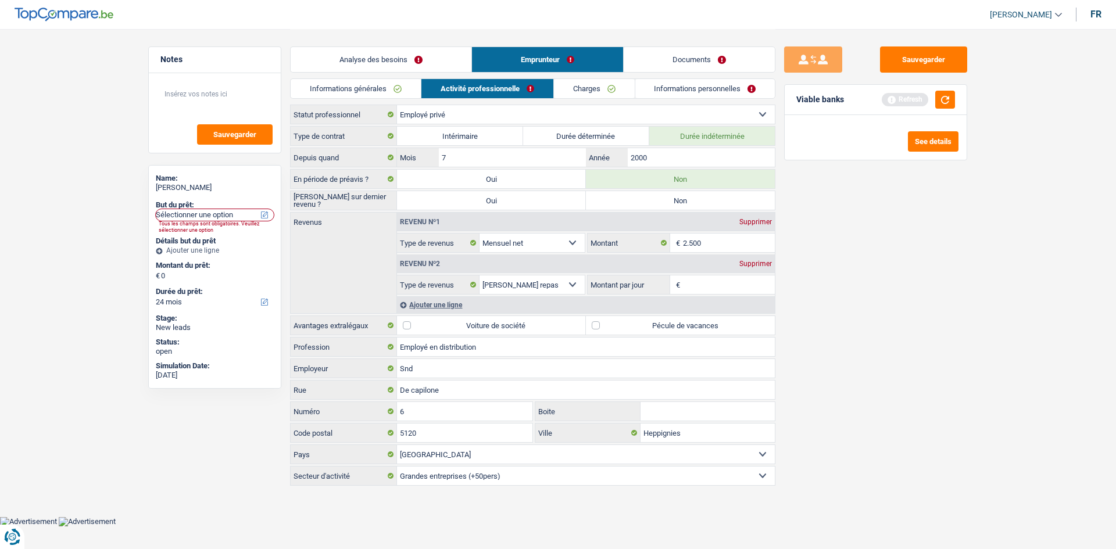
click at [693, 197] on input "Non" at bounding box center [680, 200] width 189 height 19
radio input "true"
click at [697, 159] on input "2000" at bounding box center [701, 157] width 147 height 19
click at [708, 249] on input "2.500" at bounding box center [729, 243] width 92 height 19
click at [700, 316] on div "Avantages extralégaux Voiture de société Pécule de vacances" at bounding box center [532, 326] width 485 height 20
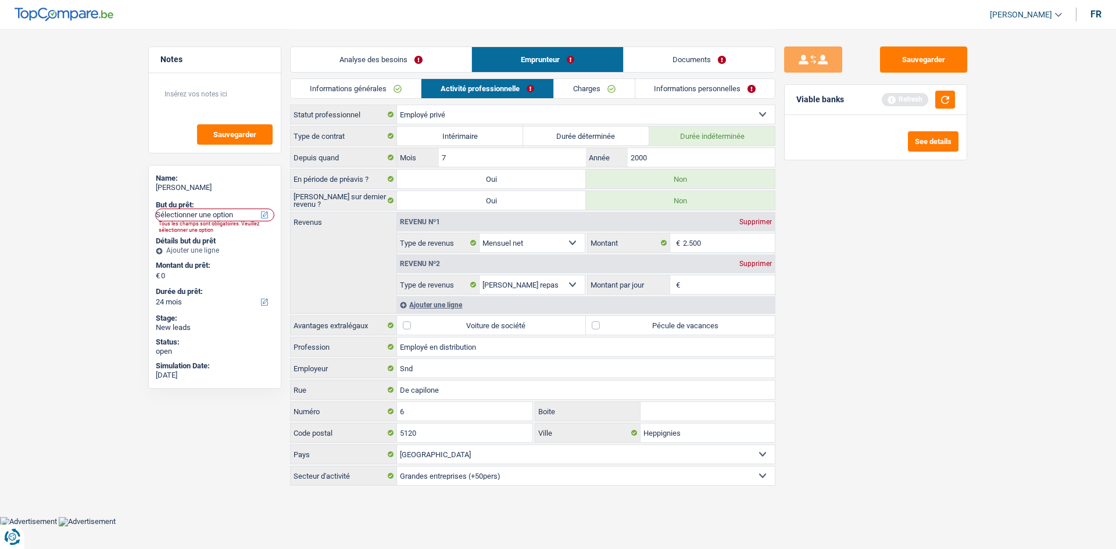
click at [696, 322] on label "Pécule de vacances" at bounding box center [680, 325] width 189 height 19
click at [696, 322] on input "Pécule de vacances" at bounding box center [680, 325] width 189 height 19
checkbox input "true"
drag, startPoint x: 714, startPoint y: 281, endPoint x: 977, endPoint y: 312, distance: 265.0
click at [714, 281] on input "Montant par jour" at bounding box center [729, 284] width 92 height 19
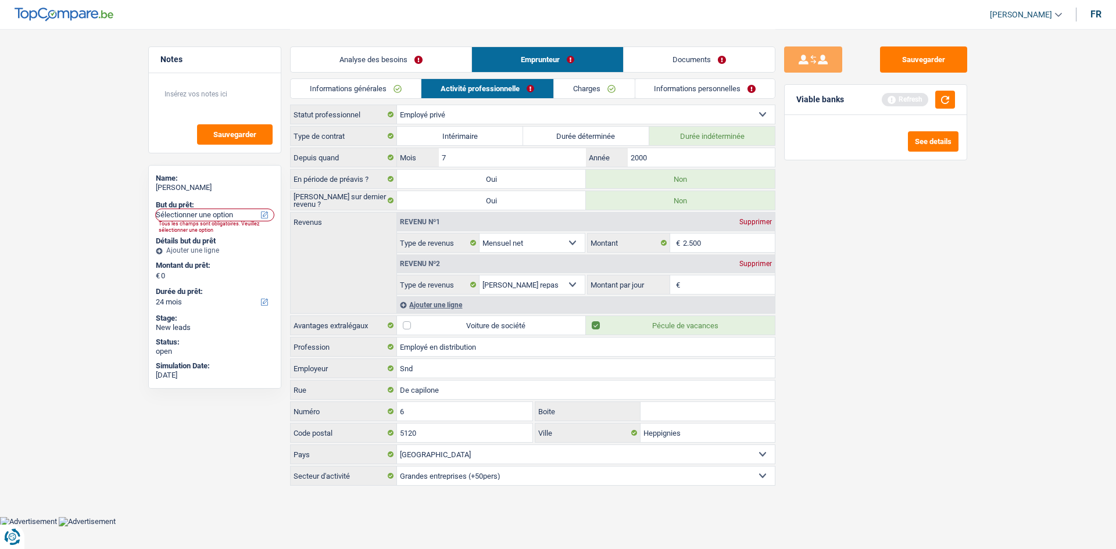
click at [365, 81] on link "Informations générales" at bounding box center [356, 88] width 130 height 19
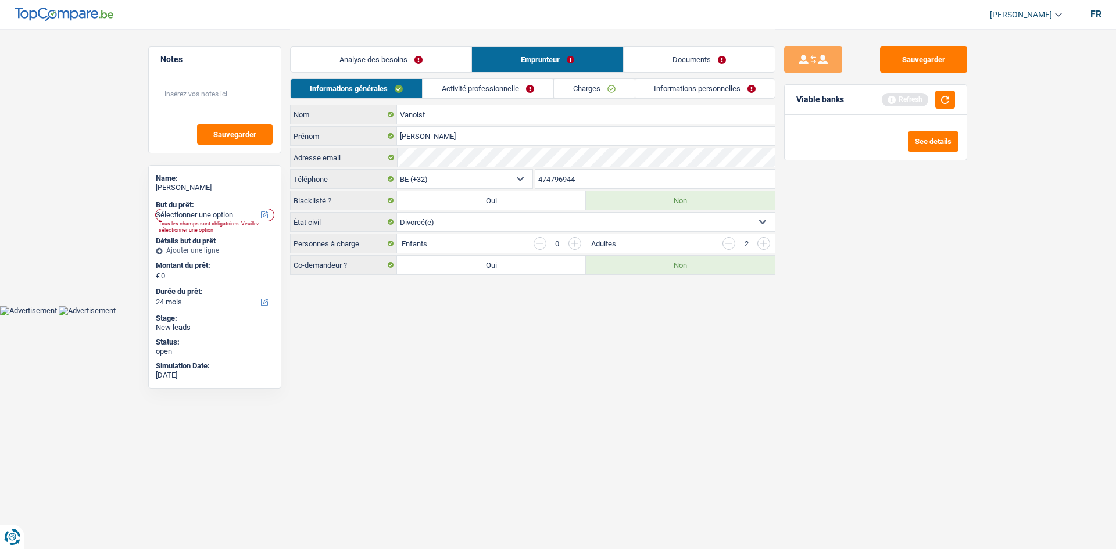
click at [569, 241] on input "button" at bounding box center [574, 243] width 13 height 13
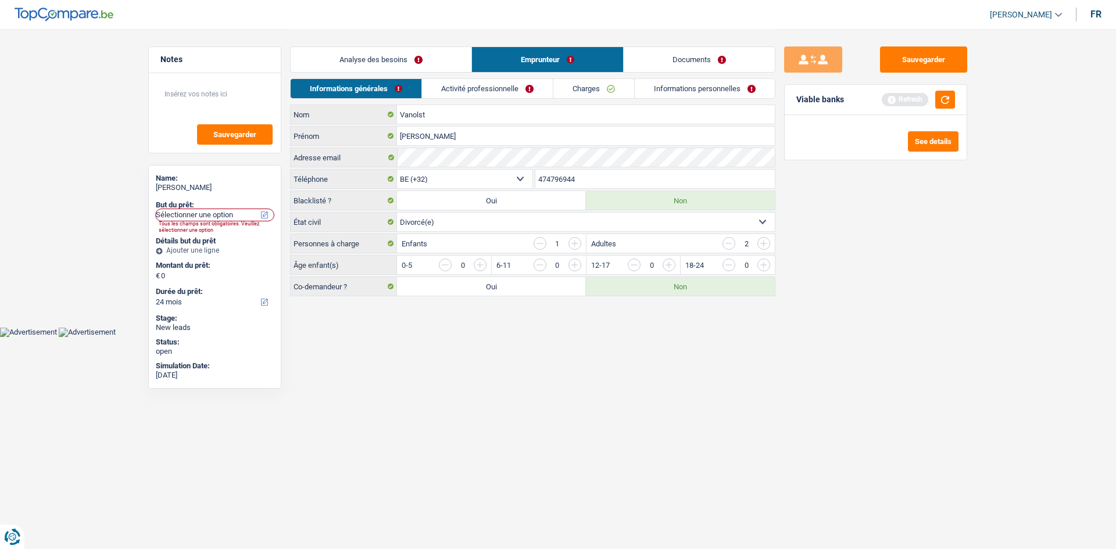
click at [570, 241] on input "button" at bounding box center [574, 243] width 13 height 13
click at [763, 266] on input "button" at bounding box center [999, 268] width 484 height 19
click at [501, 77] on div "Analyse des besoins Emprunteur Documents" at bounding box center [532, 53] width 485 height 49
click at [539, 93] on link "Activité professionnelle" at bounding box center [487, 88] width 131 height 19
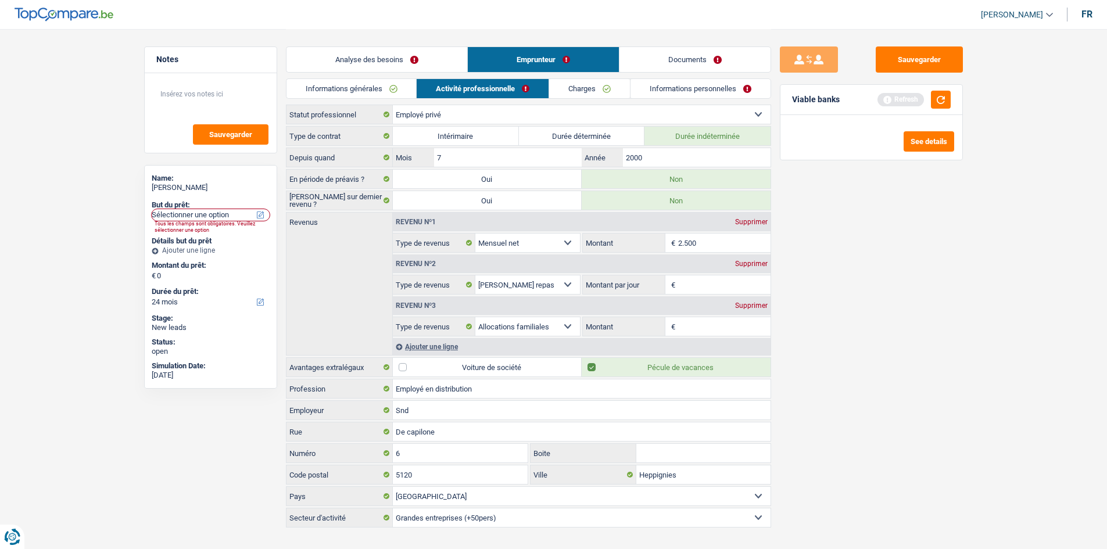
click at [713, 314] on div "Revenu nº3 Supprimer" at bounding box center [582, 305] width 378 height 19
click at [732, 329] on input "Montant" at bounding box center [724, 326] width 92 height 19
type input "465"
click at [808, 339] on div "Sauvegarder Viable banks Refresh See details" at bounding box center [871, 288] width 200 height 484
click at [744, 267] on div "Supprimer" at bounding box center [751, 263] width 38 height 7
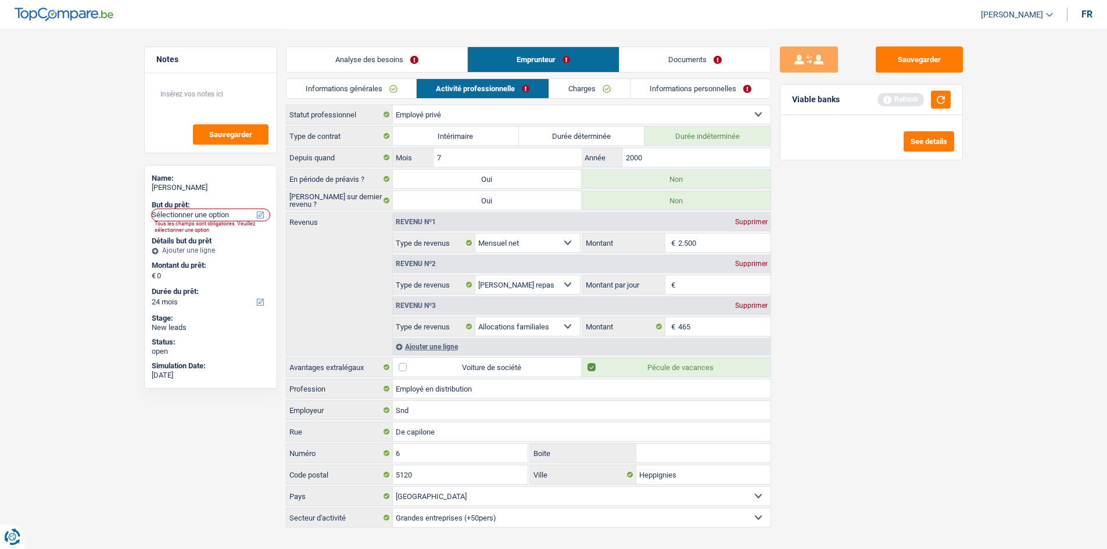
select select "familyAllowances"
type input "8"
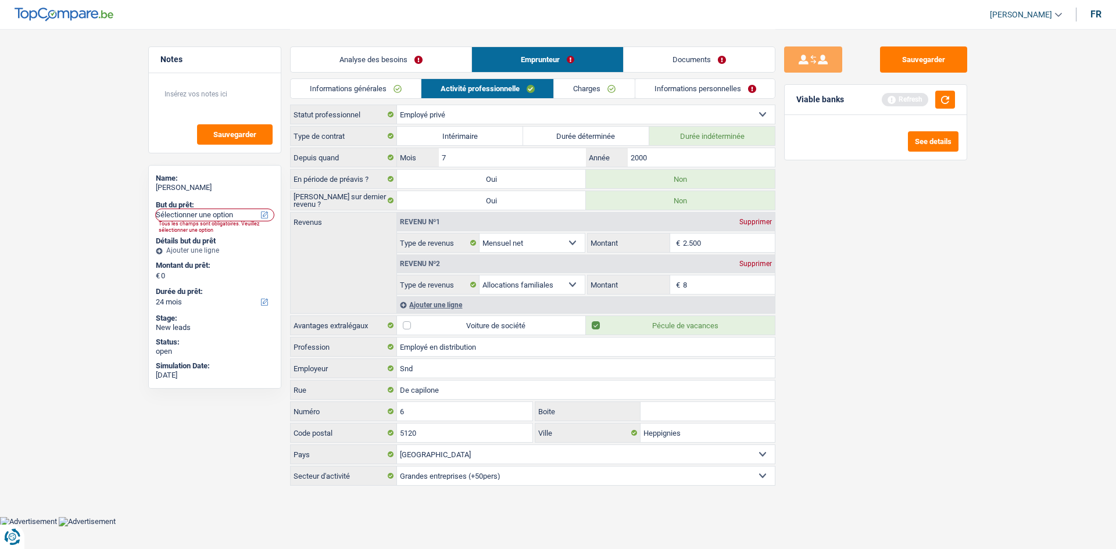
click at [454, 299] on div "Ajouter une ligne" at bounding box center [586, 304] width 378 height 17
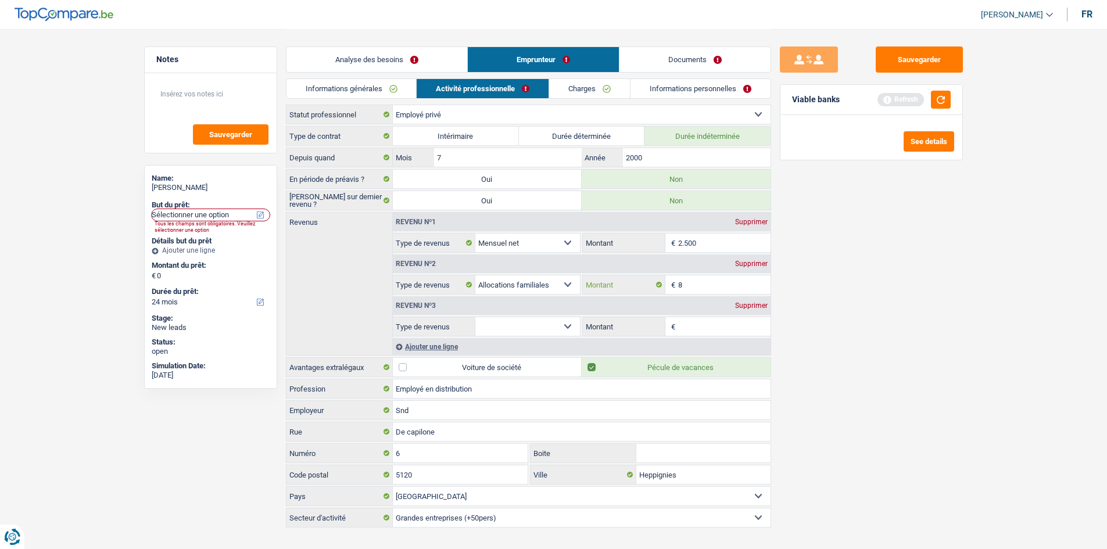
drag, startPoint x: 709, startPoint y: 278, endPoint x: 728, endPoint y: 309, distance: 36.0
click at [712, 283] on input "8" at bounding box center [724, 284] width 92 height 19
click at [554, 330] on select "Allocation d'handicap Allocations chômage Allocations familiales Chèques repas …" at bounding box center [527, 326] width 105 height 19
select select "mealVouchers"
click at [475, 317] on select "Allocation d'handicap Allocations chômage Allocations familiales Chèques repas …" at bounding box center [527, 326] width 105 height 19
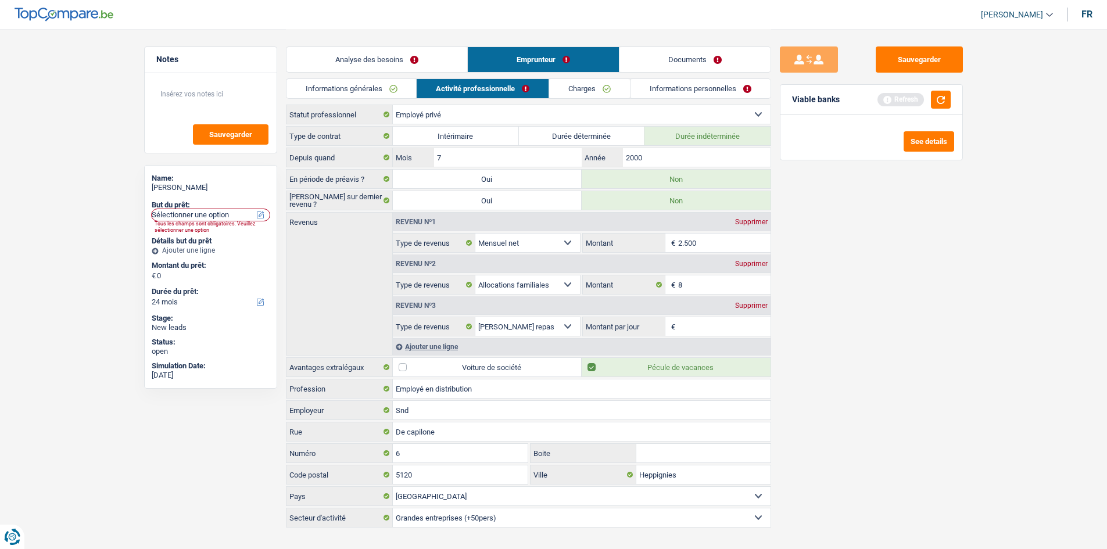
click at [743, 322] on input "Montant par jour" at bounding box center [724, 326] width 92 height 19
type input "6,0"
click at [731, 283] on input "8" at bounding box center [724, 284] width 92 height 19
type input "465"
drag, startPoint x: 807, startPoint y: 307, endPoint x: 708, endPoint y: 320, distance: 100.2
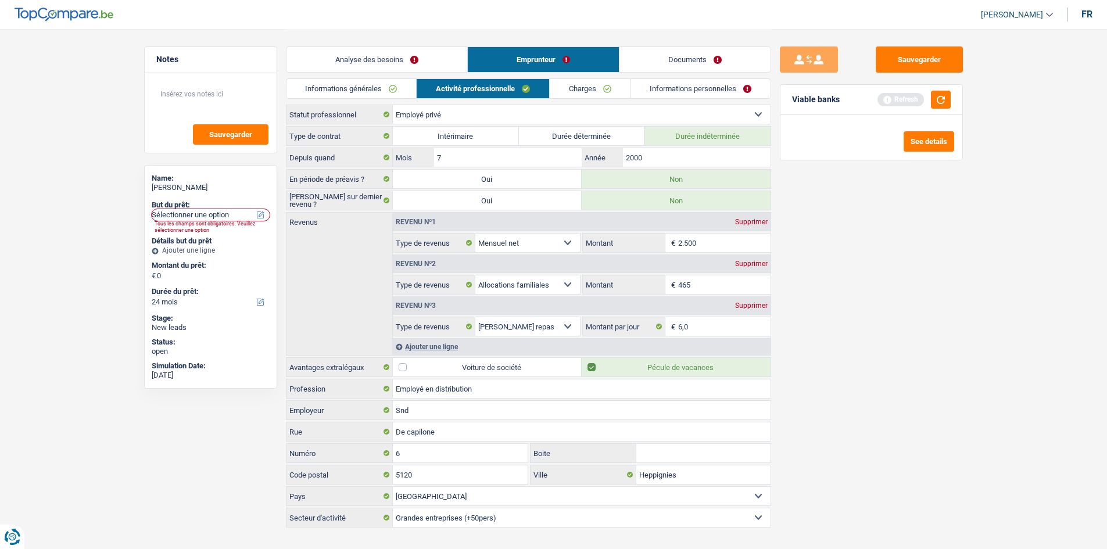
click at [805, 295] on div "Sauvegarder Viable banks Refresh See details" at bounding box center [871, 288] width 200 height 484
click at [438, 346] on div "Ajouter une ligne" at bounding box center [582, 346] width 378 height 17
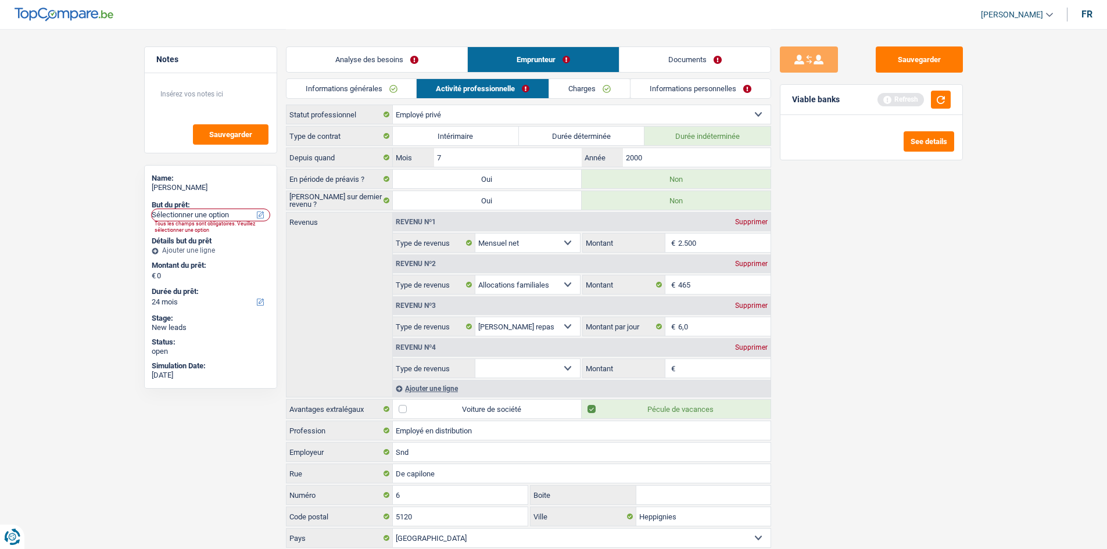
drag, startPoint x: 556, startPoint y: 372, endPoint x: 554, endPoint y: 361, distance: 10.6
click at [556, 372] on select "Allocation d'handicap Allocations chômage Allocations familiales Chèques repas …" at bounding box center [527, 368] width 105 height 19
select select "rentalIncome"
click at [475, 359] on select "Allocation d'handicap Allocations chômage Allocations familiales Chèques repas …" at bounding box center [527, 368] width 105 height 19
click at [687, 367] on input "Montant" at bounding box center [724, 368] width 92 height 19
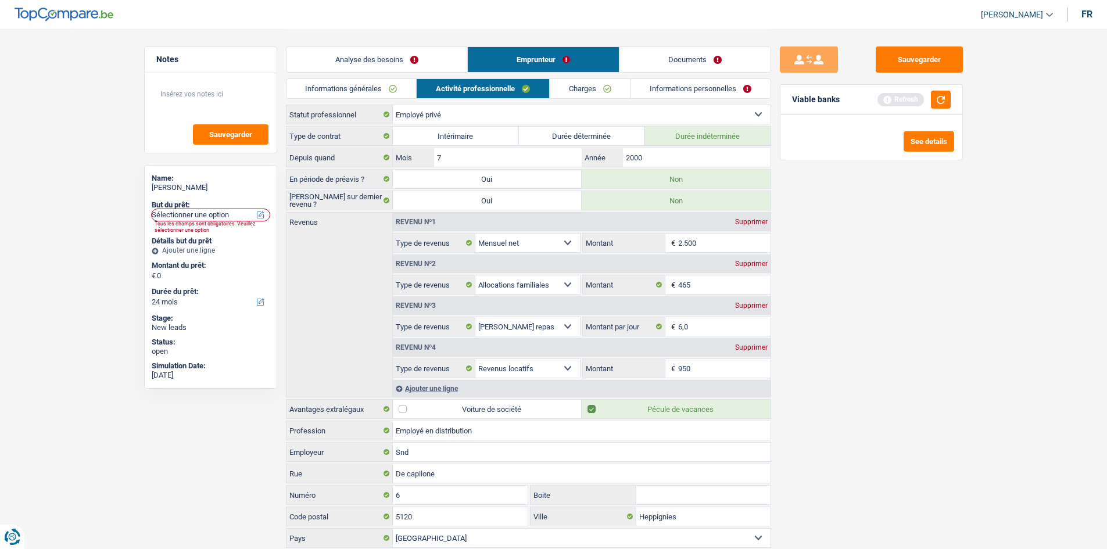
type input "950"
drag, startPoint x: 877, startPoint y: 345, endPoint x: 884, endPoint y: 339, distance: 9.1
click at [883, 339] on div "Sauvegarder Viable banks Refresh See details" at bounding box center [871, 288] width 200 height 484
click at [205, 103] on textarea at bounding box center [211, 98] width 116 height 35
type textarea "contrat de bail ok"
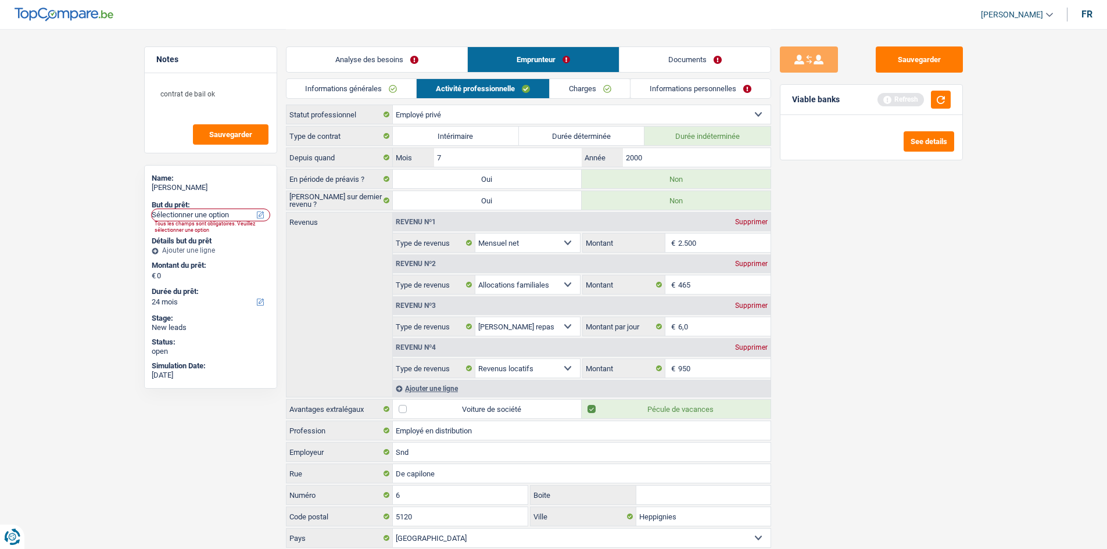
click at [617, 91] on link "Charges" at bounding box center [590, 88] width 81 height 19
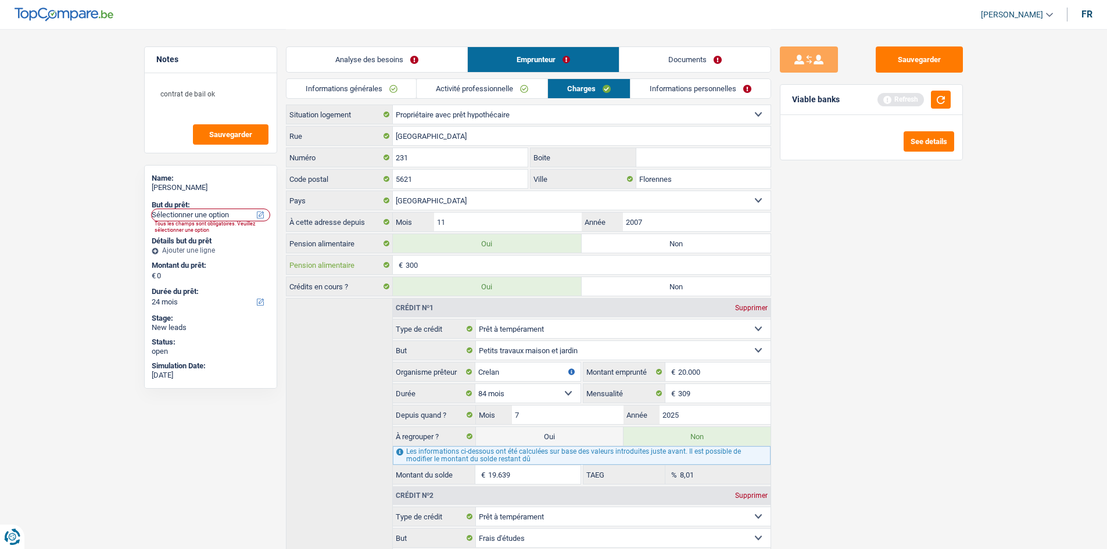
click at [430, 262] on input "300" at bounding box center [588, 265] width 365 height 19
click at [529, 87] on link "Activité professionnelle" at bounding box center [482, 88] width 131 height 19
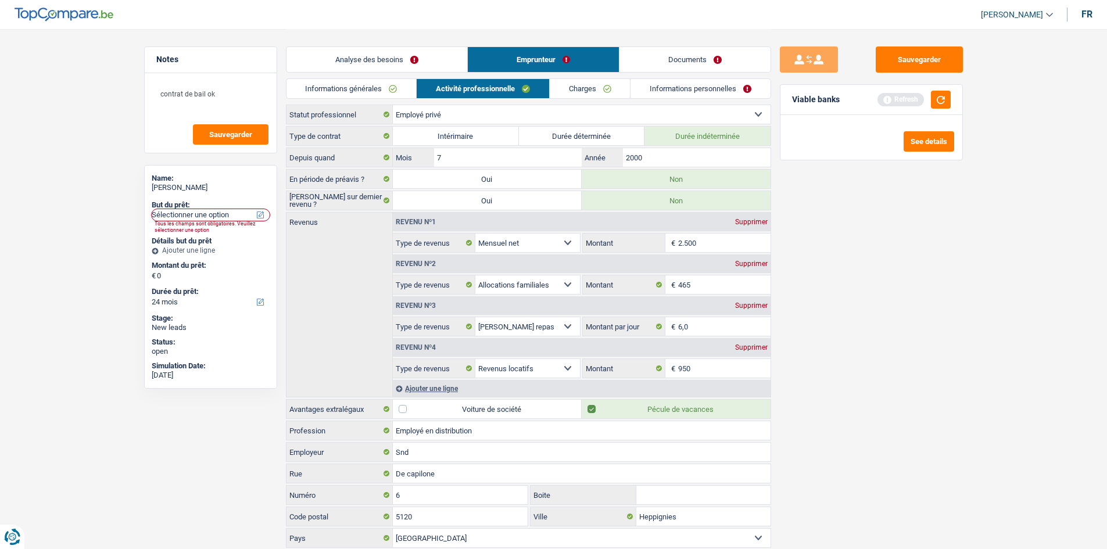
click at [464, 386] on div "Ajouter une ligne" at bounding box center [582, 388] width 378 height 17
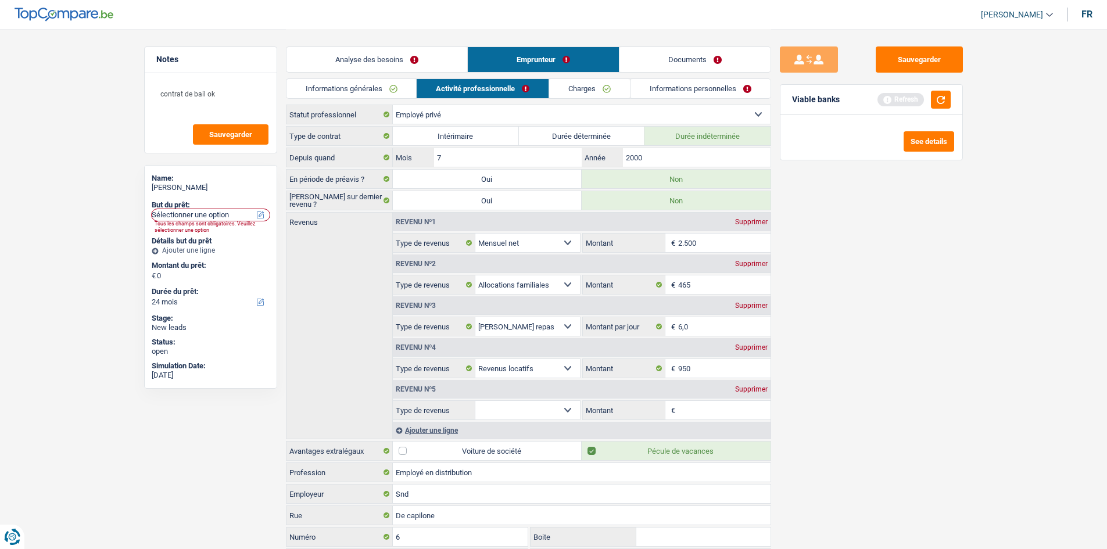
click at [540, 410] on select "Allocation d'handicap Allocations chômage Allocations familiales Chèques repas …" at bounding box center [527, 410] width 105 height 19
select select "alimony"
click at [475, 401] on select "Allocation d'handicap Allocations chômage Allocations familiales Chèques repas …" at bounding box center [527, 410] width 105 height 19
click at [709, 417] on input "Montant" at bounding box center [724, 410] width 92 height 19
click at [597, 91] on link "Charges" at bounding box center [589, 88] width 81 height 19
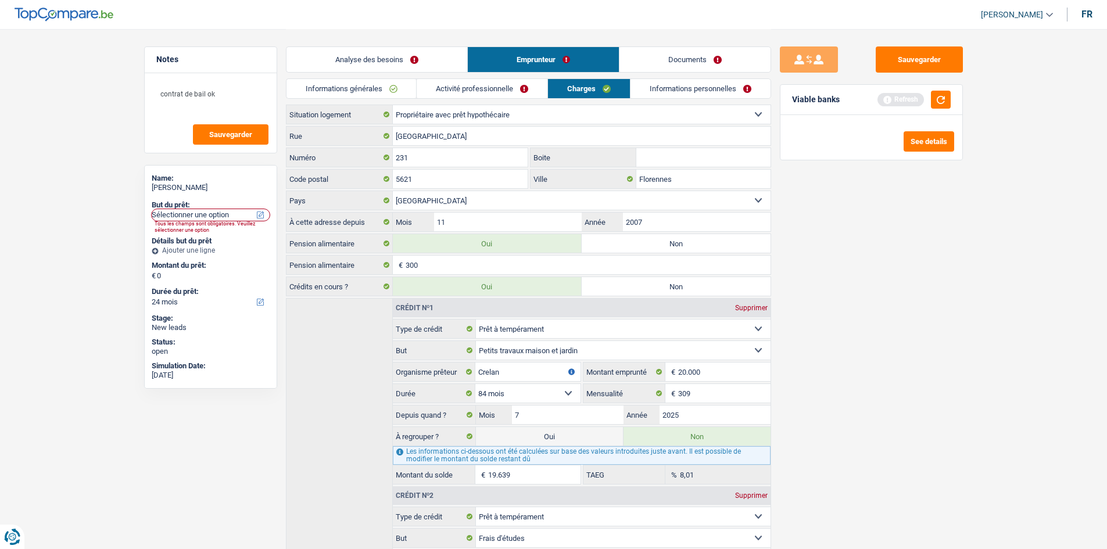
click at [479, 82] on link "Activité professionnelle" at bounding box center [482, 88] width 131 height 19
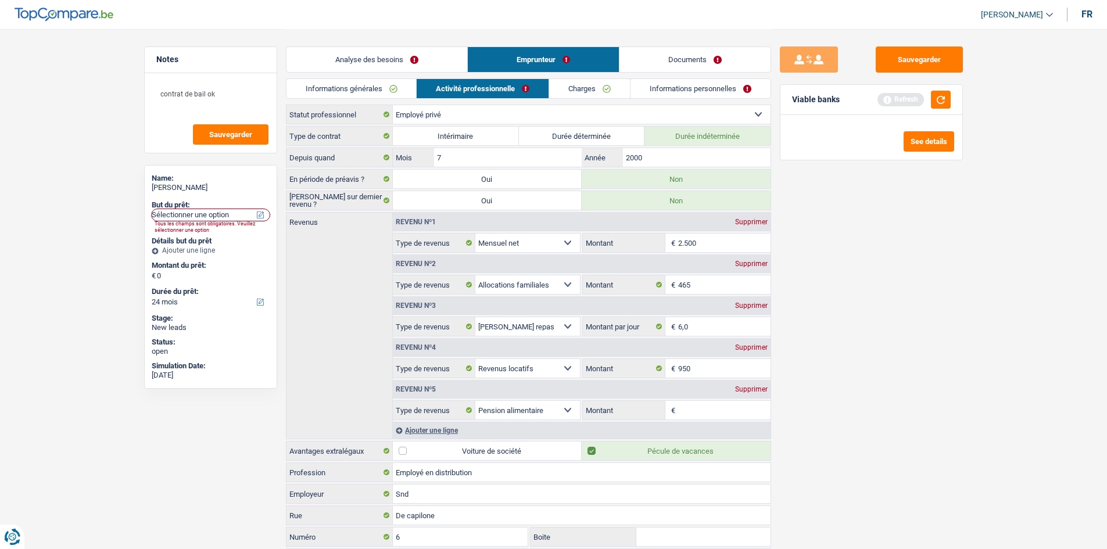
click at [714, 408] on input "Montant" at bounding box center [724, 410] width 92 height 19
type input "300"
drag, startPoint x: 881, startPoint y: 408, endPoint x: 746, endPoint y: 324, distance: 160.0
click at [881, 408] on div "Sauvegarder Viable banks Refresh See details" at bounding box center [871, 288] width 200 height 484
click at [605, 76] on div "Analyse des besoins Emprunteur Documents" at bounding box center [528, 53] width 485 height 49
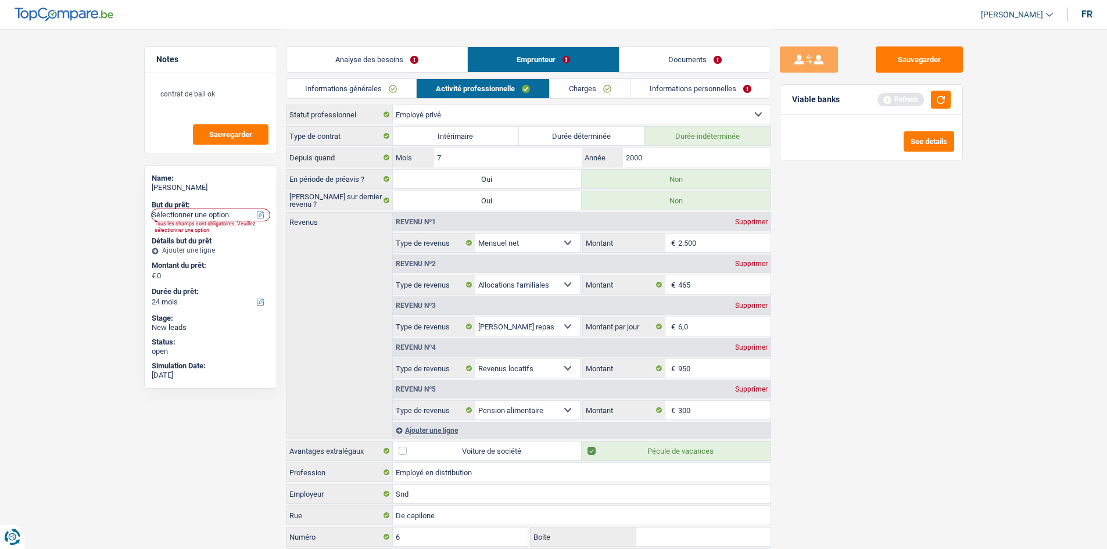
click at [605, 77] on div "Analyse des besoins Emprunteur Documents" at bounding box center [528, 53] width 485 height 49
click at [604, 91] on link "Charges" at bounding box center [590, 88] width 81 height 19
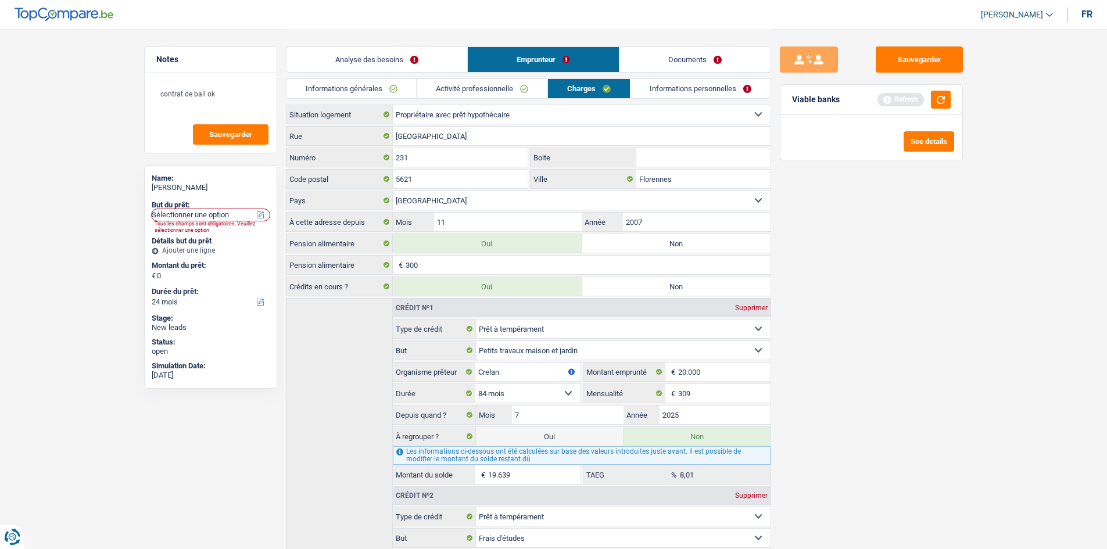
drag, startPoint x: 667, startPoint y: 249, endPoint x: 802, endPoint y: 273, distance: 137.5
click at [668, 249] on label "Non" at bounding box center [676, 243] width 189 height 19
click at [668, 249] on input "Non" at bounding box center [676, 243] width 189 height 19
radio input "true"
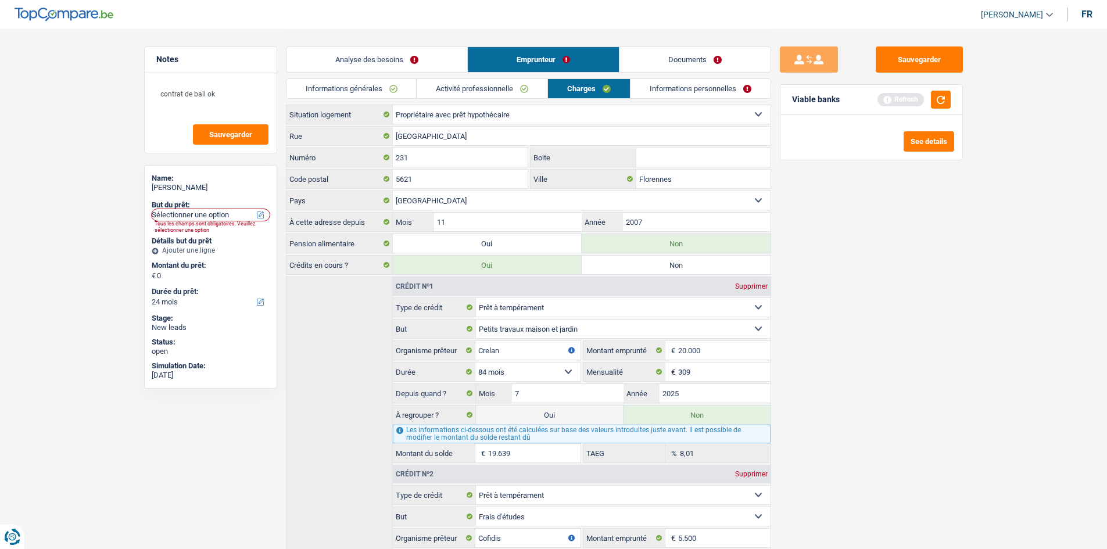
click at [689, 83] on link "Informations personnelles" at bounding box center [700, 88] width 140 height 19
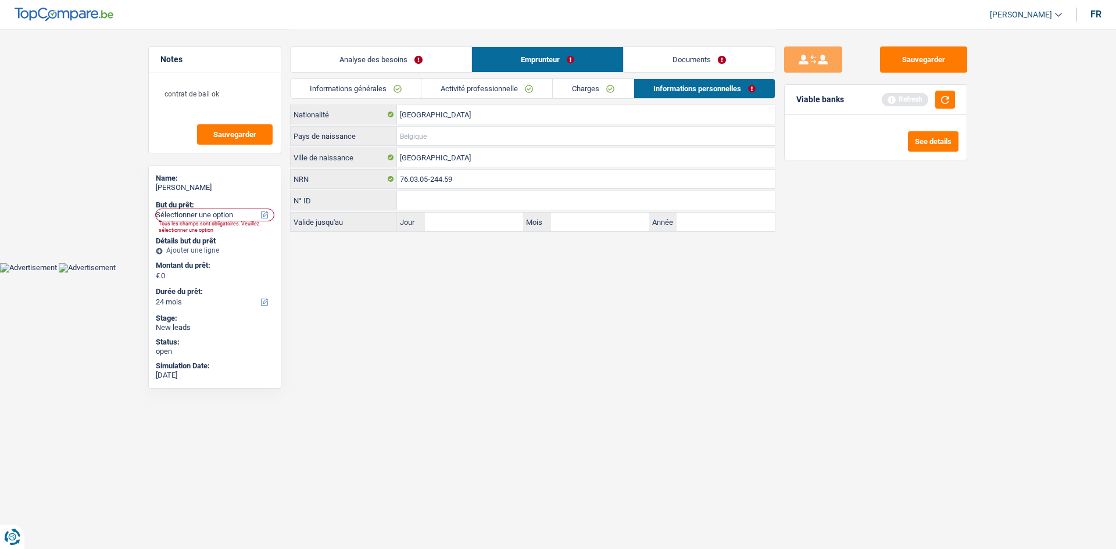
click at [470, 135] on input "Pays de naissance" at bounding box center [586, 136] width 378 height 19
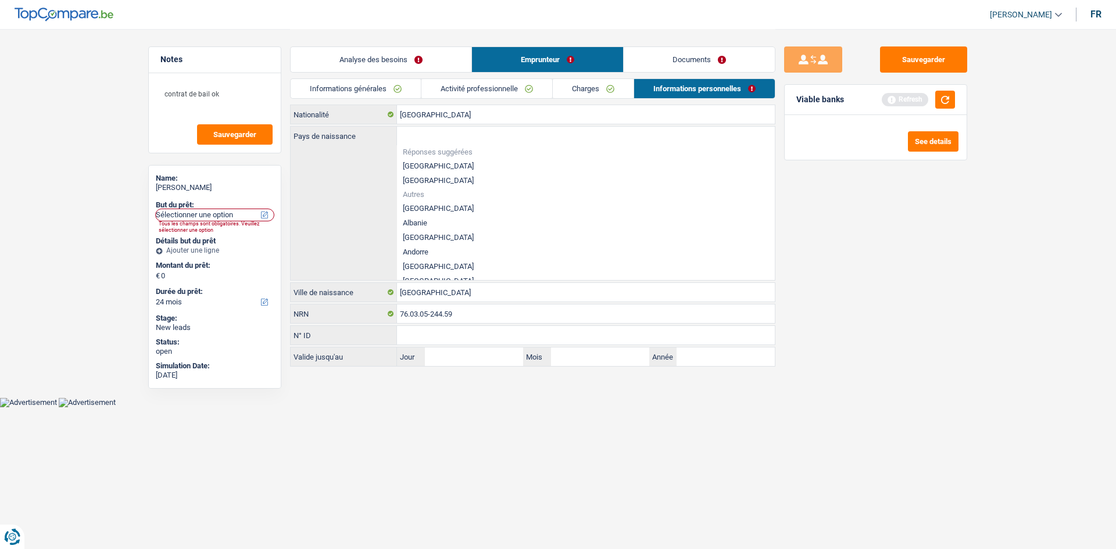
click at [452, 164] on li "[GEOGRAPHIC_DATA]" at bounding box center [586, 166] width 378 height 15
type input "[GEOGRAPHIC_DATA]"
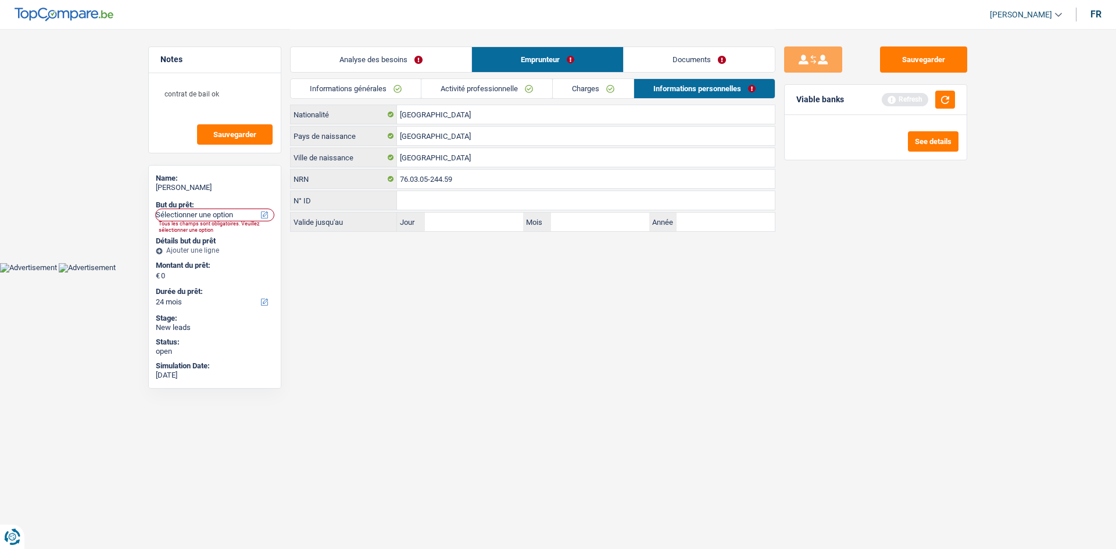
click at [597, 86] on link "Charges" at bounding box center [593, 88] width 81 height 19
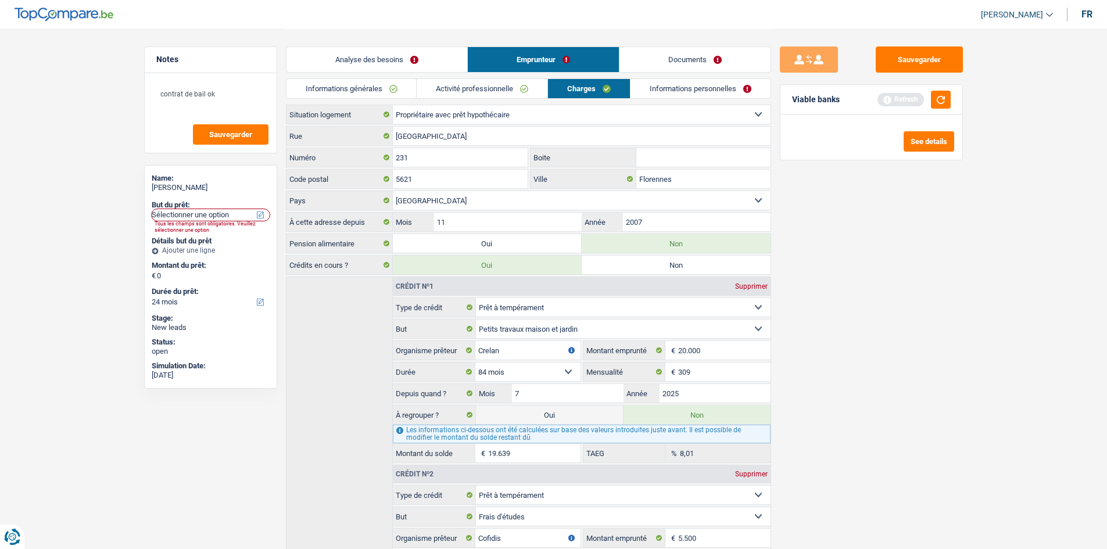
click at [524, 81] on link "Activité professionnelle" at bounding box center [482, 88] width 131 height 19
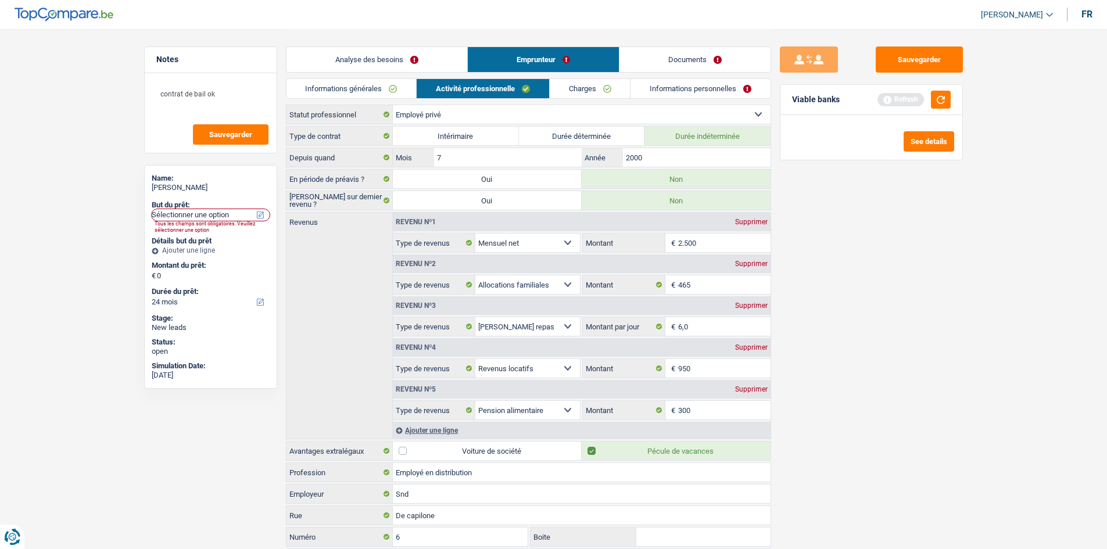
click at [600, 83] on link "Charges" at bounding box center [590, 88] width 81 height 19
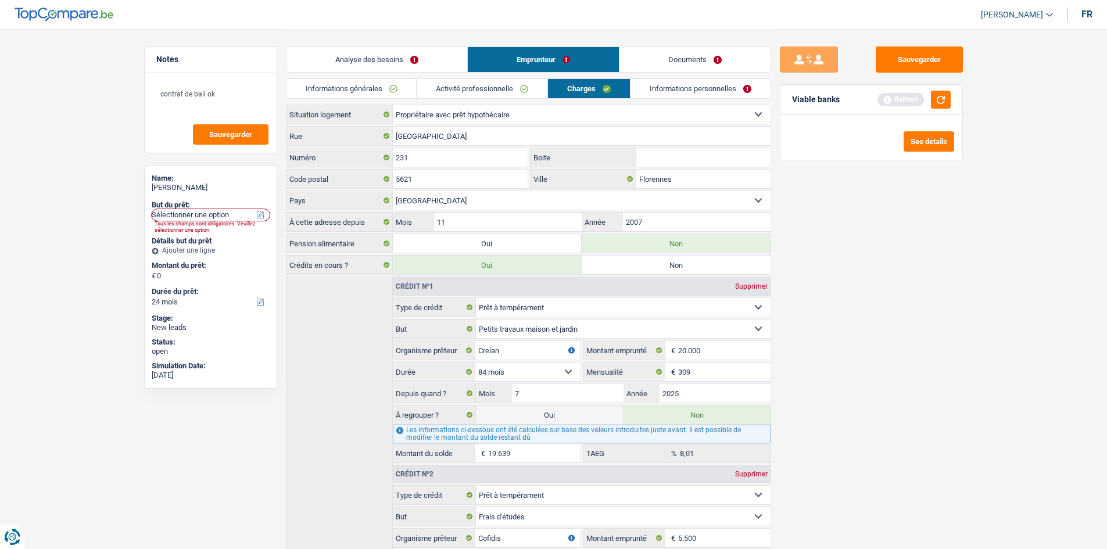
click at [673, 88] on link "Informations personnelles" at bounding box center [700, 88] width 140 height 19
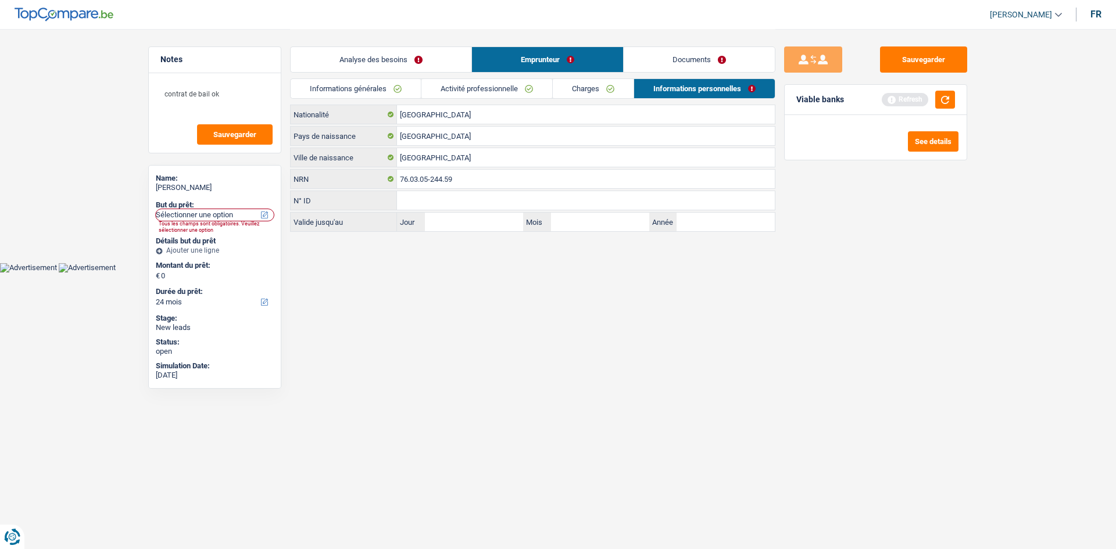
click at [413, 78] on li "Informations générales" at bounding box center [355, 88] width 131 height 20
click at [408, 84] on link "Informations générales" at bounding box center [356, 88] width 130 height 19
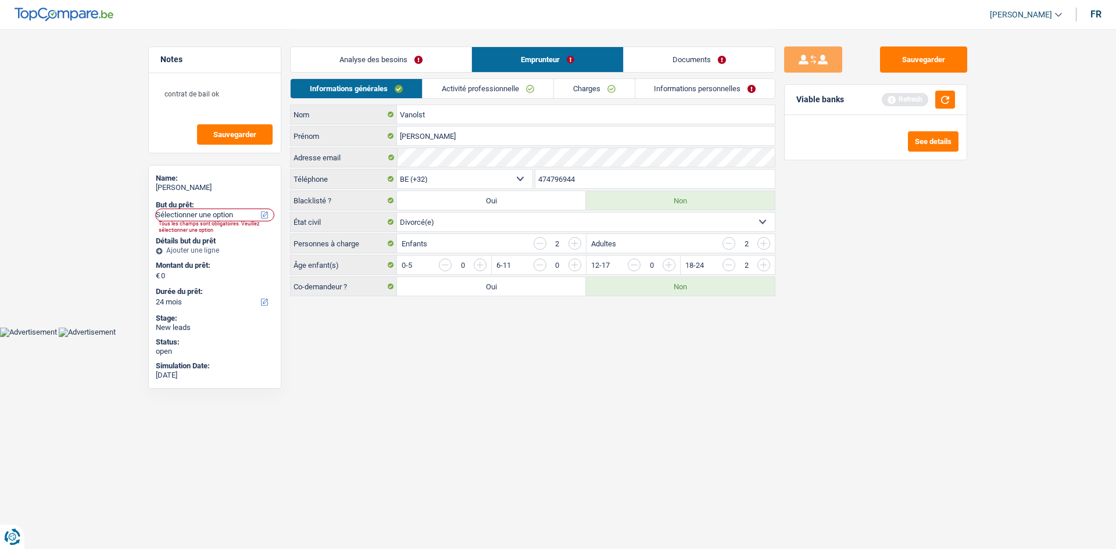
click at [419, 67] on link "Analyse des besoins" at bounding box center [381, 59] width 181 height 25
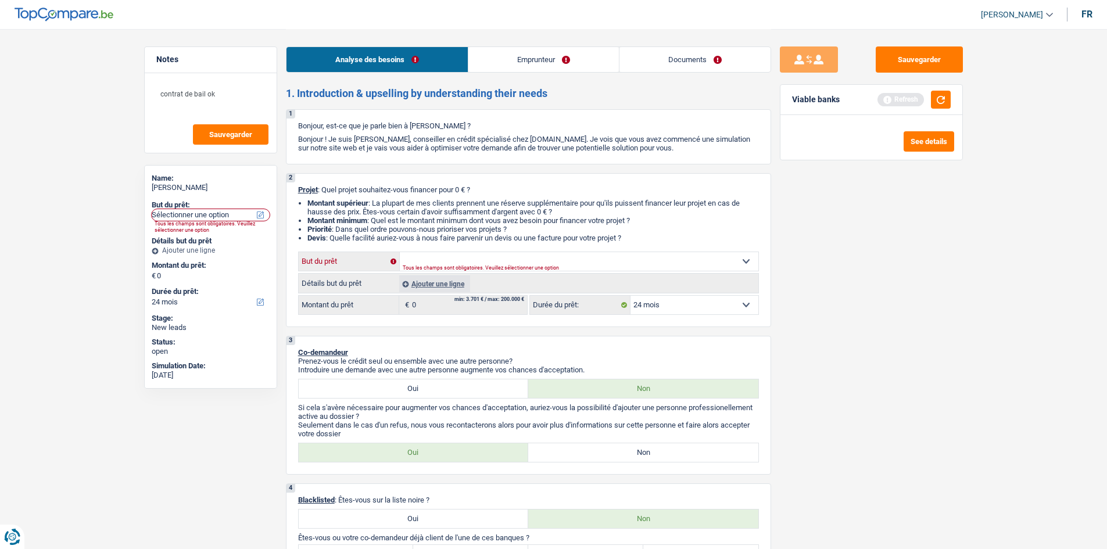
click at [557, 254] on select "Confort maison: meubles, textile, peinture, électroménager, outillage non-profe…" at bounding box center [579, 261] width 359 height 19
select select "houseOrGarden"
click at [400, 252] on select "Confort maison: meubles, textile, peinture, électroménager, outillage non-profe…" at bounding box center [579, 261] width 359 height 19
select select "houseOrGarden"
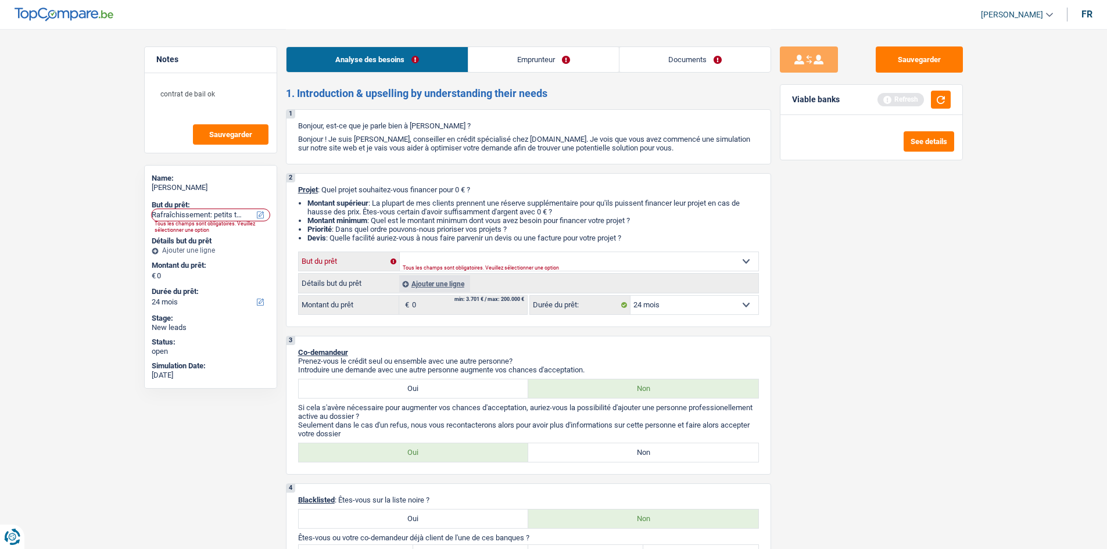
select select "houseOrGarden"
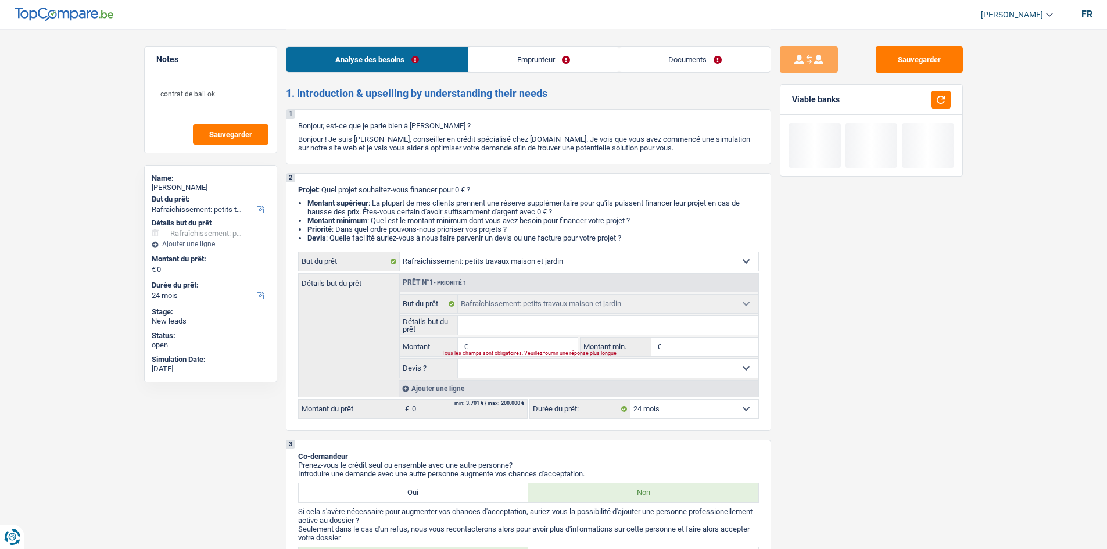
click at [517, 349] on input "Montant" at bounding box center [524, 347] width 106 height 19
type input "3"
type input "30"
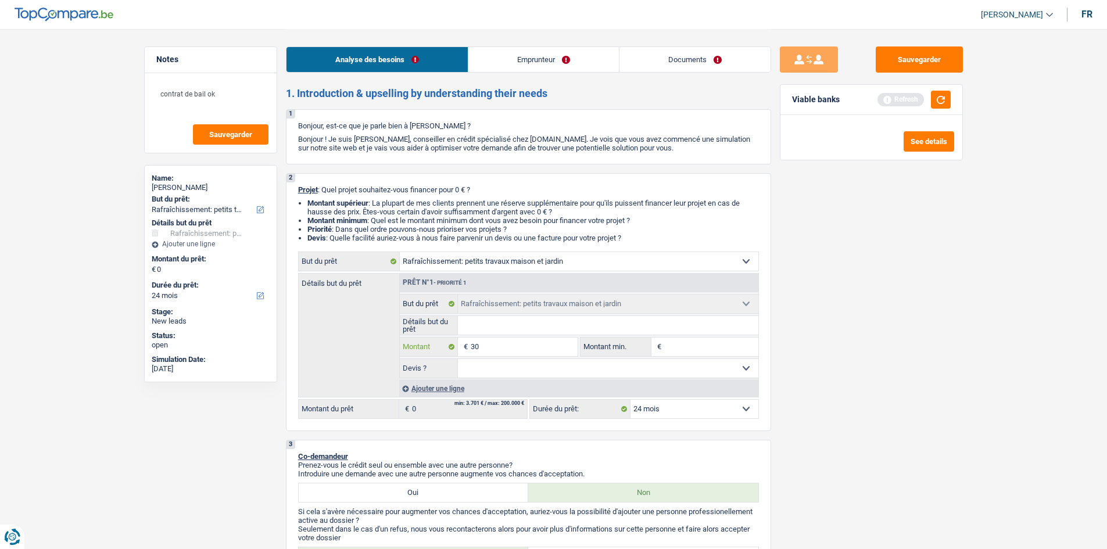
type input "300"
type input "3.000"
type input "30.000"
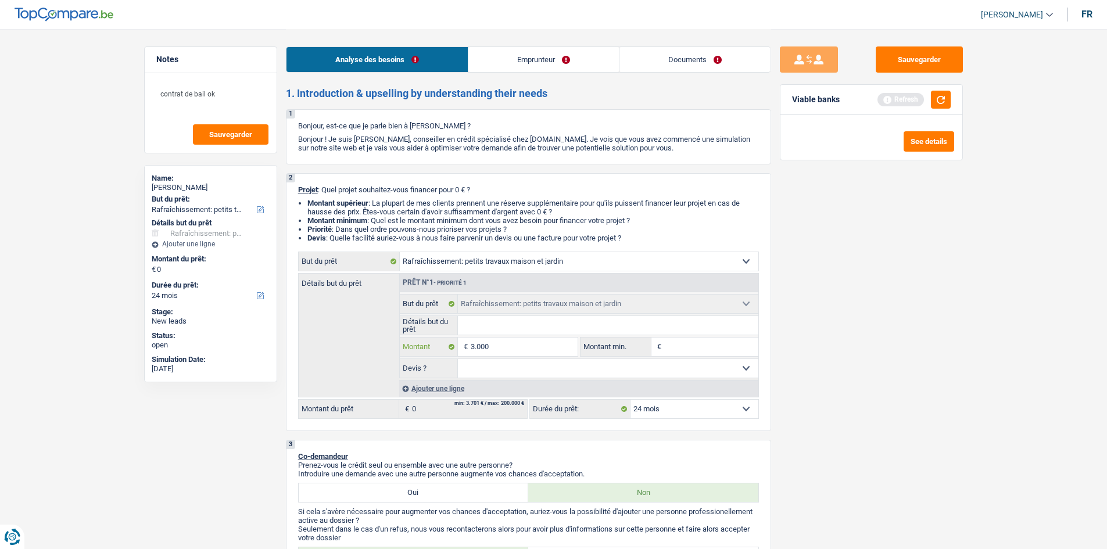
type input "30.000"
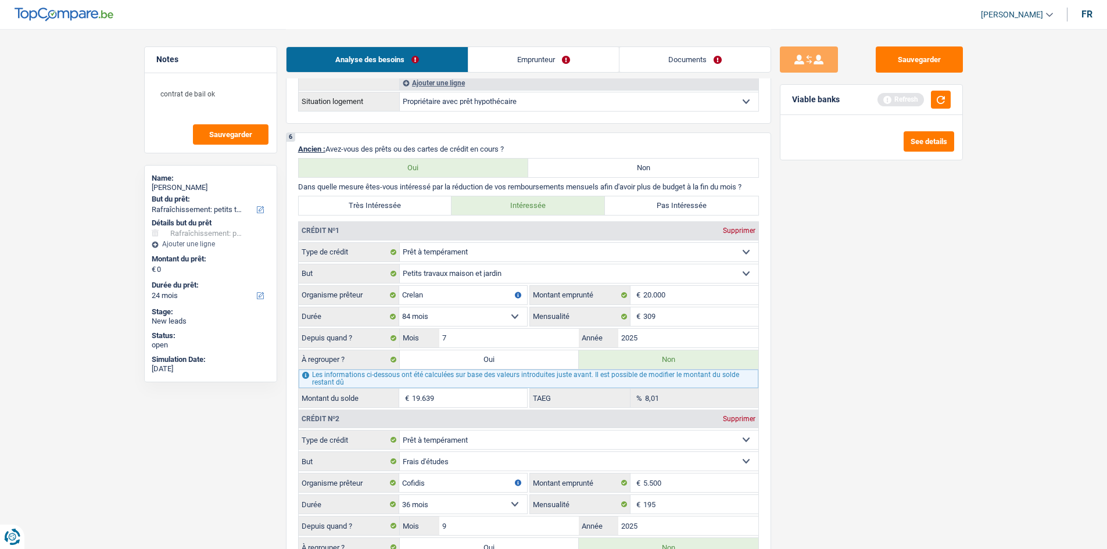
scroll to position [1046, 0]
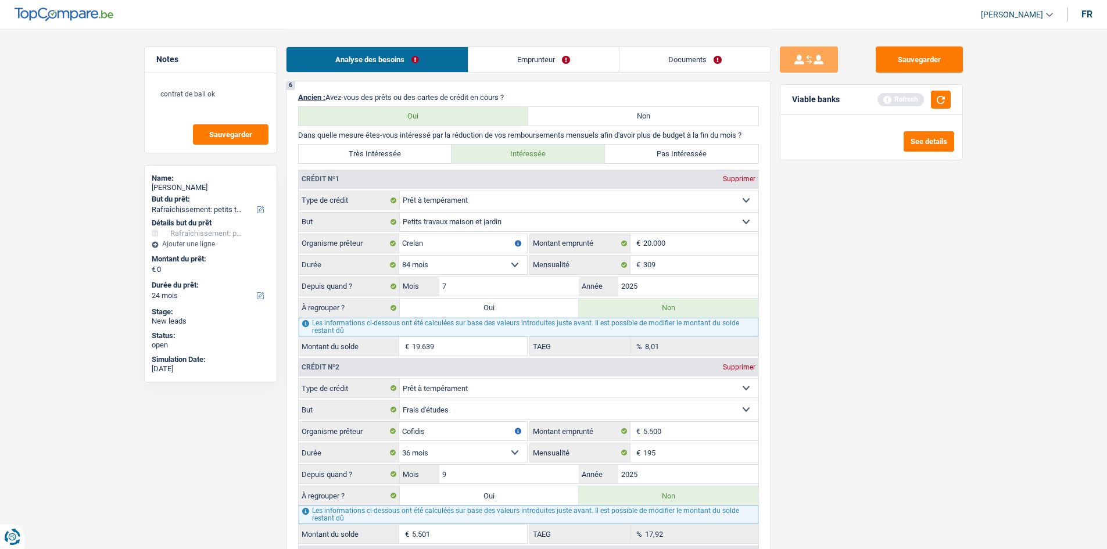
type input "30.000"
click at [911, 320] on div "Sauvegarder Viable banks Refresh See details" at bounding box center [871, 288] width 200 height 484
type input "30.000"
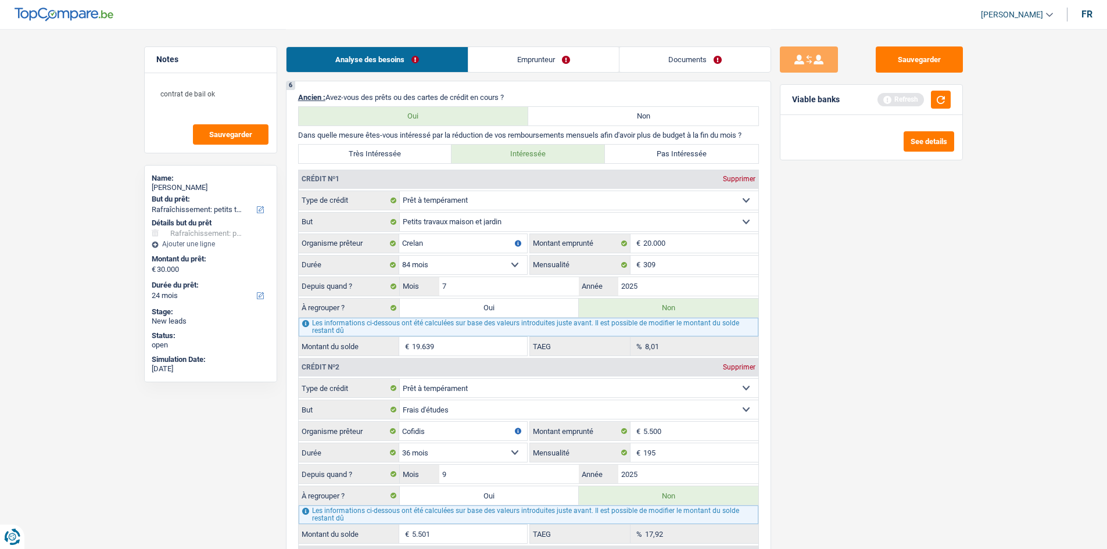
select select "120"
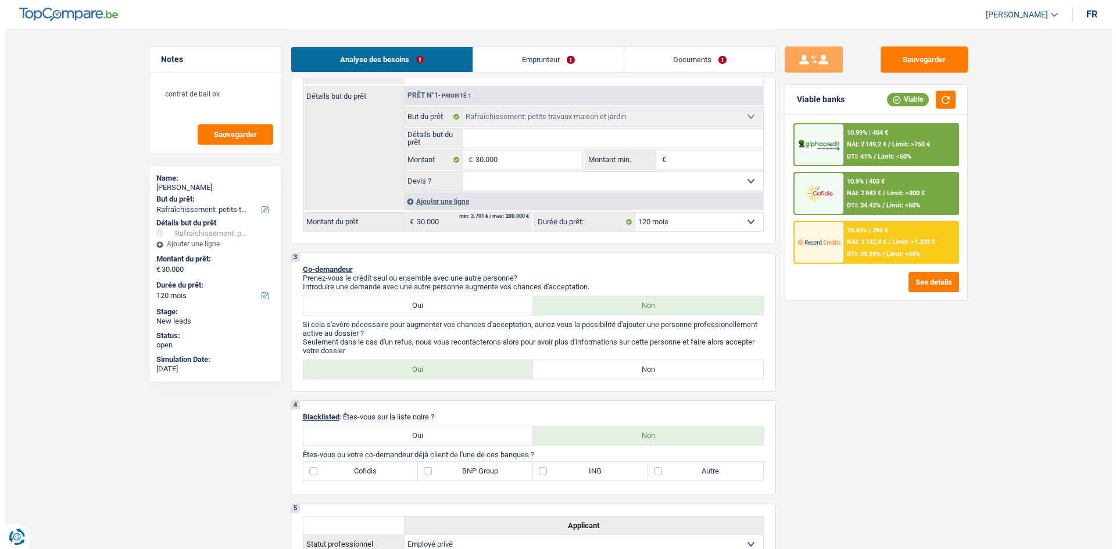
scroll to position [116, 0]
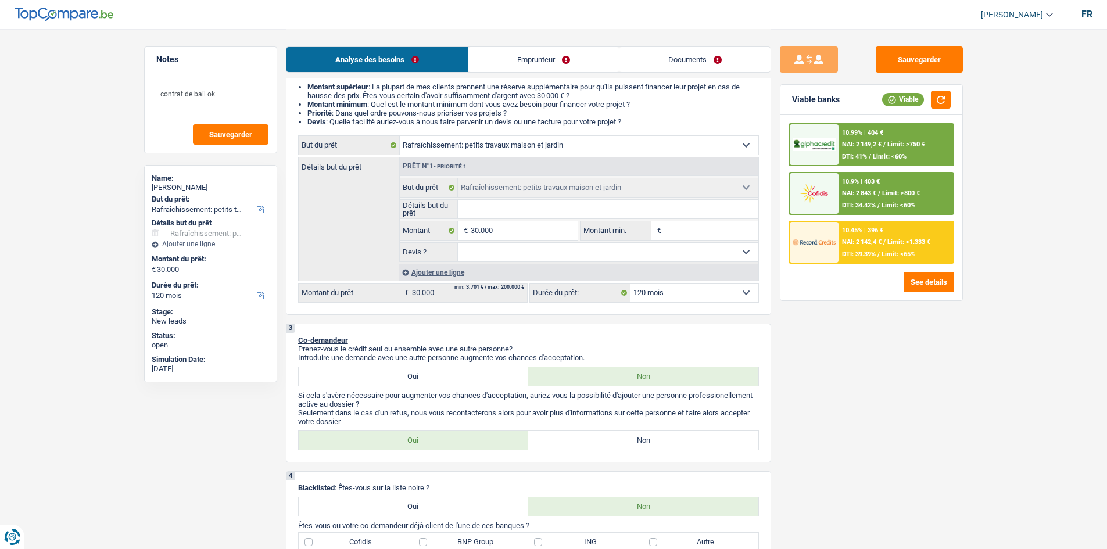
click at [546, 219] on fieldset "Confort maison: meubles, textile, peinture, électroménager, outillage non-profe…" at bounding box center [579, 220] width 359 height 84
click at [549, 239] on input "30.000" at bounding box center [524, 230] width 106 height 19
type input "3.000"
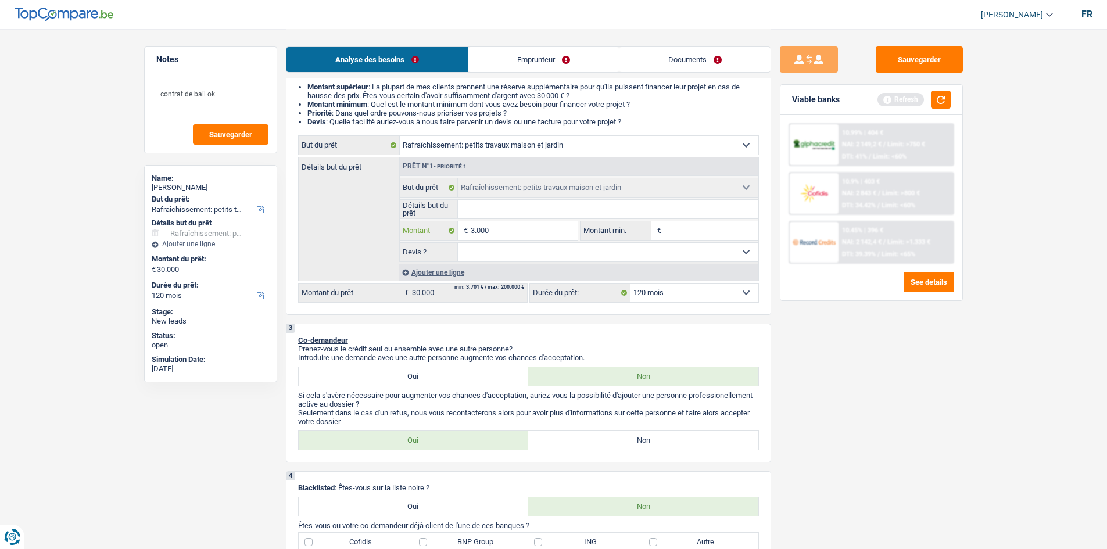
type input "300"
type input "30"
type input "3"
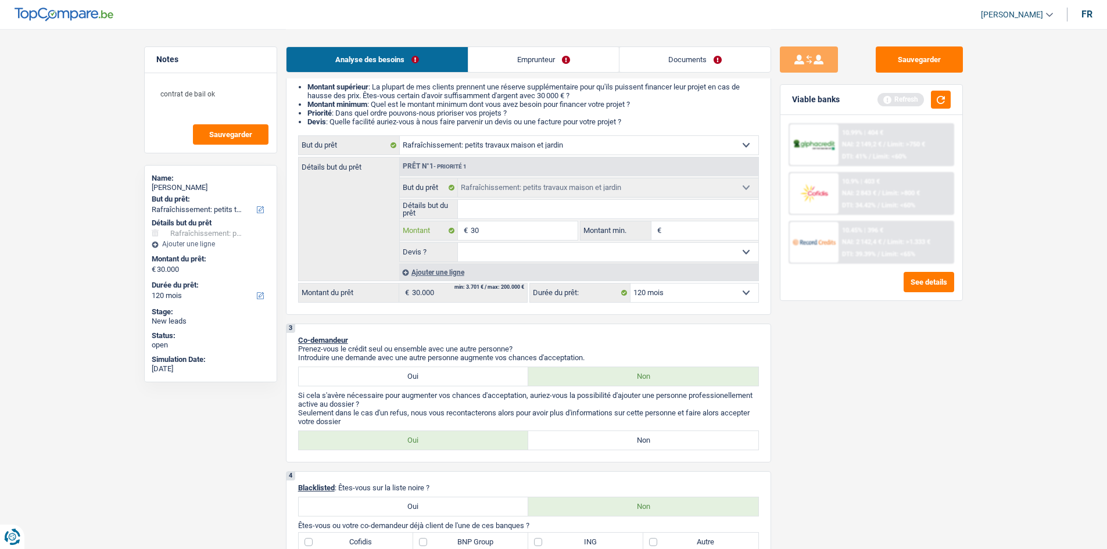
type input "3"
type input "32"
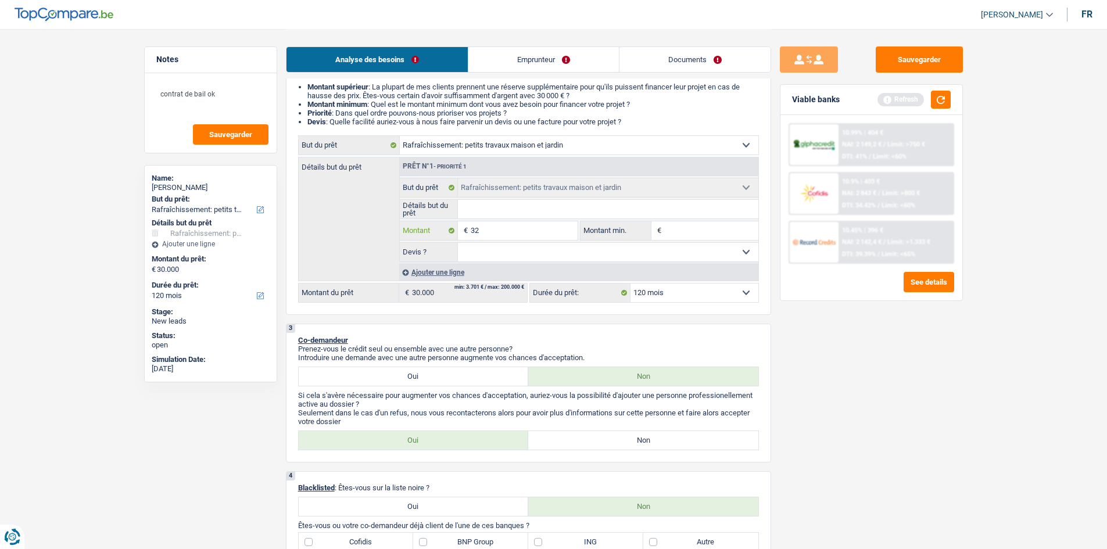
type input "320"
type input "3.200"
type input "32.000"
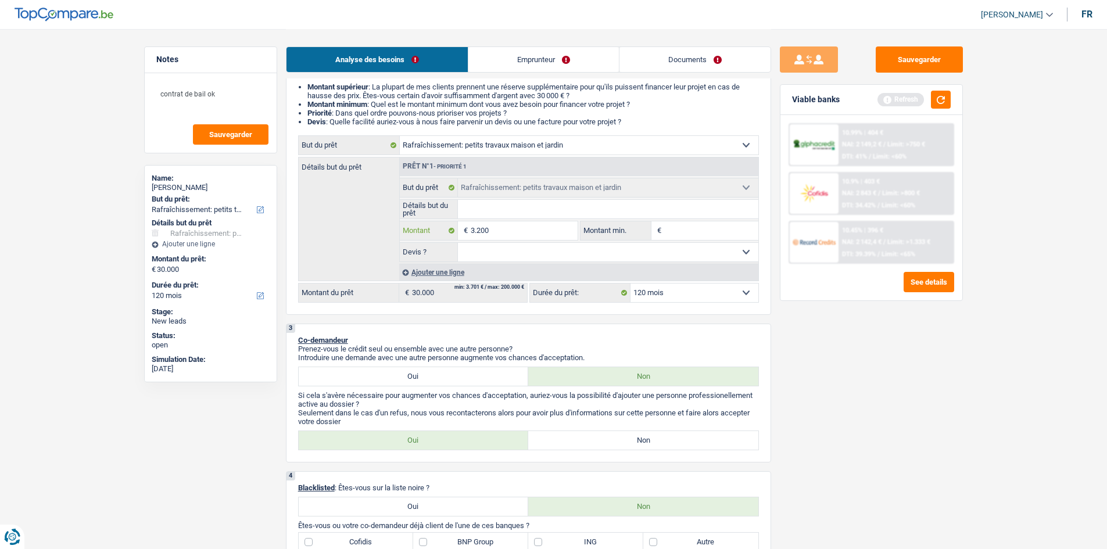
type input "32.000"
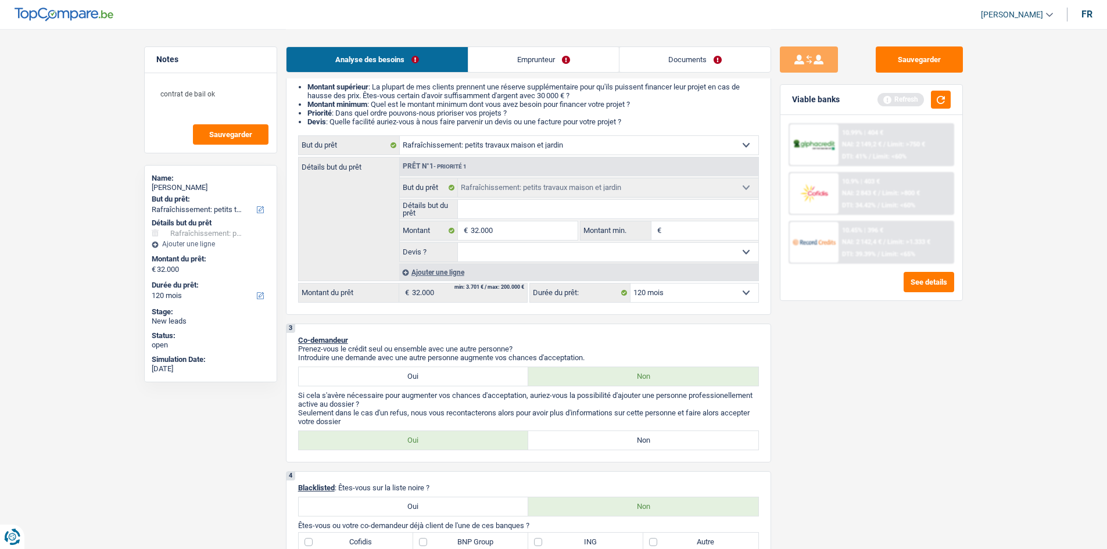
click at [910, 413] on div "Sauvegarder Viable banks Refresh 10.99% | 404 € NAI: 2 149,2 € / Limit: >750 € …" at bounding box center [871, 288] width 200 height 484
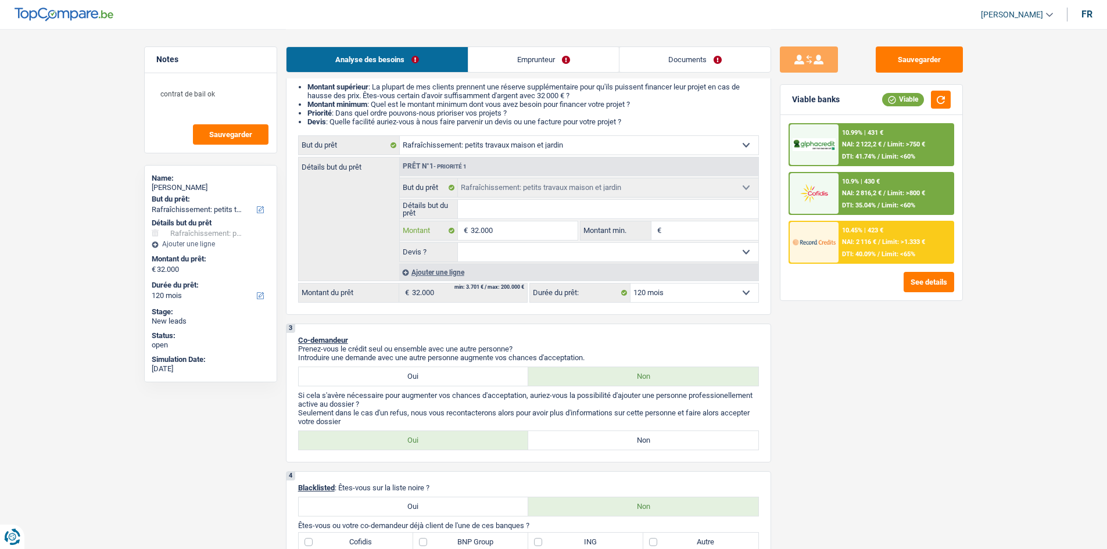
click at [524, 230] on input "32.000" at bounding box center [524, 230] width 106 height 19
type input "3.200"
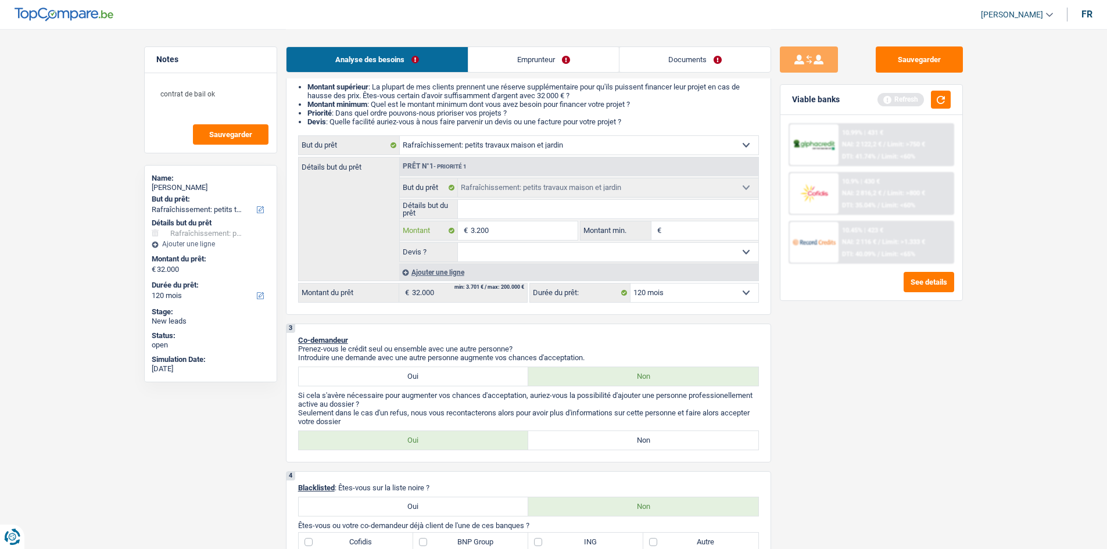
type input "320"
type input "32"
type input "3"
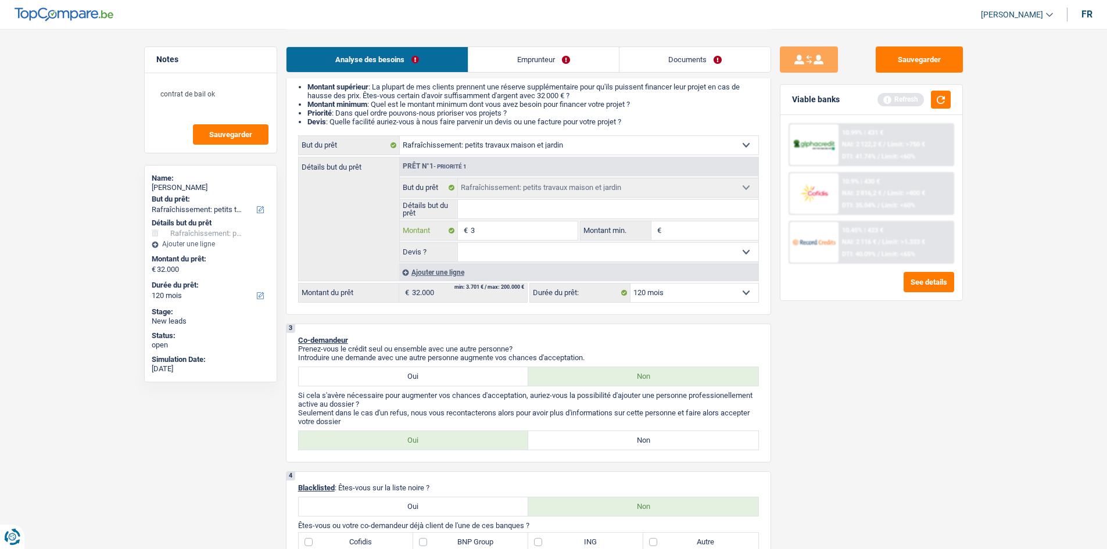
type input "3"
type input "31"
type input "310"
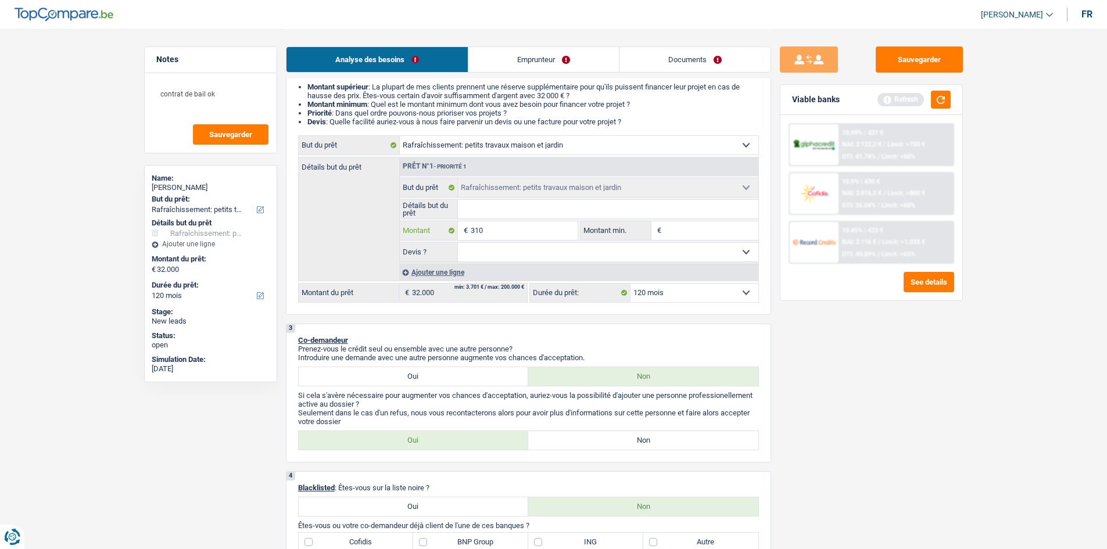
type input "3.100"
type input "31.000"
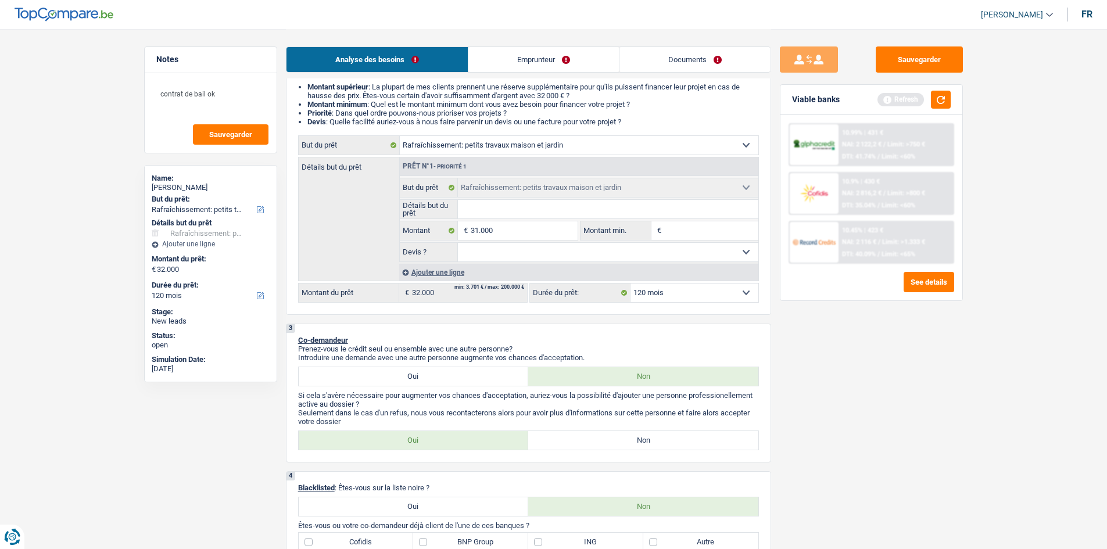
type input "31.000"
click at [798, 353] on div "Sauvegarder Viable banks Refresh 10.99% | 431 € NAI: 2 122,2 € / Limit: >750 € …" at bounding box center [871, 288] width 200 height 484
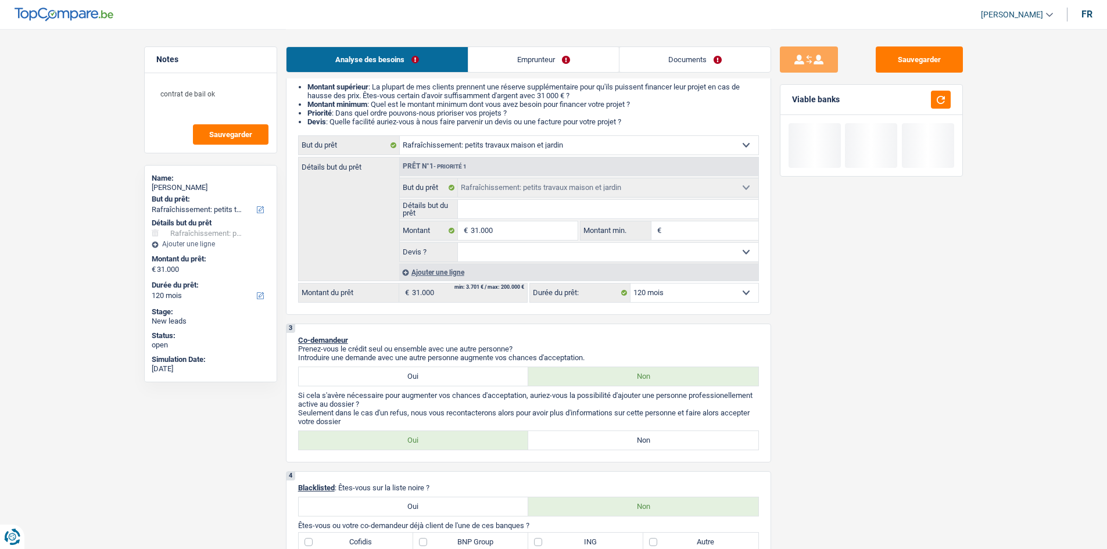
click at [938, 109] on div "Viable banks" at bounding box center [871, 100] width 182 height 30
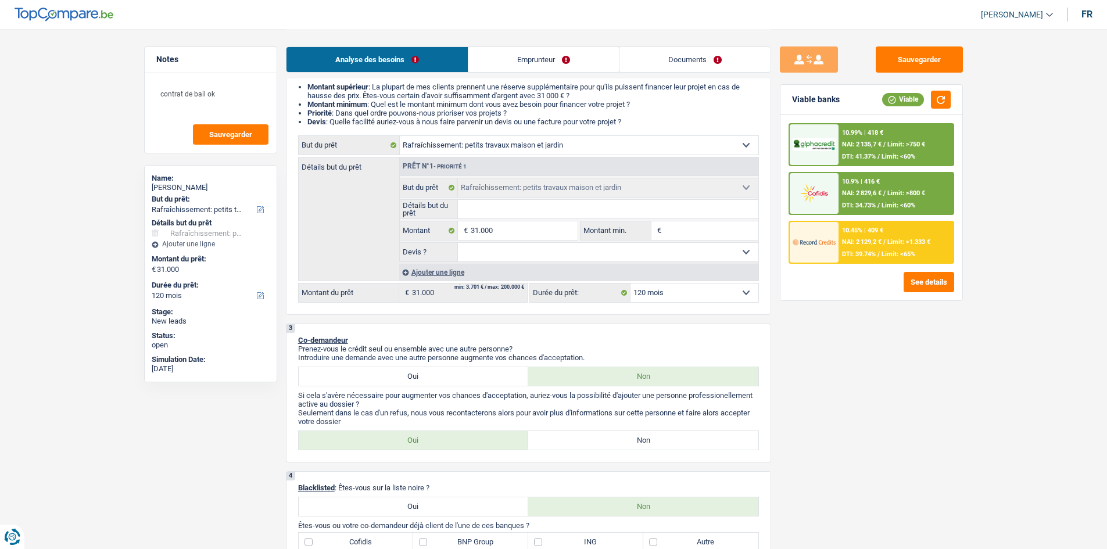
click at [883, 231] on div "10.45% | 409 €" at bounding box center [862, 231] width 41 height 8
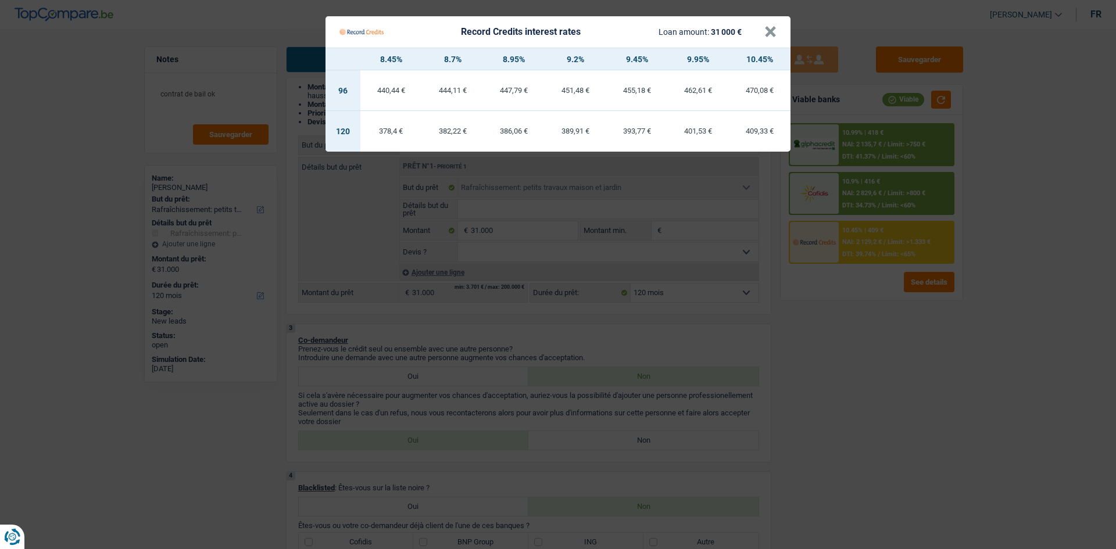
click at [880, 372] on Credits "Record Credits interest rates Loan amount: 31 000 € × 8.45% 8.7% 8.95% 9.2% 9.4…" at bounding box center [558, 274] width 1116 height 549
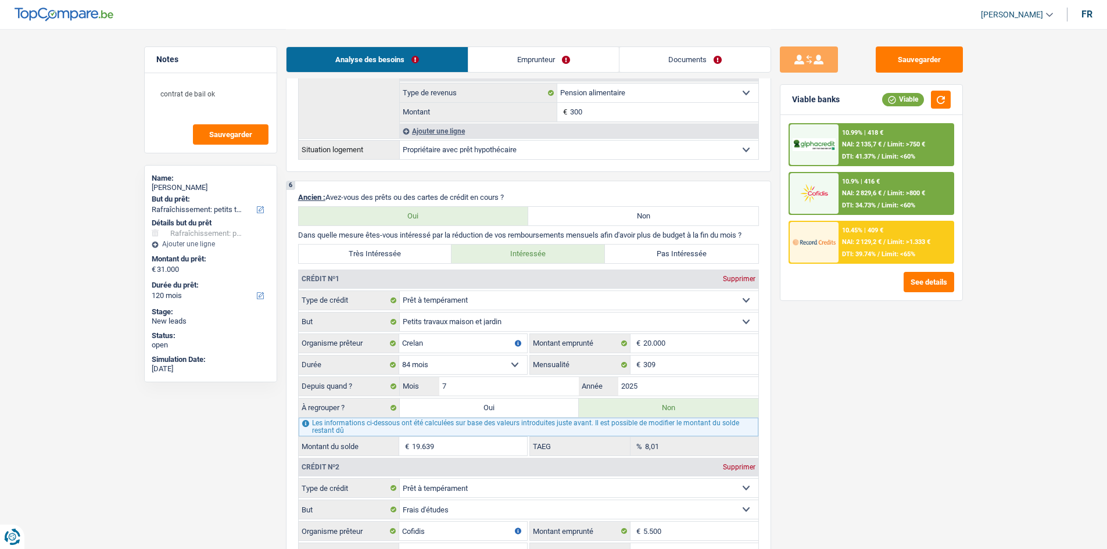
scroll to position [1104, 0]
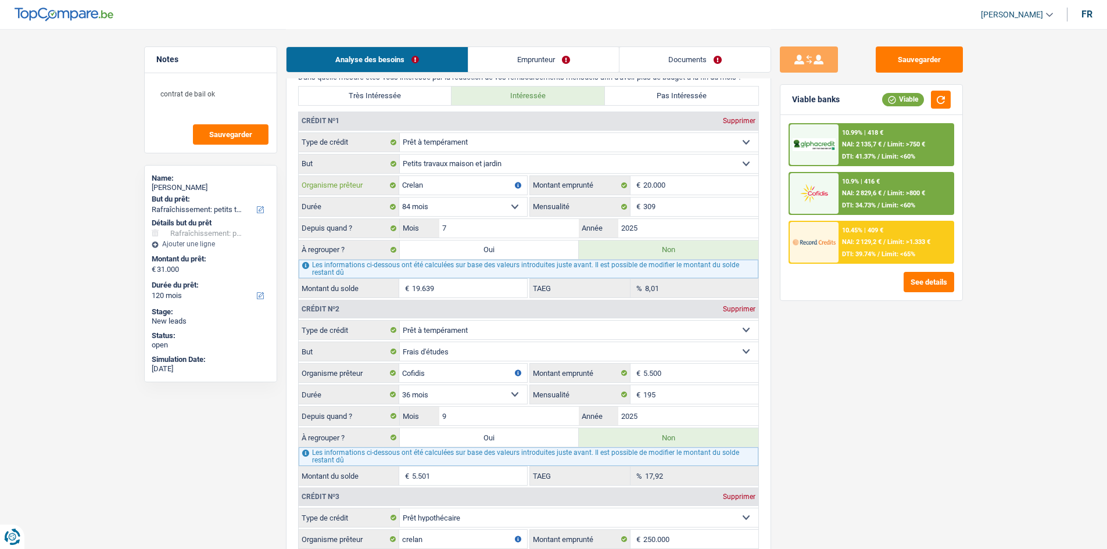
click at [481, 184] on input "Crelan" at bounding box center [463, 185] width 128 height 19
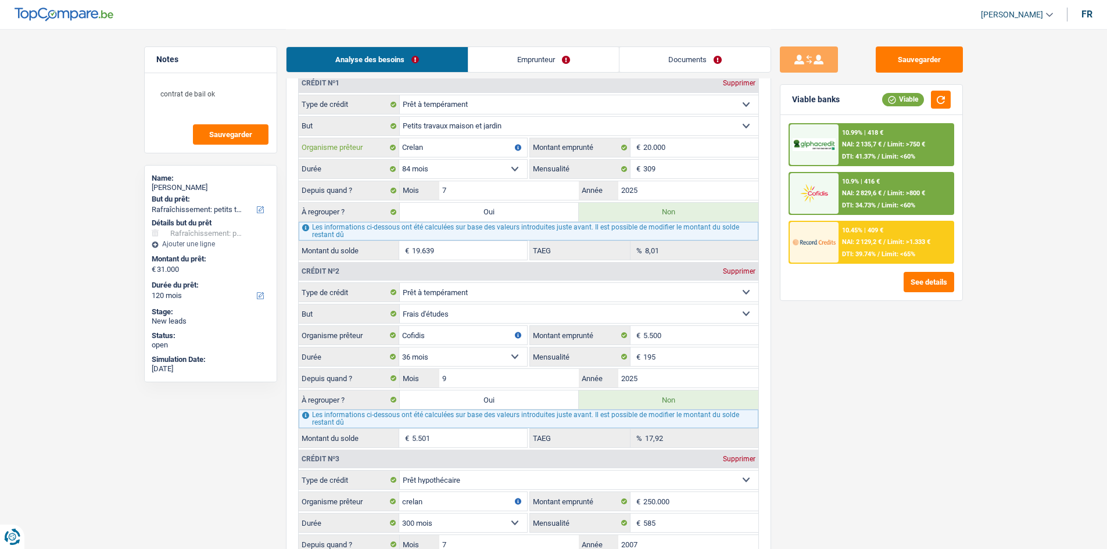
scroll to position [1162, 0]
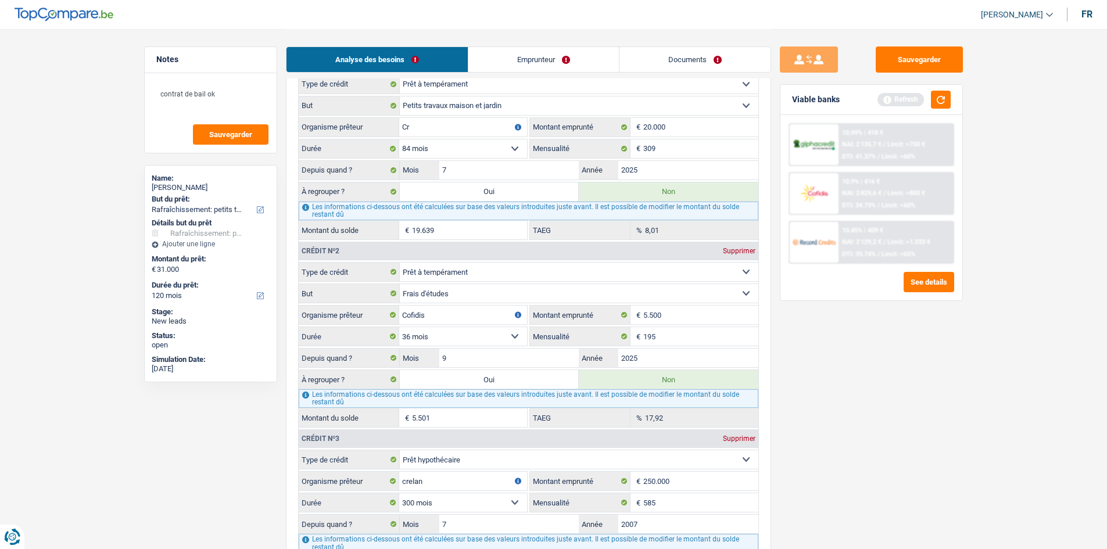
type input "C"
type input "record credit"
click at [700, 126] on input "20.000" at bounding box center [700, 127] width 115 height 19
type input "2.000"
select select
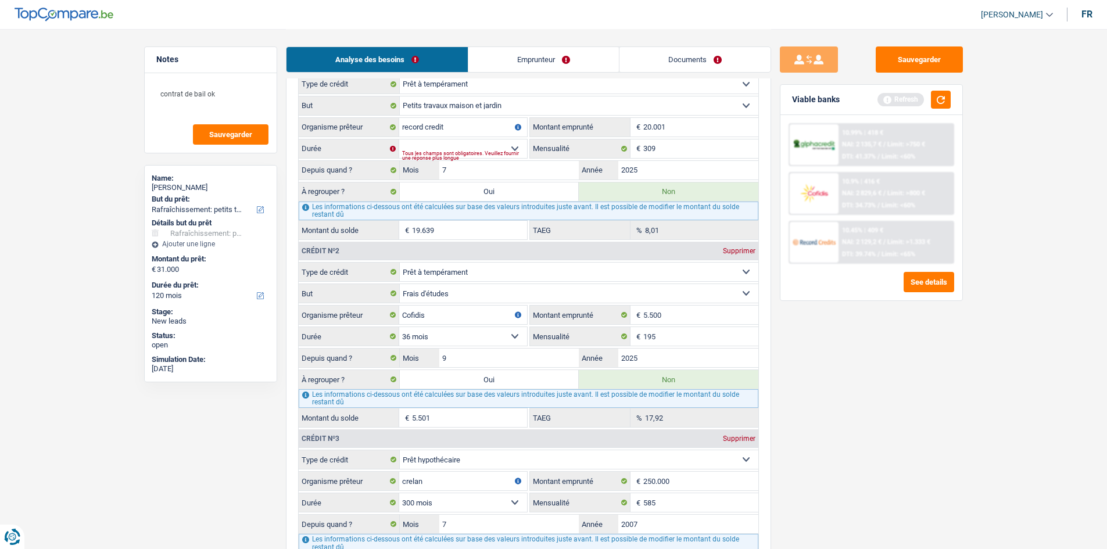
type input "20.001"
click at [844, 360] on div "Sauvegarder Viable banks Refresh 10.99% | 418 € NAI: 2 135,7 € / Limit: >750 € …" at bounding box center [871, 288] width 200 height 484
click at [478, 153] on div "Tous les champs sont obligatoires. Veuillez fournir une réponse plus longue" at bounding box center [464, 155] width 125 height 5
drag, startPoint x: 499, startPoint y: 142, endPoint x: 494, endPoint y: 155, distance: 13.1
click at [499, 142] on select "12 mois 18 mois 24 mois 30 mois 36 mois 42 mois 48 mois 60 mois 72 mois 84 mois…" at bounding box center [463, 148] width 128 height 19
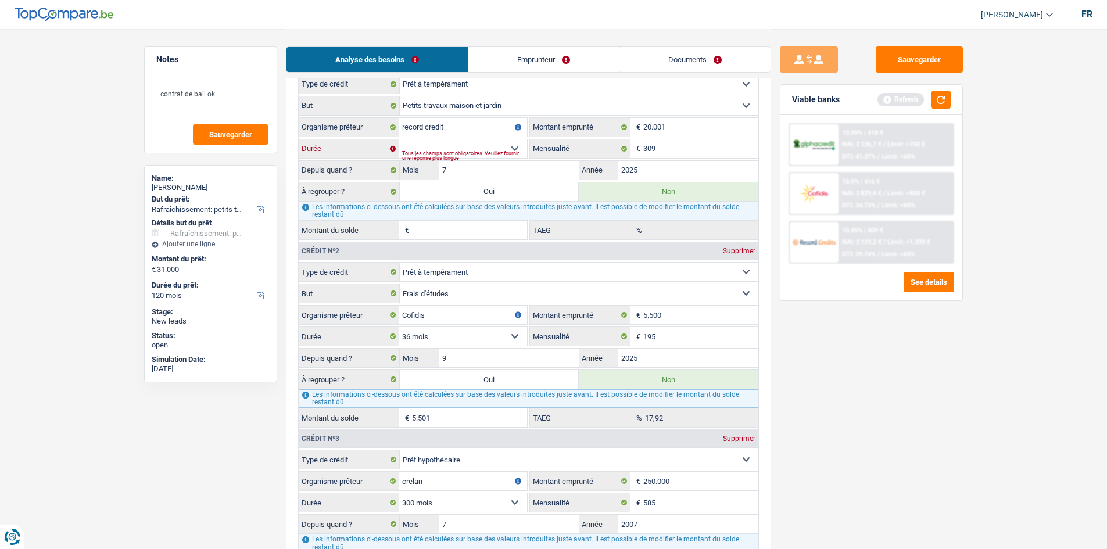
select select "120"
click at [399, 139] on select "12 mois 18 mois 24 mois 30 mois 36 mois 42 mois 48 mois 60 mois 72 mois 84 mois…" at bounding box center [463, 148] width 128 height 19
type input "19.845"
type input "14,79"
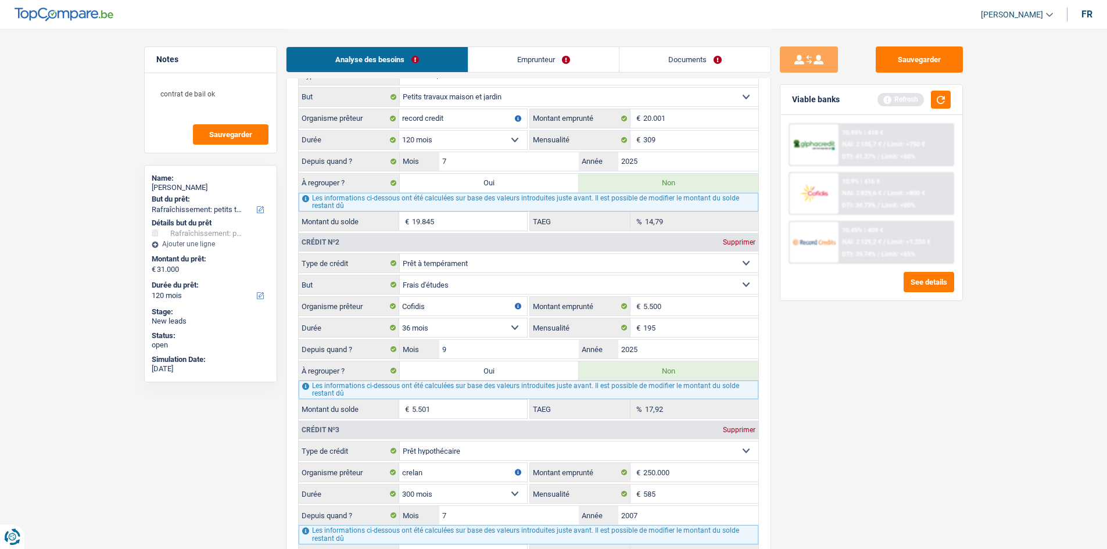
scroll to position [1278, 0]
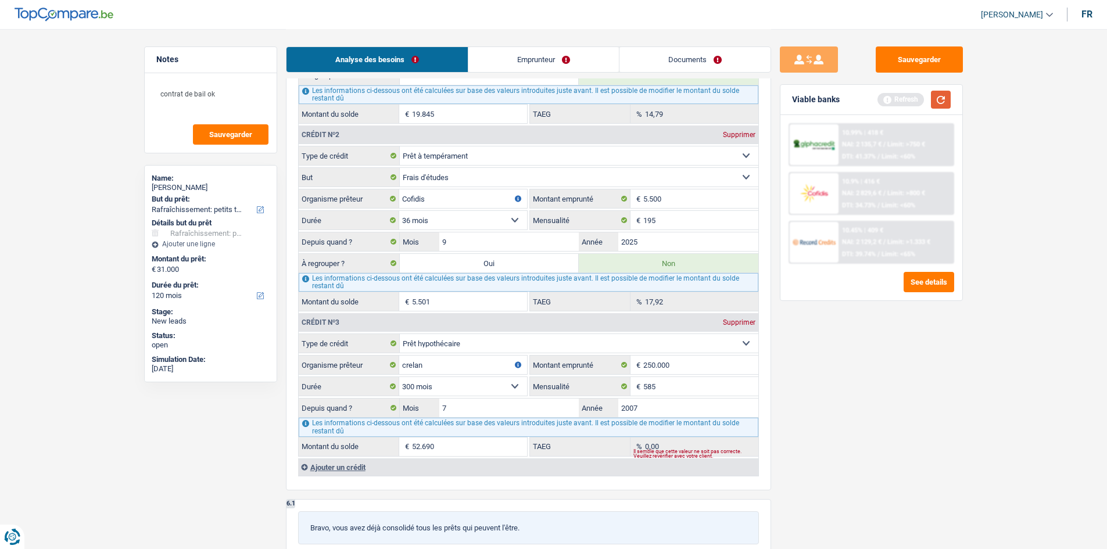
click at [936, 101] on button "button" at bounding box center [941, 100] width 20 height 18
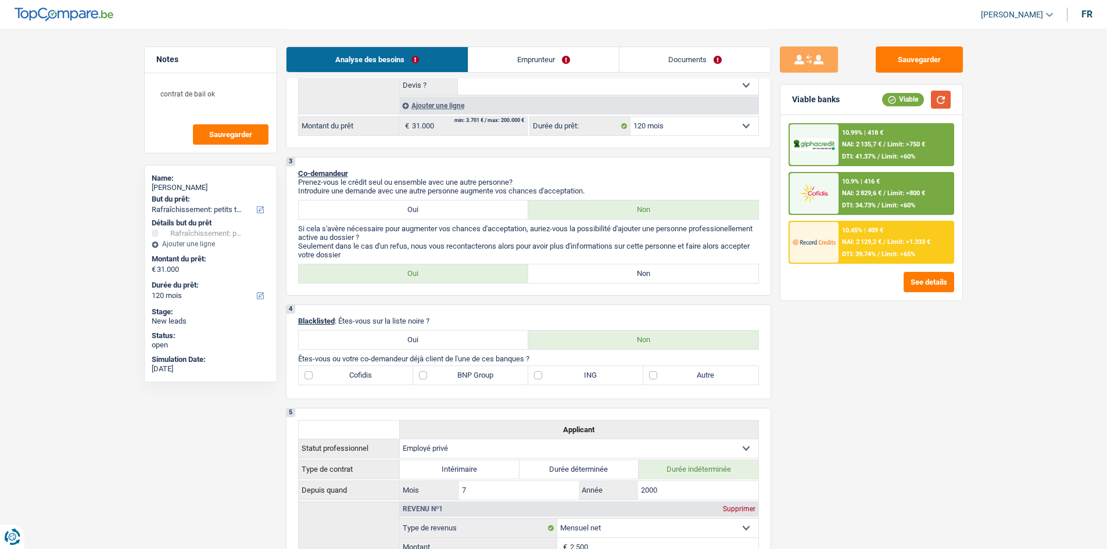
scroll to position [116, 0]
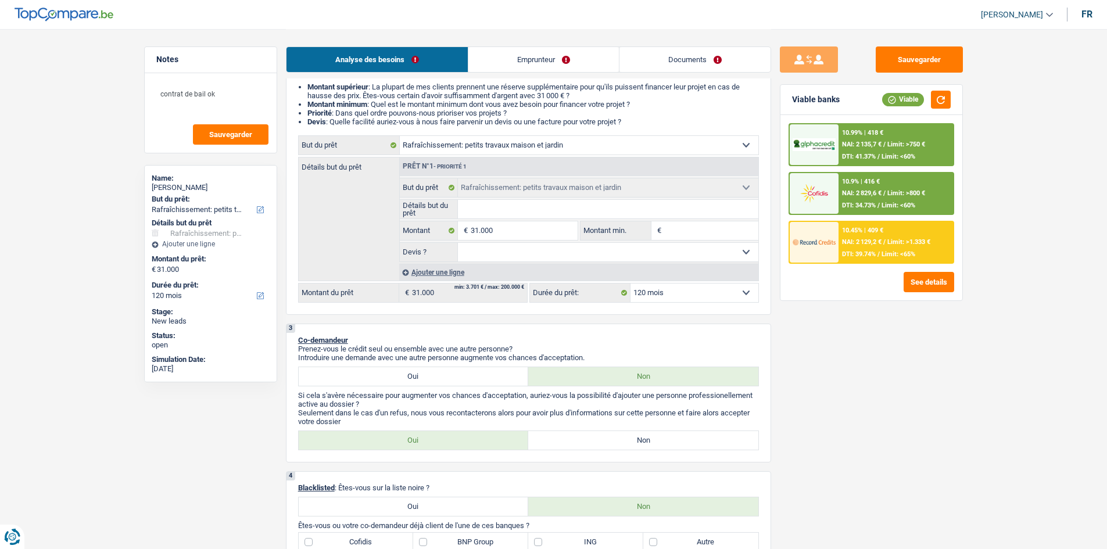
drag, startPoint x: 515, startPoint y: 245, endPoint x: 508, endPoint y: 250, distance: 8.7
click at [514, 245] on select "Oui Non Non répondu Sélectionner une option" at bounding box center [608, 252] width 300 height 19
select select "yes"
click at [458, 243] on select "Oui Non Non répondu Sélectionner une option" at bounding box center [608, 252] width 300 height 19
select select "yes"
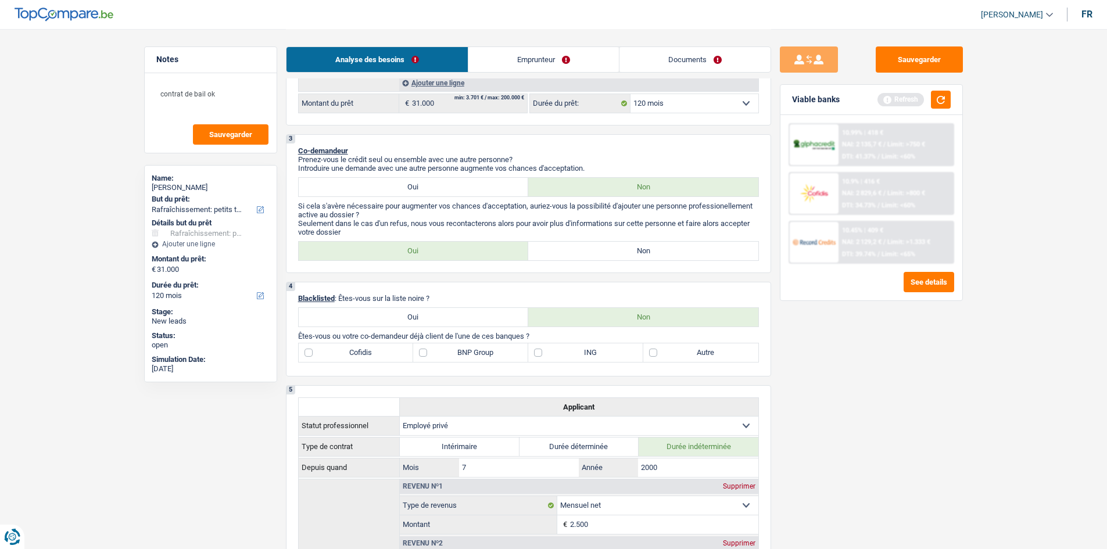
scroll to position [291, 0]
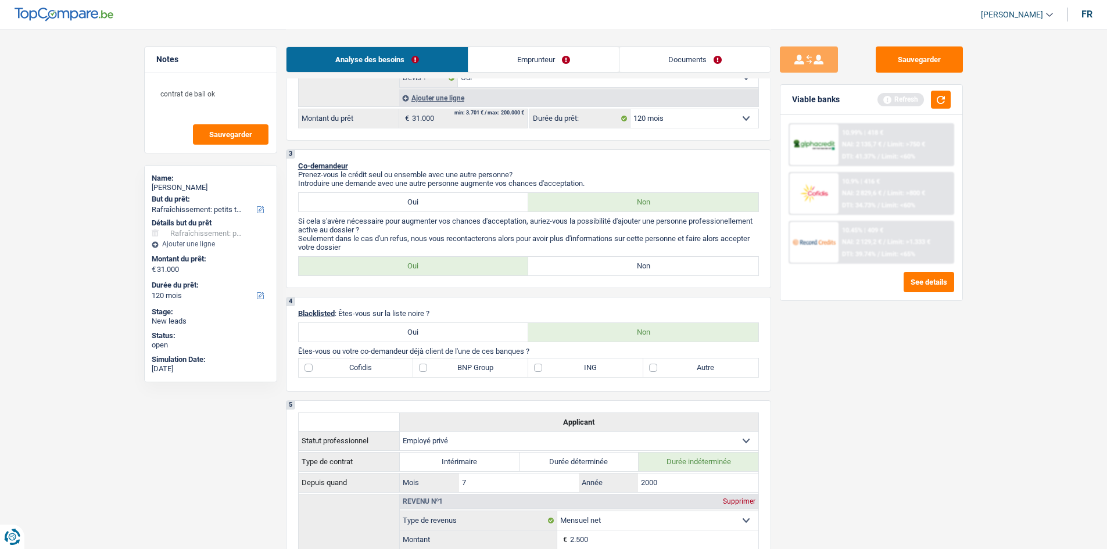
click at [585, 372] on label "ING" at bounding box center [585, 368] width 115 height 19
click at [585, 372] on input "ING" at bounding box center [585, 368] width 115 height 19
checkbox input "true"
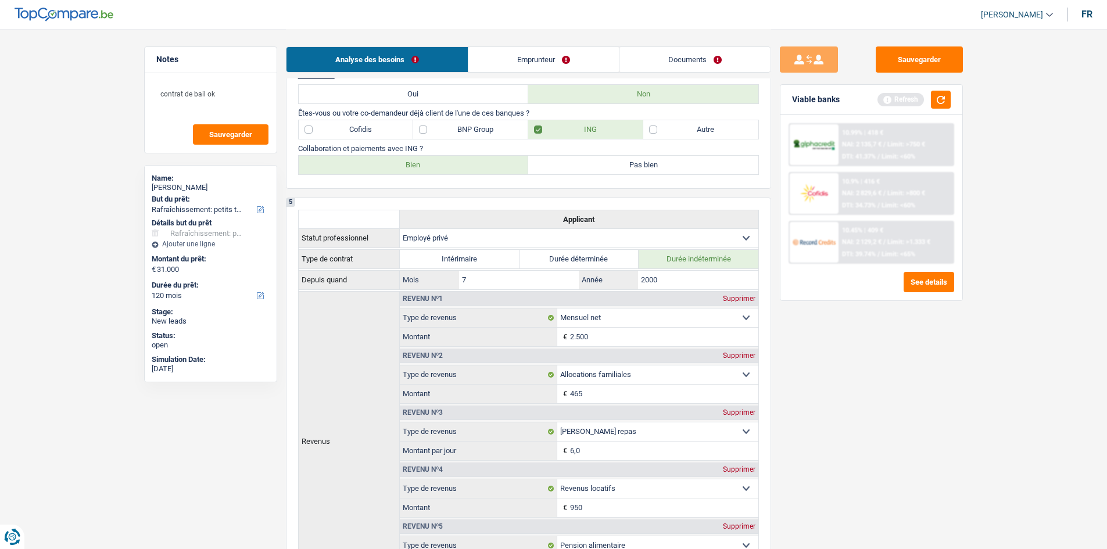
scroll to position [581, 0]
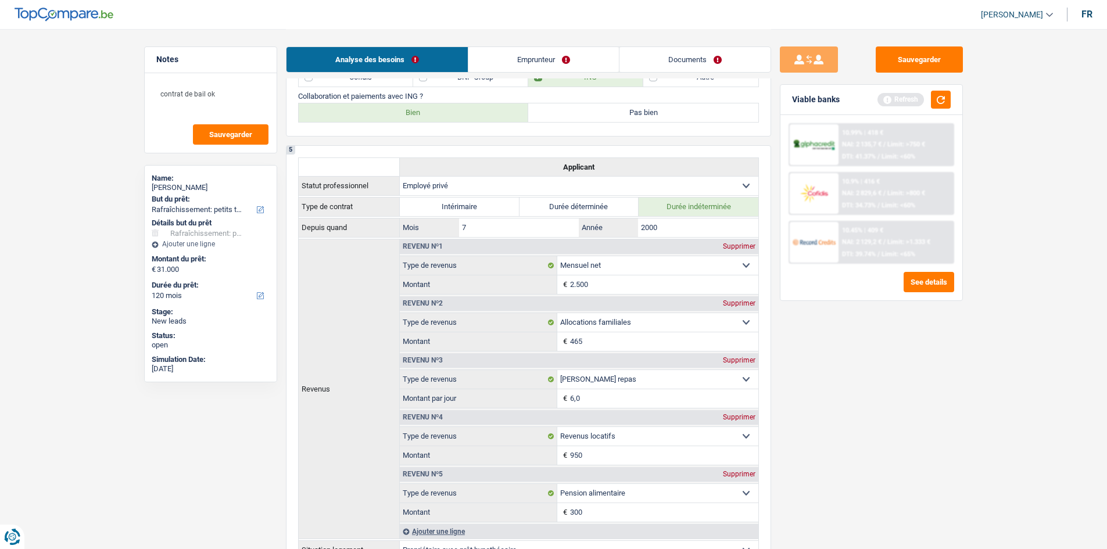
click at [461, 114] on label "Bien" at bounding box center [414, 112] width 230 height 19
click at [461, 114] on input "Bien" at bounding box center [414, 112] width 230 height 19
radio input "true"
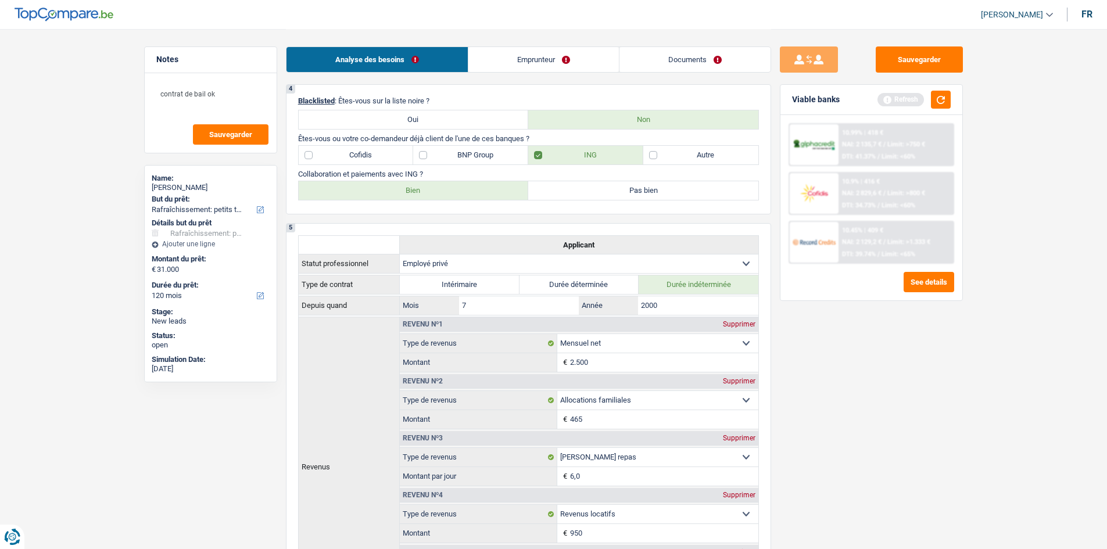
scroll to position [213, 0]
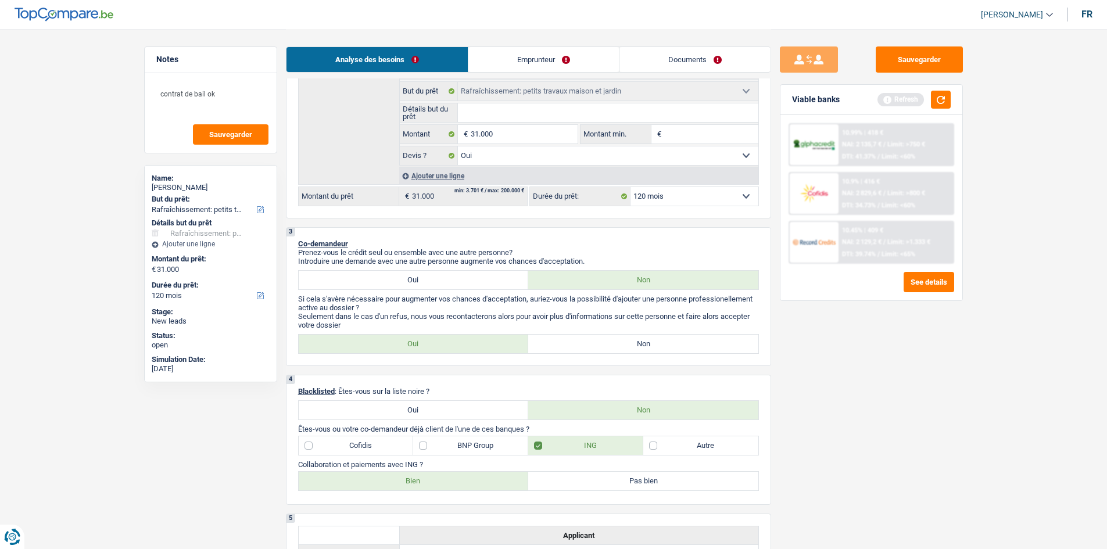
click at [748, 356] on div "3 Co-demandeur Prenez-vous le crédit seul ou ensemble avec une autre personne? …" at bounding box center [528, 296] width 485 height 139
click at [734, 342] on label "Non" at bounding box center [643, 344] width 230 height 19
click at [734, 342] on input "Non" at bounding box center [643, 344] width 230 height 19
radio input "true"
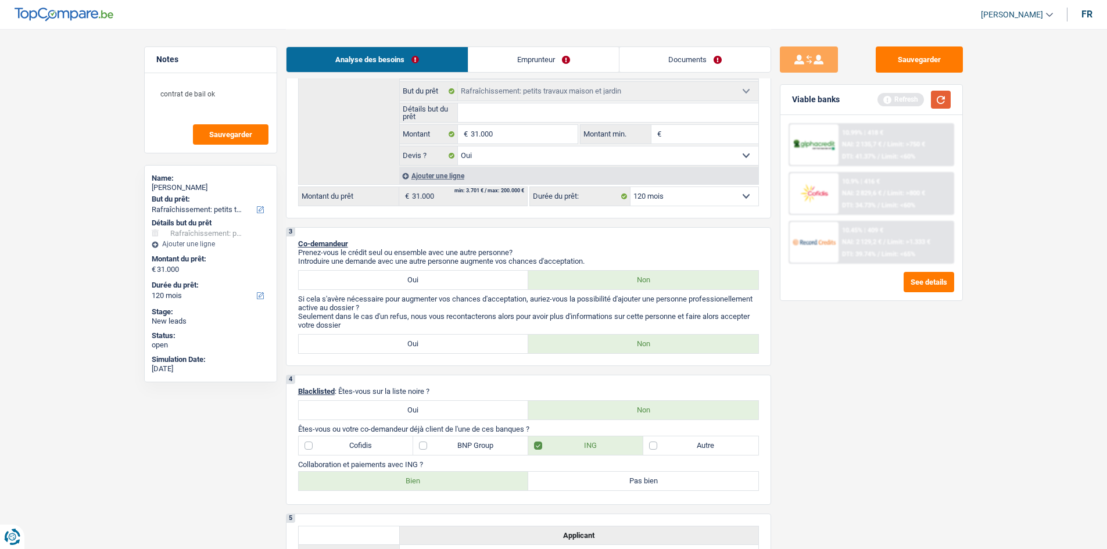
click at [940, 104] on button "button" at bounding box center [941, 100] width 20 height 18
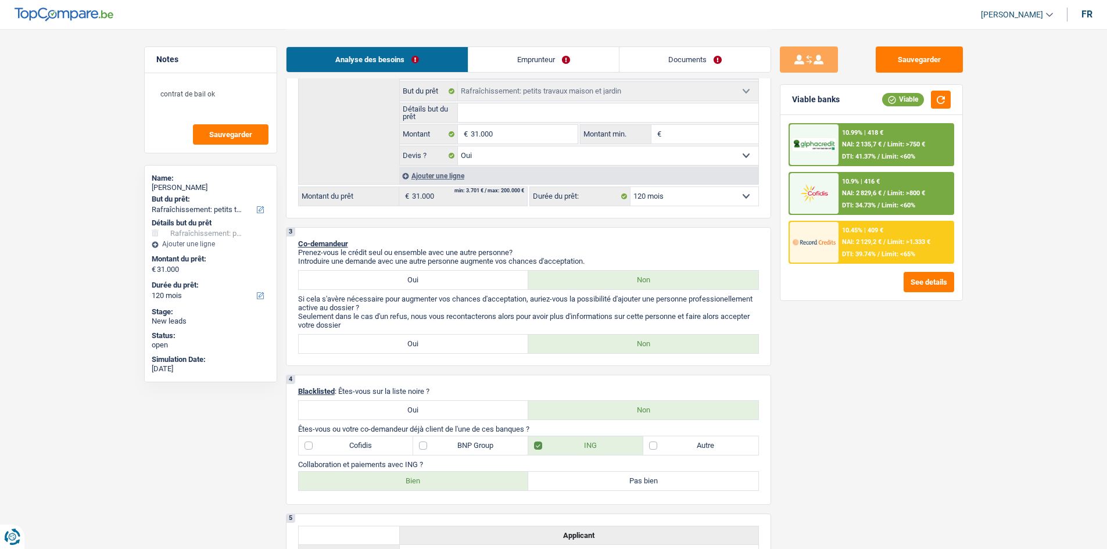
click at [526, 107] on input "Détails but du prêt" at bounding box center [608, 112] width 300 height 19
type input "t"
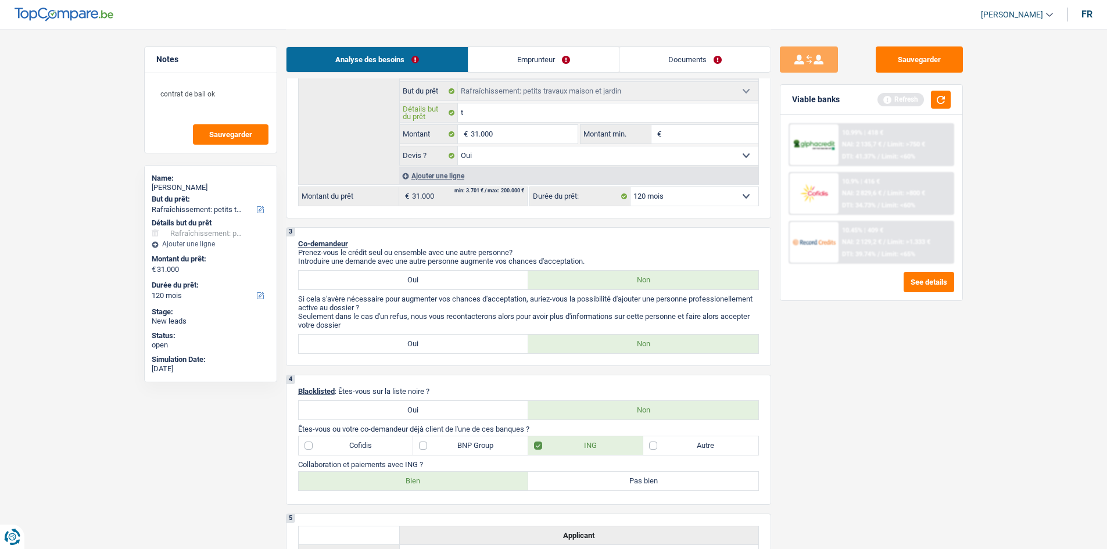
type input "tr"
type input "trv"
type input "tr"
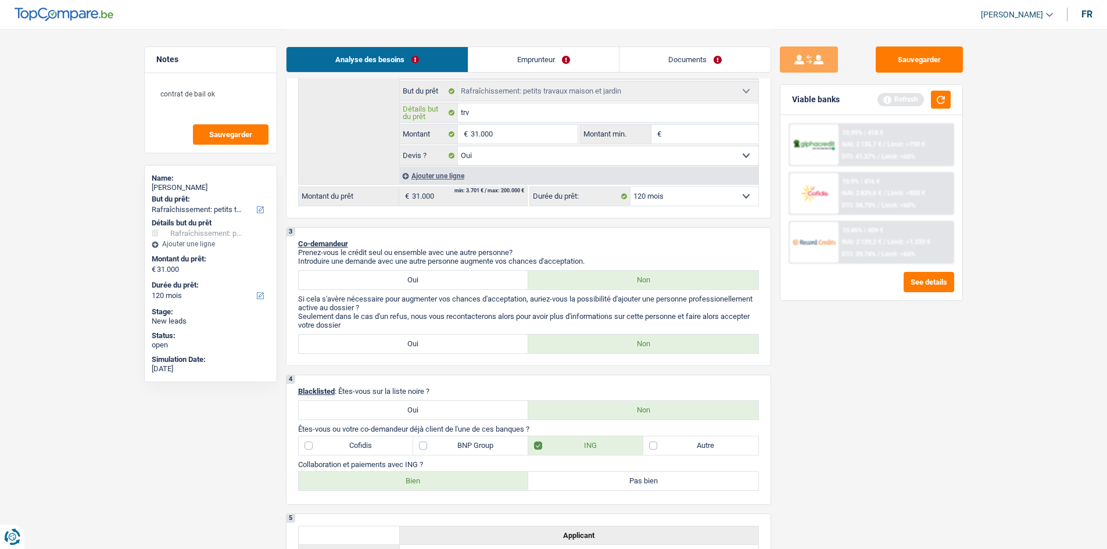
type input "tr"
type input "tra"
type input "trav"
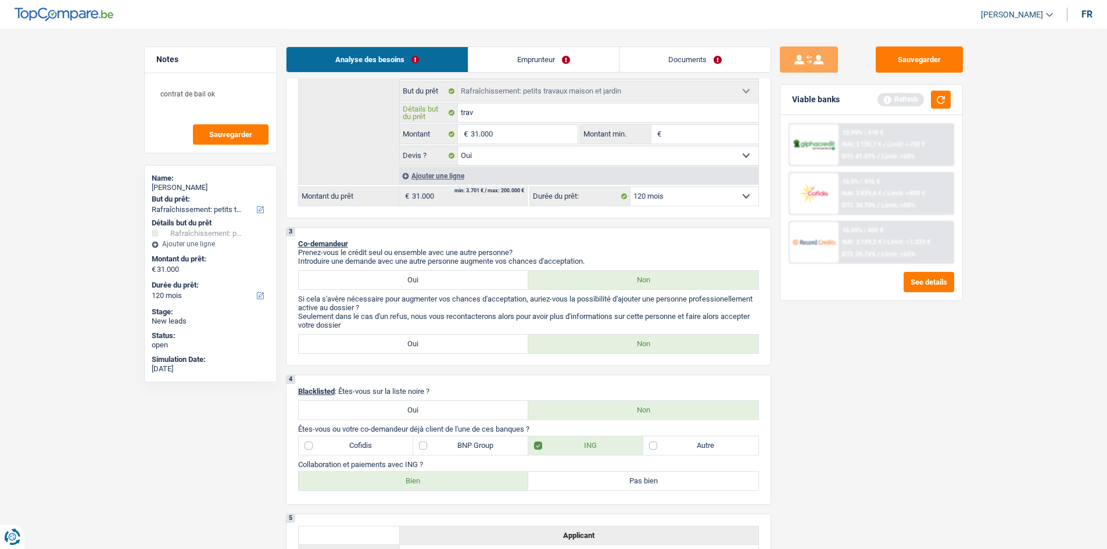
type input "trava"
type input "travau"
type input "travaux"
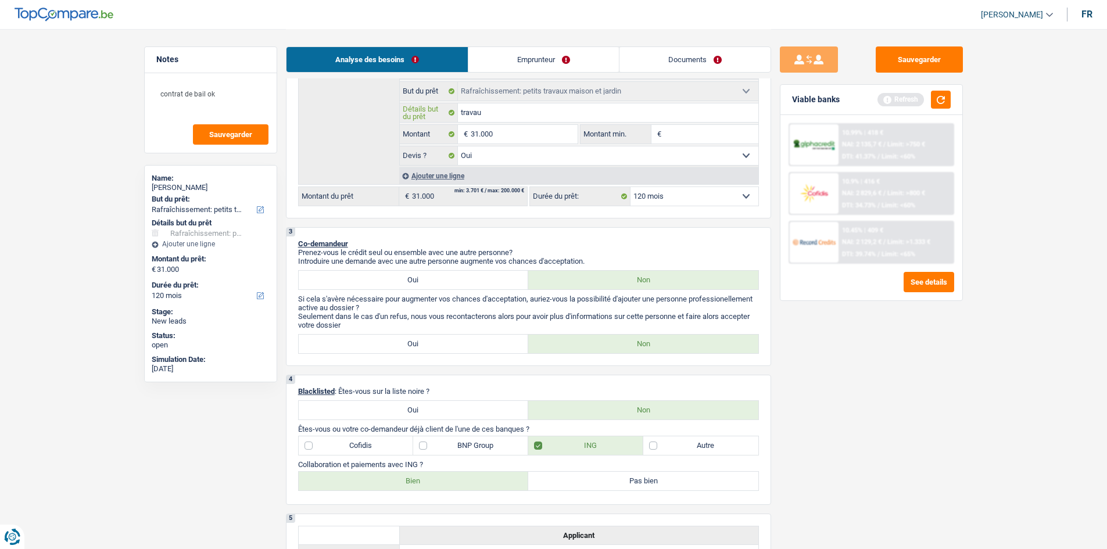
type input "travaux"
click at [963, 454] on div "Sauvegarder Viable banks Refresh 10.99% | 418 € NAI: 2 135,7 € / Limit: >750 € …" at bounding box center [871, 288] width 200 height 484
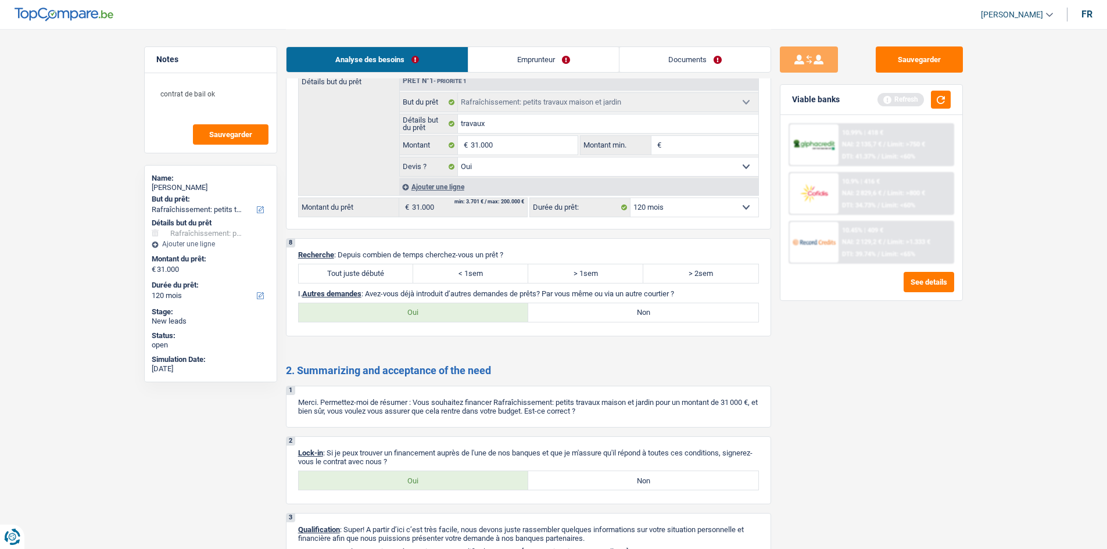
scroll to position [1894, 0]
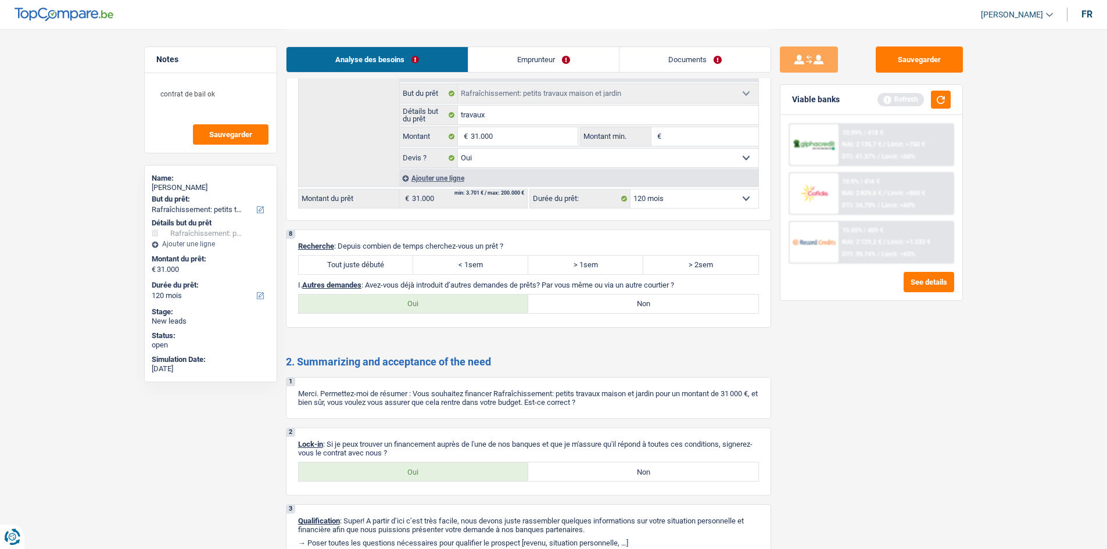
drag, startPoint x: 423, startPoint y: 472, endPoint x: 639, endPoint y: 460, distance: 216.5
click at [424, 471] on label "Oui" at bounding box center [414, 472] width 230 height 19
click at [424, 471] on input "Oui" at bounding box center [414, 472] width 230 height 19
radio input "true"
click at [398, 270] on label "Tout juste débuté" at bounding box center [356, 265] width 115 height 19
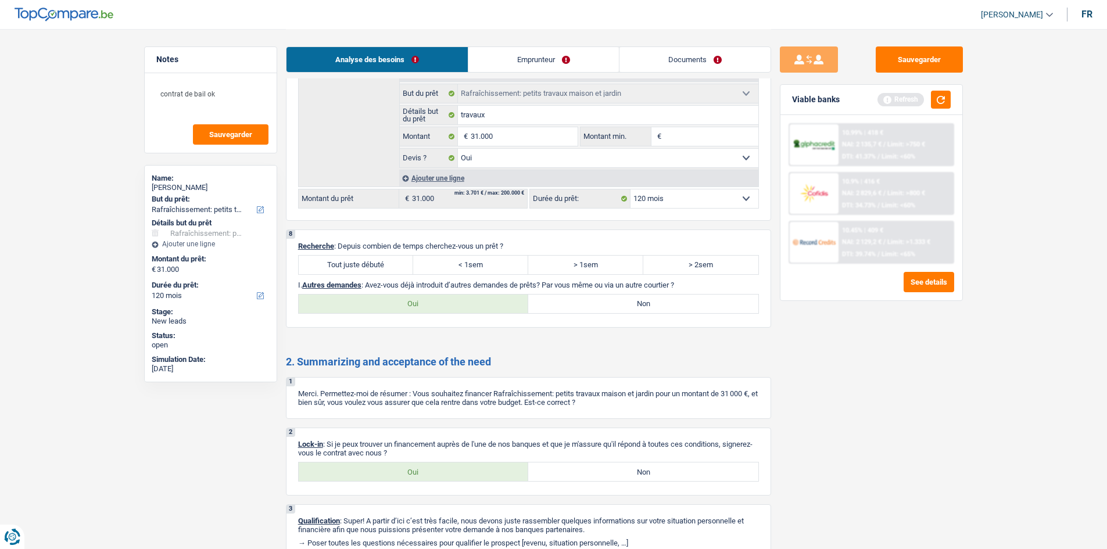
click at [398, 270] on input "Tout juste débuté" at bounding box center [356, 265] width 115 height 19
radio input "true"
click at [629, 311] on label "Non" at bounding box center [643, 304] width 230 height 19
click at [629, 311] on input "Non" at bounding box center [643, 304] width 230 height 19
radio input "true"
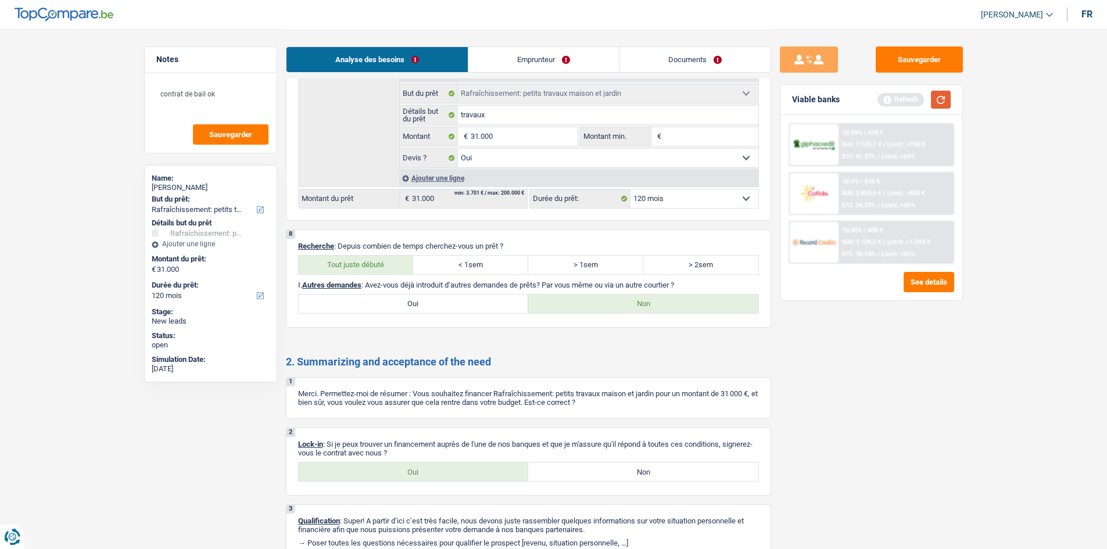
click at [942, 95] on button "button" at bounding box center [941, 100] width 20 height 18
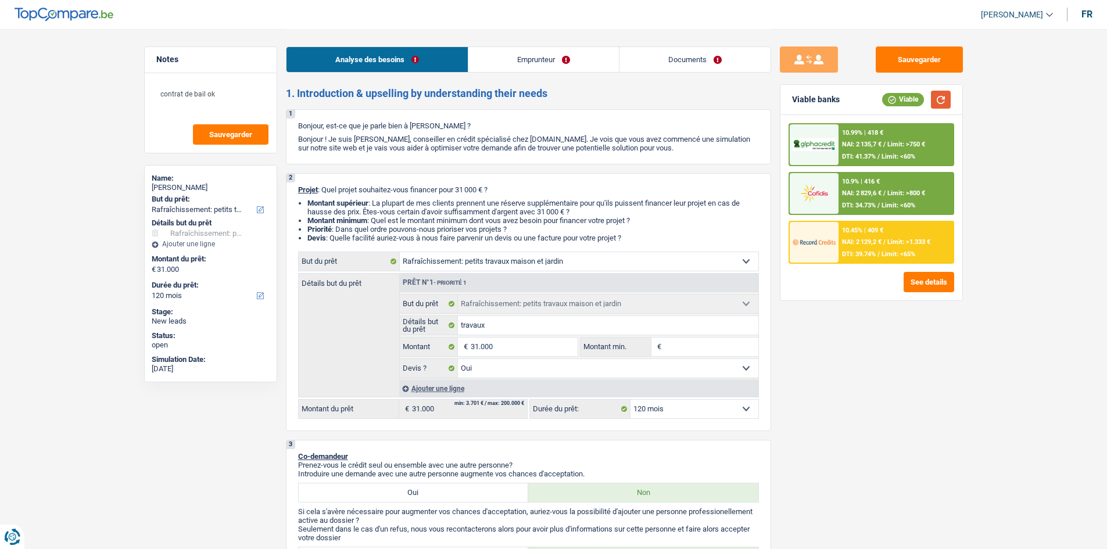
scroll to position [232, 0]
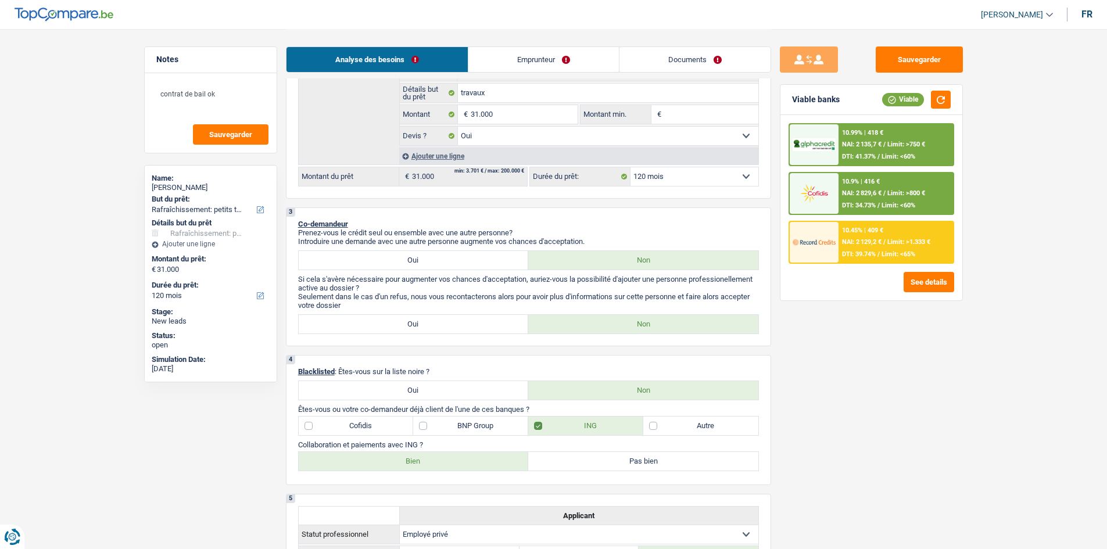
click at [572, 72] on li "Emprunteur" at bounding box center [543, 59] width 151 height 26
click at [579, 59] on link "Emprunteur" at bounding box center [543, 59] width 150 height 25
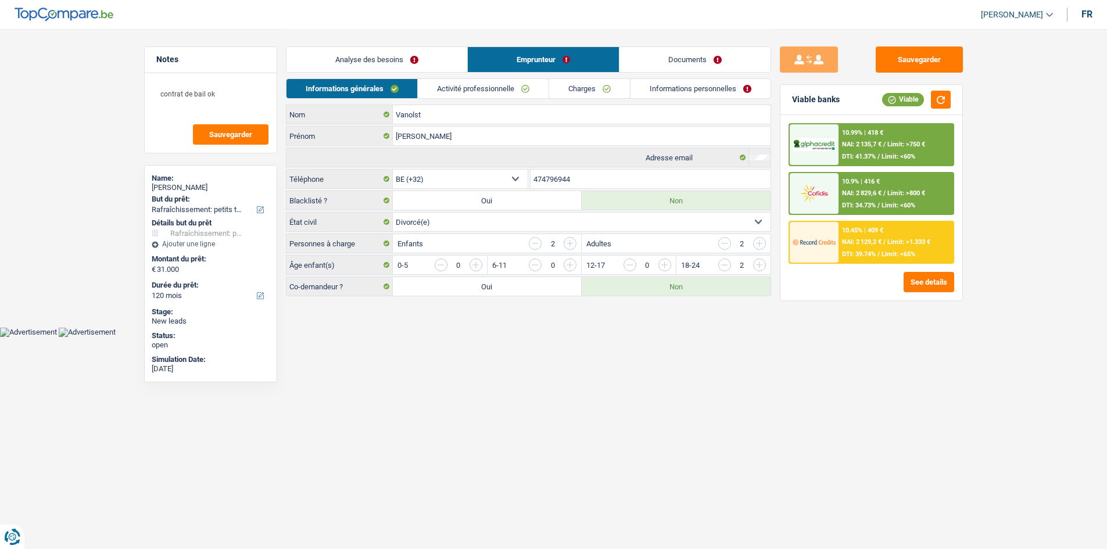
scroll to position [0, 0]
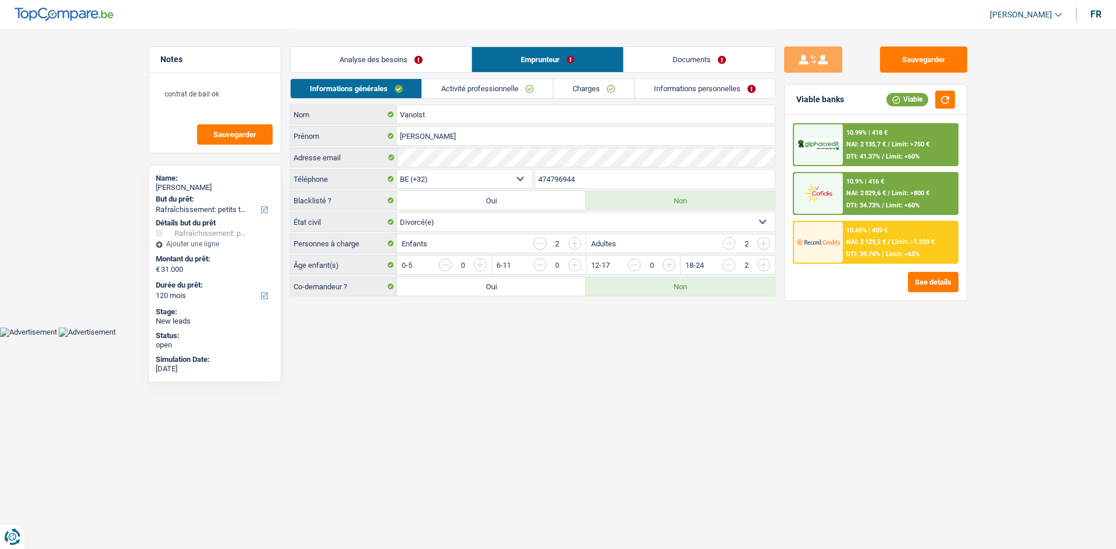
click at [594, 91] on link "Charges" at bounding box center [594, 88] width 81 height 19
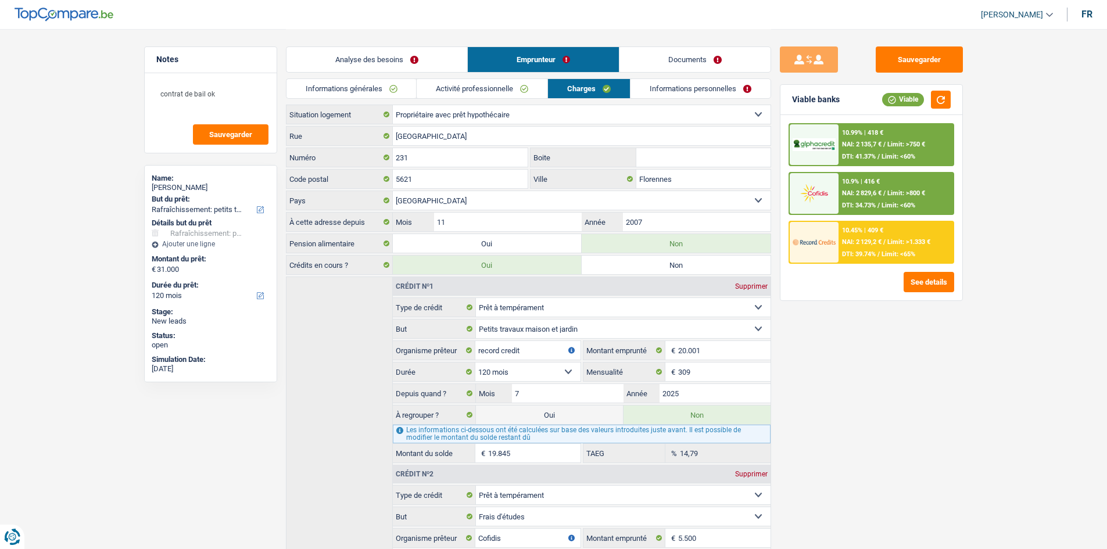
click at [670, 94] on link "Informations personnelles" at bounding box center [700, 88] width 140 height 19
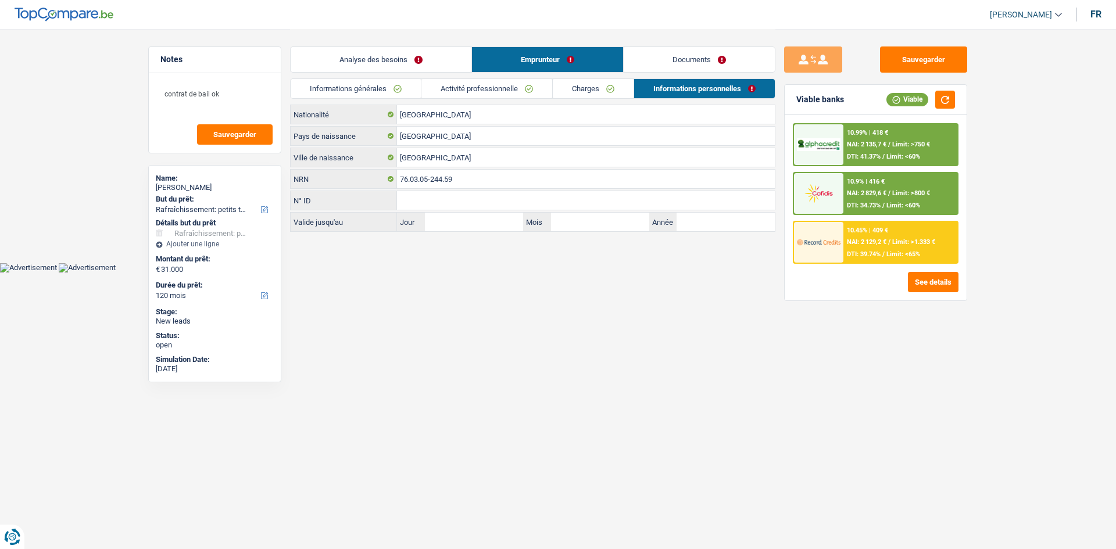
click at [492, 81] on link "Activité professionnelle" at bounding box center [486, 88] width 131 height 19
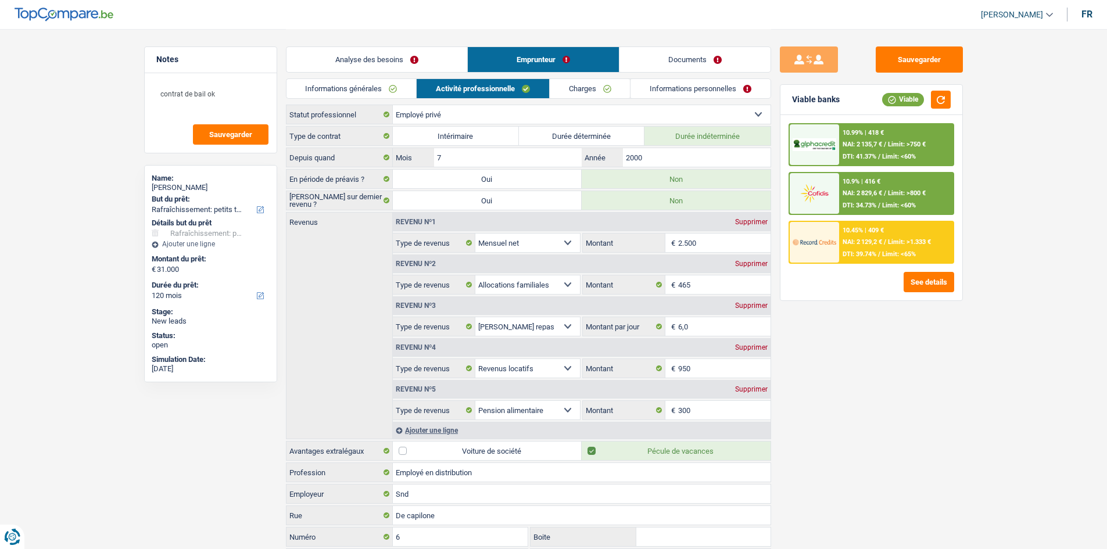
click at [413, 64] on link "Analyse des besoins" at bounding box center [376, 59] width 181 height 25
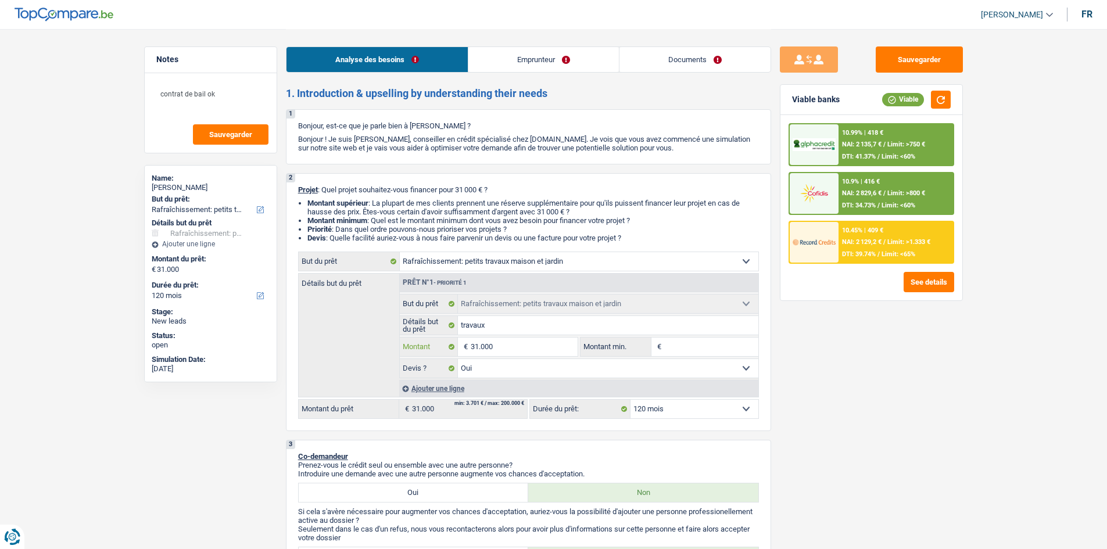
click at [526, 347] on input "31.000" at bounding box center [524, 347] width 106 height 19
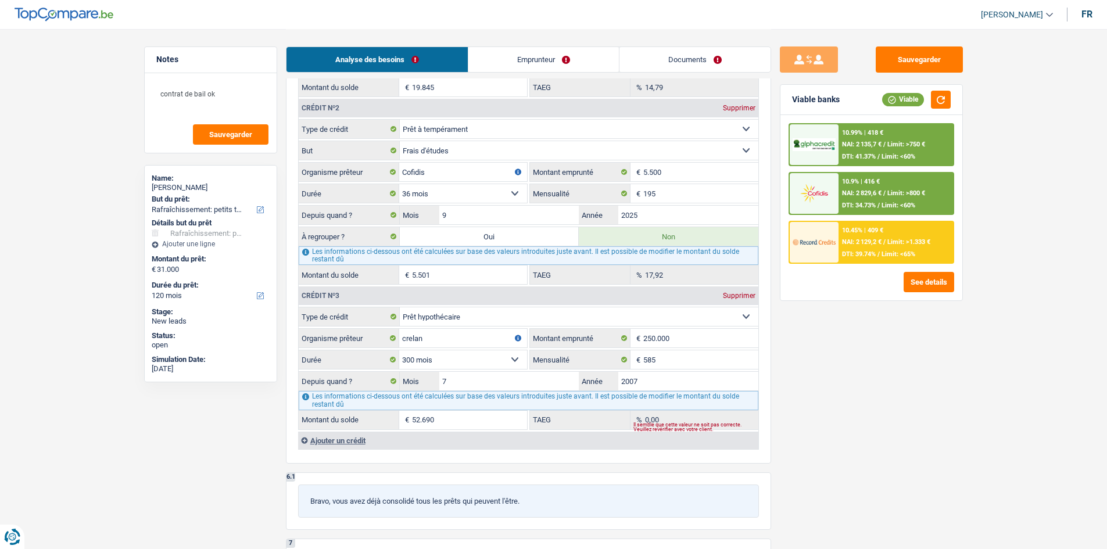
scroll to position [1220, 0]
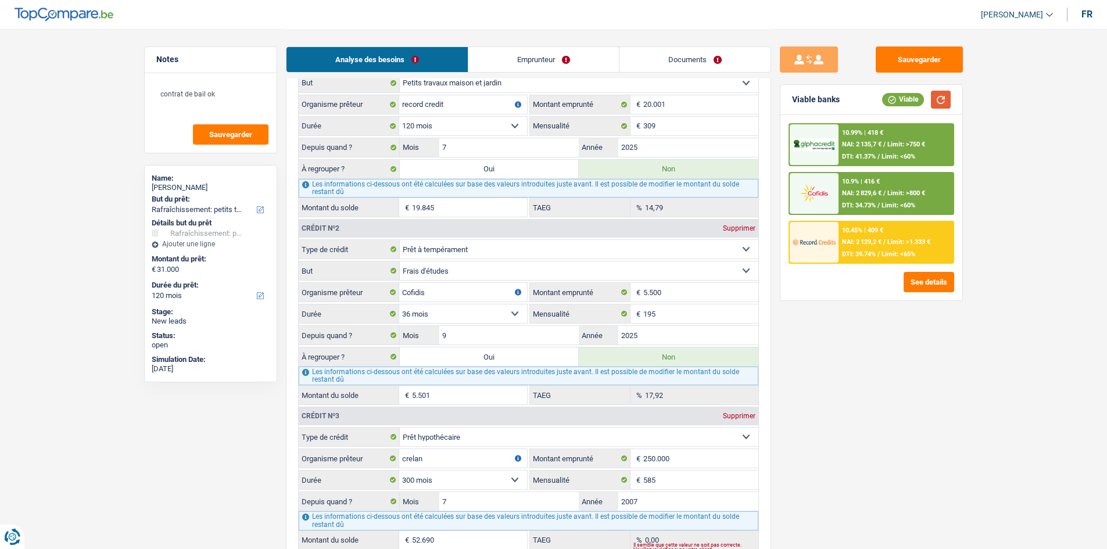
drag, startPoint x: 711, startPoint y: 71, endPoint x: 944, endPoint y: 102, distance: 235.1
click at [711, 71] on link "Documents" at bounding box center [694, 59] width 151 height 25
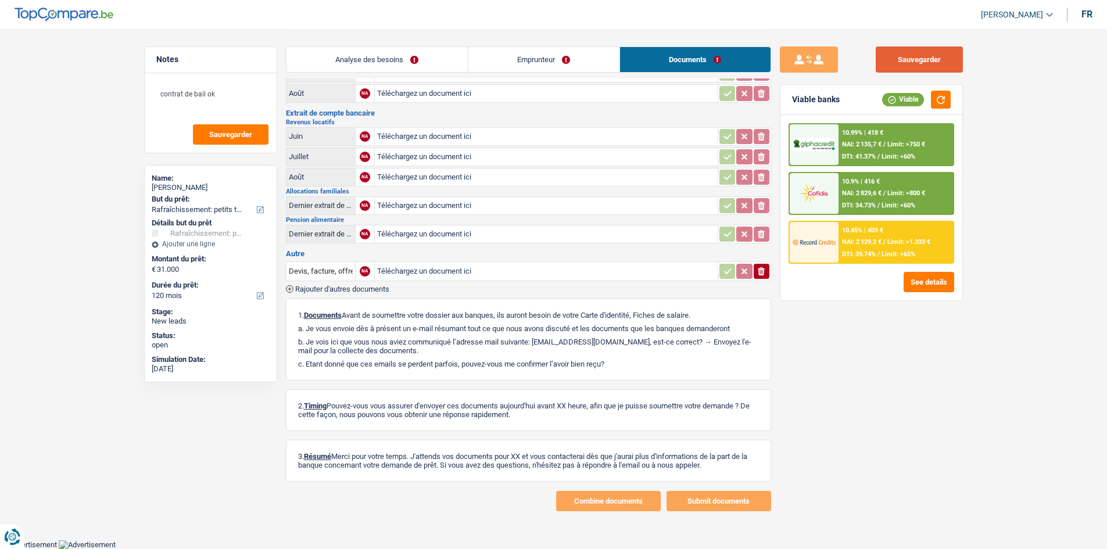
drag, startPoint x: 930, startPoint y: 66, endPoint x: 1053, endPoint y: 194, distance: 178.4
click at [930, 64] on button "Sauvegarder" at bounding box center [919, 59] width 87 height 26
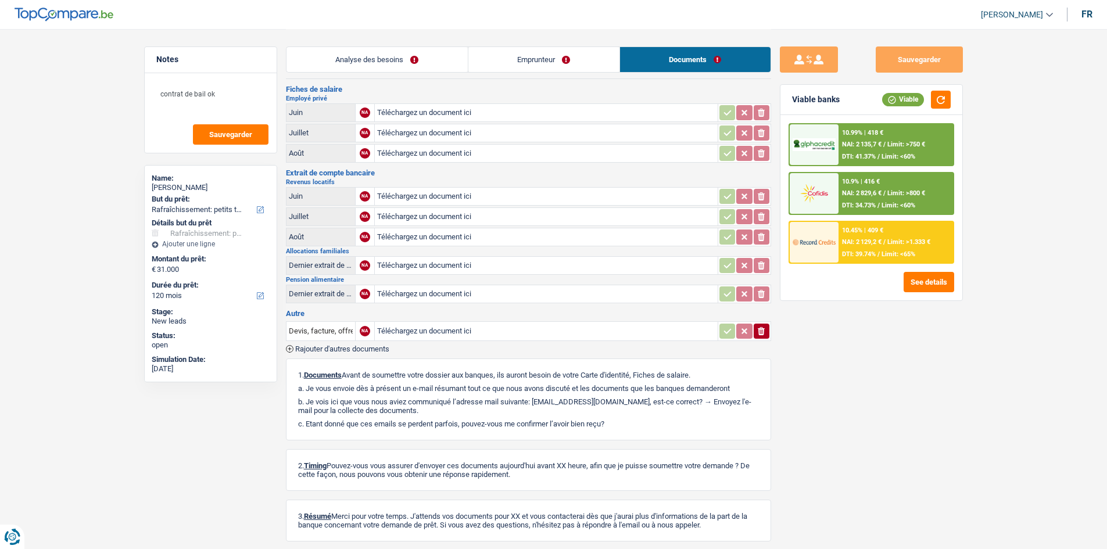
scroll to position [0, 0]
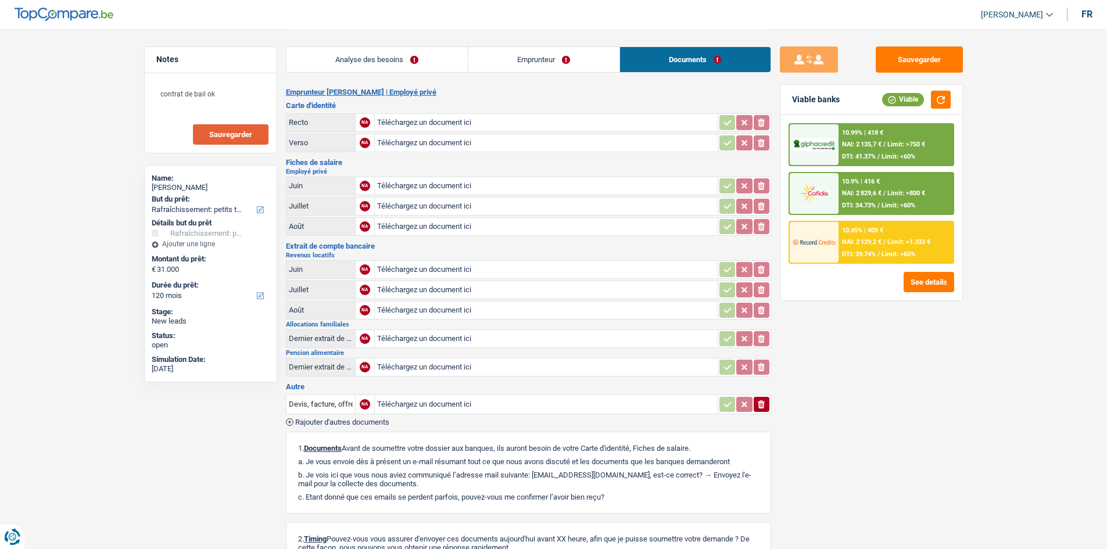
click at [256, 128] on button "Sauvegarder" at bounding box center [231, 134] width 76 height 20
click at [916, 57] on button "Sauvegarder" at bounding box center [919, 59] width 87 height 26
click at [251, 131] on span "Sauvegarder" at bounding box center [230, 135] width 43 height 8
click at [449, 62] on link "Analyse des besoins" at bounding box center [376, 59] width 181 height 25
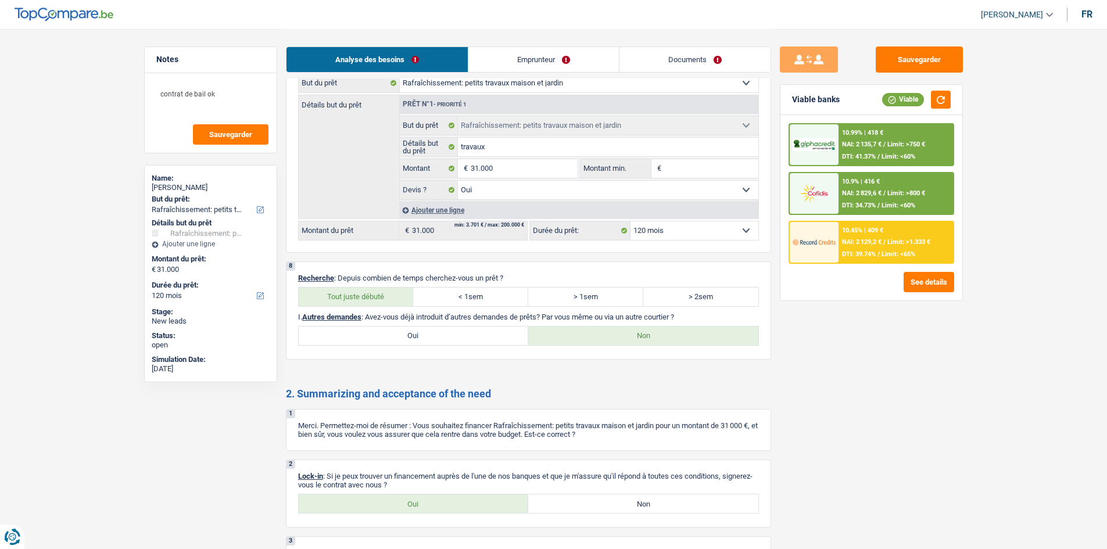
scroll to position [1951, 0]
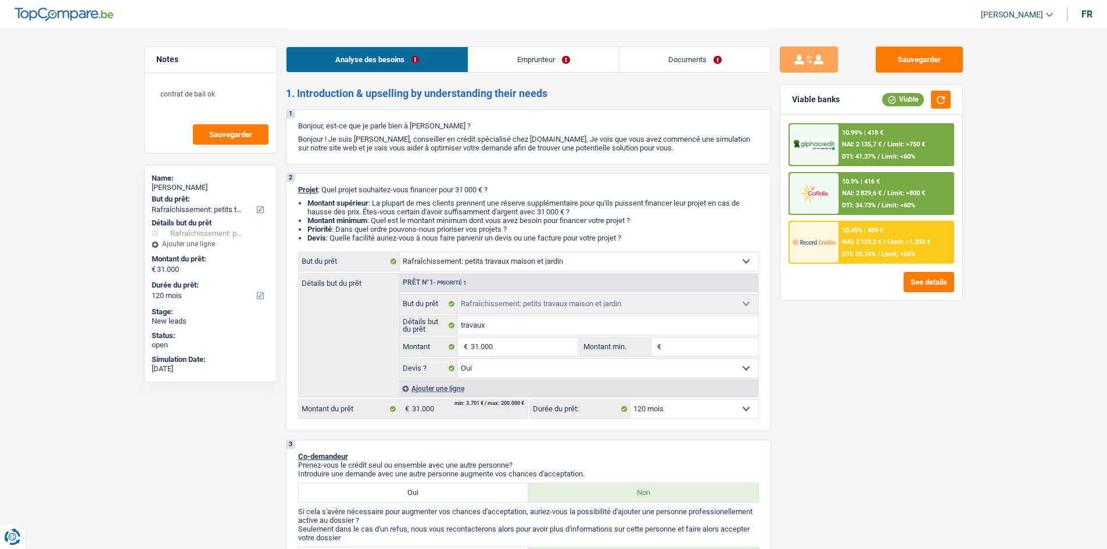
select select "houseOrGarden"
select select "120"
select select "houseOrGarden"
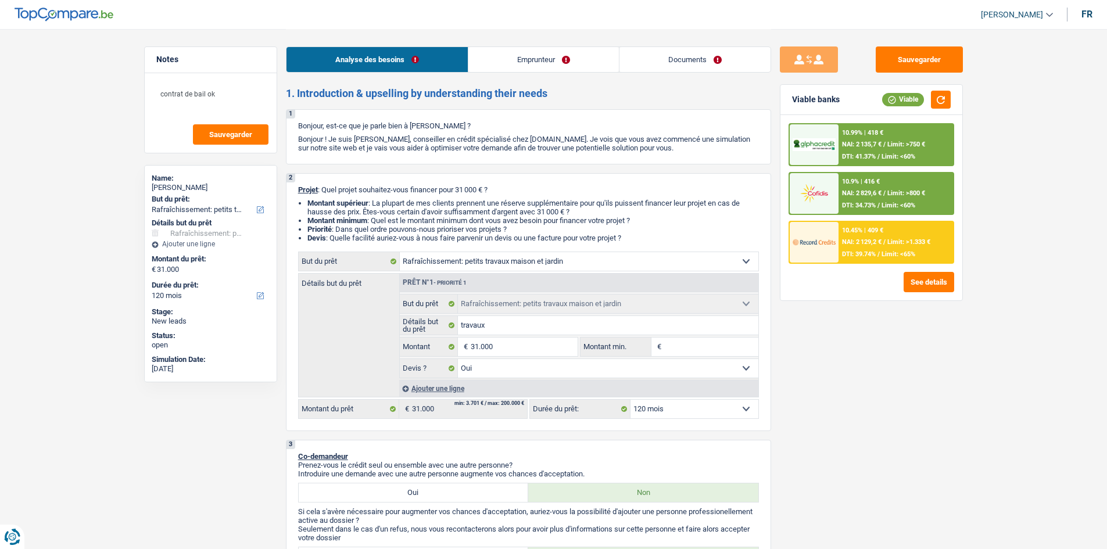
select select "yes"
select select "120"
select select "privateEmployee"
select select "netSalary"
select select "familyAllowances"
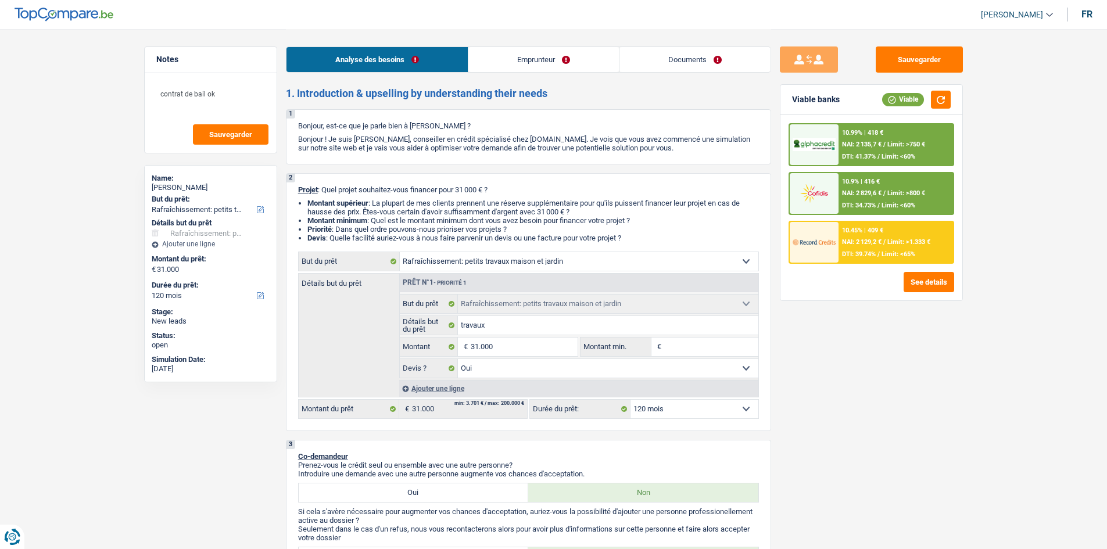
select select "mealVouchers"
select select "rentalIncome"
select select "alimony"
select select "ownerWithMortgage"
select select "personalLoan"
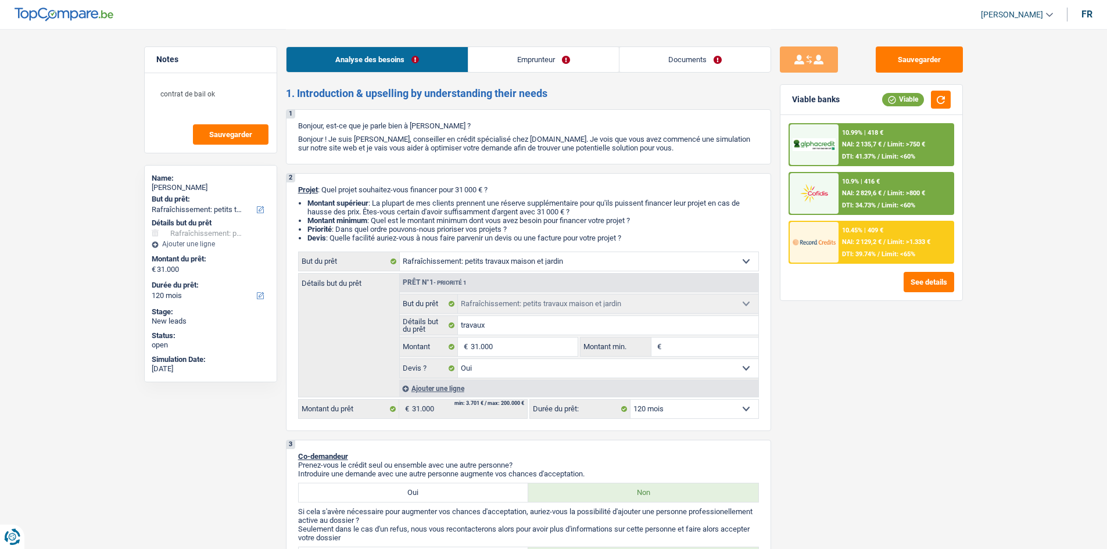
select select "smallWorks"
select select "120"
select select "personalLoan"
select select "education"
select select "36"
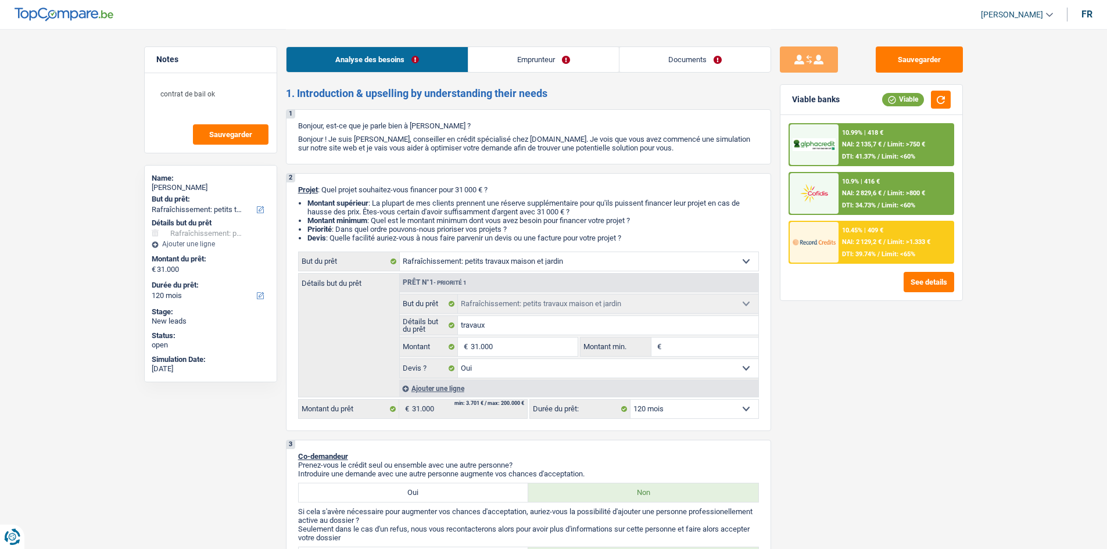
select select "mortgage"
select select "300"
select select "houseOrGarden"
select select "yes"
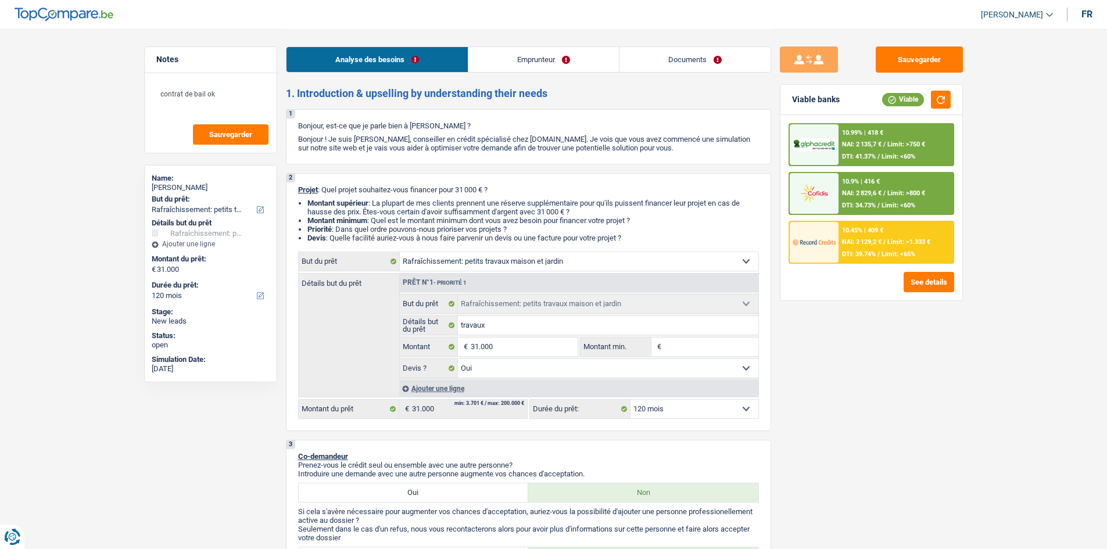
select select "120"
click at [478, 349] on input "31.000" at bounding box center [524, 347] width 106 height 19
type input "3.000"
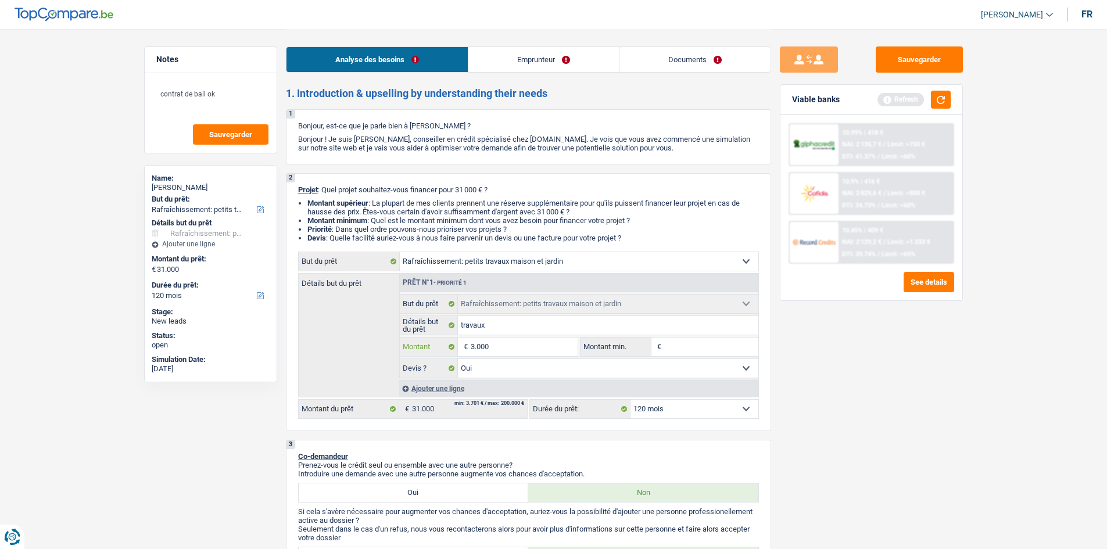
type input "32.000"
type input "322.000"
type input "32.000"
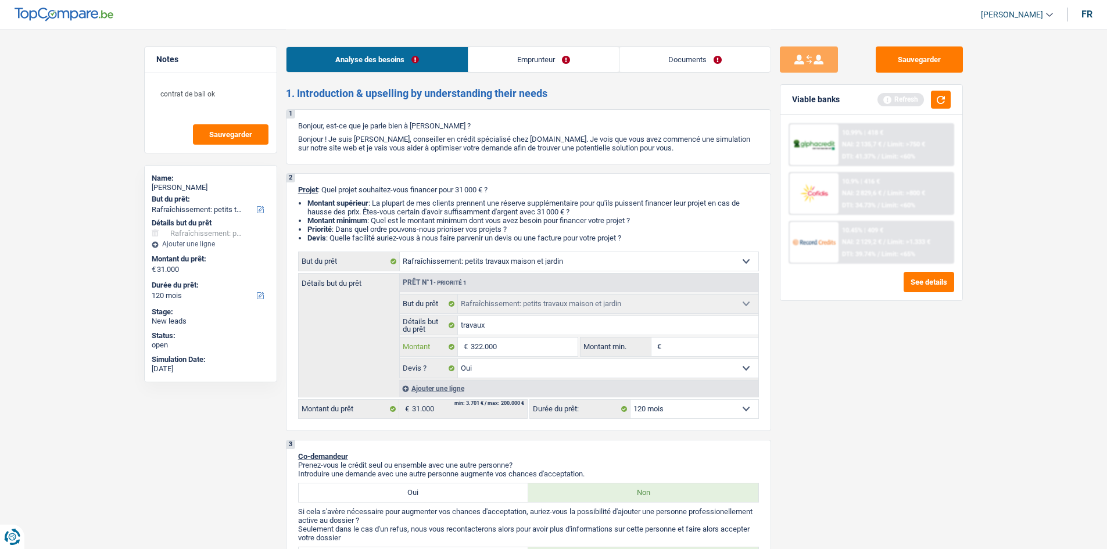
type input "32.000"
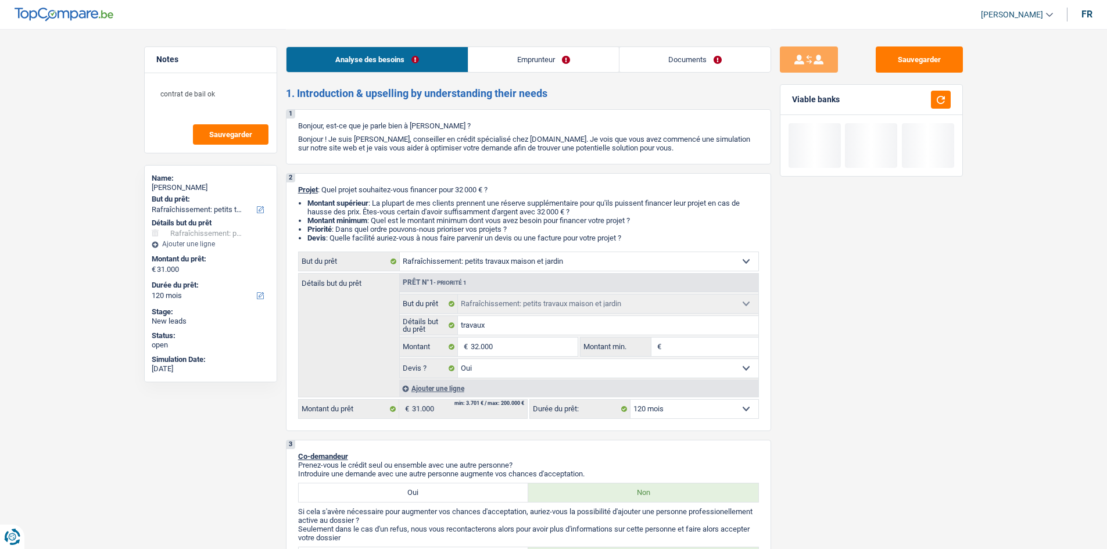
type input "32.000"
click at [888, 425] on div "Sauvegarder Viable banks" at bounding box center [871, 288] width 200 height 484
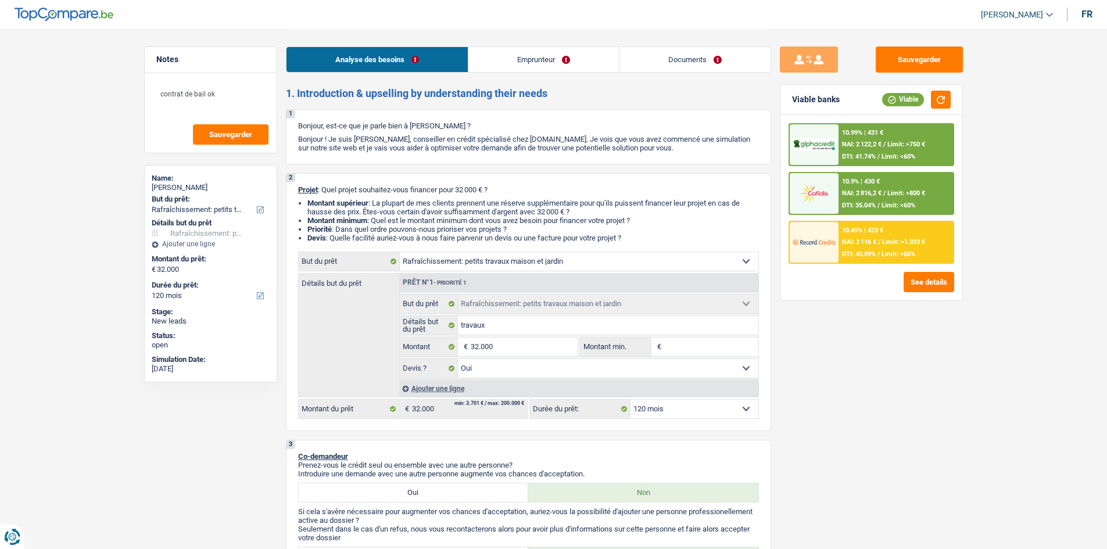
click at [871, 241] on span "NAI: 2 116 €" at bounding box center [859, 242] width 34 height 8
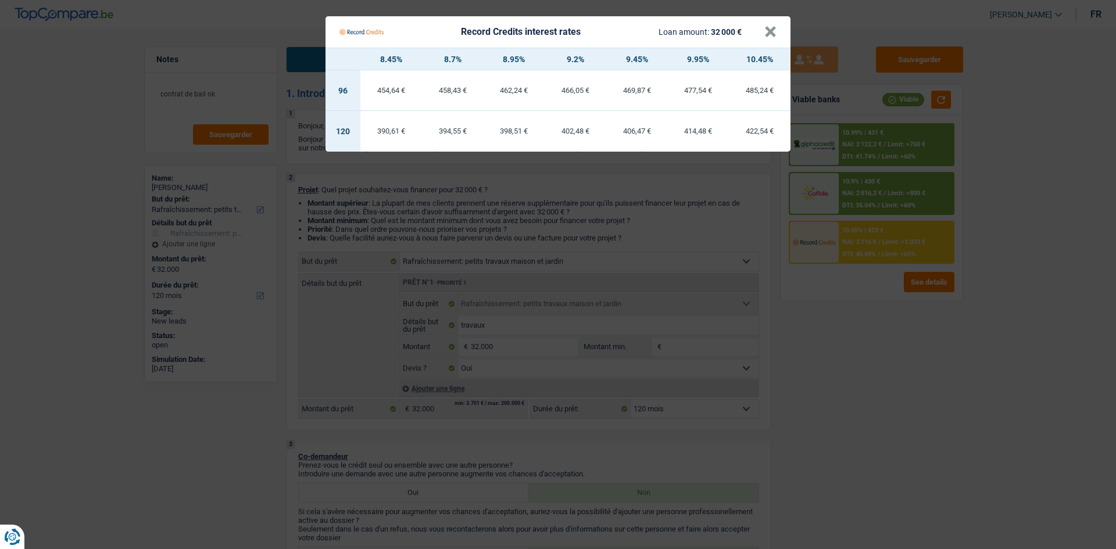
click at [876, 300] on Credits "Record Credits interest rates Loan amount: 32 000 € × 8.45% 8.7% 8.95% 9.2% 9.4…" at bounding box center [558, 274] width 1116 height 549
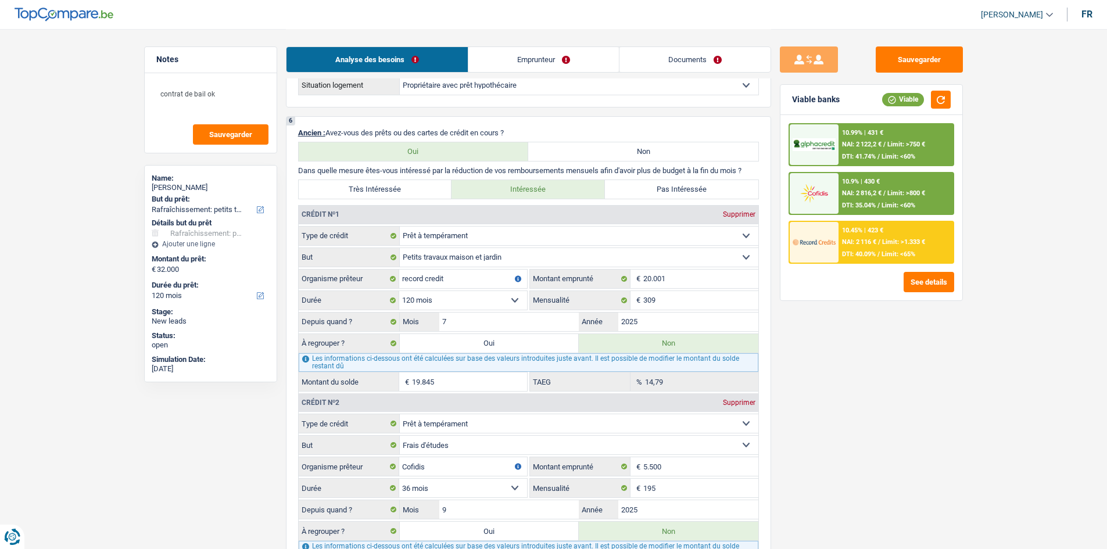
scroll to position [1220, 0]
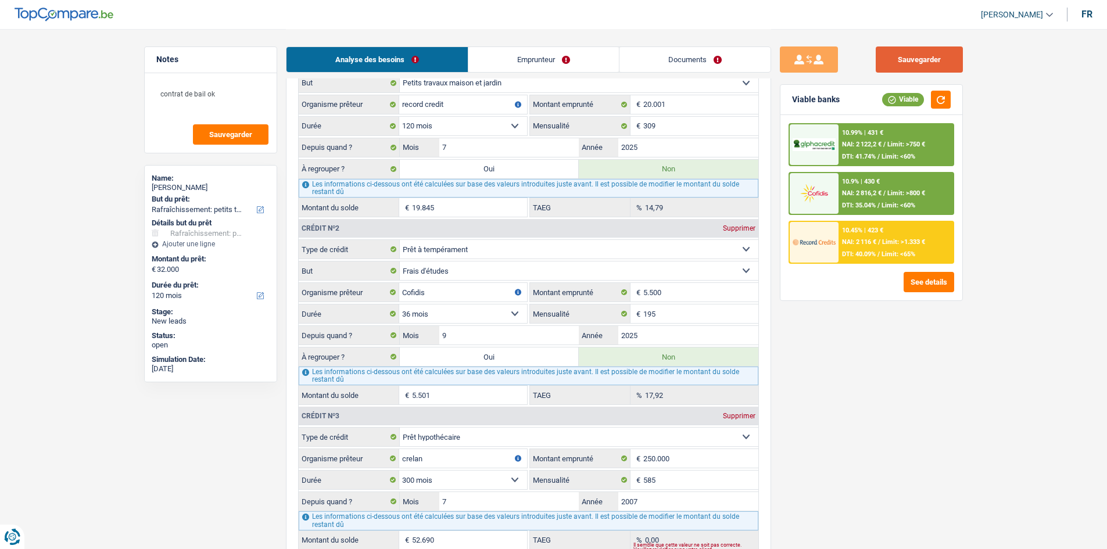
drag, startPoint x: 898, startPoint y: 60, endPoint x: 898, endPoint y: 73, distance: 12.8
click at [899, 60] on button "Sauvegarder" at bounding box center [919, 59] width 87 height 26
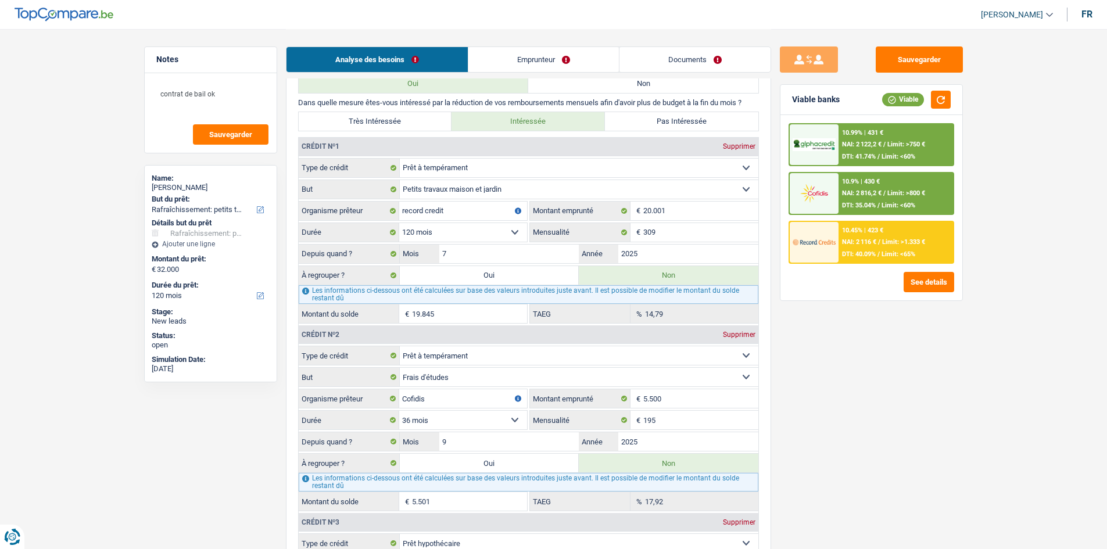
scroll to position [1104, 0]
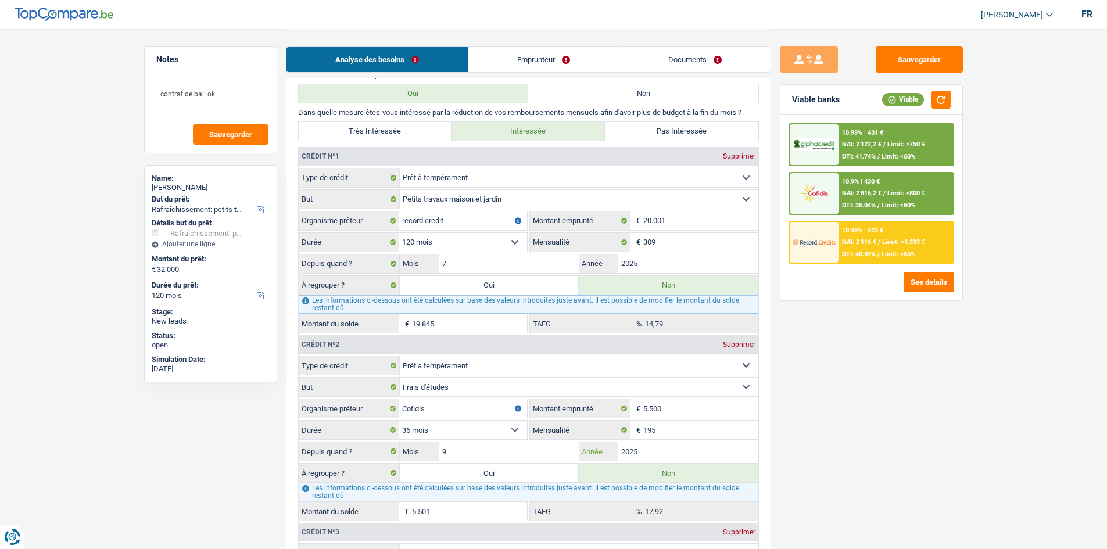
click at [667, 445] on input "2025" at bounding box center [688, 451] width 140 height 19
click at [468, 443] on input "9" at bounding box center [509, 451] width 140 height 19
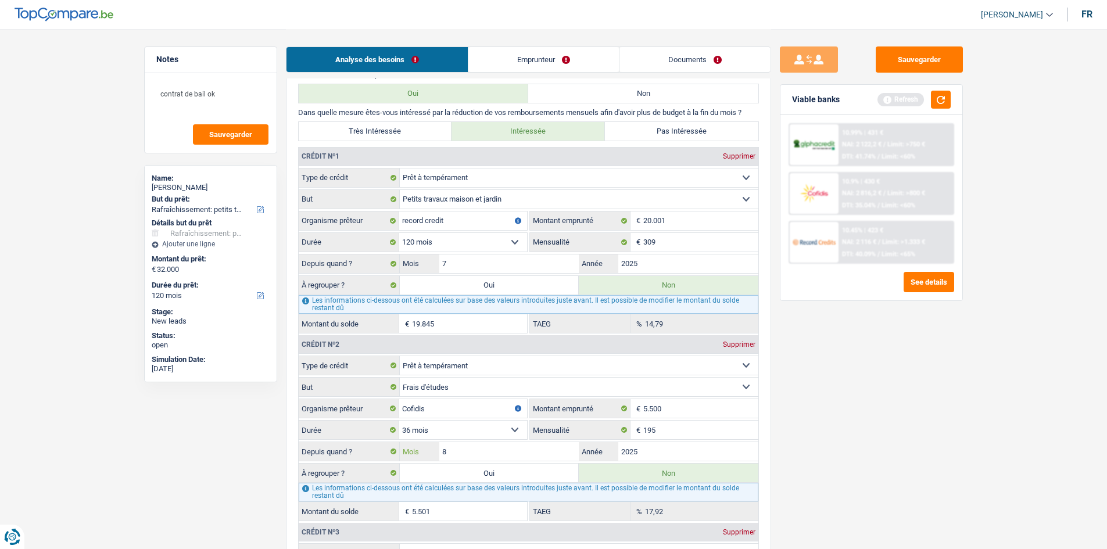
type input "8"
type input "5.382"
drag, startPoint x: 886, startPoint y: 407, endPoint x: 886, endPoint y: 376, distance: 30.8
click at [886, 402] on div "Sauvegarder Viable banks Refresh 10.99% | 431 € NAI: 2 122,2 € / Limit: >750 € …" at bounding box center [871, 288] width 200 height 484
click at [916, 48] on button "Sauvegarder" at bounding box center [919, 59] width 87 height 26
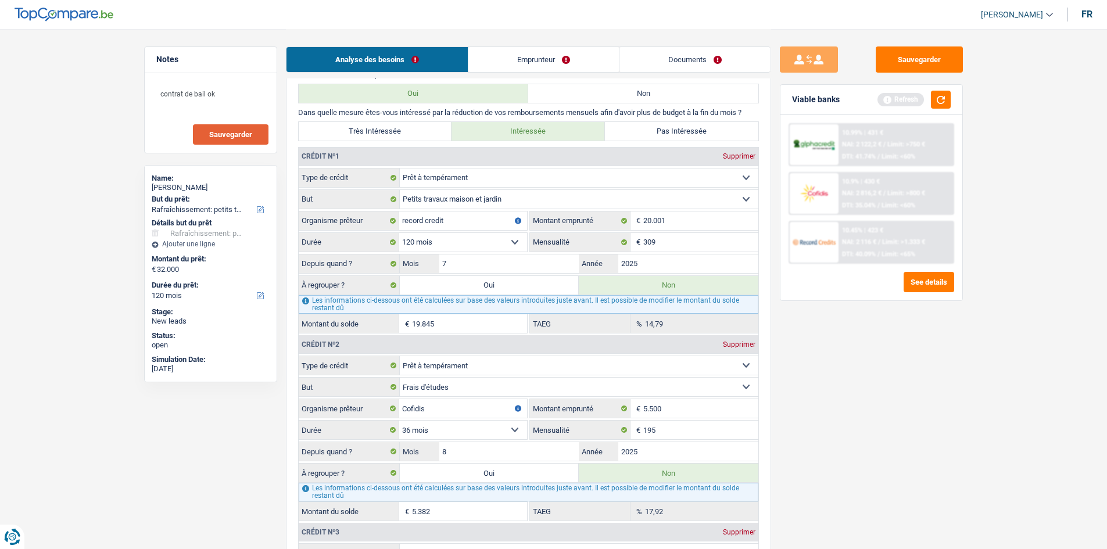
drag, startPoint x: 243, startPoint y: 144, endPoint x: 311, endPoint y: 162, distance: 70.3
click at [243, 144] on button "Sauvegarder" at bounding box center [231, 134] width 76 height 20
click at [461, 268] on input "7" at bounding box center [509, 264] width 140 height 19
type input "6"
click at [976, 446] on main "Notes contrat de bail ok Sauvegarder Name: Valerie Vanolst But du prêt: Confort…" at bounding box center [553, 142] width 1107 height 2492
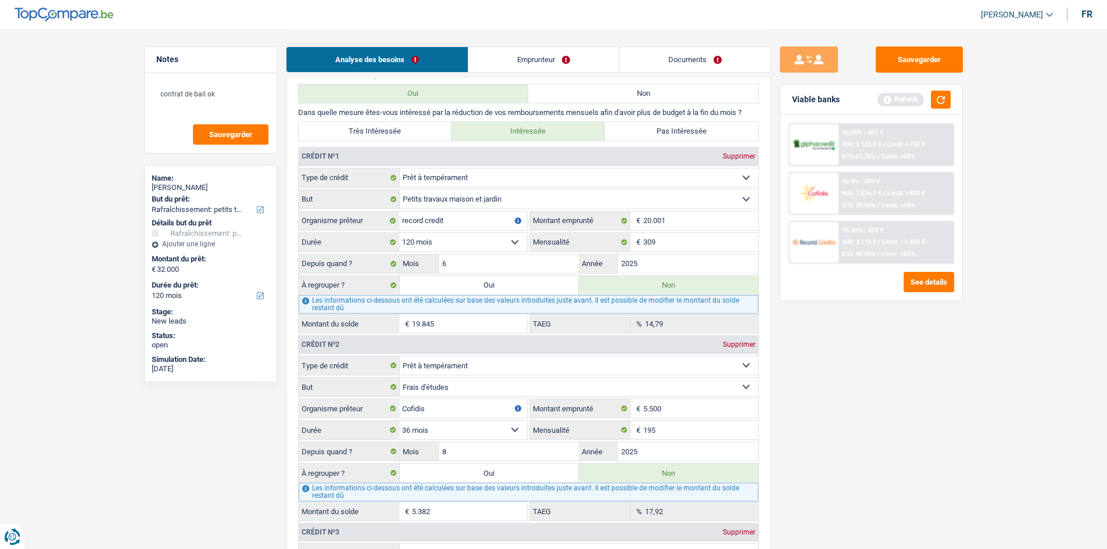
type input "19.765"
drag, startPoint x: 912, startPoint y: 69, endPoint x: 920, endPoint y: 99, distance: 31.4
click at [919, 46] on div "Sauvegarder Viable banks Refresh 10.99% | 431 € NAI: 2 122,2 € / Limit: >750 € …" at bounding box center [871, 142] width 201 height 2434
click at [936, 49] on button "Sauvegarder" at bounding box center [919, 59] width 87 height 26
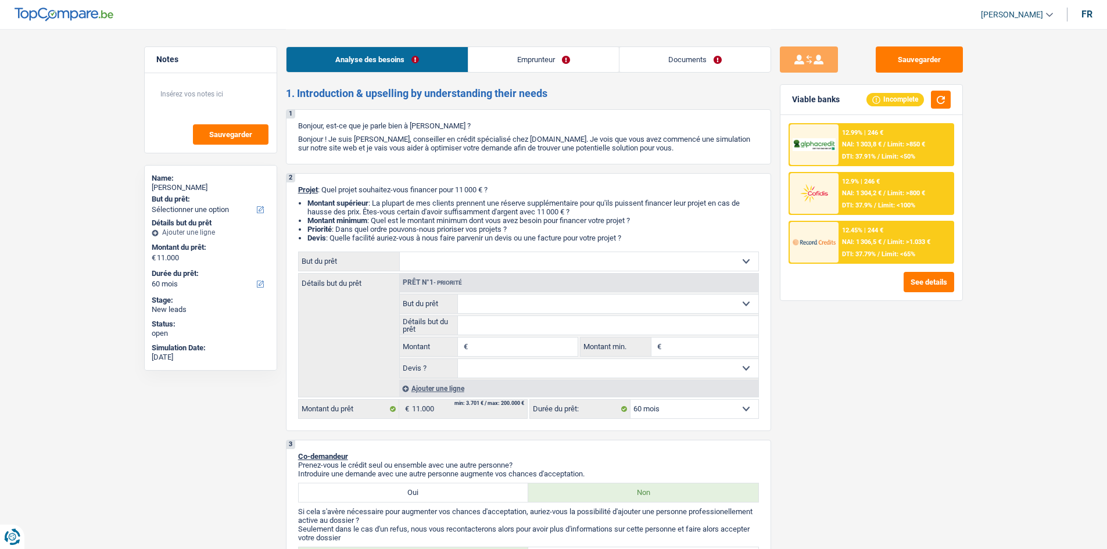
select select "60"
select select "publicEmployee"
select select "netSalary"
select select "mealVouchers"
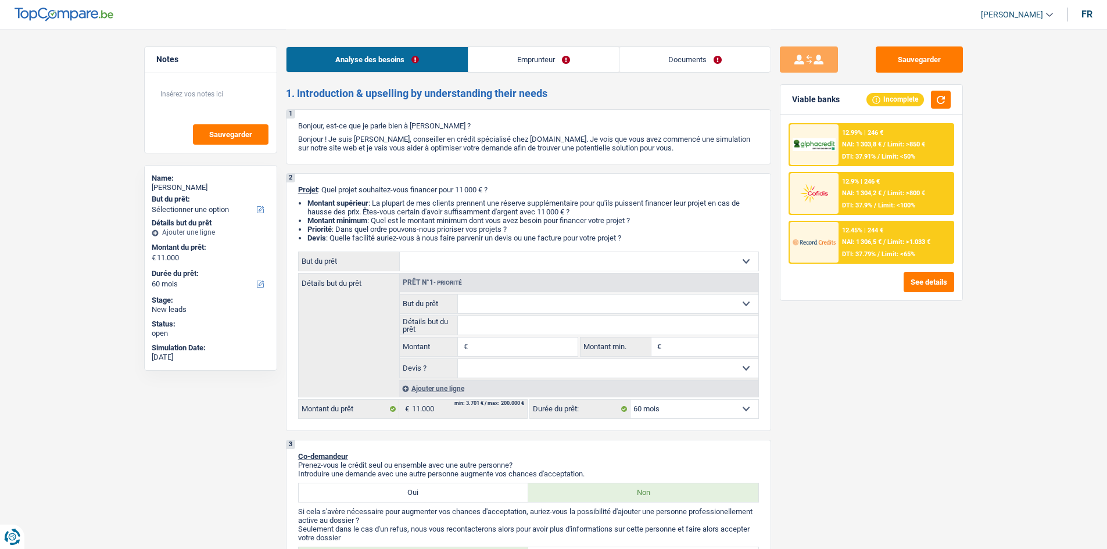
select select "rents"
select select "60"
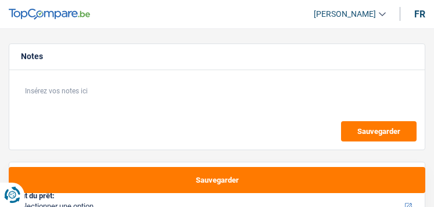
select select "60"
select select "publicEmployee"
select select "netSalary"
select select "mealVouchers"
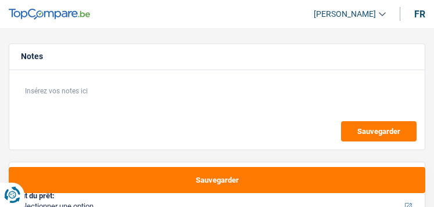
select select "rents"
select select "60"
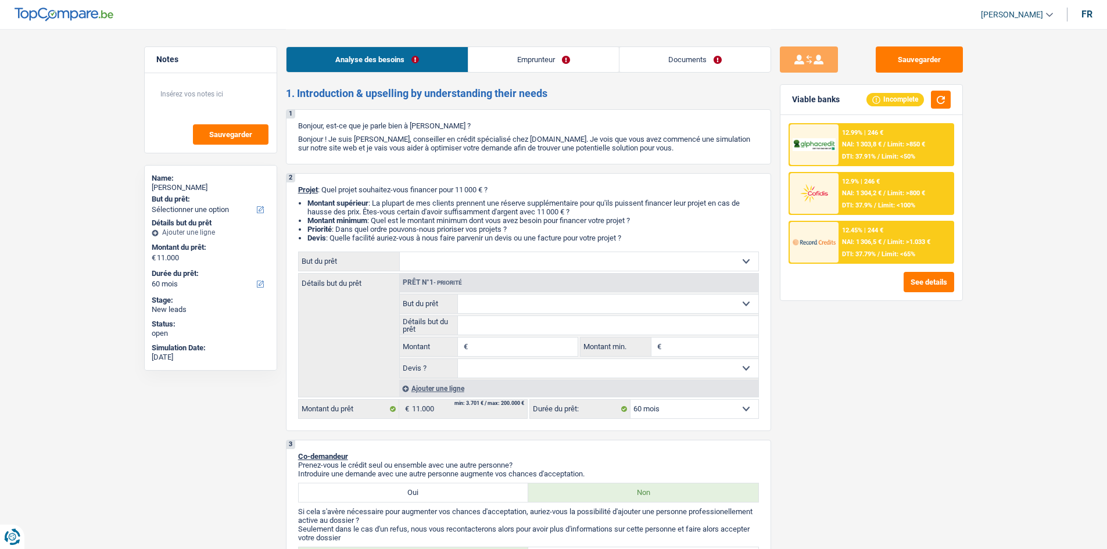
click at [433, 61] on link "Emprunteur" at bounding box center [543, 59] width 150 height 25
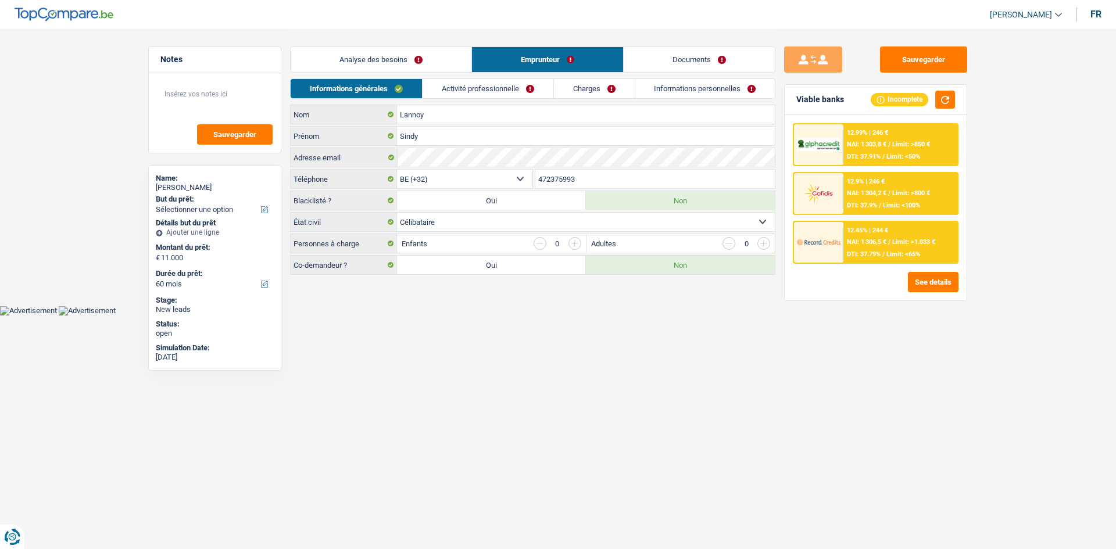
click at [433, 91] on link "Activité professionnelle" at bounding box center [487, 88] width 131 height 19
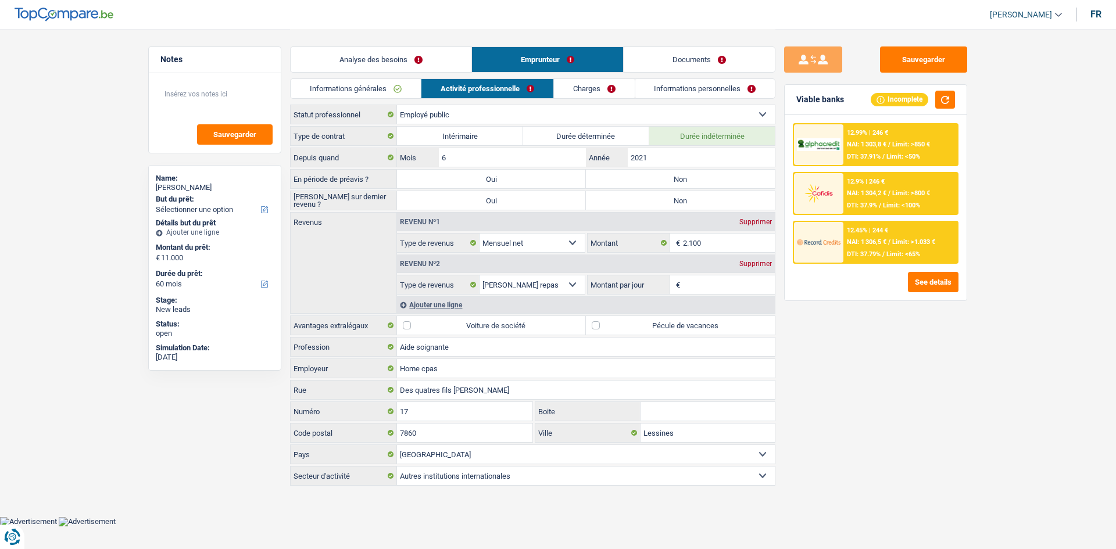
click at [433, 116] on select "Ouvrier Employé privé Employé public Invalide Indépendant Pensionné Chômeur Mut…" at bounding box center [586, 114] width 378 height 19
select select "mutuality"
click at [397, 105] on select "Ouvrier Employé privé Employé public Invalide Indépendant Pensionné Chômeur Mut…" at bounding box center [586, 114] width 378 height 19
select select "netSalary"
select select "mealVouchers"
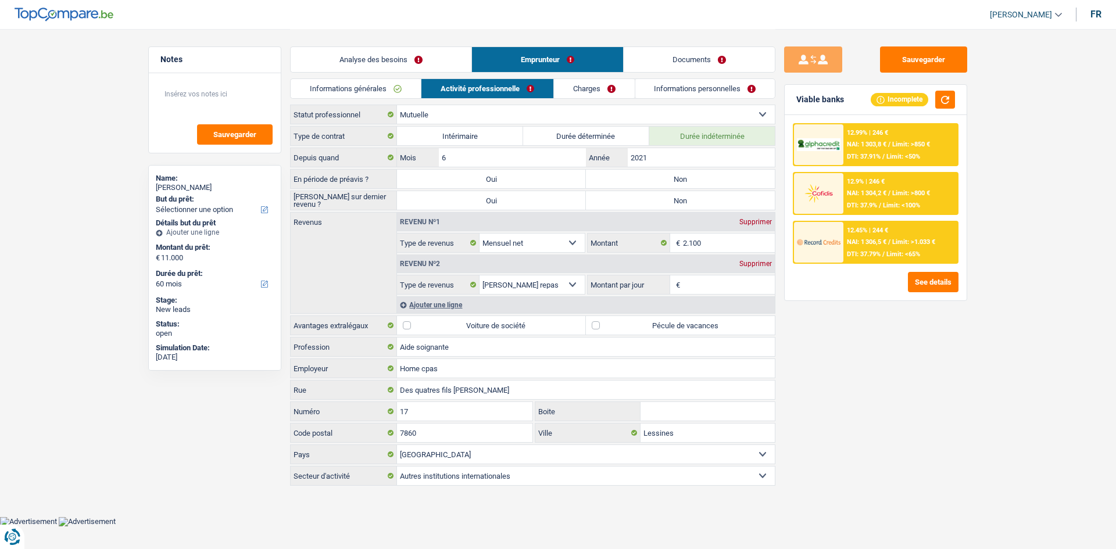
select select "mutualityIndemnity"
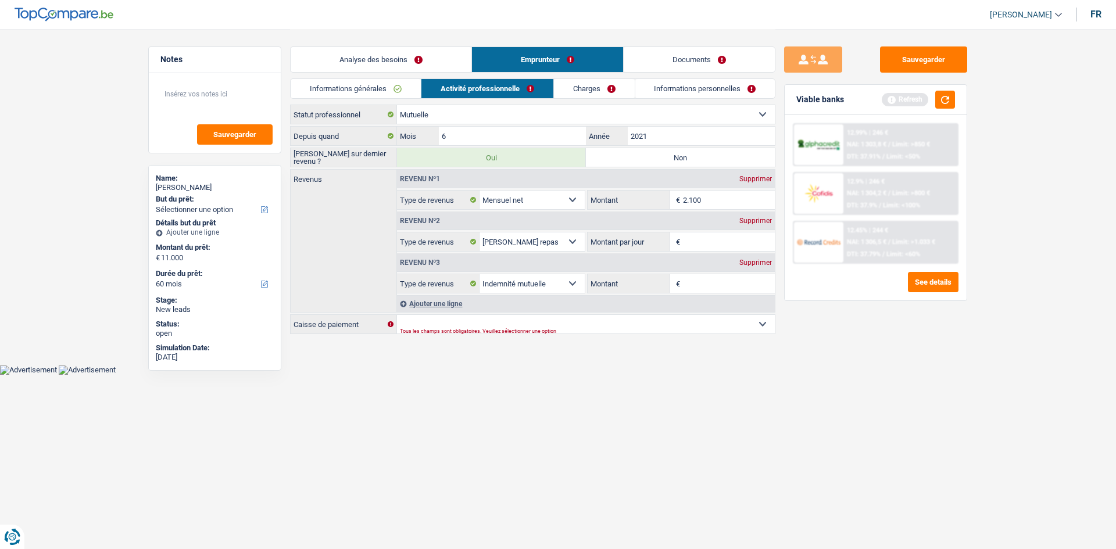
click at [433, 180] on div "Supprimer" at bounding box center [755, 178] width 38 height 7
select select "mealVouchers"
select select "mutualityIndemnity"
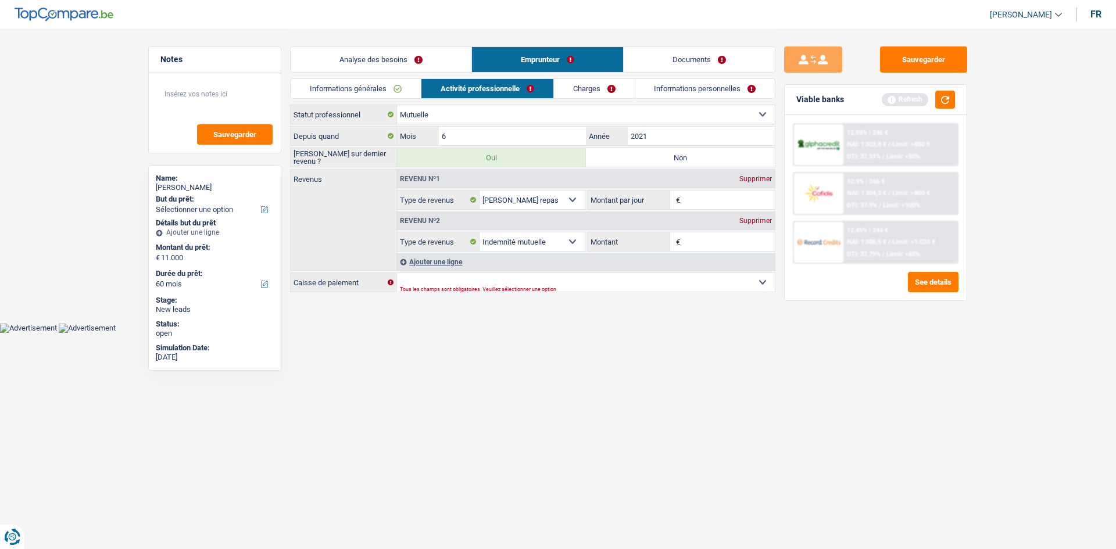
click at [433, 180] on div "Supprimer" at bounding box center [755, 178] width 38 height 7
select select "mutualityIndemnity"
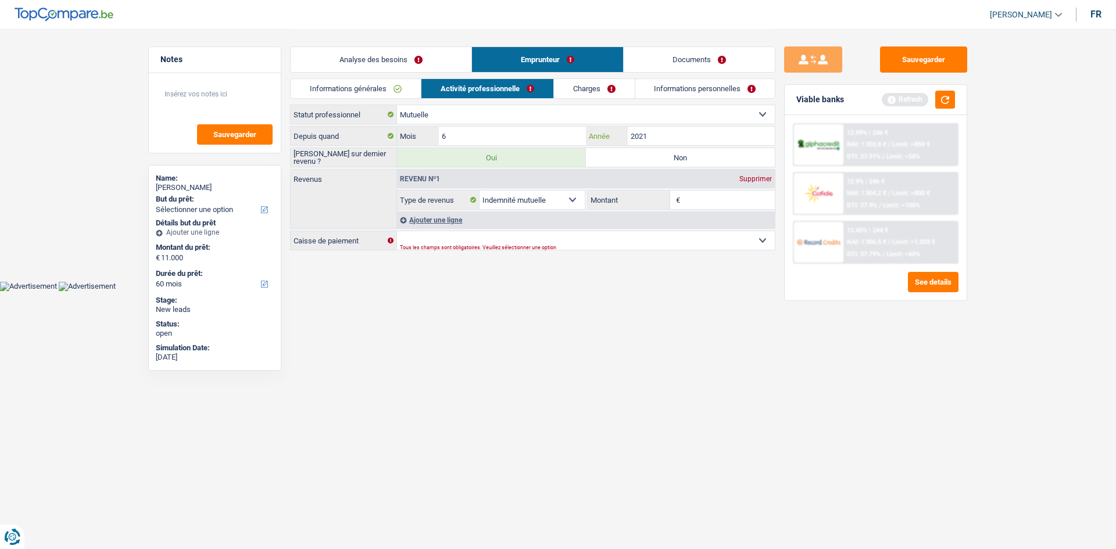
click at [433, 142] on input "2021" at bounding box center [701, 136] width 147 height 19
type input "2025"
click at [433, 130] on input "6" at bounding box center [512, 136] width 147 height 19
type input "5"
click at [433, 167] on div "Depuis quand 5 Mois / 2025 [PERSON_NAME] sur dernier revenu ? Oui Non Tous les …" at bounding box center [532, 188] width 485 height 124
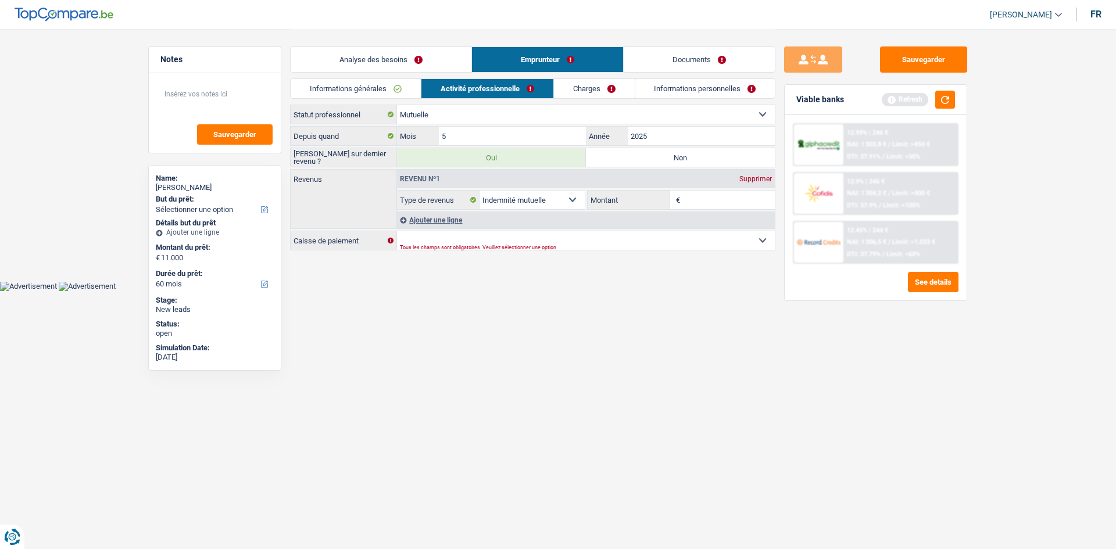
click at [433, 158] on label "Non" at bounding box center [680, 157] width 189 height 19
click at [433, 158] on input "Non" at bounding box center [680, 157] width 189 height 19
radio input "true"
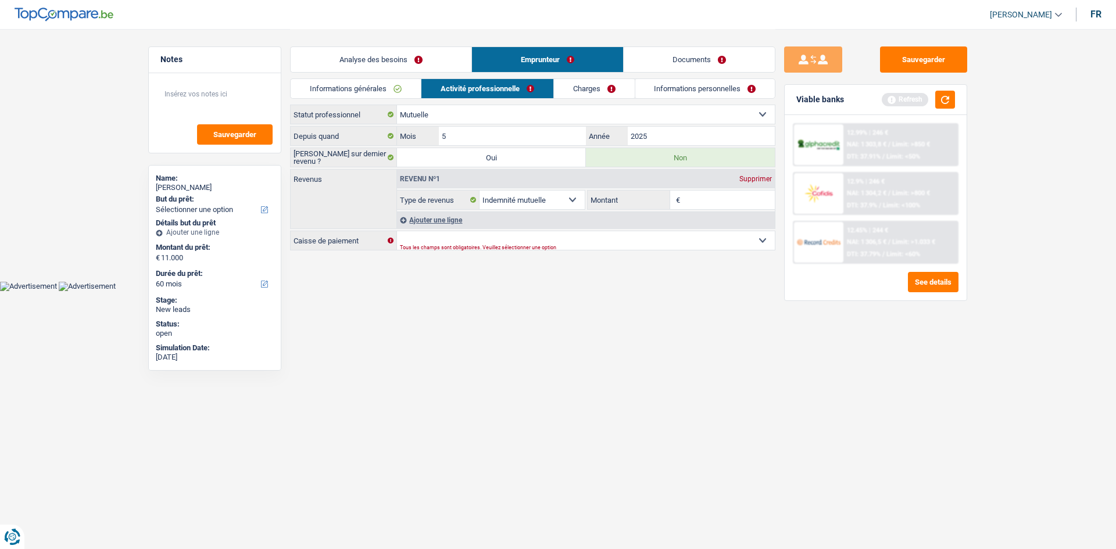
click at [433, 192] on input "Montant" at bounding box center [729, 200] width 92 height 19
type input "1.650"
click at [433, 207] on div "Tous les champs sont obligatoires. Veuillez sélectionner une option" at bounding box center [568, 247] width 336 height 5
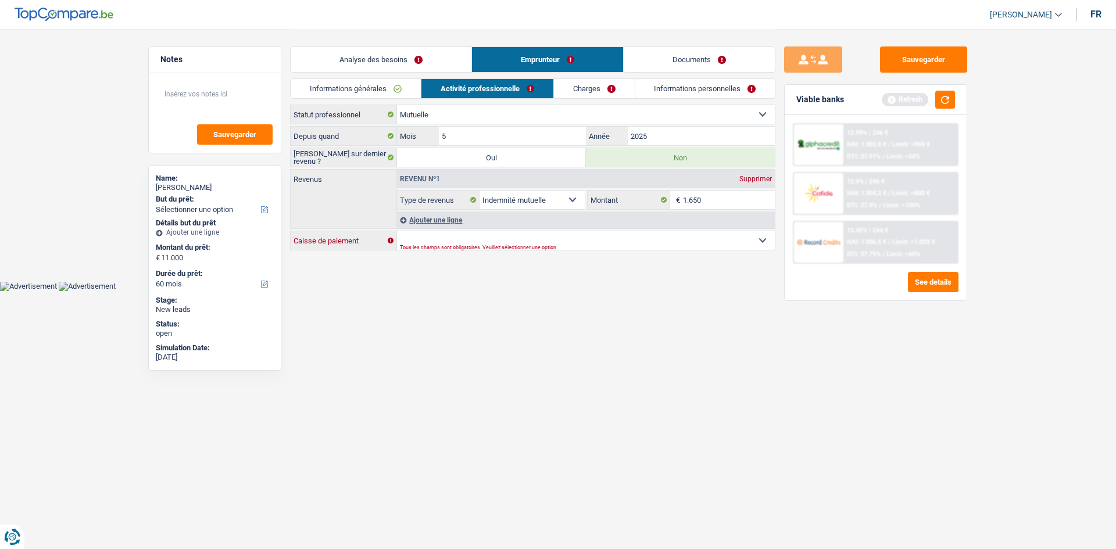
click at [433, 207] on select "Mutualité [DEMOGRAPHIC_DATA] Mutualité Socialiste (Solidaris) SPF Sécurité Soci…" at bounding box center [586, 240] width 378 height 19
select select "solidaris"
click at [397, 207] on select "Mutualité [DEMOGRAPHIC_DATA] Mutualité Socialiste (Solidaris) SPF Sécurité Soci…" at bounding box center [586, 240] width 378 height 19
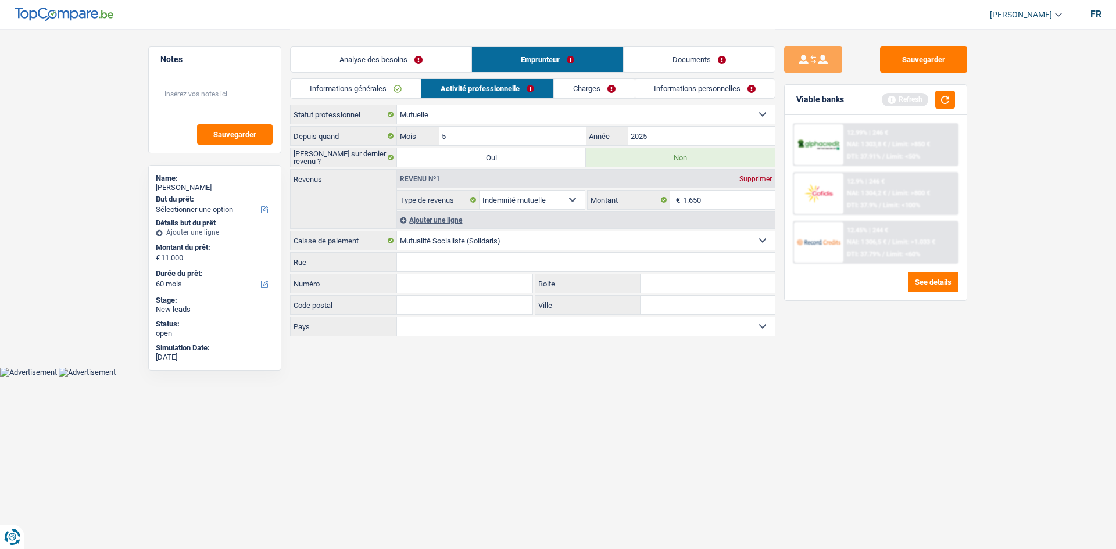
drag, startPoint x: 375, startPoint y: 87, endPoint x: 388, endPoint y: 85, distance: 12.3
click at [375, 87] on link "Informations générales" at bounding box center [356, 88] width 130 height 19
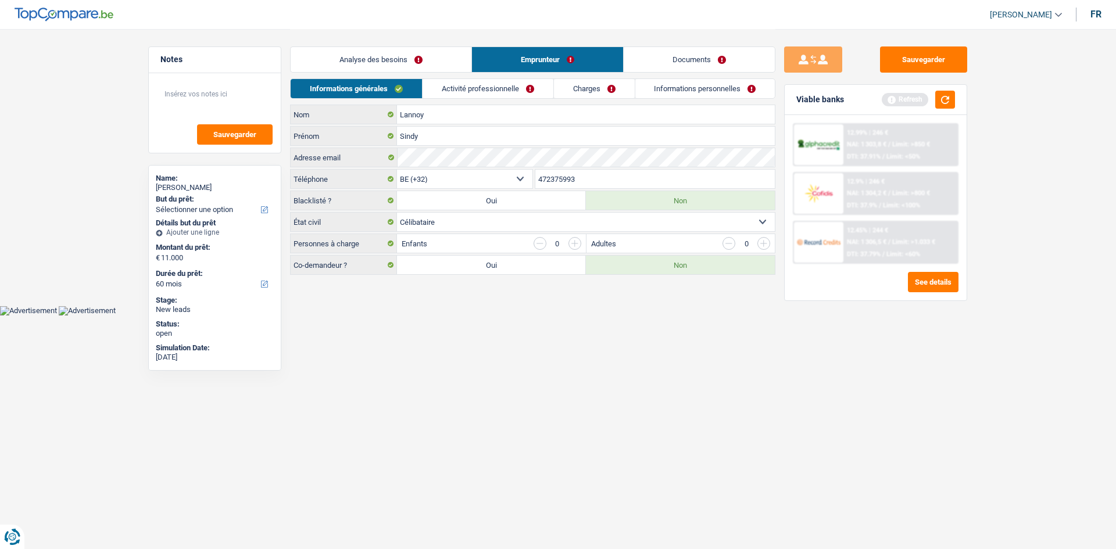
click at [402, 52] on link "Analyse des besoins" at bounding box center [381, 59] width 181 height 25
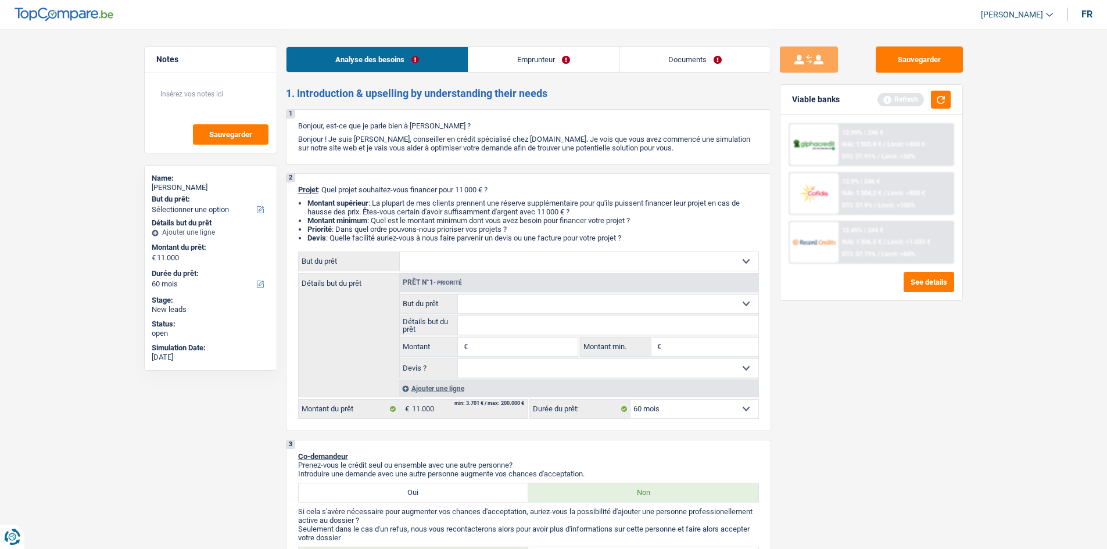
click at [433, 207] on select "Confort maison: meubles, textile, peinture, électroménager, outillage non-profe…" at bounding box center [579, 261] width 359 height 19
select select "household"
click at [400, 207] on select "Confort maison: meubles, textile, peinture, électroménager, outillage non-profe…" at bounding box center [579, 261] width 359 height 19
select select "household"
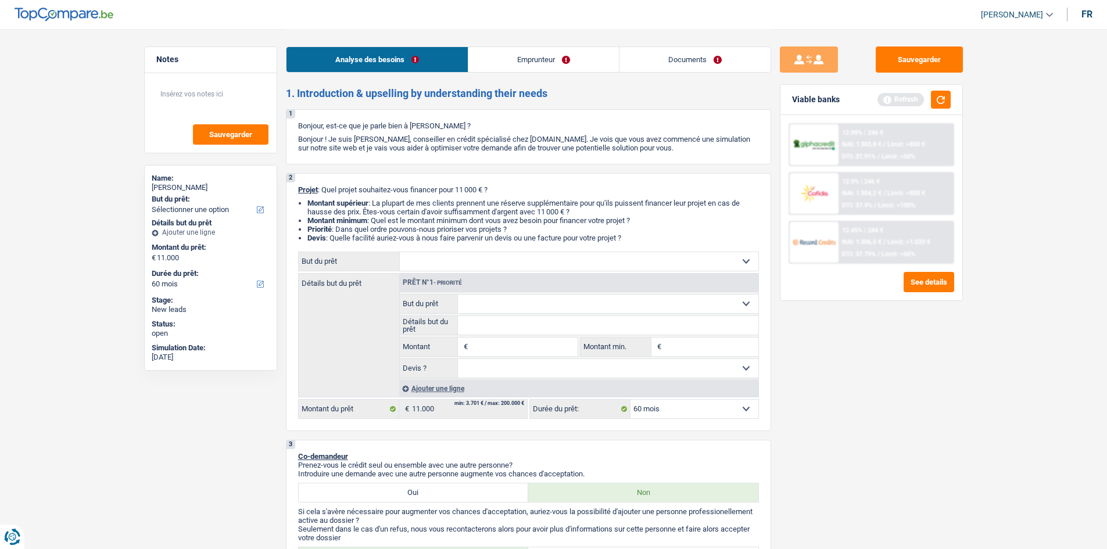
type input "11.000"
select select "household"
type input "11.000"
select select "household"
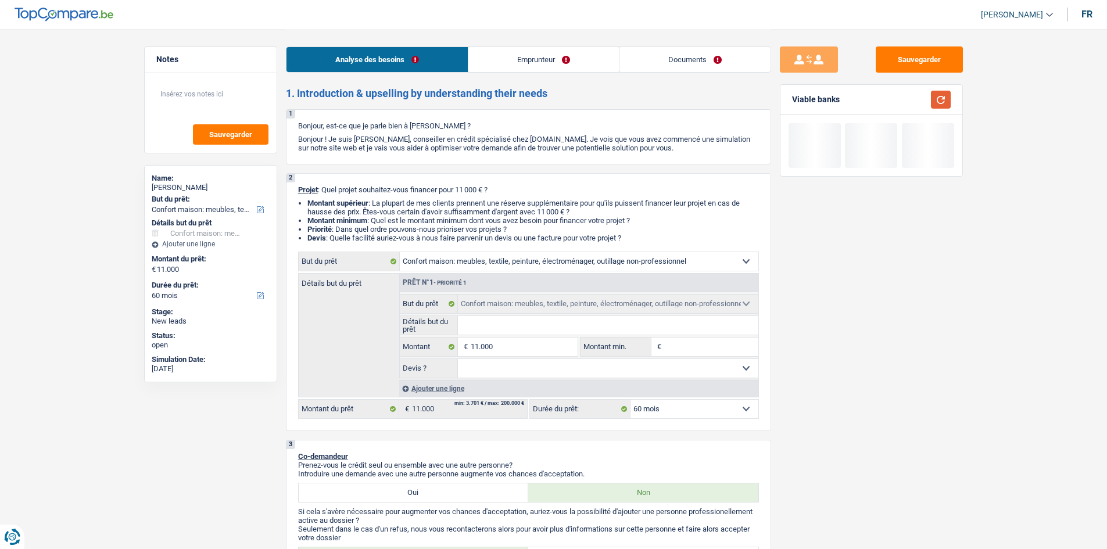
click at [433, 100] on button "button" at bounding box center [941, 100] width 20 height 18
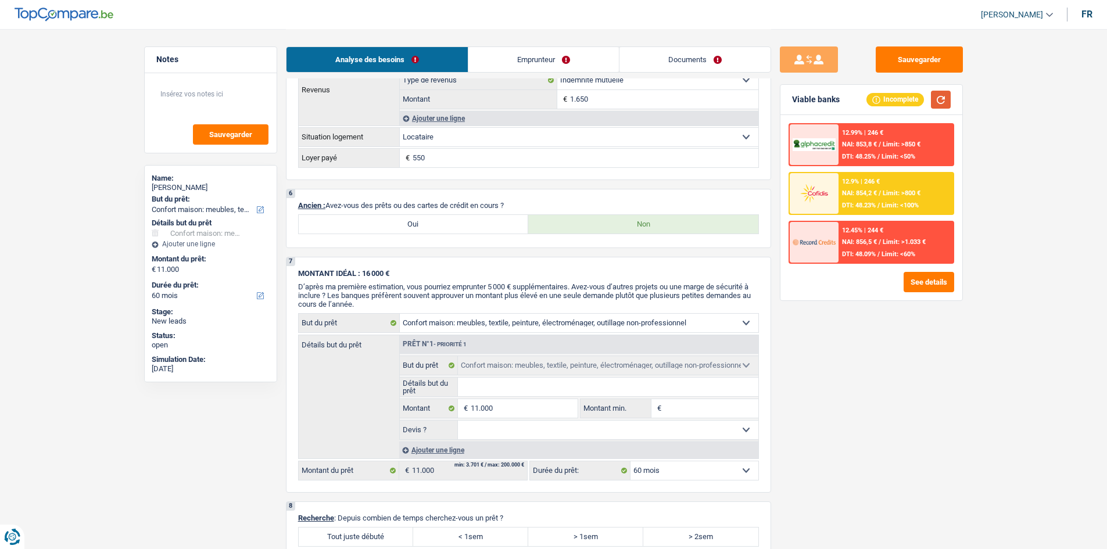
scroll to position [581, 0]
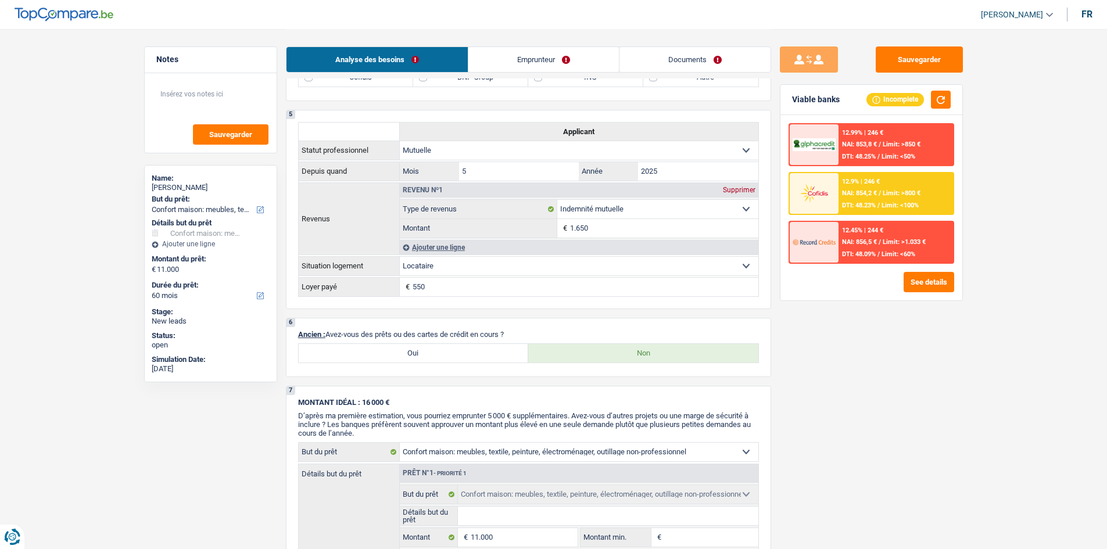
click at [433, 207] on label "Oui" at bounding box center [414, 353] width 230 height 19
click at [433, 207] on input "Oui" at bounding box center [414, 353] width 230 height 19
radio input "true"
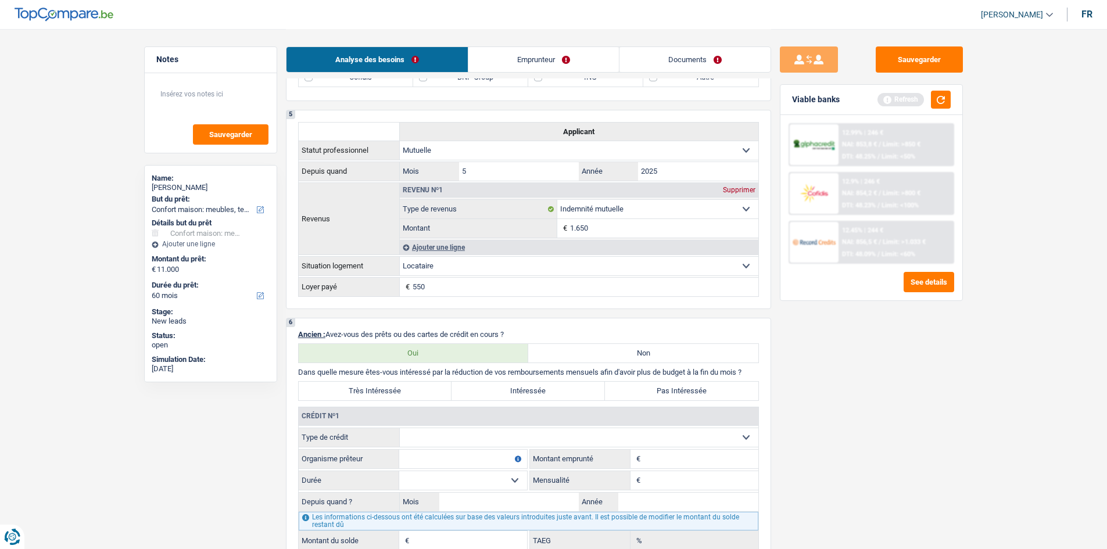
drag, startPoint x: 489, startPoint y: 433, endPoint x: 497, endPoint y: 429, distance: 9.1
click at [433, 207] on select "Carte ou ouverture de crédit Prêt hypothécaire Vente à tempérament Prêt à tempé…" at bounding box center [579, 437] width 359 height 19
select select "creditConsolidation"
type input "0"
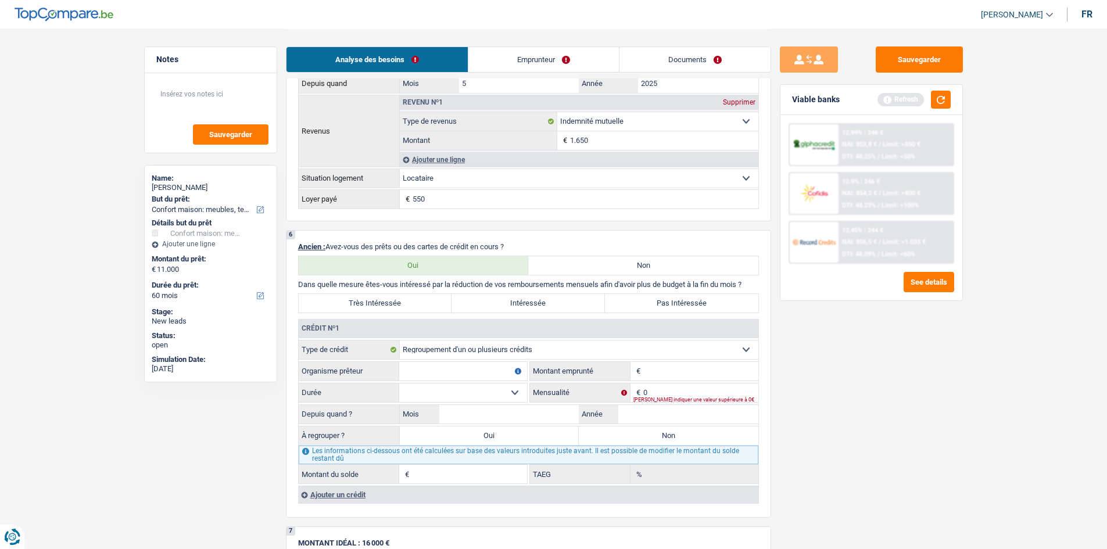
scroll to position [755, 0]
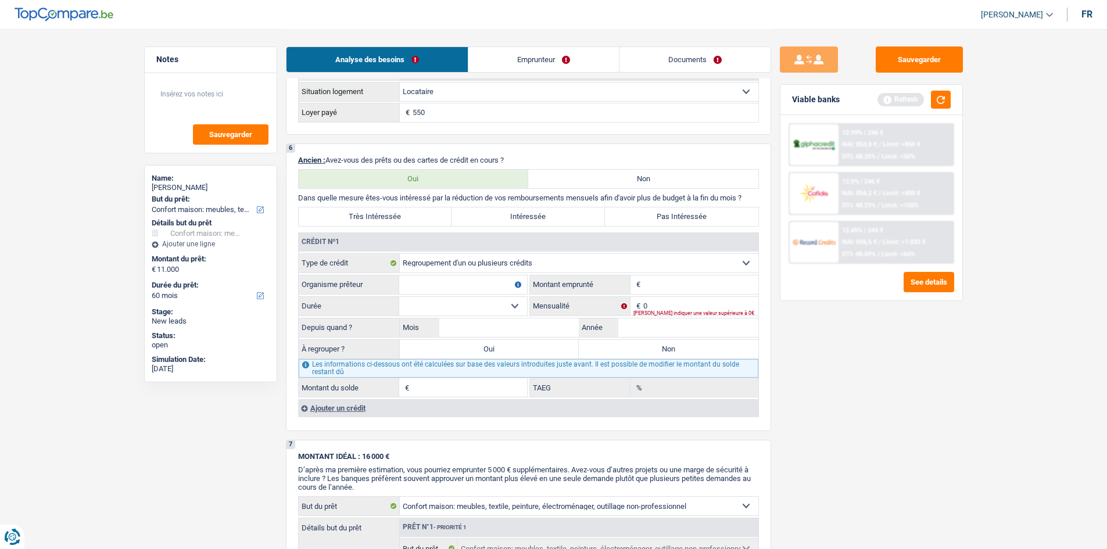
click at [406, 207] on div "Ajouter un crédit" at bounding box center [528, 407] width 460 height 17
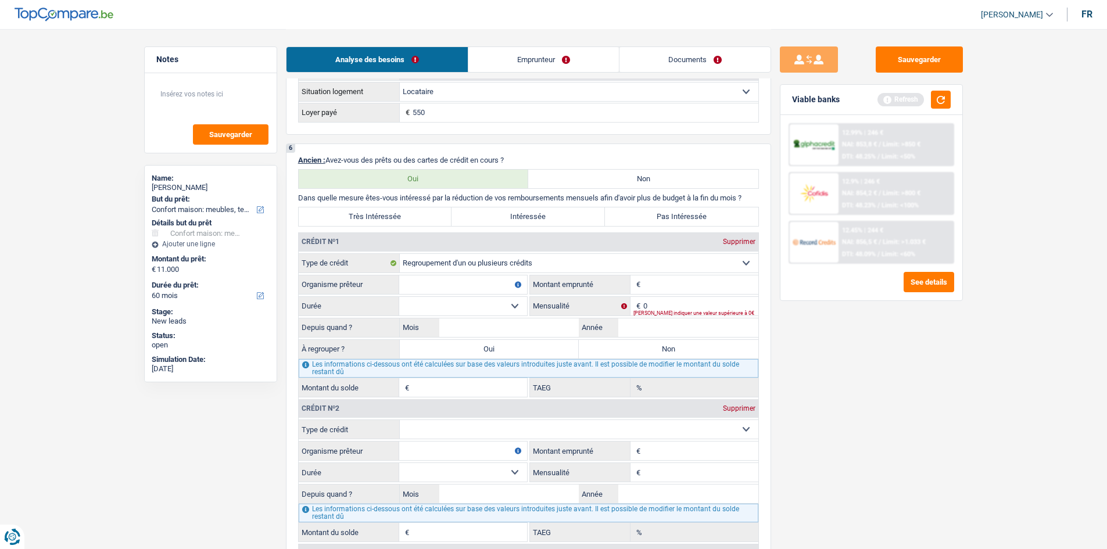
click at [433, 207] on select "Carte ou ouverture de crédit Prêt hypothécaire Vente à tempérament Prêt à tempé…" at bounding box center [579, 429] width 359 height 19
select select "cardOrCredit"
type input "0"
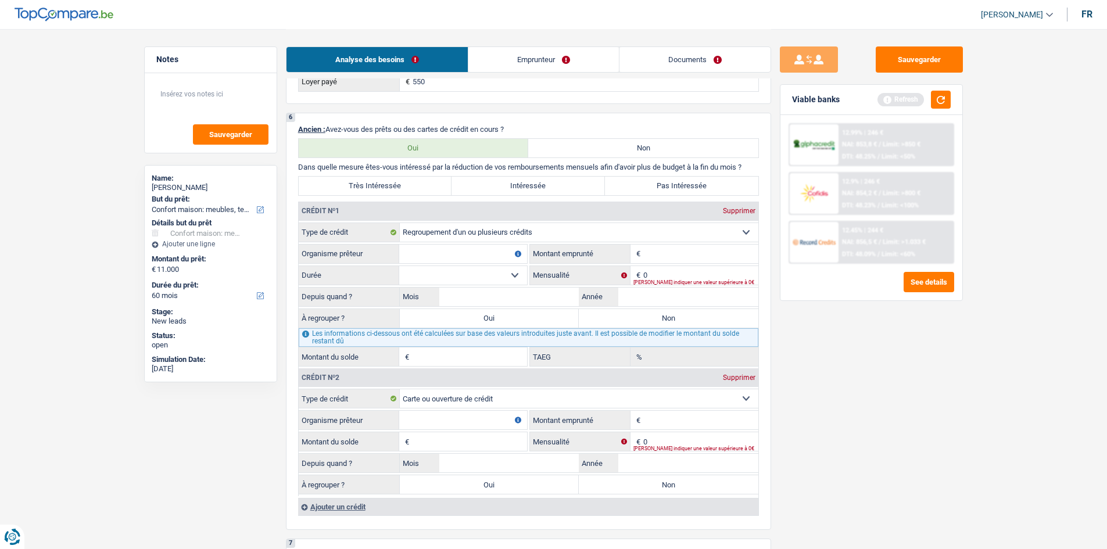
scroll to position [814, 0]
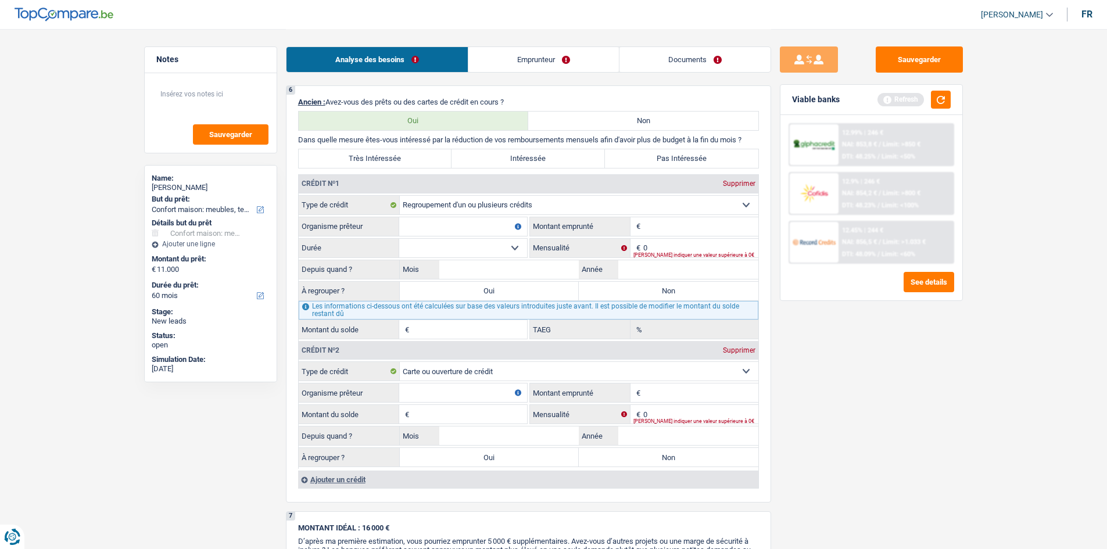
click at [433, 207] on input "Organisme prêteur" at bounding box center [463, 226] width 128 height 19
type input "mozzeno"
click at [433, 207] on input "Organisme prêteur" at bounding box center [463, 393] width 128 height 19
type input "beobank"
click at [433, 207] on input "Montant" at bounding box center [700, 226] width 115 height 19
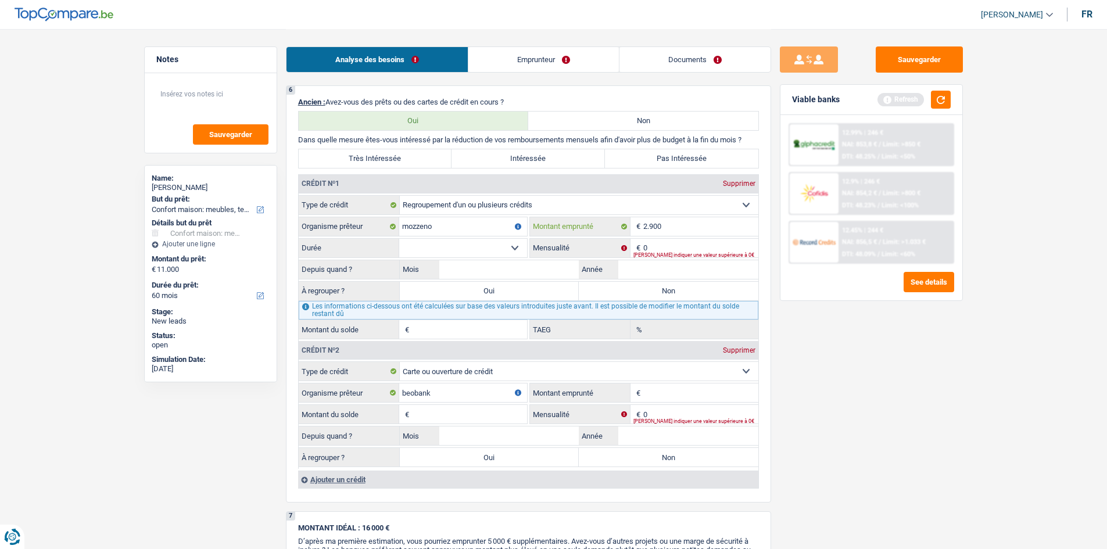
type input "2.900"
click at [433, 207] on input "0" at bounding box center [700, 248] width 115 height 19
type input "110"
drag, startPoint x: 668, startPoint y: 267, endPoint x: 680, endPoint y: 245, distance: 25.2
click at [433, 207] on fieldset "Carte ou ouverture de crédit Prêt hypothécaire Vente à tempérament Prêt à tempé…" at bounding box center [529, 267] width 460 height 144
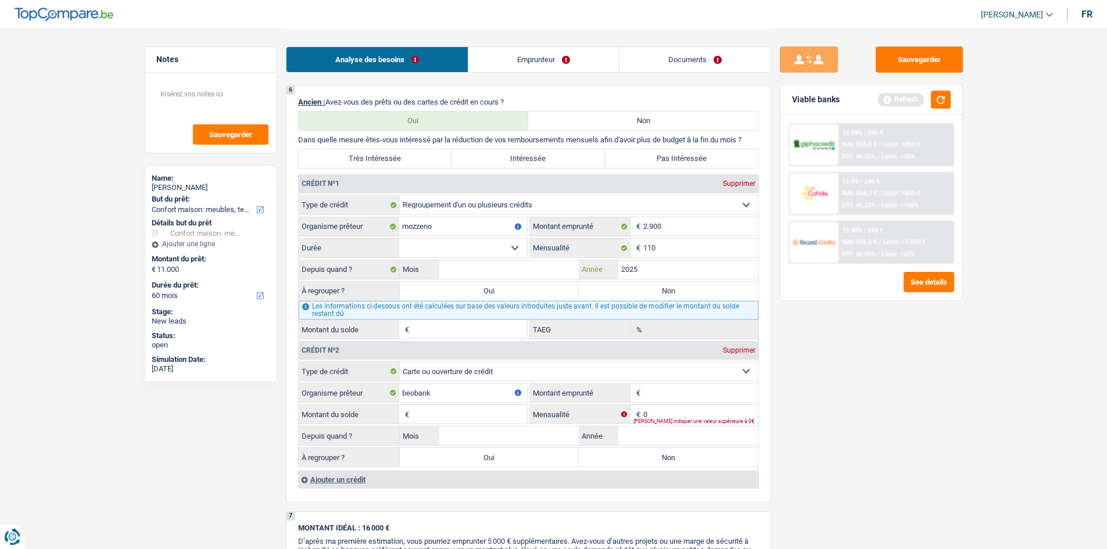
type input "2025"
drag, startPoint x: 468, startPoint y: 270, endPoint x: 490, endPoint y: 269, distance: 22.1
click at [433, 207] on input "Mois" at bounding box center [509, 269] width 140 height 19
type input "8"
drag, startPoint x: 470, startPoint y: 232, endPoint x: 471, endPoint y: 244, distance: 11.7
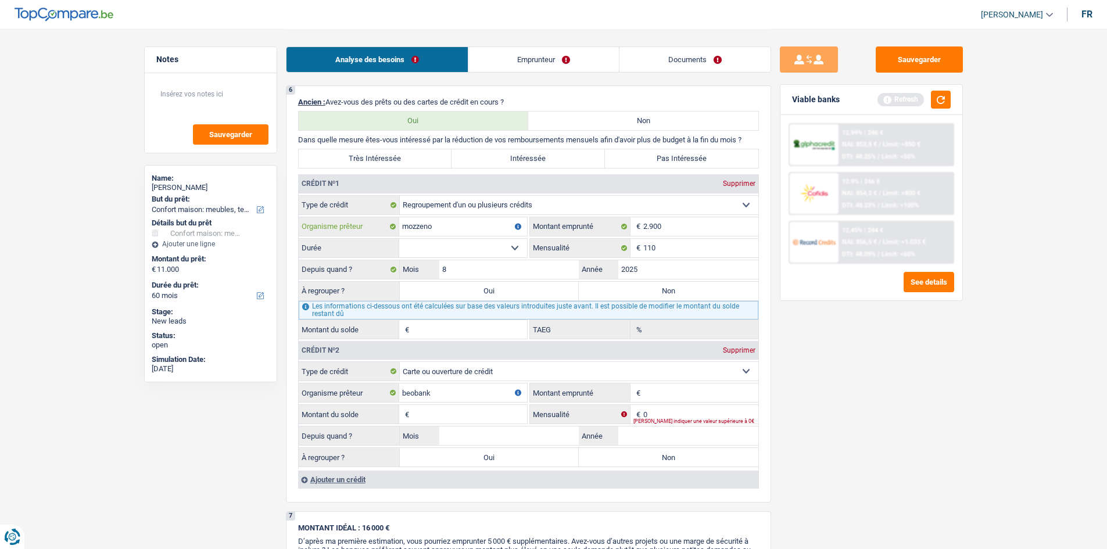
click at [433, 207] on fieldset "Carte ou ouverture de crédit Prêt hypothécaire Vente à tempérament Prêt à tempé…" at bounding box center [529, 267] width 460 height 144
drag, startPoint x: 471, startPoint y: 244, endPoint x: 472, endPoint y: 225, distance: 19.3
click at [433, 207] on select "12 mois 18 mois 24 mois 30 mois Sélectionner une option" at bounding box center [463, 248] width 128 height 19
select select "30"
click at [399, 207] on select "12 mois 18 mois 24 mois 30 mois Sélectionner une option" at bounding box center [463, 248] width 128 height 19
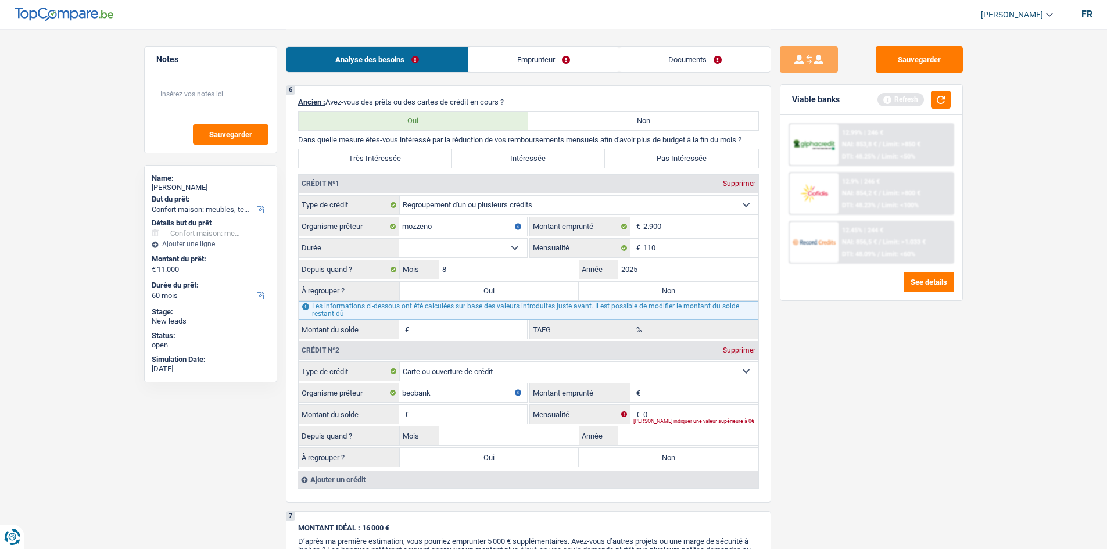
type input "2.815"
type input "10,75"
click at [433, 207] on input "0" at bounding box center [700, 414] width 115 height 19
click at [433, 207] on input "Montant emprunté" at bounding box center [700, 393] width 115 height 19
click at [433, 207] on label "Non" at bounding box center [669, 291] width 180 height 19
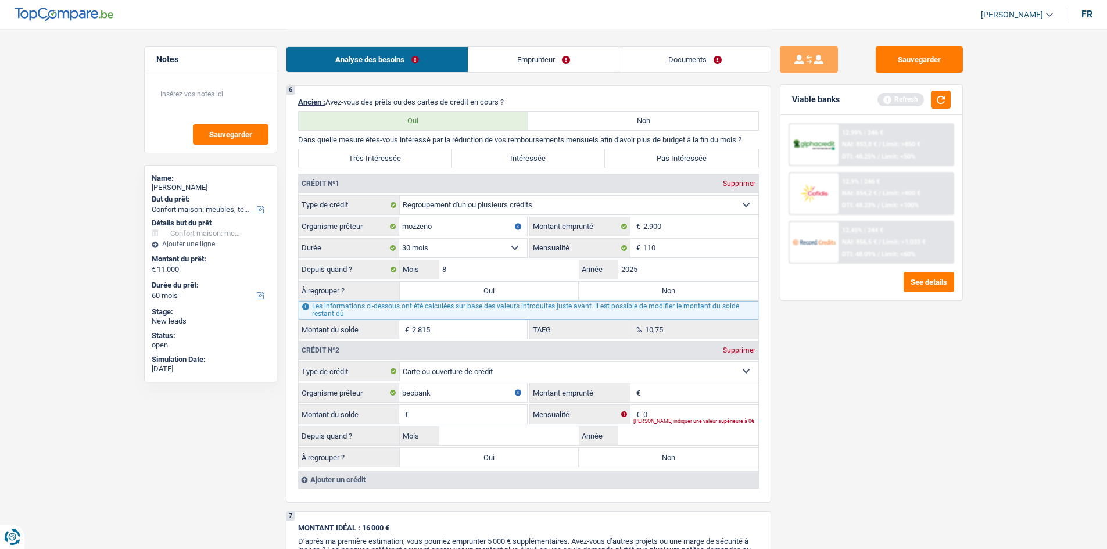
click at [433, 207] on input "Non" at bounding box center [669, 291] width 180 height 19
radio input "true"
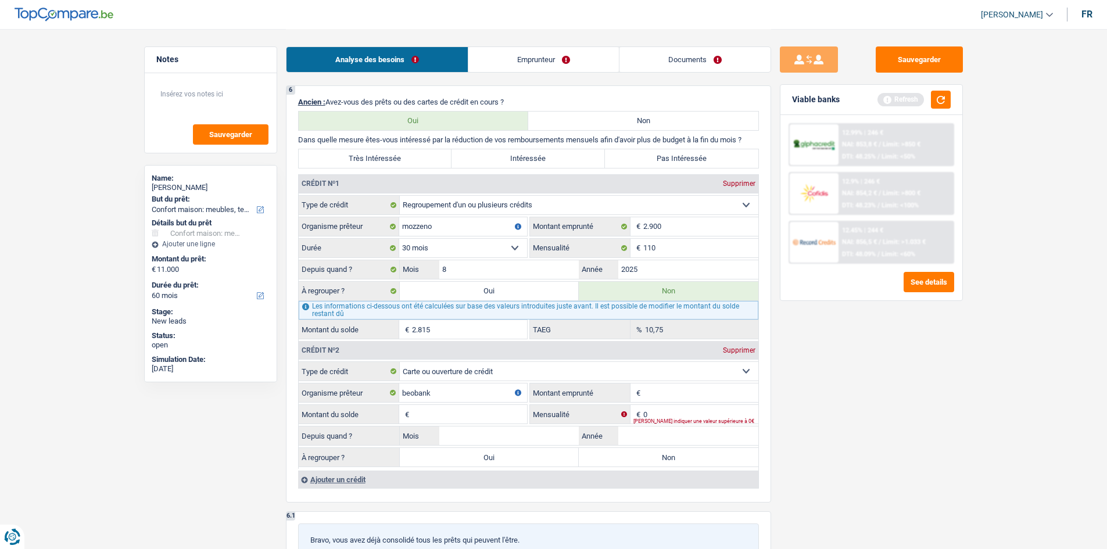
click at [433, 207] on input "Montant emprunté" at bounding box center [700, 393] width 115 height 19
type input "2.000"
click at [433, 207] on input "Montant du solde" at bounding box center [469, 414] width 115 height 19
type input "2.000"
click at [433, 207] on input "Année" at bounding box center [688, 436] width 140 height 19
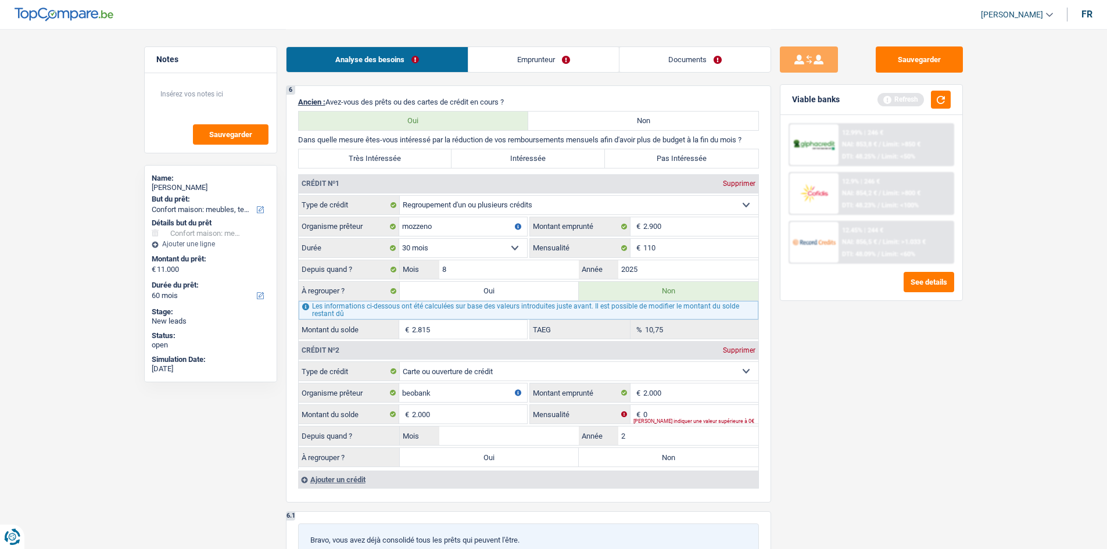
type input "2"
click at [433, 207] on input "0" at bounding box center [700, 414] width 115 height 19
type input "60"
click at [433, 207] on div "Sauvegarder Viable banks Refresh 12.99% | 246 € NAI: 853,8 € / Limit: >850 € DT…" at bounding box center [871, 288] width 200 height 484
click at [433, 207] on fieldset "Carte ou ouverture de crédit Prêt hypothécaire Vente à tempérament Prêt à tempé…" at bounding box center [529, 414] width 460 height 107
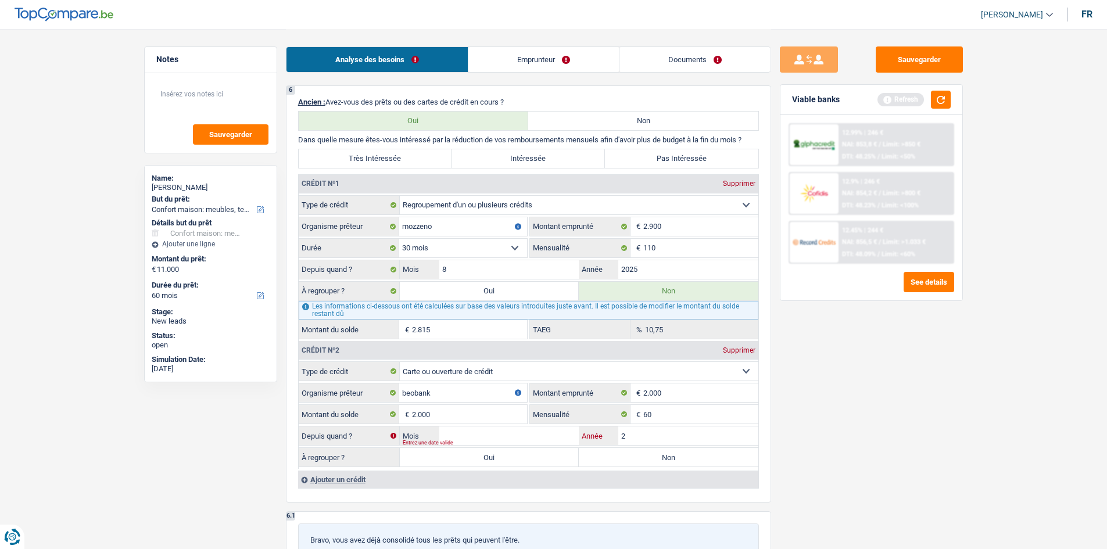
click at [433, 207] on input "2" at bounding box center [688, 436] width 140 height 19
type input "2025"
click at [433, 207] on input "Mois" at bounding box center [509, 436] width 140 height 19
type input "1"
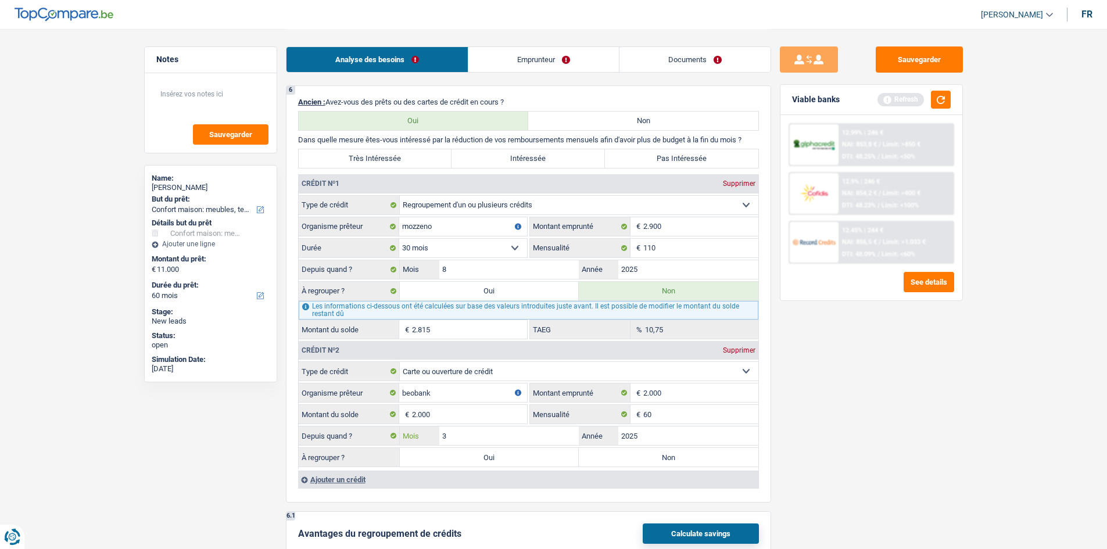
type input "3"
drag, startPoint x: 891, startPoint y: 408, endPoint x: 783, endPoint y: 465, distance: 122.4
click at [433, 207] on div "Sauvegarder Viable banks Refresh 12.99% | 246 € NAI: 853,8 € / Limit: >850 € DT…" at bounding box center [871, 288] width 200 height 484
click at [433, 207] on label "Non" at bounding box center [669, 457] width 180 height 19
click at [433, 207] on input "Non" at bounding box center [669, 457] width 180 height 19
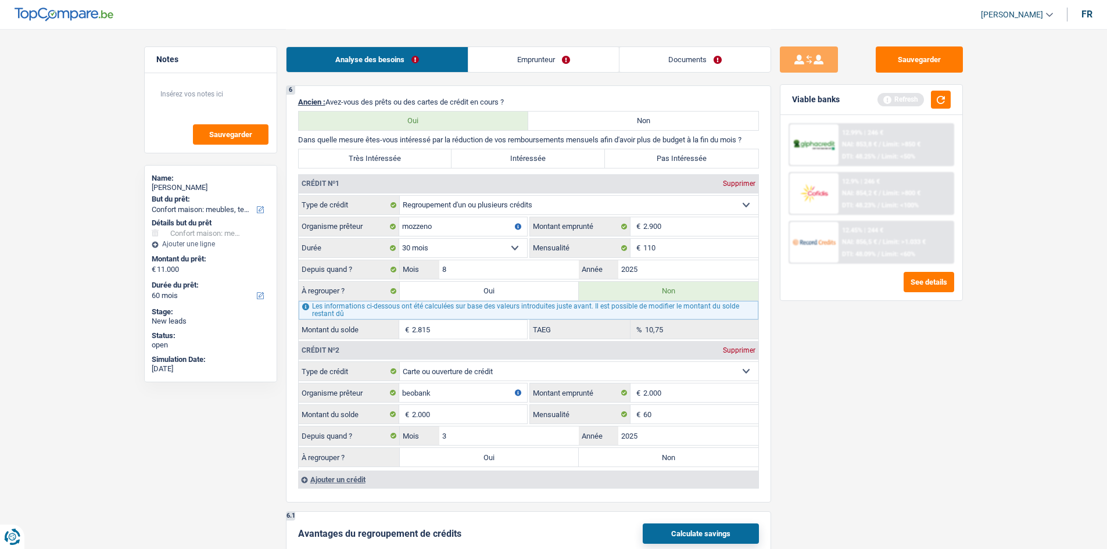
radio input "true"
drag, startPoint x: 949, startPoint y: 103, endPoint x: 938, endPoint y: 102, distance: 11.1
click at [433, 102] on div "Viable banks Refresh" at bounding box center [871, 100] width 182 height 30
click at [433, 102] on button "button" at bounding box center [941, 100] width 20 height 18
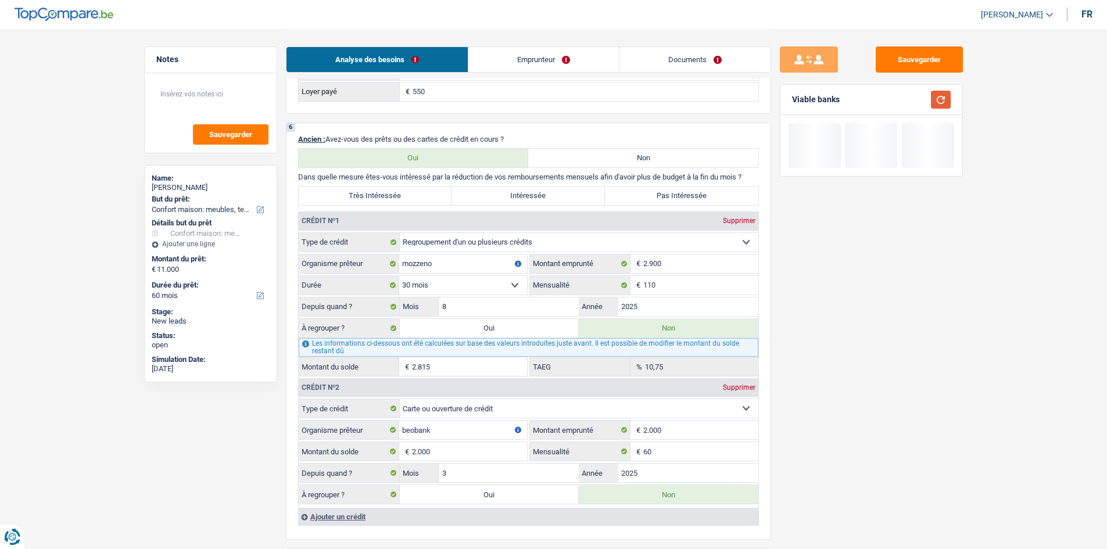
scroll to position [755, 0]
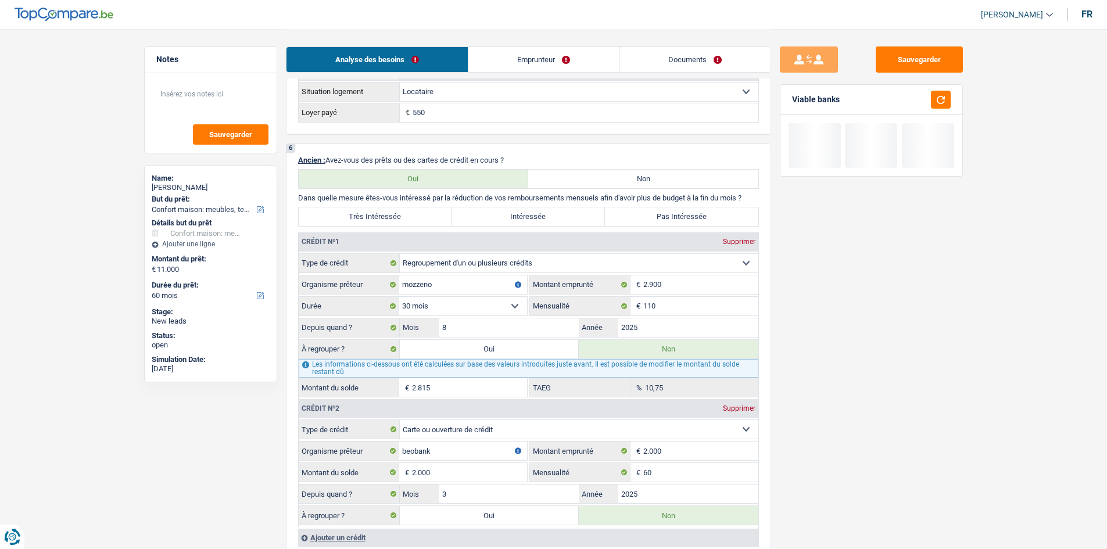
click at [433, 207] on label "Pas Intéressée" at bounding box center [681, 216] width 153 height 19
click at [433, 207] on input "Pas Intéressée" at bounding box center [681, 216] width 153 height 19
radio input "true"
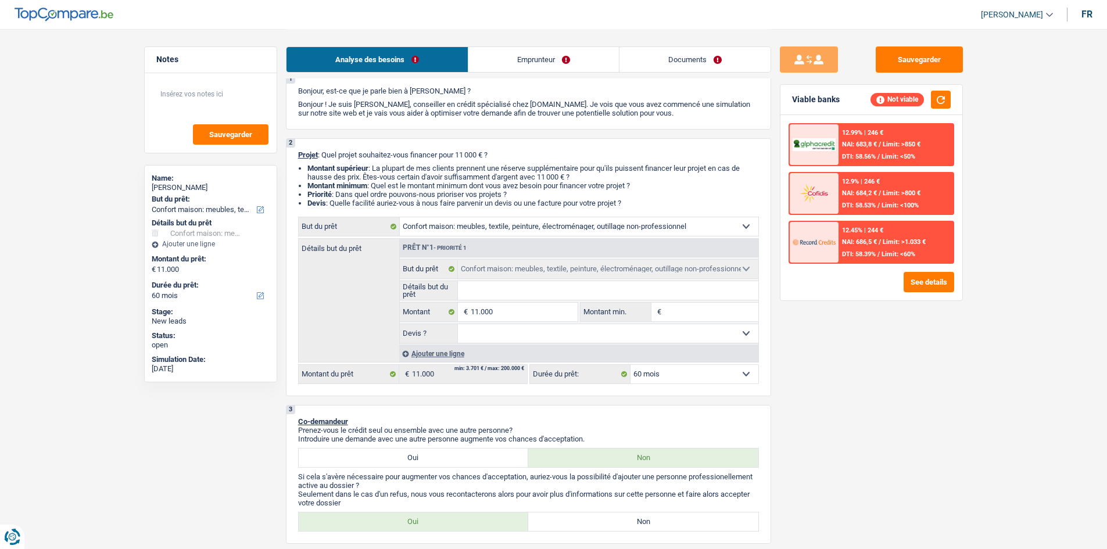
scroll to position [0, 0]
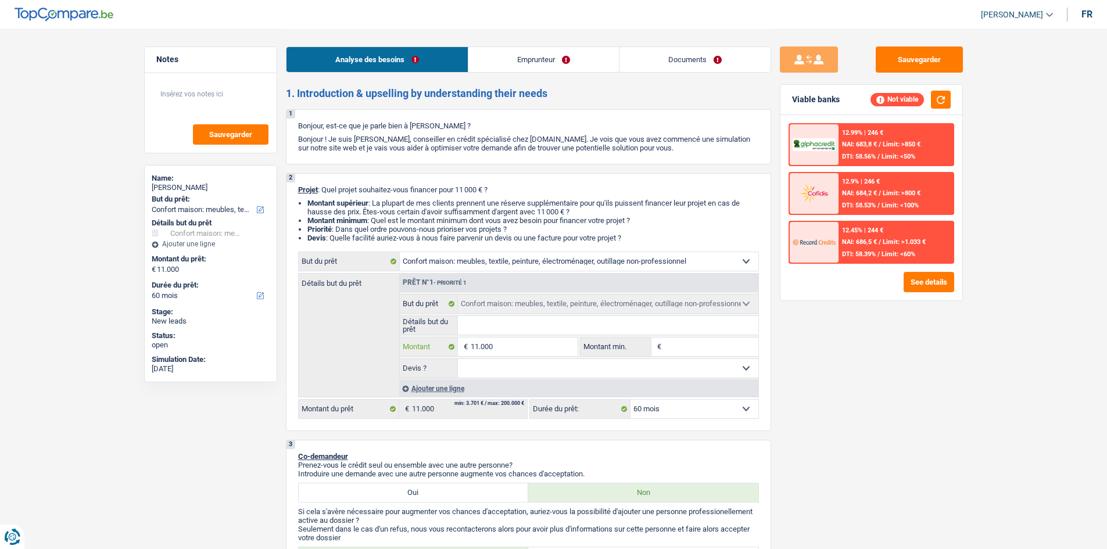
click at [433, 207] on input "11.000" at bounding box center [524, 347] width 106 height 19
click at [433, 60] on link "Emprunteur" at bounding box center [543, 59] width 150 height 25
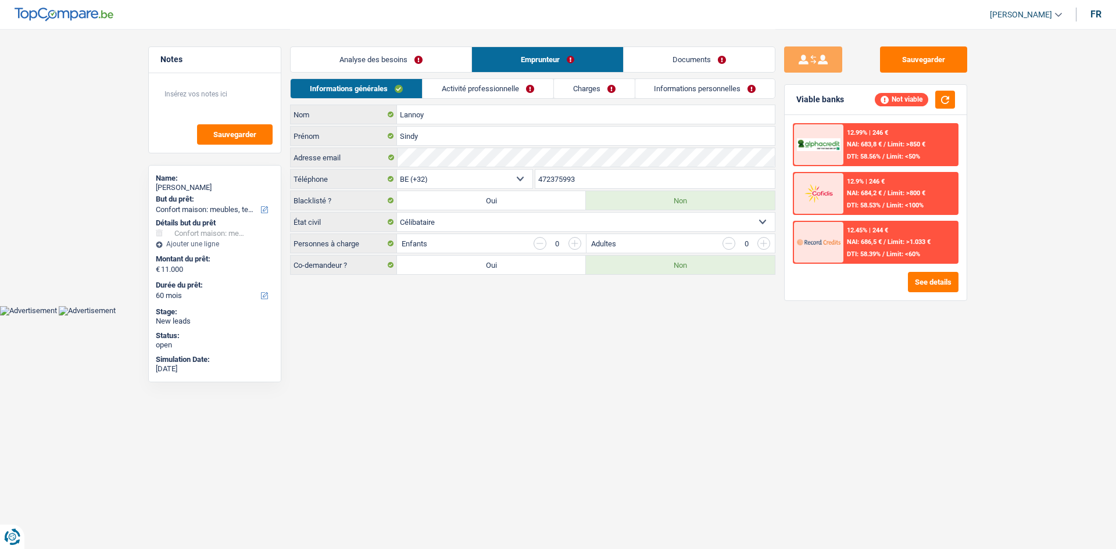
click at [433, 84] on link "Activité professionnelle" at bounding box center [487, 88] width 131 height 19
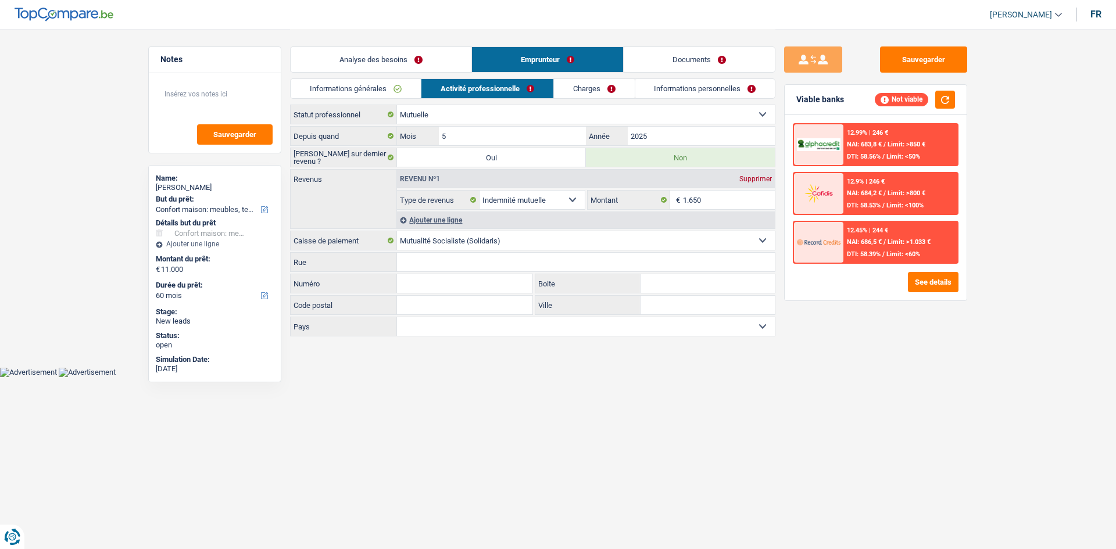
click at [433, 89] on link "Charges" at bounding box center [594, 88] width 81 height 19
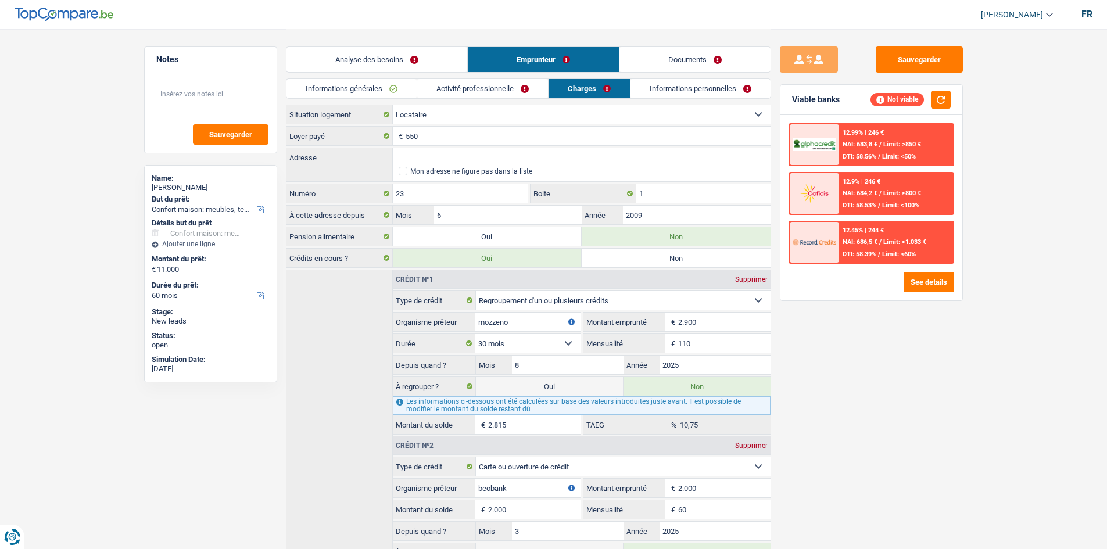
click at [433, 88] on link "Informations personnelles" at bounding box center [700, 88] width 140 height 19
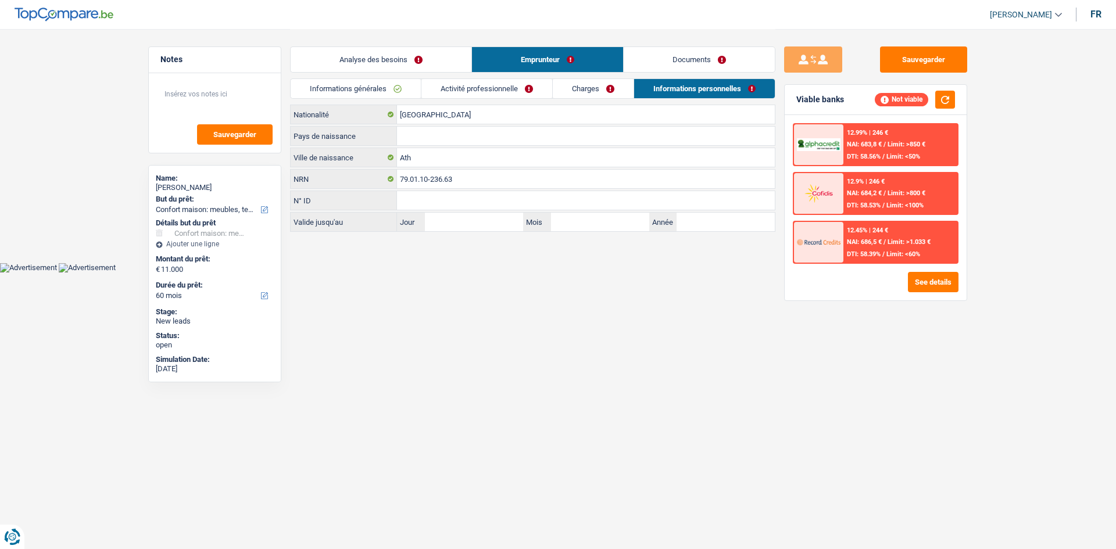
click at [399, 69] on link "Analyse des besoins" at bounding box center [381, 59] width 181 height 25
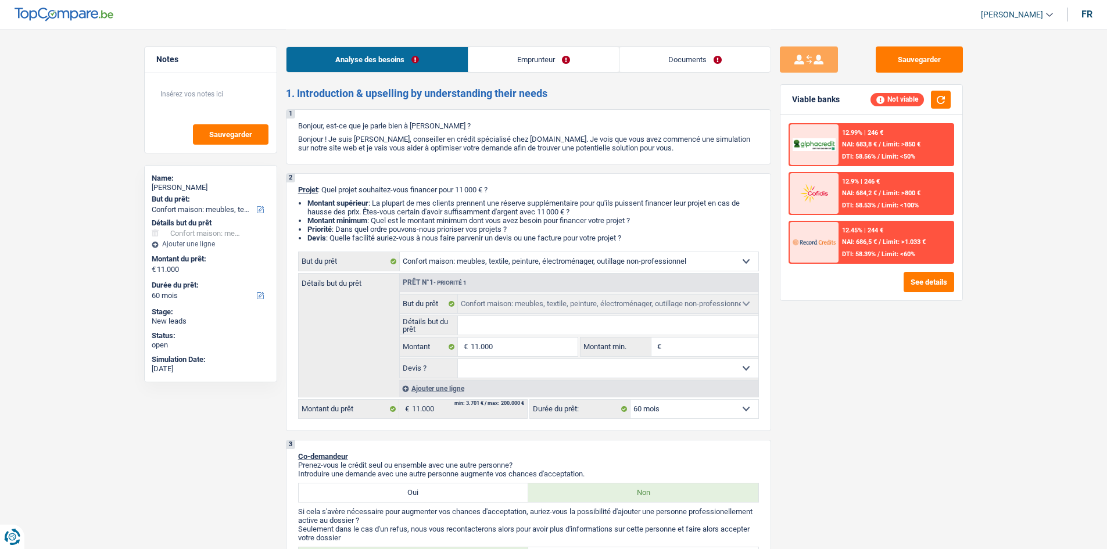
click at [433, 207] on fieldset "Oui Non Non répondu Sélectionner une option Devis ? Tous les champs sont obliga…" at bounding box center [579, 369] width 359 height 20
click at [433, 207] on input "11.000" at bounding box center [524, 347] width 106 height 19
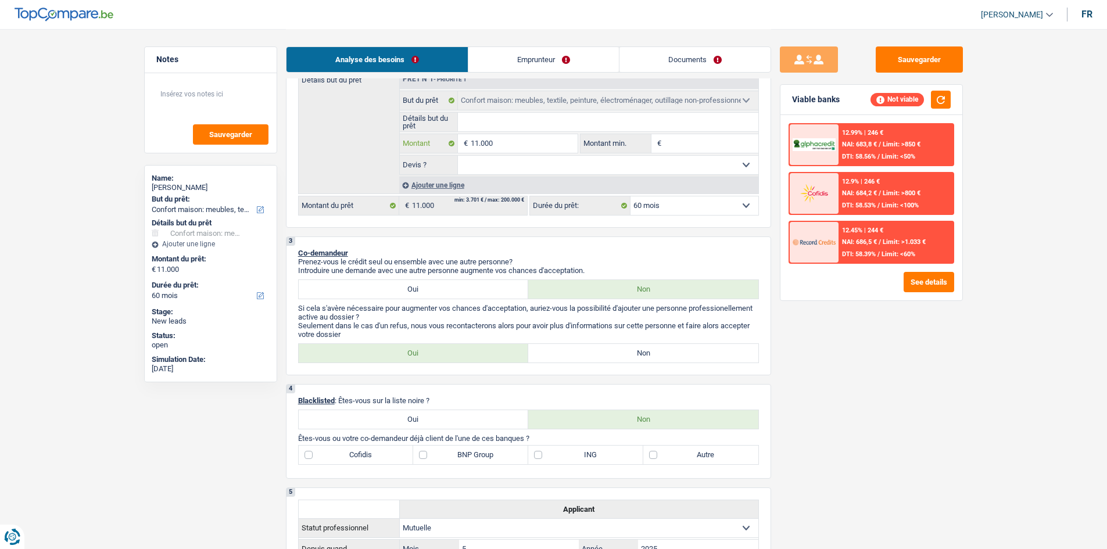
scroll to position [174, 0]
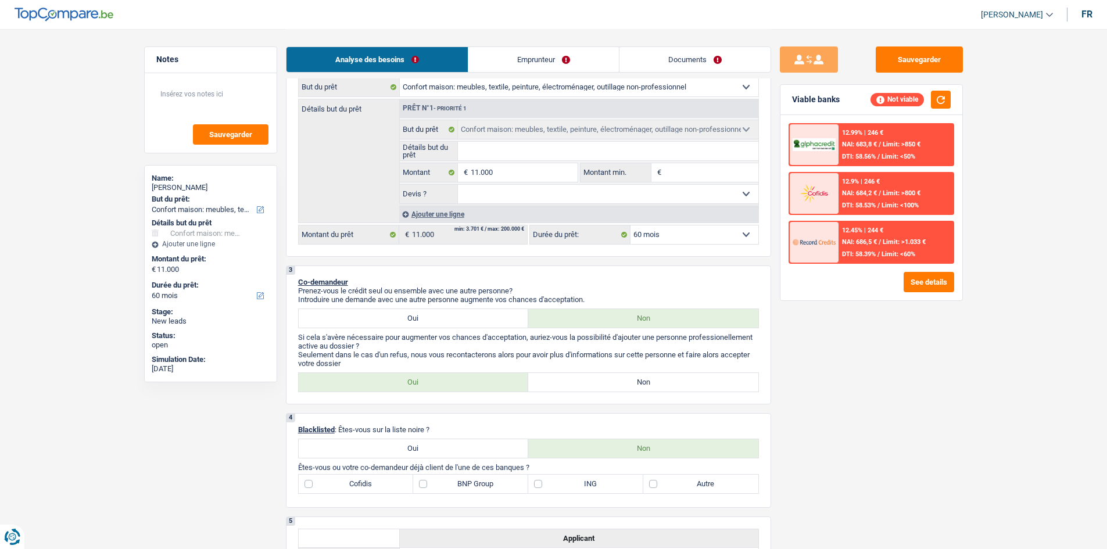
click at [433, 91] on select "Confort maison: meubles, textile, peinture, électroménager, outillage non-profe…" at bounding box center [579, 87] width 359 height 19
drag, startPoint x: 483, startPoint y: 363, endPoint x: 617, endPoint y: 350, distance: 134.8
click at [433, 207] on p "Seulement dans le cas d'un refus, nous vous recontacterons alors pour avoir plu…" at bounding box center [528, 358] width 461 height 17
click at [433, 94] on select "Confort maison: meubles, textile, peinture, électroménager, outillage non-profe…" at bounding box center [579, 87] width 359 height 19
select select "other"
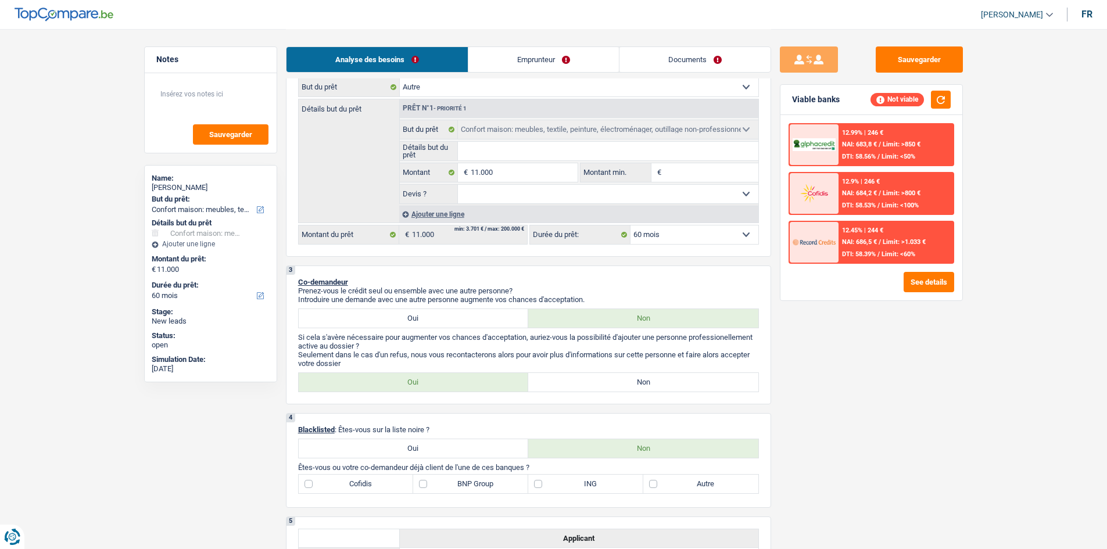
click at [400, 78] on select "Confort maison: meubles, textile, peinture, électroménager, outillage non-profe…" at bounding box center [579, 87] width 359 height 19
select select "other"
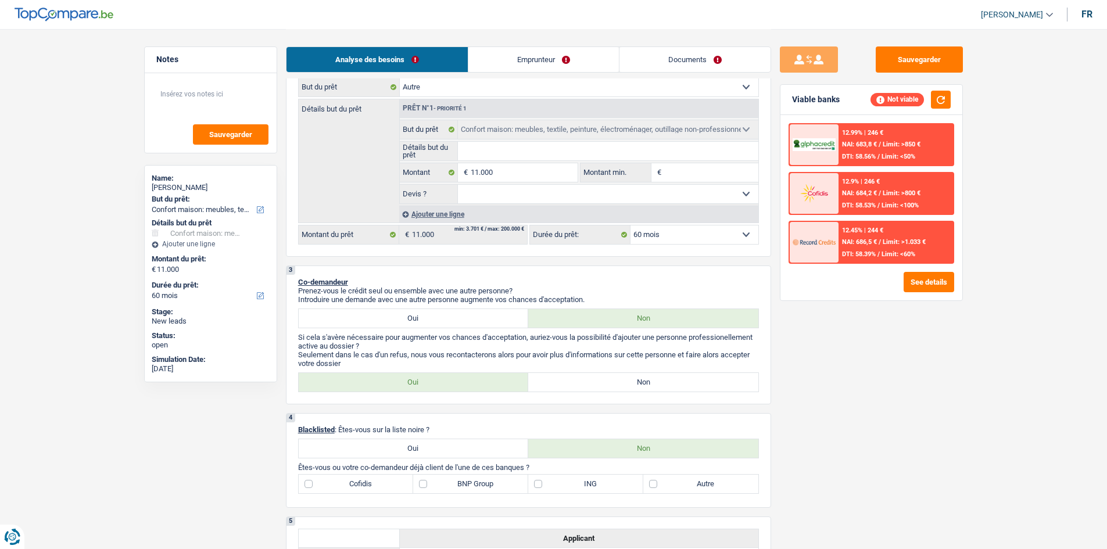
select select "other"
select select "household"
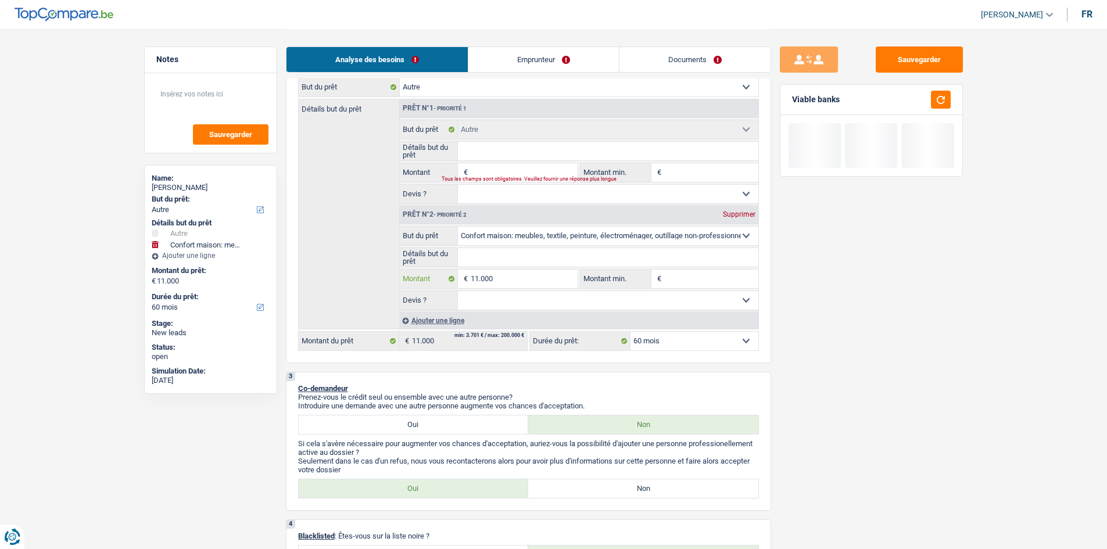
click at [433, 207] on input "11.000" at bounding box center [524, 279] width 106 height 19
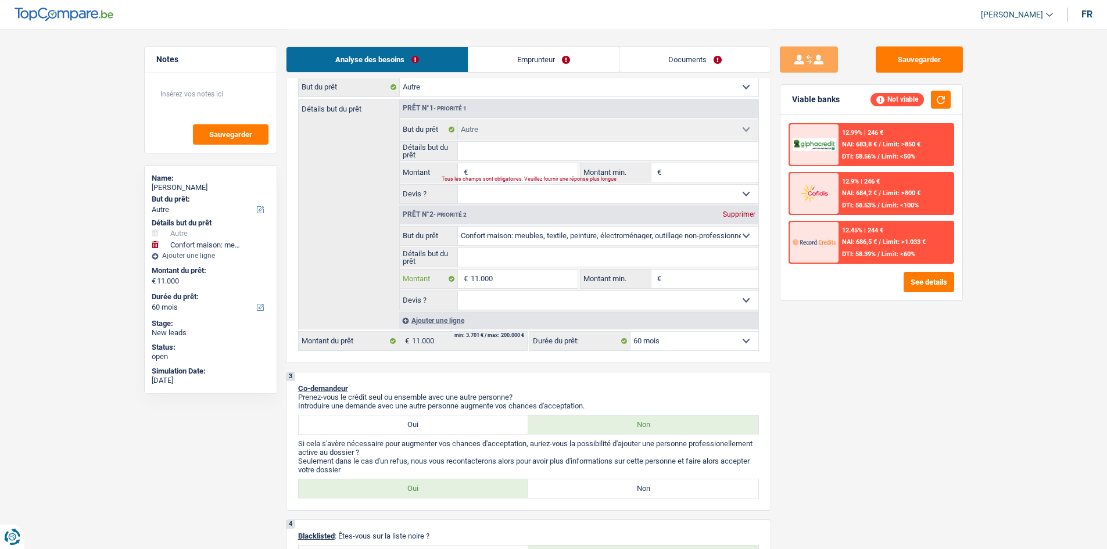
type input "1.100"
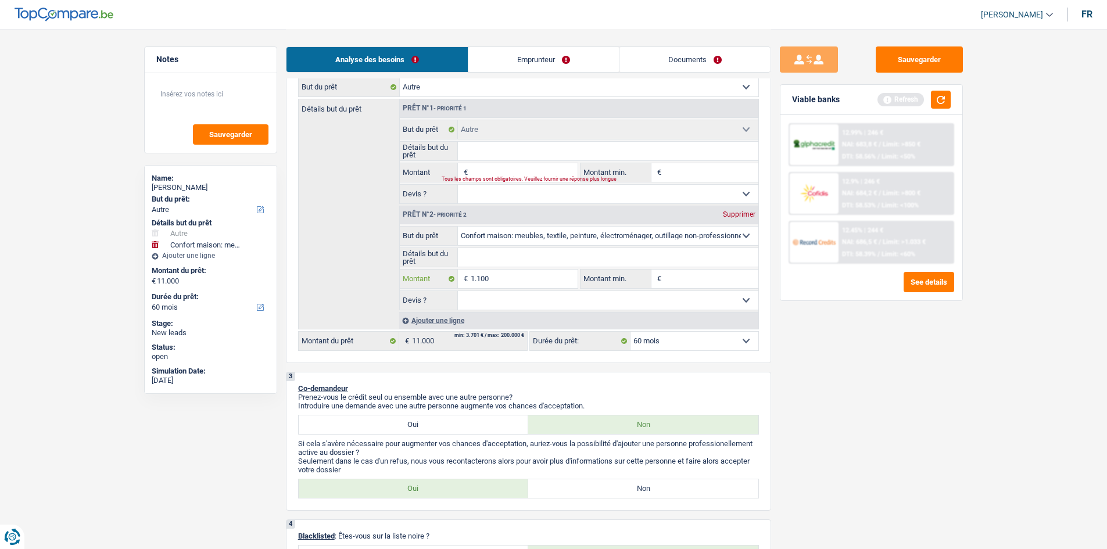
type input "110"
type input "11"
type input "1"
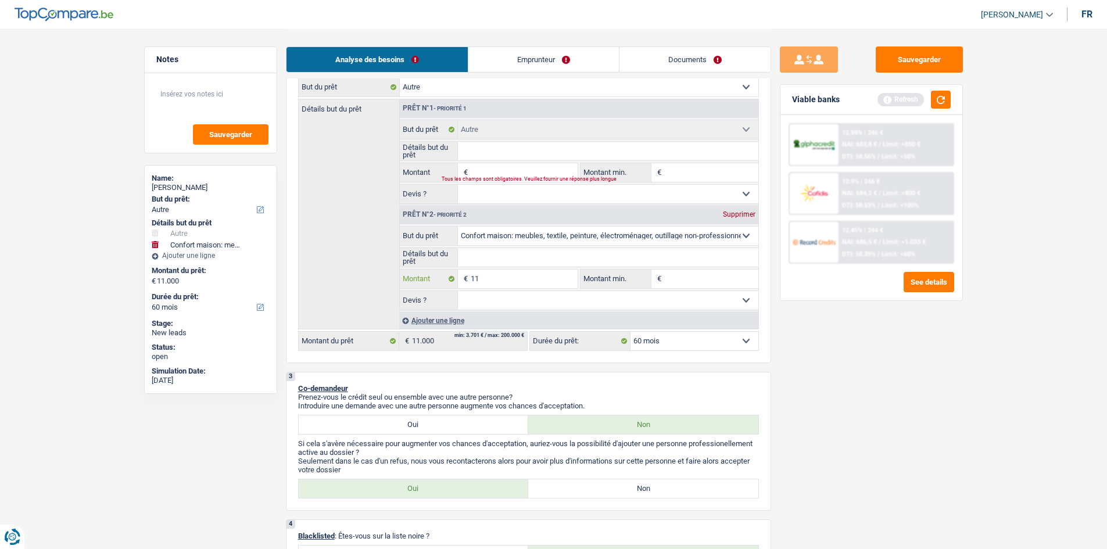
type input "1"
type input "0"
click at [433, 207] on div "Supprimer" at bounding box center [739, 214] width 38 height 7
select select
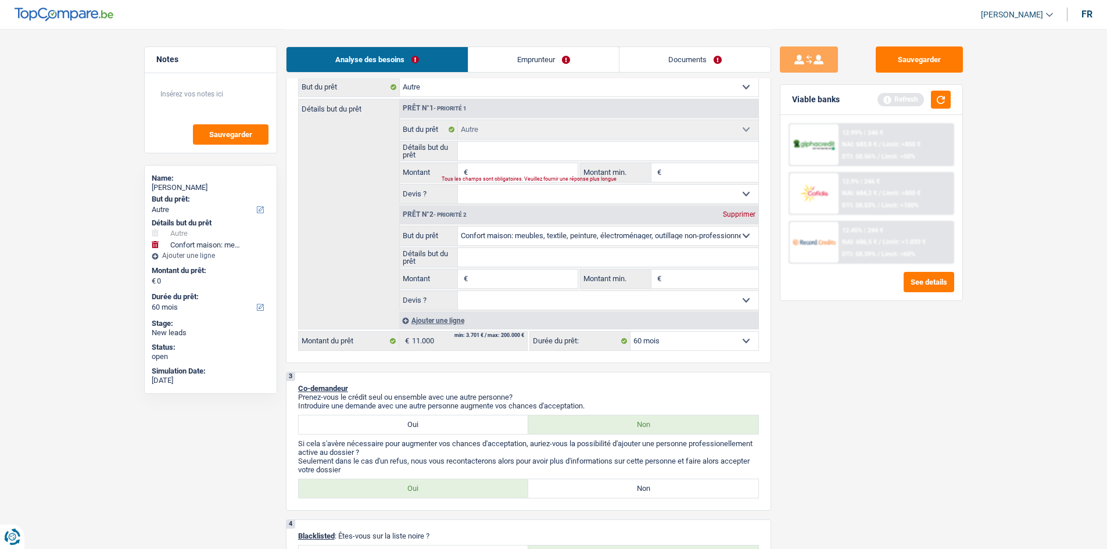
select select
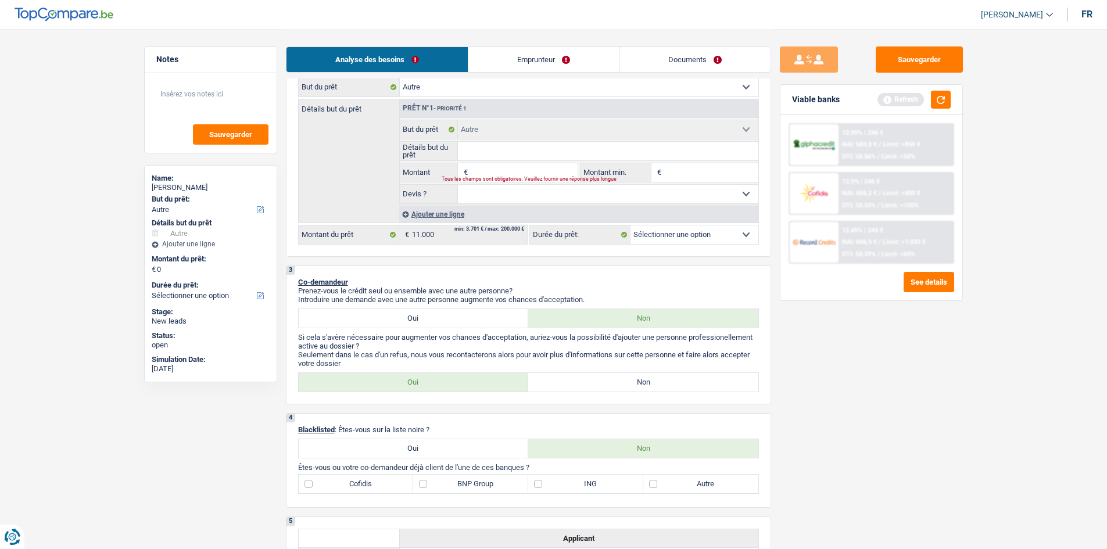
click at [433, 163] on input "Montant" at bounding box center [524, 172] width 106 height 19
type input "5"
type input "50"
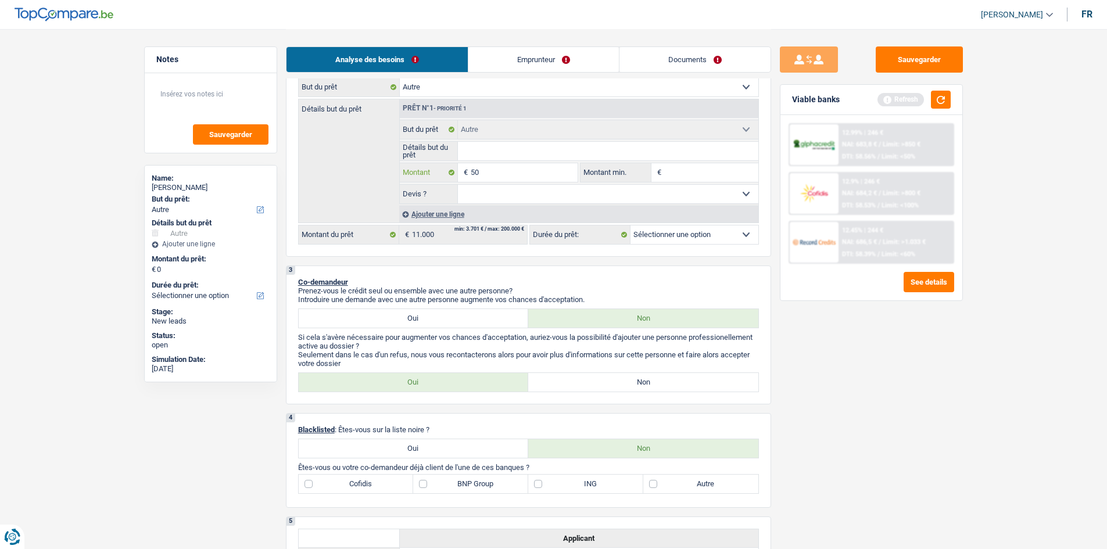
type input "500"
type input "5.000"
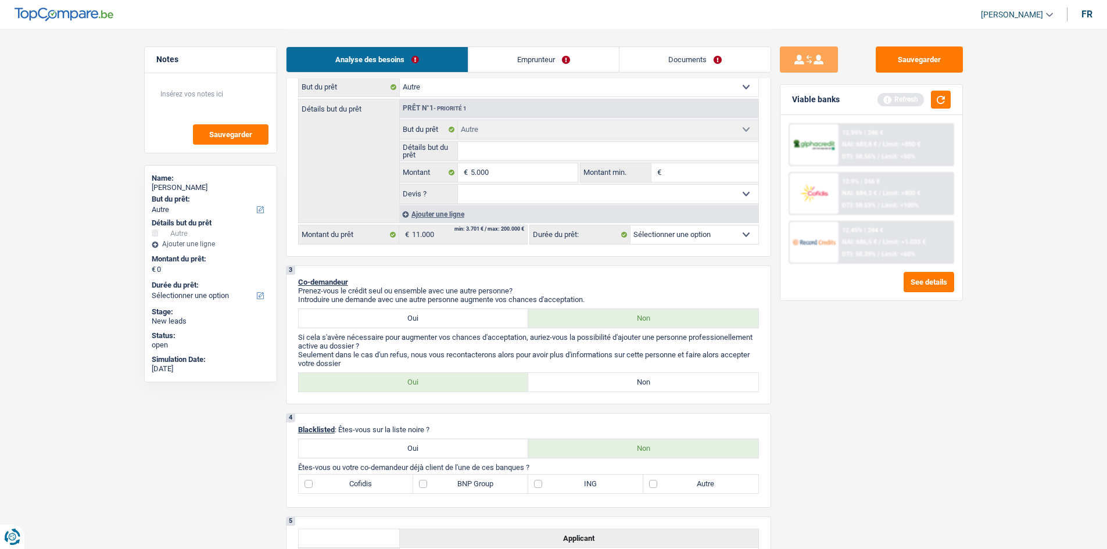
click at [433, 207] on div "Sauvegarder Viable banks Refresh 12.99% | 246 € NAI: 683,8 € / Limit: >850 € DT…" at bounding box center [871, 288] width 200 height 484
type input "5.000"
select select "36"
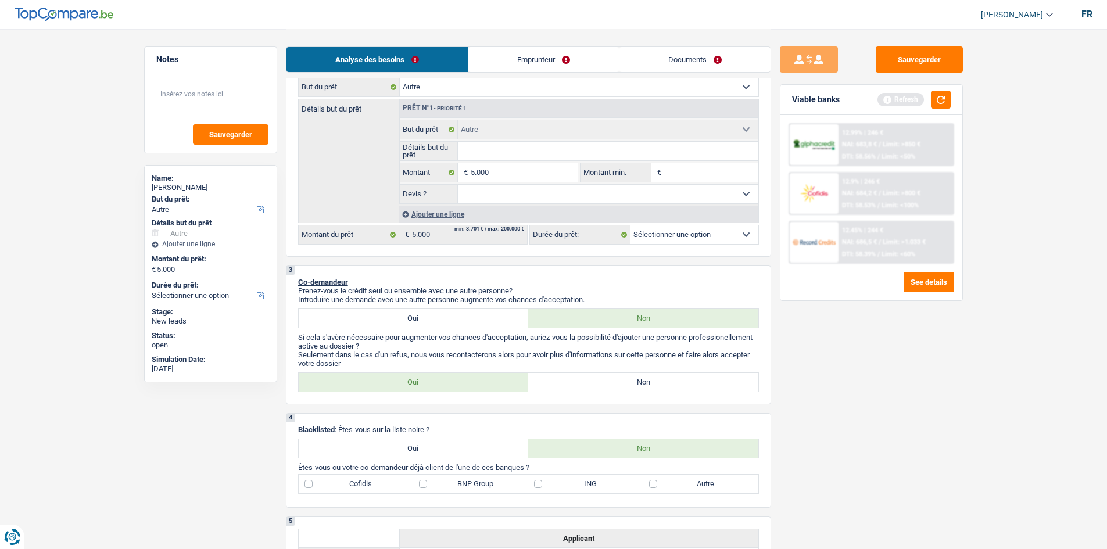
select select "36"
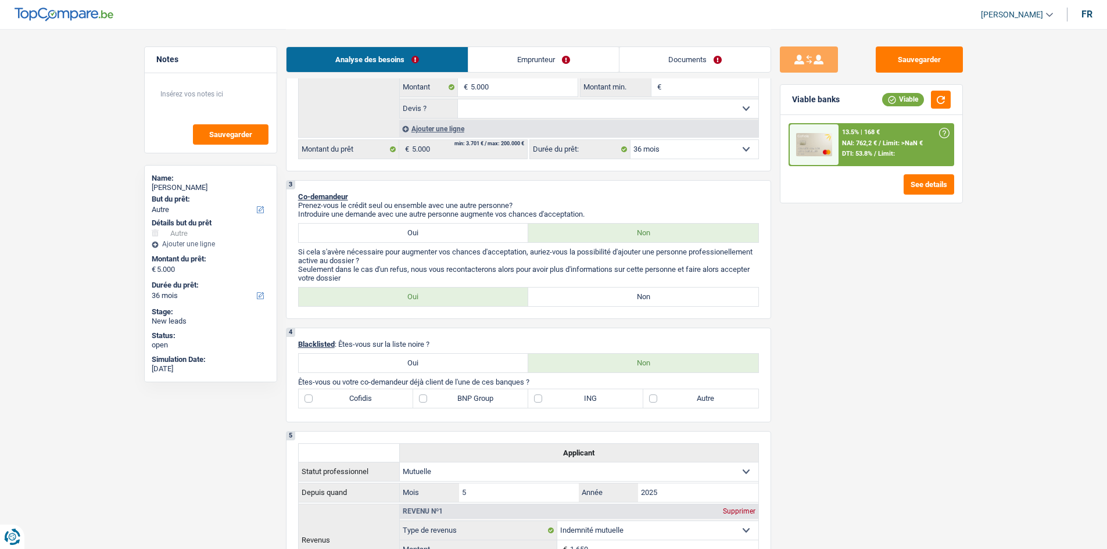
scroll to position [116, 0]
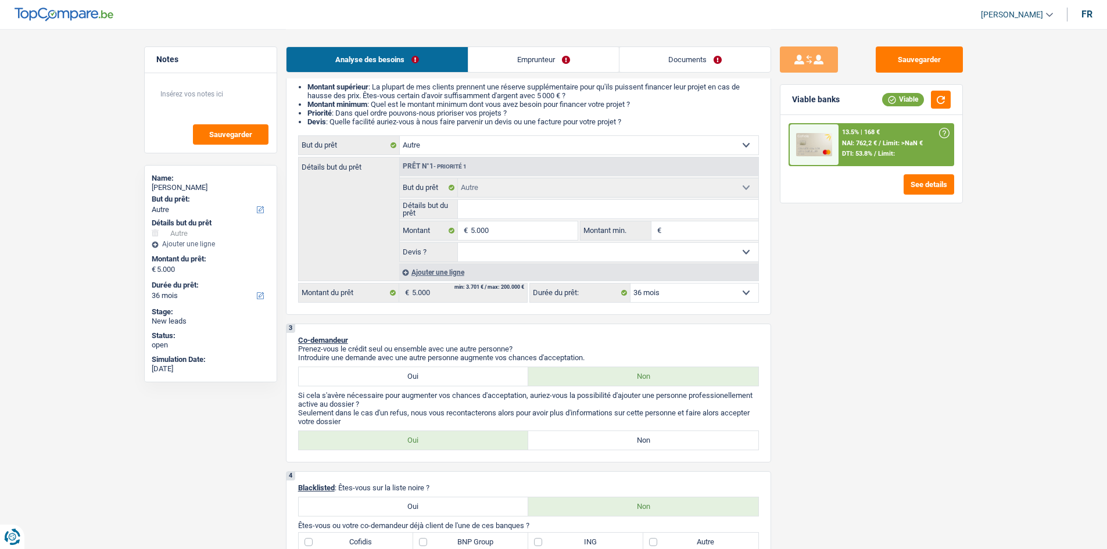
click at [433, 207] on input "Détails but du prêt" at bounding box center [608, 209] width 300 height 19
type input "v"
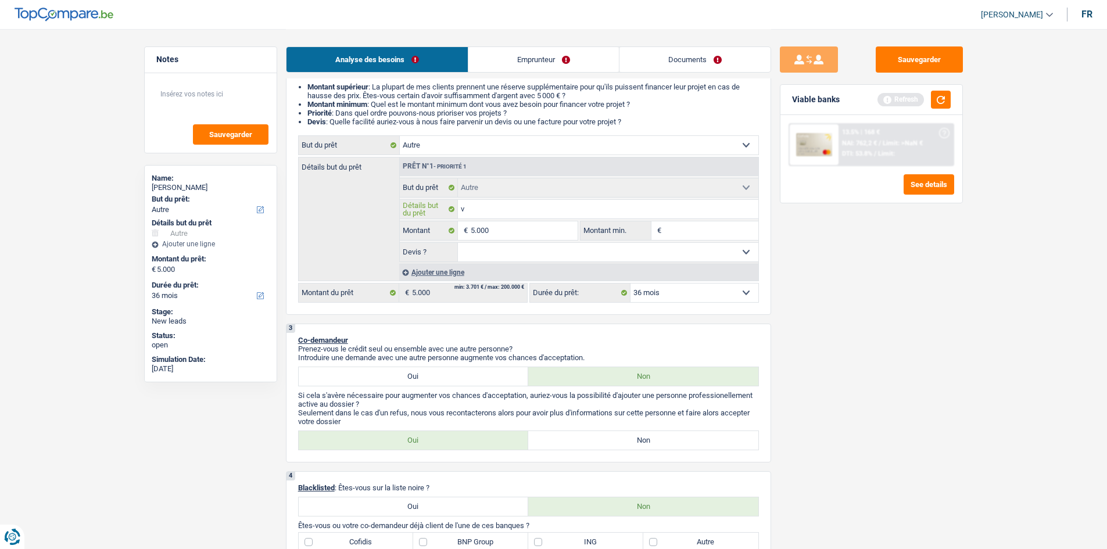
type input "vo"
type input "voi"
type input "voit"
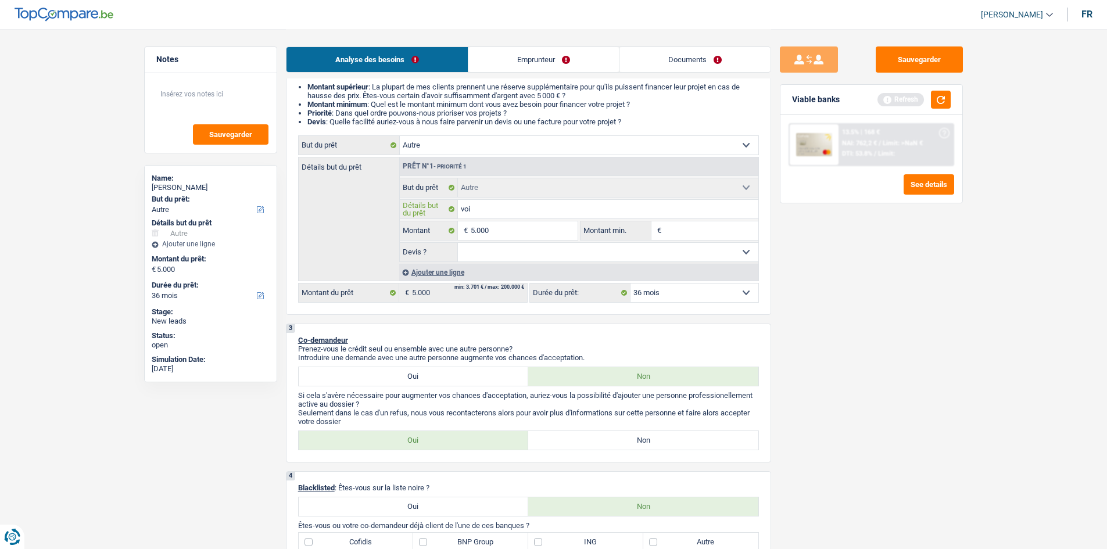
type input "voit"
type input "voitr"
type input "voitre"
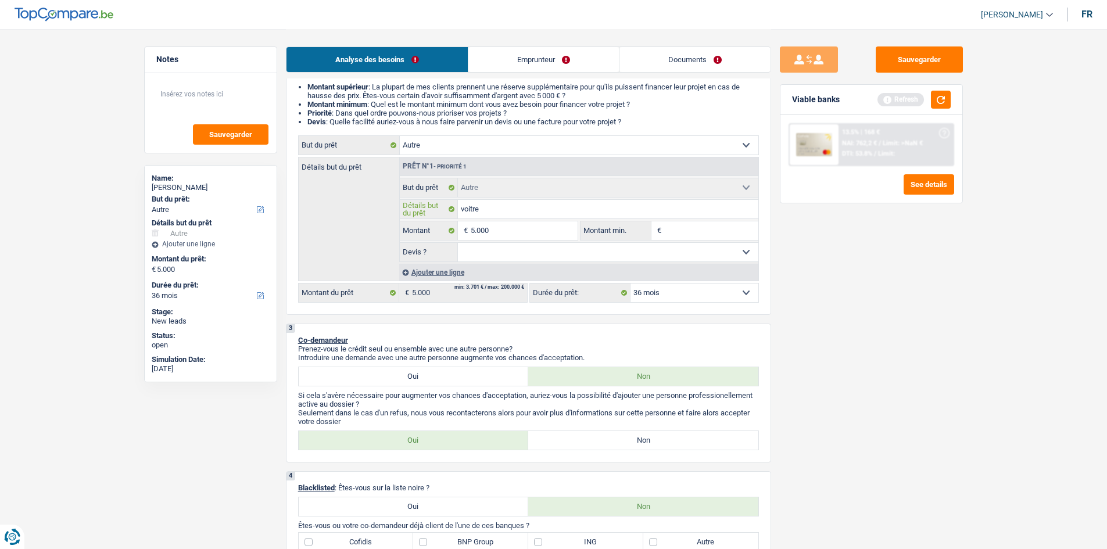
type input "voitre"
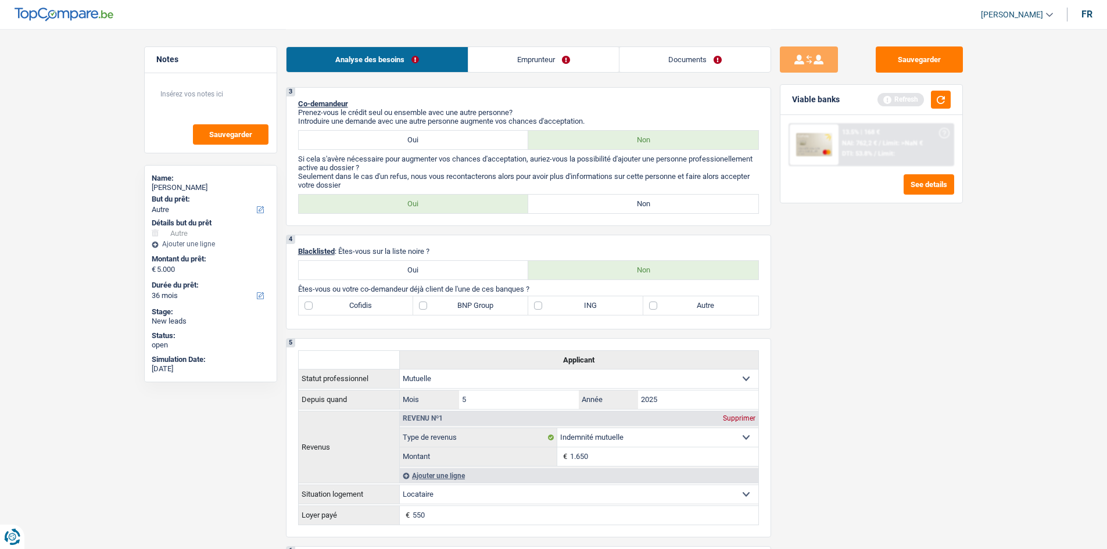
scroll to position [407, 0]
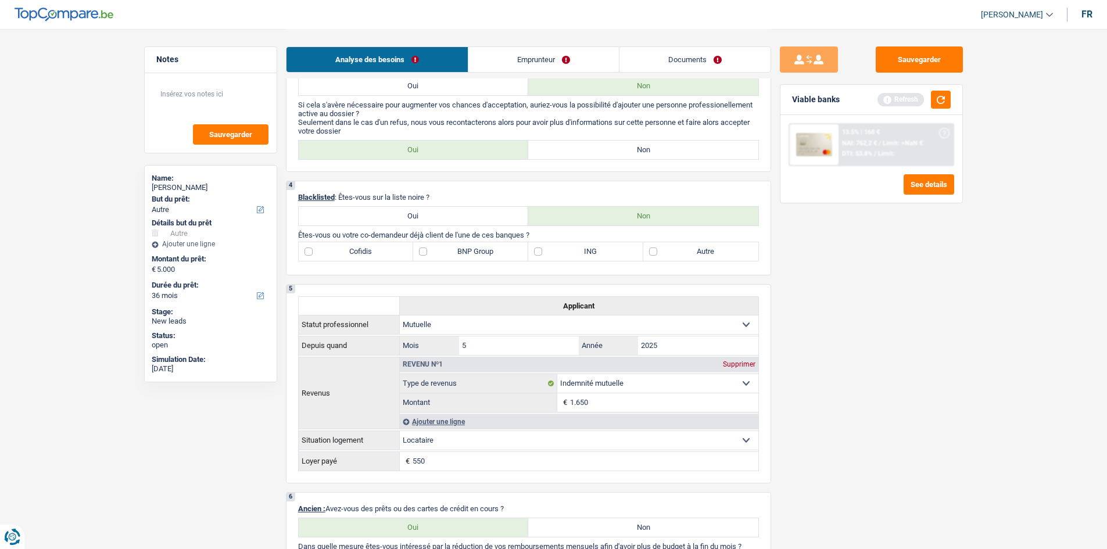
type input "voitre"
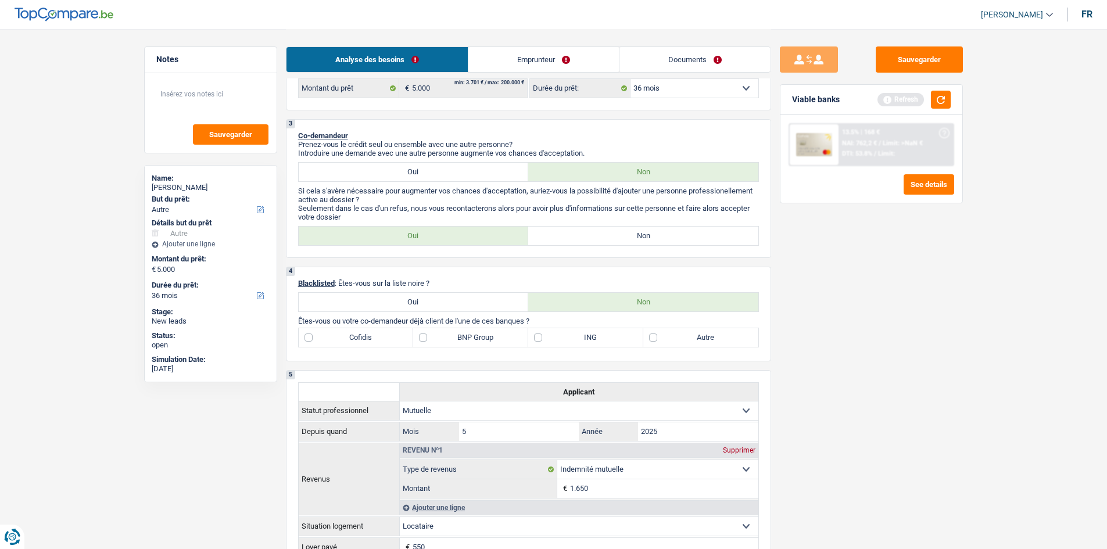
type input "voitr"
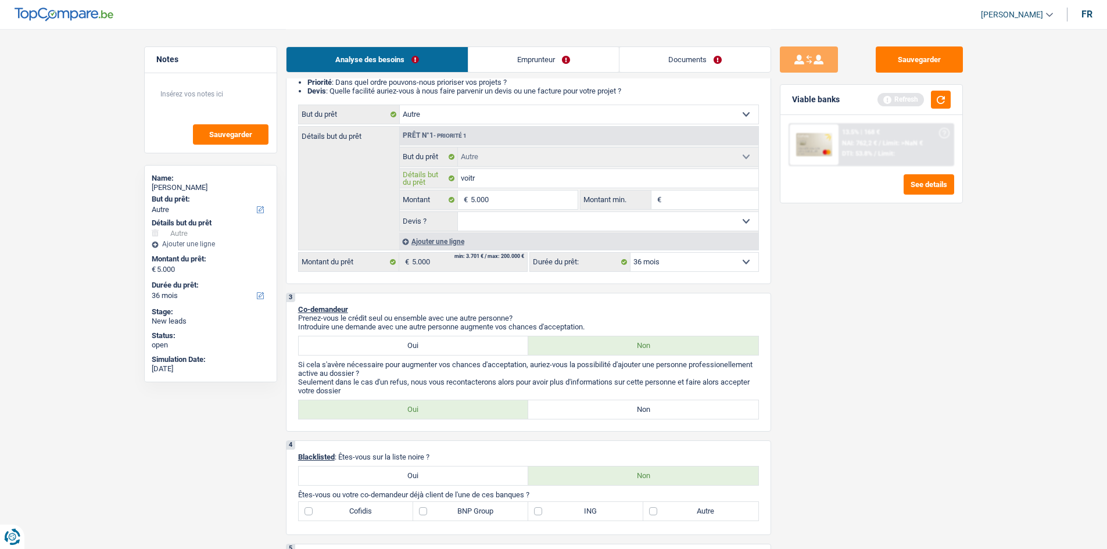
scroll to position [30, 0]
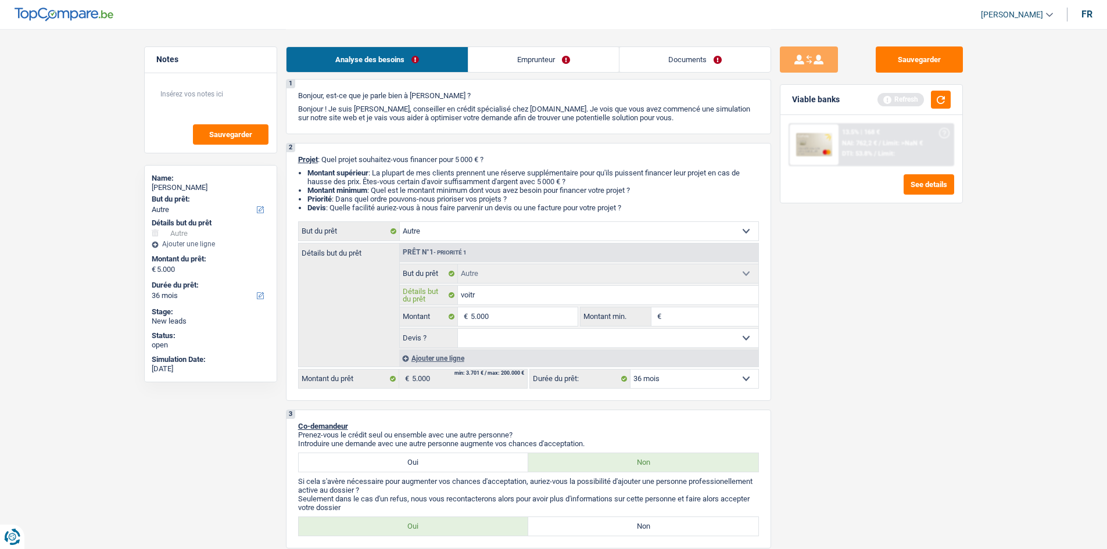
type input "voit"
type input "voitu"
type input "voitur"
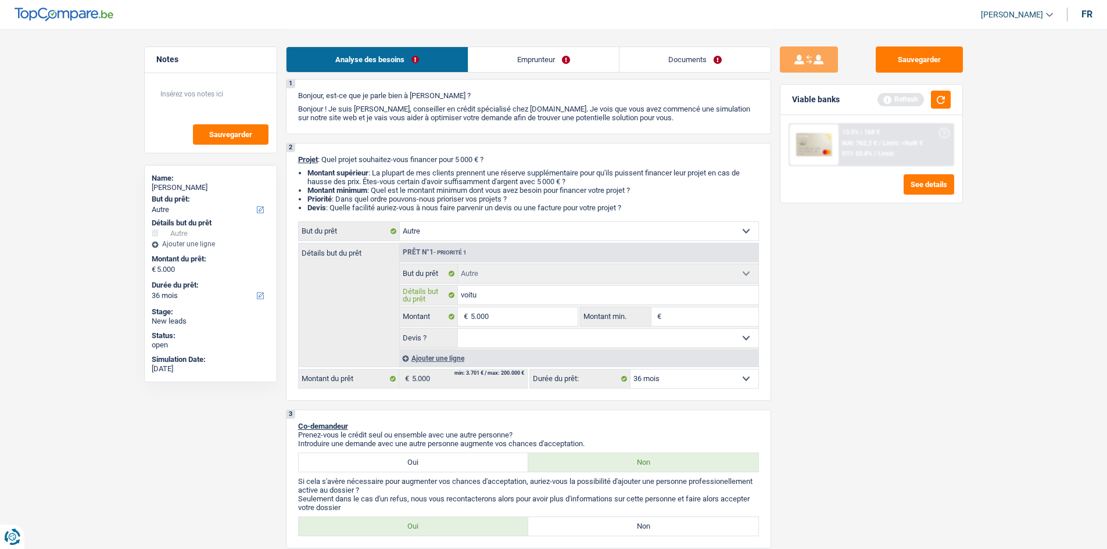
type input "voitur"
type input "voiture"
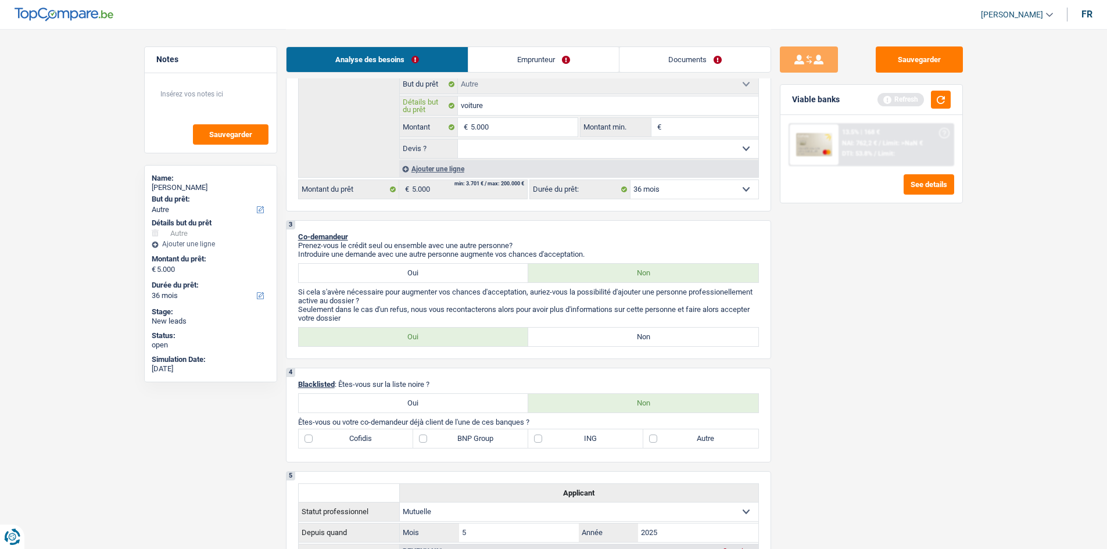
scroll to position [263, 0]
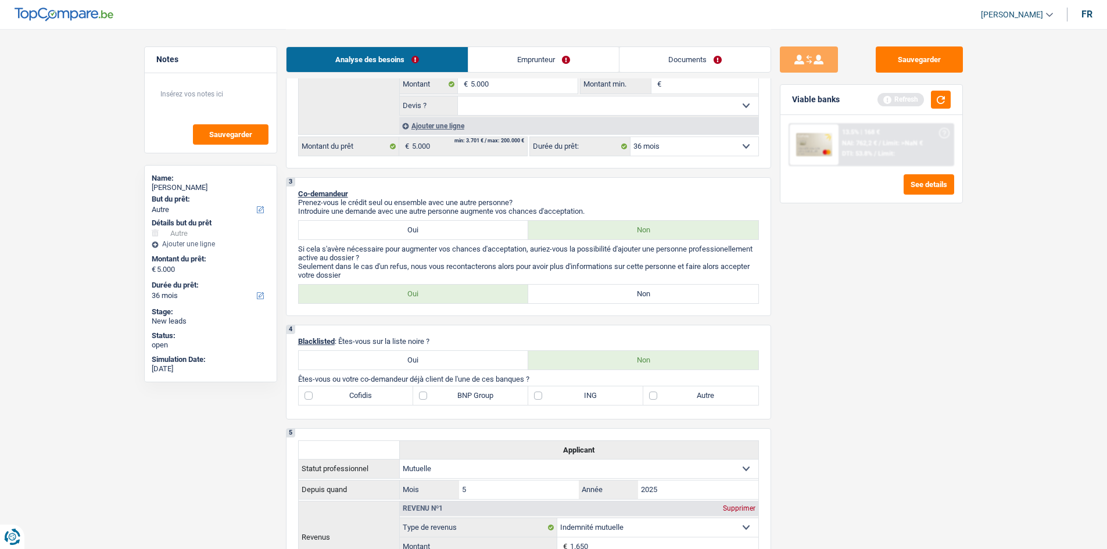
type input "voiture"
click at [433, 207] on label "Autre" at bounding box center [700, 395] width 115 height 19
click at [433, 207] on input "Autre" at bounding box center [700, 395] width 115 height 19
checkbox input "true"
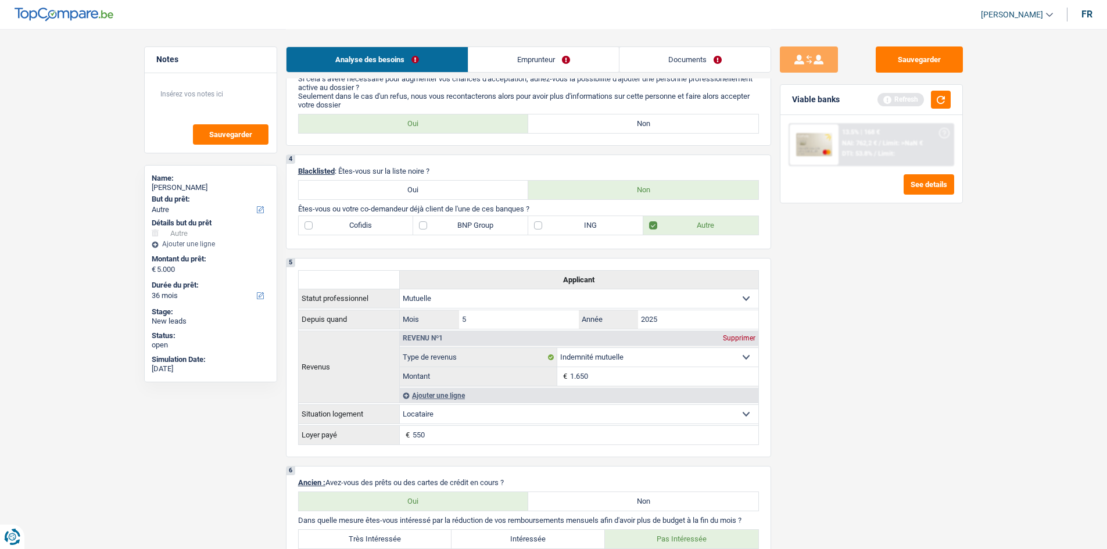
scroll to position [437, 0]
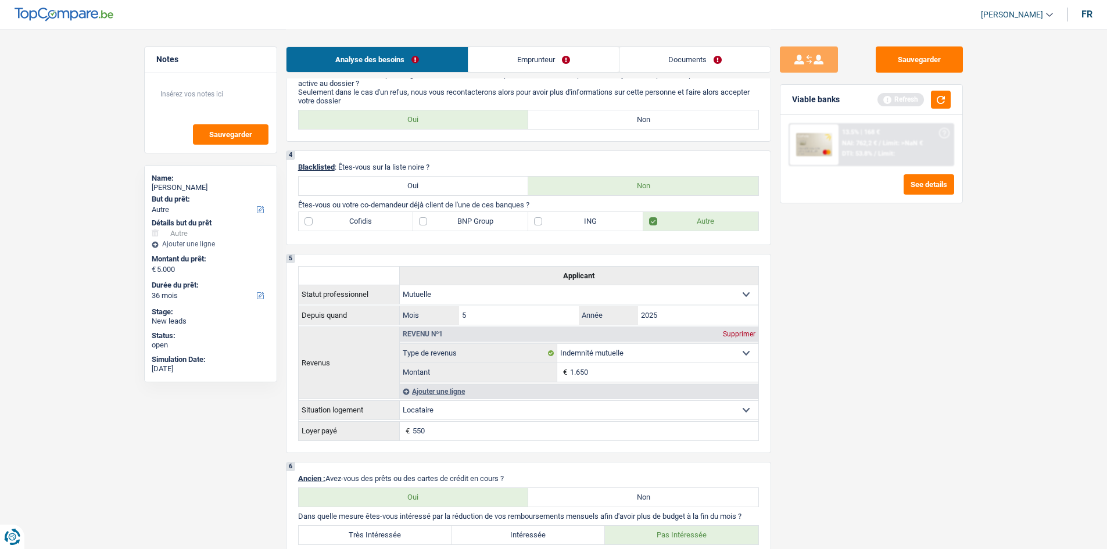
click at [346, 207] on p "Êtes-vous ou votre co-demandeur déjà client de l'une de ces banques ?" at bounding box center [528, 204] width 461 height 9
click at [336, 207] on label "Cofidis" at bounding box center [356, 221] width 115 height 19
click at [336, 207] on input "Cofidis" at bounding box center [356, 221] width 115 height 19
checkbox input "true"
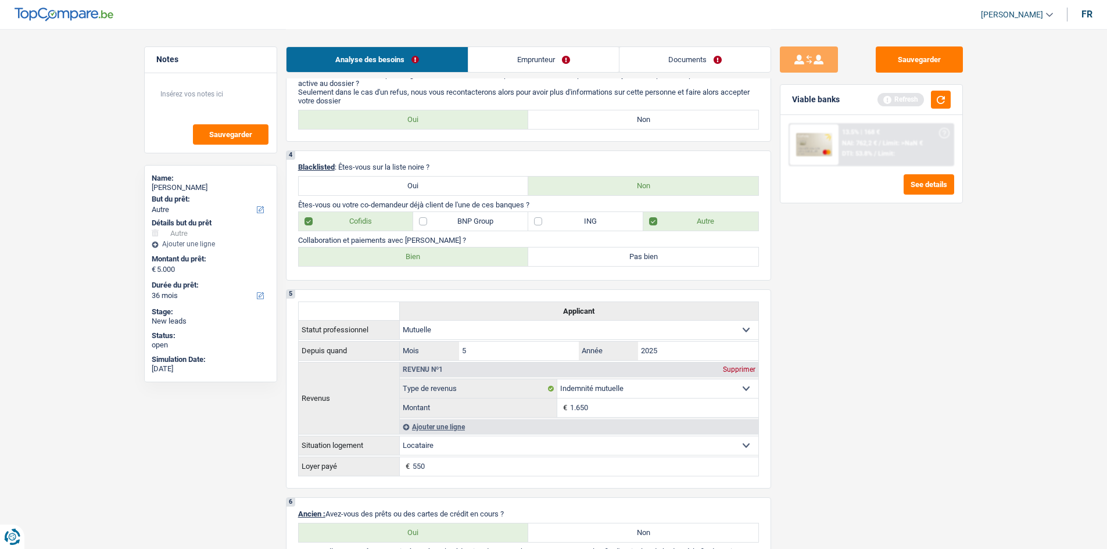
drag, startPoint x: 410, startPoint y: 270, endPoint x: 415, endPoint y: 264, distance: 7.8
click at [411, 207] on div "4 Blacklisted : Êtes-vous sur la liste noire ? Oui Non Êtes-vous ou votre co-de…" at bounding box center [528, 215] width 485 height 130
click at [428, 207] on label "Bien" at bounding box center [414, 257] width 230 height 19
click at [428, 207] on input "Bien" at bounding box center [414, 257] width 230 height 19
radio input "true"
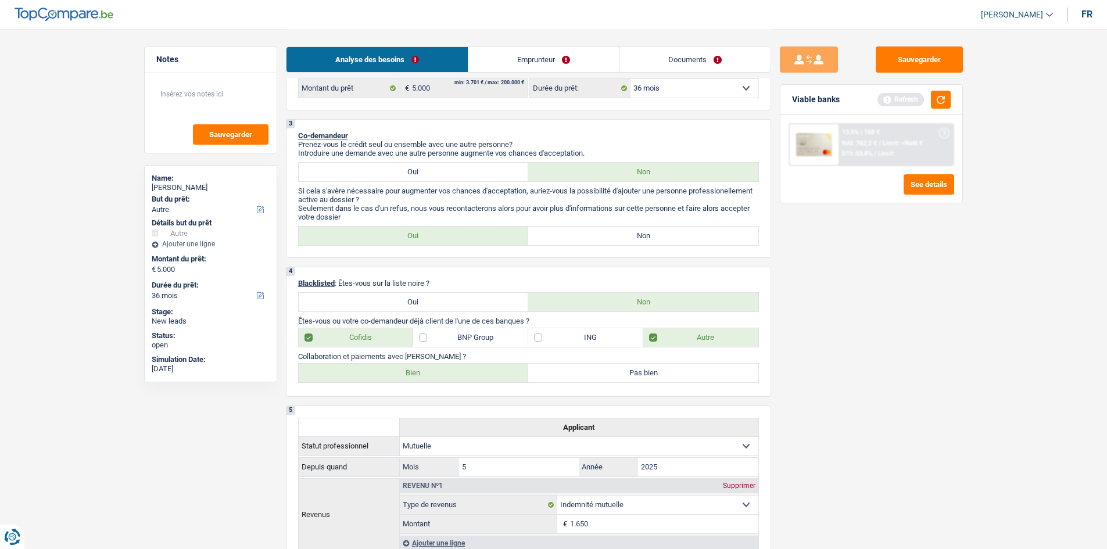
click at [433, 207] on label "Non" at bounding box center [643, 236] width 230 height 19
click at [433, 207] on input "Non" at bounding box center [643, 236] width 230 height 19
radio input "true"
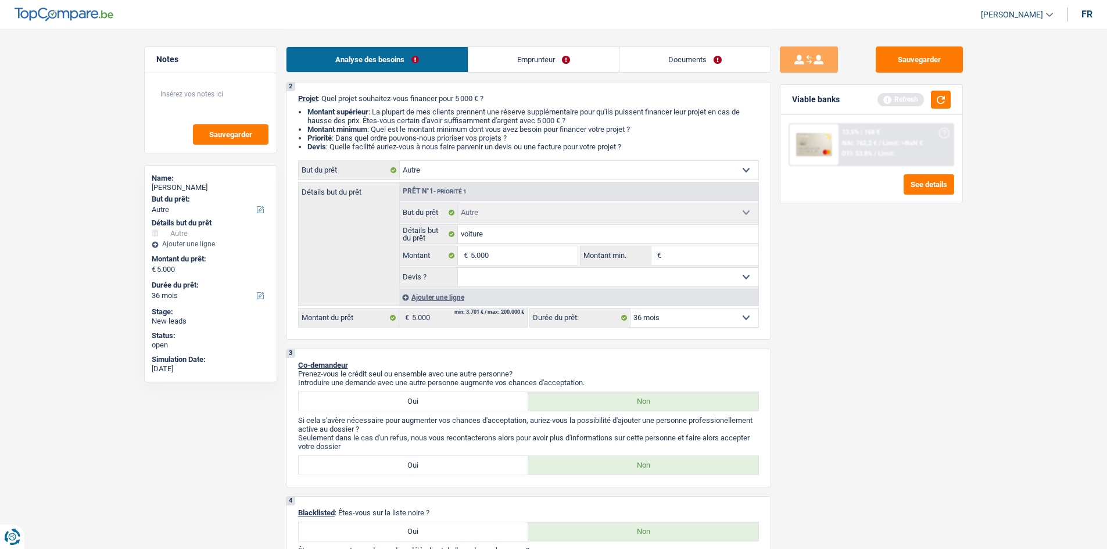
scroll to position [88, 0]
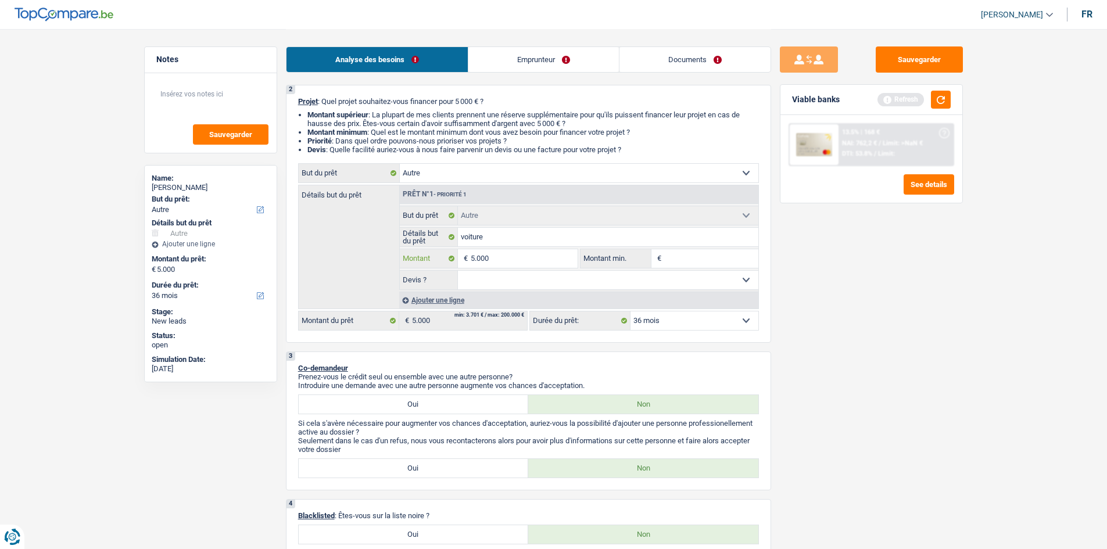
click at [433, 207] on input "5.000" at bounding box center [524, 258] width 106 height 19
type input "500"
type input "50"
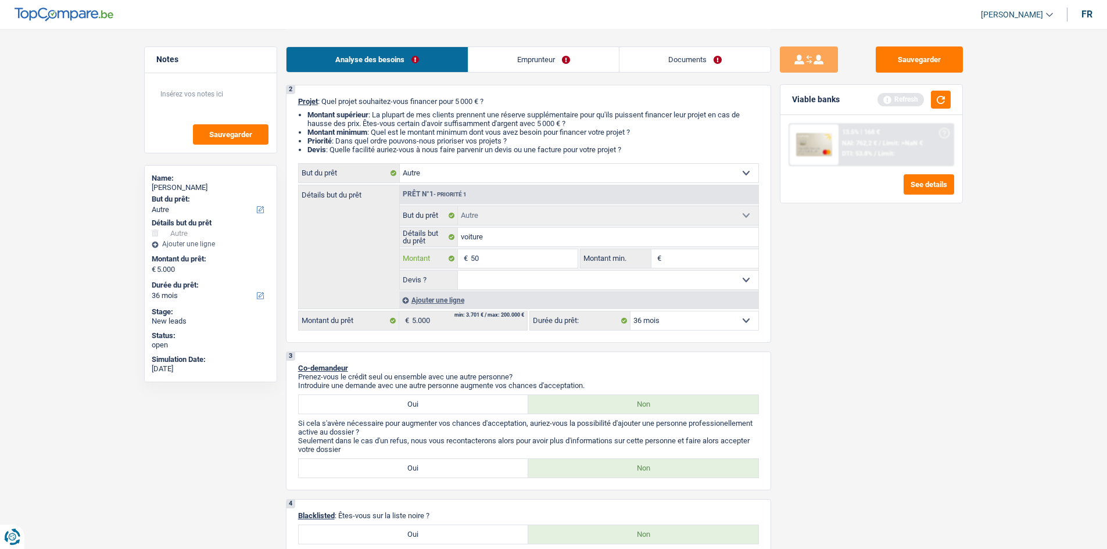
type input "5"
type input "8"
type input "9"
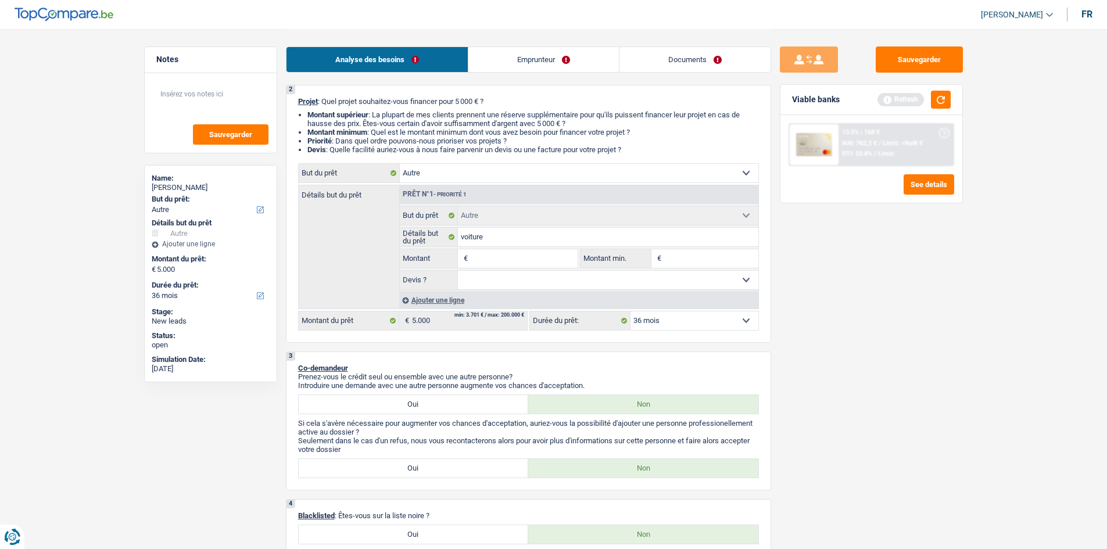
type input "9"
type input "90"
type input "900"
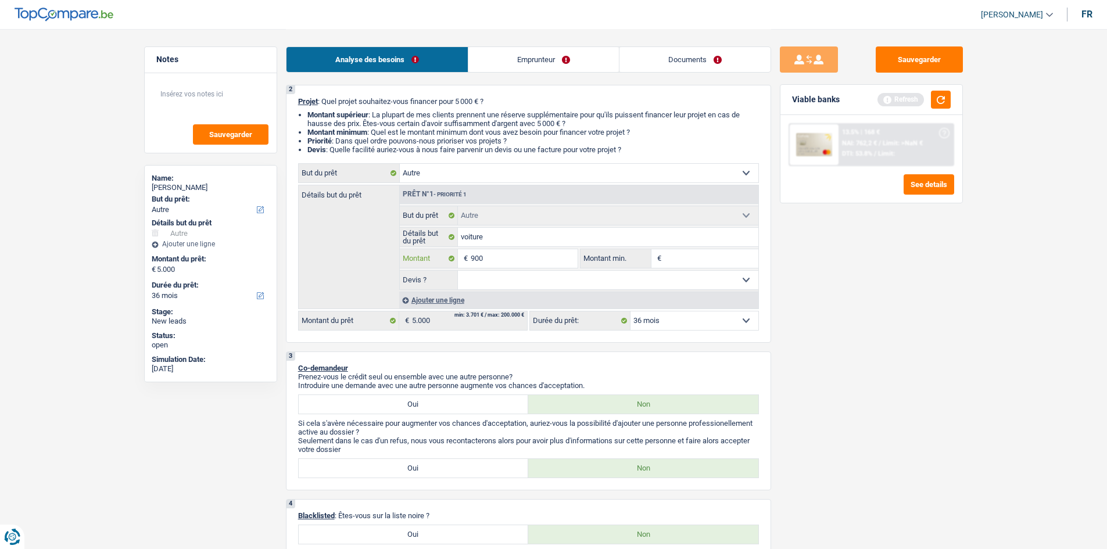
type input "9.000"
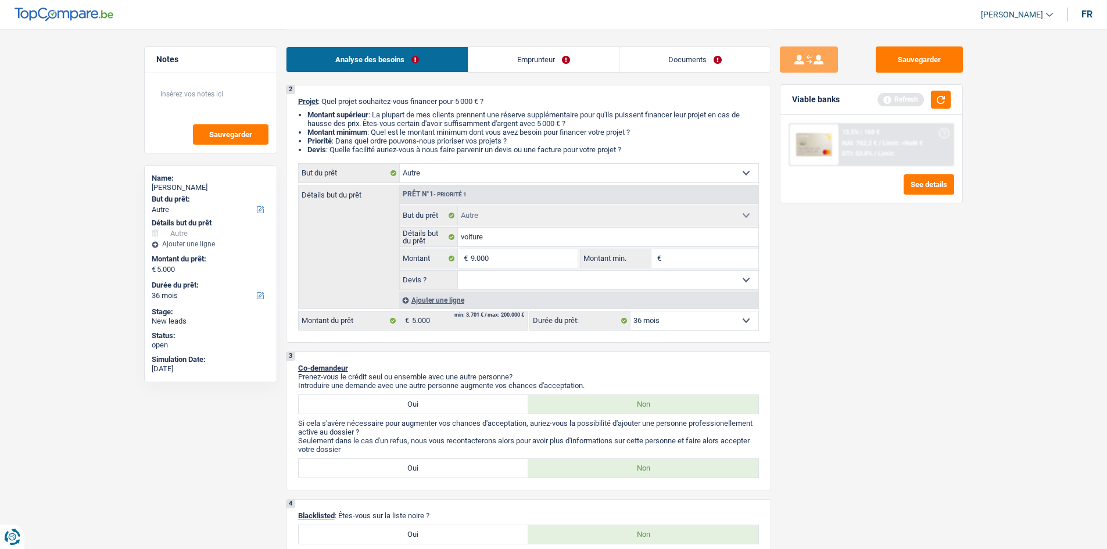
type input "9.000"
click at [433, 207] on div "Sauvegarder Viable banks Refresh 13.5% | 168 € NAI: 762,2 € / Limit: >NaN € DTI…" at bounding box center [871, 288] width 200 height 484
select select "48"
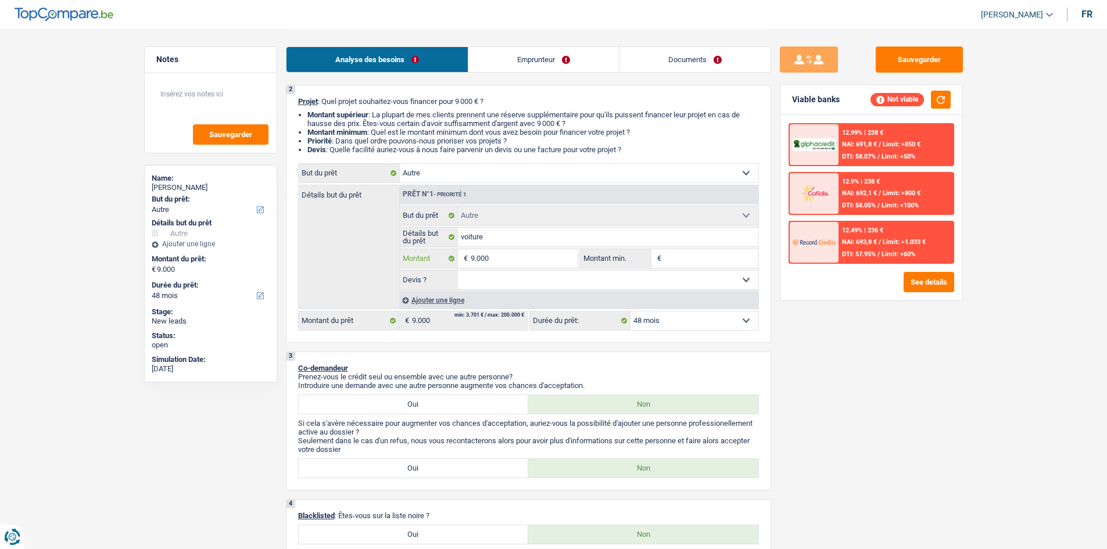
click at [433, 207] on input "9.000" at bounding box center [524, 258] width 106 height 19
type input "900"
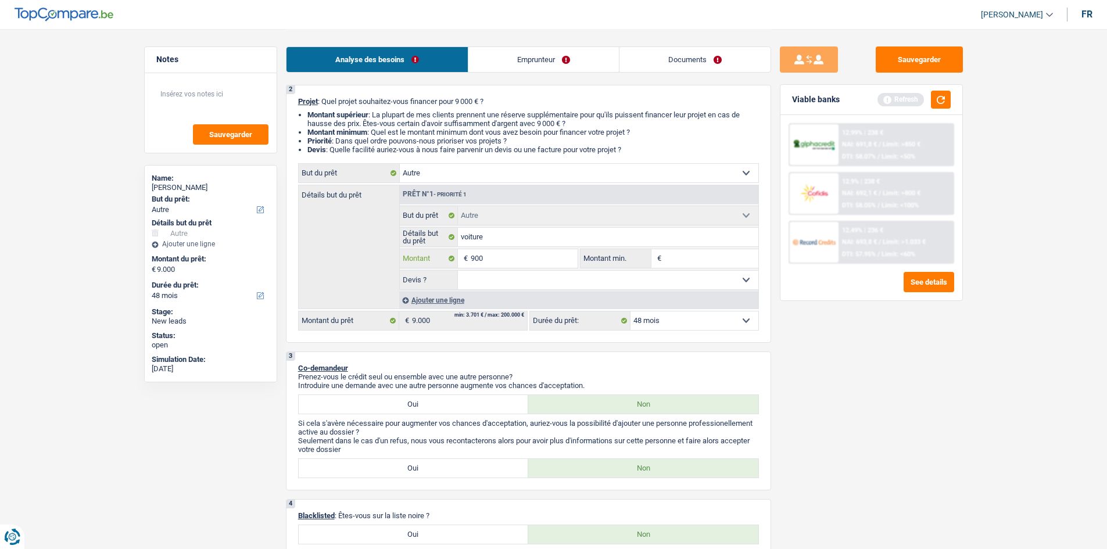
type input "90"
type input "9"
type input "7"
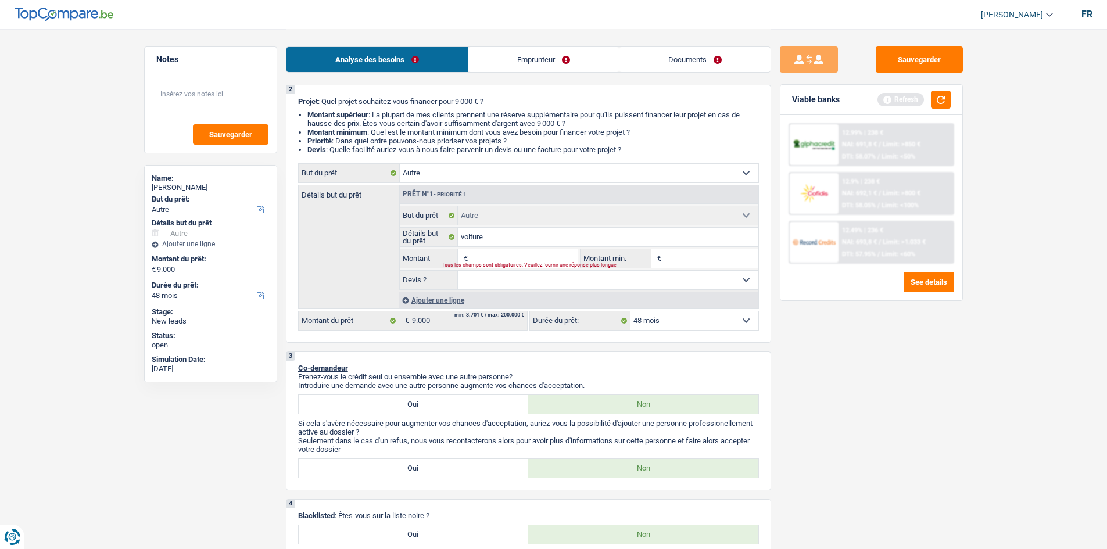
type input "7"
type input "70"
type input "700"
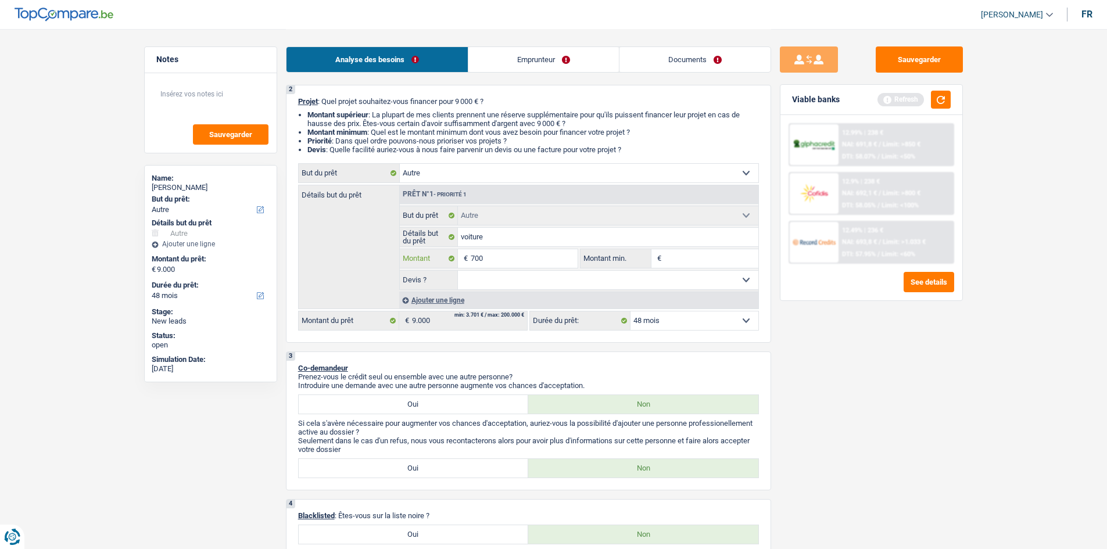
type input "7.000"
select select "42"
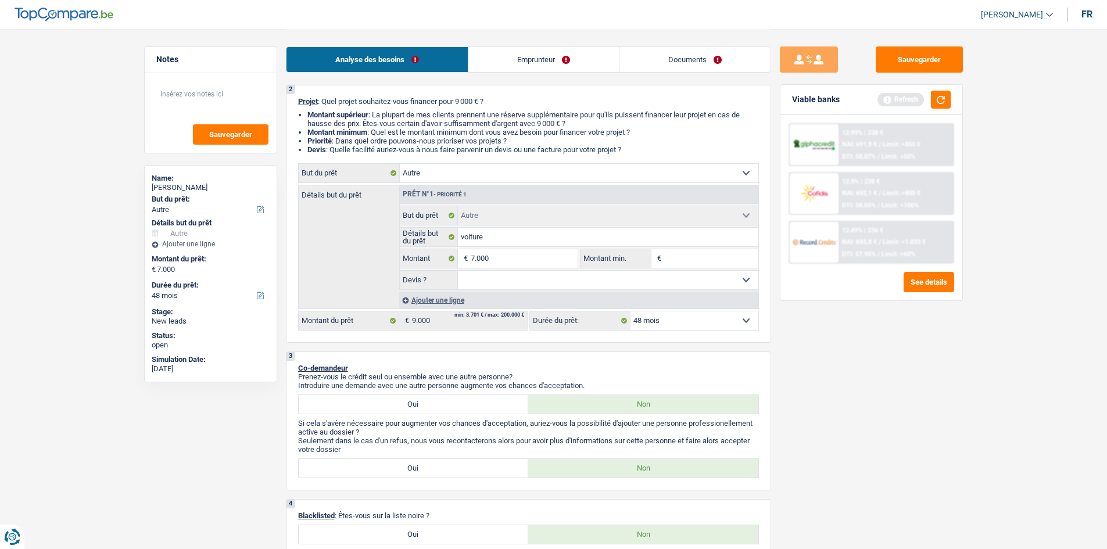
type input "7.000"
select select "42"
type input "7.000"
select select "42"
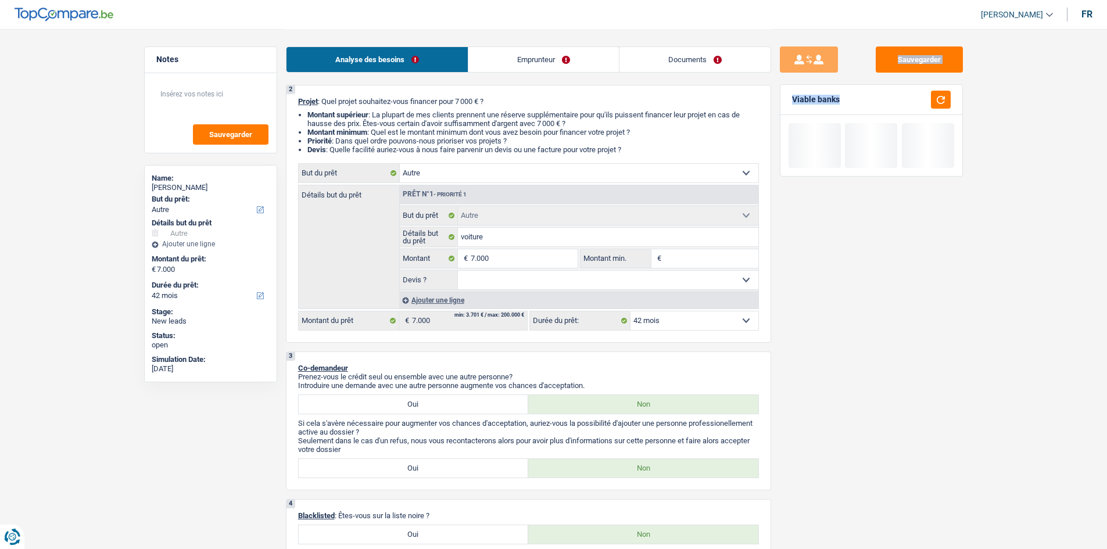
drag, startPoint x: 881, startPoint y: 249, endPoint x: 831, endPoint y: 246, distance: 50.1
click at [433, 207] on div "Sauvegarder Viable banks" at bounding box center [871, 288] width 200 height 484
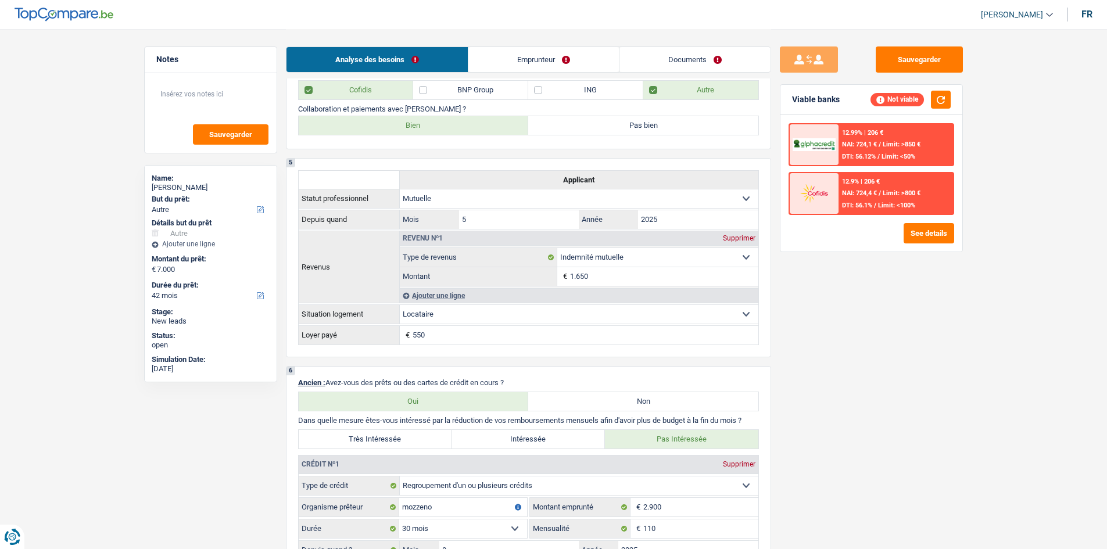
click at [433, 202] on main "Notes Sauvegarder Name: [PERSON_NAME] But du prêt: Confort maison: meubles, tex…" at bounding box center [553, 479] width 1107 height 2094
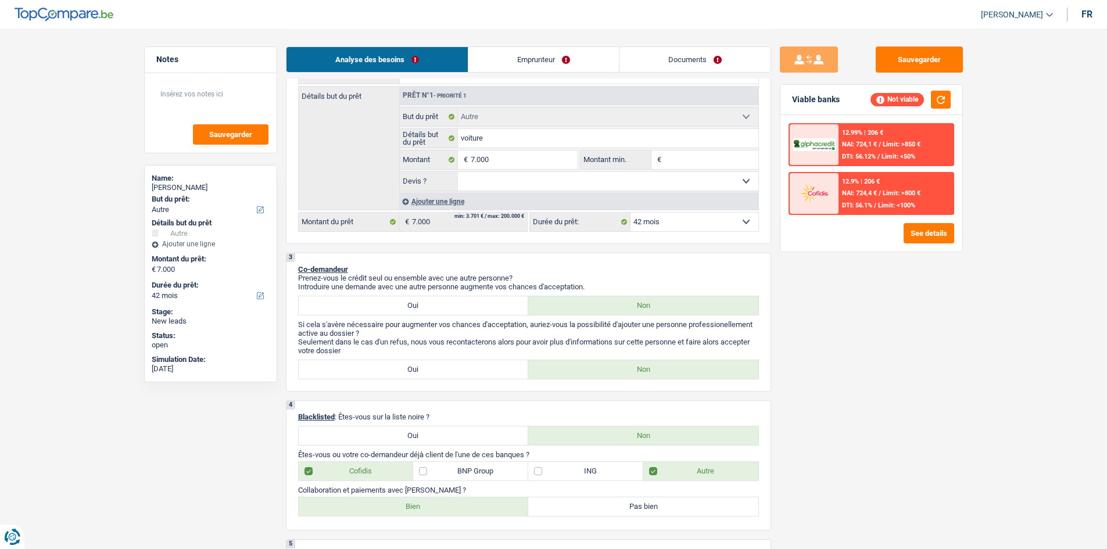
scroll to position [103, 0]
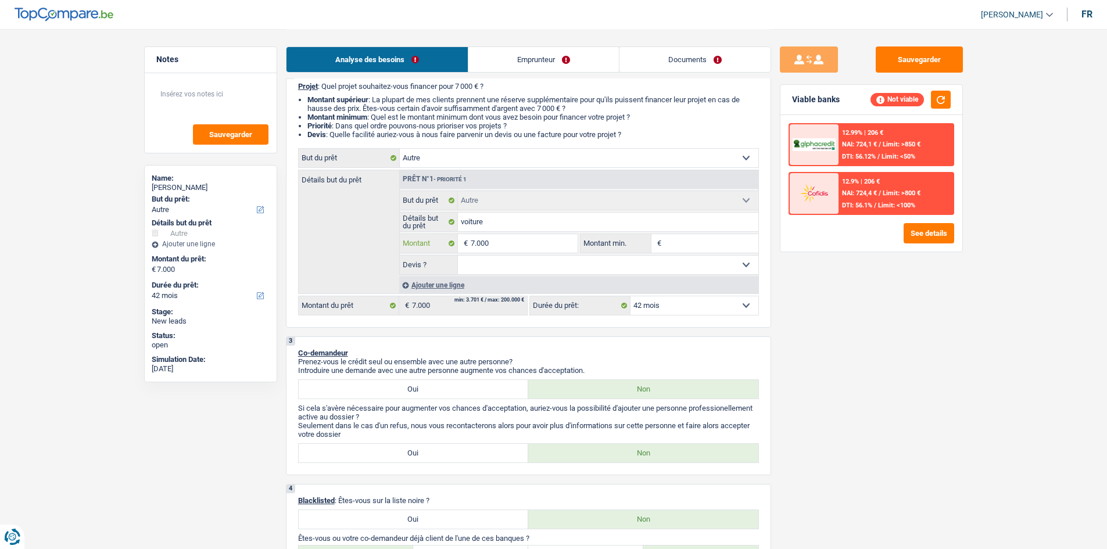
click at [433, 207] on input "7.000" at bounding box center [524, 243] width 106 height 19
type input "700"
type input "70"
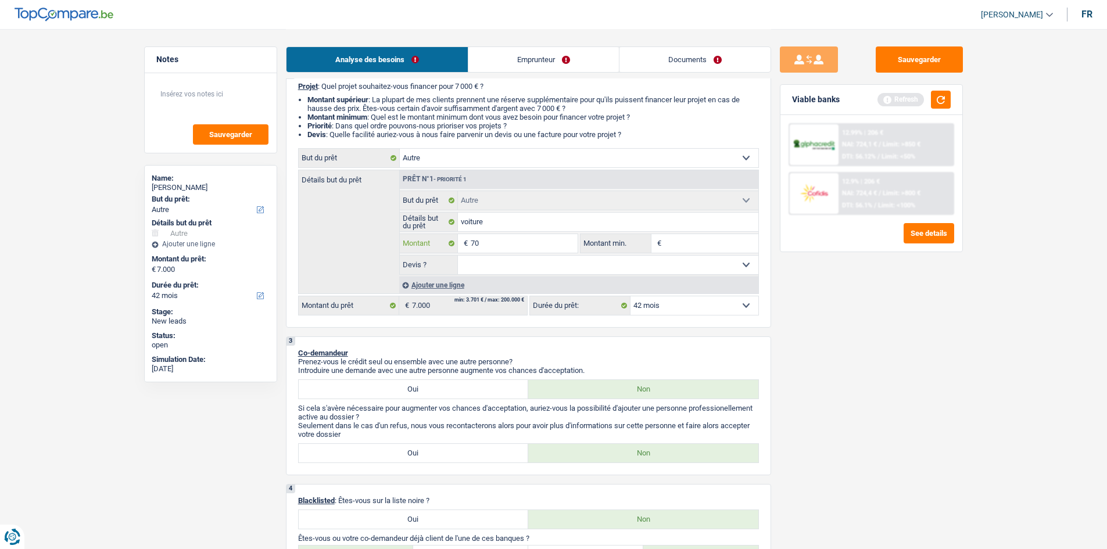
type input "7"
type input "6"
type input "60"
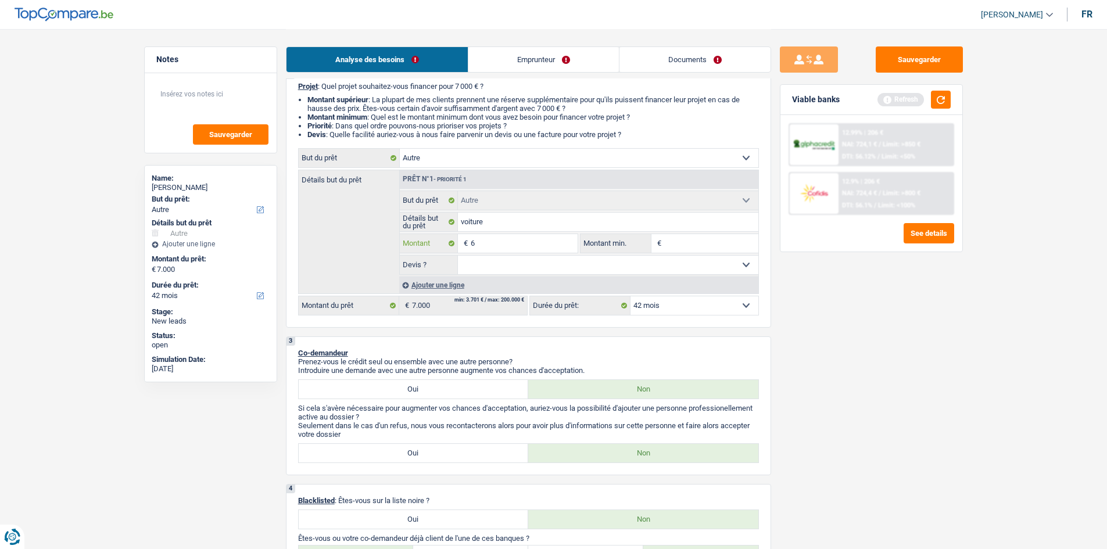
type input "60"
type input "600"
type input "6.000"
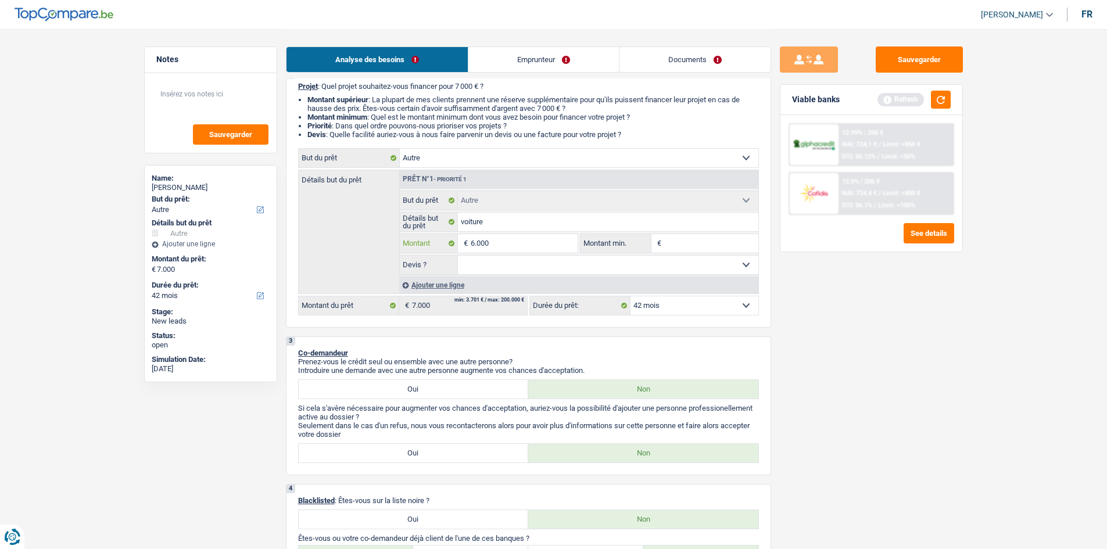
type input "6.000"
click at [433, 207] on div "Sauvegarder Viable banks Refresh 12.99% | 206 € NAI: 724,1 € / Limit: >850 € DT…" at bounding box center [871, 288] width 200 height 484
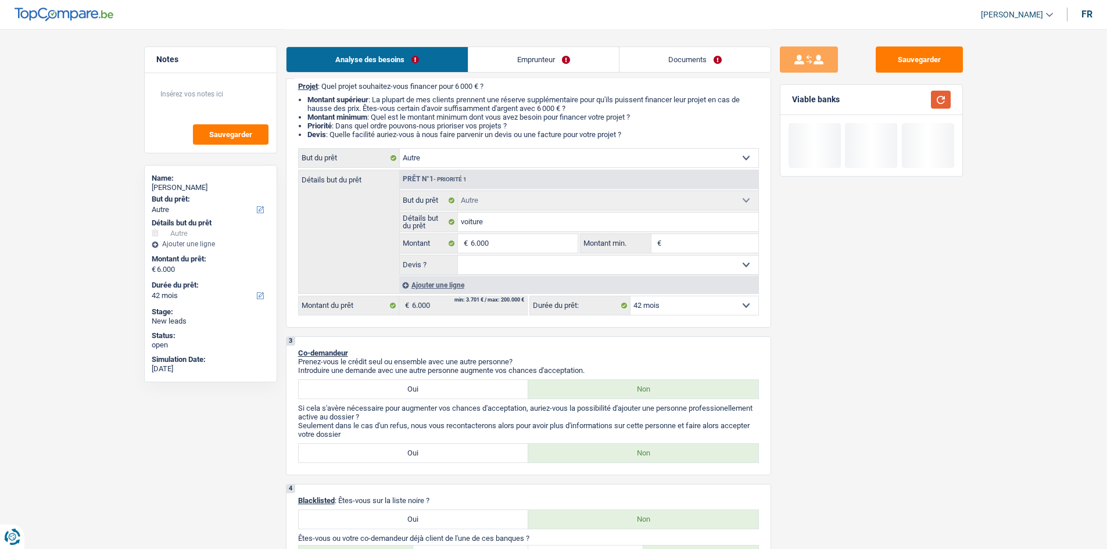
click at [433, 103] on button "button" at bounding box center [941, 100] width 20 height 18
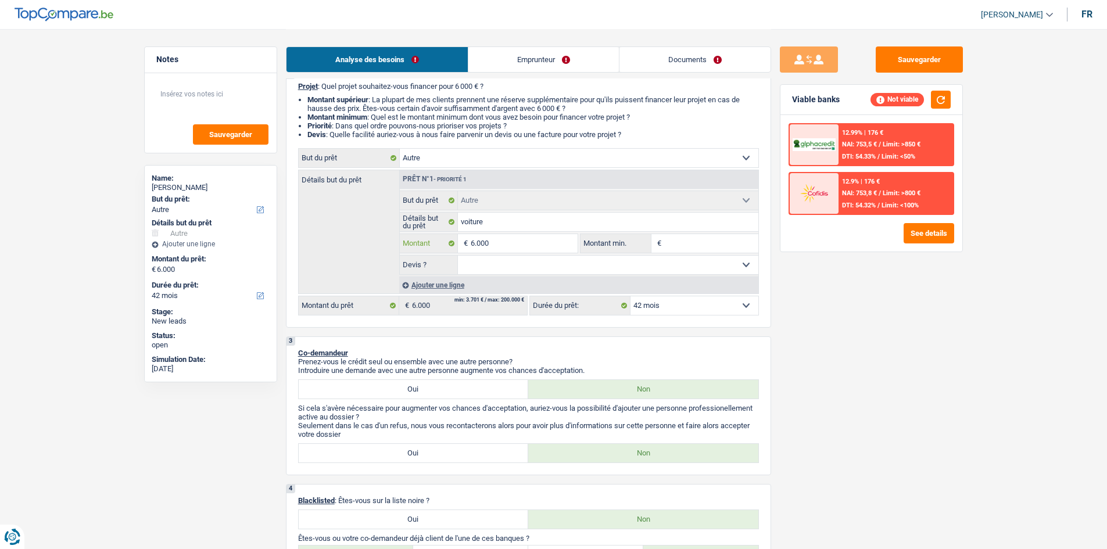
click at [433, 207] on input "6.000" at bounding box center [524, 243] width 106 height 19
type input "600"
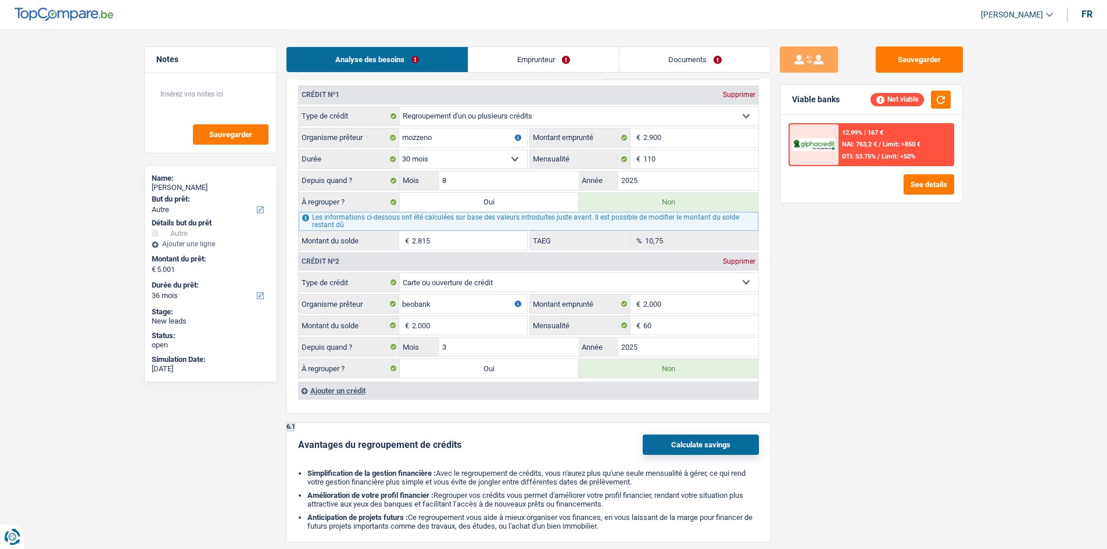
scroll to position [917, 0]
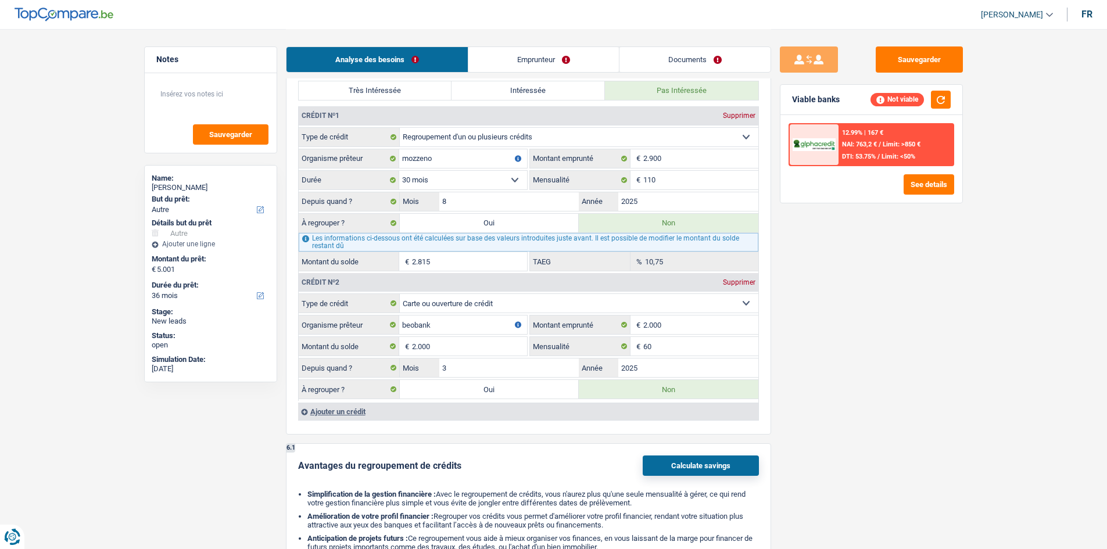
click at [433, 54] on link "Emprunteur" at bounding box center [543, 59] width 150 height 25
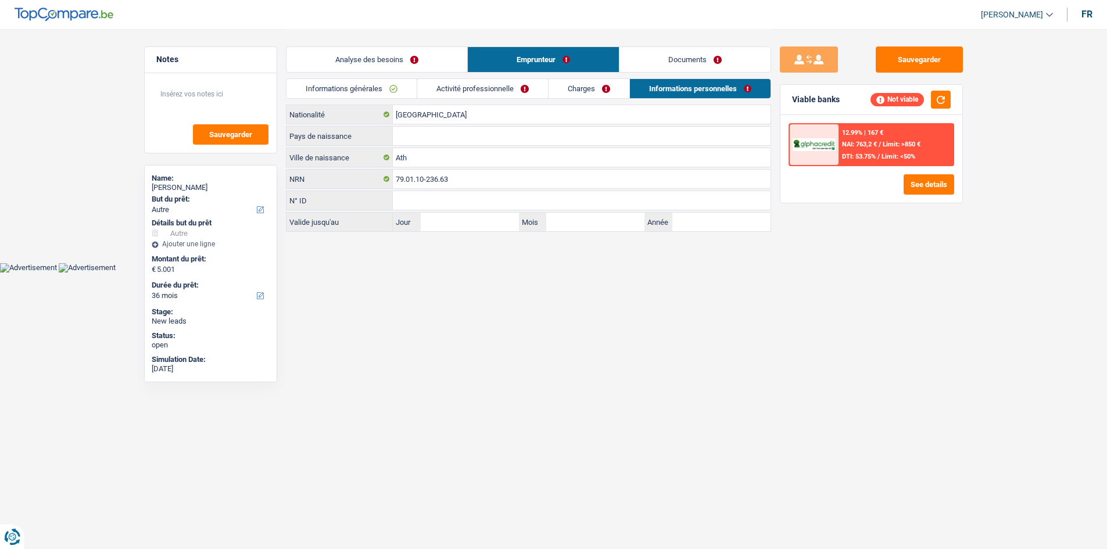
scroll to position [0, 0]
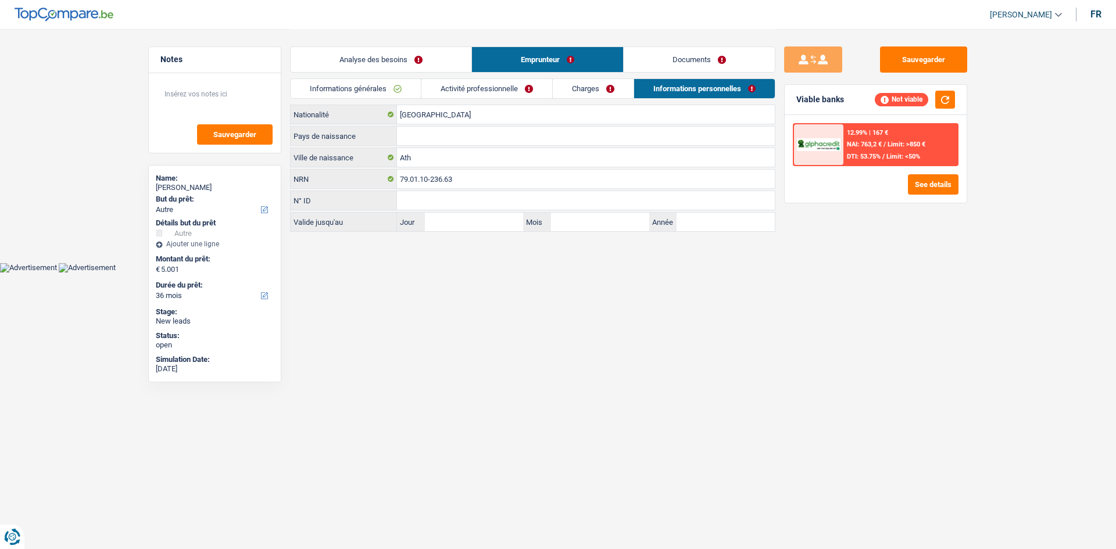
click at [433, 80] on link "Activité professionnelle" at bounding box center [486, 88] width 131 height 19
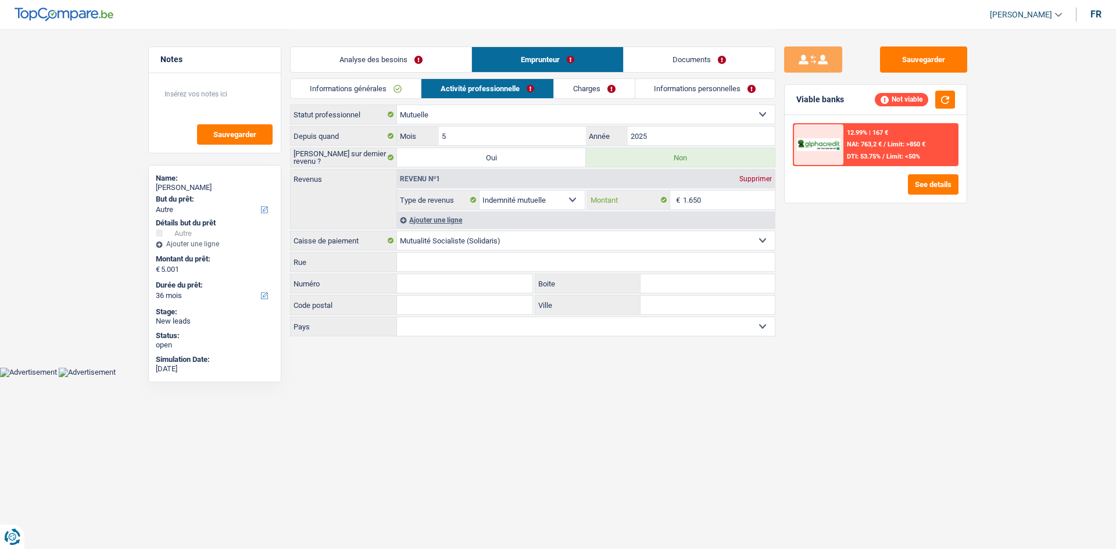
click at [433, 203] on input "1.650" at bounding box center [729, 200] width 92 height 19
click at [433, 94] on link "Charges" at bounding box center [594, 88] width 81 height 19
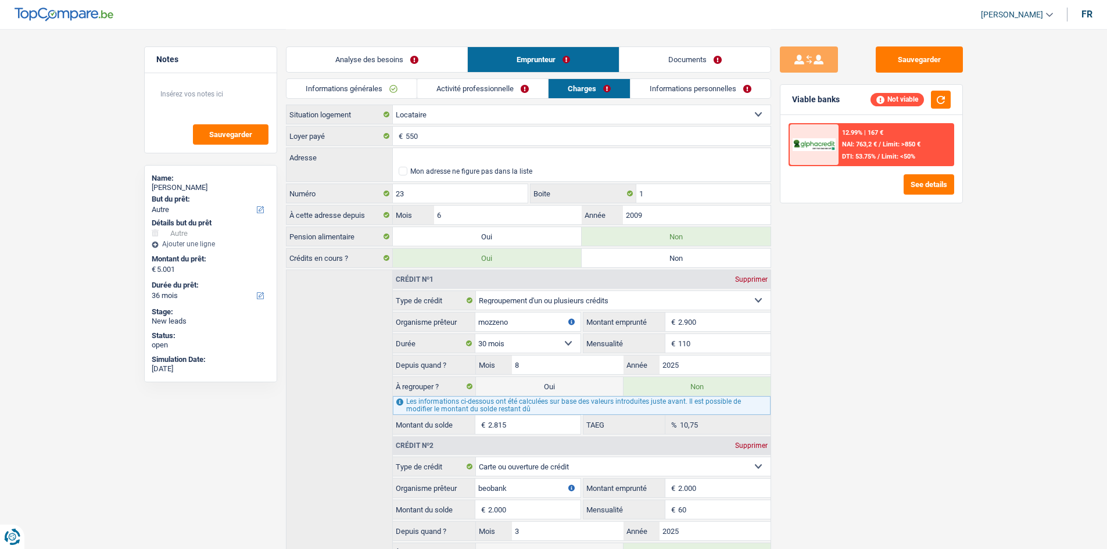
click at [433, 92] on link "Informations personnelles" at bounding box center [700, 88] width 140 height 19
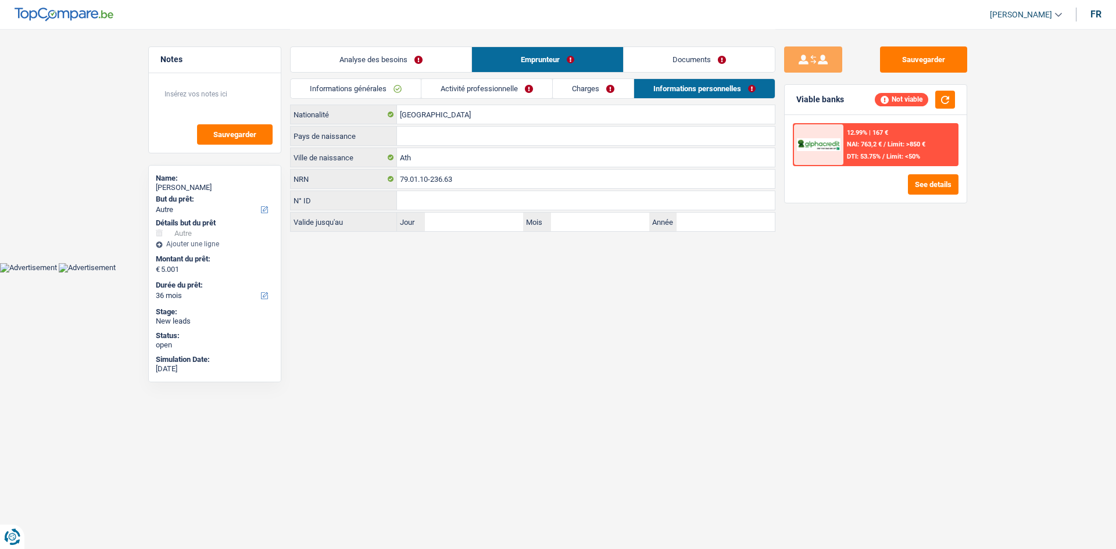
click at [433, 51] on link "Documents" at bounding box center [698, 59] width 151 height 25
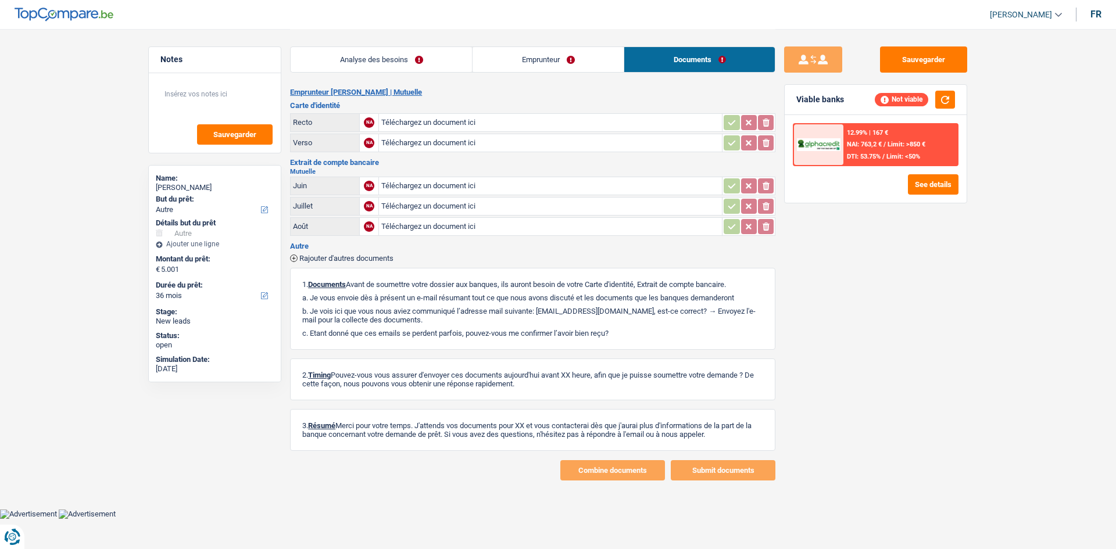
click at [389, 52] on link "Analyse des besoins" at bounding box center [381, 59] width 181 height 25
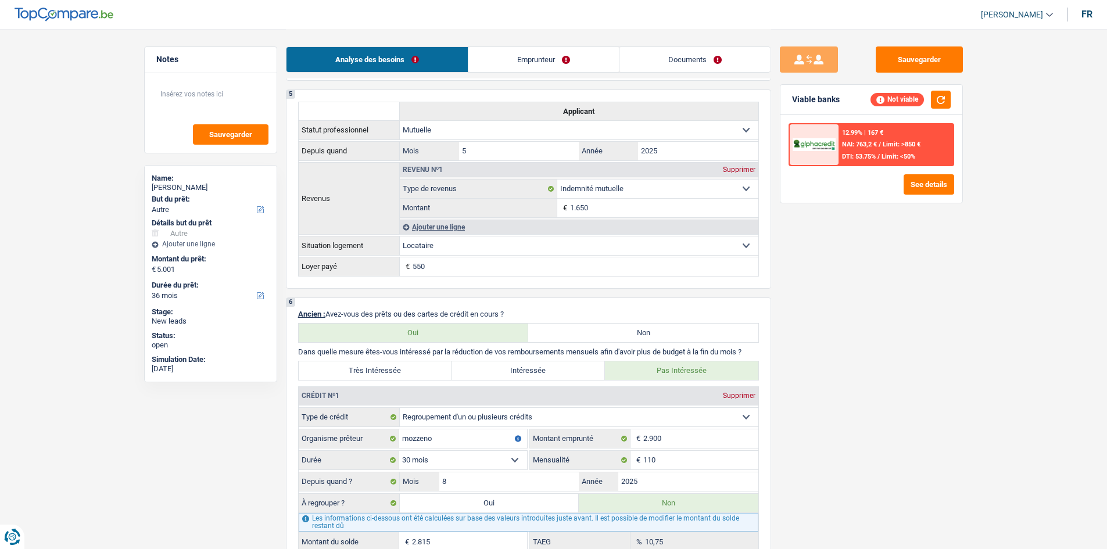
scroll to position [639, 0]
click at [433, 56] on button "Sauvegarder" at bounding box center [919, 59] width 87 height 26
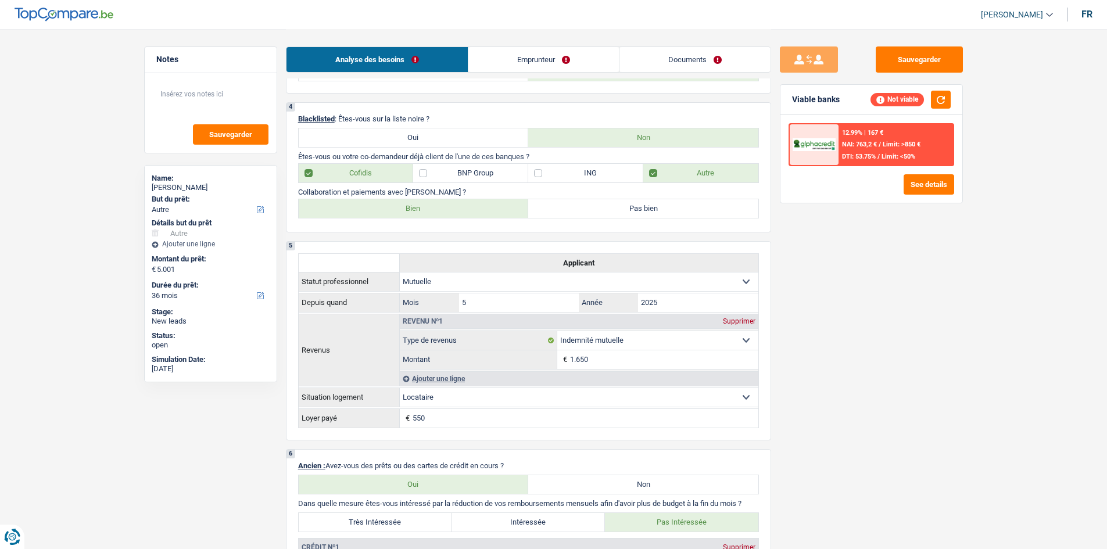
scroll to position [465, 0]
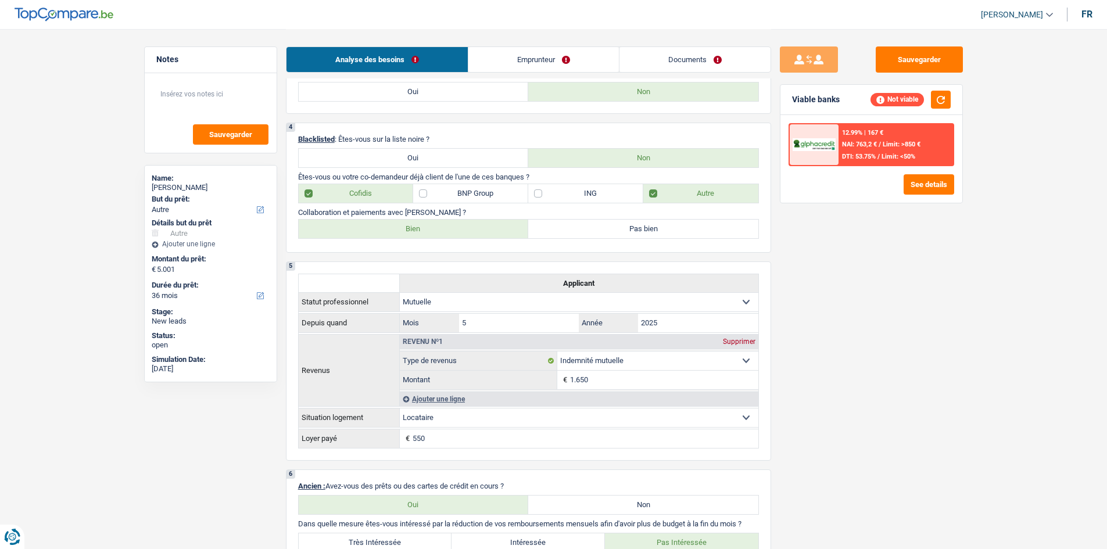
click at [433, 73] on div "Analyse des besoins Emprunteur Documents" at bounding box center [528, 53] width 485 height 49
click at [433, 67] on link "Emprunteur" at bounding box center [543, 59] width 150 height 25
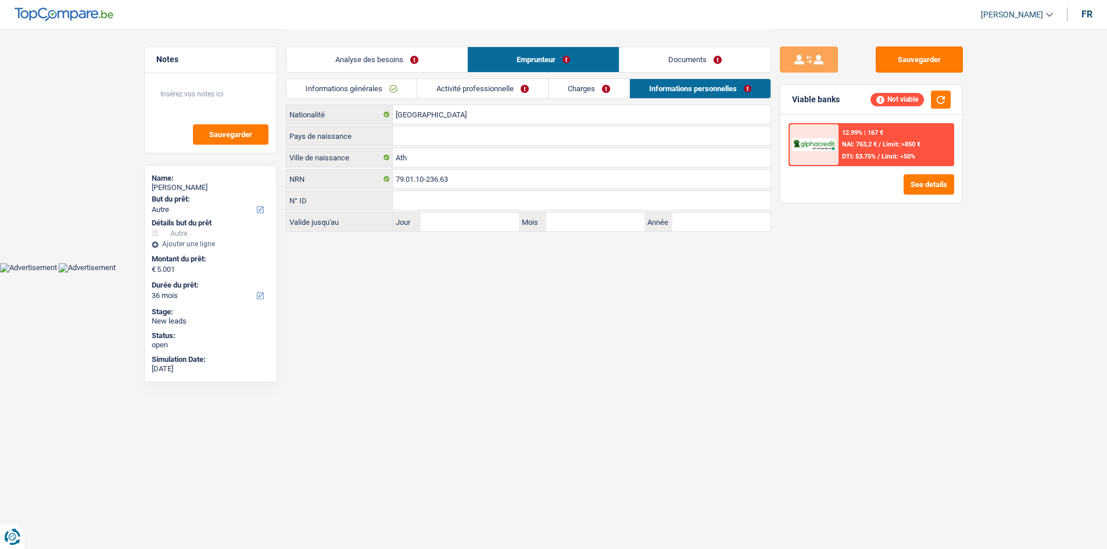
scroll to position [0, 0]
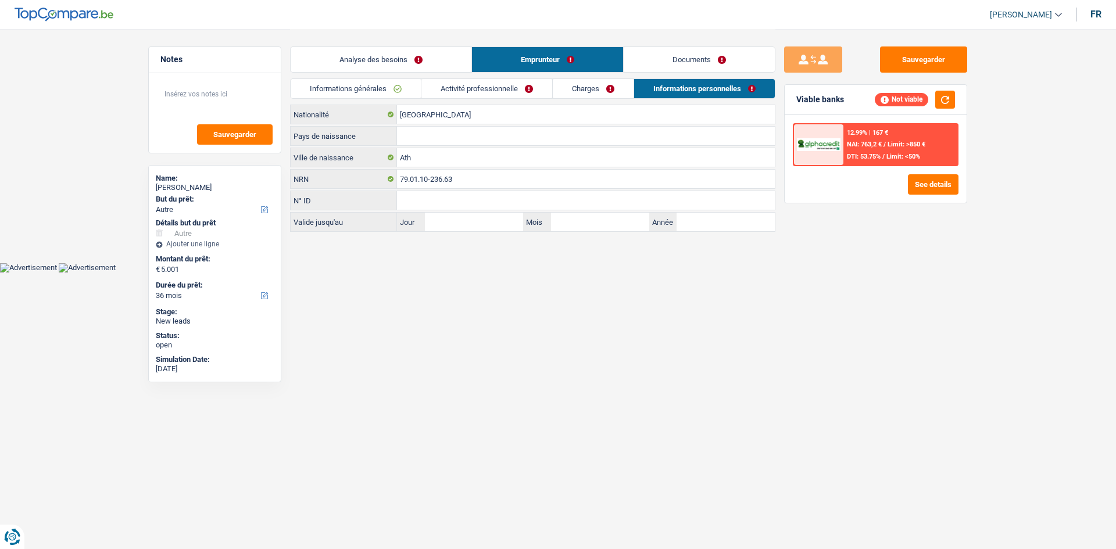
click at [433, 92] on link "Activité professionnelle" at bounding box center [486, 88] width 131 height 19
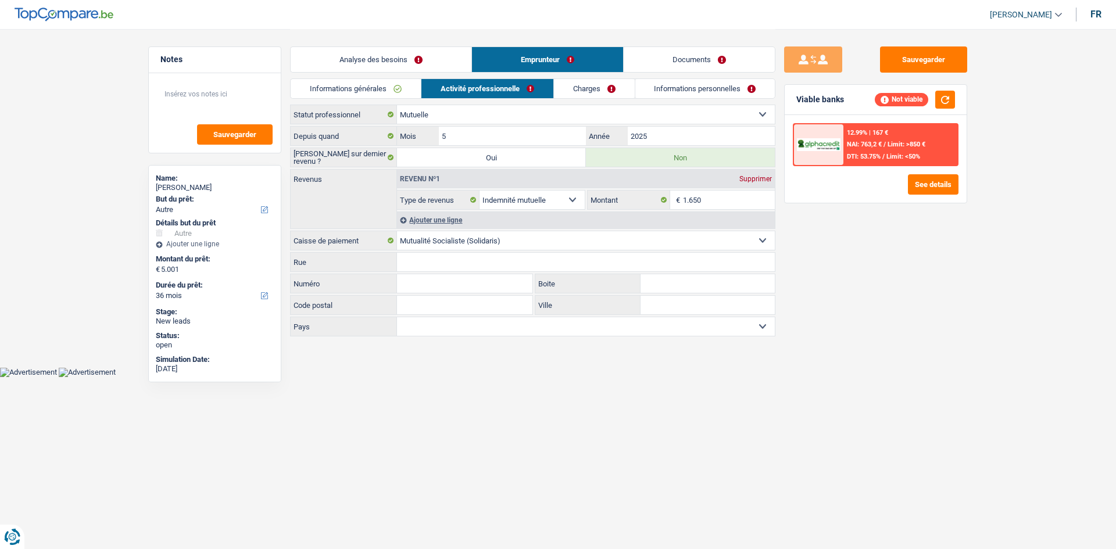
click at [429, 68] on link "Analyse des besoins" at bounding box center [381, 59] width 181 height 25
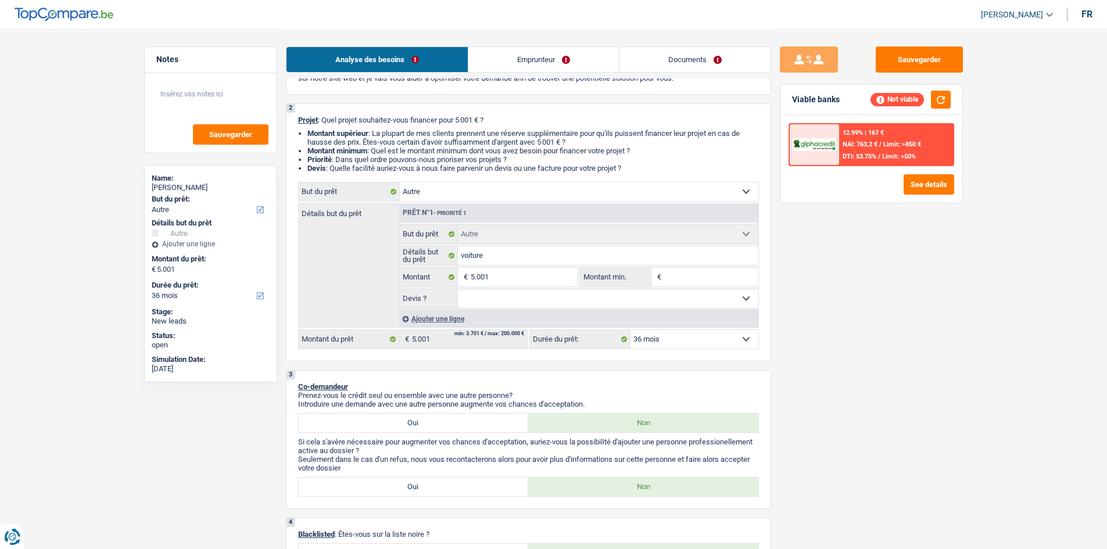
scroll to position [174, 0]
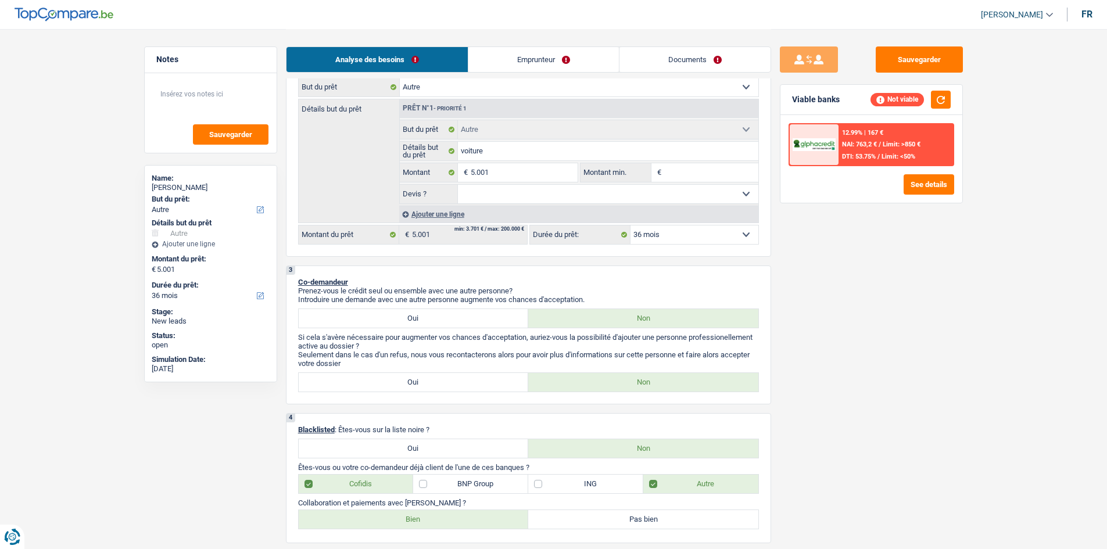
click at [433, 60] on link "Emprunteur" at bounding box center [543, 59] width 150 height 25
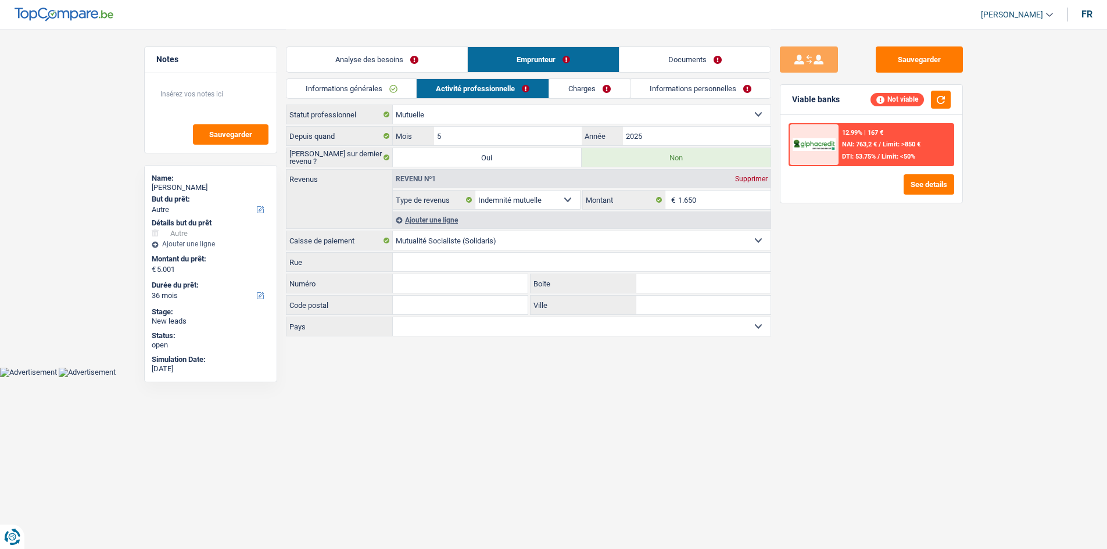
scroll to position [0, 0]
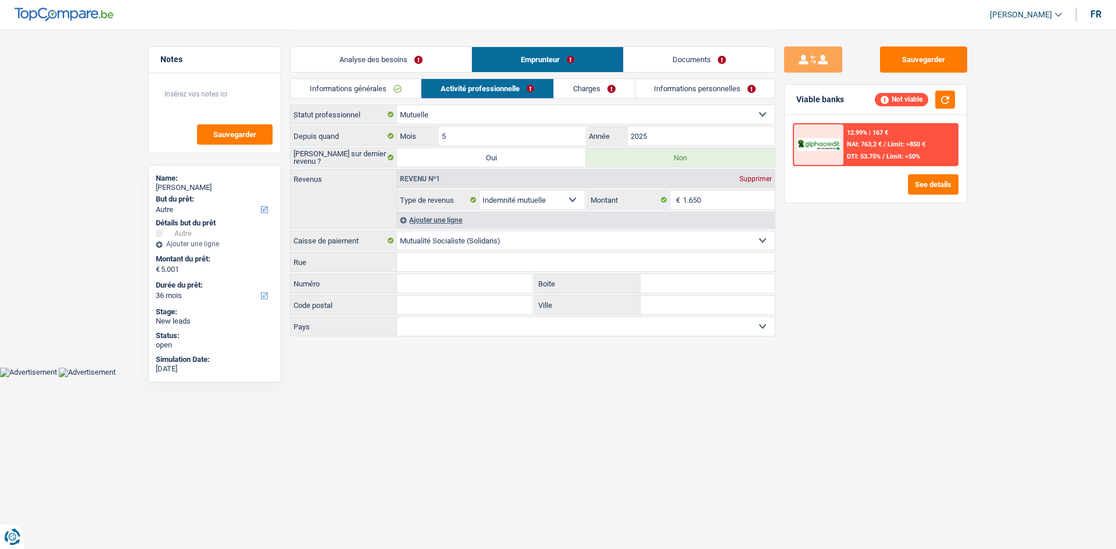
click at [340, 53] on link "Analyse des besoins" at bounding box center [381, 59] width 181 height 25
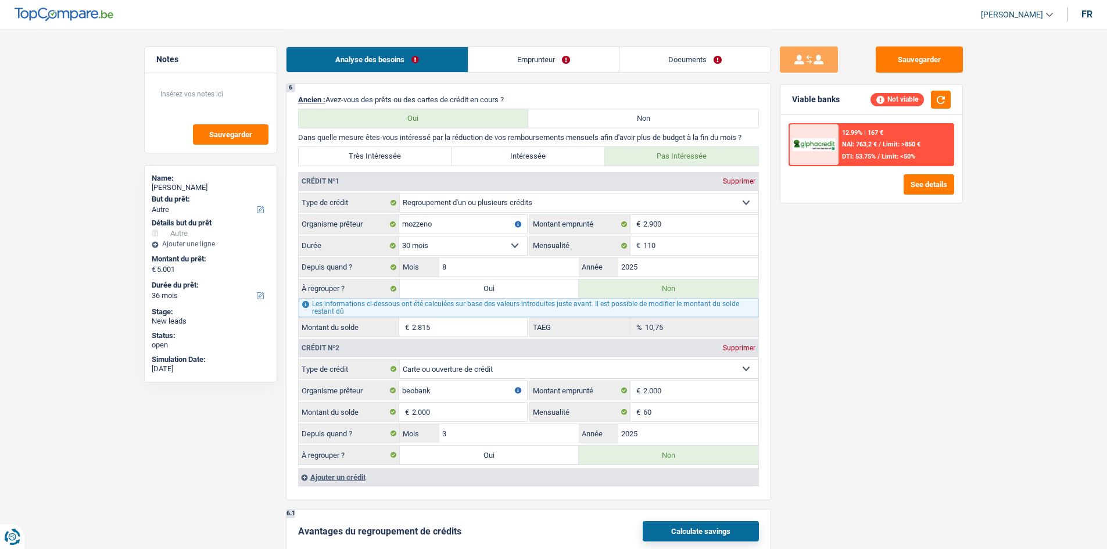
scroll to position [872, 0]
